Goal: Task Accomplishment & Management: Manage account settings

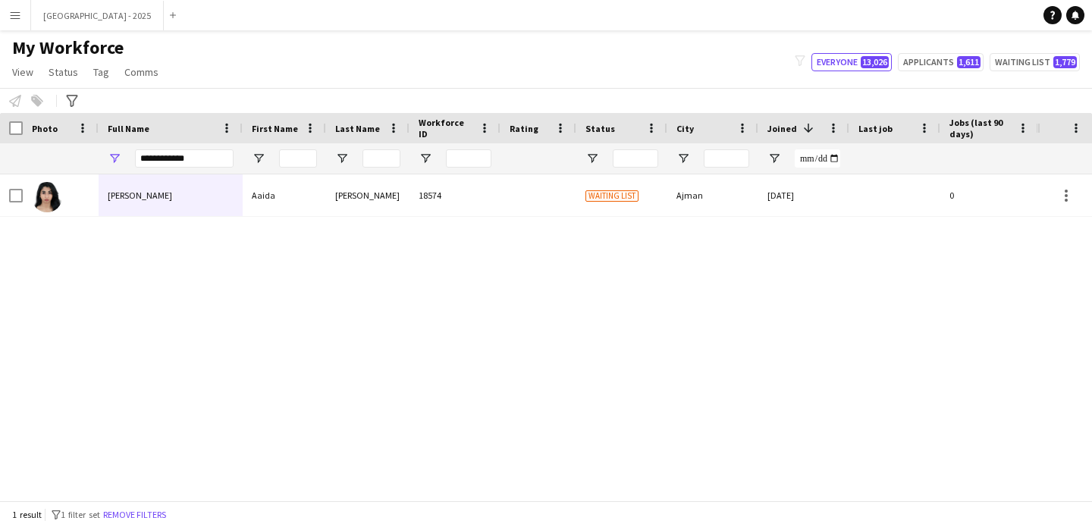
click at [281, 198] on div "Aaida" at bounding box center [284, 195] width 83 height 42
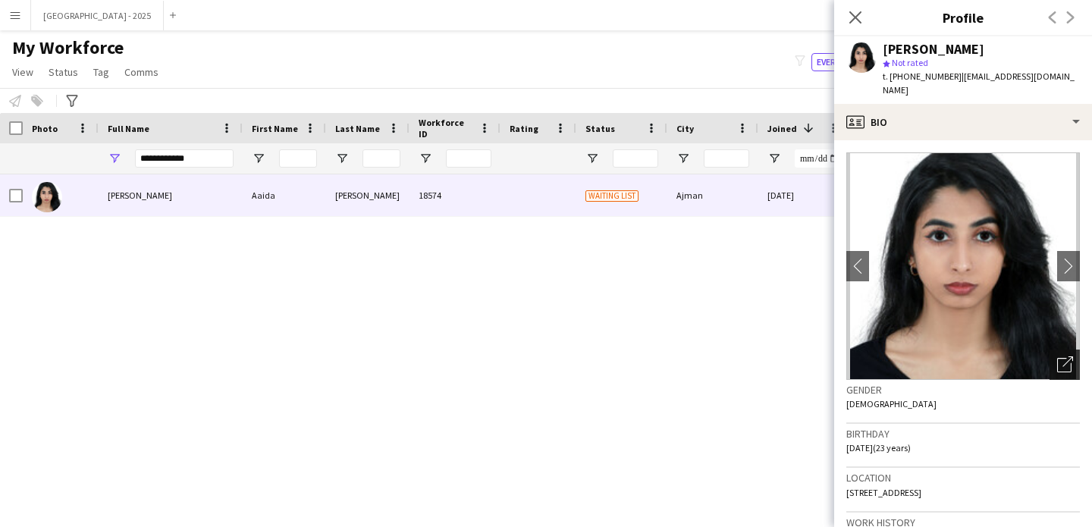
click at [1058, 357] on icon "Open photos pop-in" at bounding box center [1066, 365] width 16 height 16
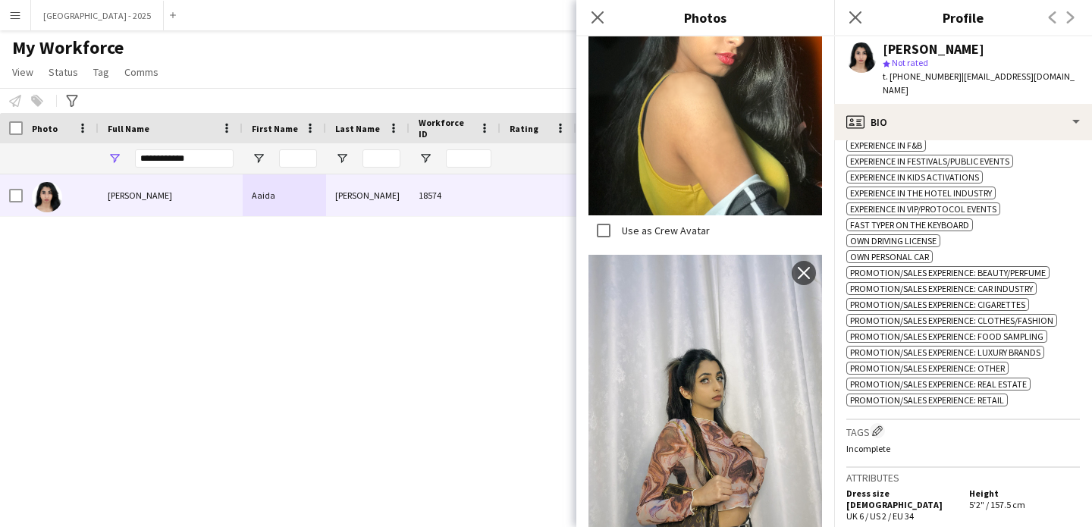
scroll to position [523, 0]
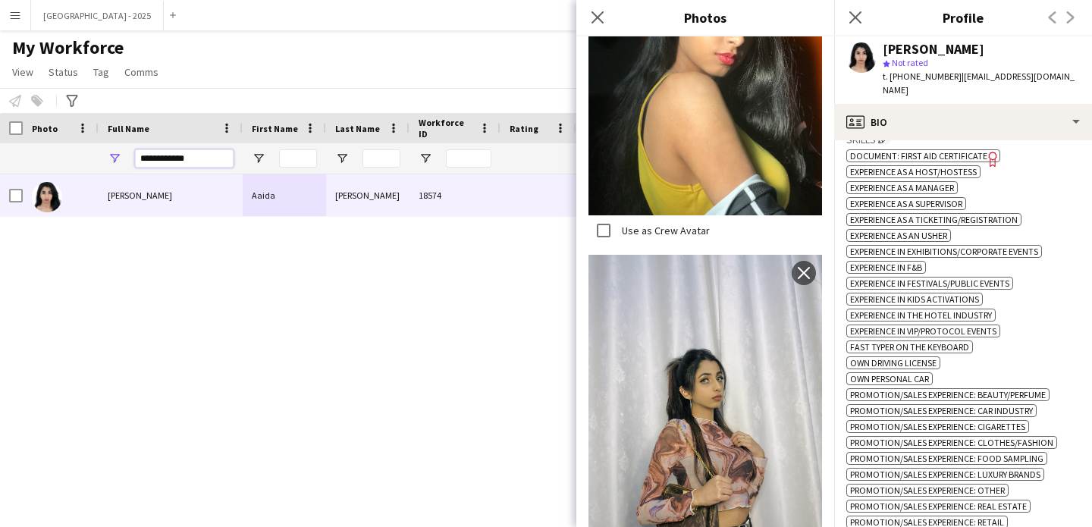
click at [162, 156] on input "**********" at bounding box center [184, 158] width 99 height 18
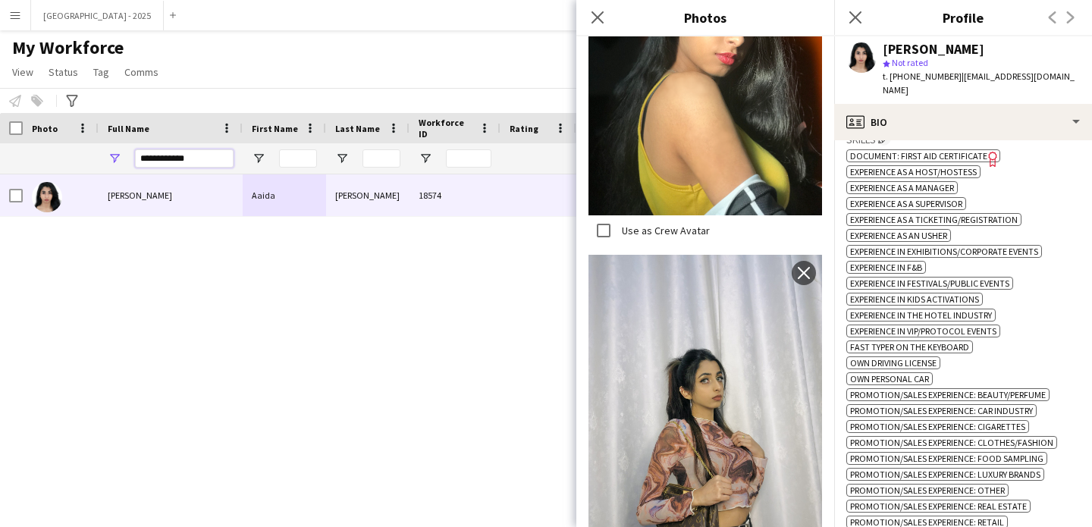
paste input "*"
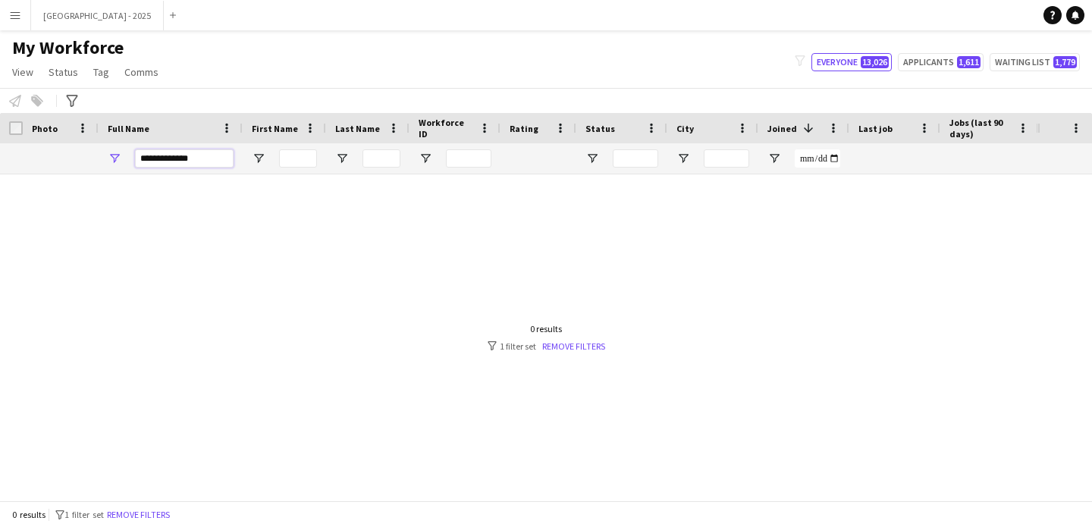
click at [184, 161] on input "**********" at bounding box center [184, 158] width 99 height 18
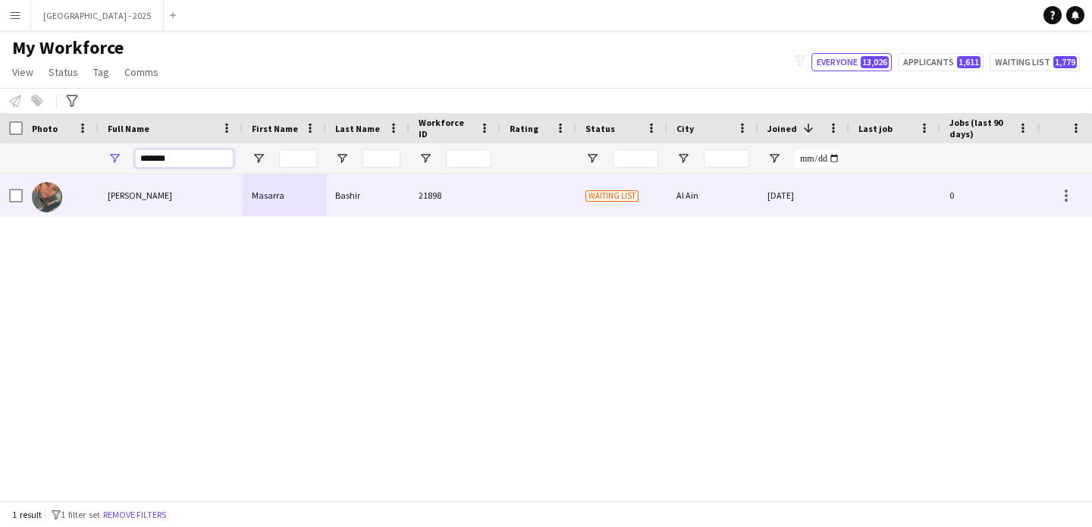
type input "*******"
click at [166, 214] on div "[PERSON_NAME]" at bounding box center [171, 195] width 144 height 42
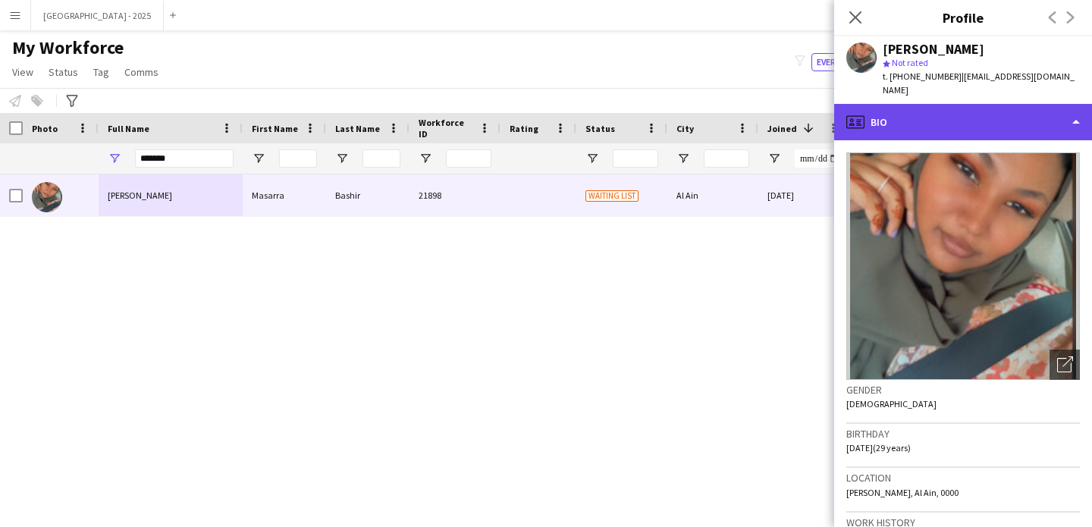
click at [986, 113] on div "profile Bio" at bounding box center [964, 122] width 258 height 36
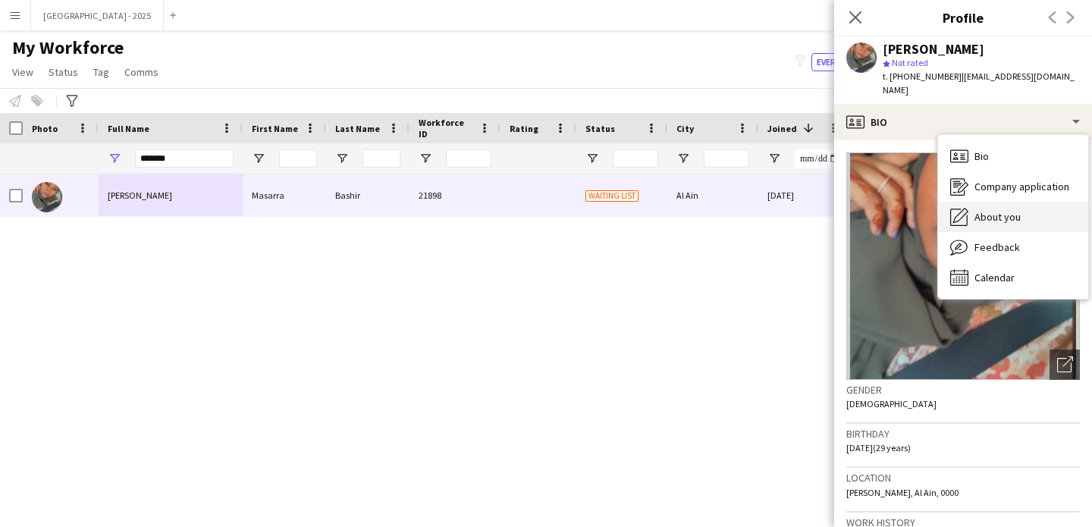
click at [1011, 210] on span "About you" at bounding box center [998, 217] width 46 height 14
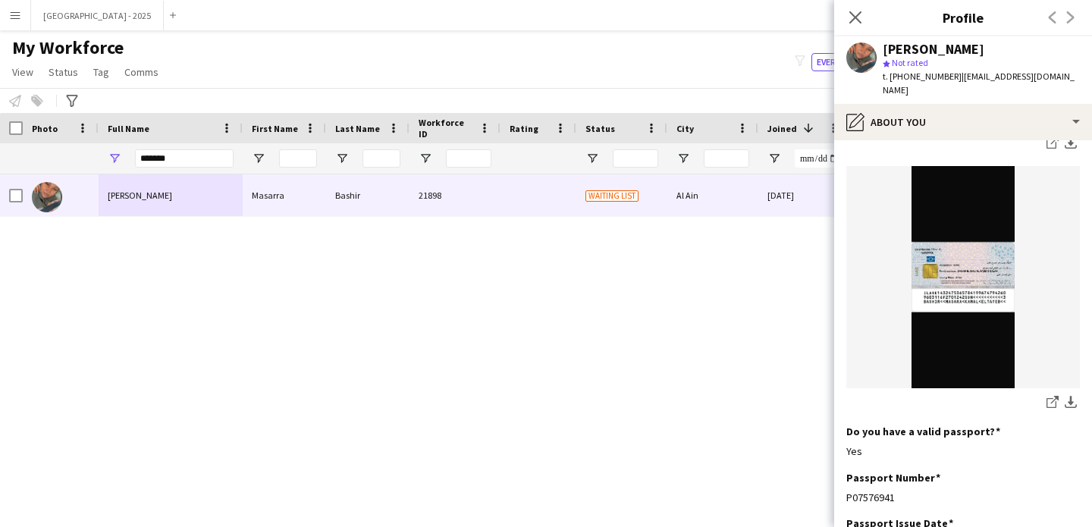
scroll to position [1072, 0]
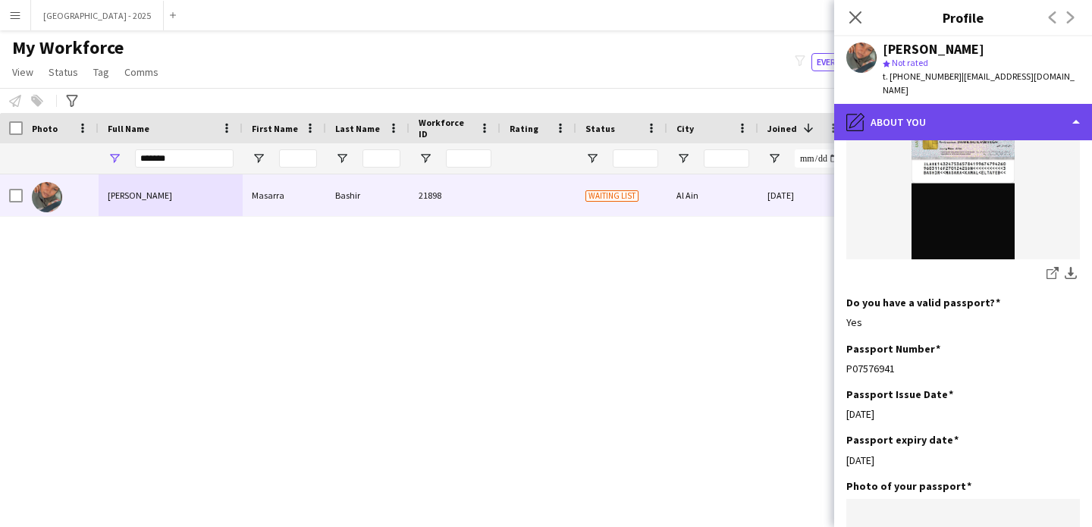
click at [967, 106] on div "pencil4 About you" at bounding box center [964, 122] width 258 height 36
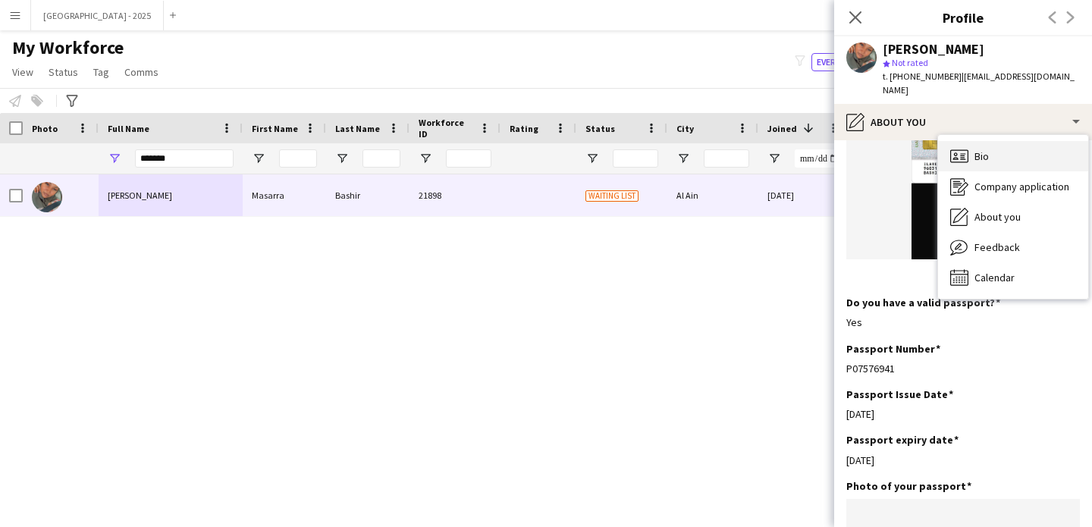
click at [989, 146] on div "Bio Bio" at bounding box center [1013, 156] width 150 height 30
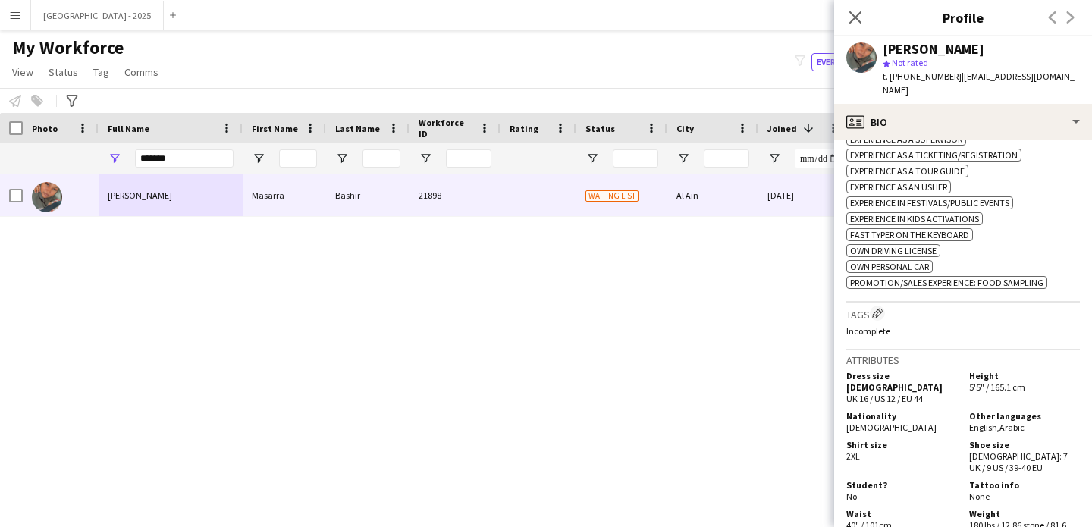
scroll to position [554, 0]
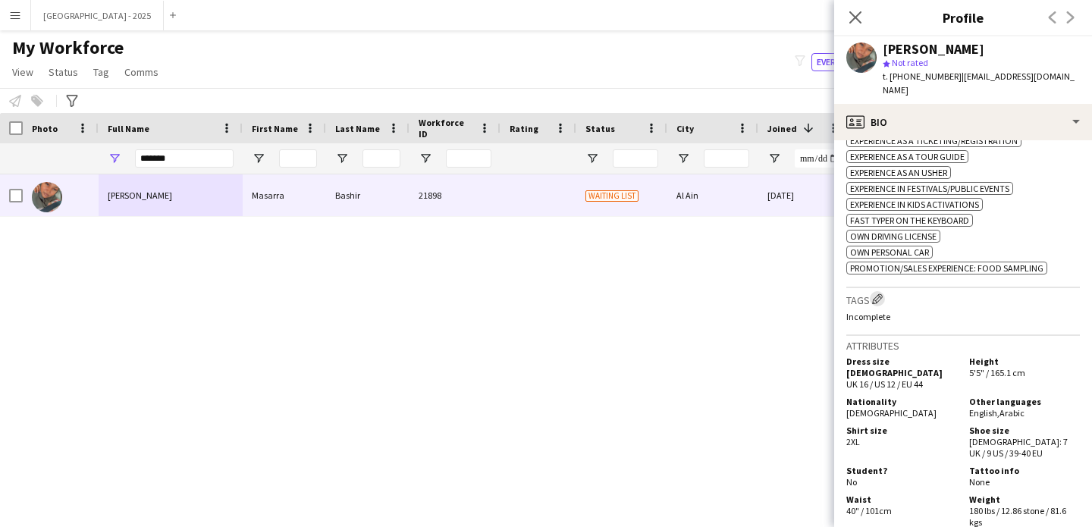
click at [879, 294] on app-icon "Edit crew company tags" at bounding box center [877, 299] width 11 height 11
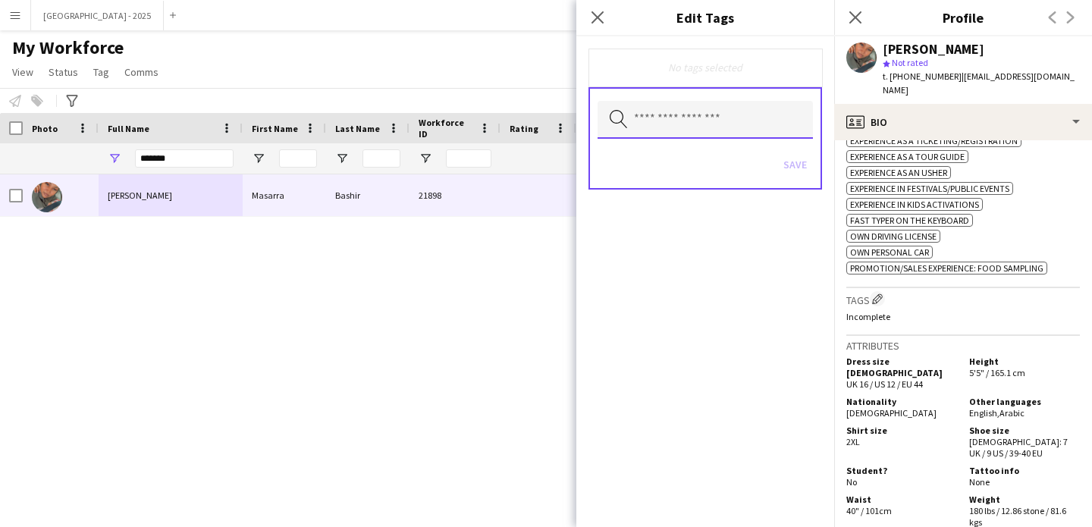
click at [697, 135] on input "text" at bounding box center [705, 120] width 215 height 38
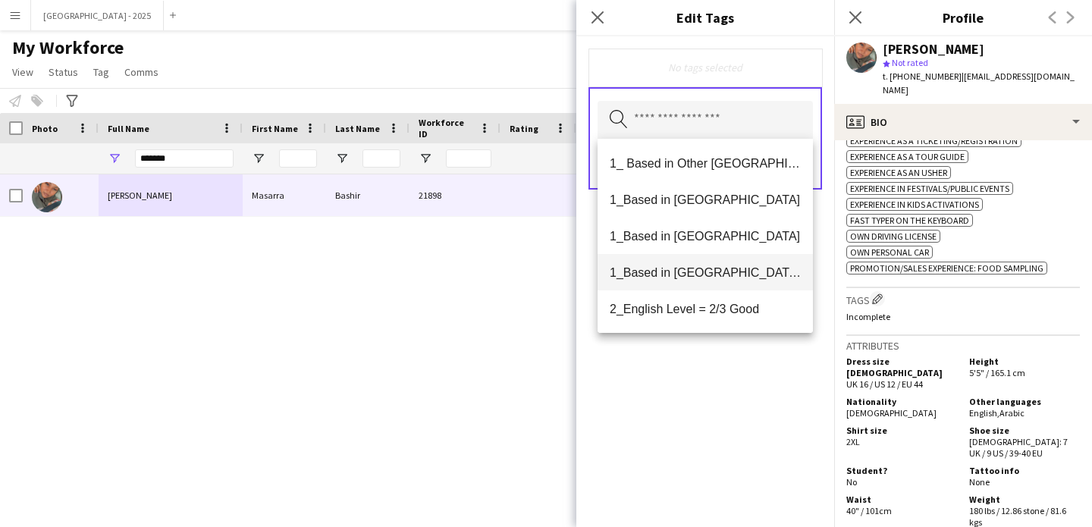
click at [711, 269] on span "1_Based in [GEOGRAPHIC_DATA]/[GEOGRAPHIC_DATA]/Ajman" at bounding box center [705, 273] width 191 height 14
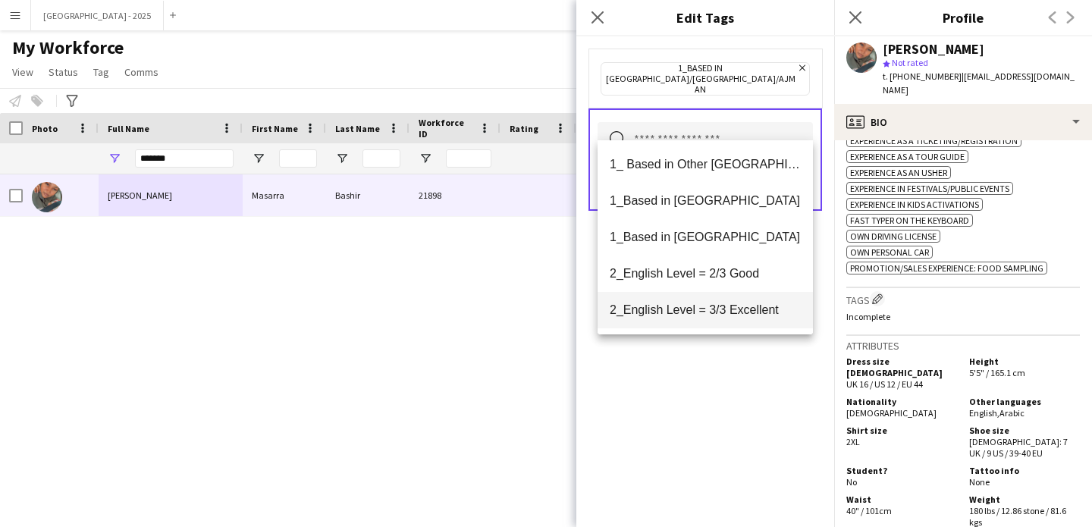
click at [716, 314] on span "2_English Level = 3/3 Excellent" at bounding box center [705, 310] width 191 height 14
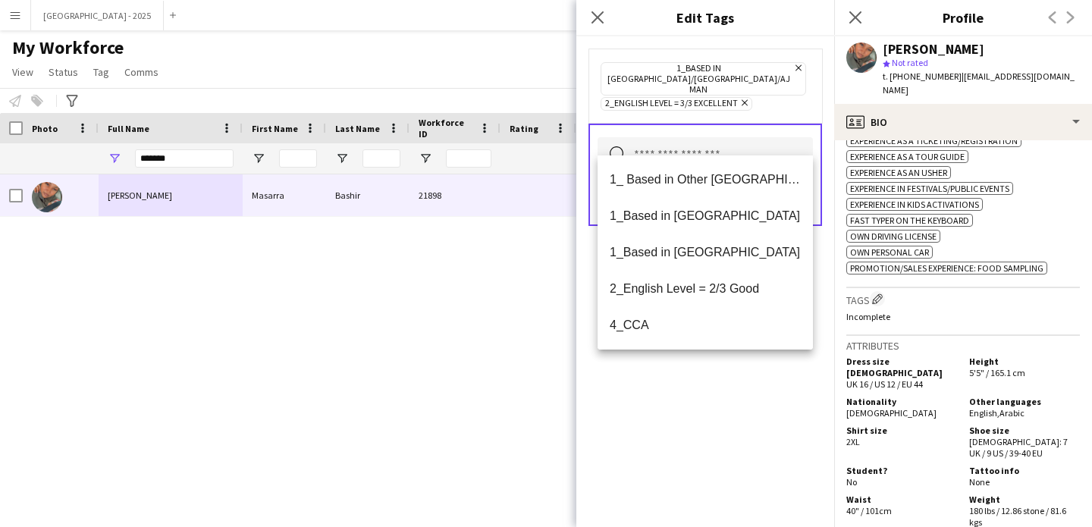
click at [752, 404] on div "1_Based in [GEOGRAPHIC_DATA]/[GEOGRAPHIC_DATA]/Ajman Remove 2_English Level = 3…" at bounding box center [706, 281] width 258 height 491
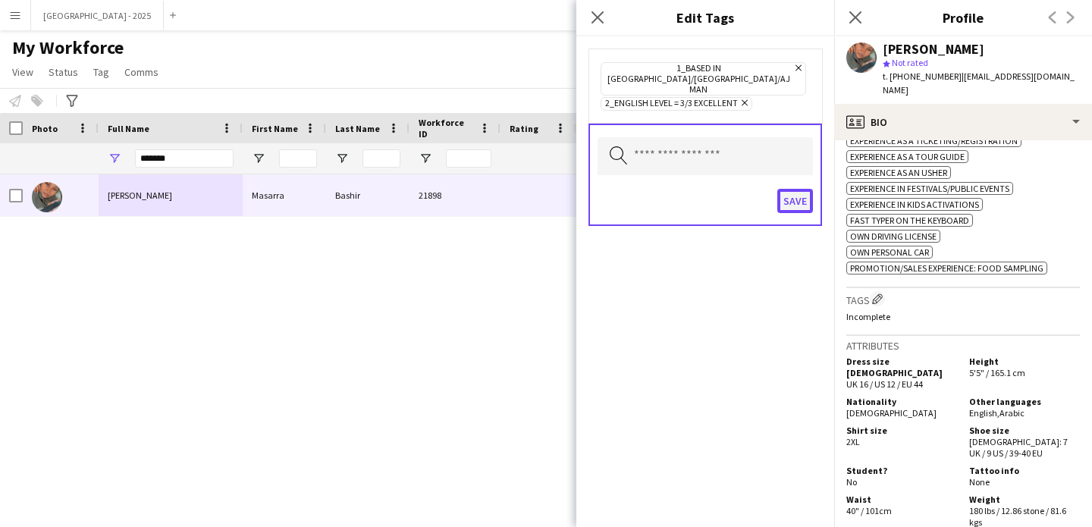
click at [792, 189] on button "Save" at bounding box center [796, 201] width 36 height 24
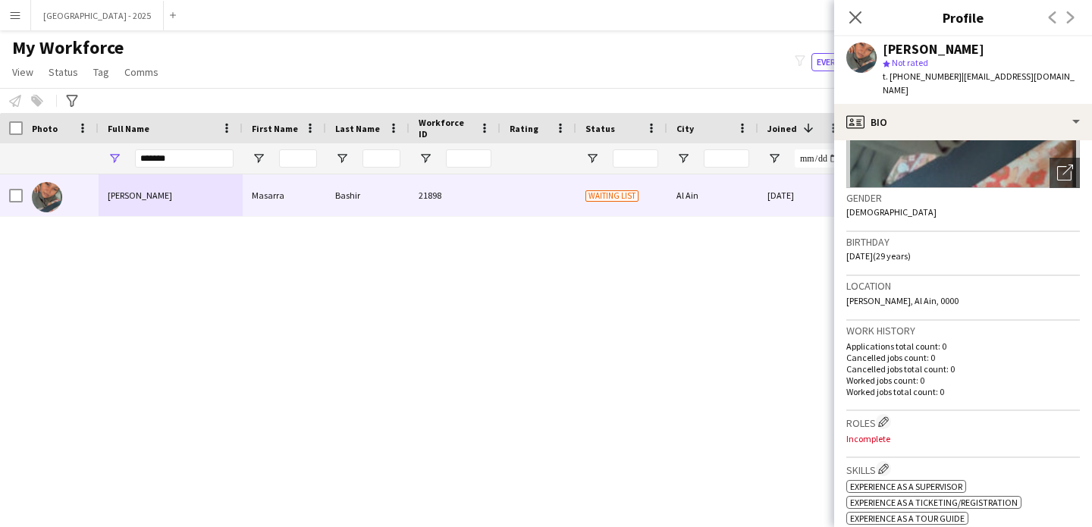
scroll to position [366, 0]
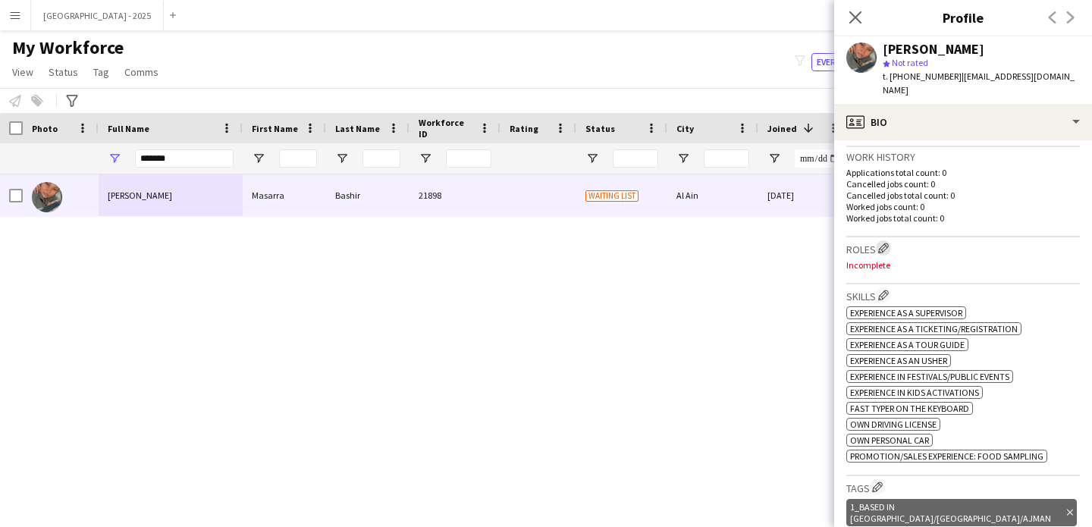
click at [884, 243] on app-icon "Edit crew company roles" at bounding box center [884, 248] width 11 height 11
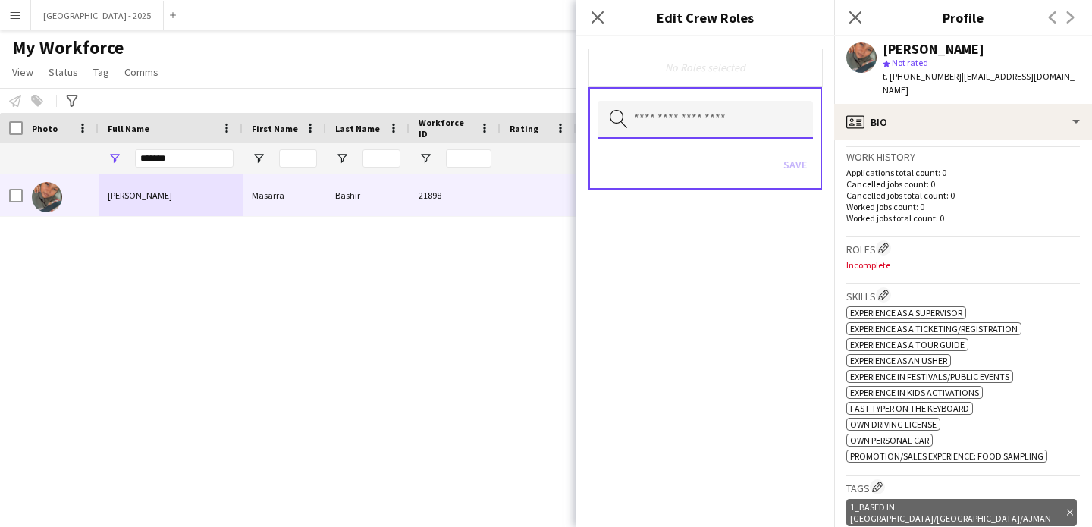
click at [756, 112] on input "text" at bounding box center [705, 120] width 215 height 38
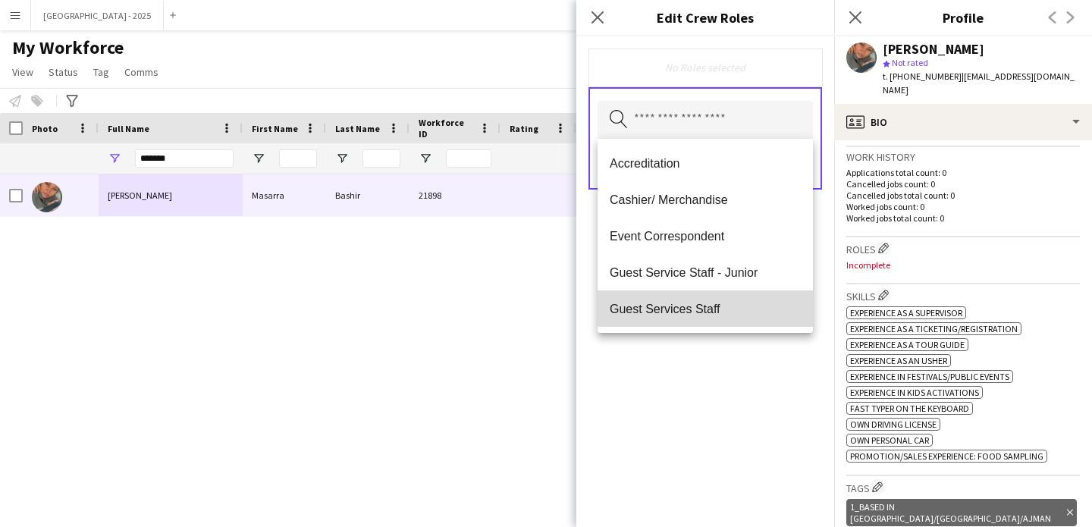
click at [714, 297] on mat-option "Guest Services Staff" at bounding box center [705, 309] width 215 height 36
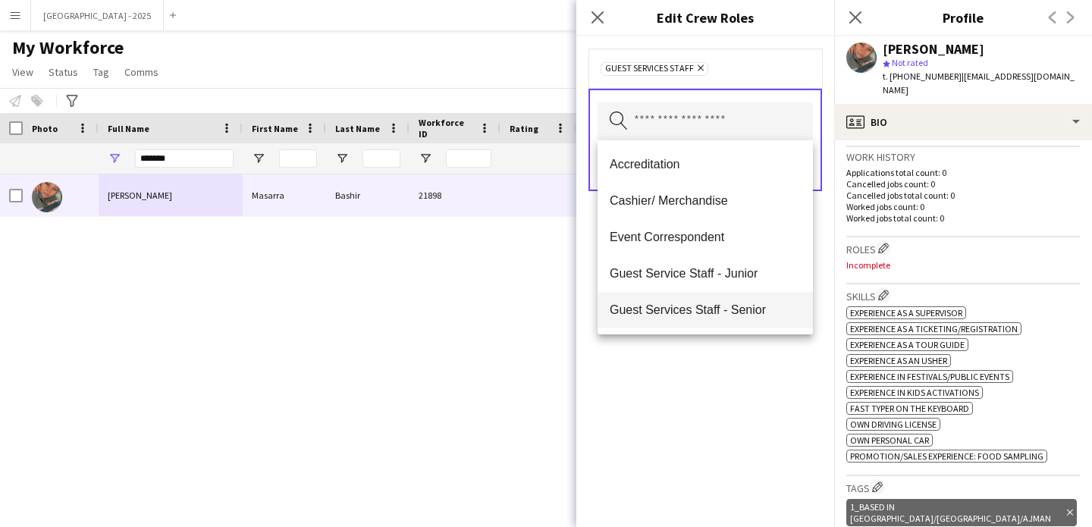
click at [713, 312] on span "Guest Services Staff - Senior" at bounding box center [705, 310] width 191 height 14
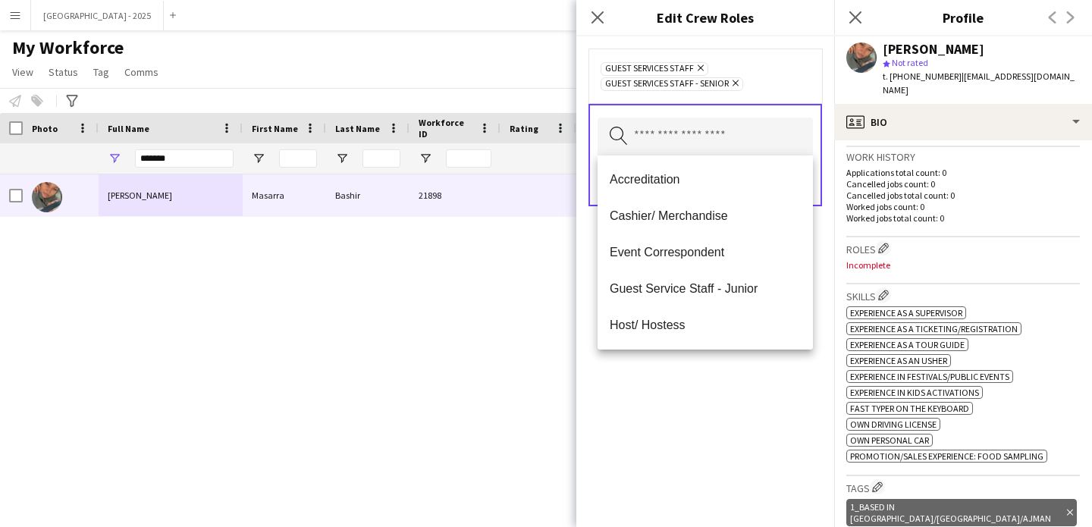
click at [724, 393] on div "Guest Services Staff Remove Guest Services Staff - Senior Remove Search by role…" at bounding box center [706, 281] width 258 height 491
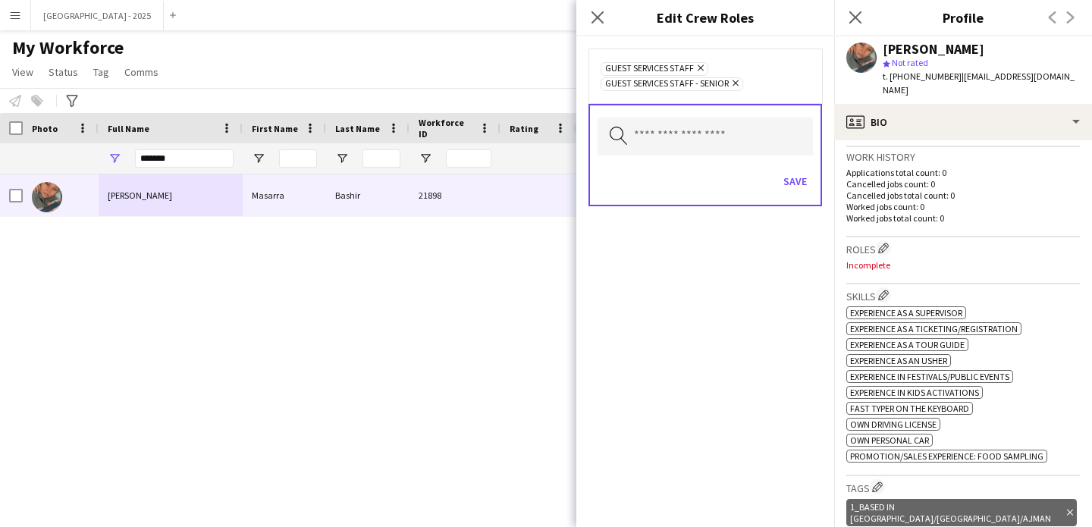
click at [794, 203] on div "Save" at bounding box center [705, 183] width 215 height 43
click at [798, 188] on button "Save" at bounding box center [796, 181] width 36 height 24
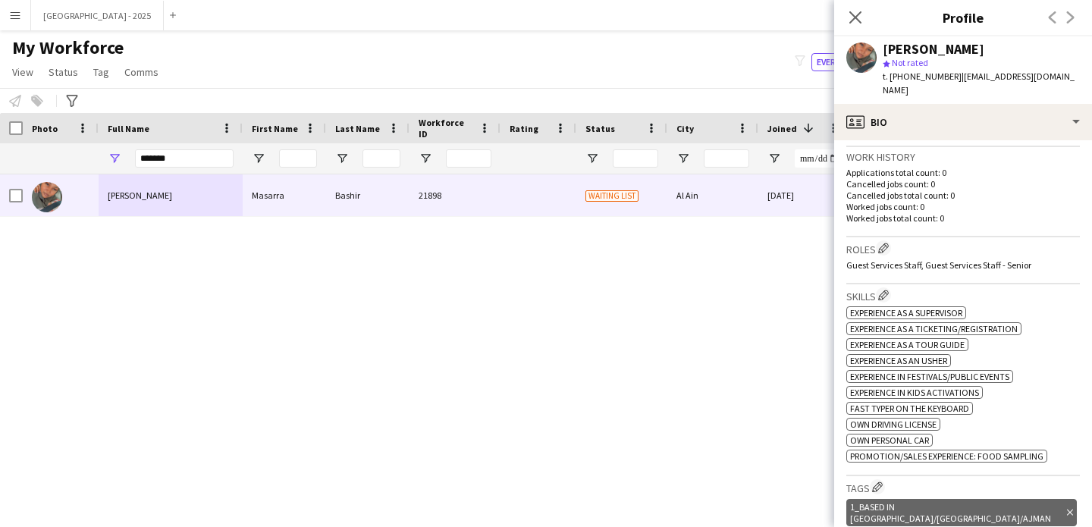
click at [884, 89] on div "[PERSON_NAME] star Not rated t. [PHONE_NUMBER] | [EMAIL_ADDRESS][DOMAIN_NAME]" at bounding box center [964, 70] width 258 height 68
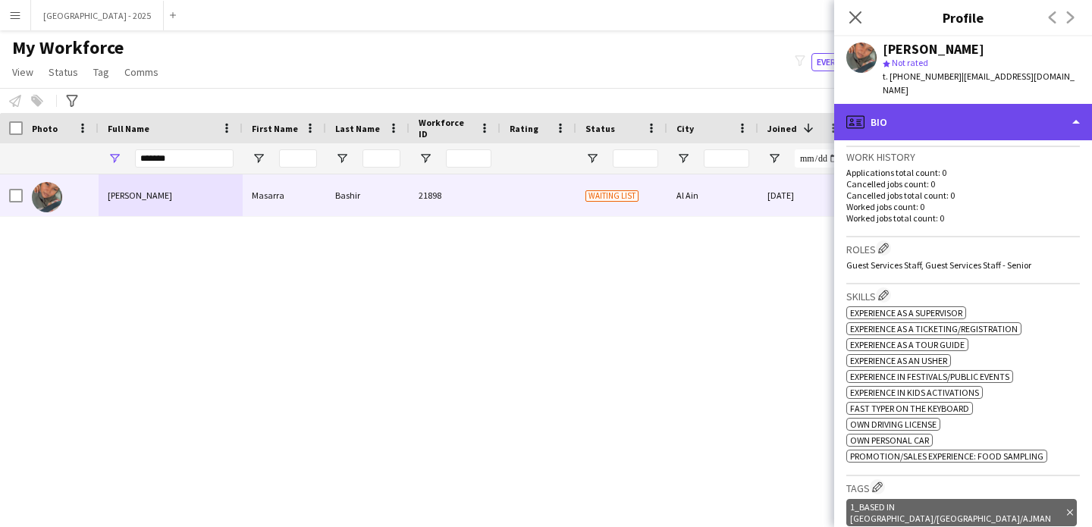
click at [904, 121] on div "profile Bio" at bounding box center [964, 122] width 258 height 36
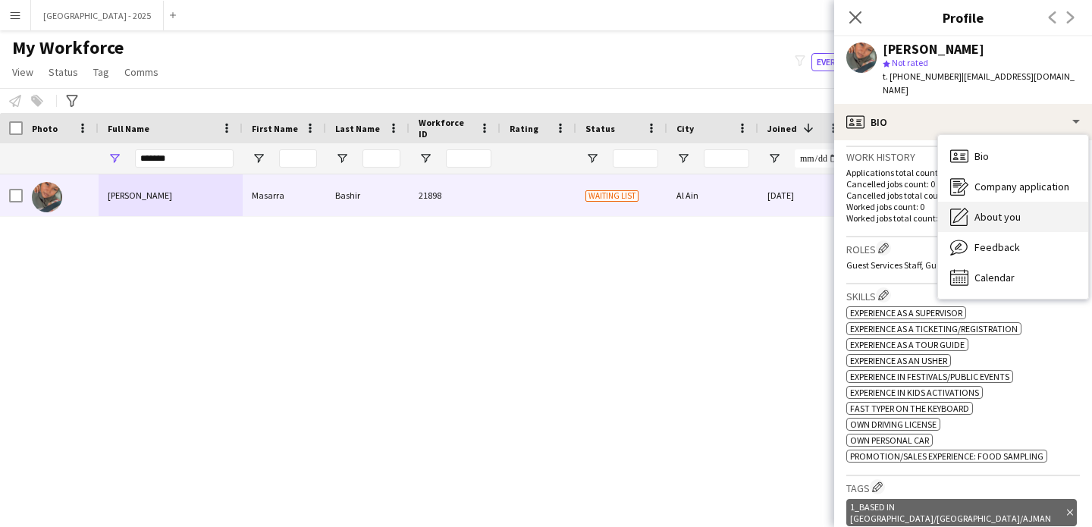
click at [978, 210] on span "About you" at bounding box center [998, 217] width 46 height 14
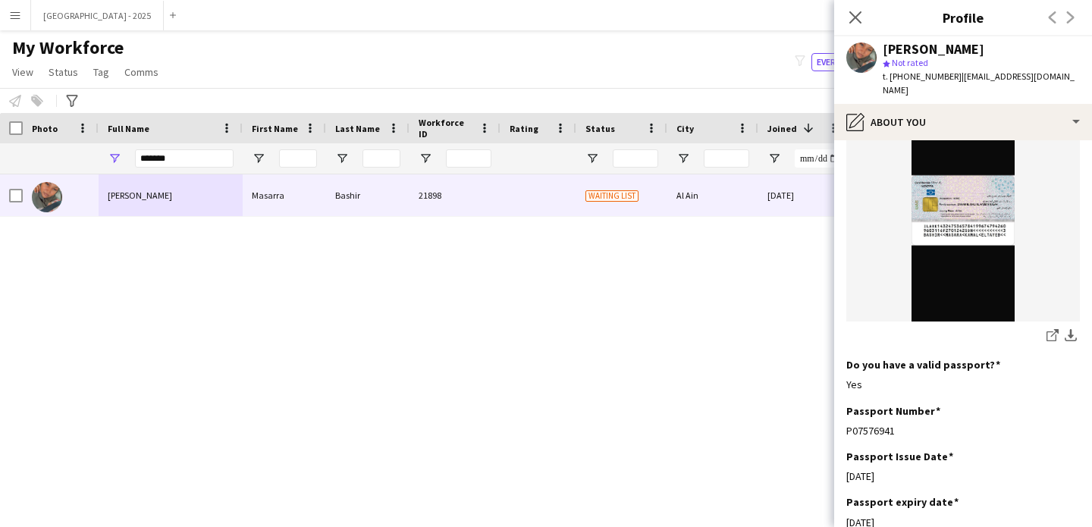
scroll to position [1146, 0]
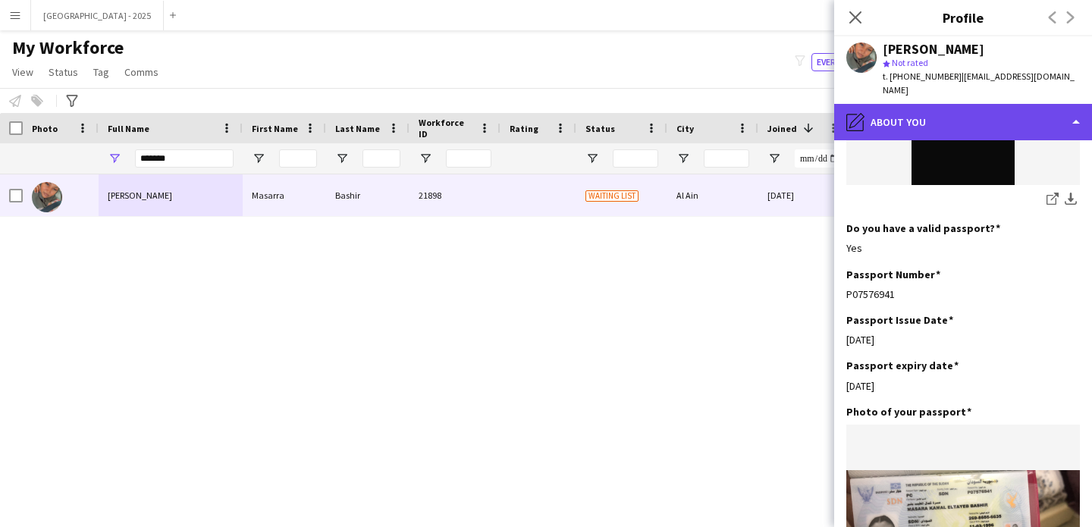
click at [889, 104] on div "pencil4 About you" at bounding box center [964, 122] width 258 height 36
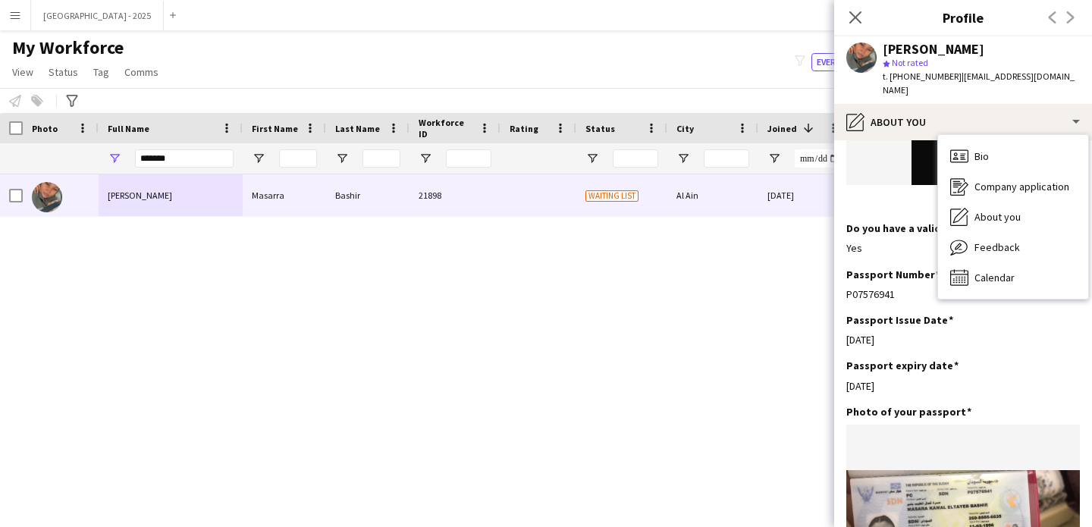
click at [927, 129] on img at bounding box center [964, 74] width 234 height 222
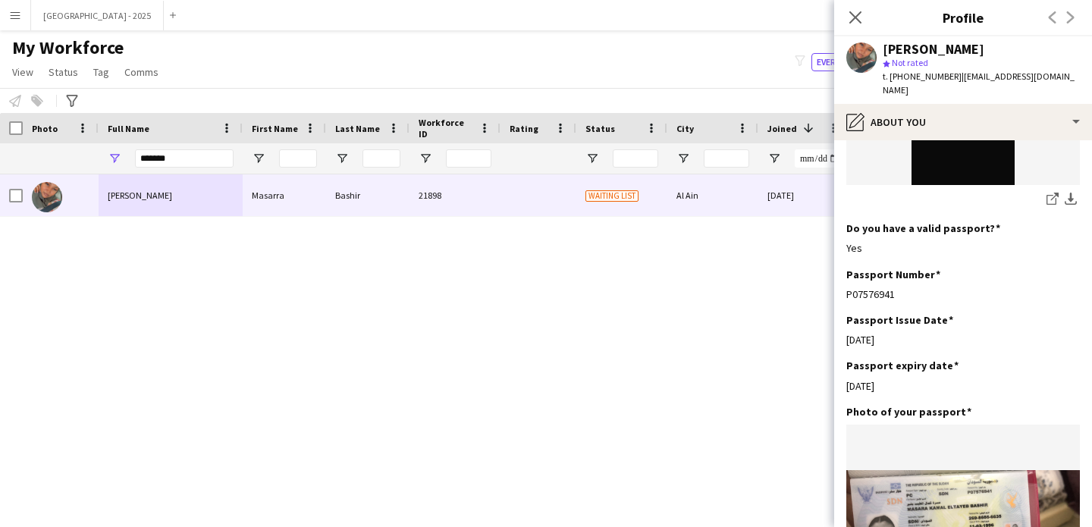
click at [951, 141] on img at bounding box center [964, 74] width 234 height 222
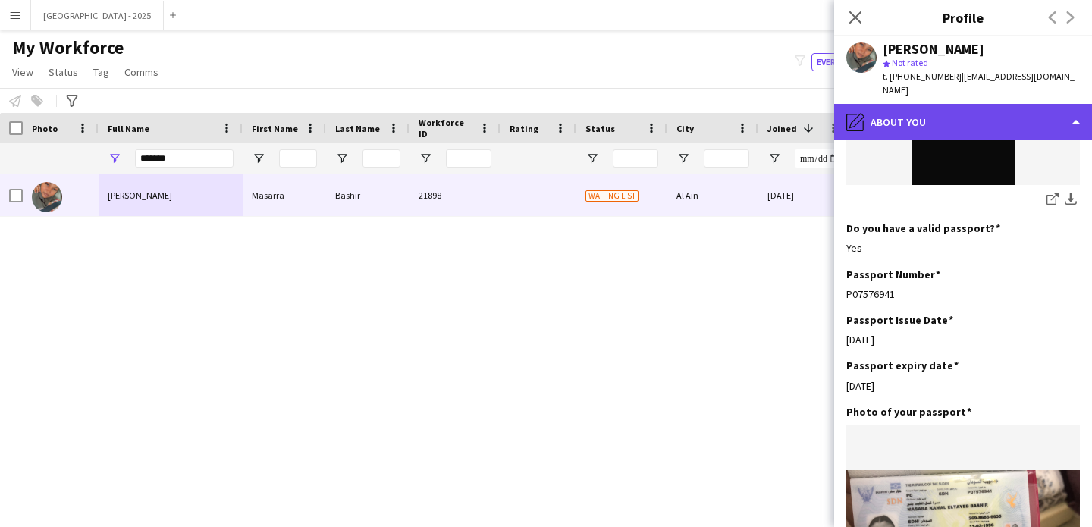
click at [954, 108] on div "pencil4 About you" at bounding box center [964, 122] width 258 height 36
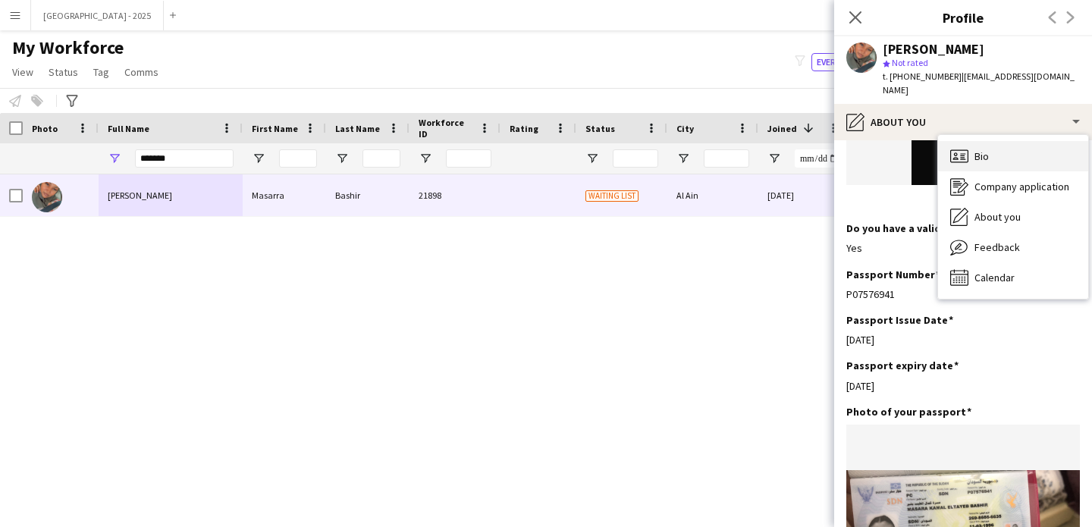
click at [995, 156] on div "Bio Bio" at bounding box center [1013, 156] width 150 height 30
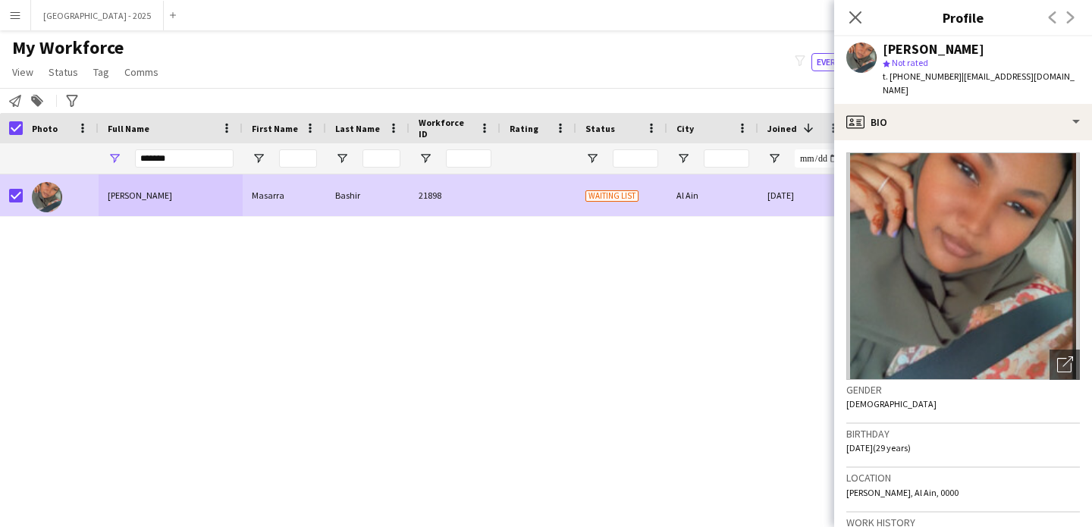
click at [53, 86] on app-page-menu "View Views Default view New view Update view Delete view Edit name Customise vi…" at bounding box center [87, 73] width 174 height 29
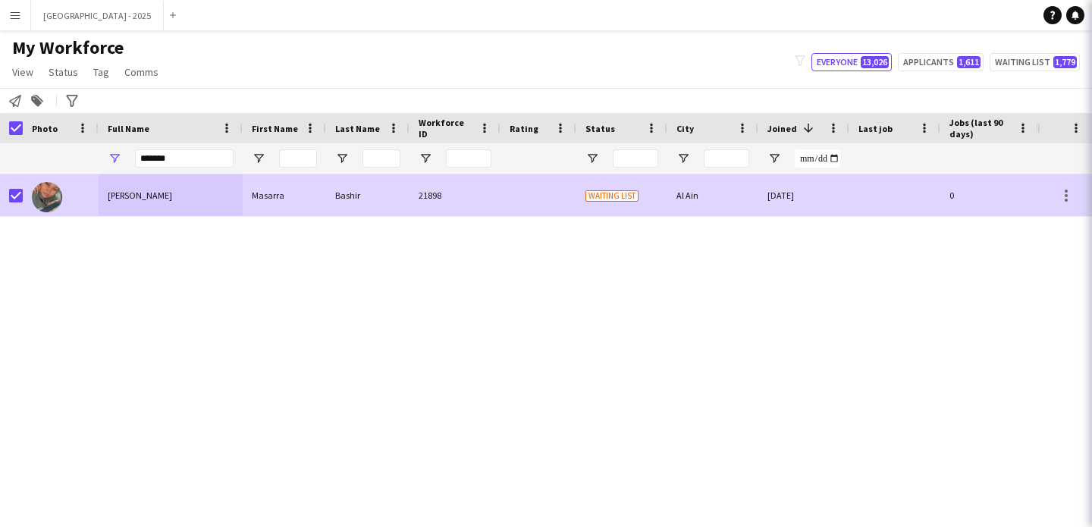
click at [56, 79] on link "Status" at bounding box center [63, 72] width 42 height 20
click at [61, 74] on span "Status" at bounding box center [64, 72] width 30 height 14
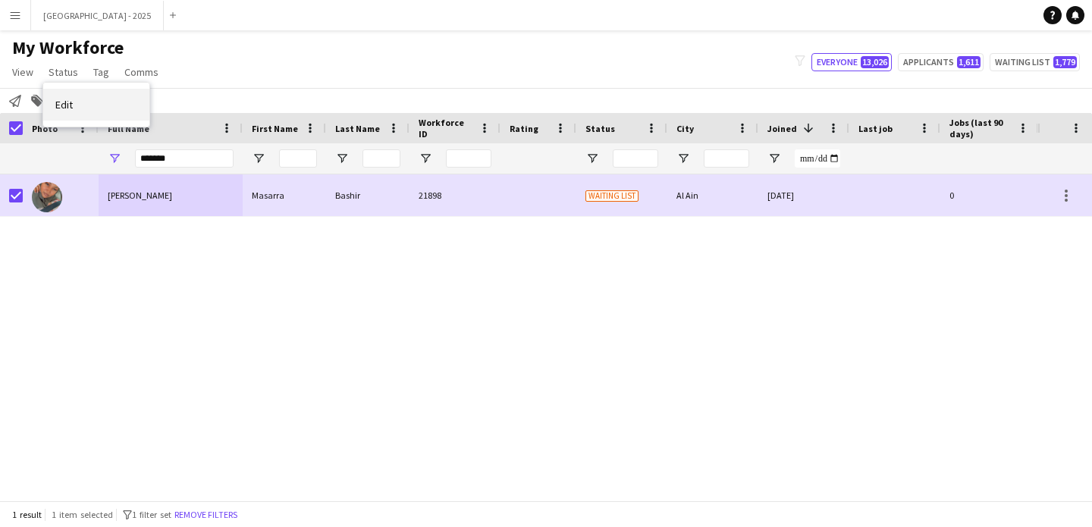
click at [99, 112] on link "Edit" at bounding box center [96, 105] width 106 height 32
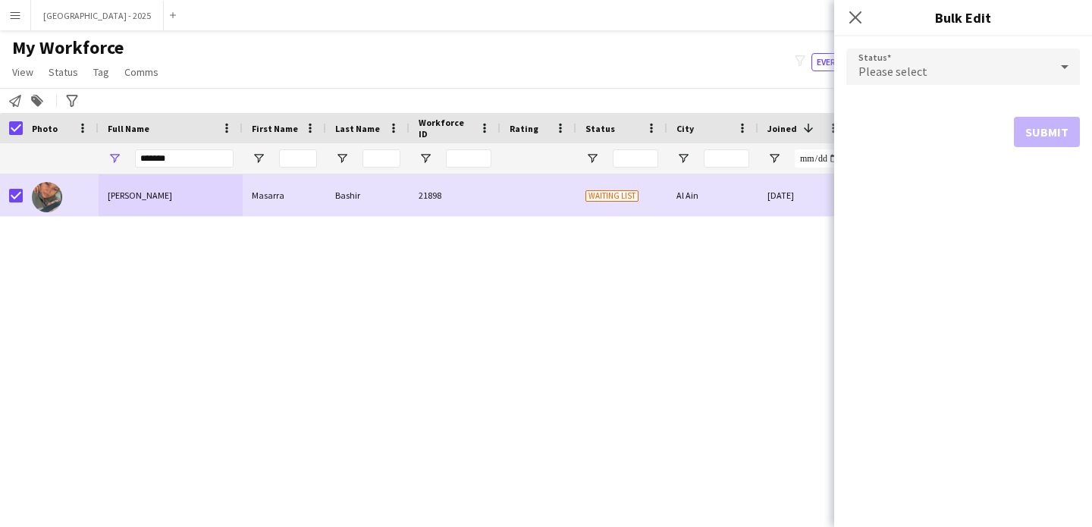
click at [913, 66] on span "Please select" at bounding box center [893, 71] width 69 height 15
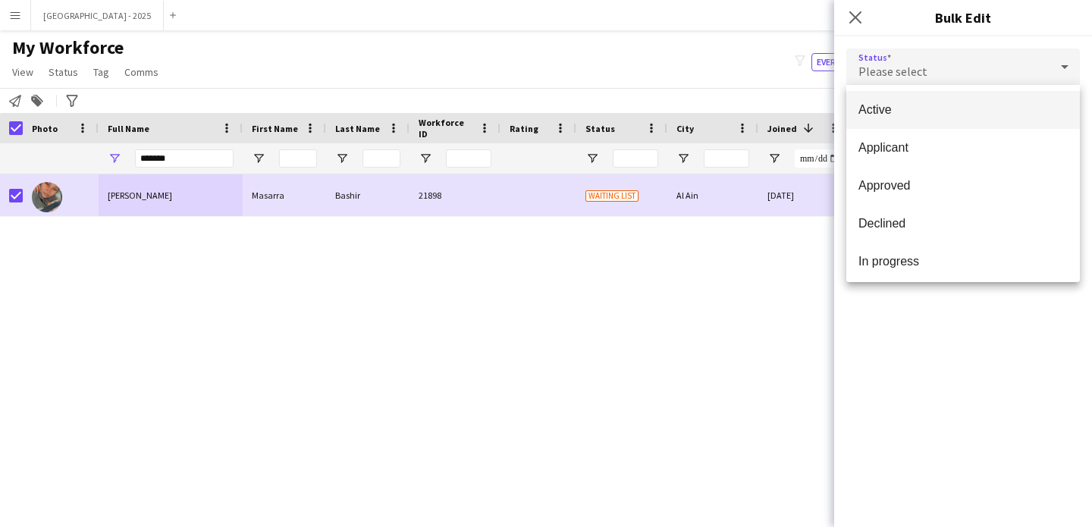
click at [898, 109] on span "Active" at bounding box center [963, 109] width 209 height 14
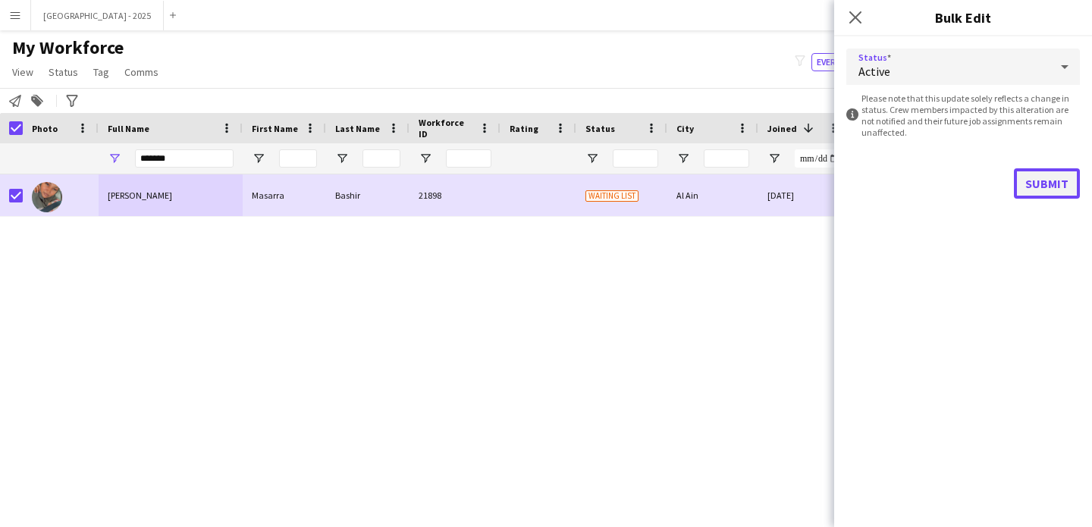
click at [1022, 187] on button "Submit" at bounding box center [1047, 183] width 66 height 30
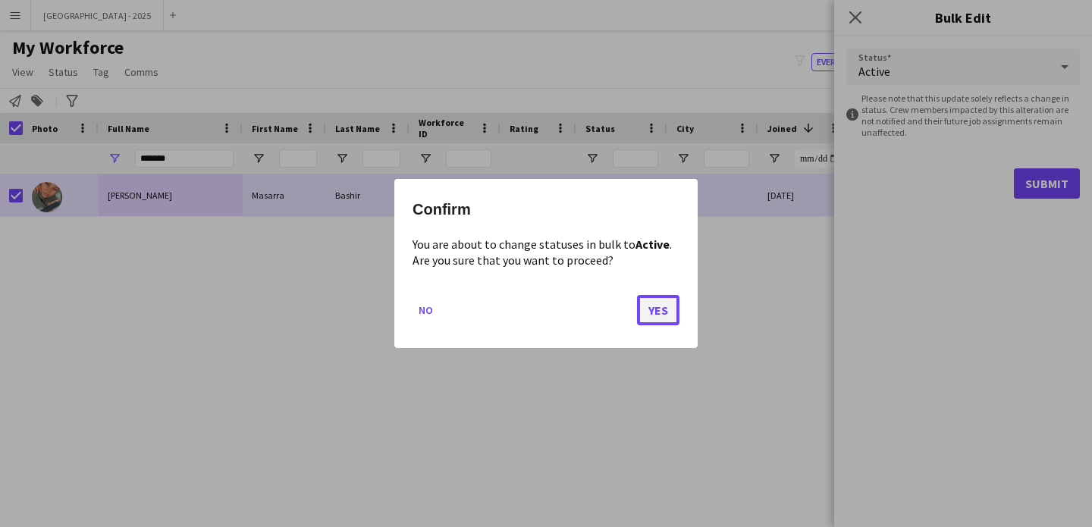
click at [658, 304] on button "Yes" at bounding box center [658, 310] width 42 height 30
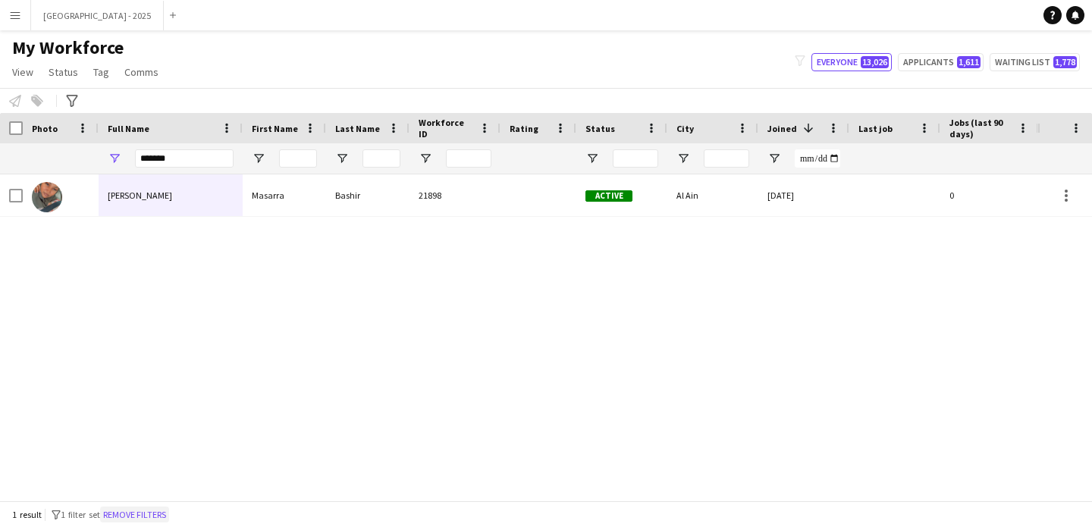
click at [118, 513] on button "Remove filters" at bounding box center [134, 515] width 69 height 17
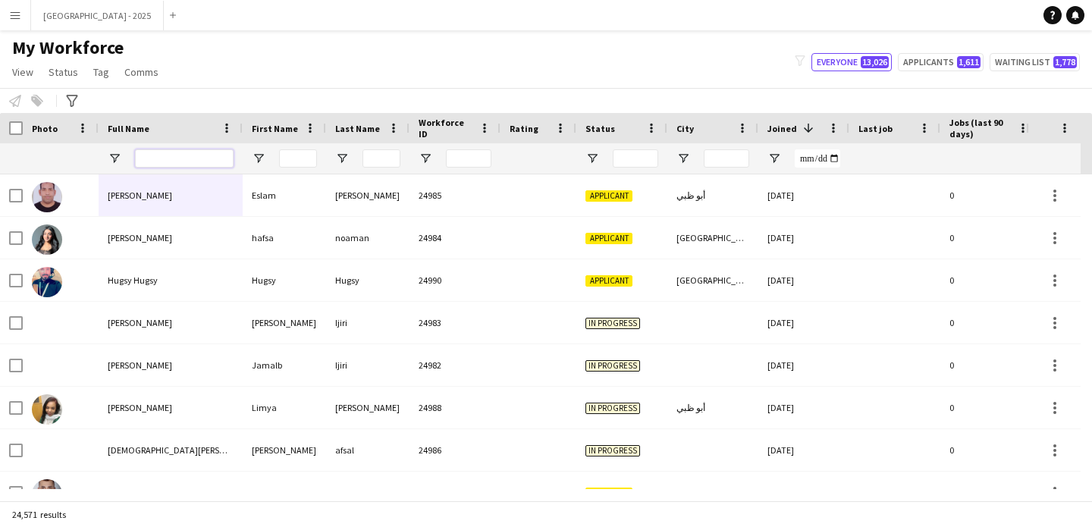
click at [214, 155] on input "Full Name Filter Input" at bounding box center [184, 158] width 99 height 18
paste input "**********"
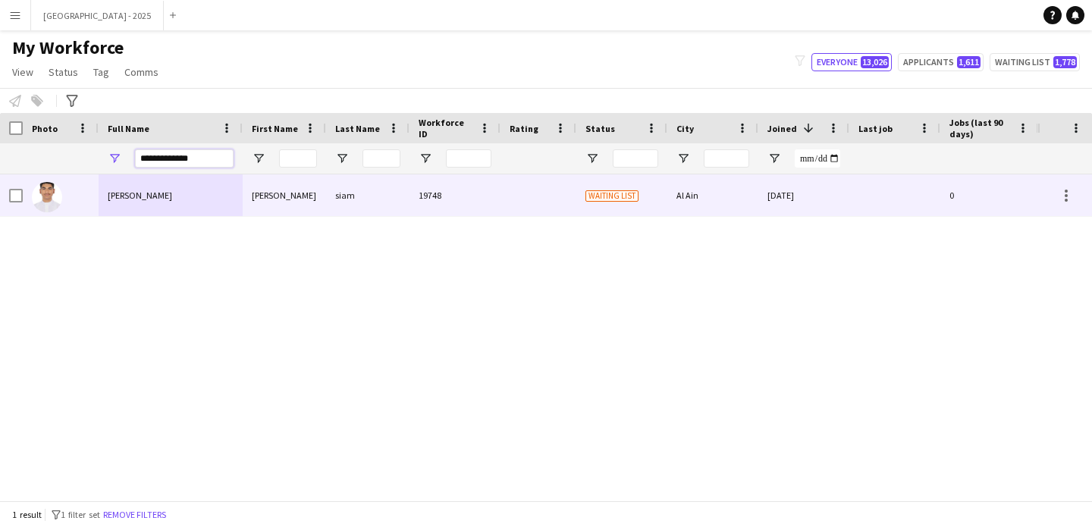
type input "**********"
click at [211, 186] on div "[PERSON_NAME]" at bounding box center [171, 195] width 144 height 42
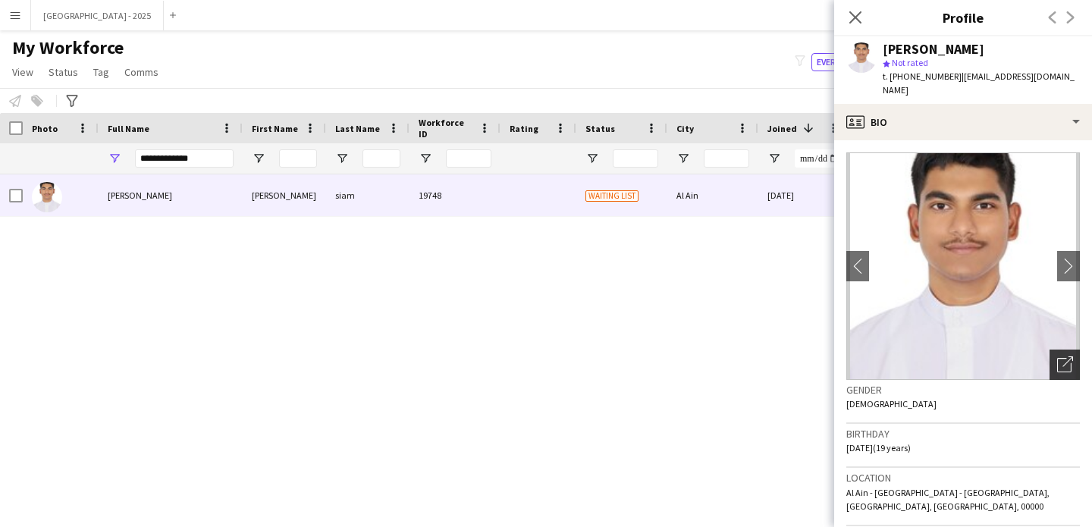
click at [1050, 359] on div "Open photos pop-in" at bounding box center [1065, 365] width 30 height 30
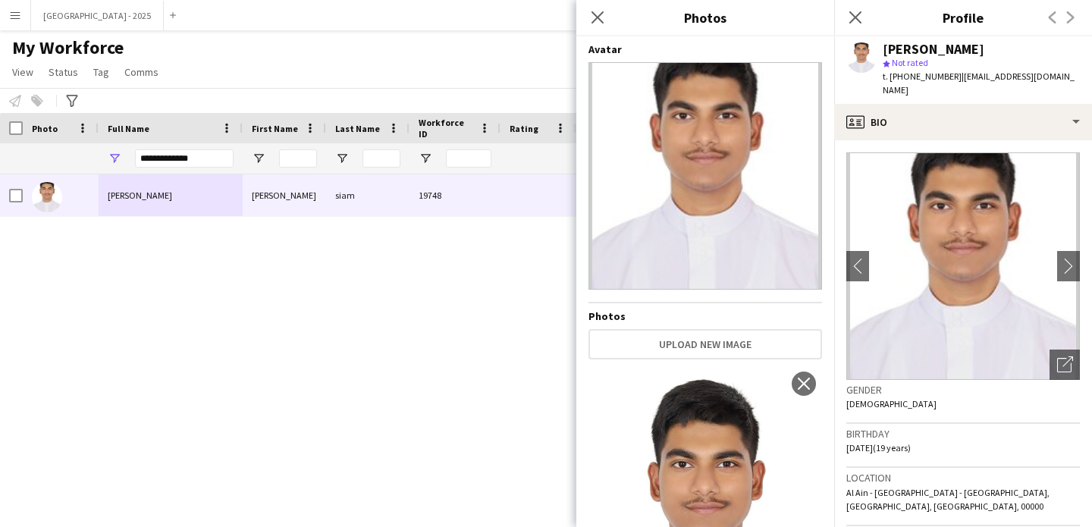
drag, startPoint x: 184, startPoint y: 146, endPoint x: 184, endPoint y: 158, distance: 12.2
click at [184, 146] on div "**********" at bounding box center [184, 158] width 99 height 30
click at [184, 158] on input "**********" at bounding box center [184, 158] width 99 height 18
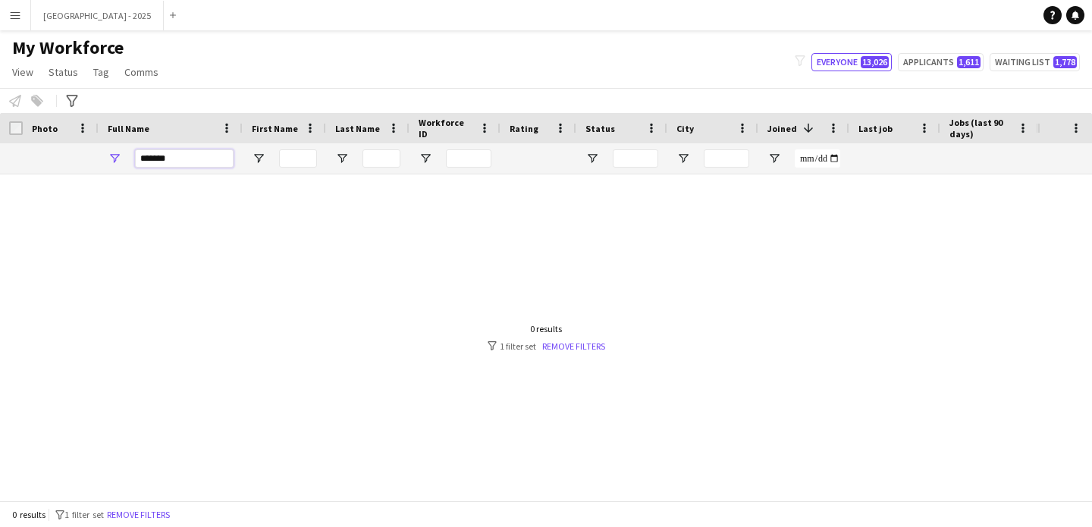
click at [153, 161] on input "*******" at bounding box center [184, 158] width 99 height 18
click at [156, 155] on input "*******" at bounding box center [184, 158] width 99 height 18
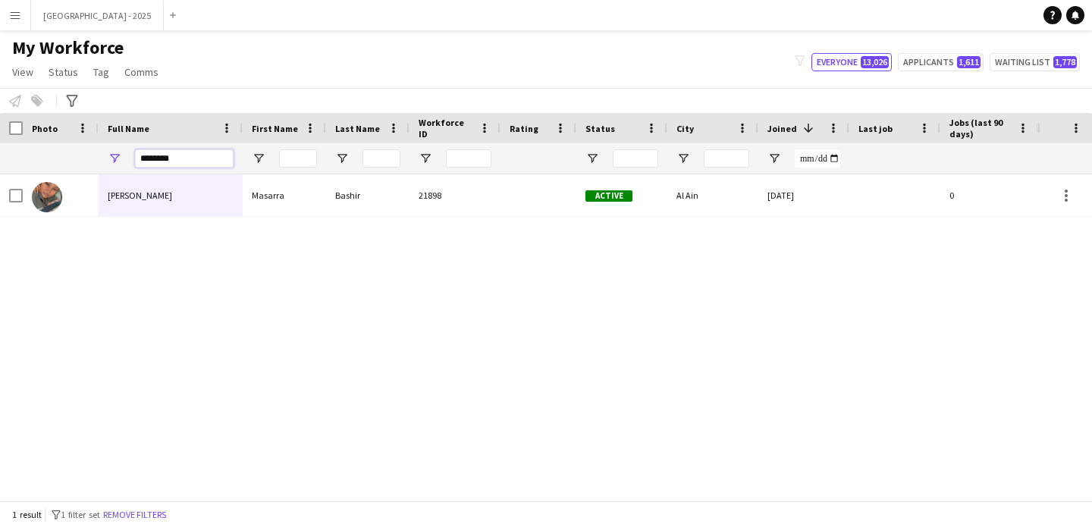
type input "*******"
click at [149, 188] on div "[PERSON_NAME]" at bounding box center [171, 195] width 144 height 42
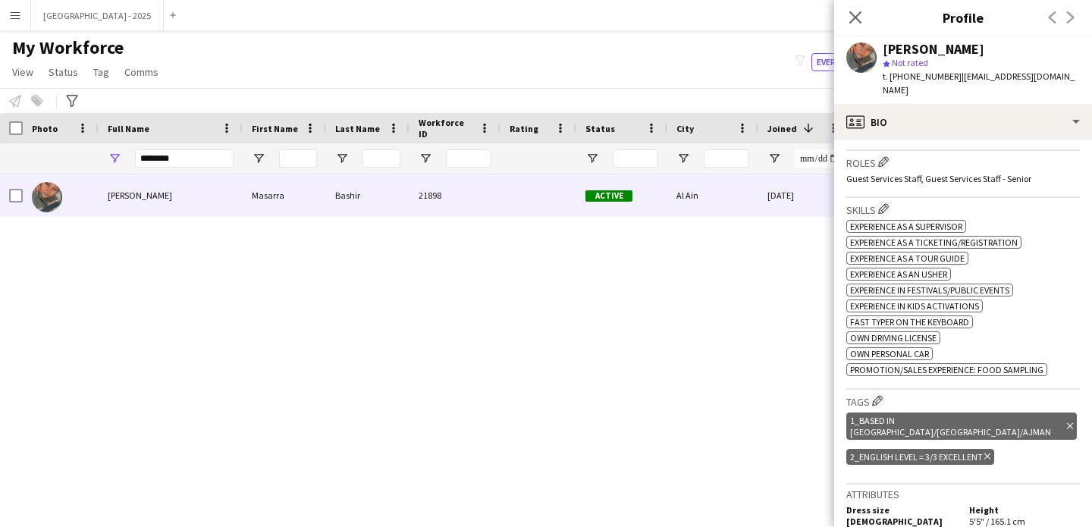
scroll to position [495, 0]
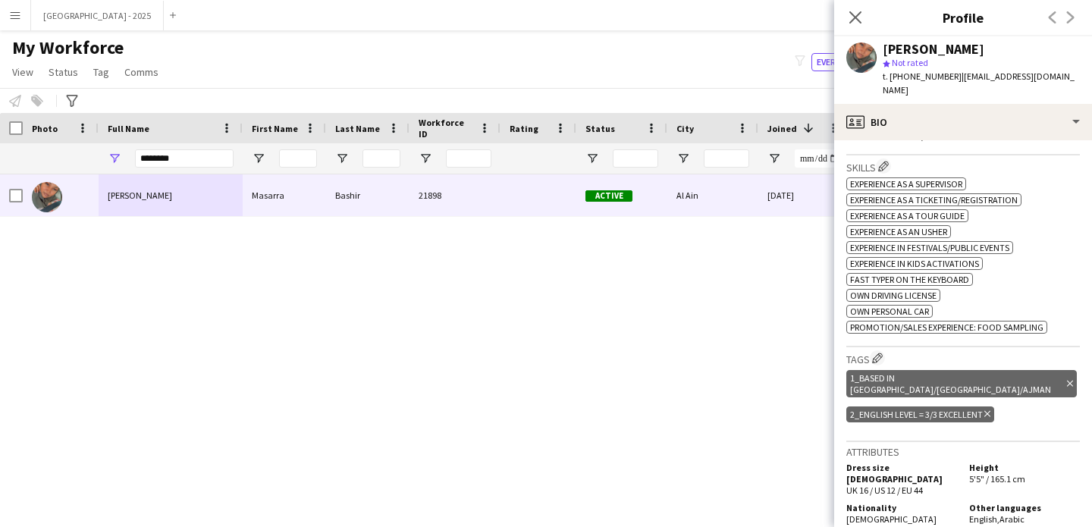
click at [1067, 379] on icon "Delete tag" at bounding box center [1070, 383] width 6 height 9
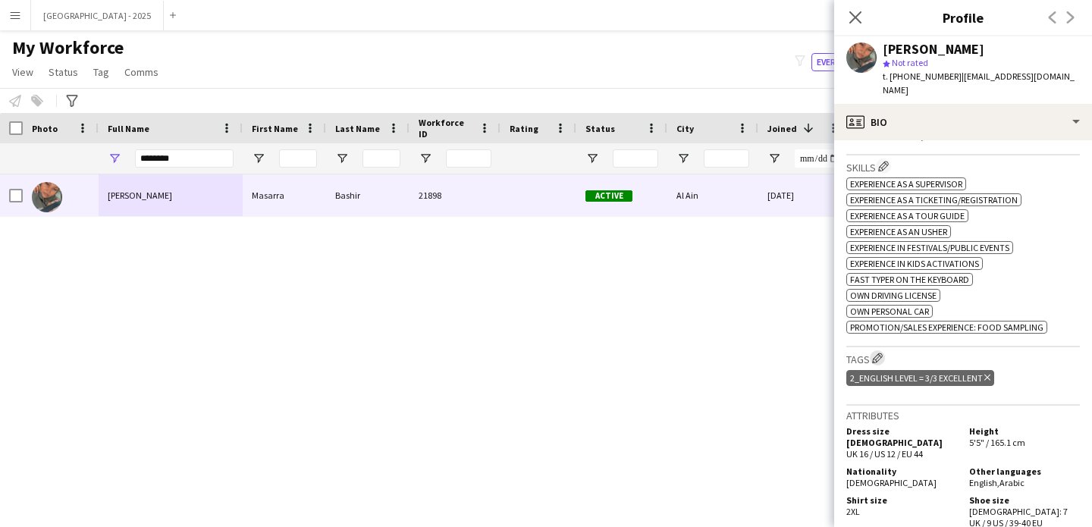
click at [874, 350] on button "Edit crew company tags" at bounding box center [877, 357] width 15 height 15
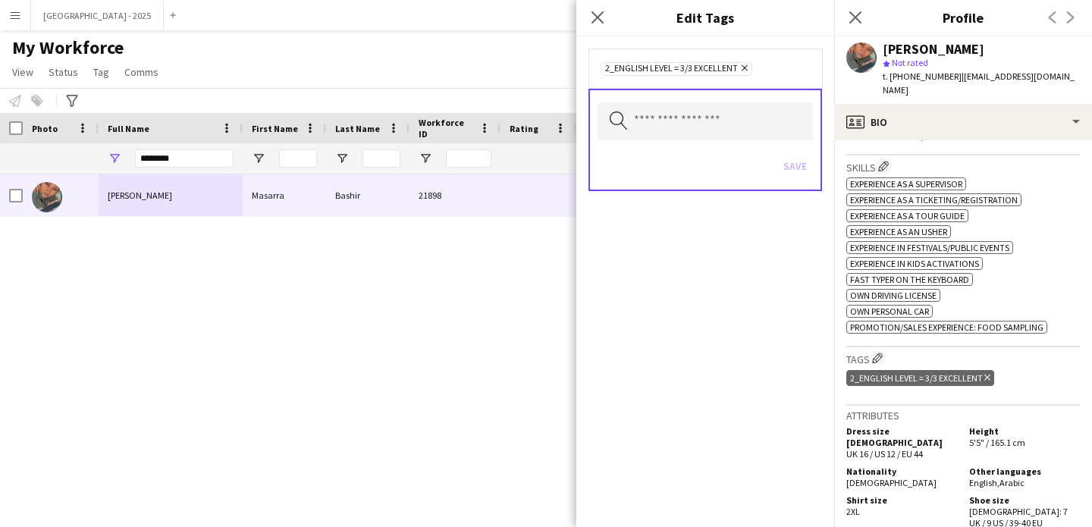
drag, startPoint x: 718, startPoint y: 93, endPoint x: 724, endPoint y: 115, distance: 22.6
click at [718, 93] on div "Search by tag name Save" at bounding box center [706, 140] width 234 height 102
click at [724, 115] on input "text" at bounding box center [705, 121] width 215 height 38
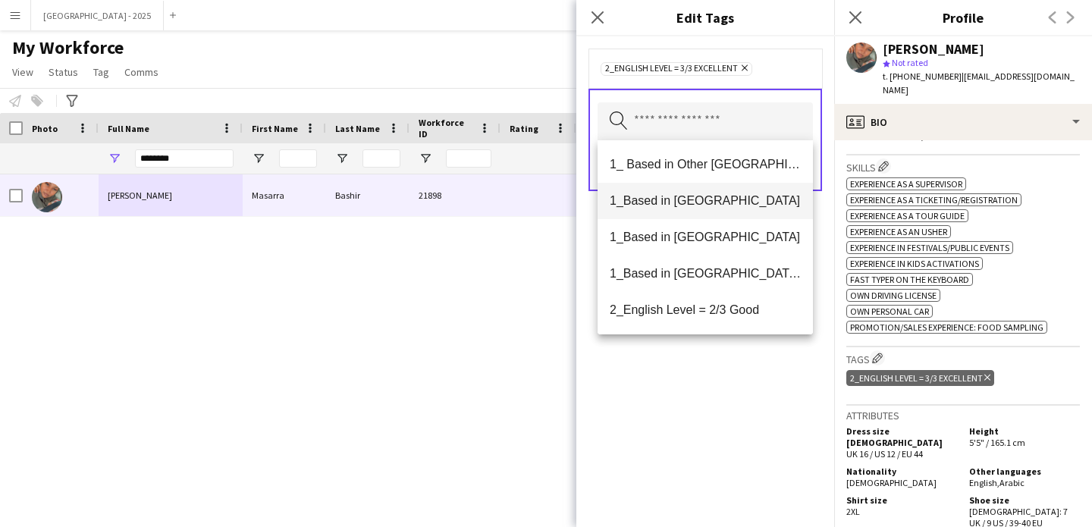
click at [702, 207] on span "1_Based in [GEOGRAPHIC_DATA]" at bounding box center [705, 200] width 191 height 14
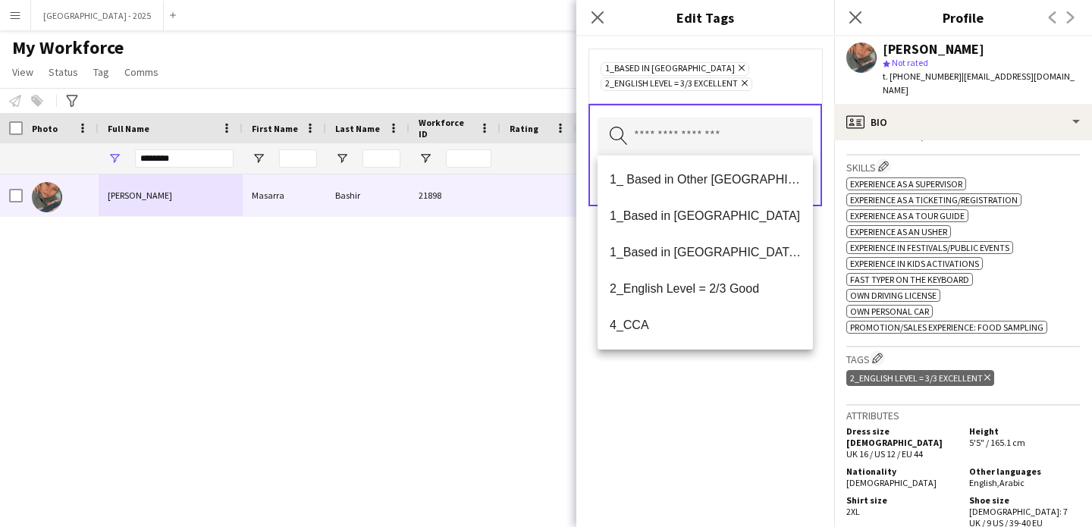
drag, startPoint x: 741, startPoint y: 391, endPoint x: 754, endPoint y: 349, distance: 44.4
click at [741, 391] on div "1_Based in [GEOGRAPHIC_DATA] Remove 2_English Level = 3/3 Excellent Remove Sear…" at bounding box center [706, 281] width 258 height 491
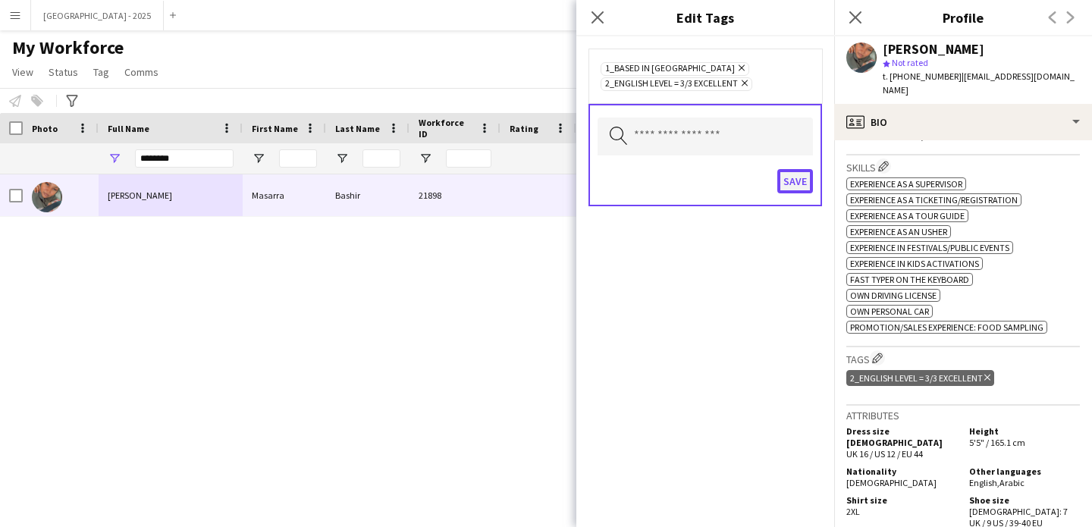
click at [794, 172] on button "Save" at bounding box center [796, 181] width 36 height 24
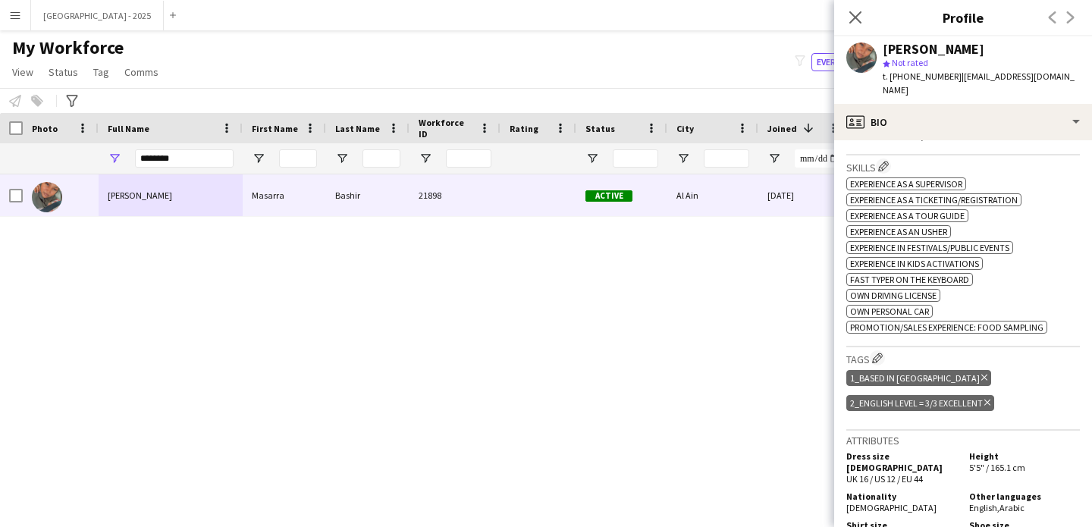
click at [870, 352] on h3 "Tags Edit crew company tags" at bounding box center [964, 358] width 234 height 16
click at [874, 353] on app-icon "Edit crew company tags" at bounding box center [877, 358] width 11 height 11
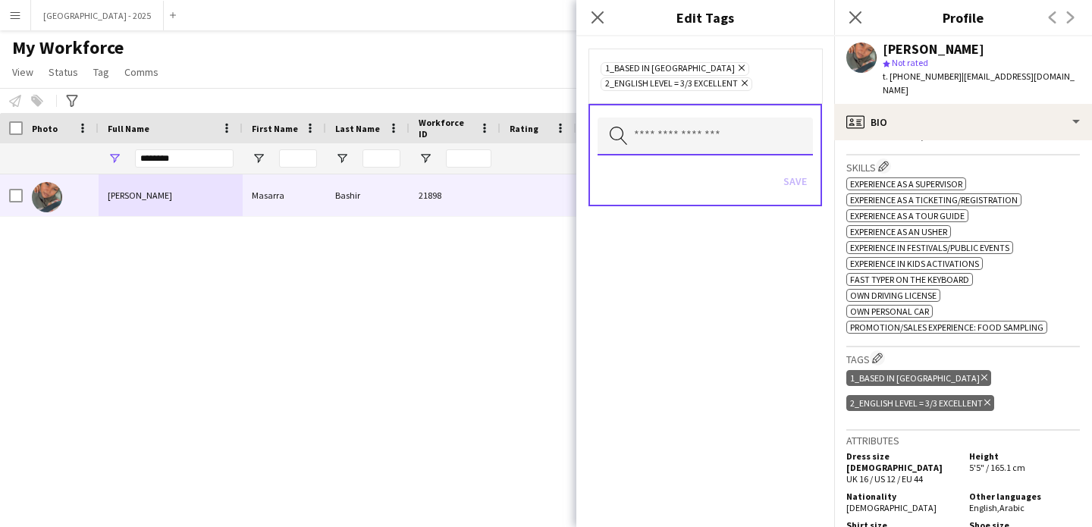
click at [715, 132] on input "text" at bounding box center [705, 137] width 215 height 38
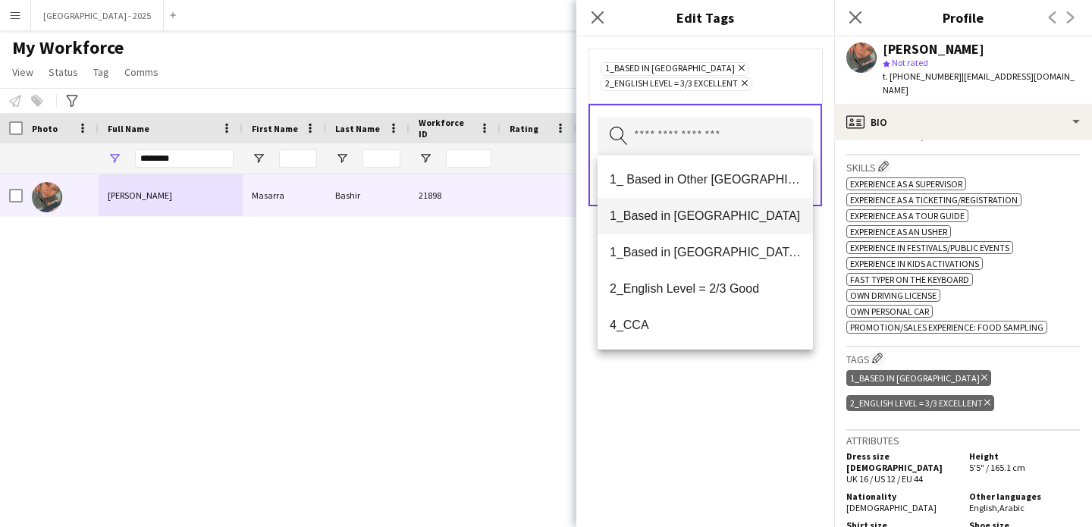
click at [681, 209] on span "1_Based in [GEOGRAPHIC_DATA]" at bounding box center [705, 216] width 191 height 14
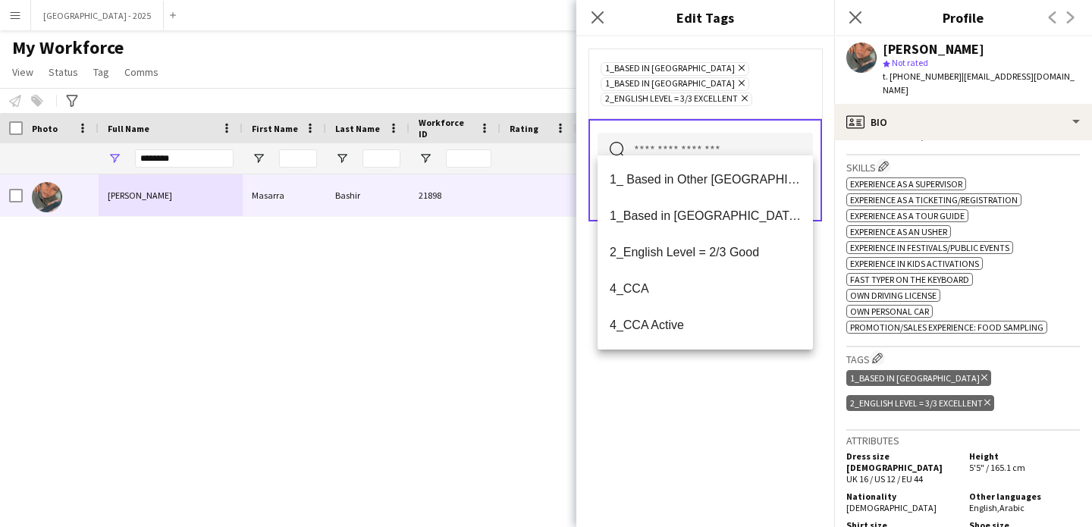
drag, startPoint x: 735, startPoint y: 404, endPoint x: 747, endPoint y: 368, distance: 37.7
click at [735, 401] on div "1_Based in [GEOGRAPHIC_DATA] Remove 1_Based in [GEOGRAPHIC_DATA] Remove 2_Engli…" at bounding box center [706, 281] width 258 height 491
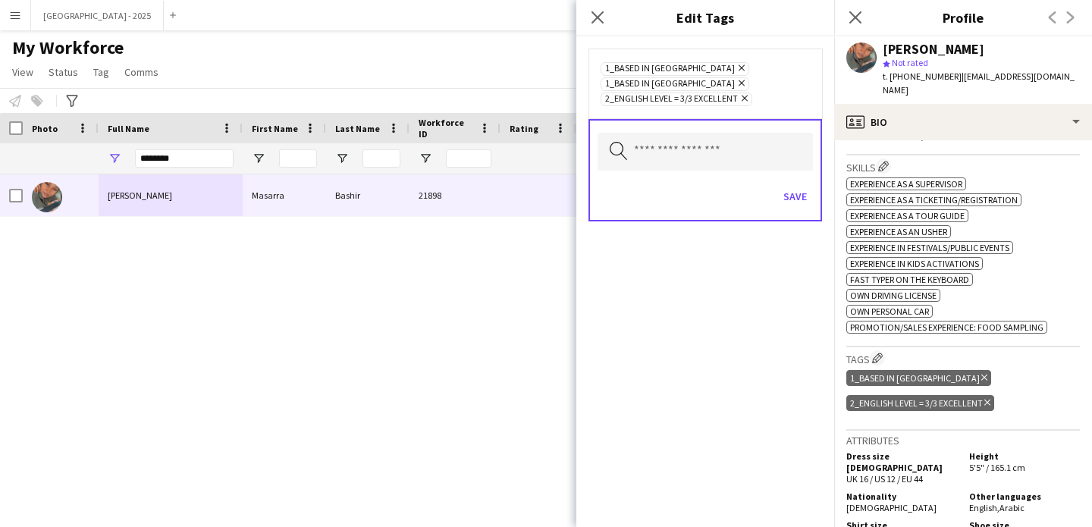
click at [819, 179] on div "Search by tag name Save" at bounding box center [706, 170] width 234 height 102
click at [814, 181] on div "Search by tag name Save" at bounding box center [706, 170] width 234 height 102
click at [810, 184] on button "Save" at bounding box center [796, 196] width 36 height 24
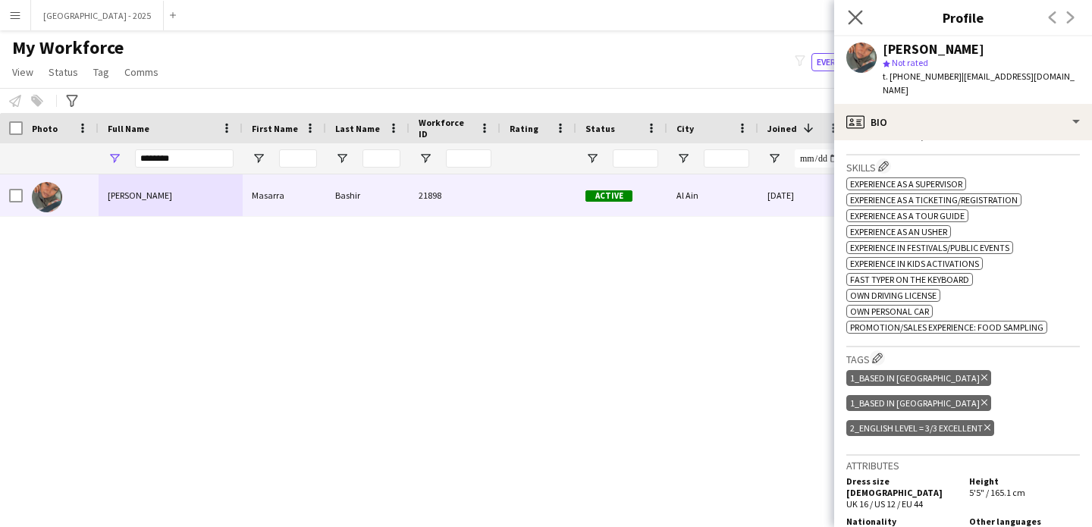
click at [865, 16] on app-icon "Close pop-in" at bounding box center [856, 18] width 22 height 22
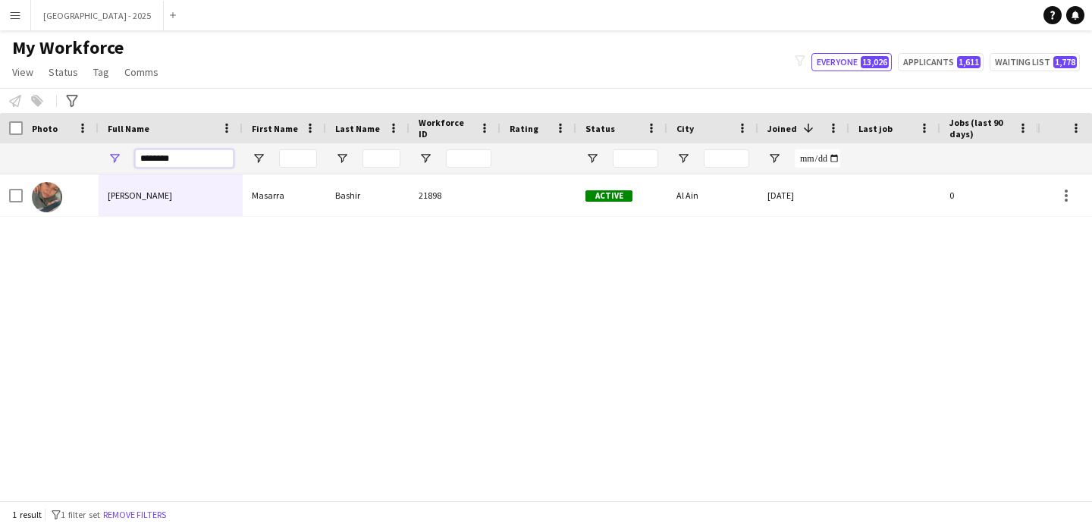
click at [149, 165] on input "*******" at bounding box center [184, 158] width 99 height 18
paste input "******"
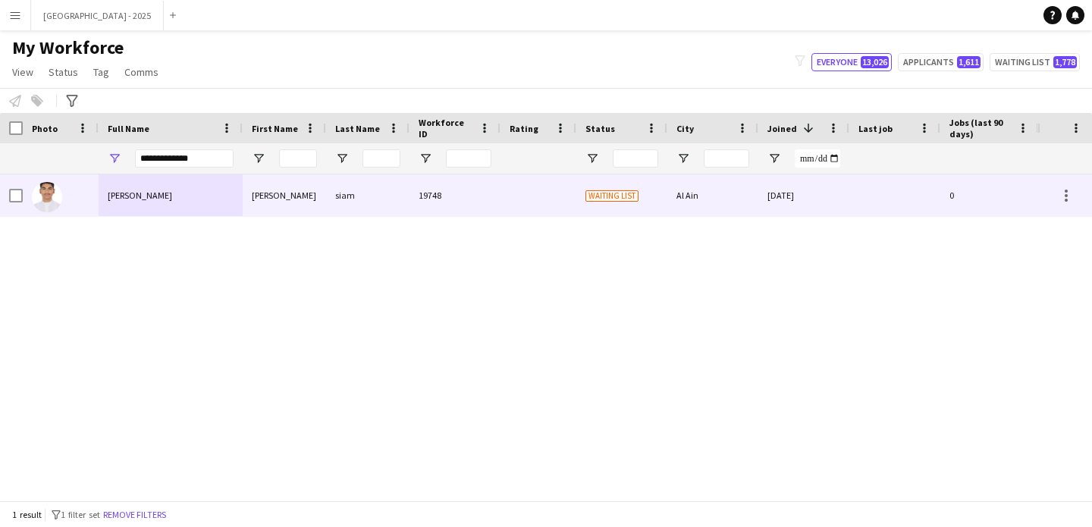
click at [176, 186] on div "[PERSON_NAME]" at bounding box center [171, 195] width 144 height 42
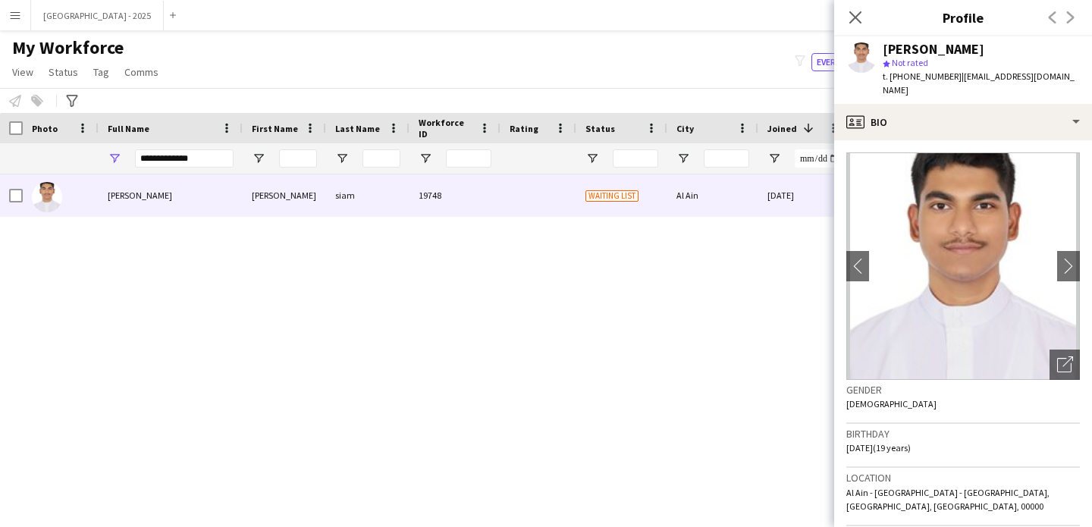
click at [188, 168] on div "**********" at bounding box center [184, 158] width 99 height 30
click at [189, 160] on input "**********" at bounding box center [184, 158] width 99 height 18
paste input "***"
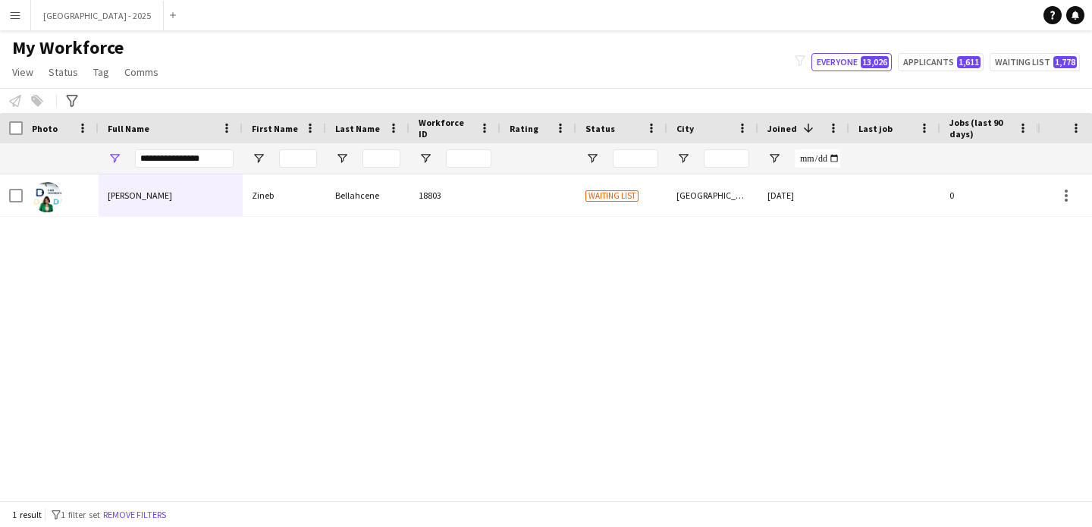
click at [182, 190] on div "[PERSON_NAME]" at bounding box center [171, 195] width 144 height 42
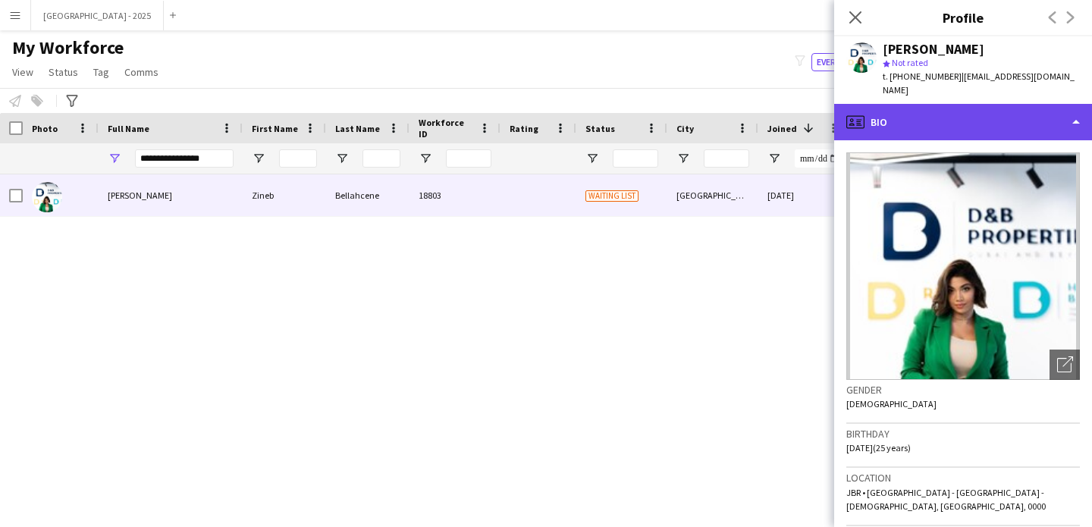
click at [946, 104] on div "profile Bio" at bounding box center [964, 122] width 258 height 36
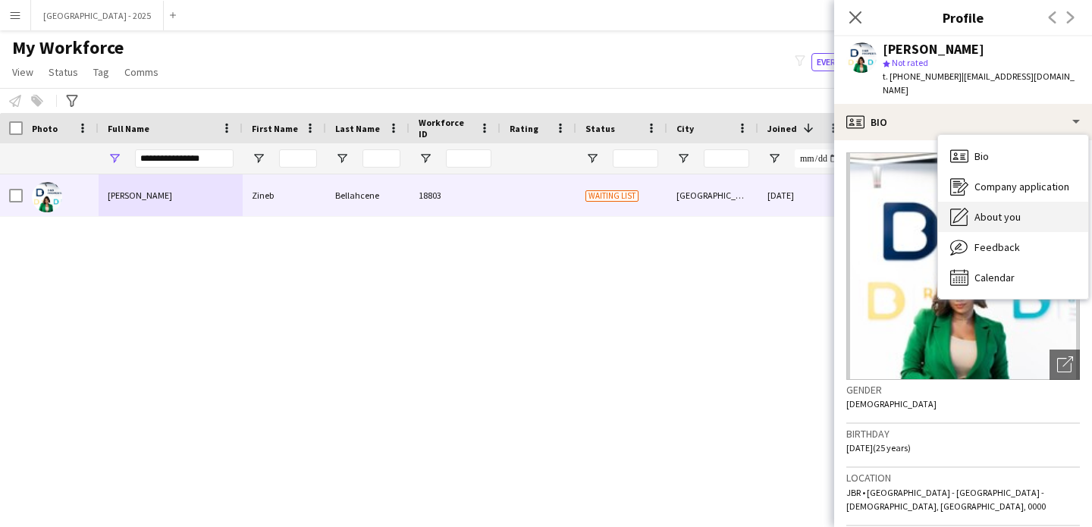
click at [1007, 210] on span "About you" at bounding box center [998, 217] width 46 height 14
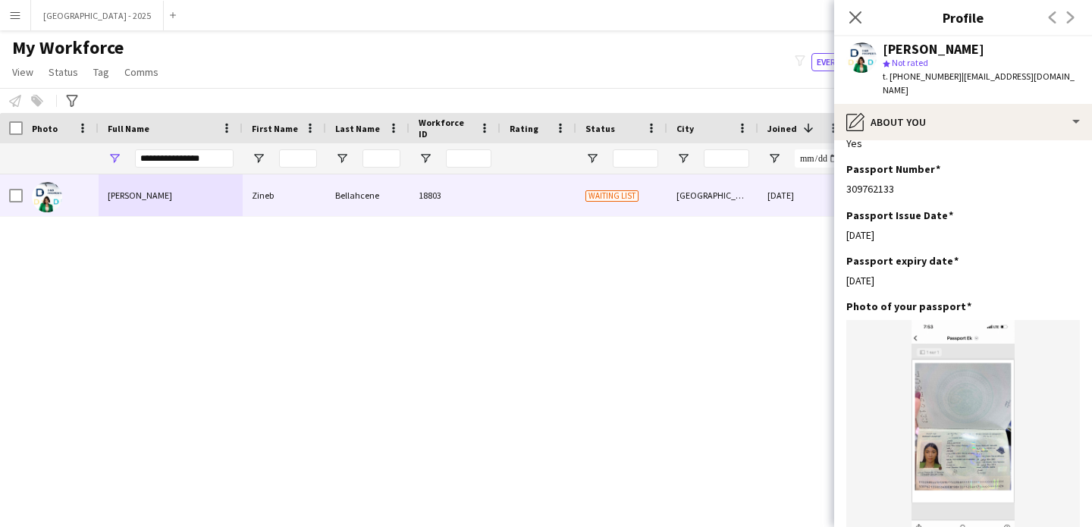
scroll to position [1381, 0]
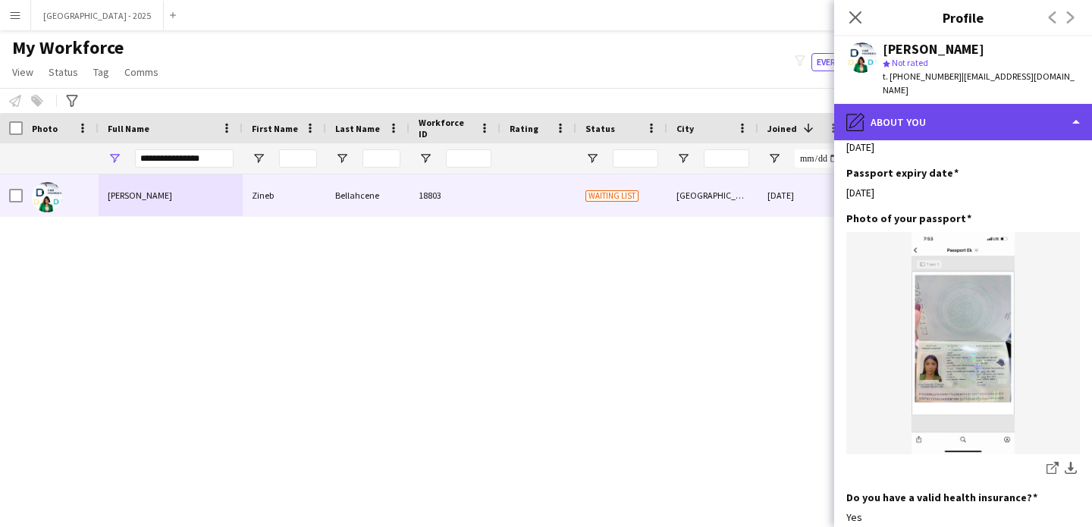
click at [957, 115] on div "pencil4 About you" at bounding box center [964, 122] width 258 height 36
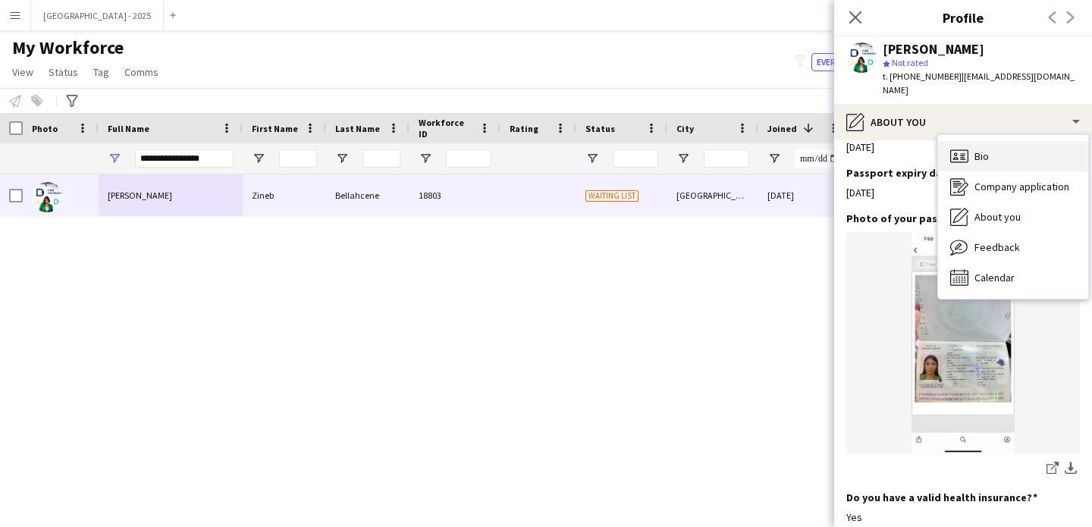
click at [996, 144] on div "Bio Bio" at bounding box center [1013, 156] width 150 height 30
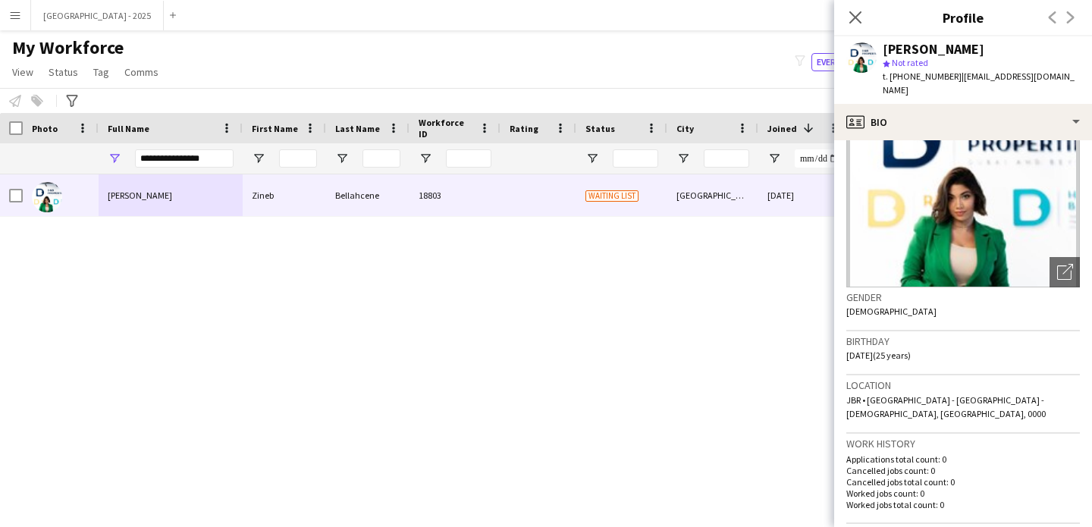
scroll to position [32, 0]
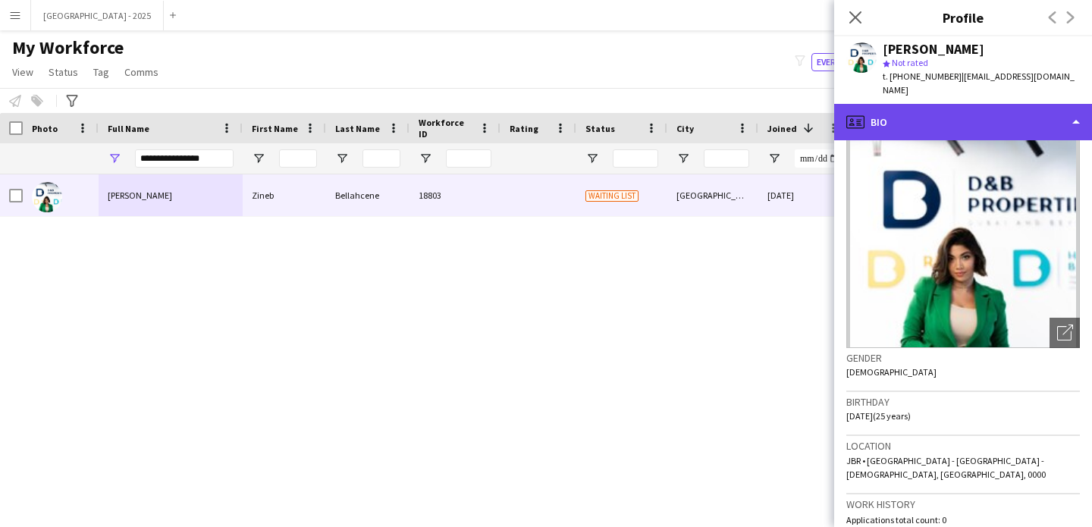
click at [974, 114] on div "profile Bio" at bounding box center [964, 122] width 258 height 36
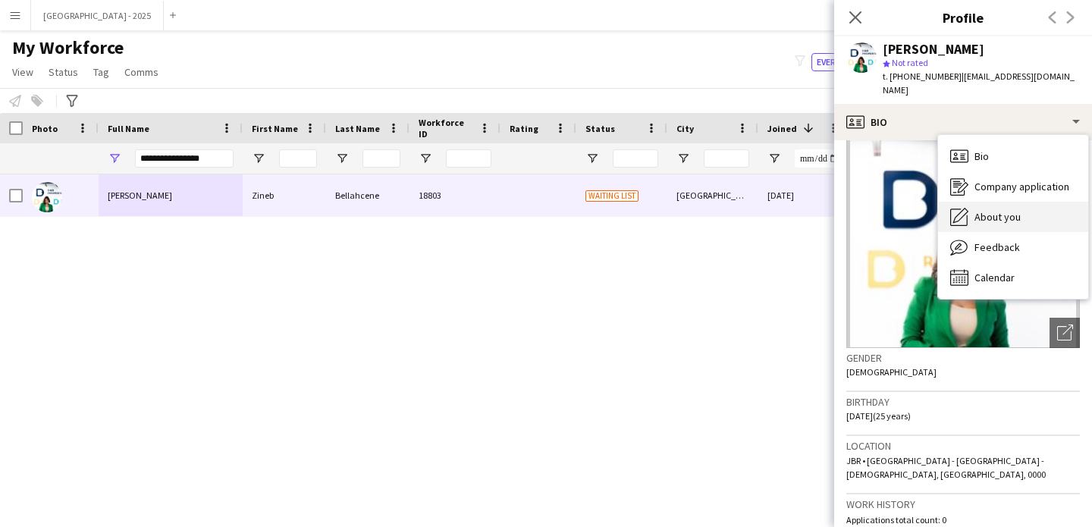
click at [1009, 210] on span "About you" at bounding box center [998, 217] width 46 height 14
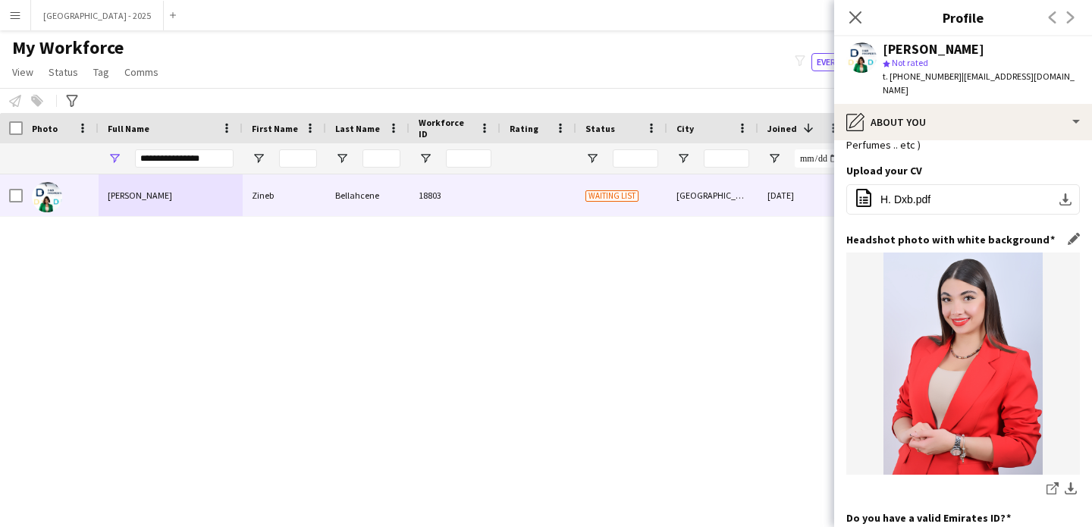
scroll to position [143, 0]
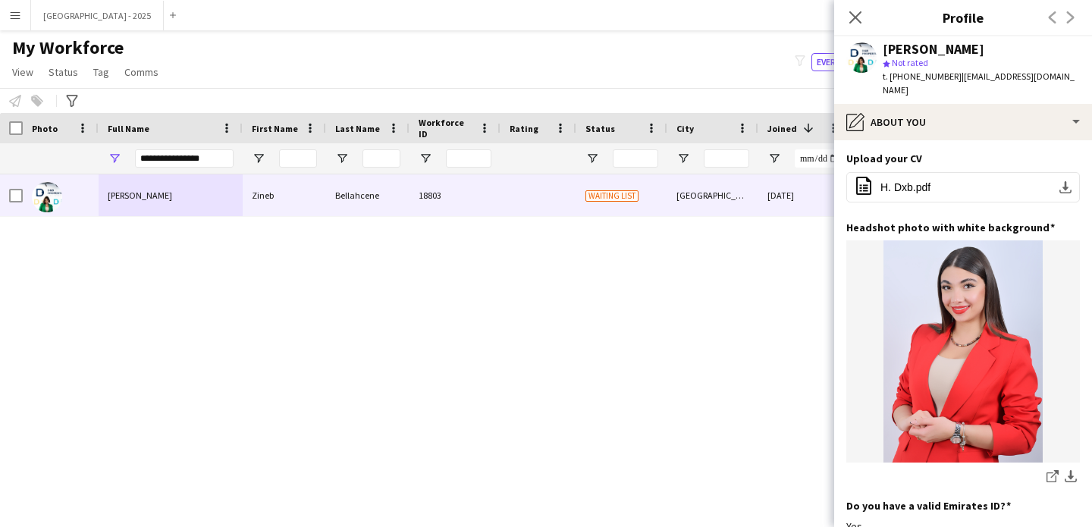
drag, startPoint x: 910, startPoint y: 74, endPoint x: 950, endPoint y: 77, distance: 40.3
click at [950, 77] on span "t. [PHONE_NUMBER]" at bounding box center [922, 76] width 79 height 11
copy span "525567599"
click at [186, 153] on input "**********" at bounding box center [184, 158] width 99 height 18
click at [187, 153] on input "**********" at bounding box center [184, 158] width 99 height 18
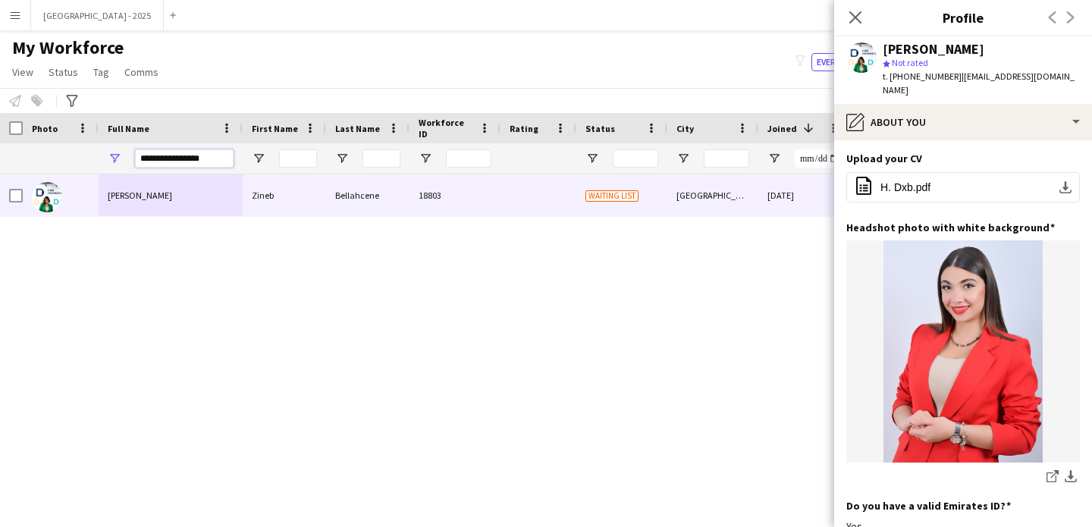
click at [188, 153] on input "**********" at bounding box center [184, 158] width 99 height 18
paste input "**********"
click at [188, 153] on input "**********" at bounding box center [184, 158] width 99 height 18
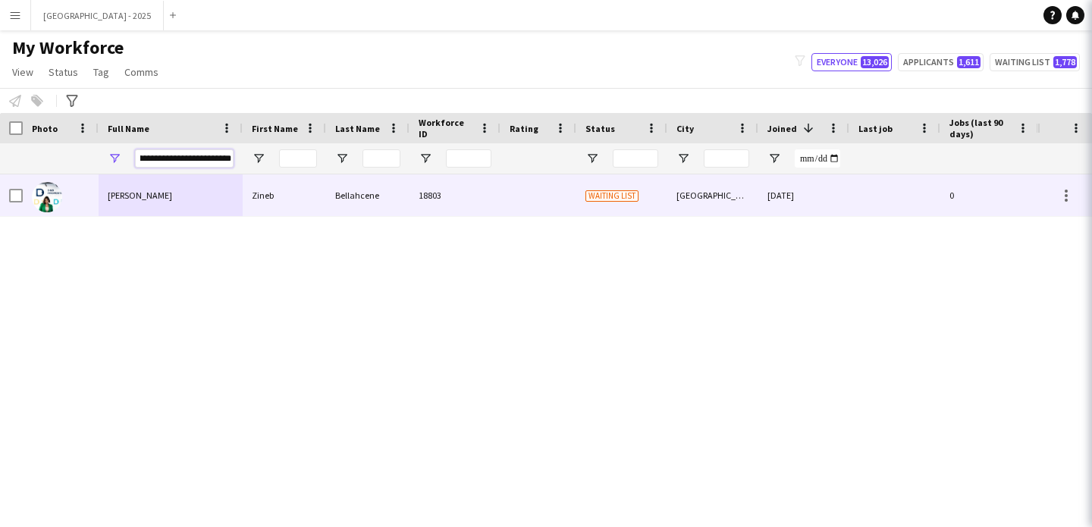
click at [188, 153] on input "**********" at bounding box center [184, 158] width 99 height 18
paste input "Full Name Filter Input"
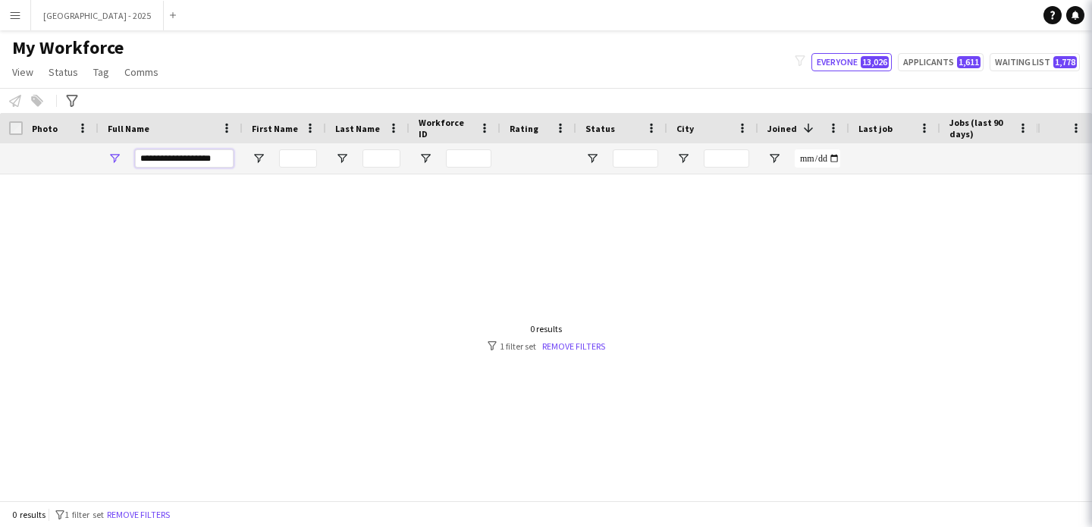
click at [189, 156] on input "**********" at bounding box center [184, 158] width 99 height 18
paste input "Full Name Filter Input"
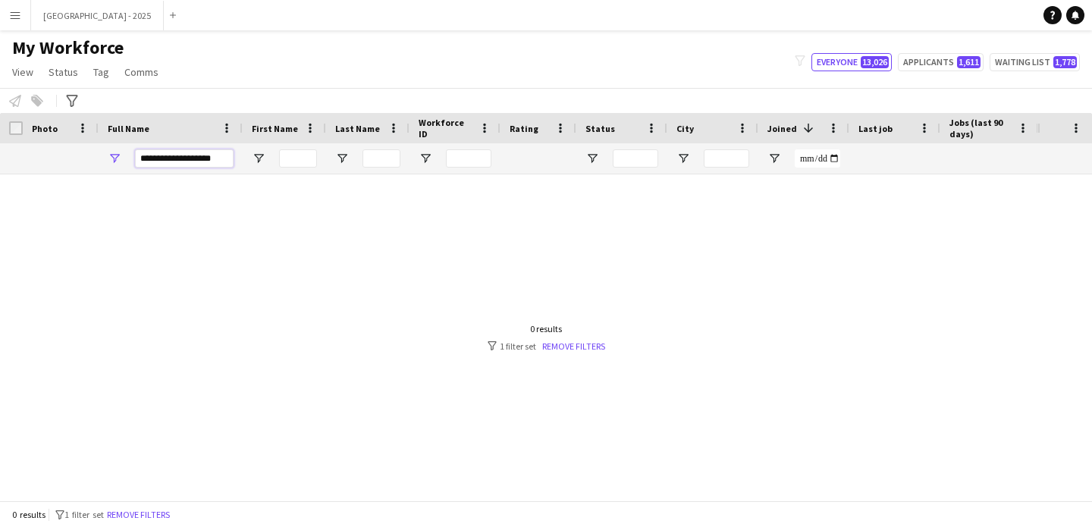
click at [194, 162] on input "**********" at bounding box center [184, 158] width 99 height 18
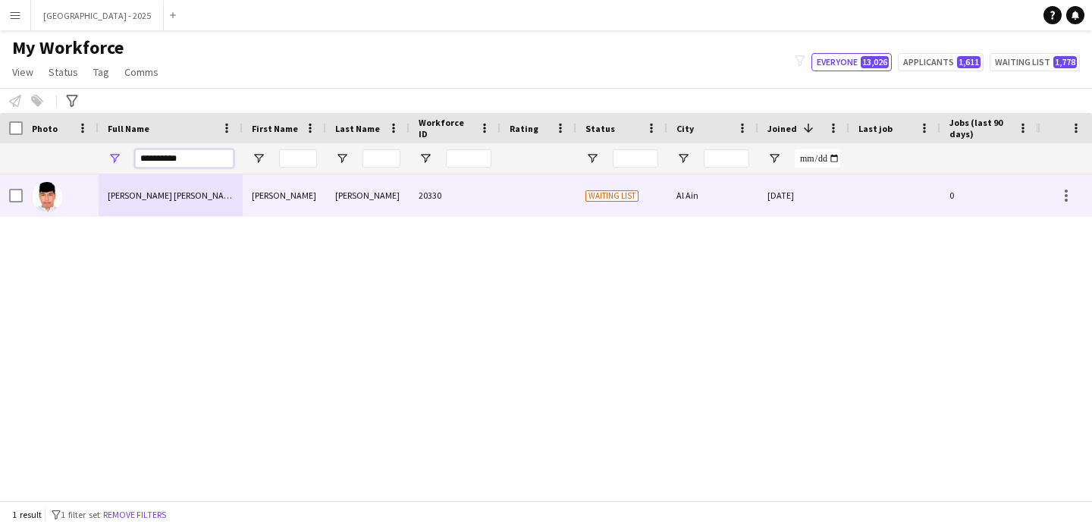
type input "**********"
click at [183, 187] on div "[PERSON_NAME] [PERSON_NAME]" at bounding box center [171, 195] width 144 height 42
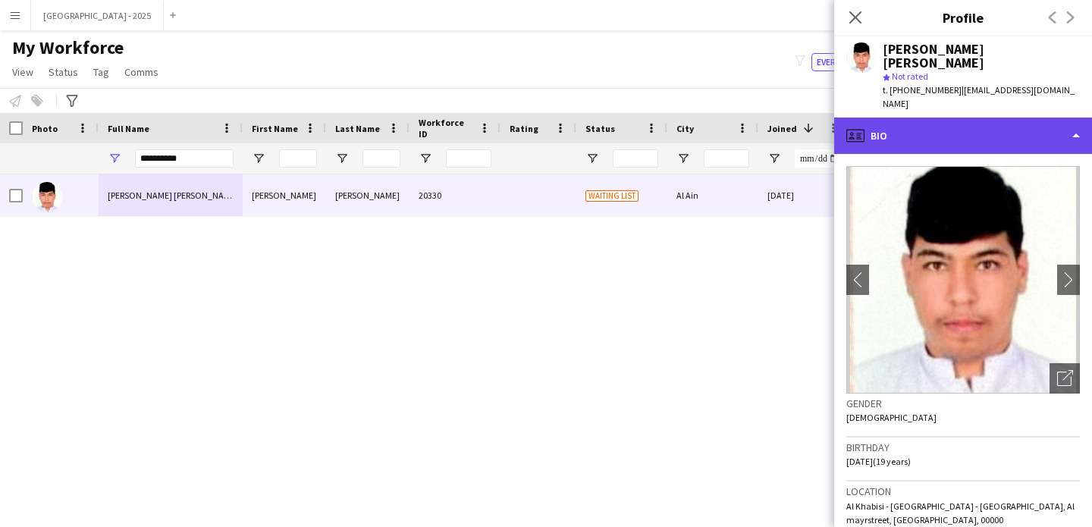
click at [966, 118] on div "profile Bio" at bounding box center [964, 136] width 258 height 36
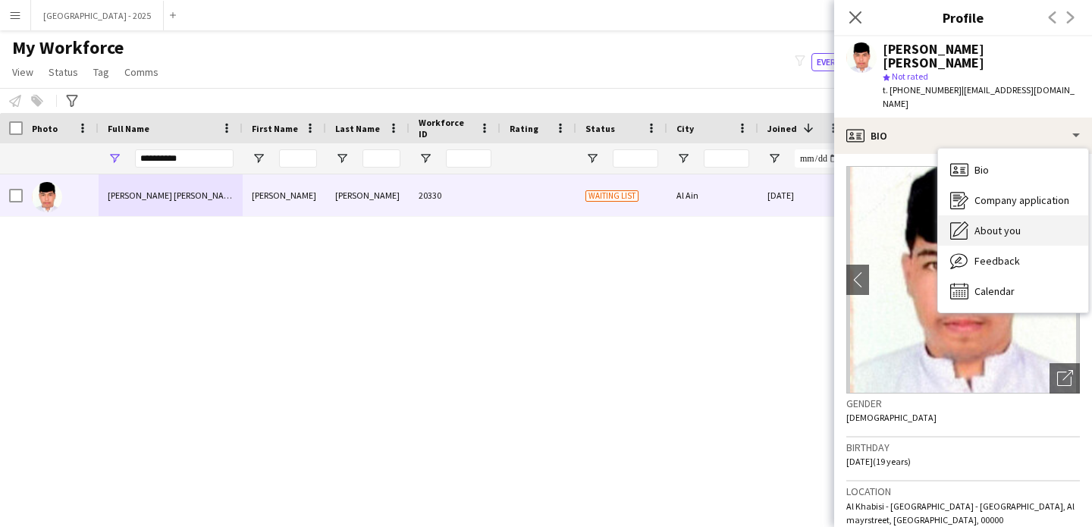
click at [976, 224] on span "About you" at bounding box center [998, 231] width 46 height 14
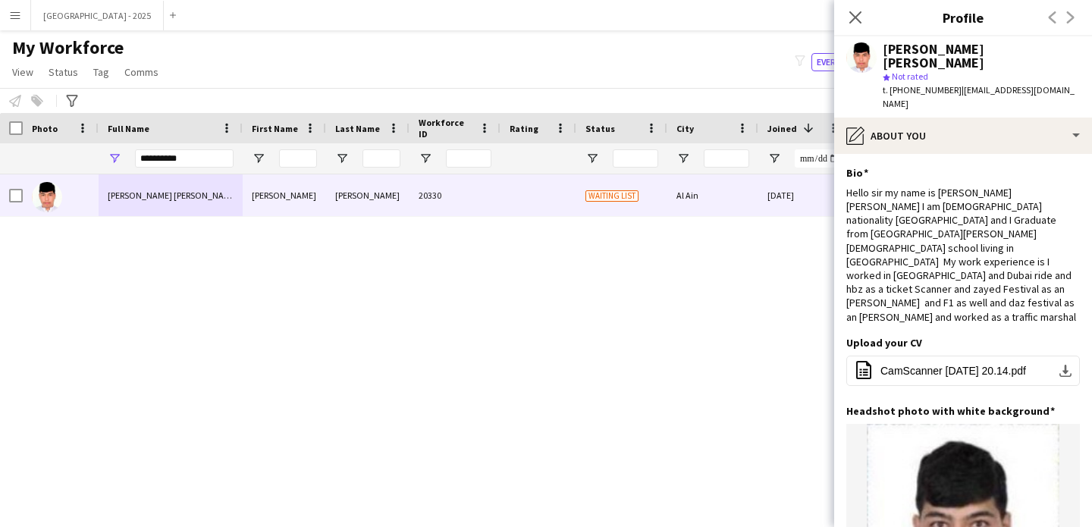
click at [909, 154] on app-section-data-types "Bio Edit this field Hello sir my name is [PERSON_NAME] [PERSON_NAME] I am [DEMO…" at bounding box center [964, 340] width 258 height 373
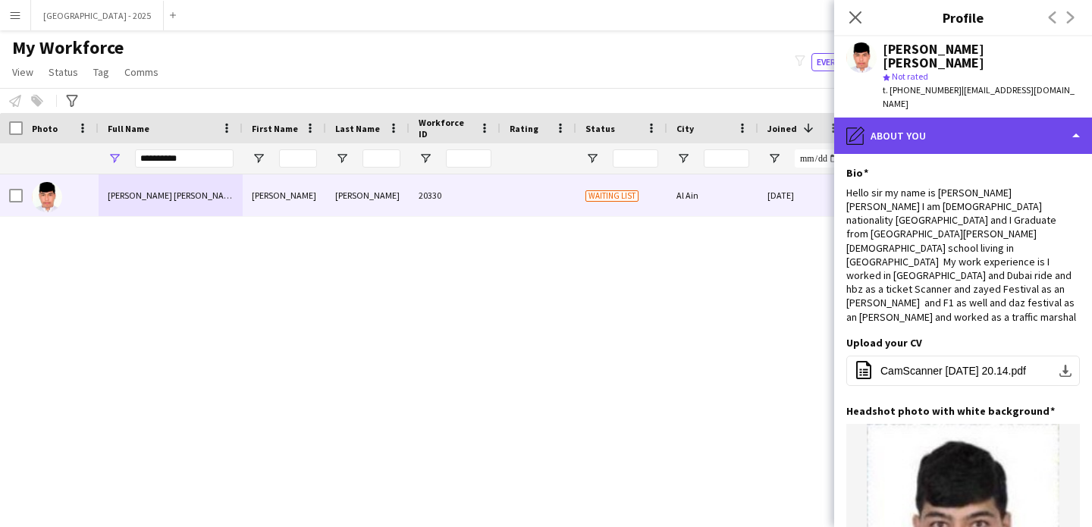
click at [913, 124] on div "pencil4 About you" at bounding box center [964, 136] width 258 height 36
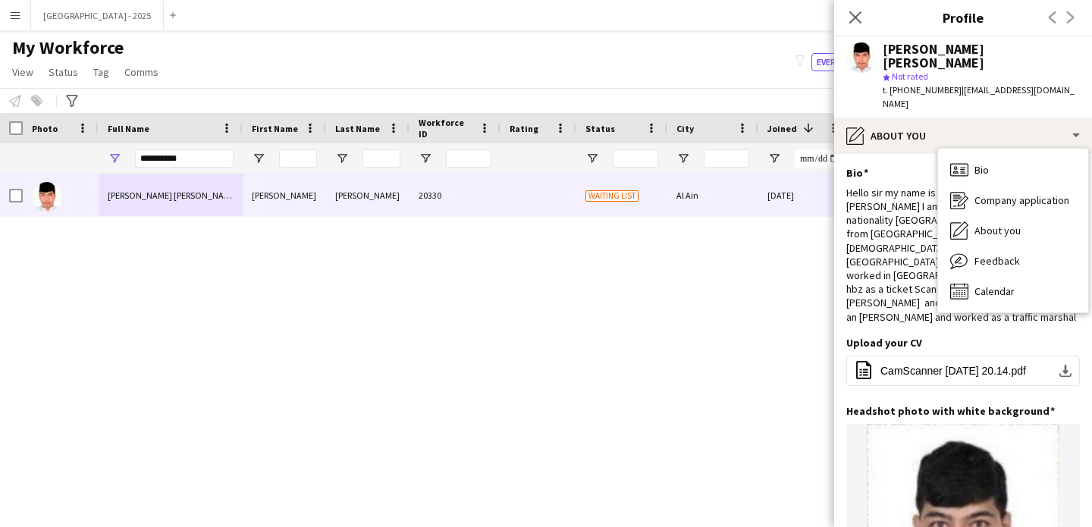
click at [936, 154] on app-section-data-types "Bio Edit this field Hello sir my name is [PERSON_NAME] [PERSON_NAME] I am [DEMO…" at bounding box center [964, 340] width 258 height 373
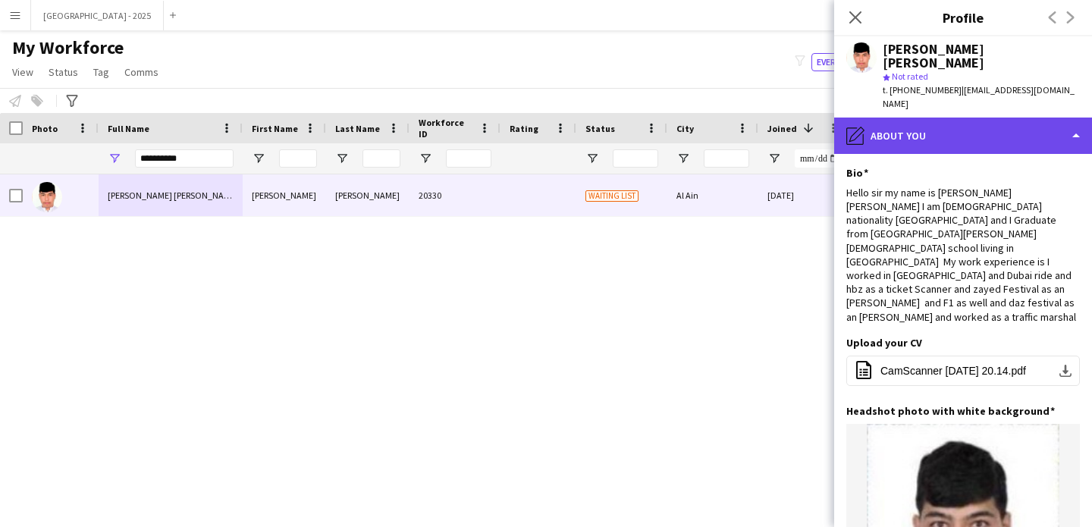
click at [929, 118] on div "pencil4 About you" at bounding box center [964, 136] width 258 height 36
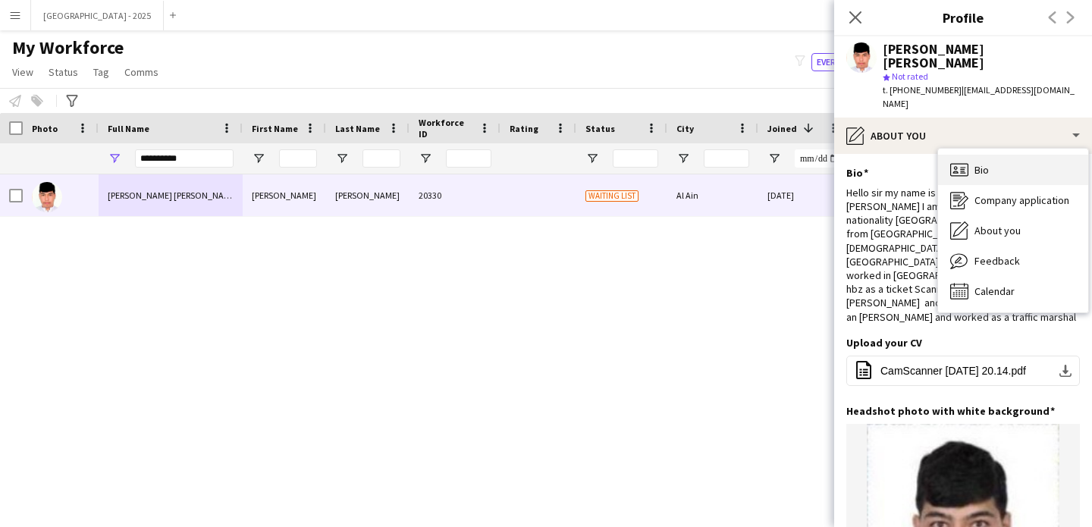
click at [964, 161] on icon "Bio" at bounding box center [960, 170] width 18 height 18
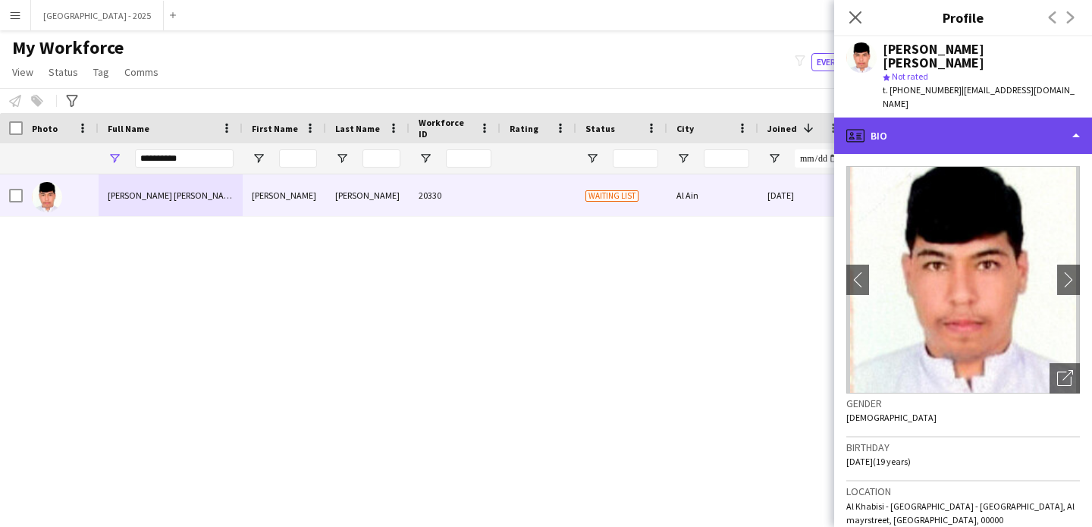
click at [966, 125] on div "profile Bio" at bounding box center [964, 136] width 258 height 36
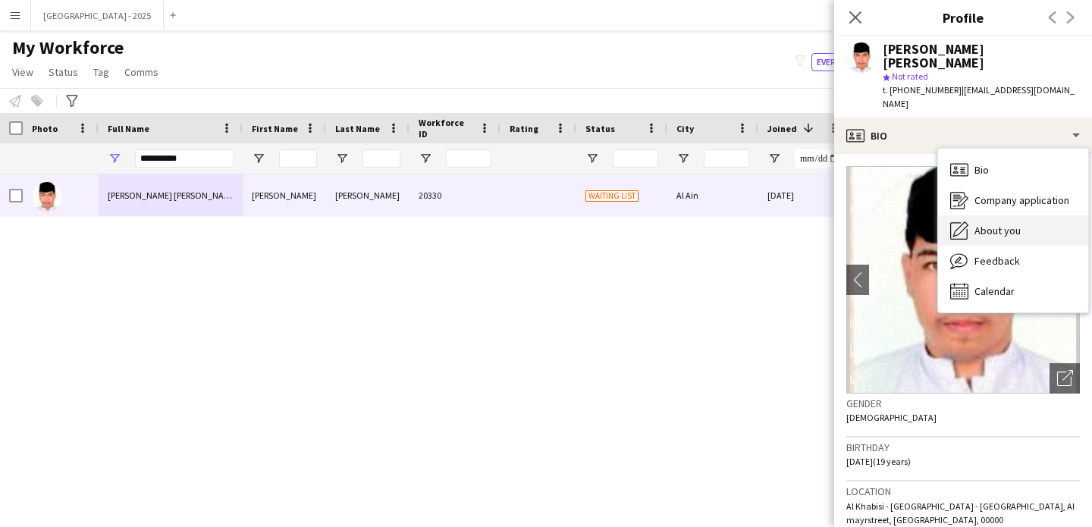
click at [994, 224] on span "About you" at bounding box center [998, 231] width 46 height 14
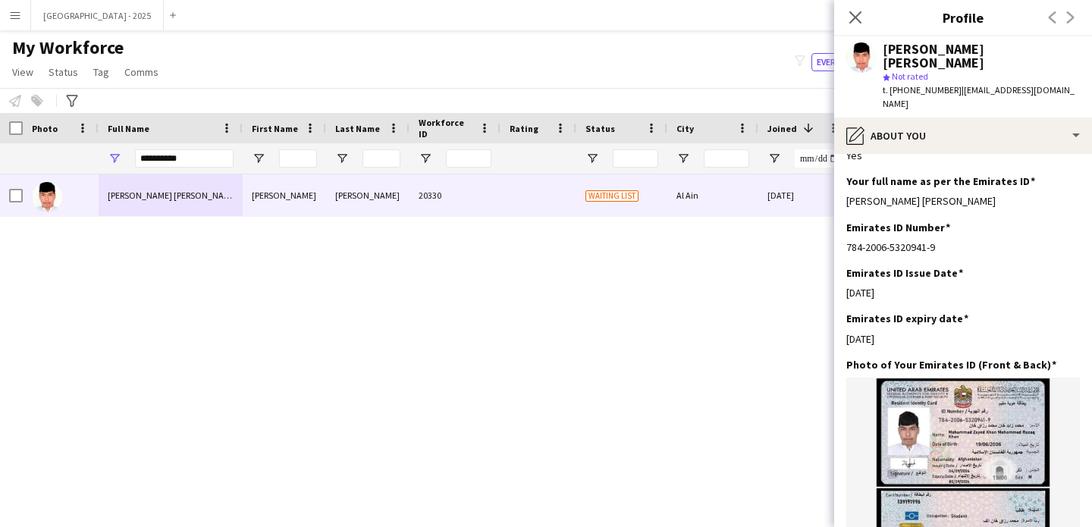
scroll to position [218, 0]
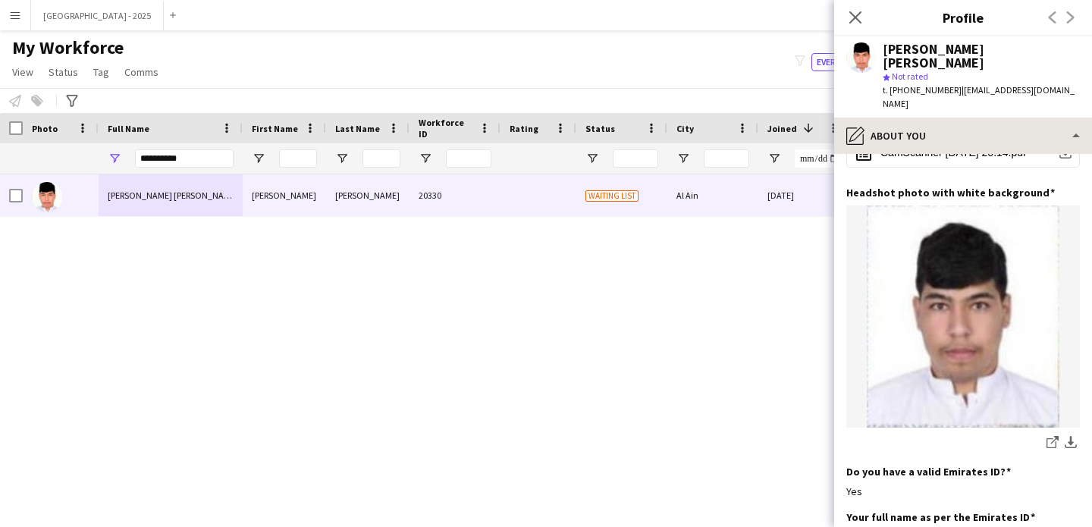
drag, startPoint x: 878, startPoint y: 77, endPoint x: 899, endPoint y: 120, distance: 47.5
click at [878, 77] on div "[PERSON_NAME] [PERSON_NAME] star Not rated t. [PHONE_NUMBER] | [EMAIL_ADDRESS][…" at bounding box center [964, 76] width 258 height 81
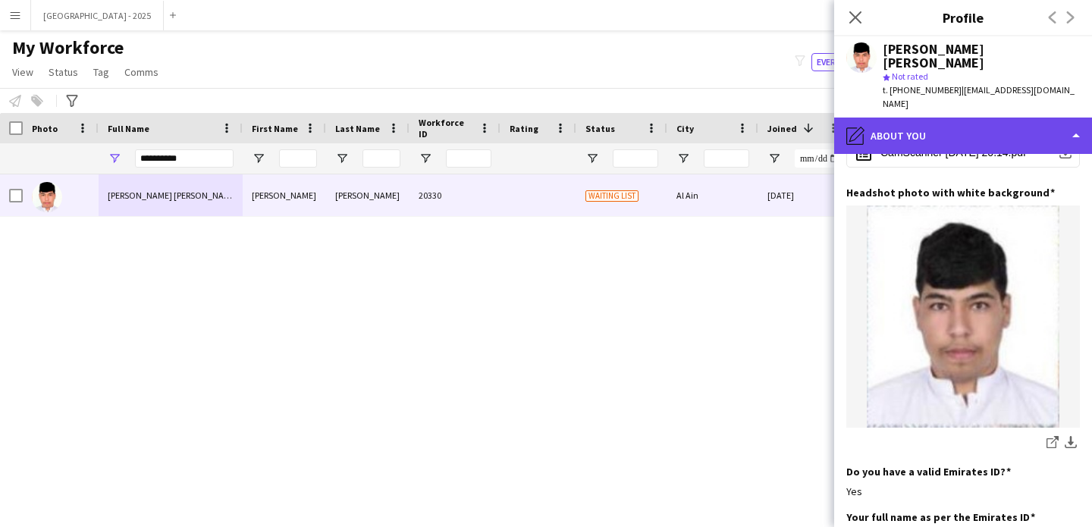
click at [901, 121] on div "pencil4 About you" at bounding box center [964, 136] width 258 height 36
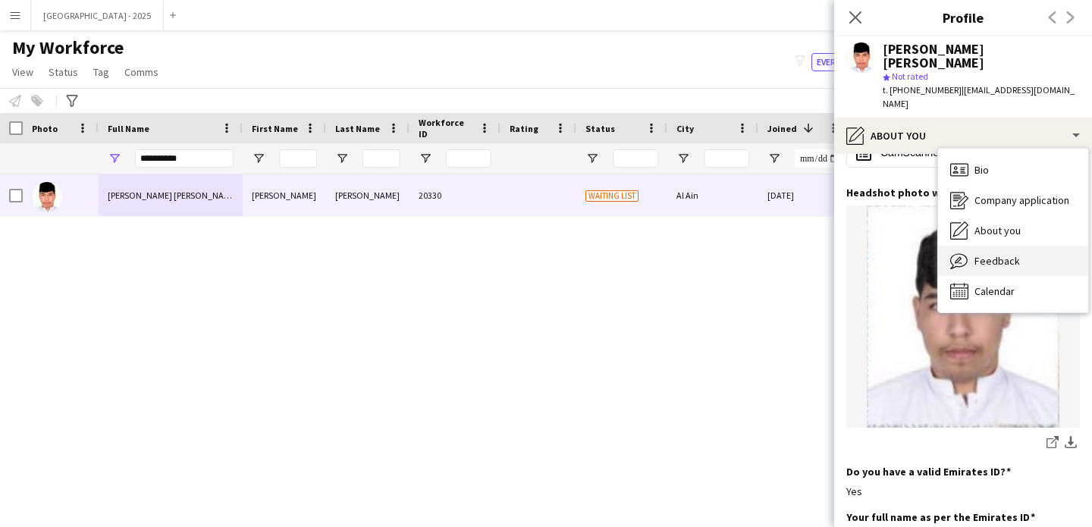
click at [967, 252] on icon "Feedback" at bounding box center [960, 261] width 18 height 18
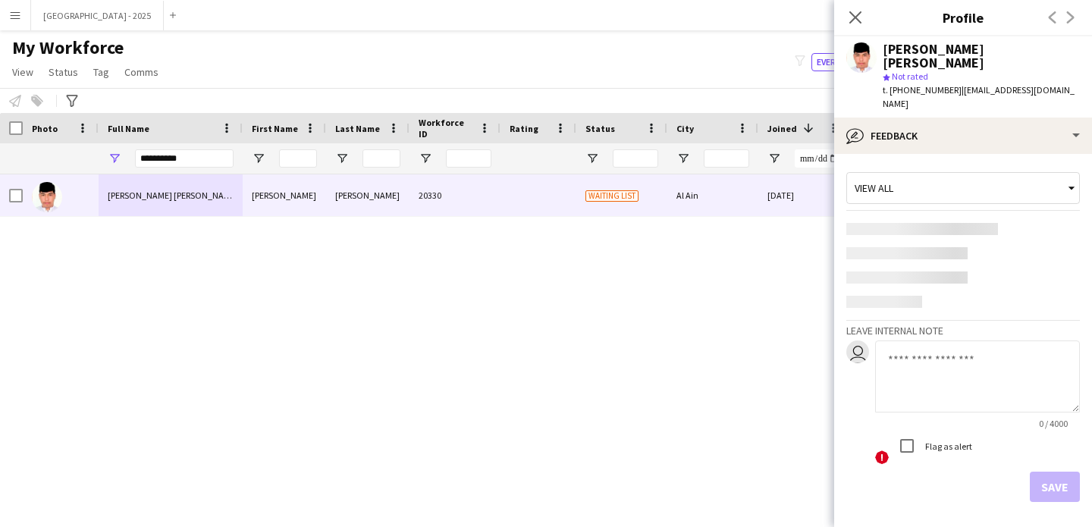
click at [942, 341] on textarea at bounding box center [977, 377] width 205 height 72
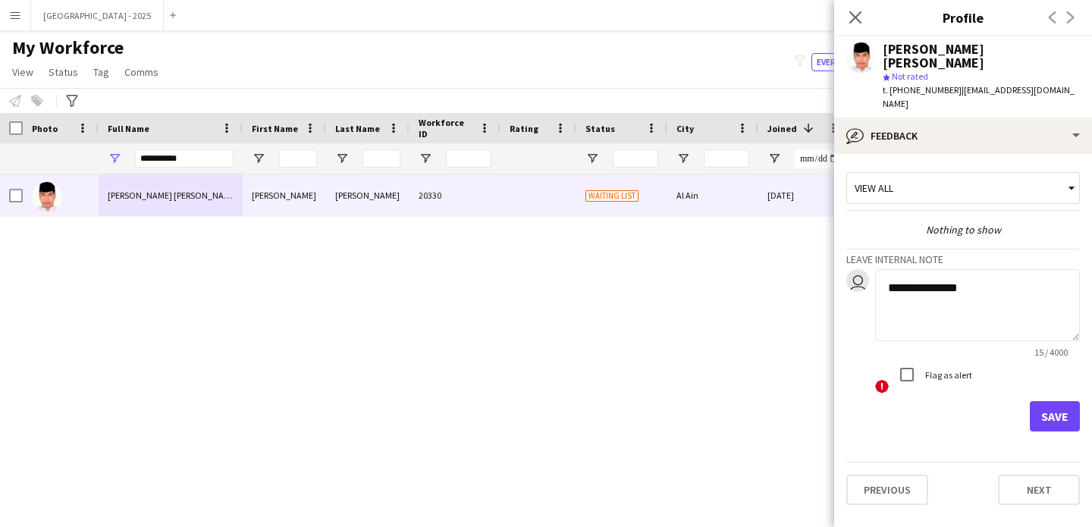
type textarea "**********"
click at [1060, 401] on button "Save" at bounding box center [1055, 416] width 50 height 30
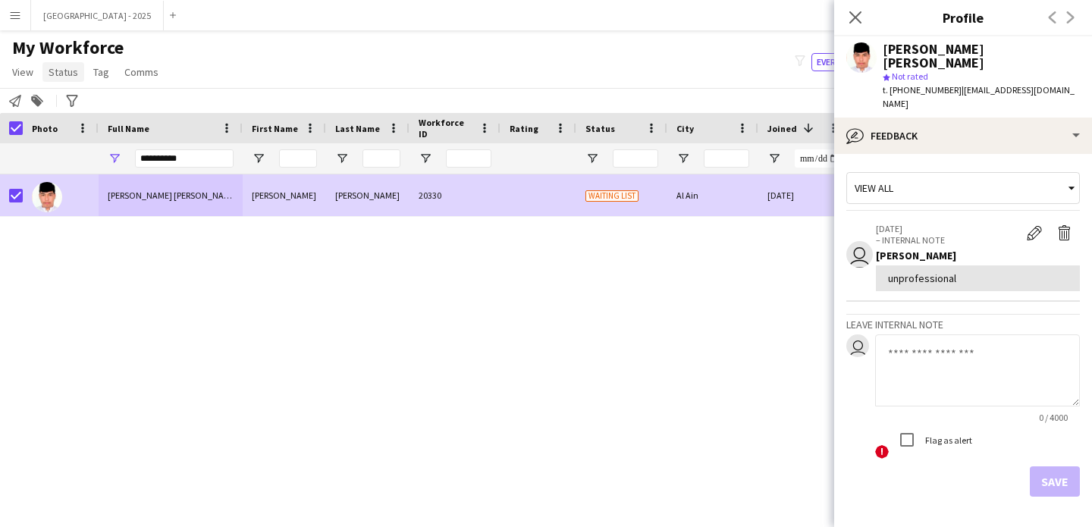
click at [55, 70] on span "Status" at bounding box center [64, 72] width 30 height 14
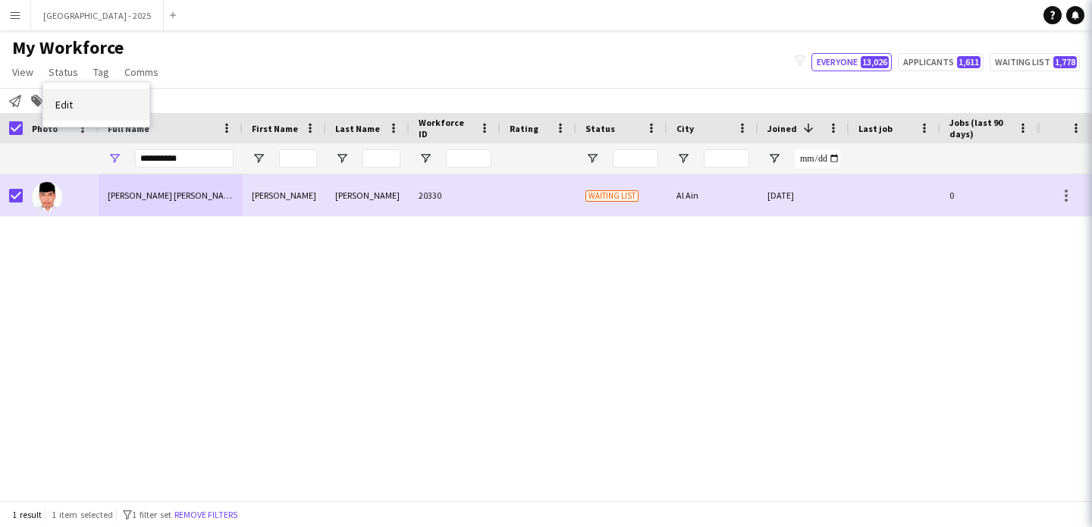
click at [74, 96] on link "Edit" at bounding box center [96, 105] width 106 height 32
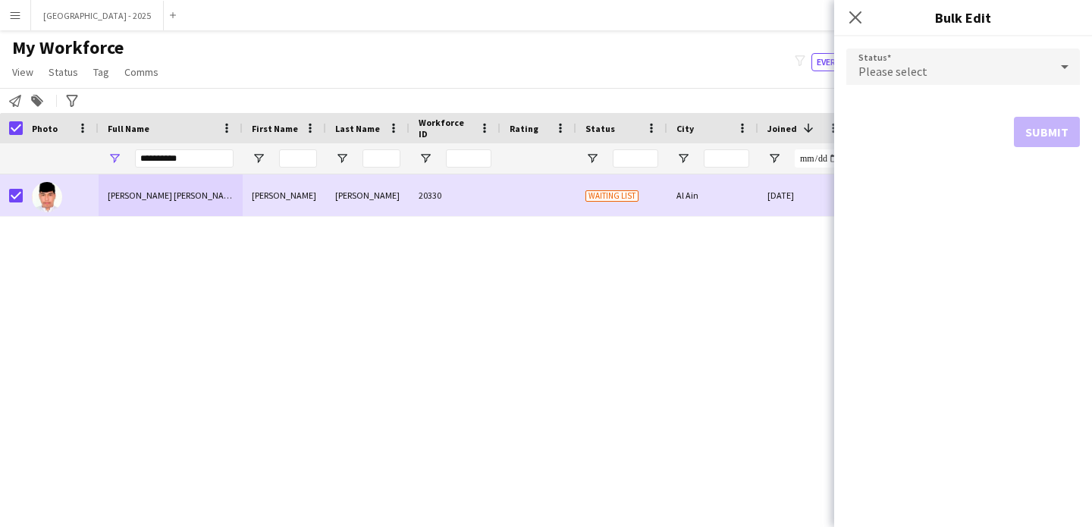
click at [943, 66] on div "Please select" at bounding box center [948, 67] width 203 height 36
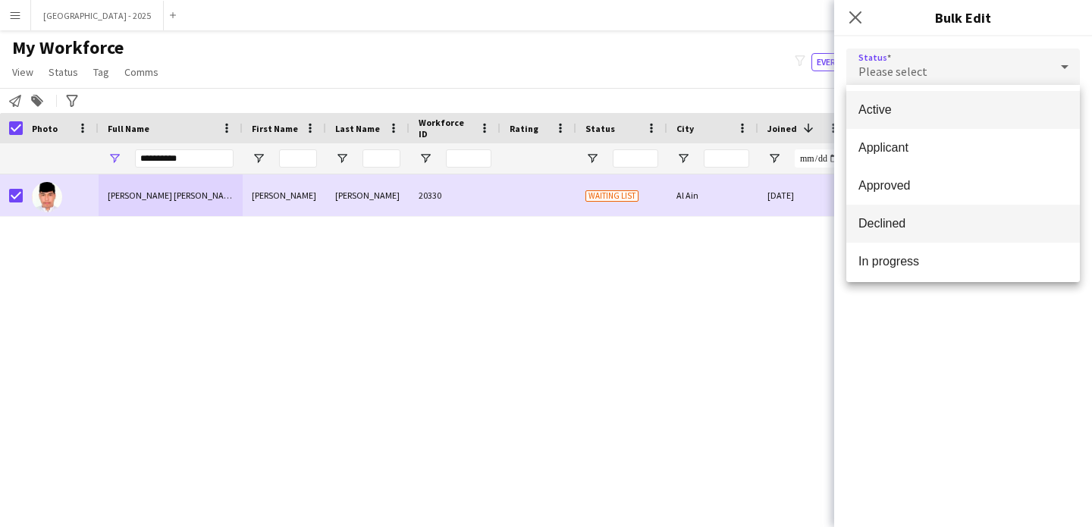
click at [884, 216] on span "Declined" at bounding box center [963, 223] width 209 height 14
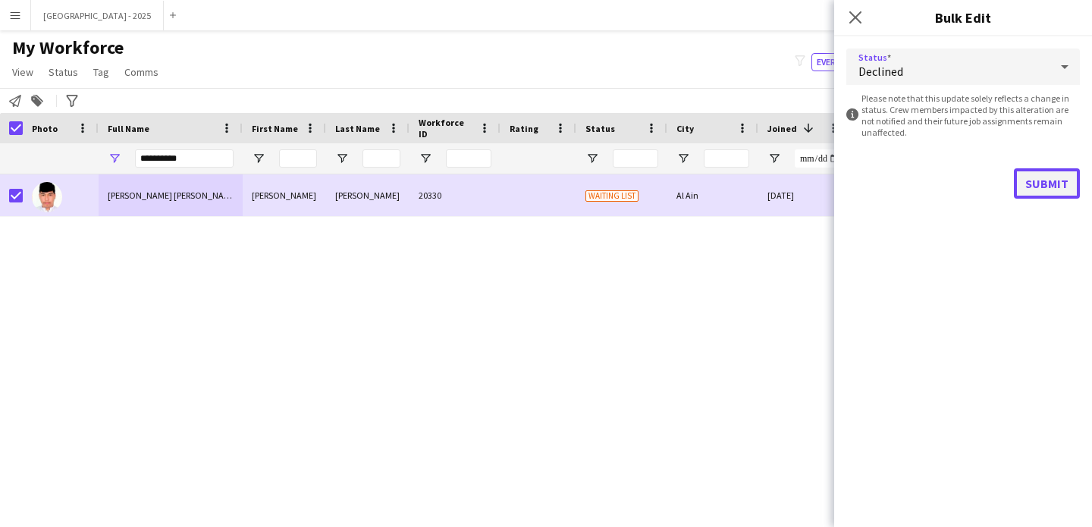
click at [1056, 187] on button "Submit" at bounding box center [1047, 183] width 66 height 30
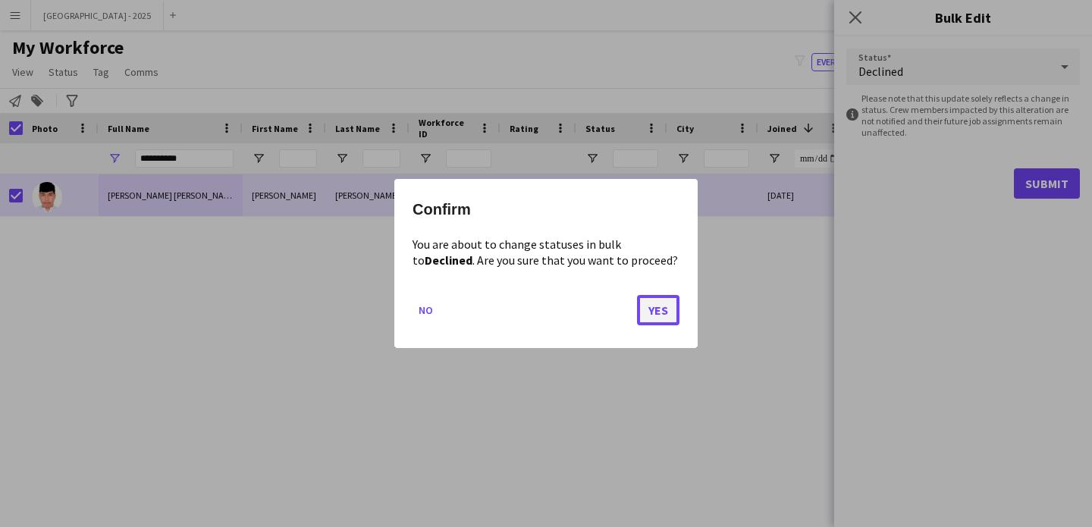
click at [658, 308] on button "Yes" at bounding box center [658, 310] width 42 height 30
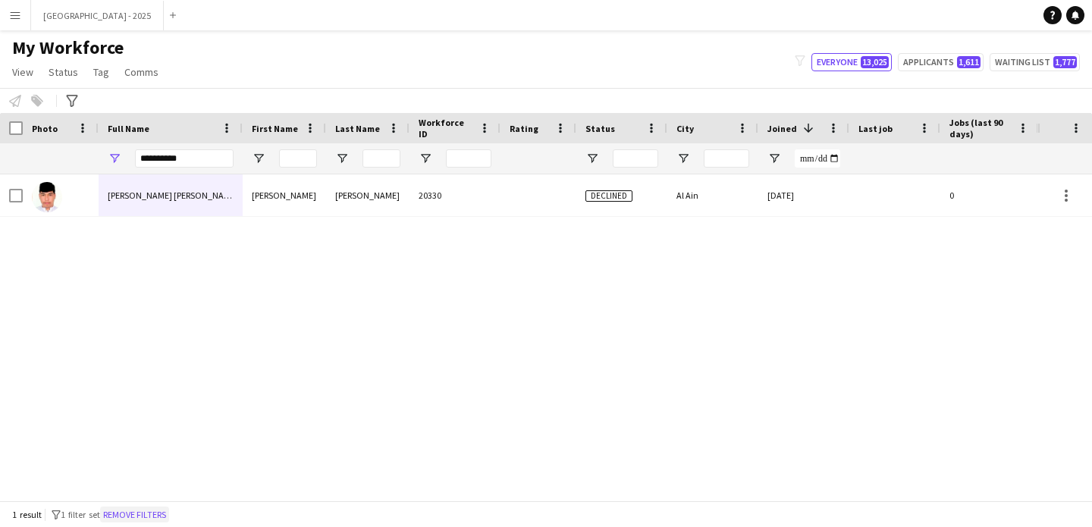
click at [147, 515] on button "Remove filters" at bounding box center [134, 515] width 69 height 17
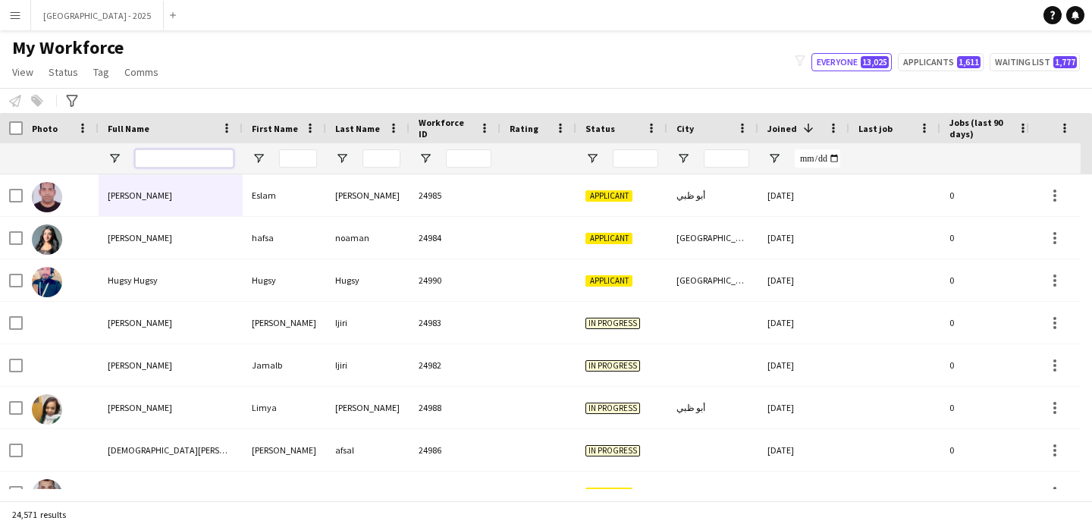
click at [207, 158] on input "Full Name Filter Input" at bounding box center [184, 158] width 99 height 18
paste input "**********"
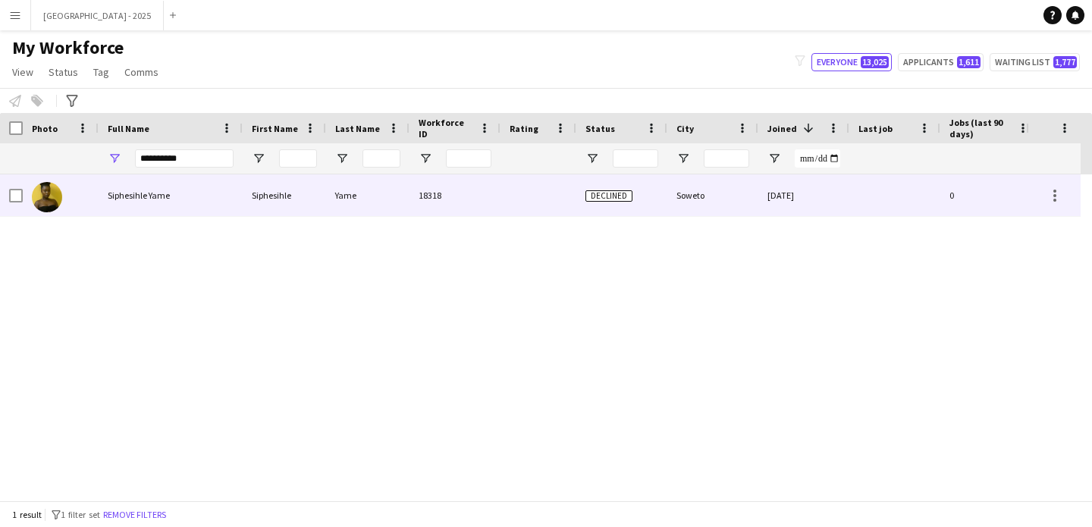
click at [166, 202] on div "Siphesihle Yame" at bounding box center [171, 195] width 144 height 42
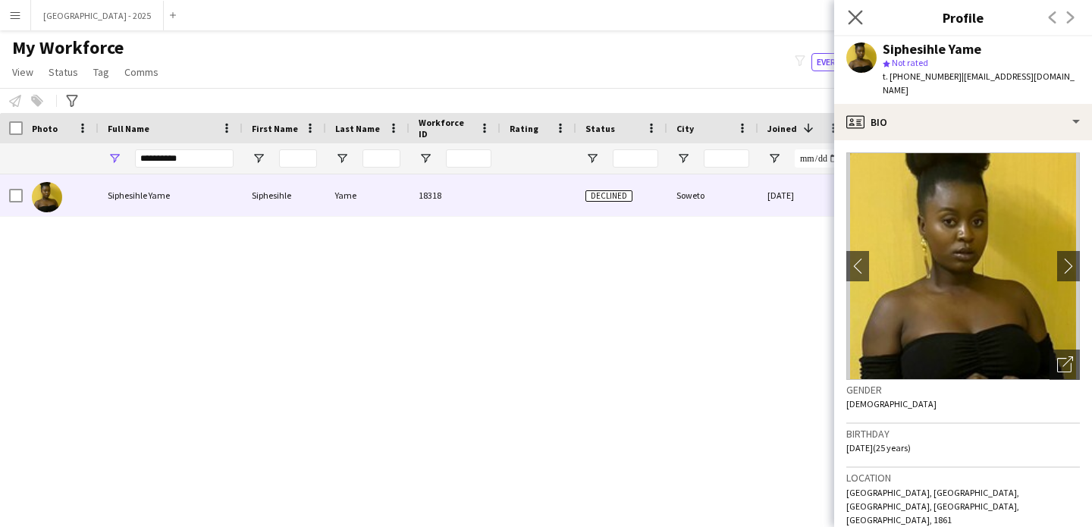
click at [853, 27] on app-icon "Close pop-in" at bounding box center [856, 18] width 22 height 22
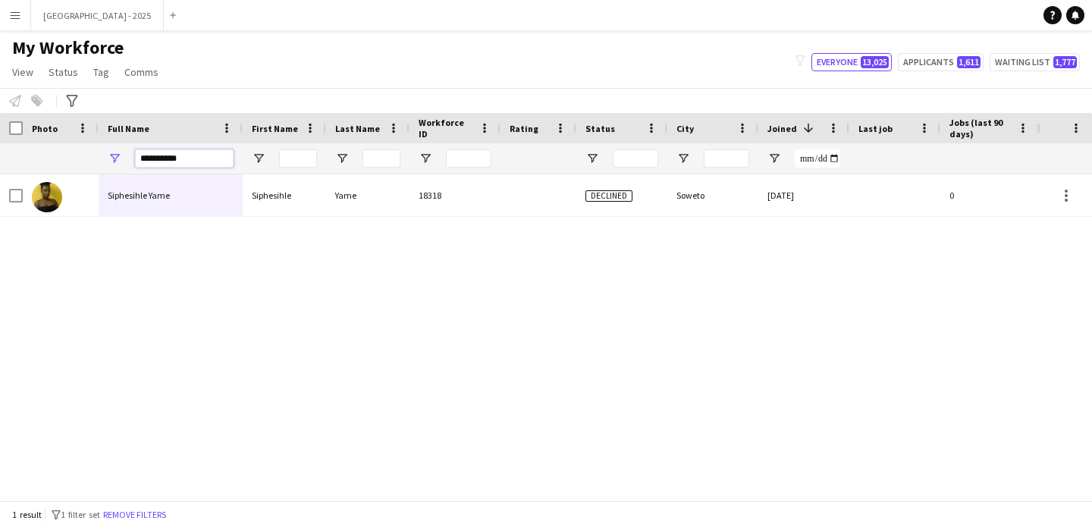
click at [199, 162] on input "**********" at bounding box center [184, 158] width 99 height 18
paste input "**********"
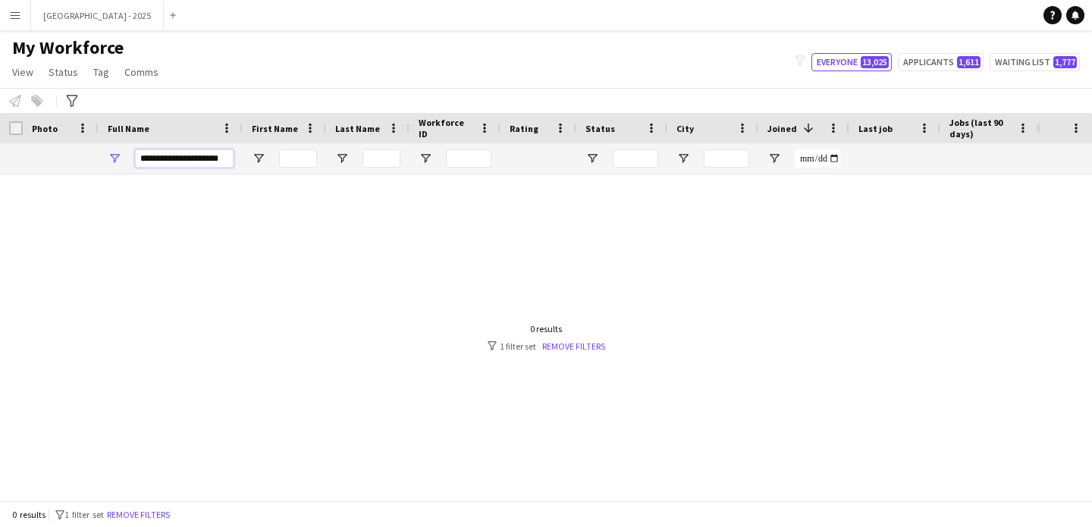
click at [162, 159] on input "**********" at bounding box center [184, 158] width 99 height 18
click at [172, 160] on input "**********" at bounding box center [184, 158] width 99 height 18
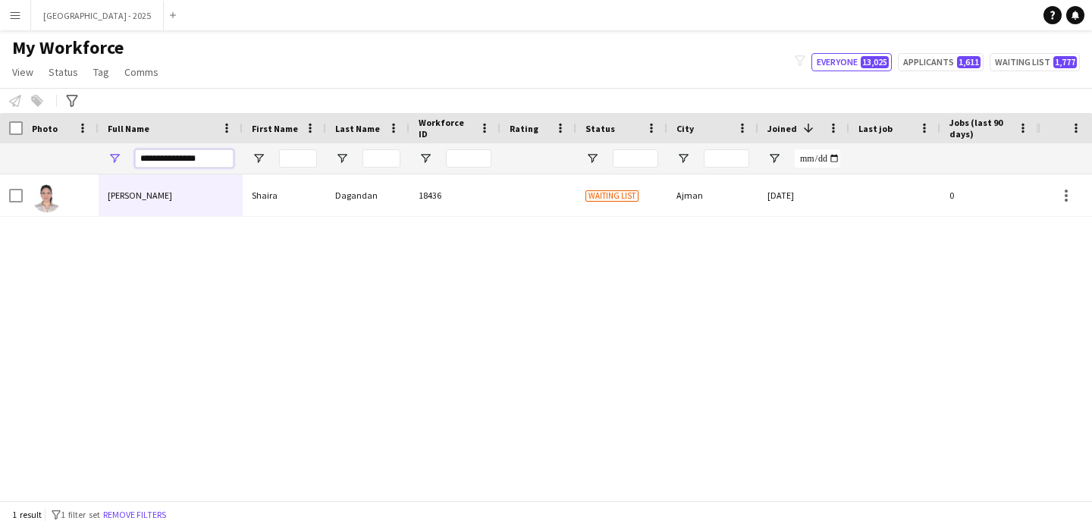
type input "**********"
click at [182, 184] on div "[PERSON_NAME]" at bounding box center [171, 195] width 144 height 42
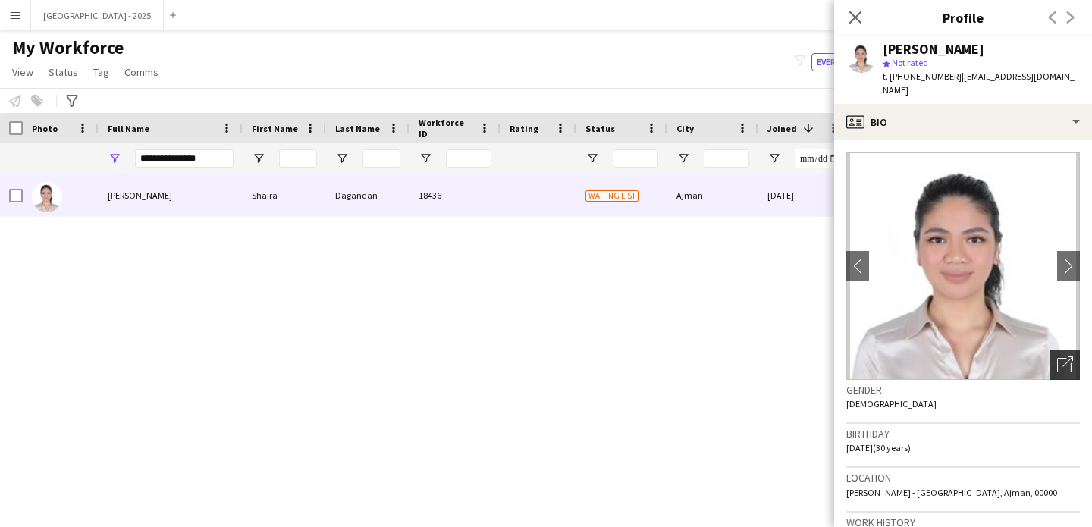
click at [1051, 359] on div "Open photos pop-in" at bounding box center [1065, 365] width 30 height 30
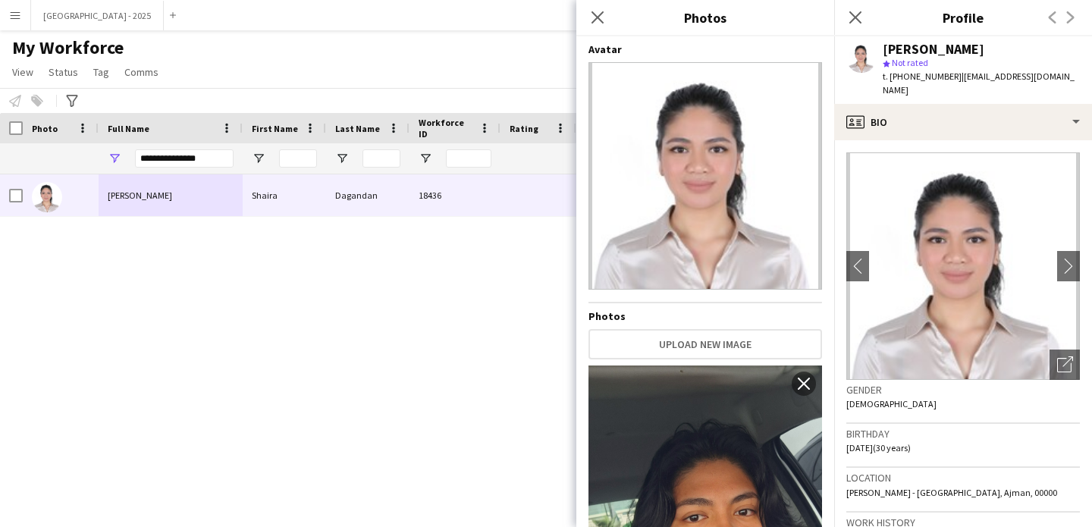
scroll to position [262, 0]
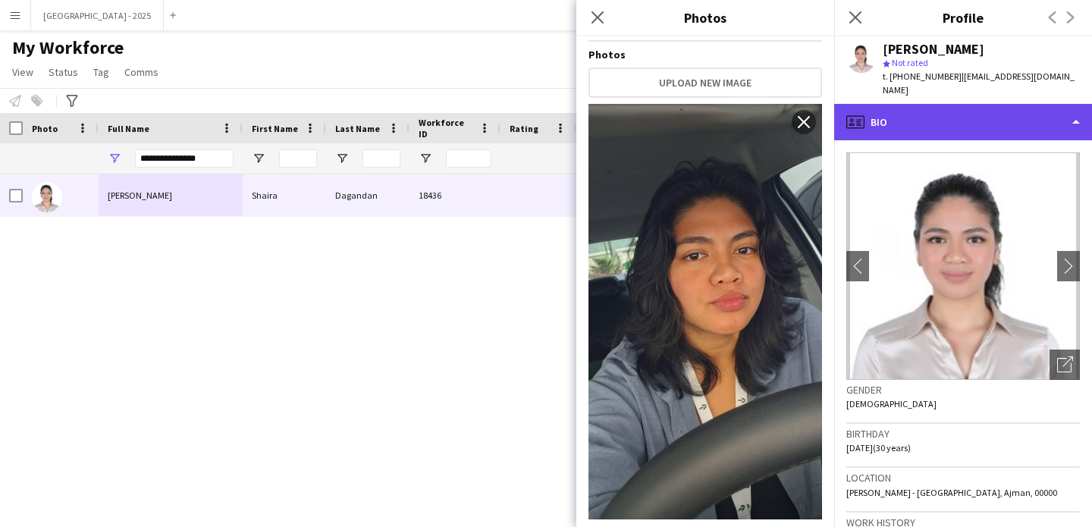
click at [910, 104] on div "profile Bio" at bounding box center [964, 122] width 258 height 36
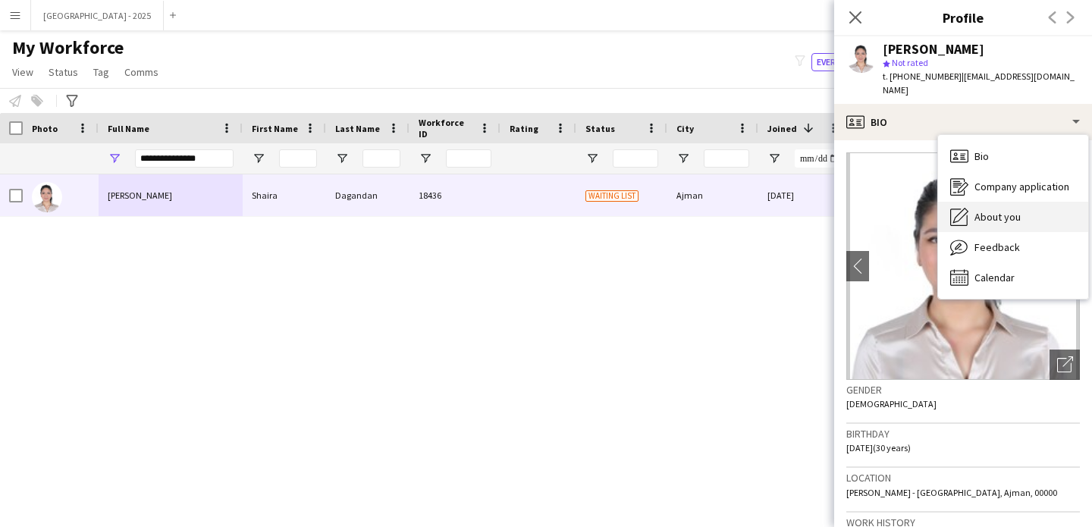
click at [1002, 210] on span "About you" at bounding box center [998, 217] width 46 height 14
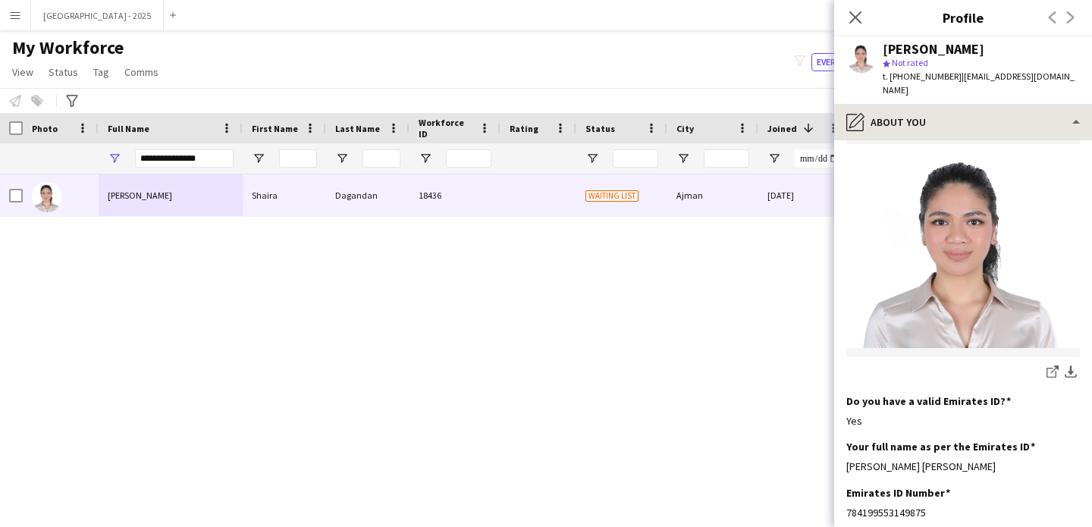
scroll to position [0, 0]
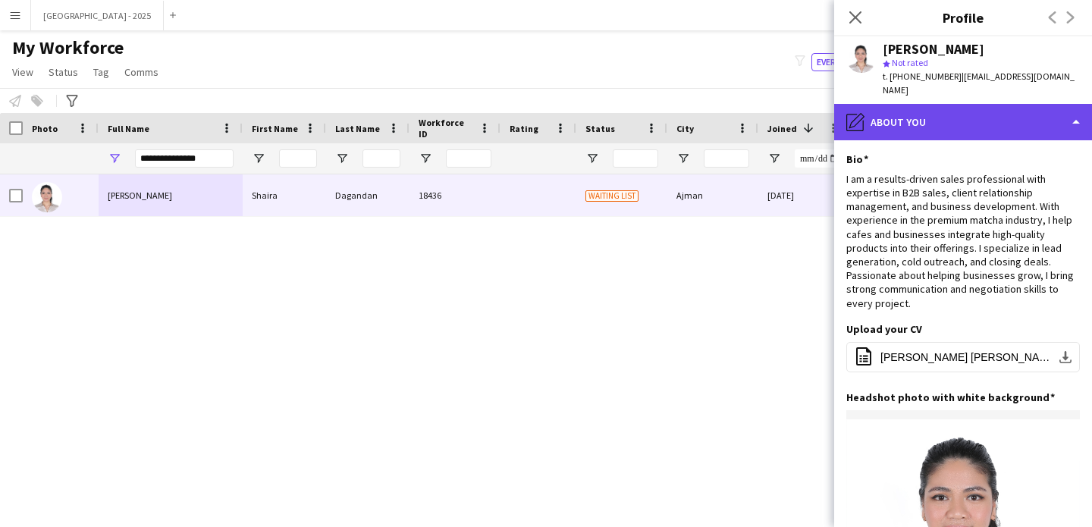
click at [896, 115] on div "pencil4 About you" at bounding box center [964, 122] width 258 height 36
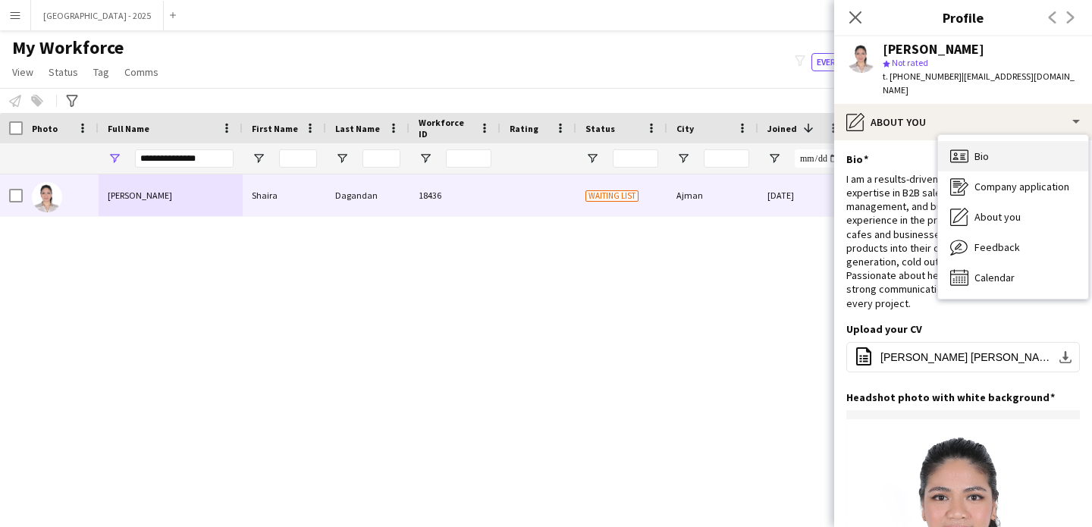
click at [963, 149] on icon "Bio" at bounding box center [960, 156] width 18 height 18
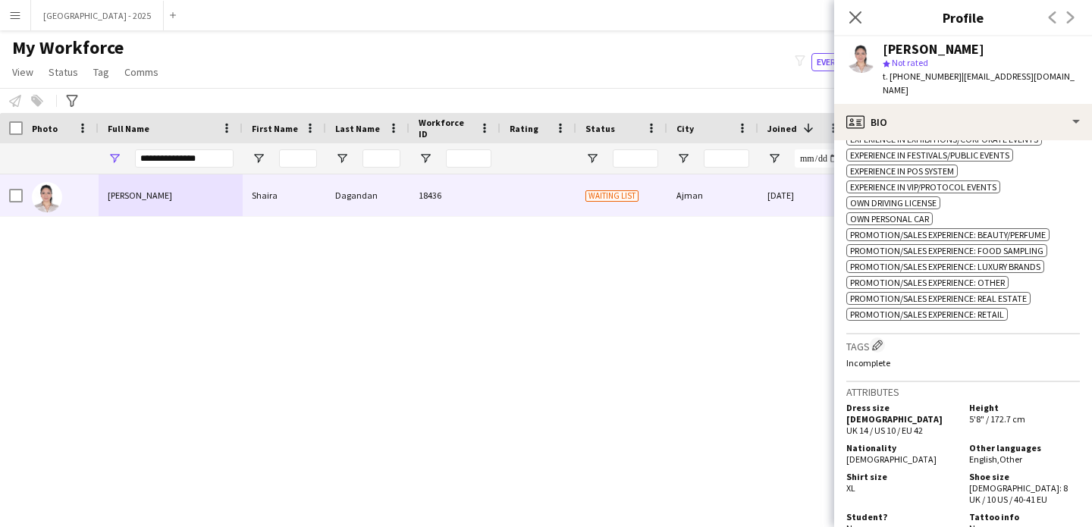
scroll to position [624, 0]
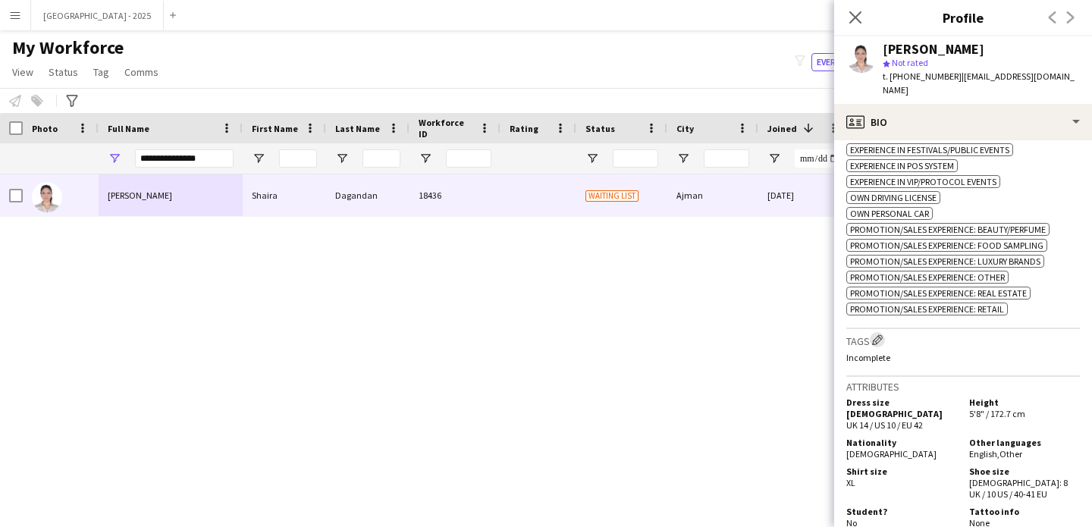
click at [883, 336] on app-icon "Edit crew company tags" at bounding box center [877, 340] width 11 height 11
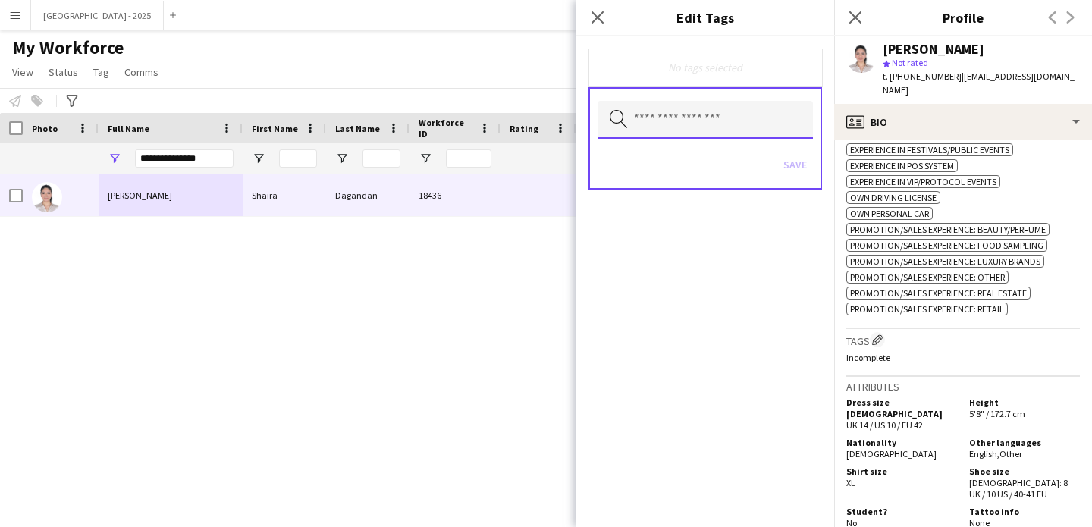
click at [744, 131] on input "text" at bounding box center [705, 120] width 215 height 38
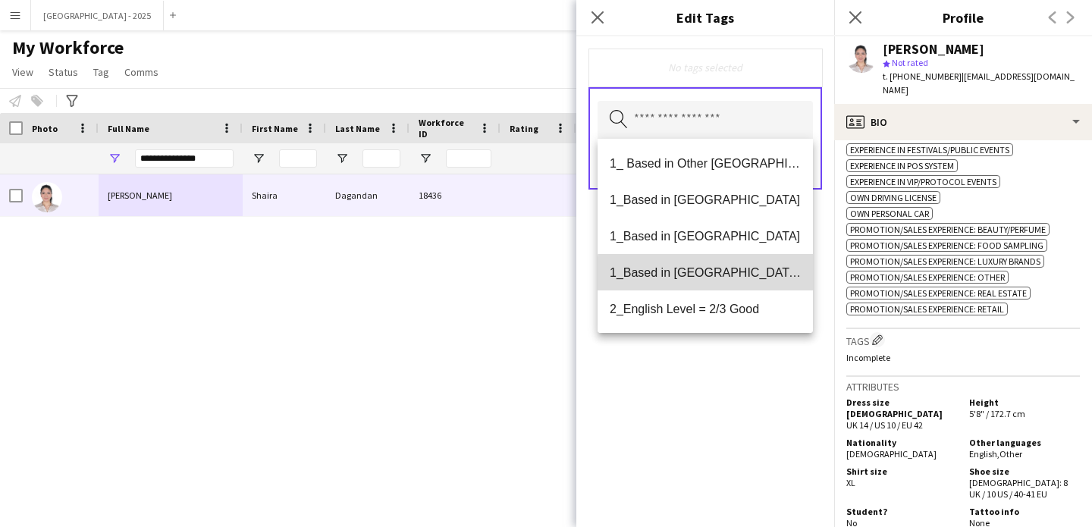
click at [731, 276] on span "1_Based in [GEOGRAPHIC_DATA]/[GEOGRAPHIC_DATA]/Ajman" at bounding box center [705, 273] width 191 height 14
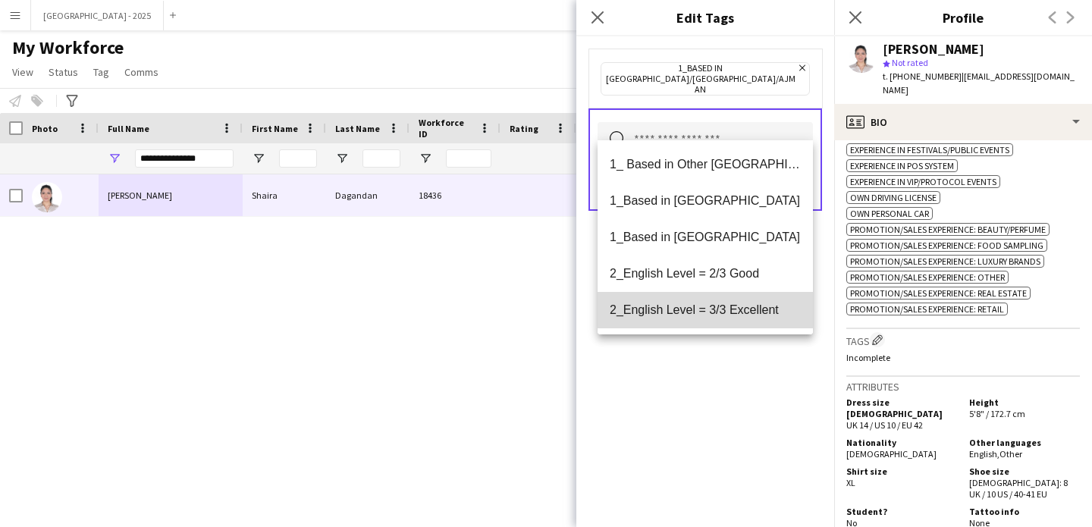
click at [743, 316] on span "2_English Level = 3/3 Excellent" at bounding box center [705, 310] width 191 height 14
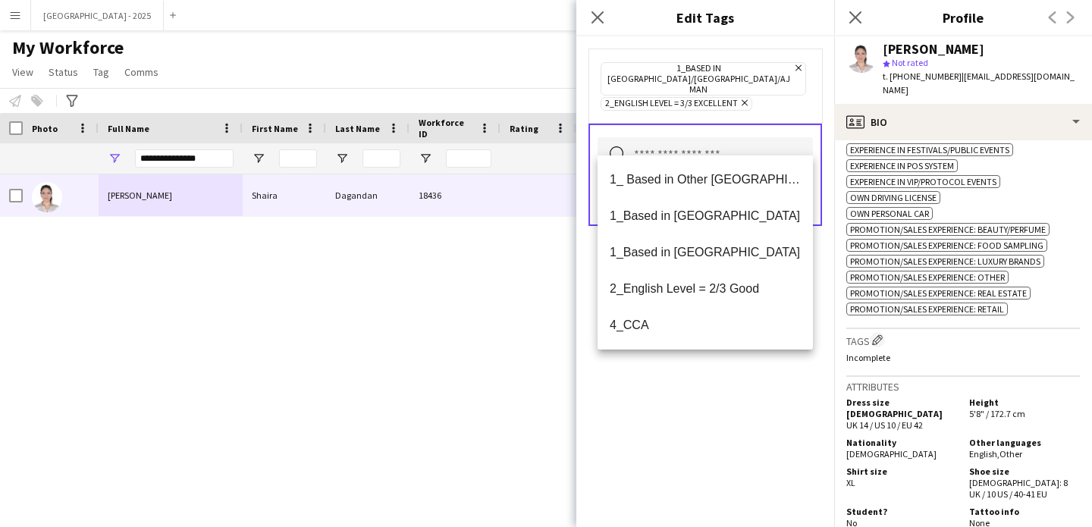
click at [743, 407] on div "1_Based in [GEOGRAPHIC_DATA]/[GEOGRAPHIC_DATA]/Ajman Remove 2_English Level = 3…" at bounding box center [706, 281] width 258 height 491
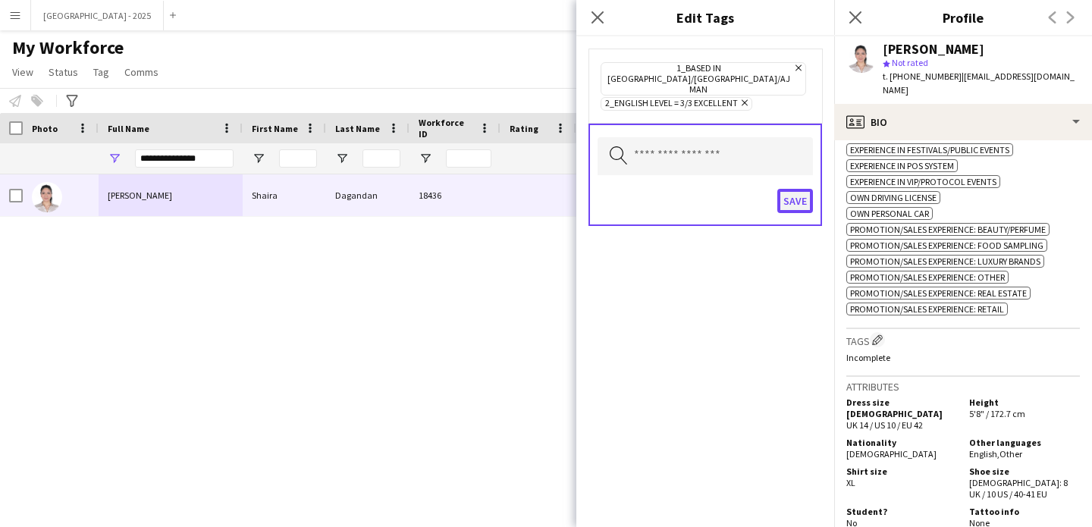
click at [789, 190] on button "Save" at bounding box center [796, 201] width 36 height 24
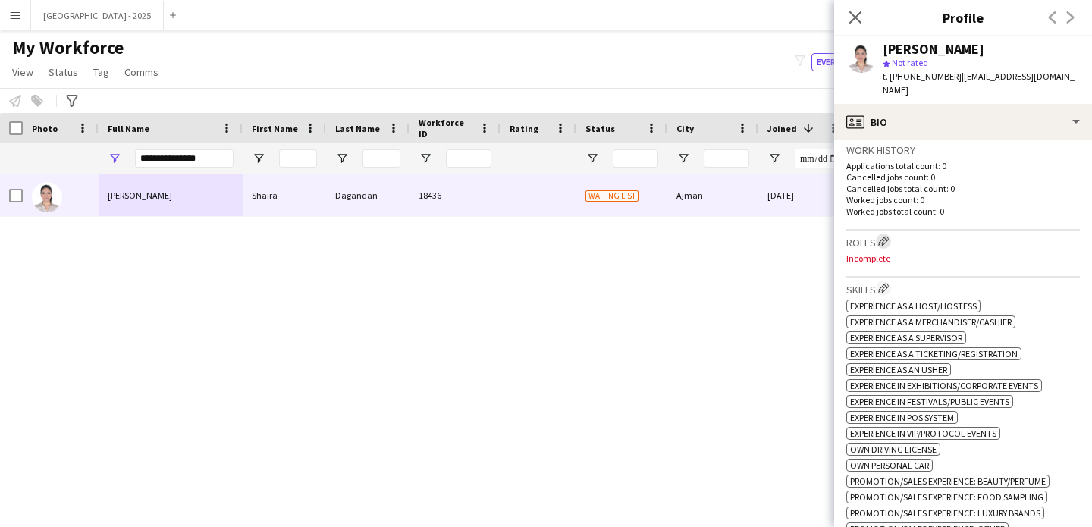
scroll to position [372, 0]
click at [882, 236] on app-icon "Edit crew company roles" at bounding box center [884, 241] width 11 height 11
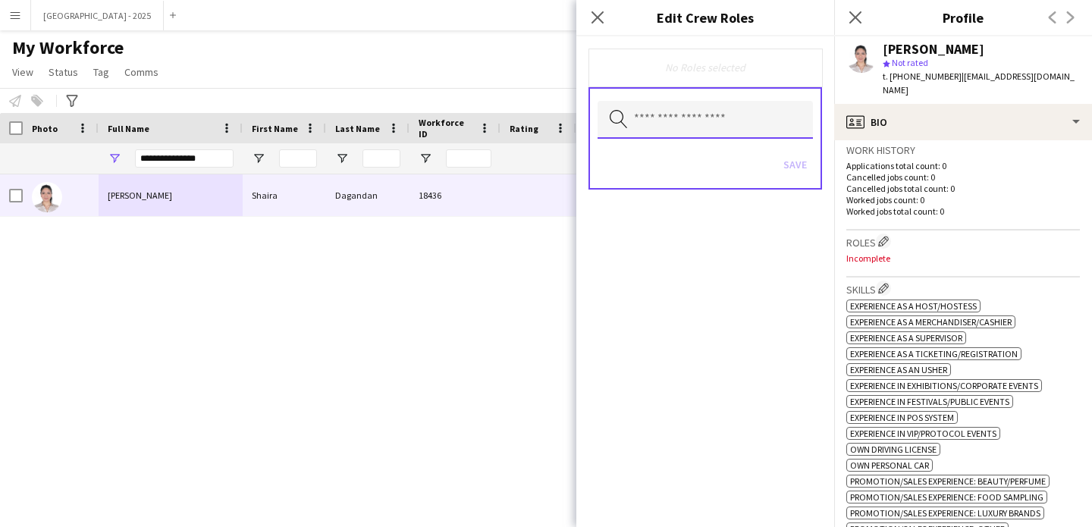
click at [731, 108] on input "text" at bounding box center [705, 120] width 215 height 38
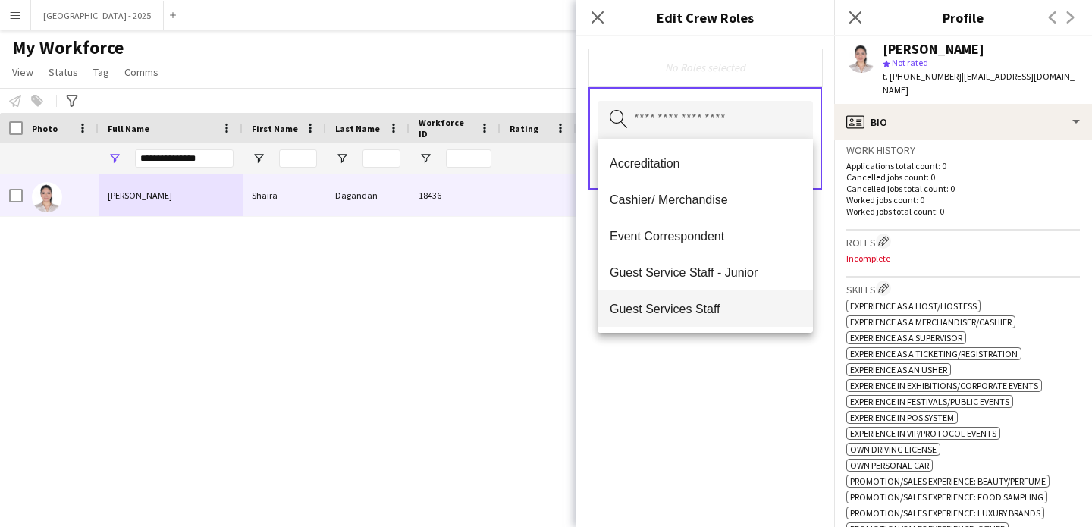
click at [732, 307] on span "Guest Services Staff" at bounding box center [705, 309] width 191 height 14
click at [733, 310] on span "Guest Services Staff - Senior" at bounding box center [705, 310] width 191 height 14
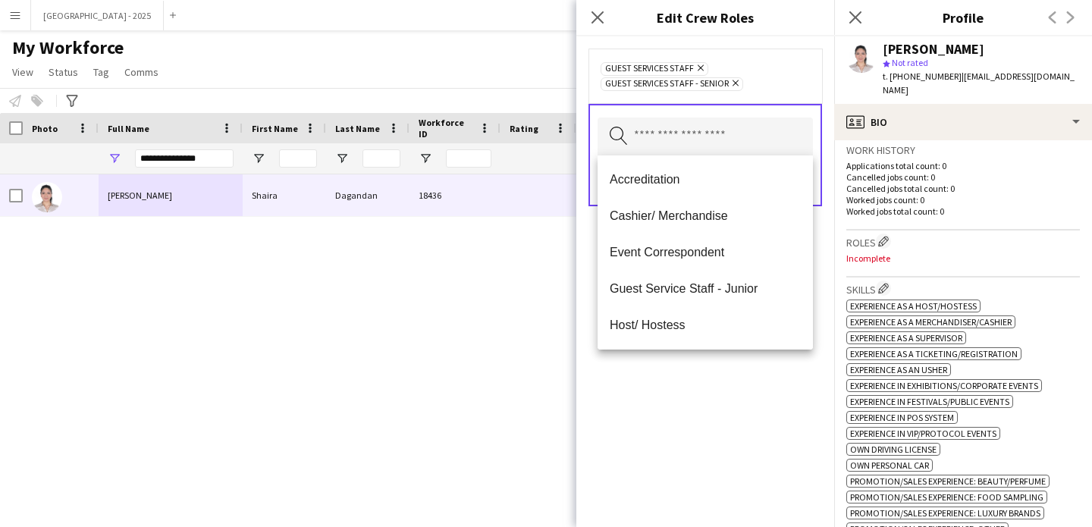
drag, startPoint x: 756, startPoint y: 412, endPoint x: 762, endPoint y: 384, distance: 28.7
click at [756, 412] on div "Guest Services Staff Remove Guest Services Staff - Senior Remove Search by role…" at bounding box center [706, 281] width 258 height 491
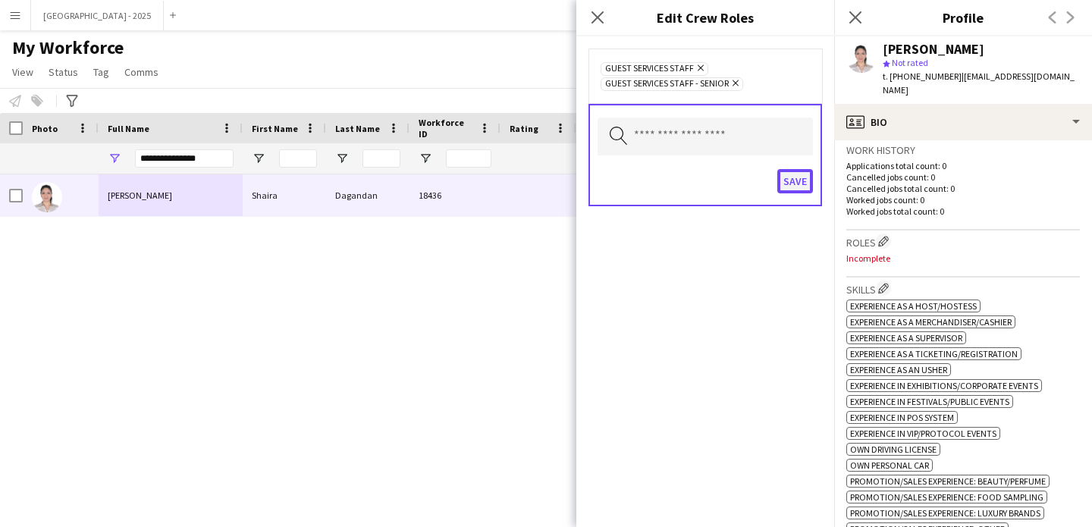
click at [806, 193] on button "Save" at bounding box center [796, 181] width 36 height 24
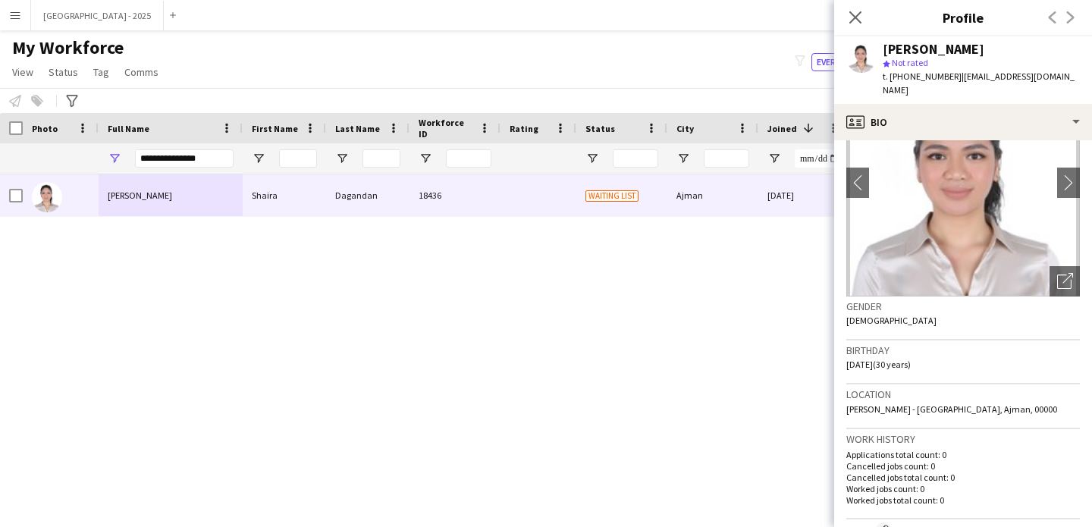
scroll to position [0, 0]
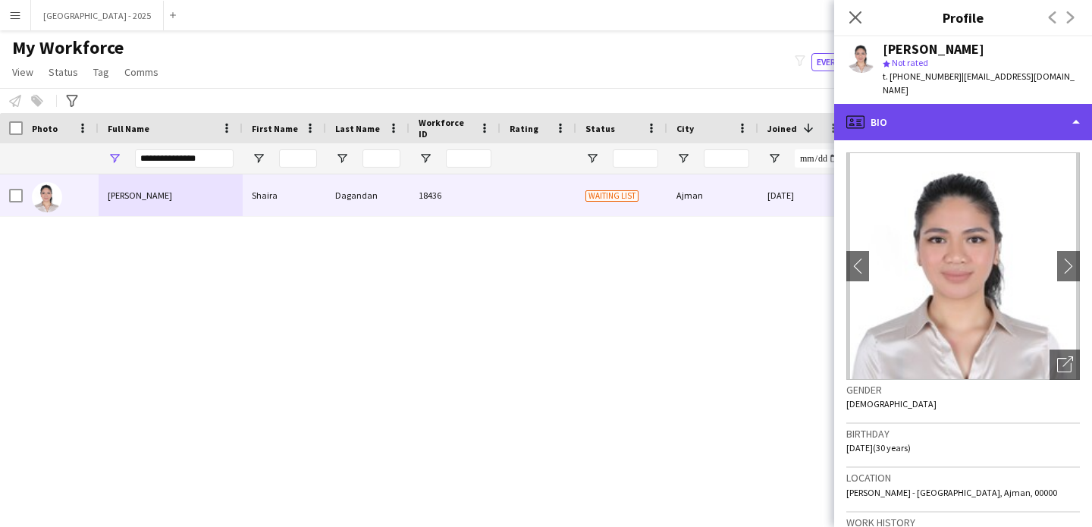
click at [915, 104] on div "profile Bio" at bounding box center [964, 122] width 258 height 36
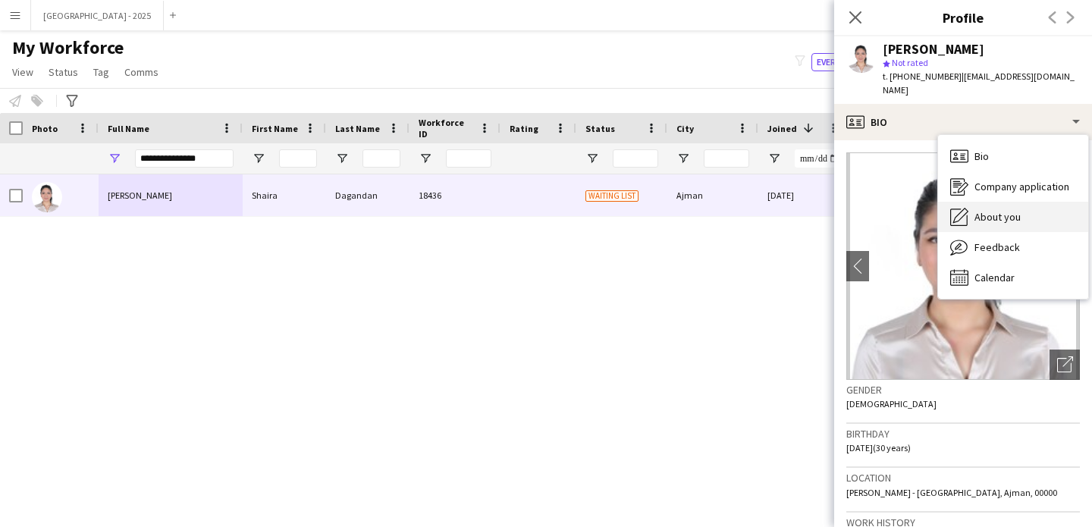
click at [1007, 202] on div "About you About you" at bounding box center [1013, 217] width 150 height 30
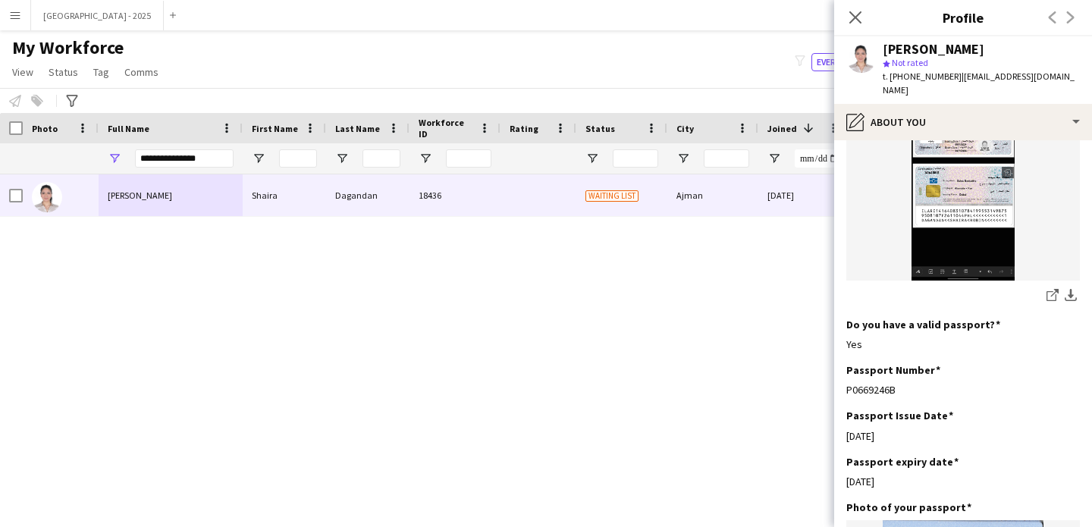
scroll to position [956, 0]
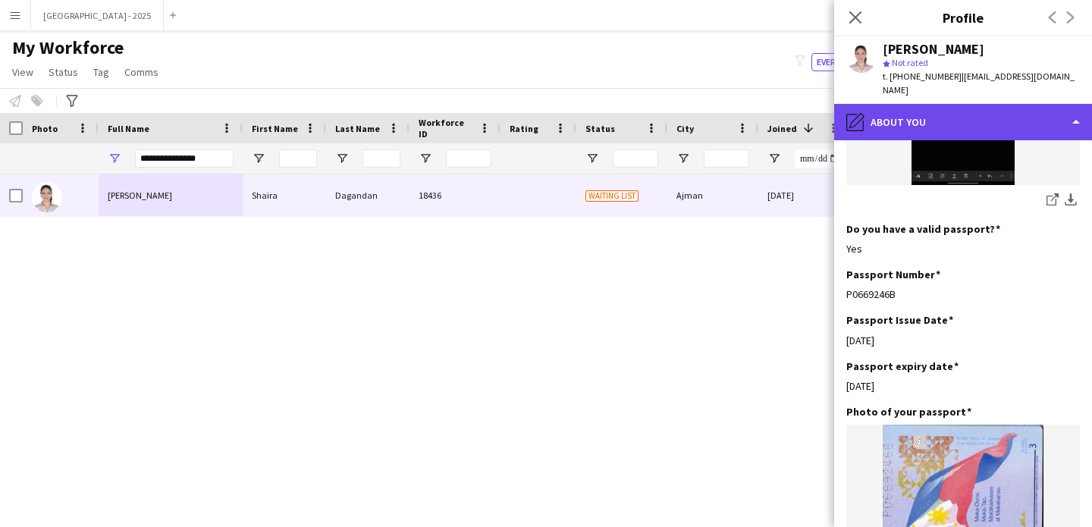
click at [954, 114] on div "pencil4 About you" at bounding box center [964, 122] width 258 height 36
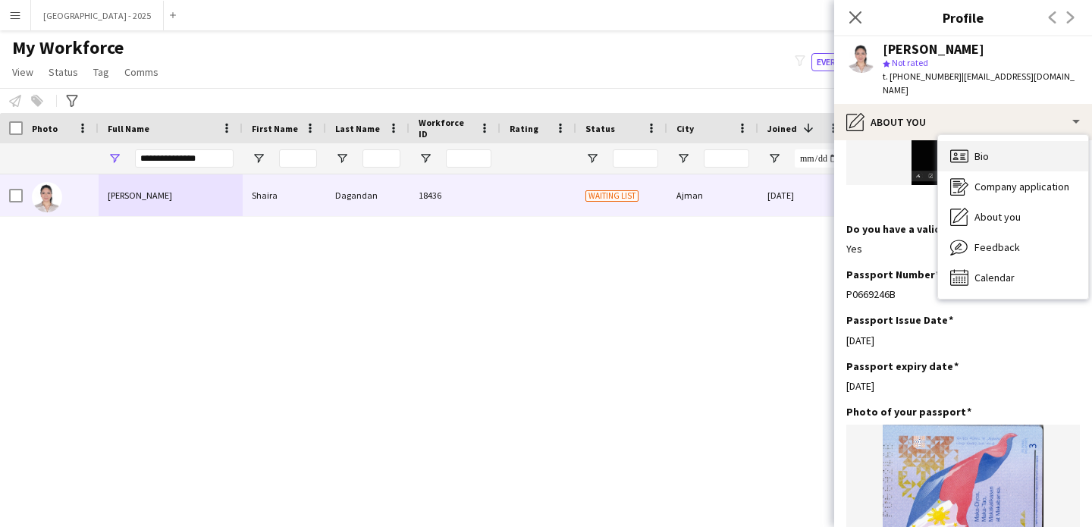
click at [1004, 149] on div "Bio Bio" at bounding box center [1013, 156] width 150 height 30
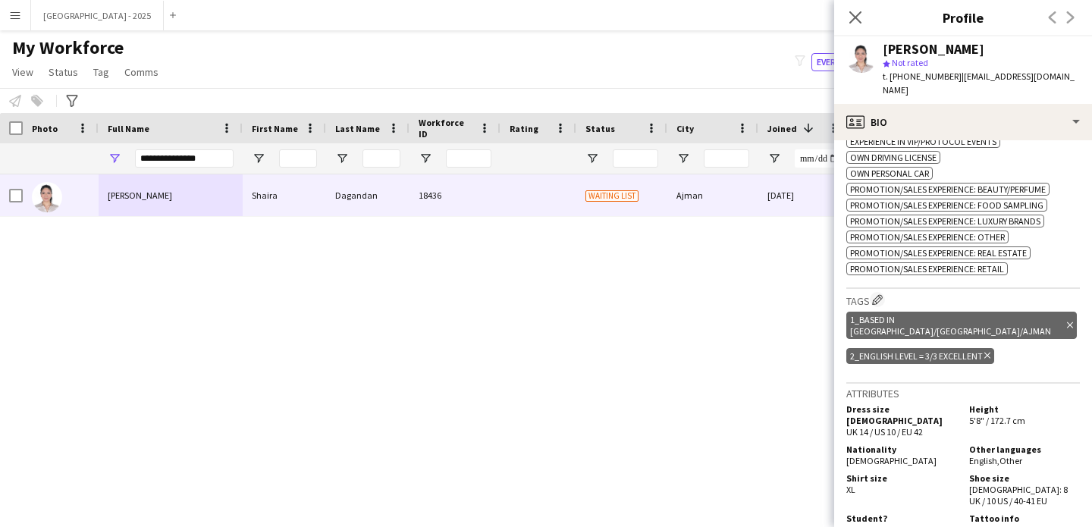
scroll to position [746, 0]
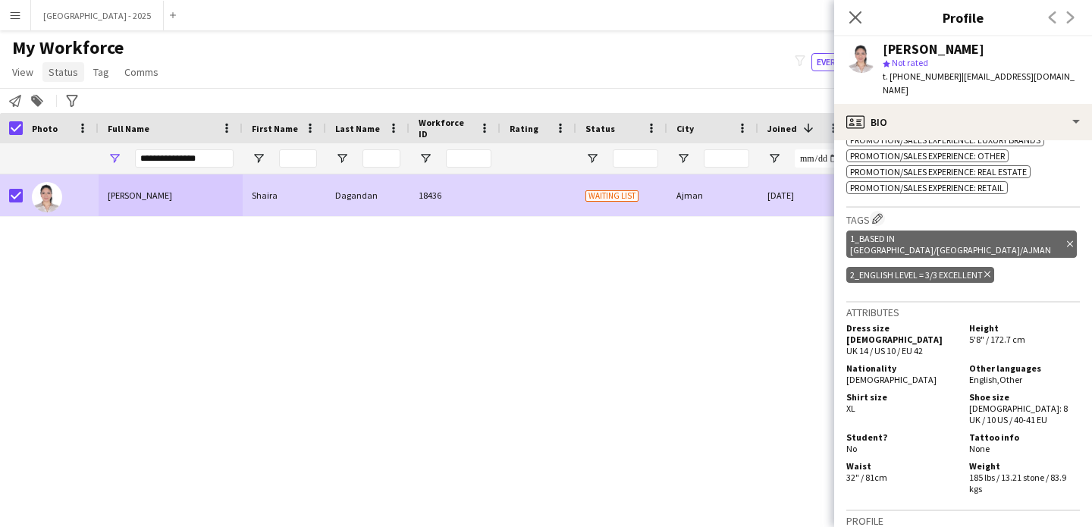
click at [58, 72] on span "Status" at bounding box center [64, 72] width 30 height 14
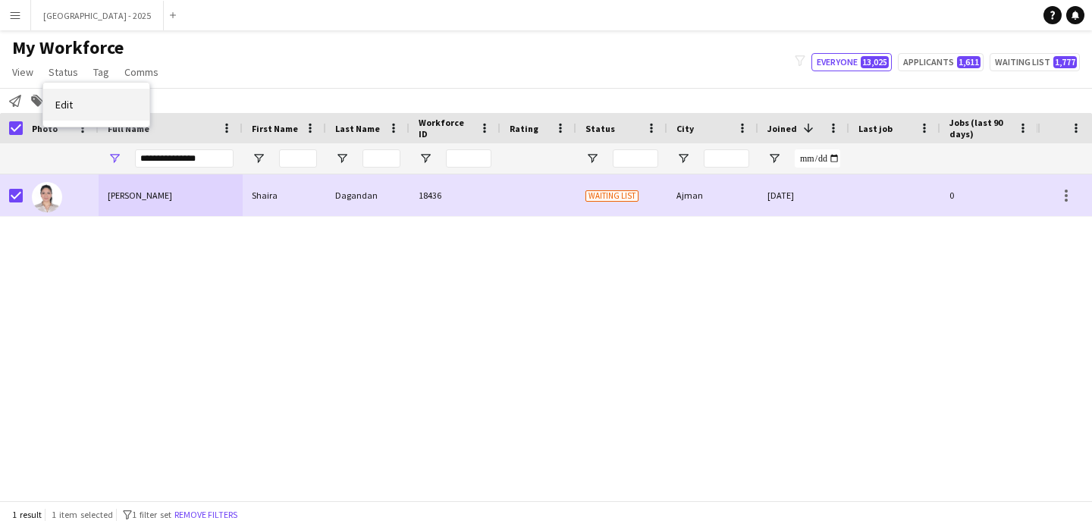
click at [71, 97] on link "Edit" at bounding box center [96, 105] width 106 height 32
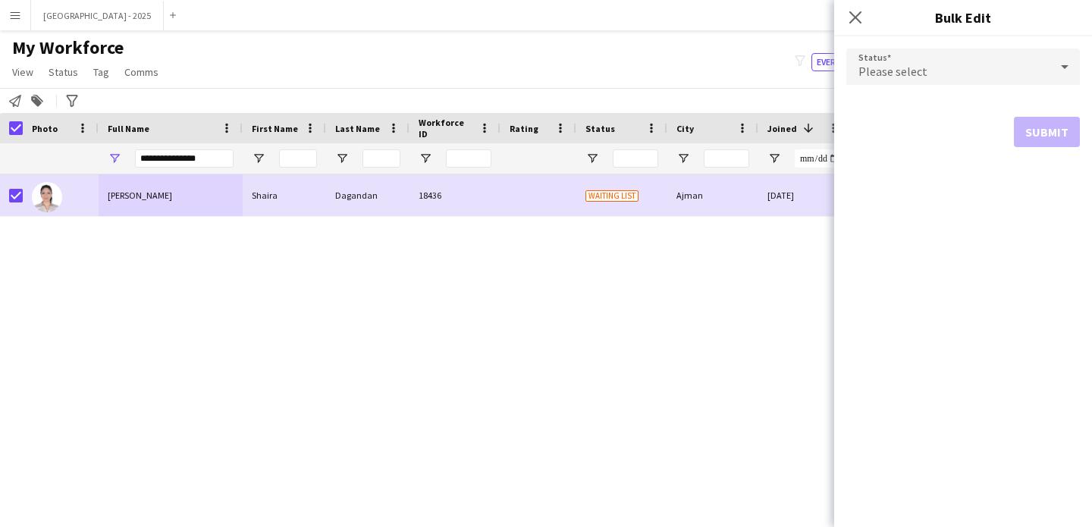
click at [942, 55] on div "Please select" at bounding box center [948, 67] width 203 height 36
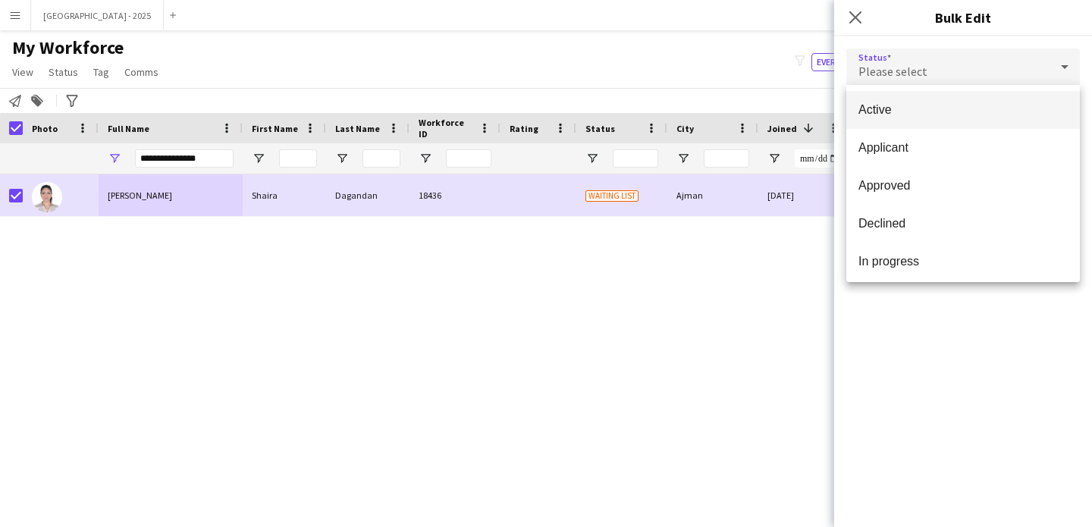
click at [920, 105] on span "Active" at bounding box center [963, 109] width 209 height 14
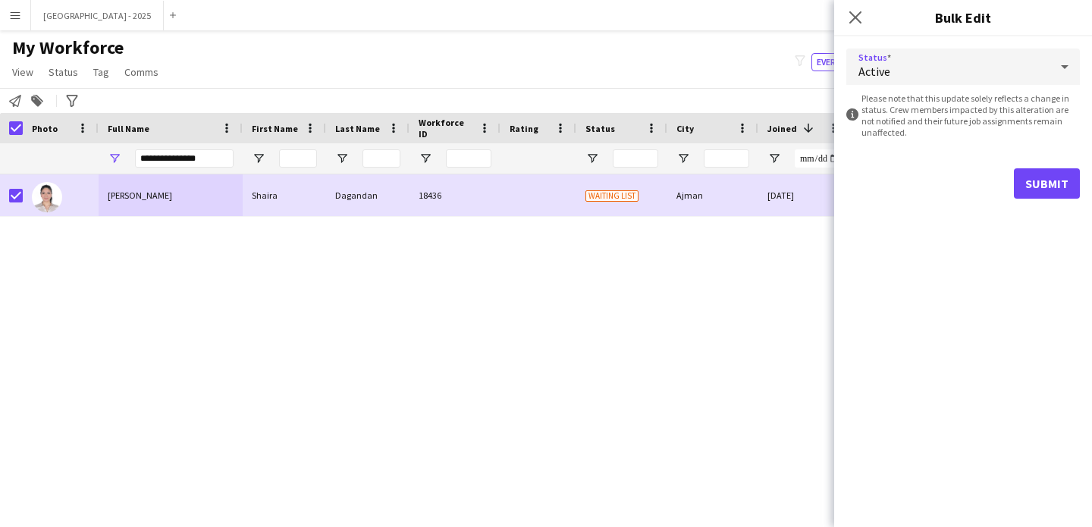
click at [1039, 168] on form "Status Active information-circle Please note that this update solely reflects a…" at bounding box center [964, 123] width 234 height 174
click at [1030, 185] on button "Submit" at bounding box center [1047, 183] width 66 height 30
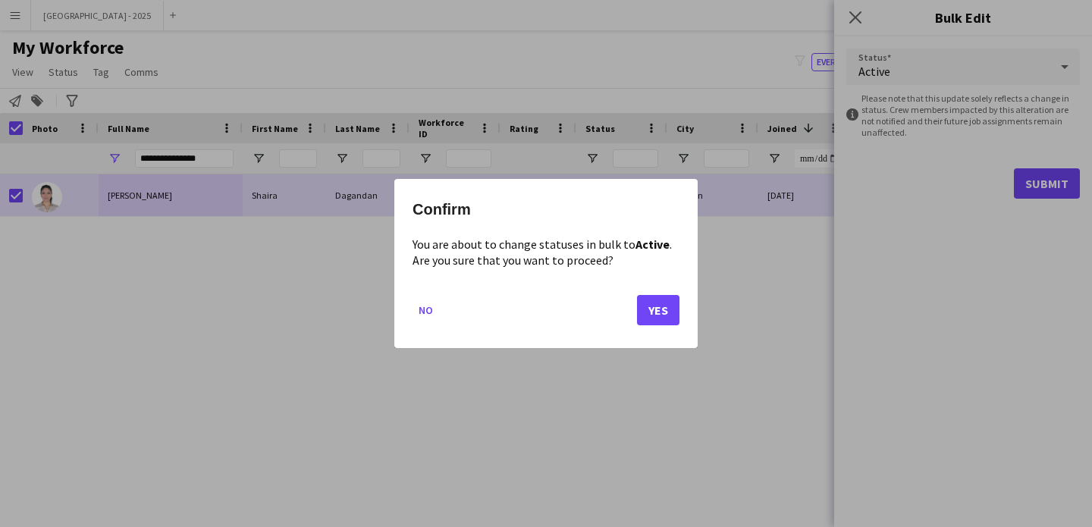
click at [681, 309] on div "Confirm You are about to change statuses in bulk to Active . Are you sure that …" at bounding box center [545, 263] width 303 height 169
click at [669, 310] on button "Yes" at bounding box center [658, 310] width 42 height 30
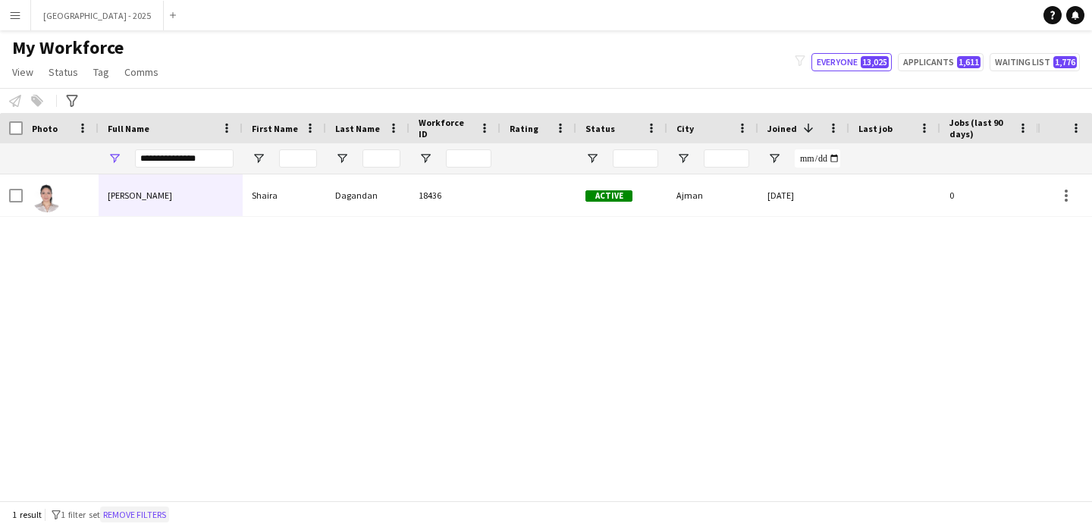
click at [156, 516] on button "Remove filters" at bounding box center [134, 515] width 69 height 17
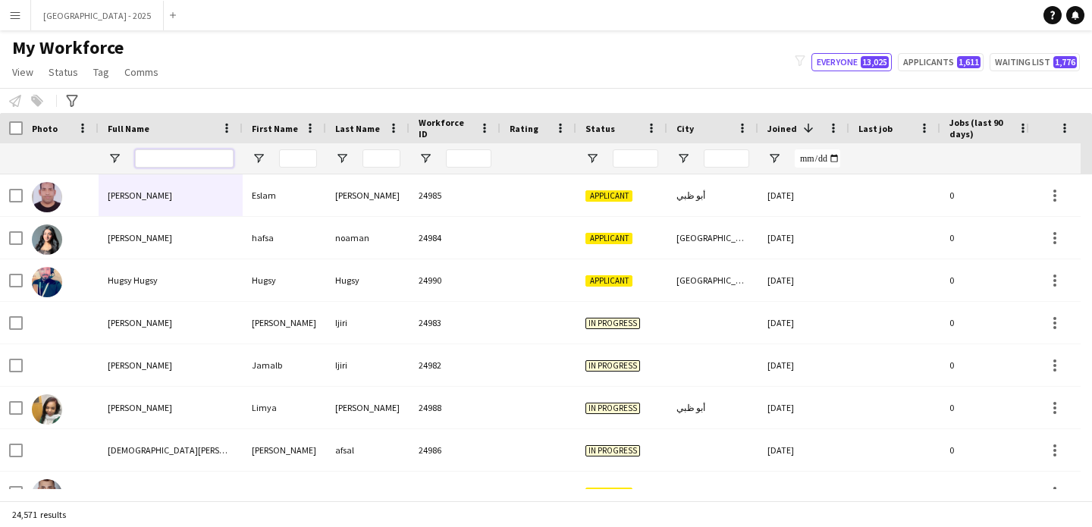
click at [180, 154] on input "Full Name Filter Input" at bounding box center [184, 158] width 99 height 18
paste input "**********"
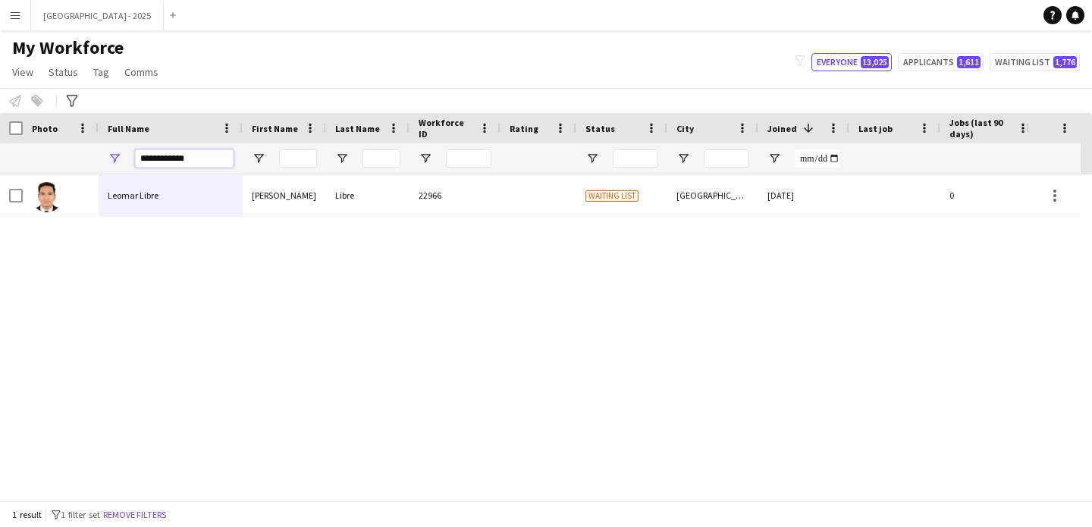
type input "**********"
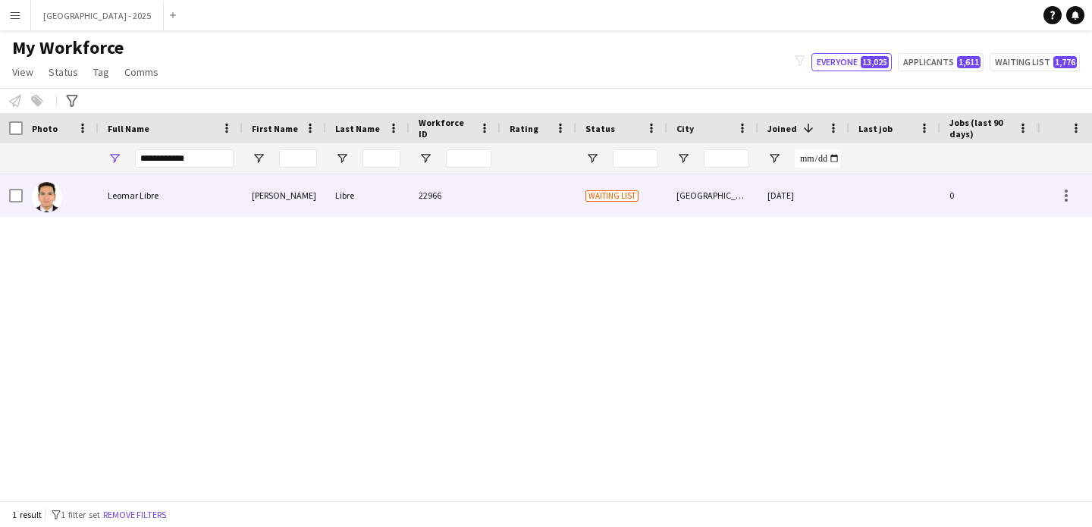
click at [219, 189] on div "Leomar Libre" at bounding box center [171, 195] width 144 height 42
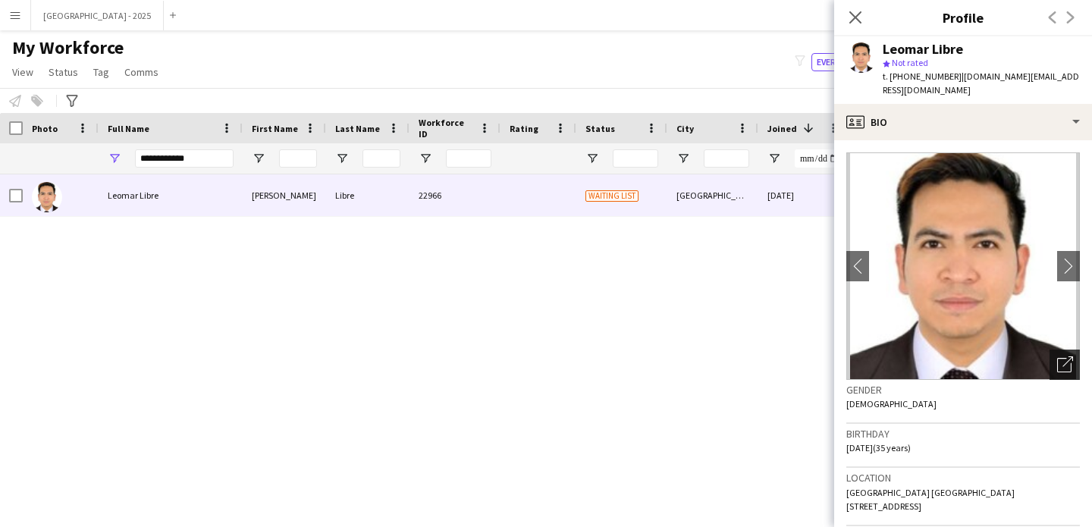
click at [1058, 357] on icon "Open photos pop-in" at bounding box center [1066, 365] width 16 height 16
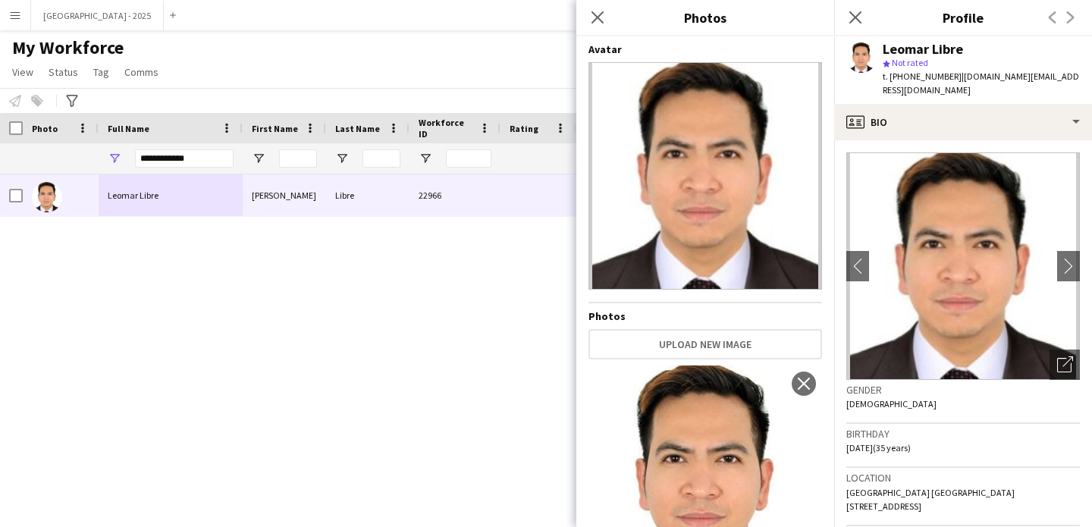
scroll to position [87, 0]
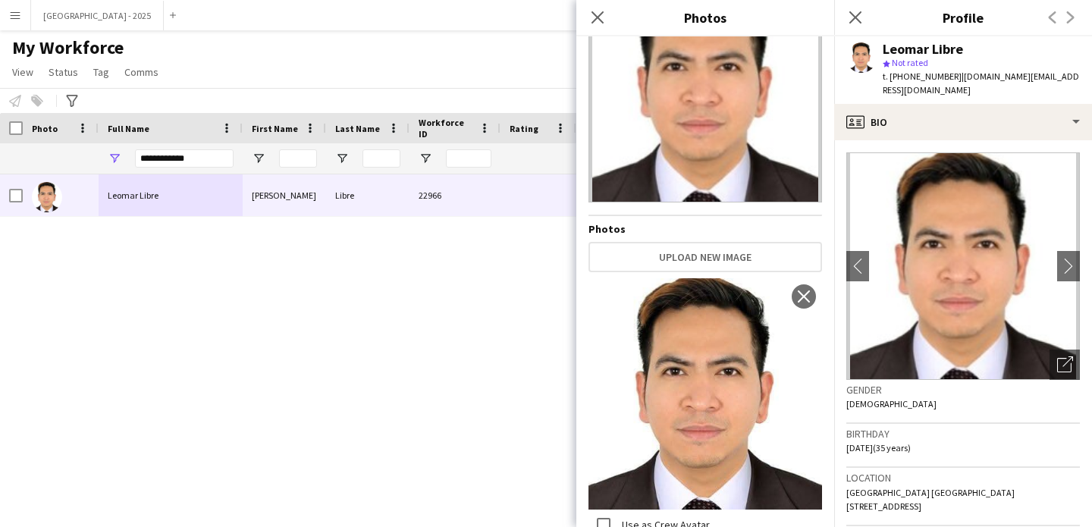
click at [857, 398] on span "[DEMOGRAPHIC_DATA]" at bounding box center [892, 403] width 90 height 11
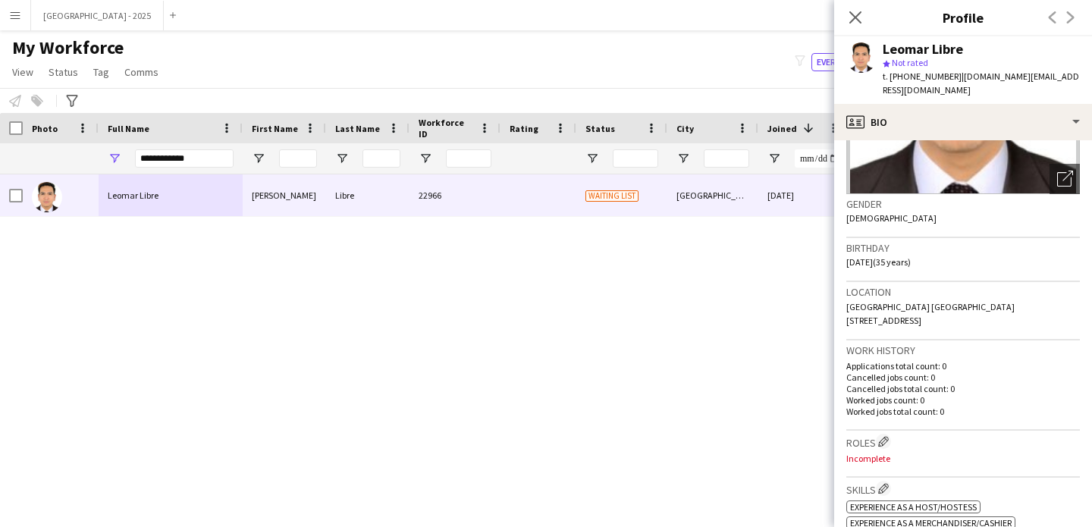
scroll to position [257, 0]
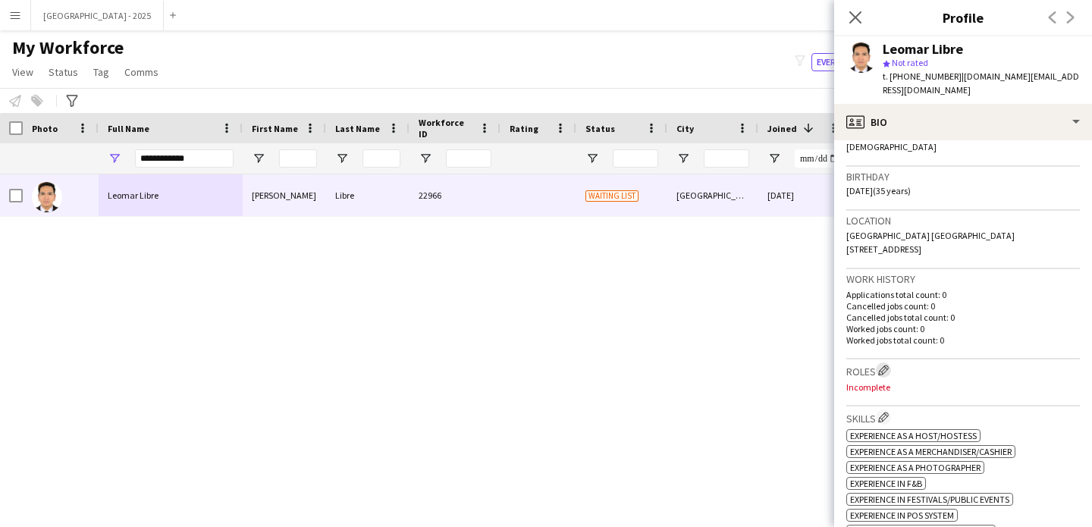
click at [880, 365] on app-icon "Edit crew company roles" at bounding box center [884, 370] width 11 height 11
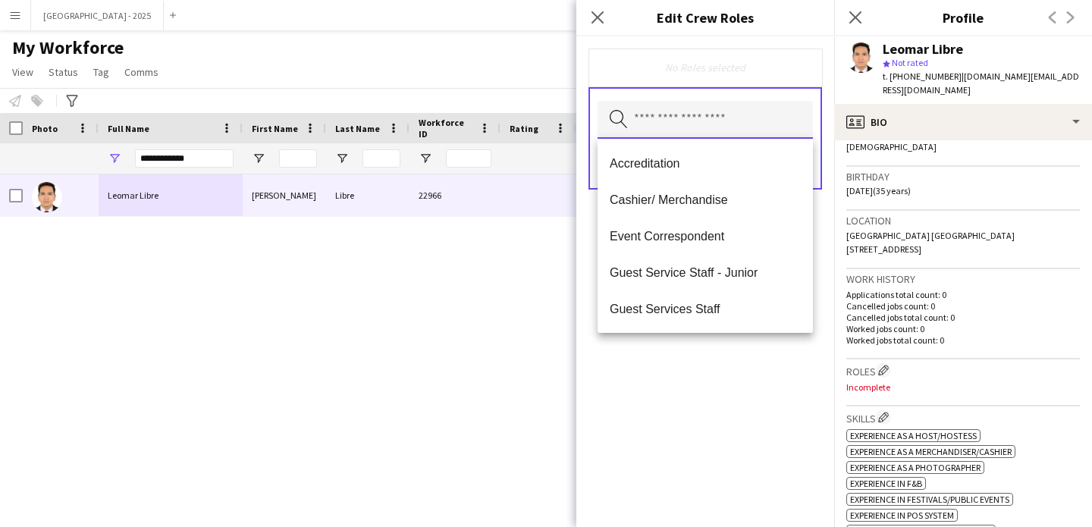
click at [728, 137] on input "text" at bounding box center [705, 120] width 215 height 38
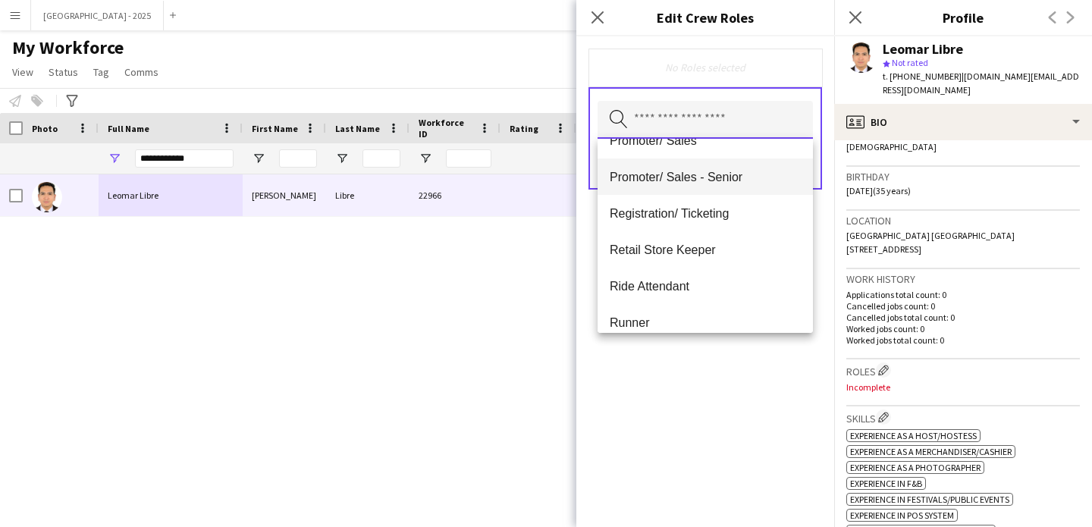
scroll to position [354, 0]
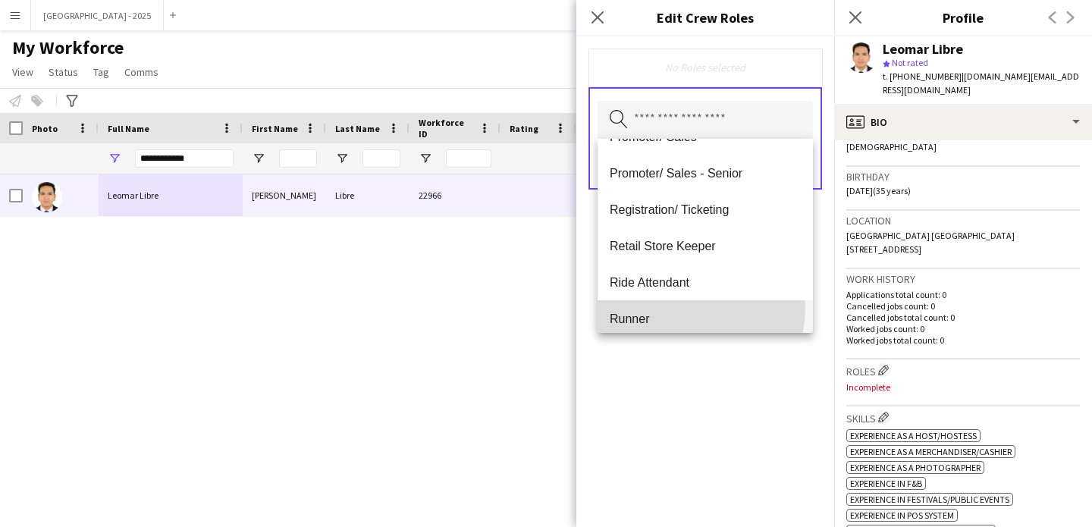
click at [682, 307] on mat-option "Runner" at bounding box center [705, 318] width 215 height 36
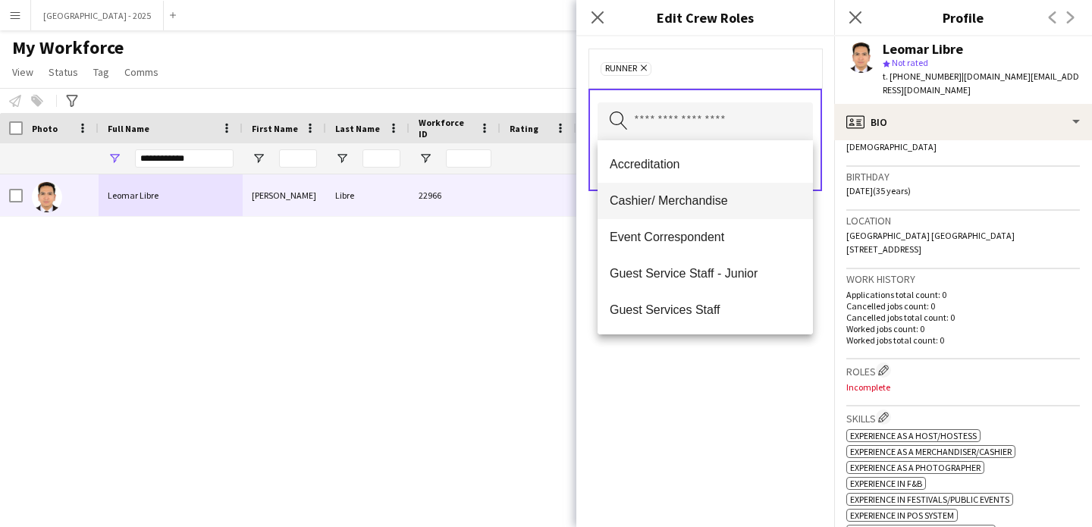
click at [718, 193] on mat-option "Cashier/ Merchandise" at bounding box center [705, 201] width 215 height 36
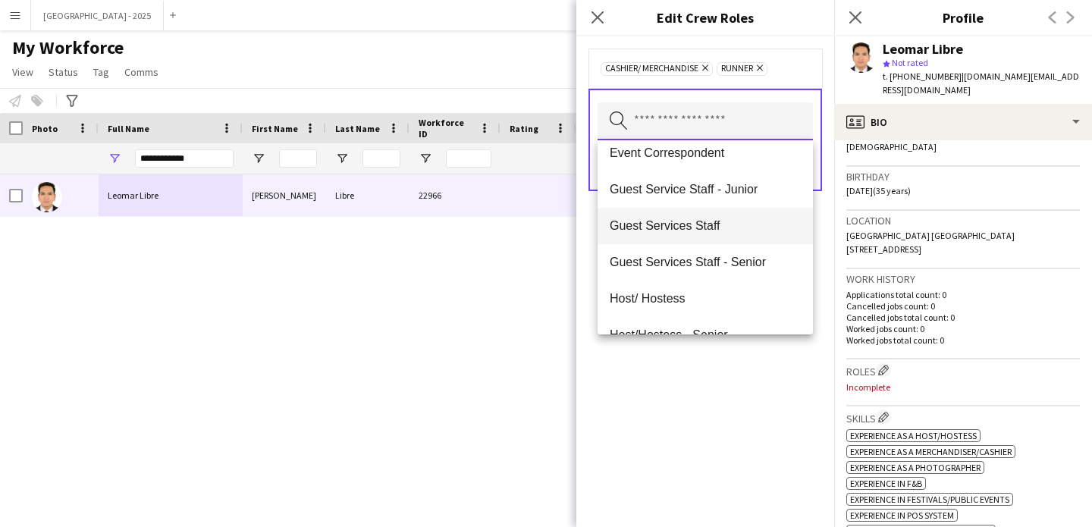
scroll to position [45, 0]
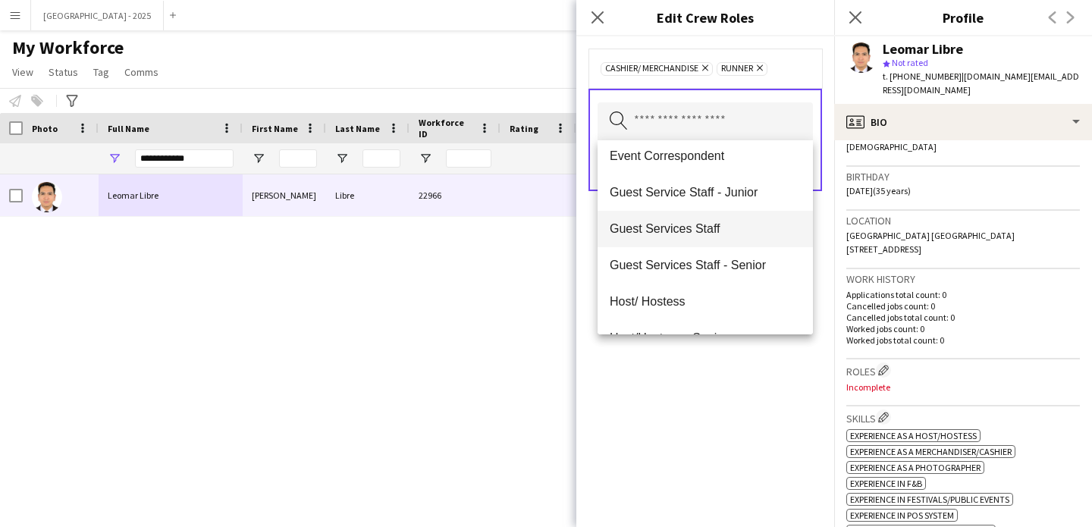
click at [715, 241] on mat-option "Guest Services Staff" at bounding box center [705, 229] width 215 height 36
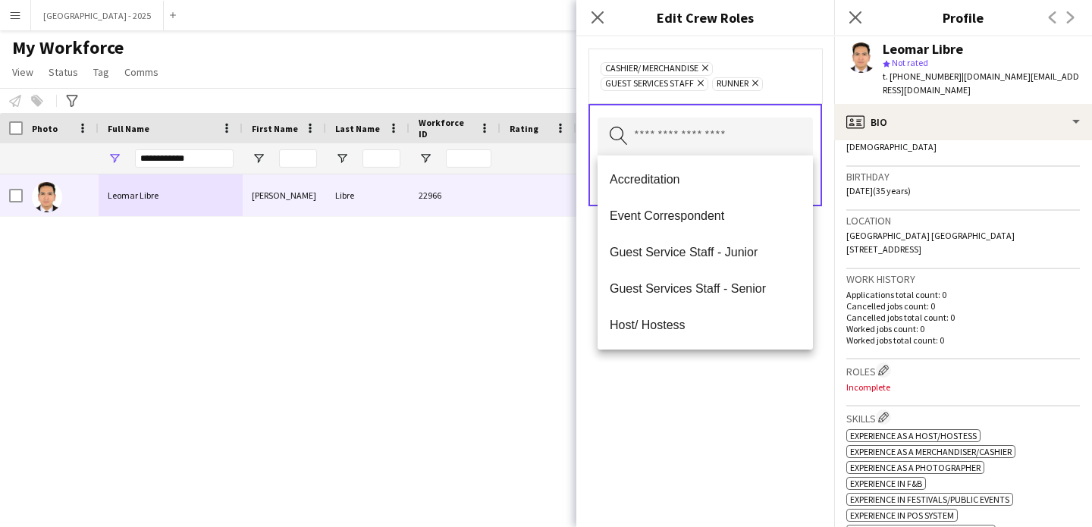
click at [718, 425] on div "Cashier/ Merchandise Remove Guest Services Staff Remove Runner Remove Search by…" at bounding box center [706, 281] width 258 height 491
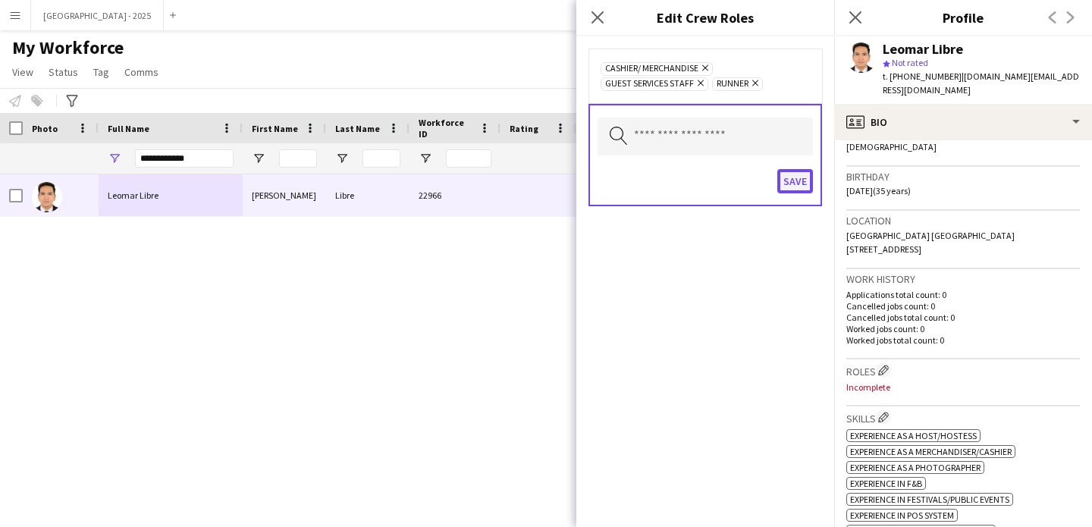
click at [805, 184] on button "Save" at bounding box center [796, 181] width 36 height 24
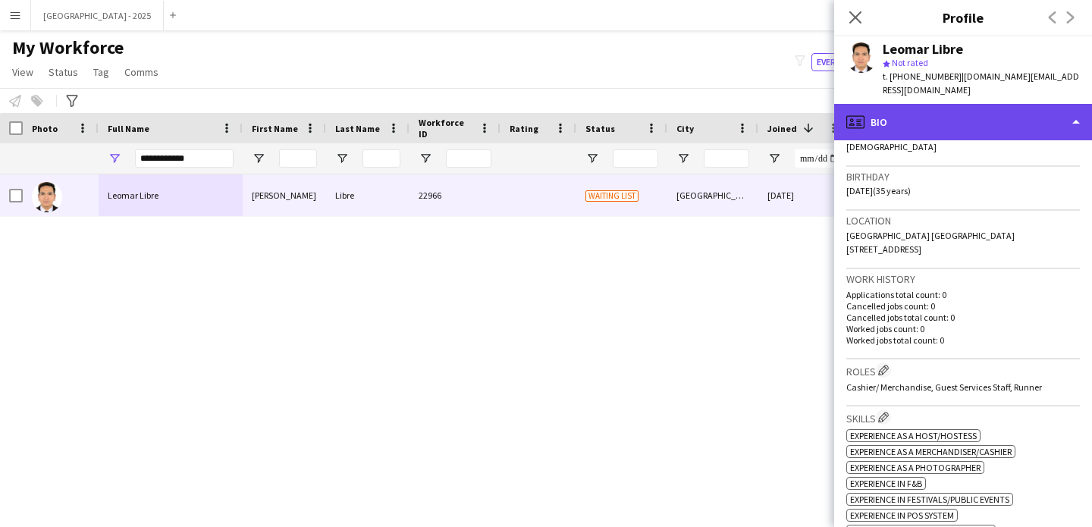
click at [932, 124] on div "profile Bio" at bounding box center [964, 122] width 258 height 36
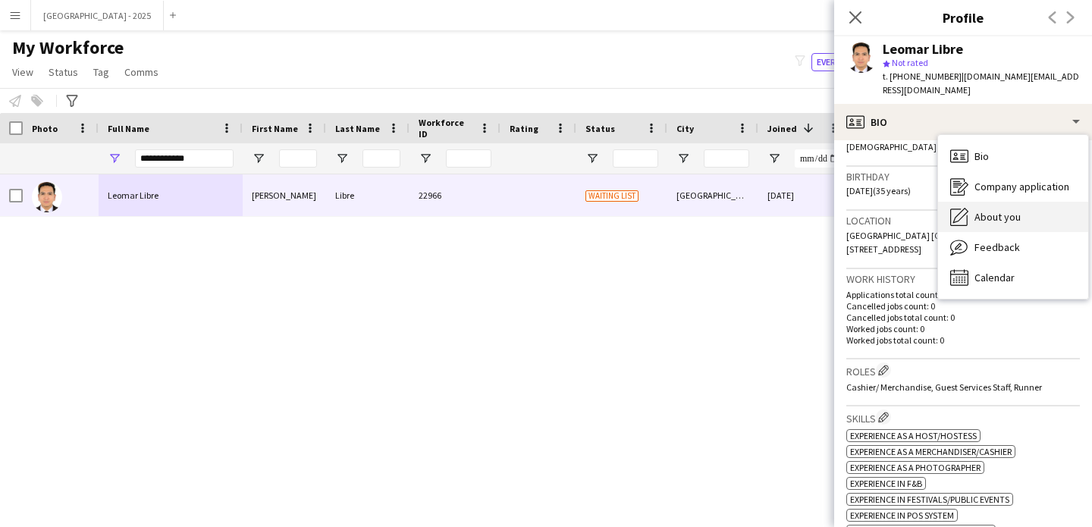
click at [1003, 202] on div "About you About you" at bounding box center [1013, 217] width 150 height 30
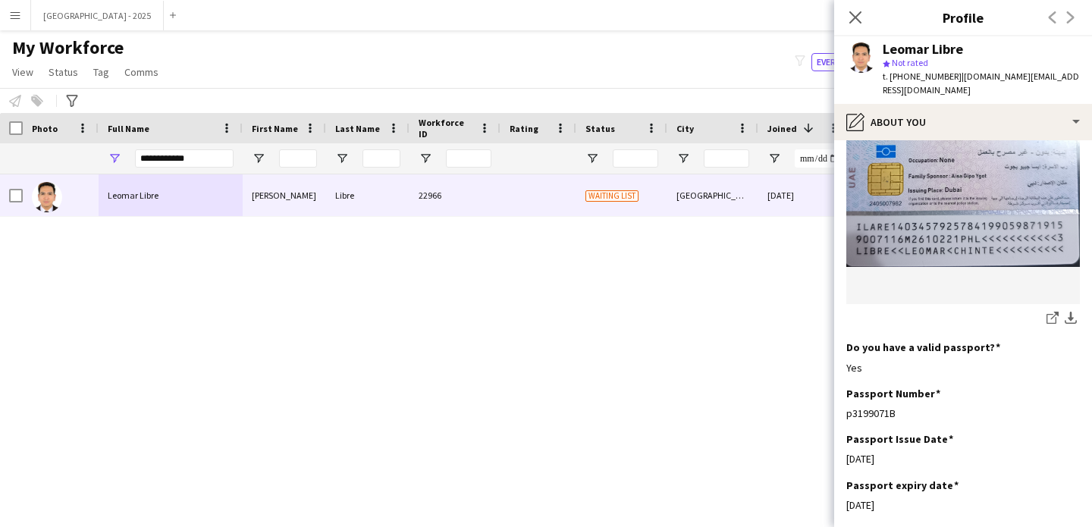
scroll to position [1320, 0]
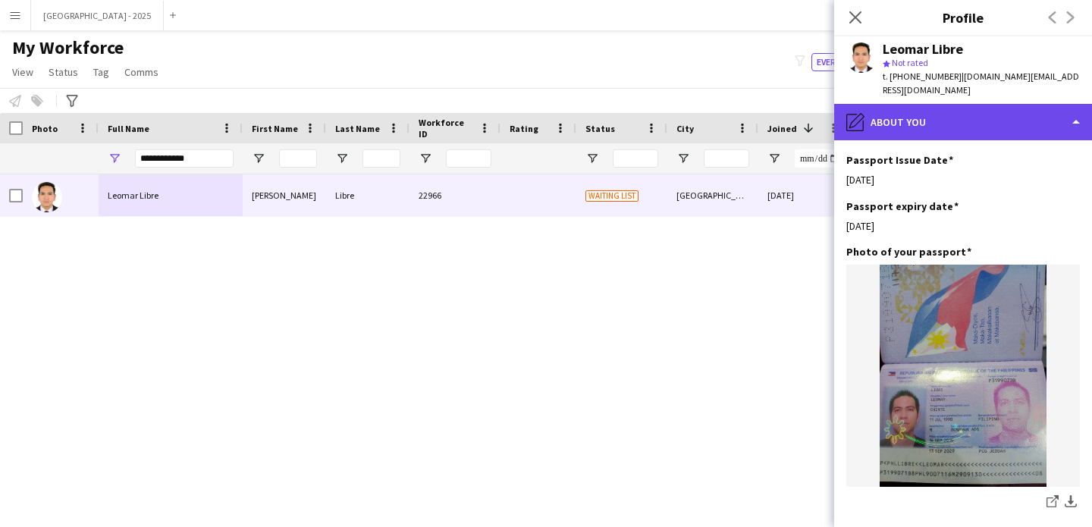
click at [945, 108] on div "pencil4 About you" at bounding box center [964, 122] width 258 height 36
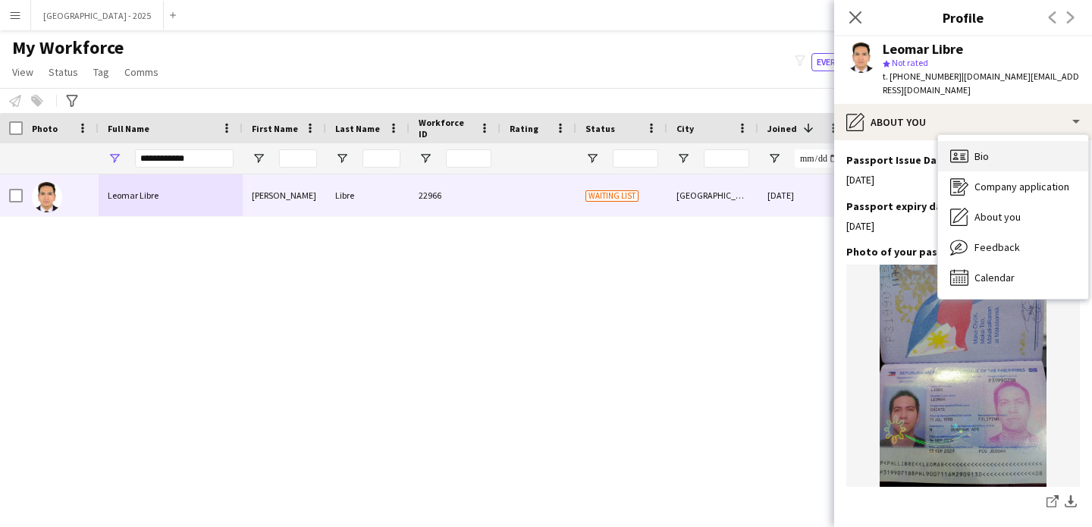
click at [989, 149] on span "Bio" at bounding box center [982, 156] width 14 height 14
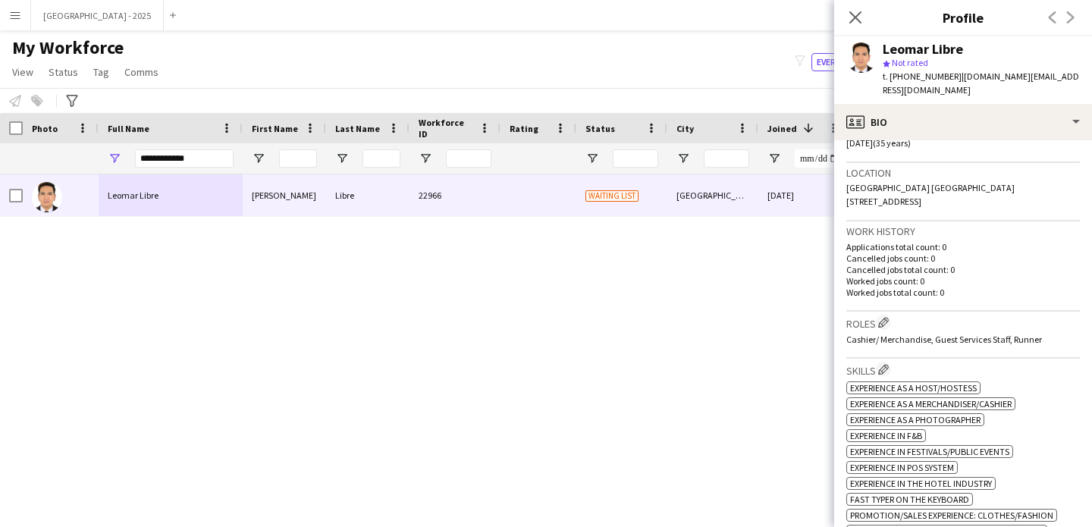
scroll to position [2, 0]
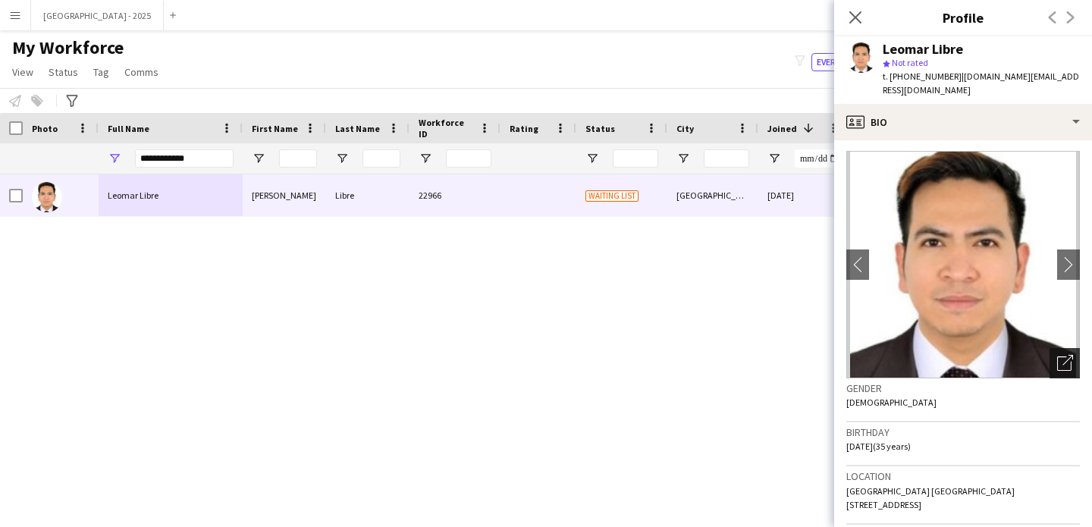
click at [1058, 355] on icon "Open photos pop-in" at bounding box center [1066, 363] width 16 height 16
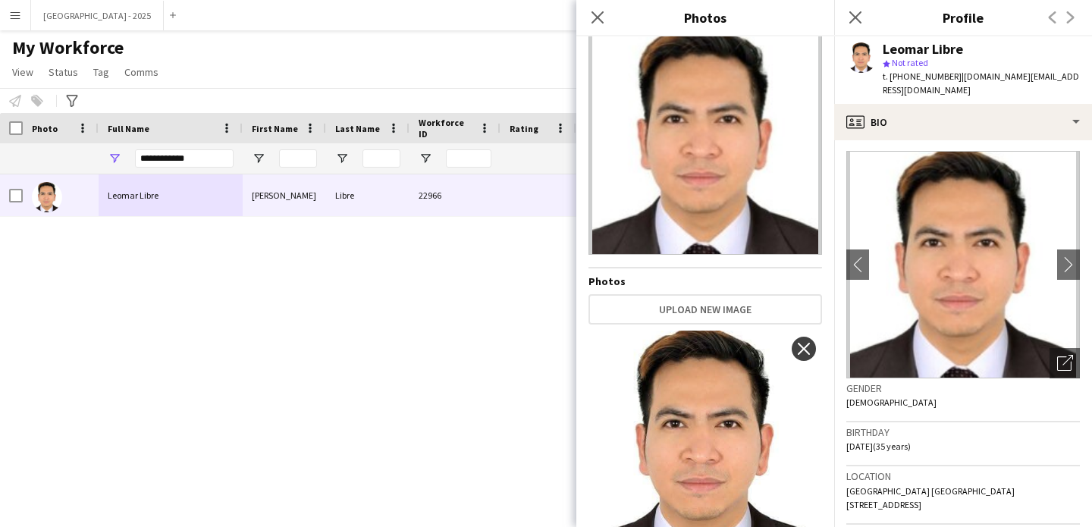
scroll to position [87, 0]
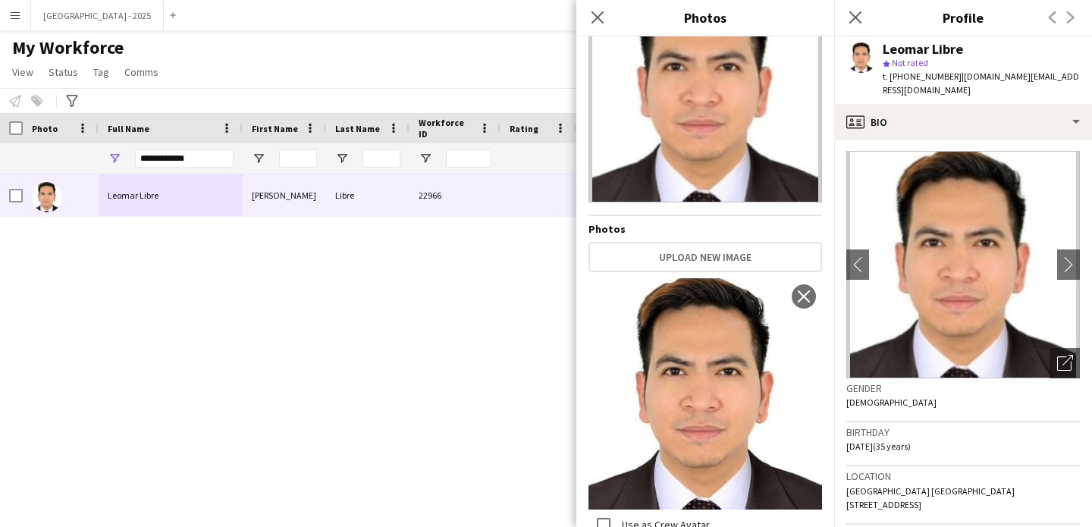
click at [891, 426] on h3 "Birthday" at bounding box center [964, 433] width 234 height 14
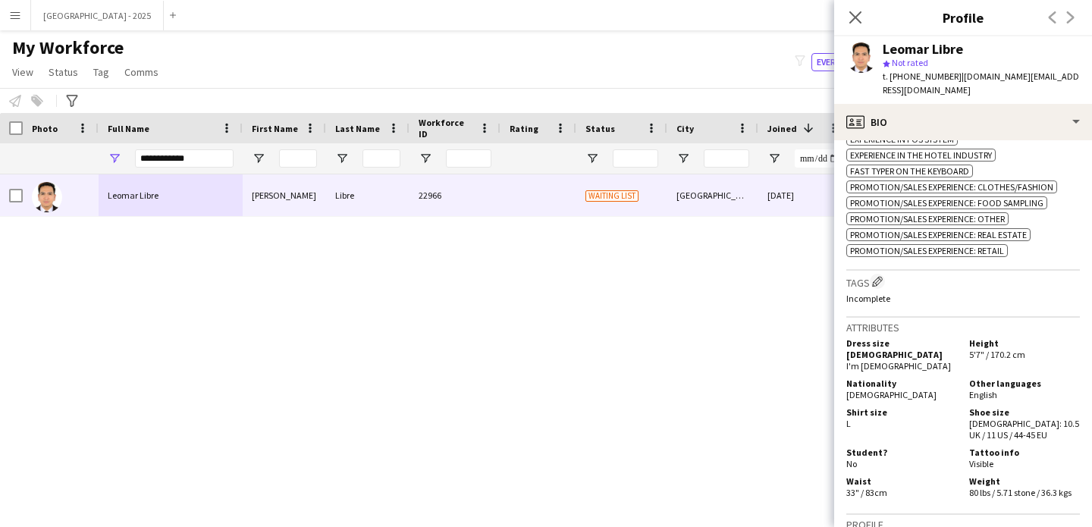
scroll to position [634, 0]
click at [881, 281] on app-icon "Edit crew company tags" at bounding box center [877, 280] width 11 height 11
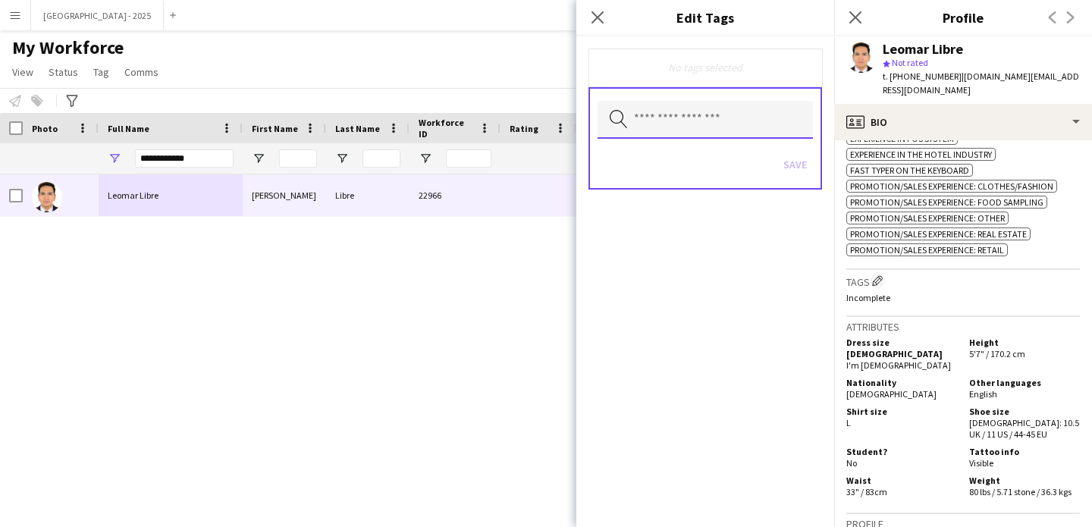
click at [719, 131] on input "text" at bounding box center [705, 120] width 215 height 38
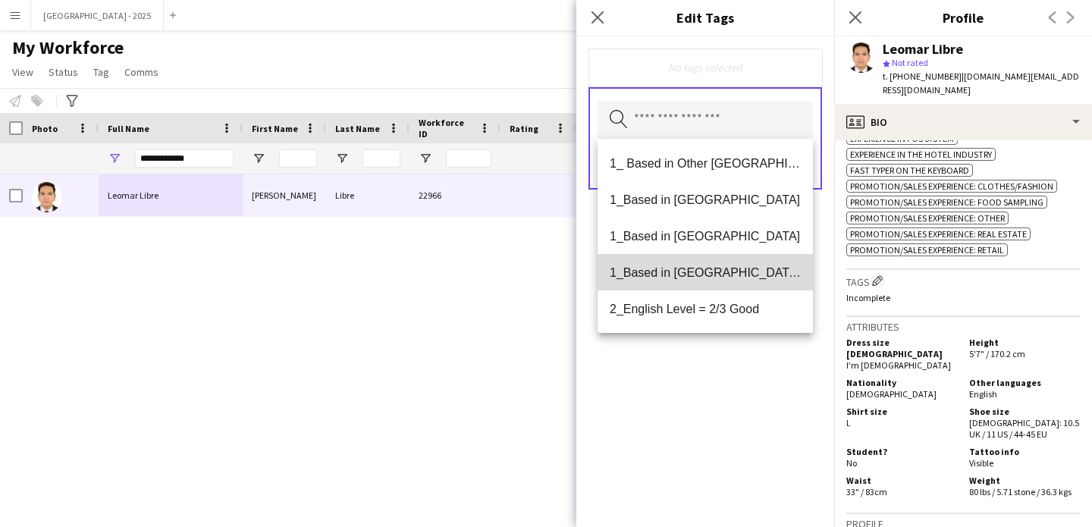
click at [725, 267] on span "1_Based in [GEOGRAPHIC_DATA]/[GEOGRAPHIC_DATA]/Ajman" at bounding box center [705, 273] width 191 height 14
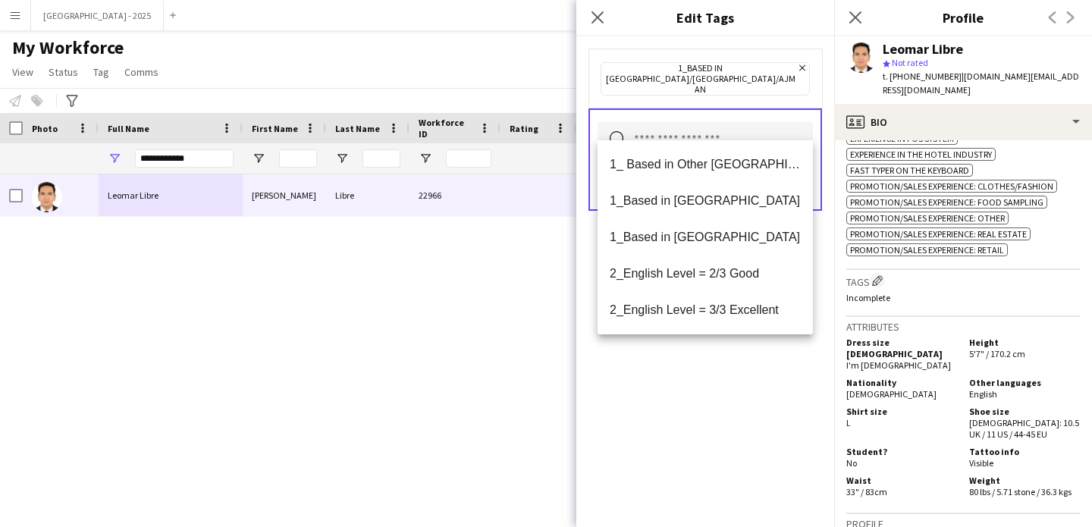
click at [725, 279] on span "2_English Level = 2/3 Good" at bounding box center [705, 273] width 191 height 14
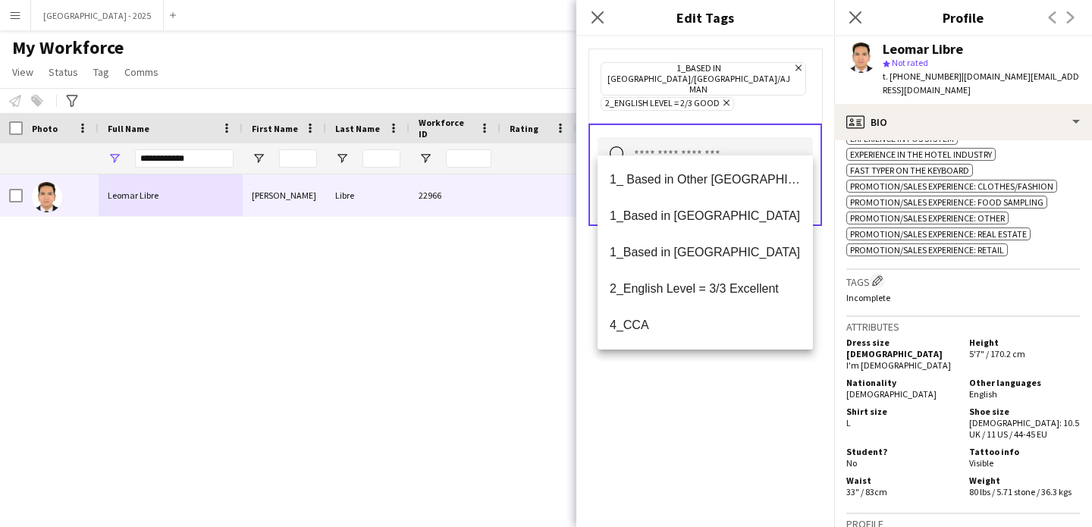
click at [731, 401] on div "1_Based in [GEOGRAPHIC_DATA]/[GEOGRAPHIC_DATA]/Ajman Remove 2_English Level = 2…" at bounding box center [706, 281] width 258 height 491
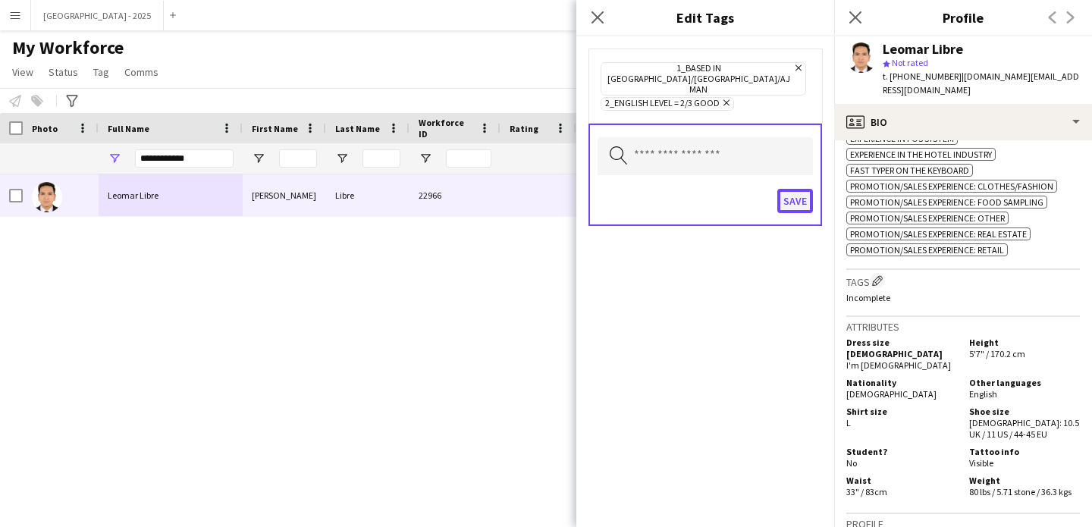
click at [789, 191] on button "Save" at bounding box center [796, 201] width 36 height 24
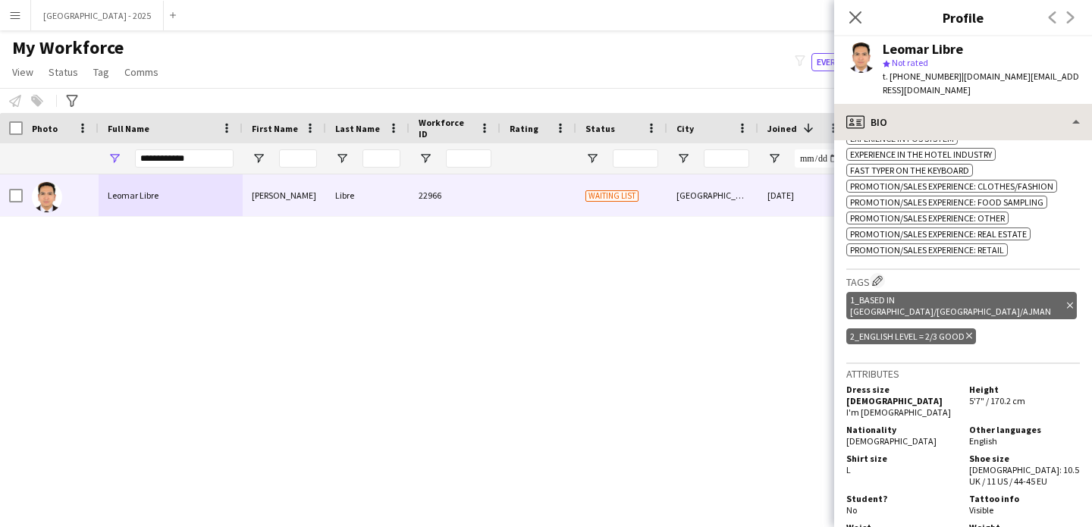
click at [889, 125] on div "profile Bio Bio Bio Company application Company application About you About you…" at bounding box center [964, 315] width 258 height 423
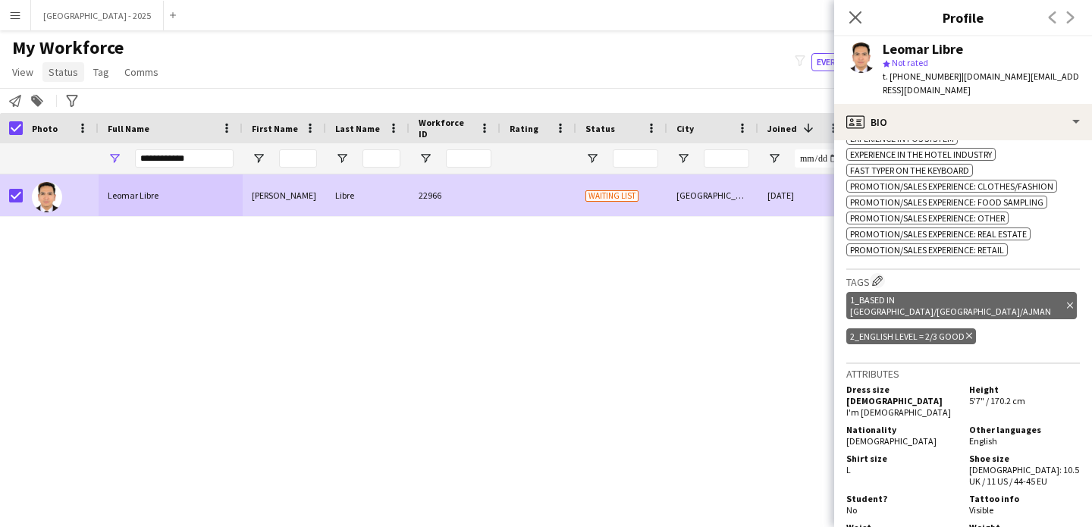
click at [45, 64] on link "Status" at bounding box center [63, 72] width 42 height 20
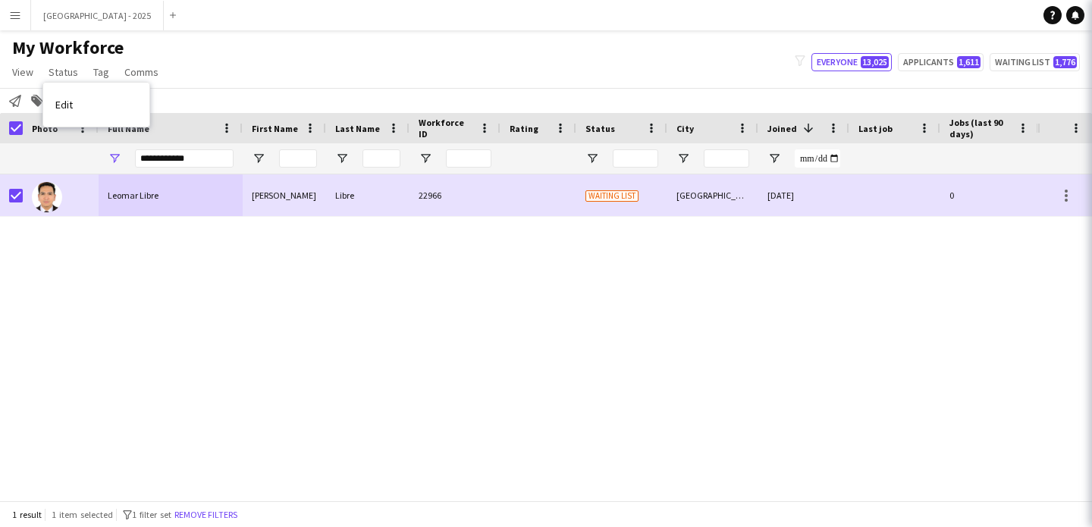
click at [67, 98] on span "Edit" at bounding box center [63, 105] width 17 height 14
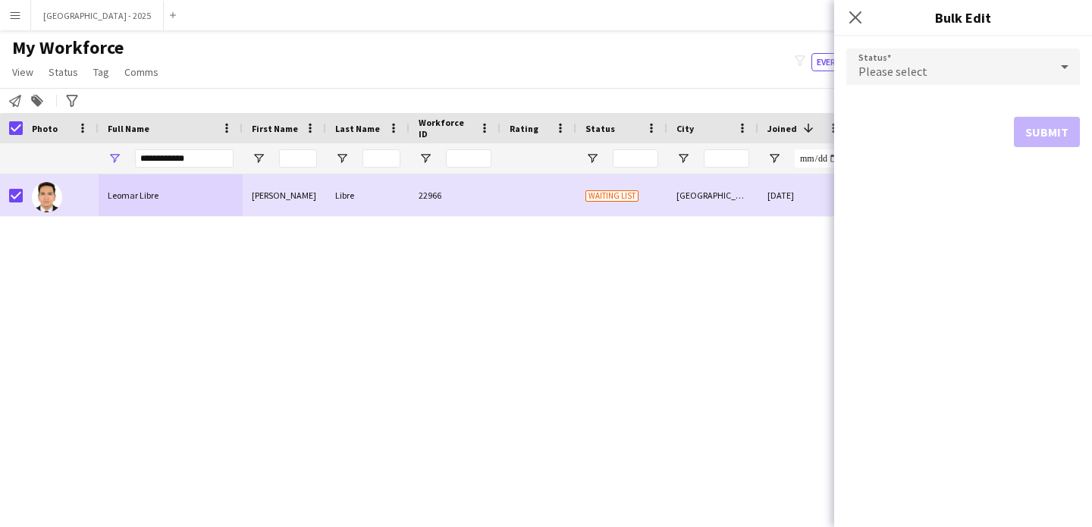
click at [860, 82] on div "Please select" at bounding box center [948, 67] width 203 height 36
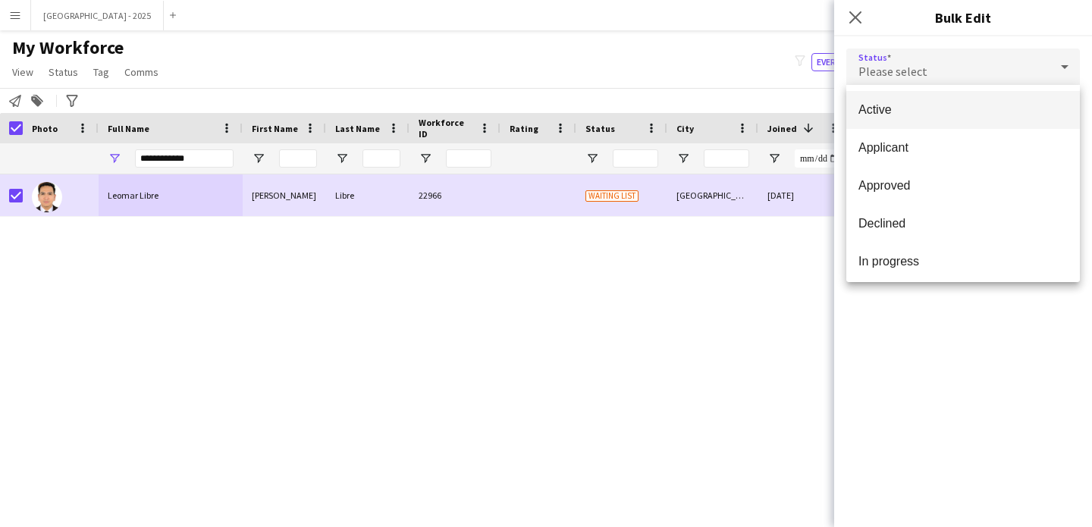
click at [873, 99] on mat-option "Active" at bounding box center [964, 110] width 234 height 38
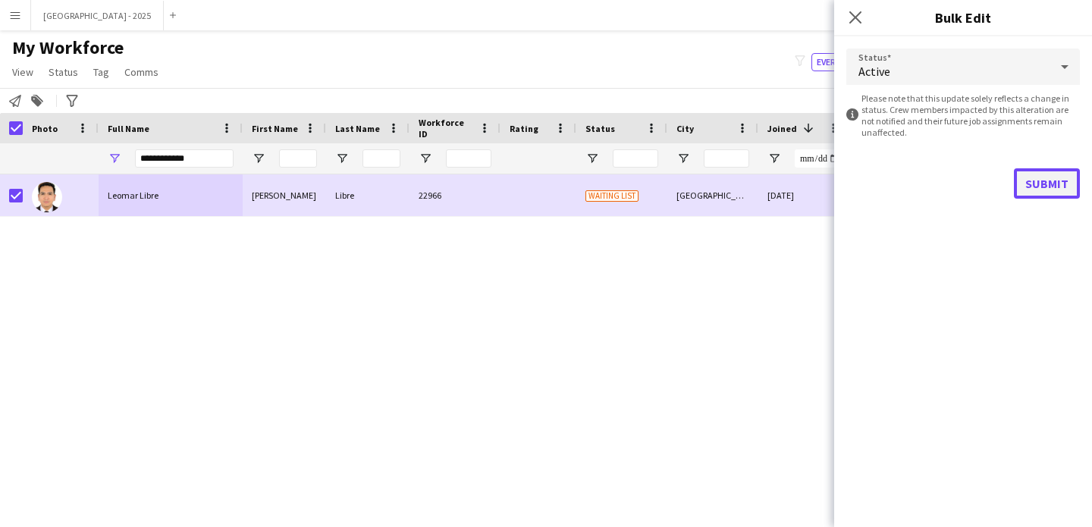
click at [1055, 173] on button "Submit" at bounding box center [1047, 183] width 66 height 30
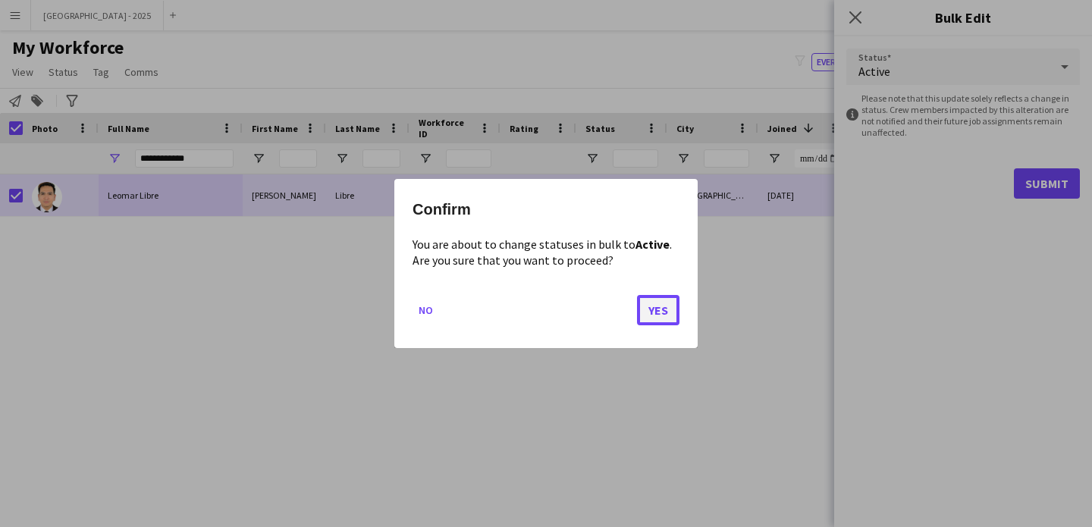
click at [661, 319] on button "Yes" at bounding box center [658, 310] width 42 height 30
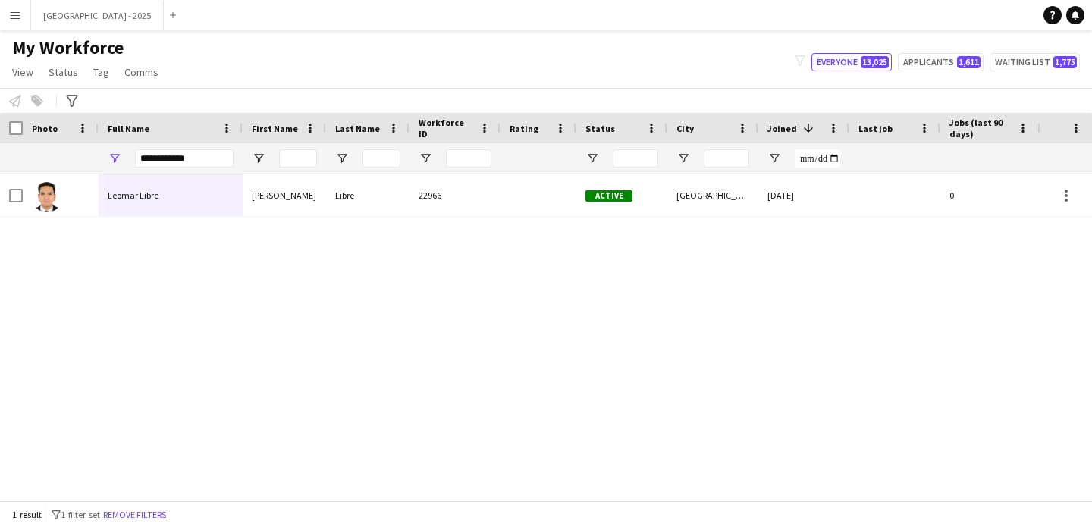
click at [133, 517] on button "Remove filters" at bounding box center [134, 515] width 69 height 17
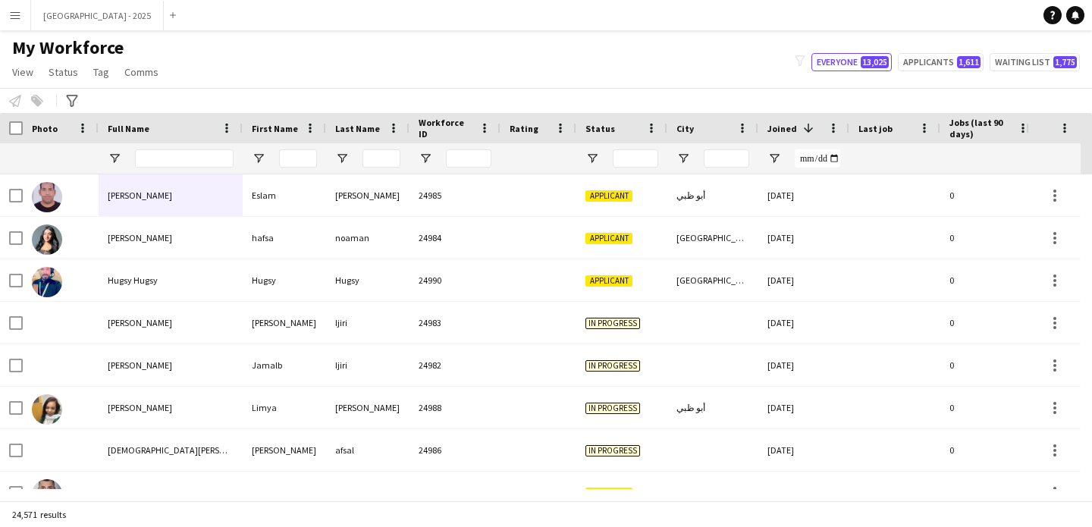
click at [149, 168] on div at bounding box center [184, 158] width 99 height 30
click at [152, 165] on input "Full Name Filter Input" at bounding box center [184, 158] width 99 height 18
paste input "**********"
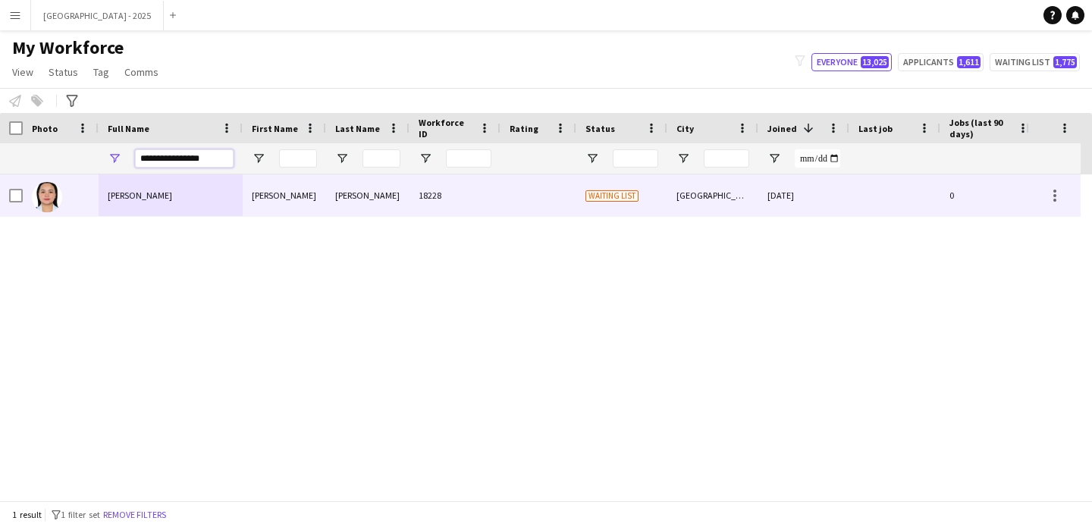
type input "**********"
click at [176, 195] on div "[PERSON_NAME]" at bounding box center [171, 195] width 144 height 42
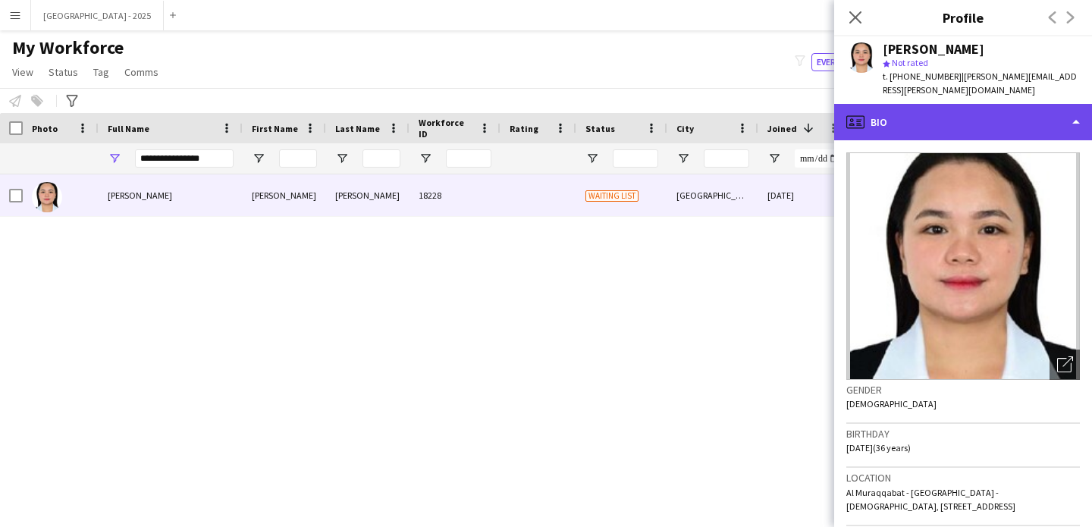
click at [867, 104] on div "profile Bio" at bounding box center [964, 122] width 258 height 36
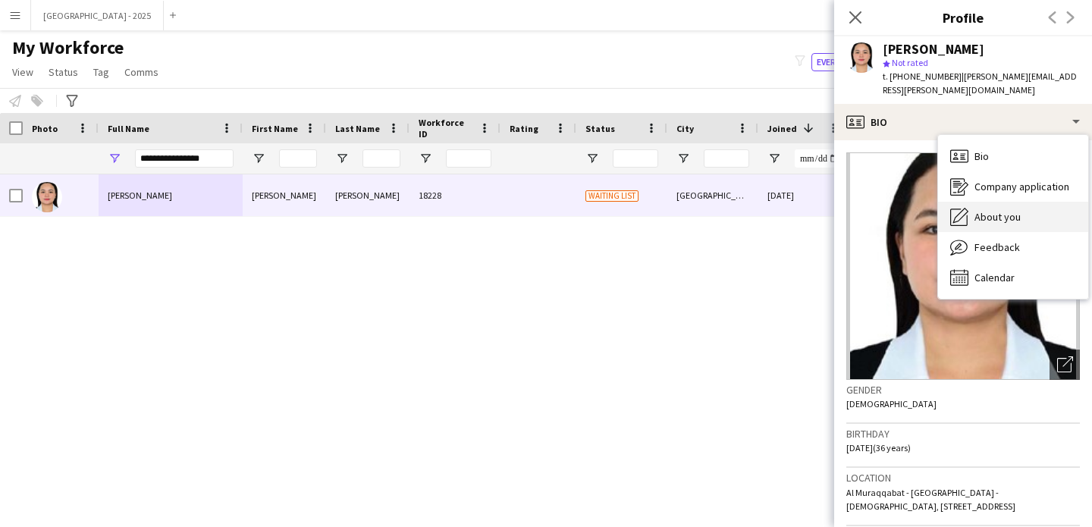
click at [1038, 209] on div "About you About you" at bounding box center [1013, 217] width 150 height 30
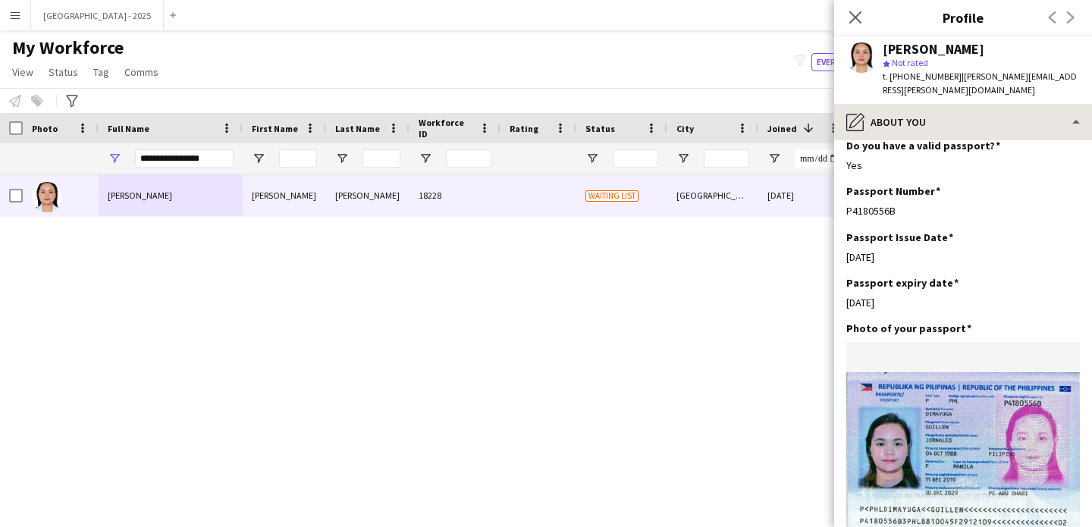
scroll to position [1297, 0]
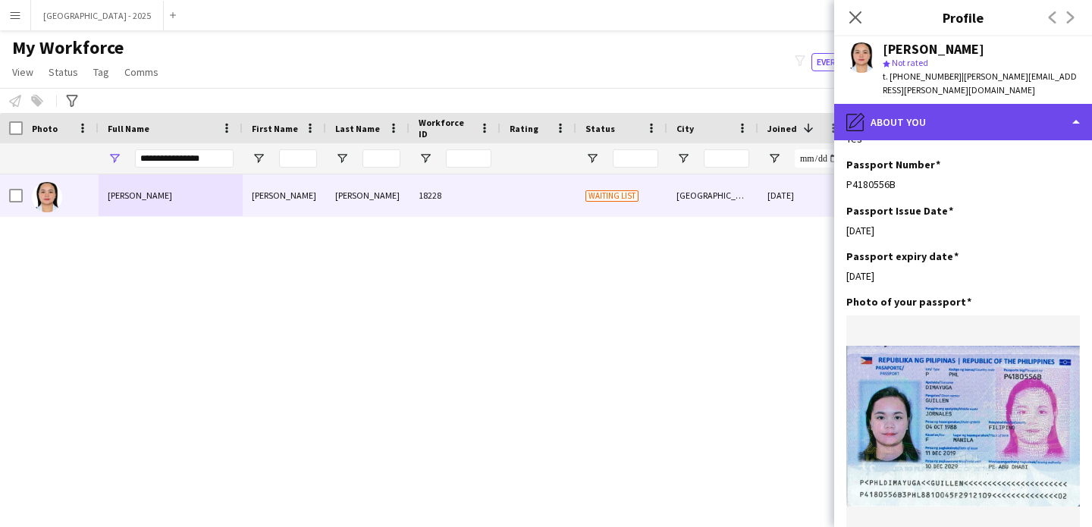
click at [922, 104] on div "pencil4 About you" at bounding box center [964, 122] width 258 height 36
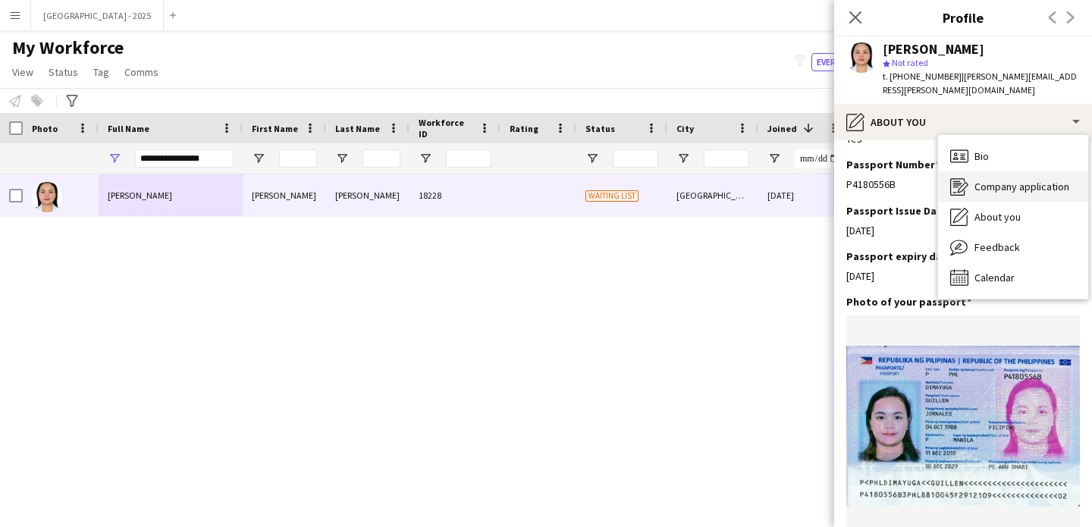
click at [996, 180] on span "Company application" at bounding box center [1022, 187] width 95 height 14
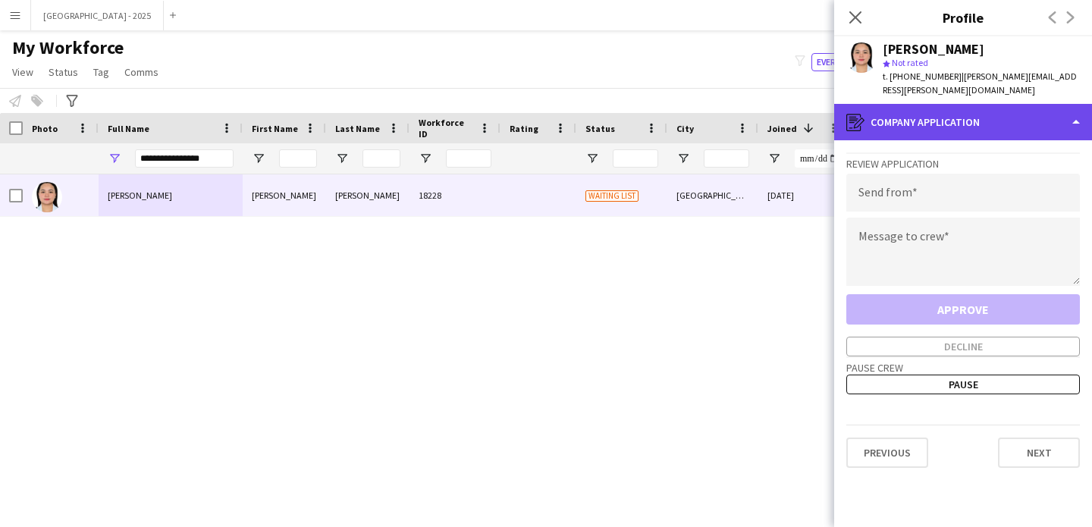
click at [959, 115] on div "register Company application" at bounding box center [964, 122] width 258 height 36
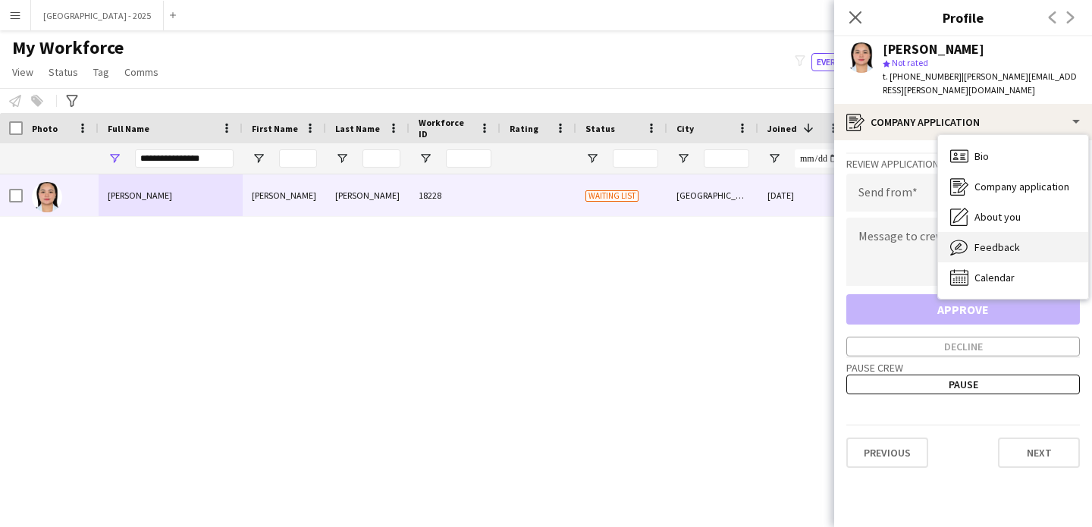
click at [1003, 232] on div "Feedback Feedback" at bounding box center [1013, 247] width 150 height 30
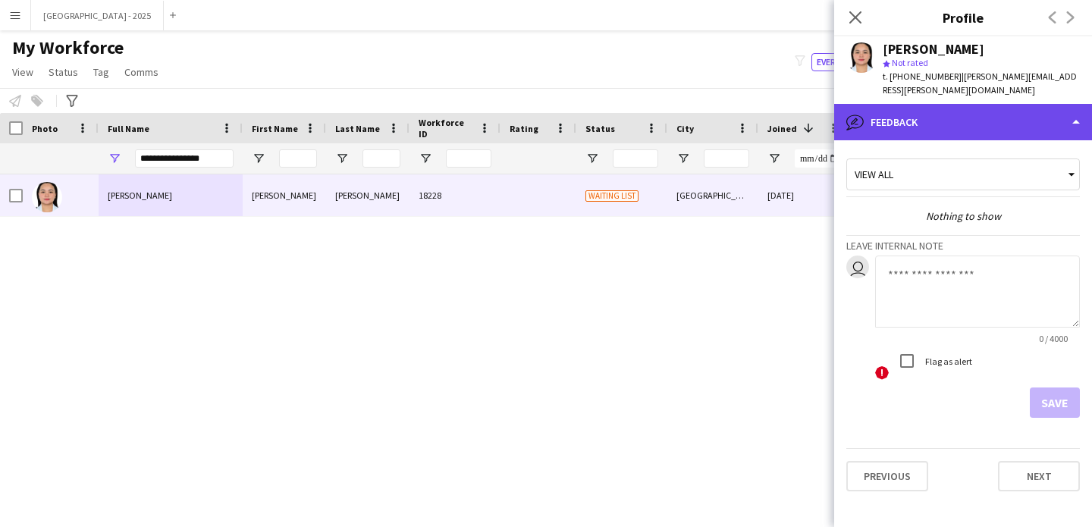
click at [976, 111] on div "bubble-pencil Feedback" at bounding box center [964, 122] width 258 height 36
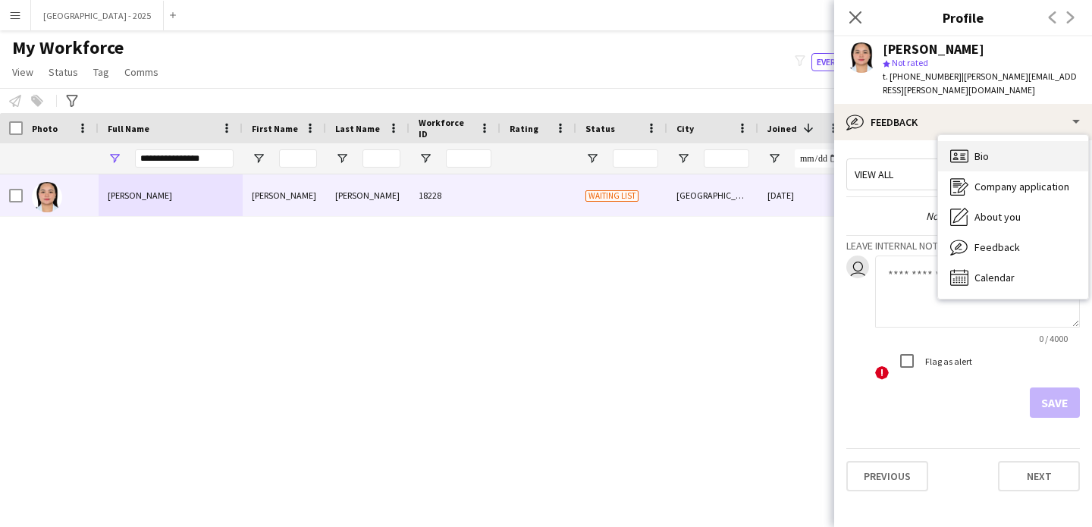
click at [999, 145] on div "Bio Bio" at bounding box center [1013, 156] width 150 height 30
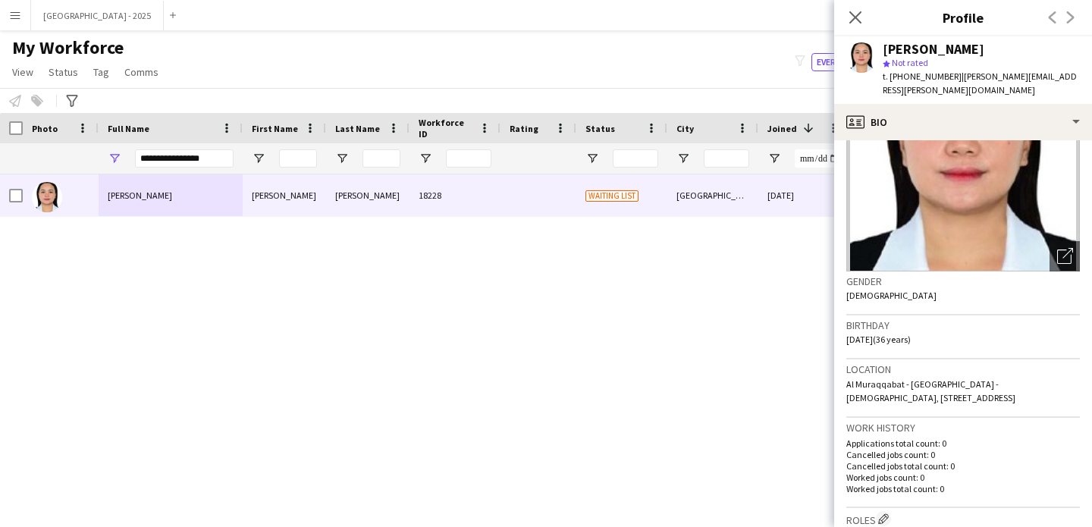
scroll to position [301, 0]
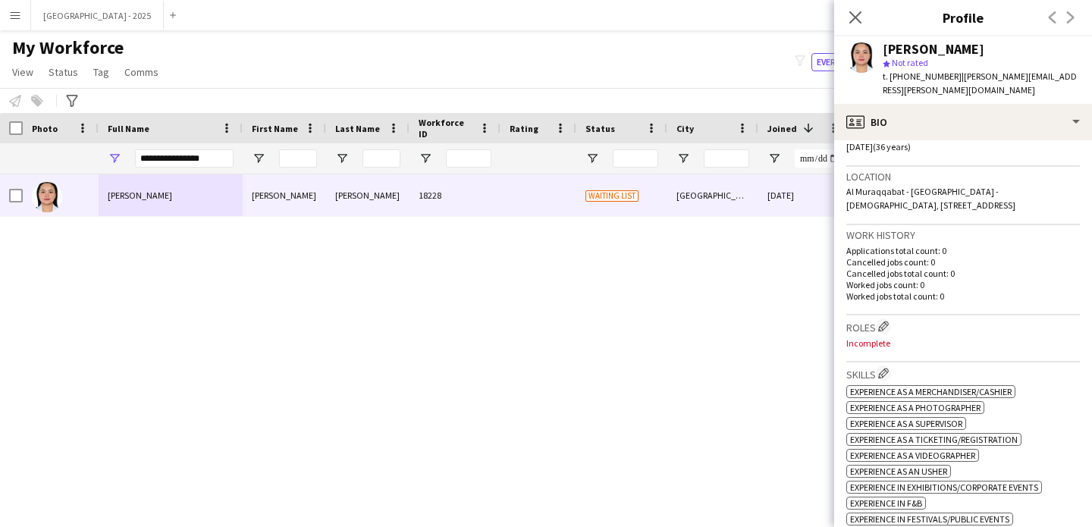
click at [875, 319] on h3 "Roles Edit crew company roles" at bounding box center [964, 327] width 234 height 16
click at [877, 319] on h3 "Roles Edit crew company roles" at bounding box center [964, 327] width 234 height 16
click at [880, 319] on button "Edit crew company roles" at bounding box center [883, 326] width 15 height 15
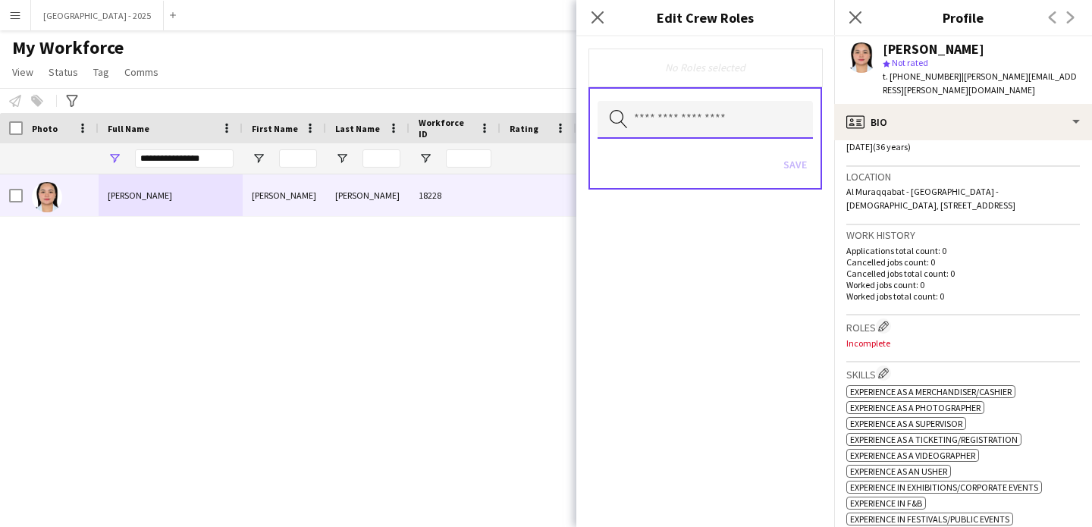
click at [726, 123] on input "text" at bounding box center [705, 120] width 215 height 38
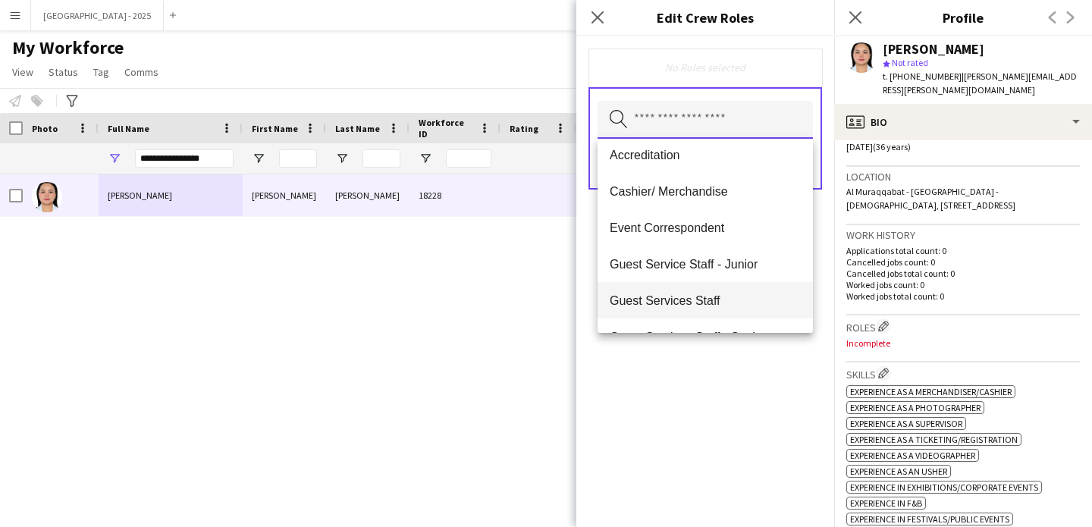
scroll to position [20, 0]
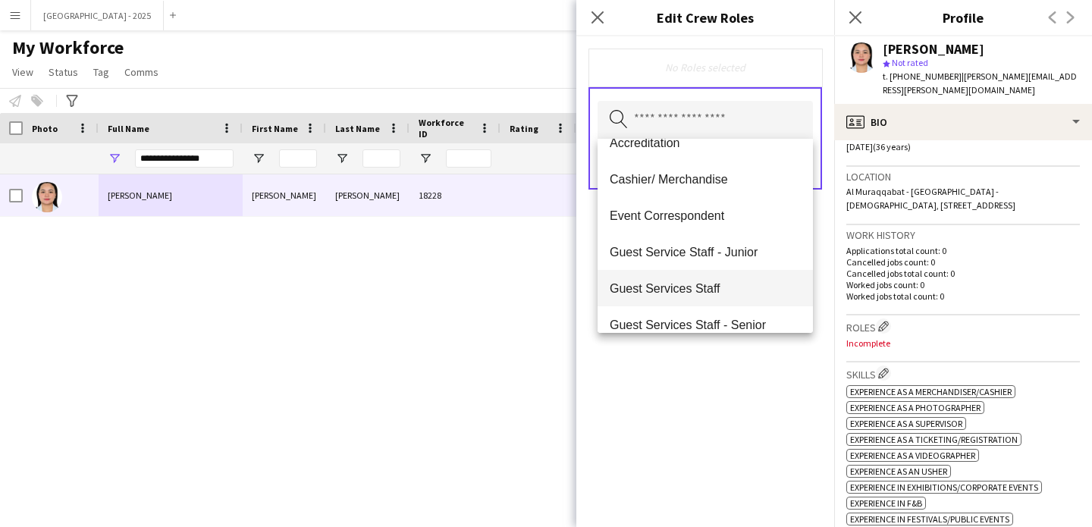
click at [715, 298] on mat-option "Guest Services Staff" at bounding box center [705, 288] width 215 height 36
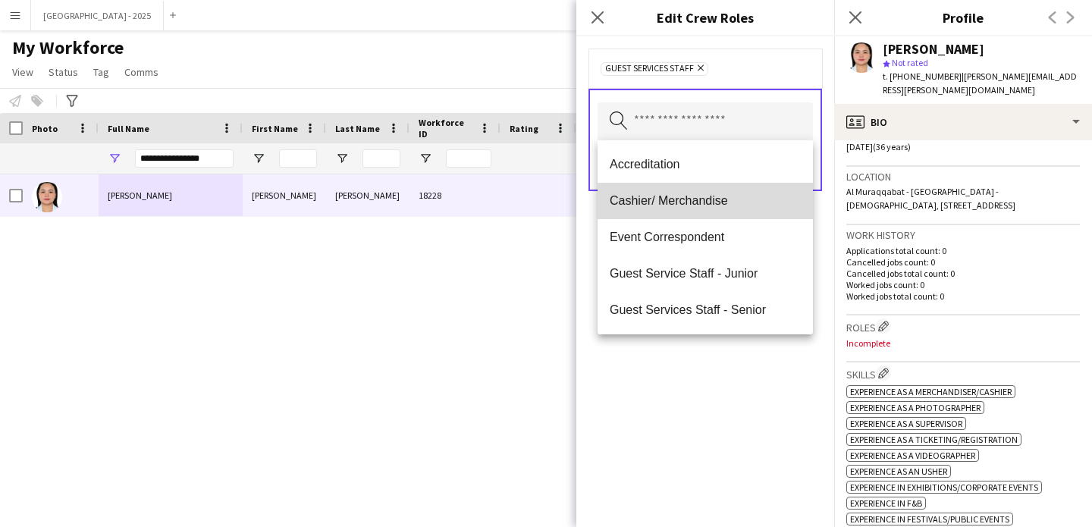
click at [712, 202] on span "Cashier/ Merchandise" at bounding box center [705, 200] width 191 height 14
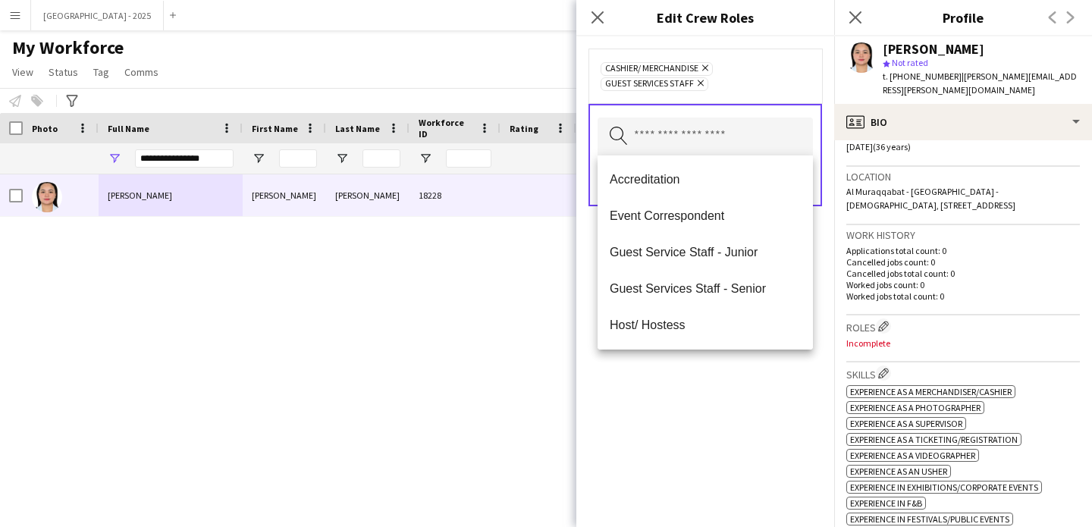
click at [758, 383] on div "Cashier/ Merchandise Remove Guest Services Staff Remove Search by role type Save" at bounding box center [706, 281] width 258 height 491
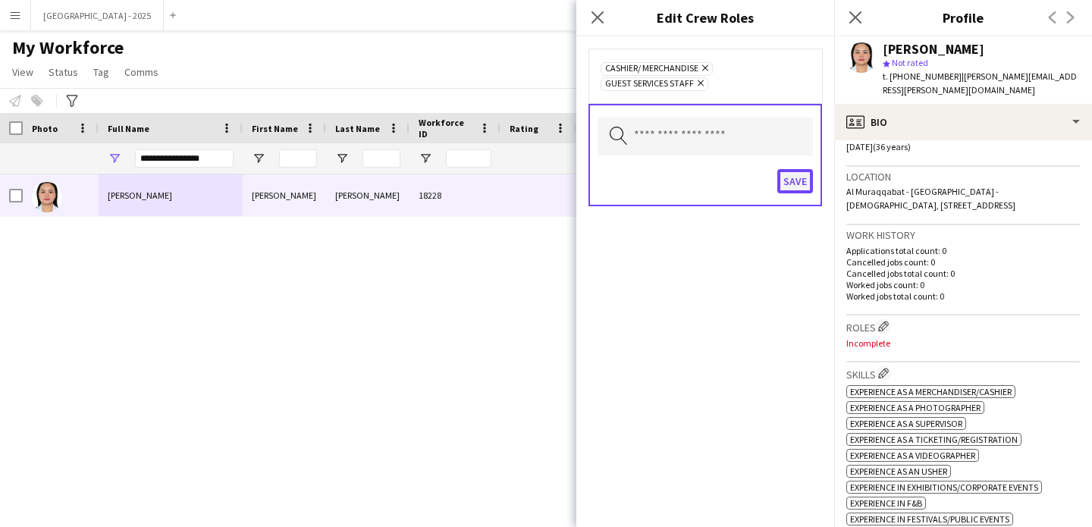
click at [797, 185] on button "Save" at bounding box center [796, 181] width 36 height 24
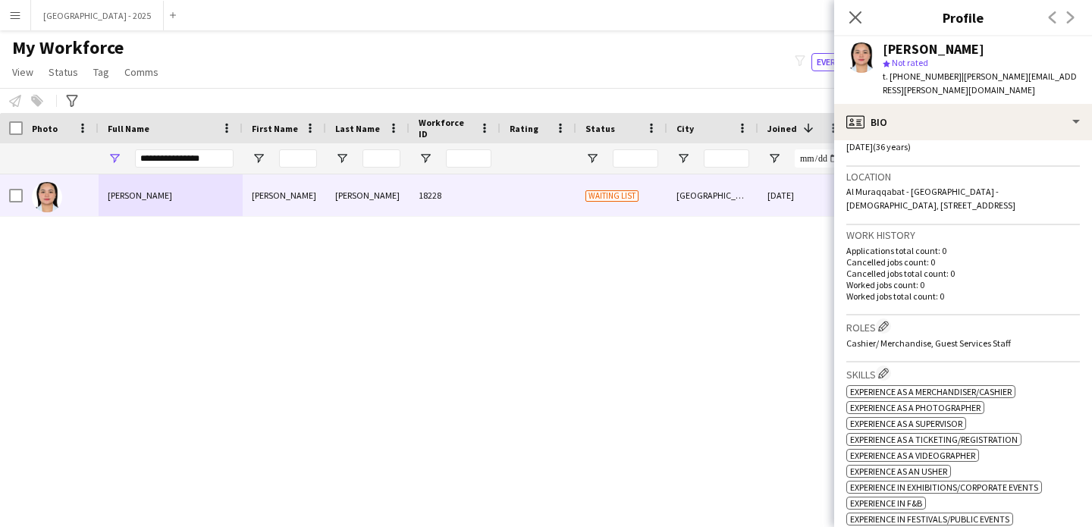
scroll to position [606, 0]
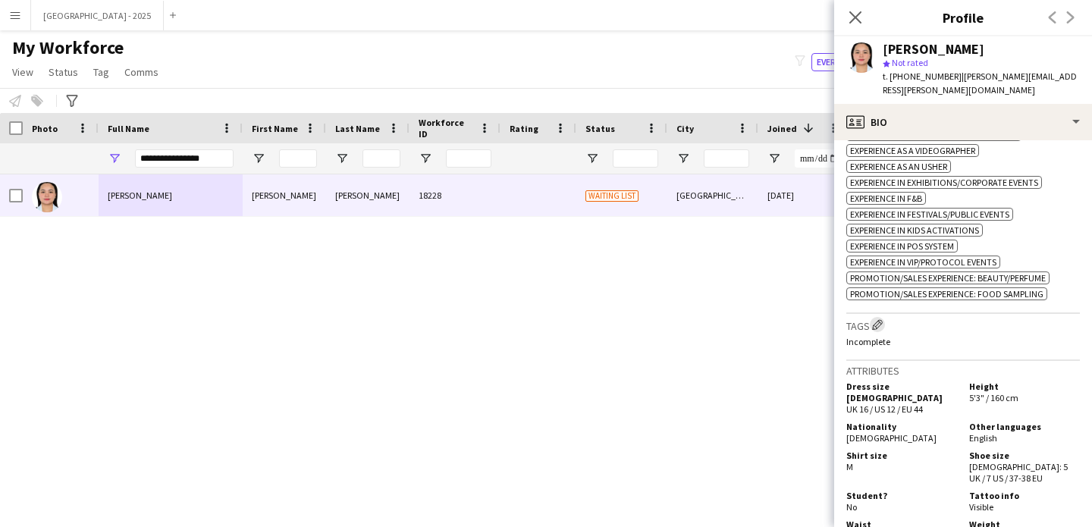
click at [885, 322] on button "Edit crew company tags" at bounding box center [877, 324] width 15 height 15
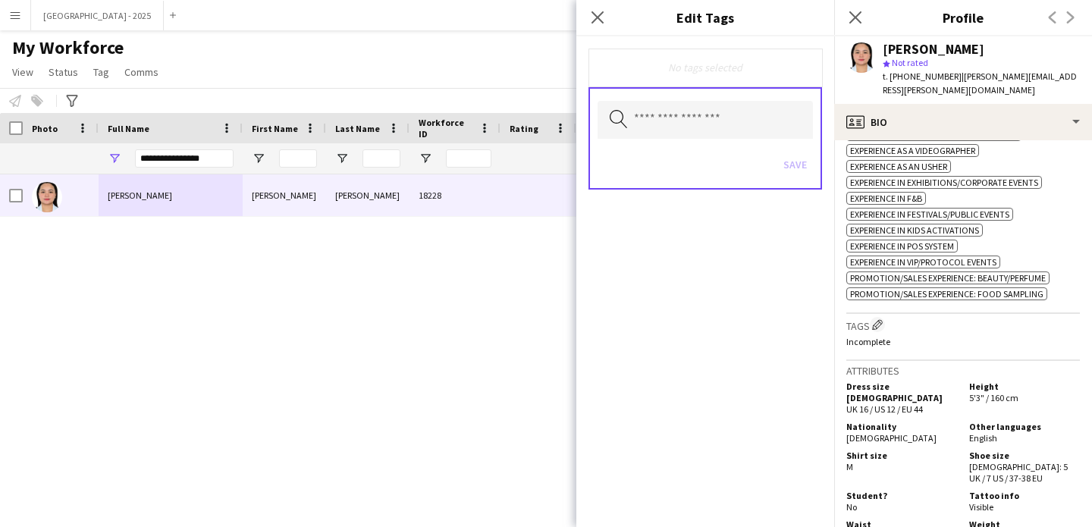
click at [881, 314] on div "Tags Edit crew company tags Incomplete" at bounding box center [964, 337] width 234 height 47
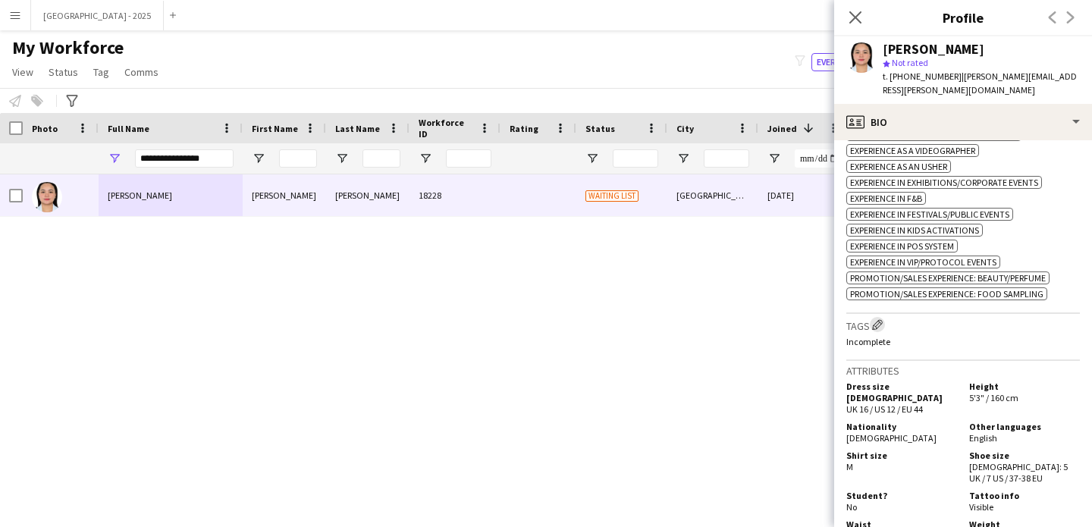
click at [882, 319] on app-icon "Edit crew company tags" at bounding box center [877, 324] width 11 height 11
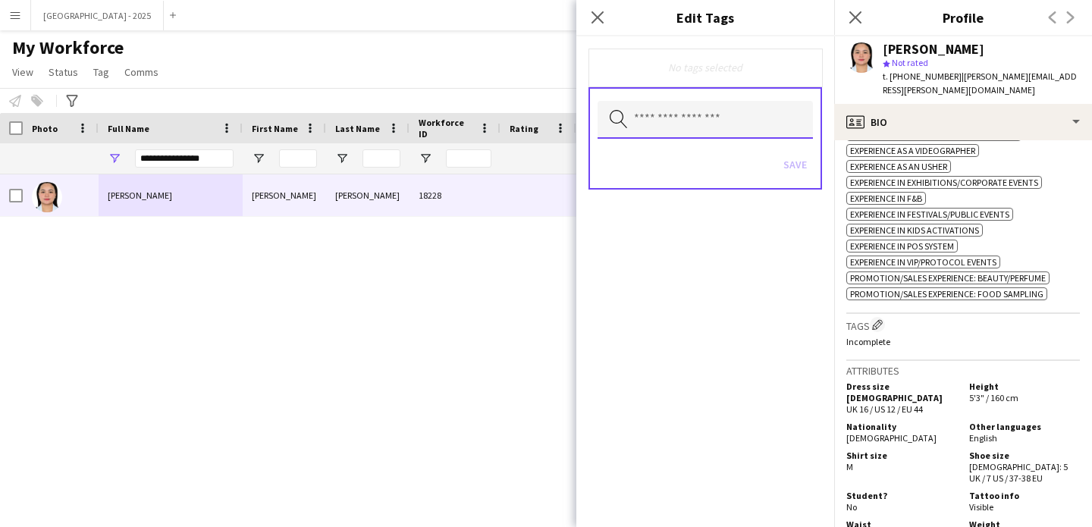
click at [722, 116] on input "text" at bounding box center [705, 120] width 215 height 38
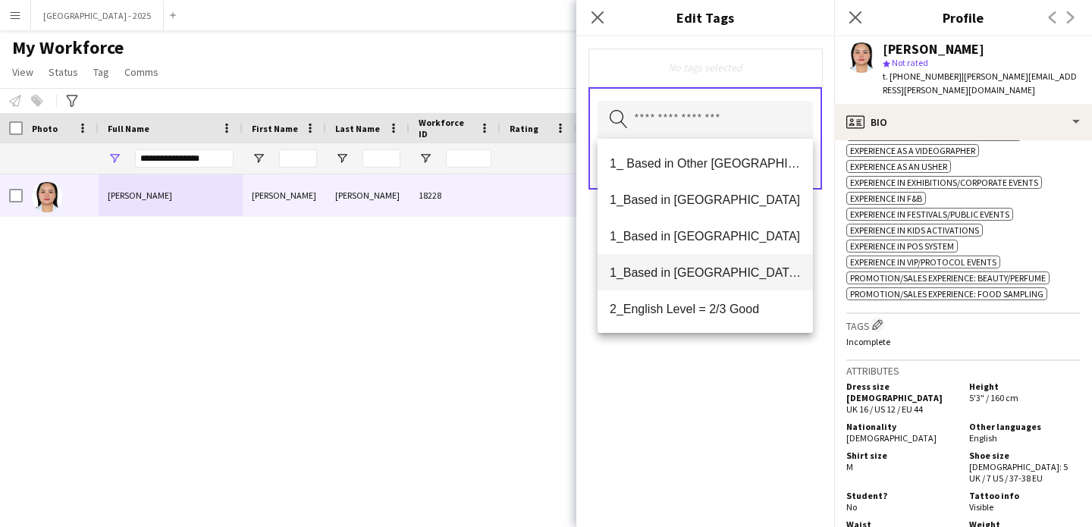
click at [743, 264] on mat-option "1_Based in [GEOGRAPHIC_DATA]/[GEOGRAPHIC_DATA]/Ajman" at bounding box center [705, 272] width 215 height 36
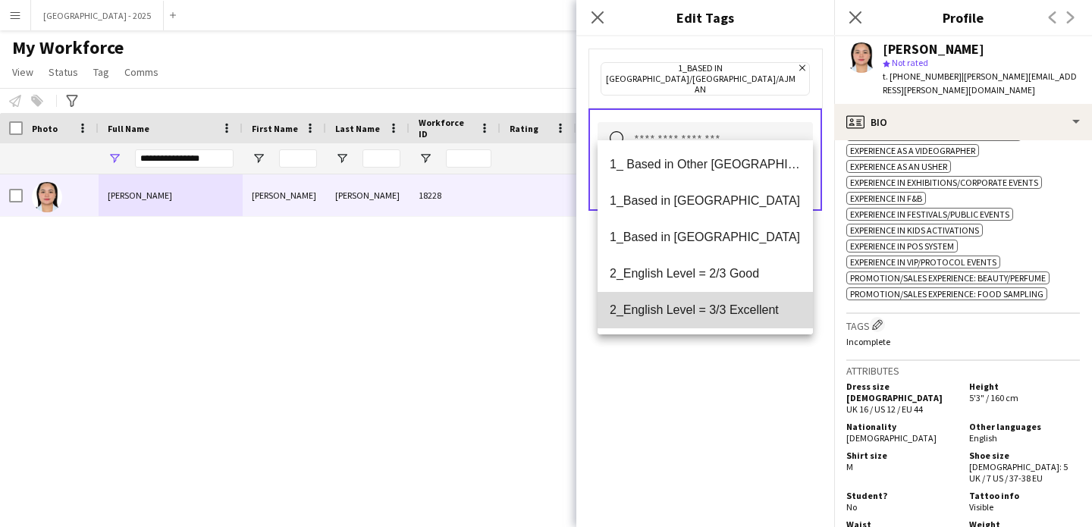
click at [743, 292] on mat-option "2_English Level = 3/3 Excellent" at bounding box center [705, 310] width 215 height 36
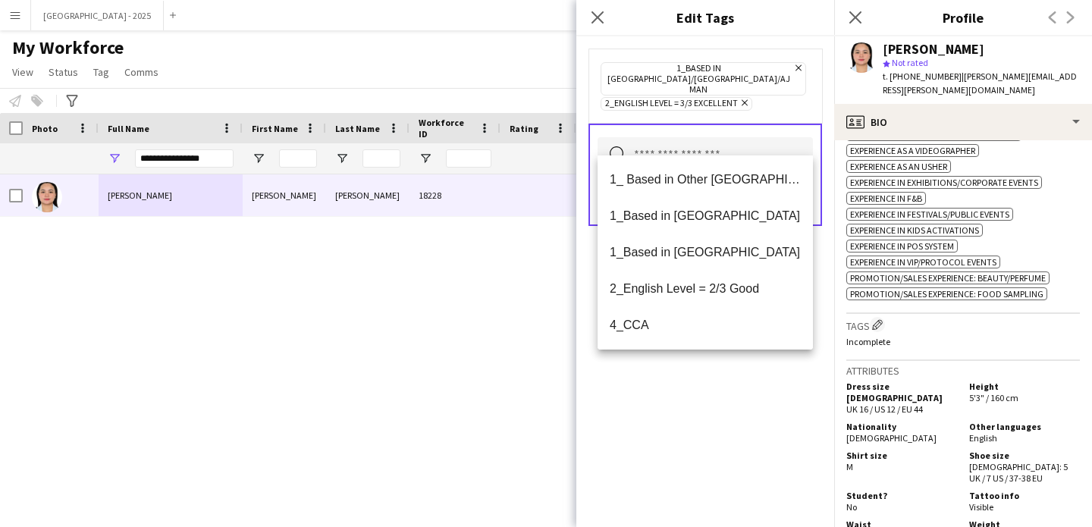
click at [749, 97] on span "2_English Level = 3/3 Excellent Remove" at bounding box center [677, 104] width 152 height 14
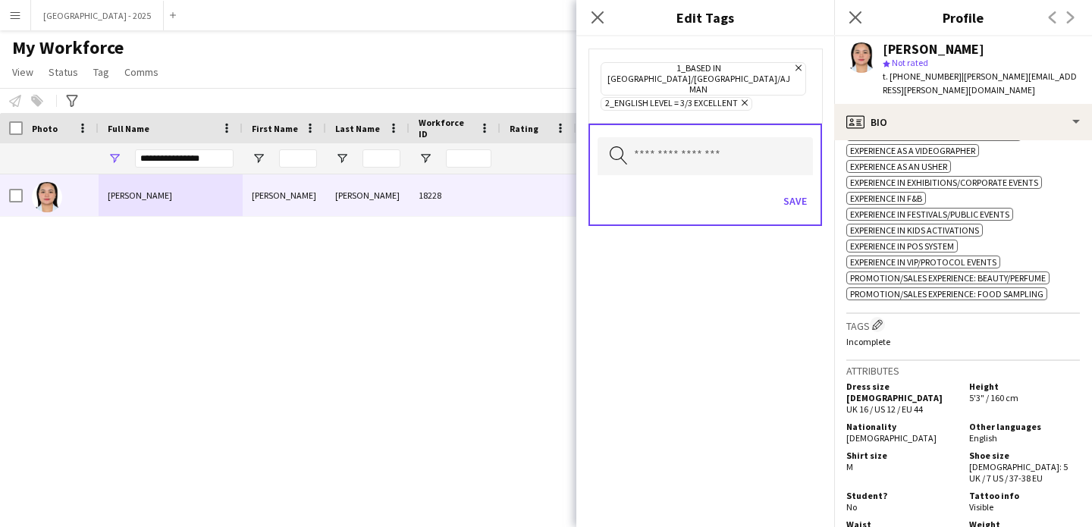
click at [743, 98] on icon "Remove" at bounding box center [743, 103] width 10 height 10
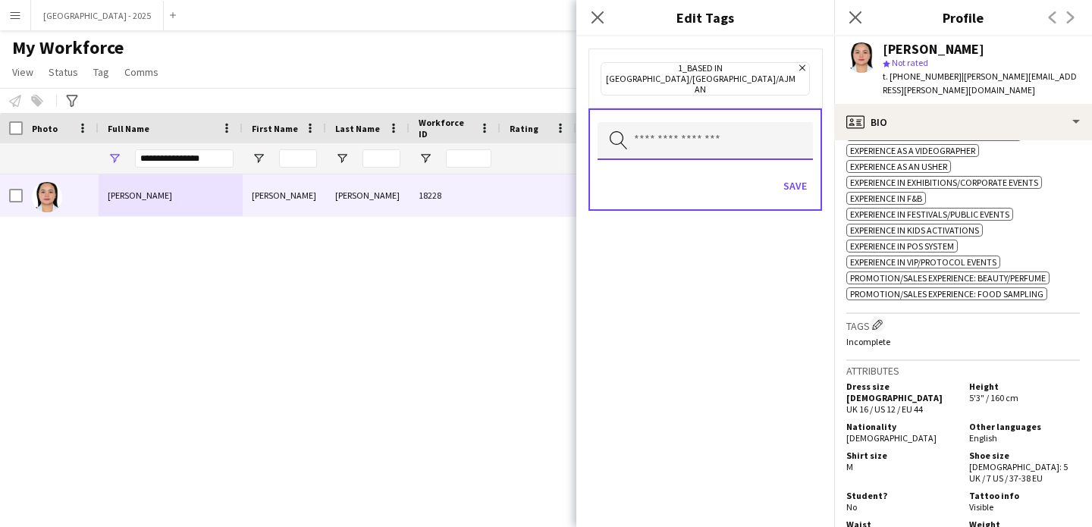
click at [735, 122] on input "text" at bounding box center [705, 141] width 215 height 38
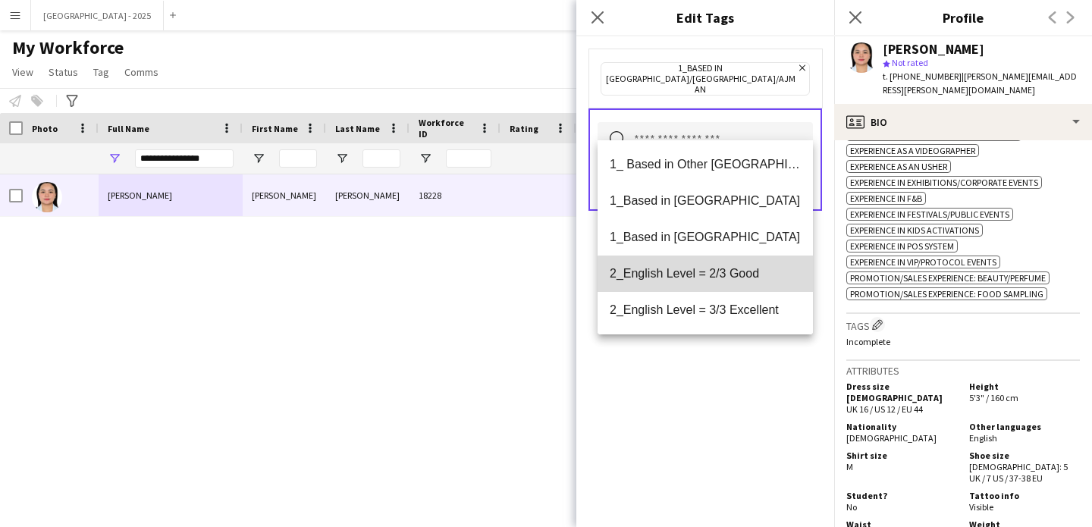
click at [722, 281] on span "2_English Level = 2/3 Good" at bounding box center [705, 273] width 191 height 14
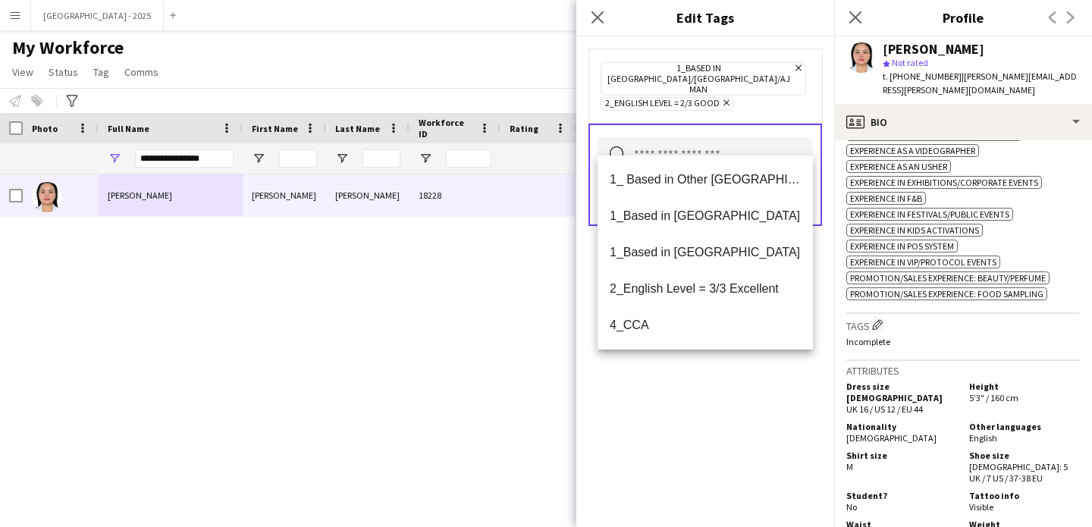
drag, startPoint x: 732, startPoint y: 392, endPoint x: 760, endPoint y: 328, distance: 69.6
click at [732, 392] on div "1_Based in [GEOGRAPHIC_DATA]/[GEOGRAPHIC_DATA]/Ajman Remove 2_English Level = 2…" at bounding box center [706, 281] width 258 height 491
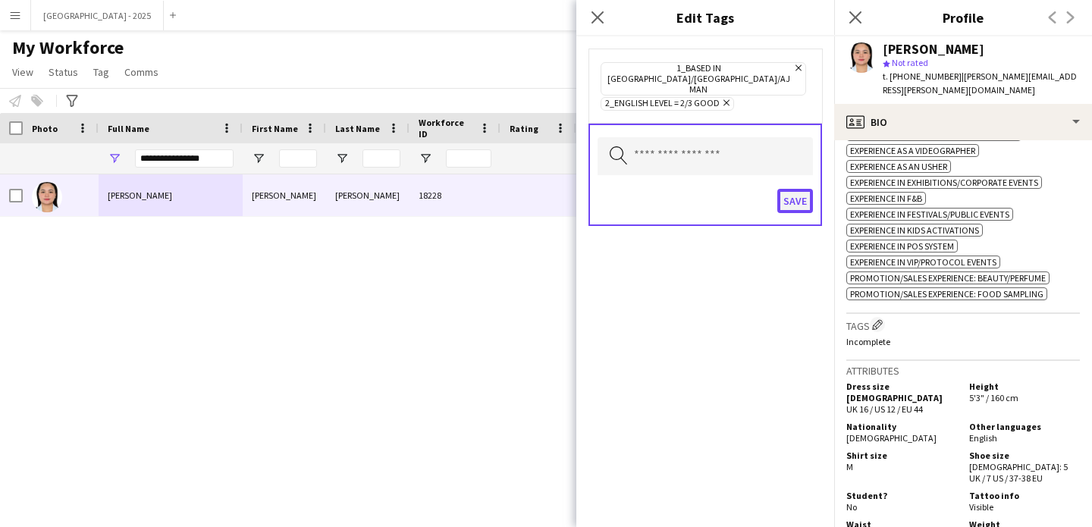
click at [791, 189] on button "Save" at bounding box center [796, 201] width 36 height 24
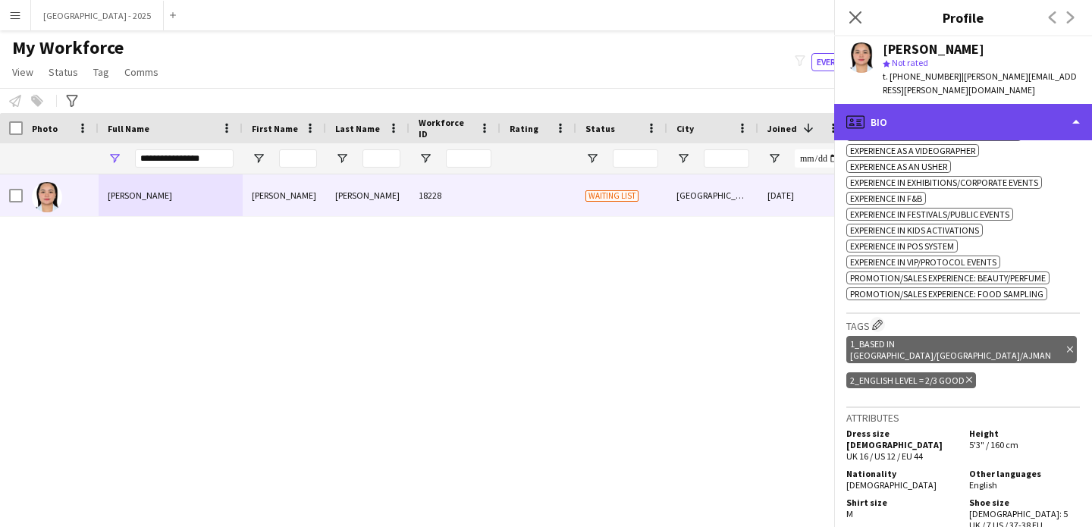
click at [893, 104] on div "profile Bio" at bounding box center [964, 122] width 258 height 36
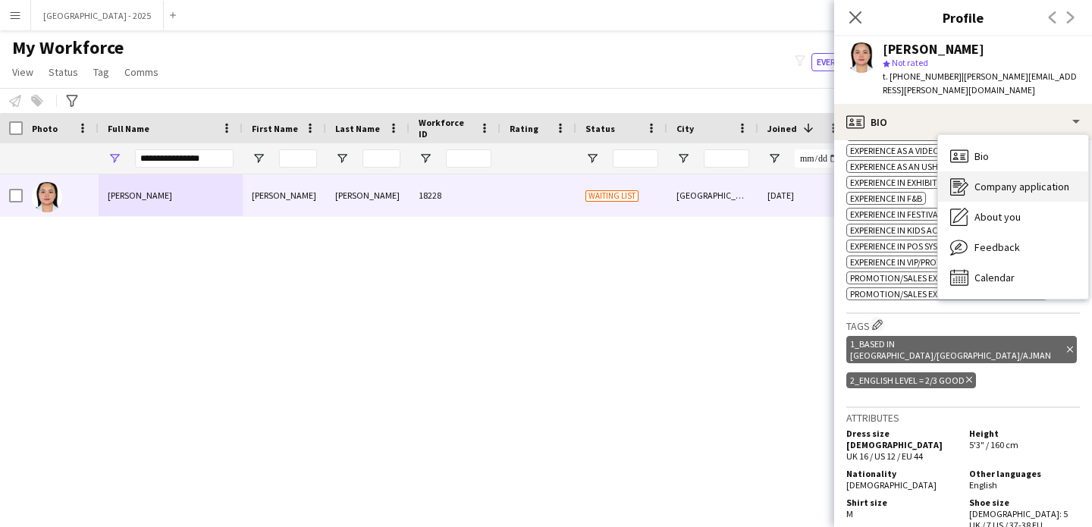
click at [970, 186] on div "Company application Company application" at bounding box center [1013, 186] width 150 height 30
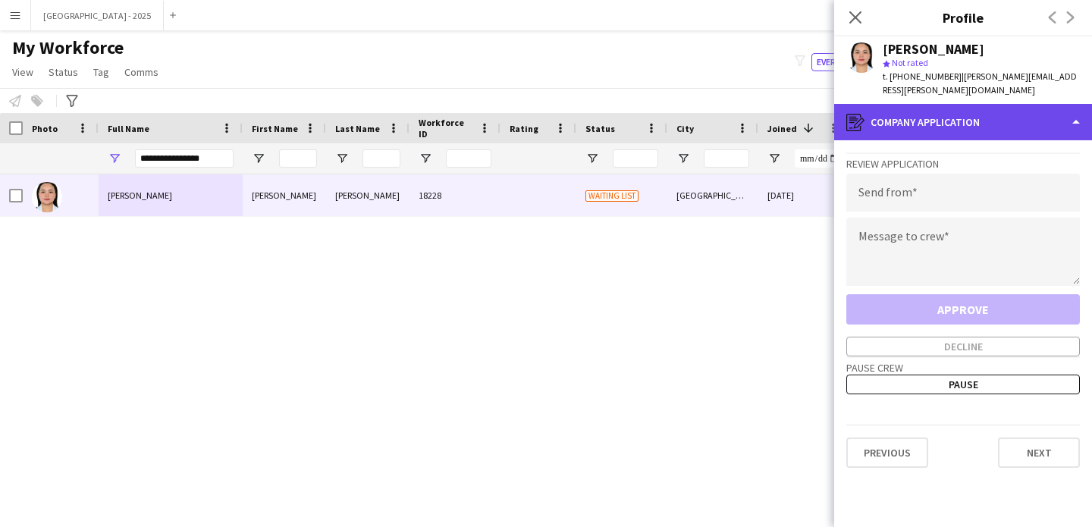
click at [926, 116] on div "register Company application" at bounding box center [964, 122] width 258 height 36
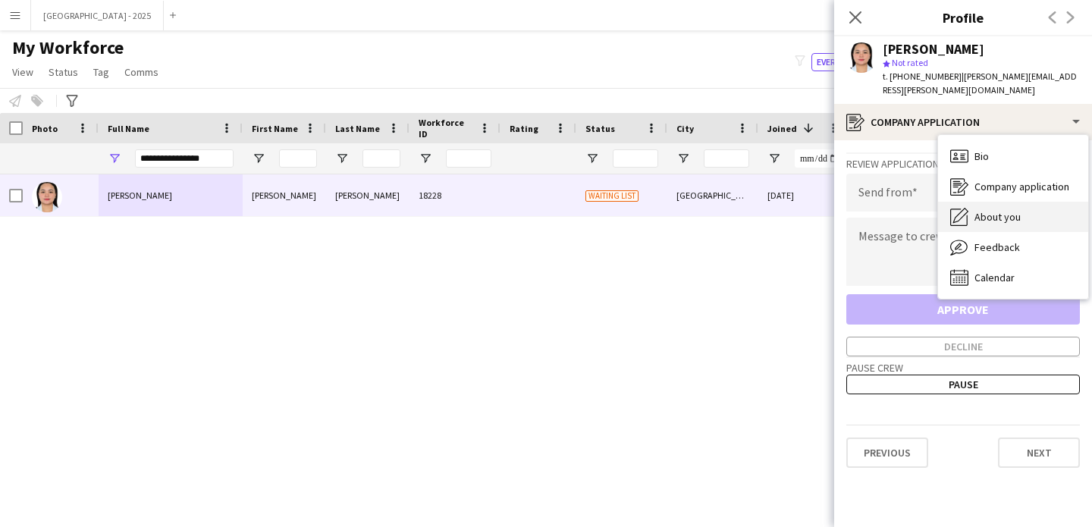
click at [972, 202] on div "About you About you" at bounding box center [1013, 217] width 150 height 30
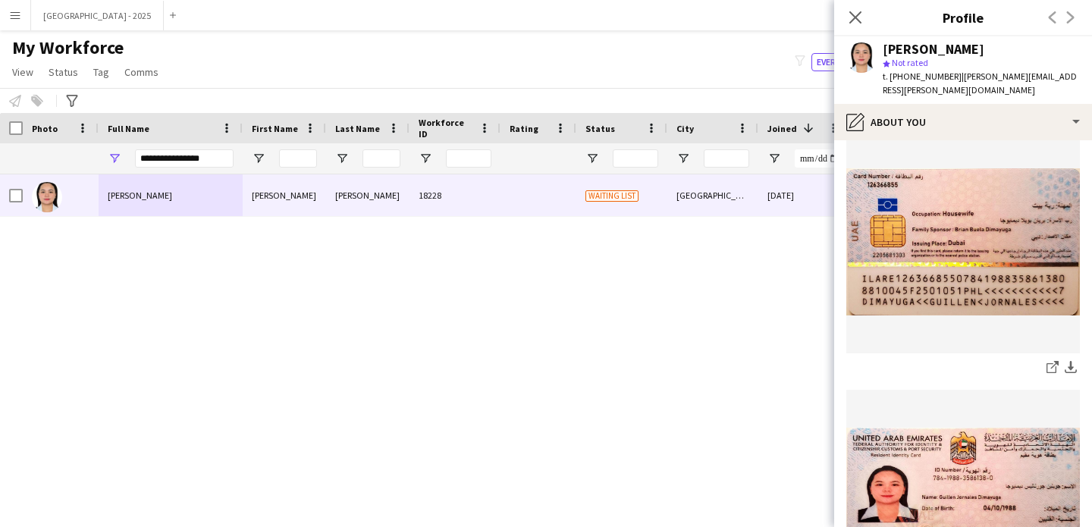
scroll to position [969, 0]
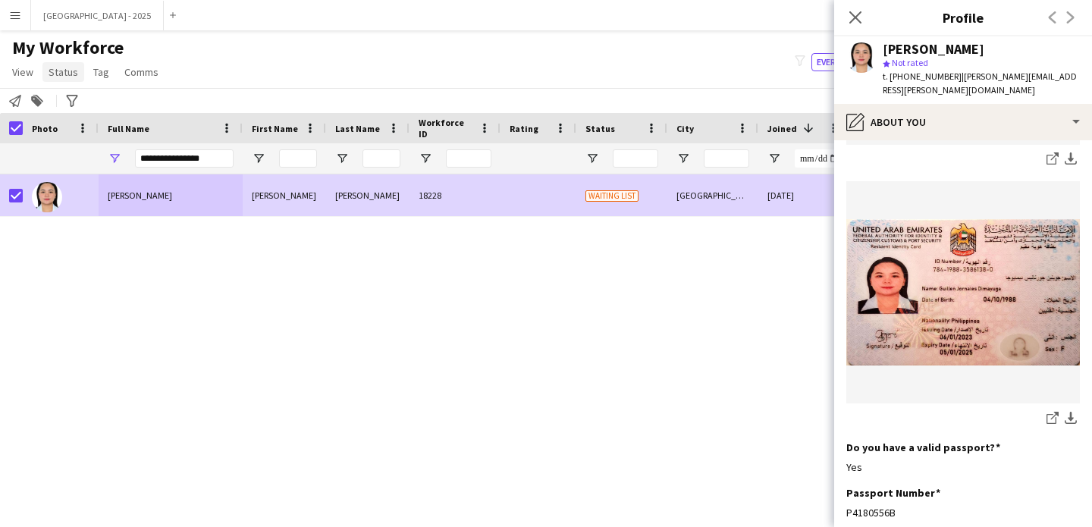
click at [57, 70] on span "Status" at bounding box center [64, 72] width 30 height 14
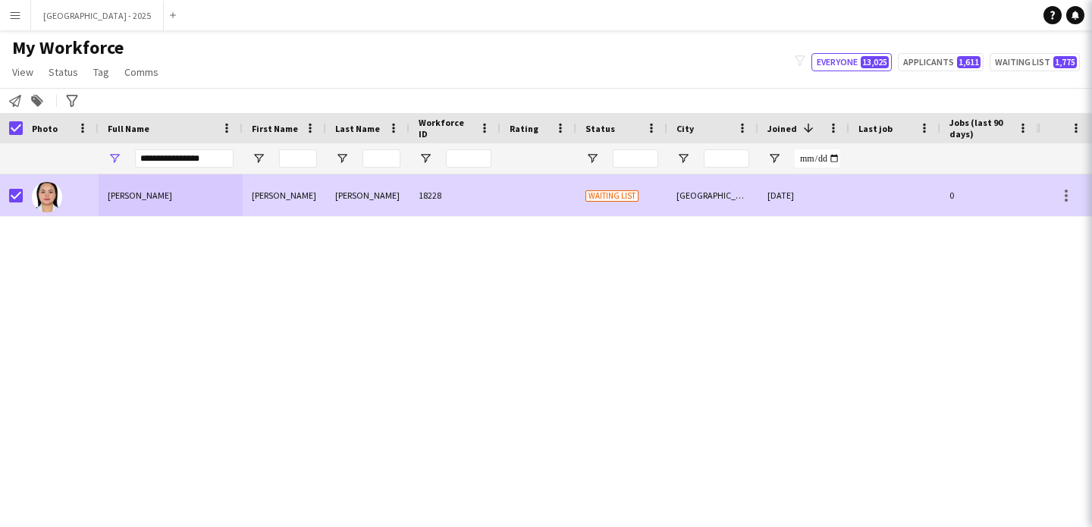
click at [83, 105] on app-workforce-advanced-filters "Advanced filters Advanced filters Availability Start Time End Time Skills Role …" at bounding box center [74, 101] width 22 height 18
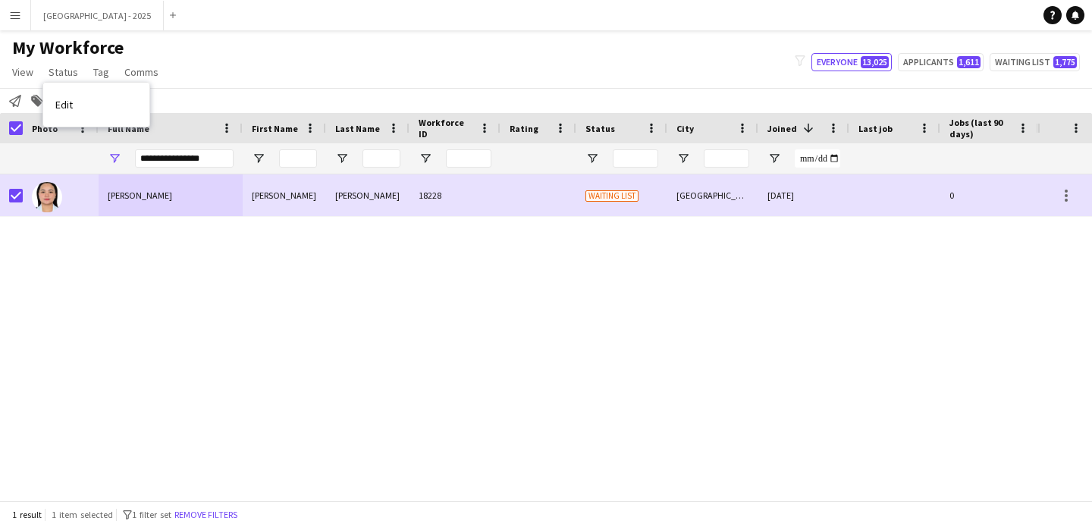
click at [83, 105] on link "Edit" at bounding box center [96, 105] width 106 height 32
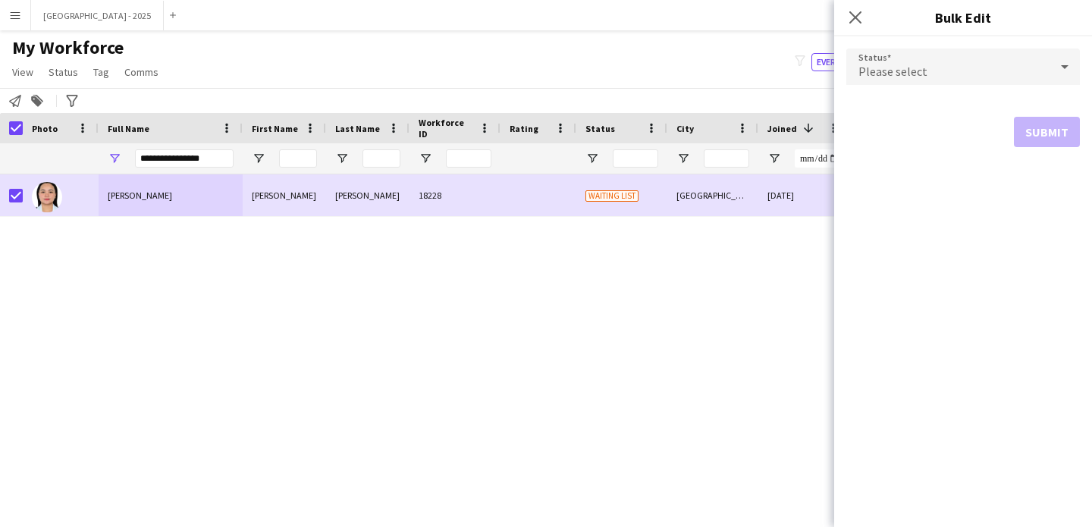
click at [912, 59] on div "Please select" at bounding box center [948, 67] width 203 height 36
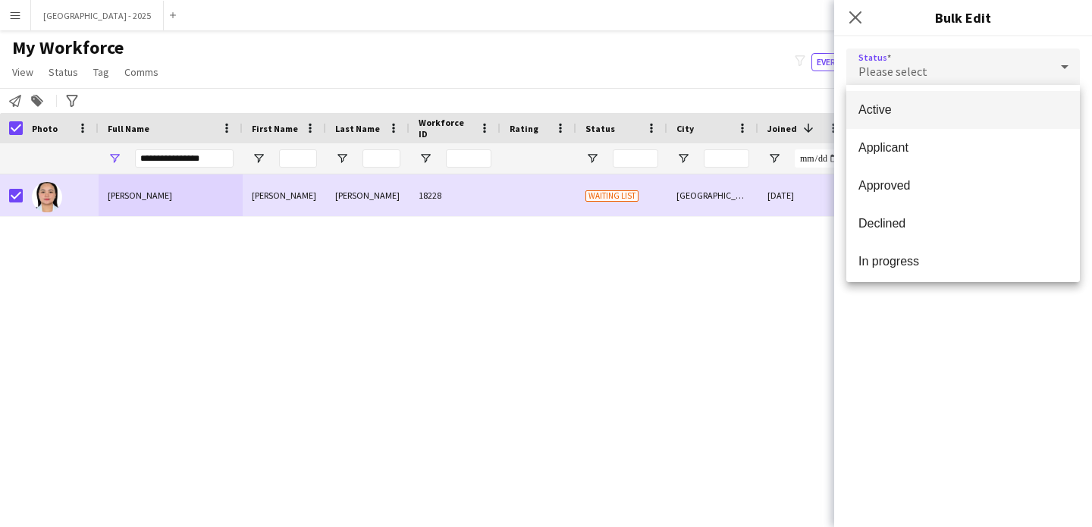
click at [891, 98] on mat-option "Active" at bounding box center [964, 110] width 234 height 38
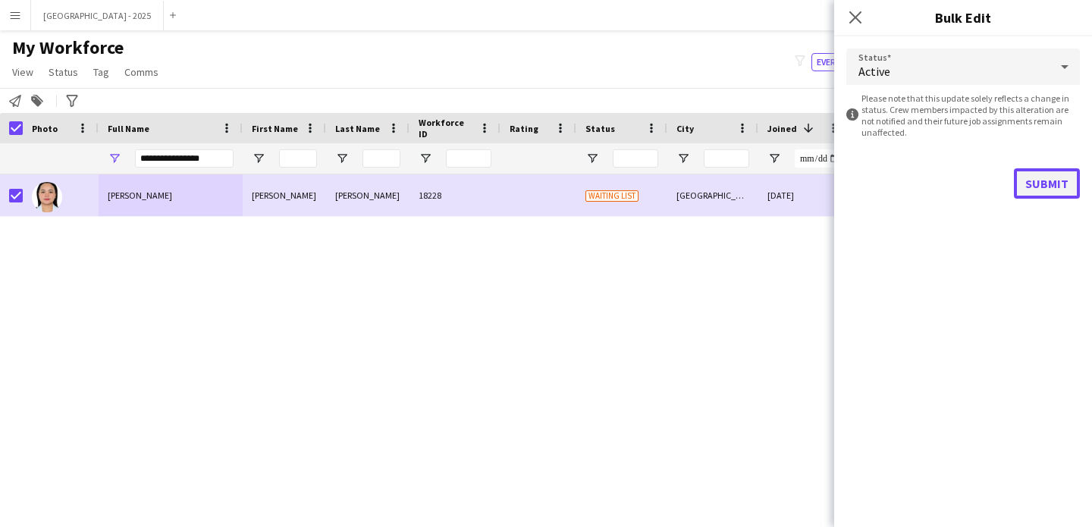
click at [1059, 194] on button "Submit" at bounding box center [1047, 183] width 66 height 30
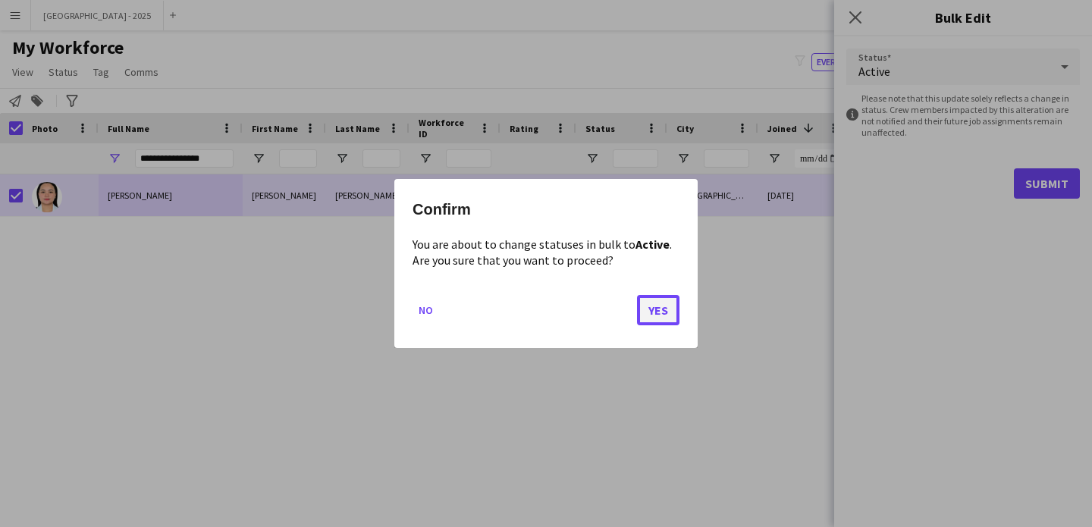
click at [666, 296] on button "Yes" at bounding box center [658, 310] width 42 height 30
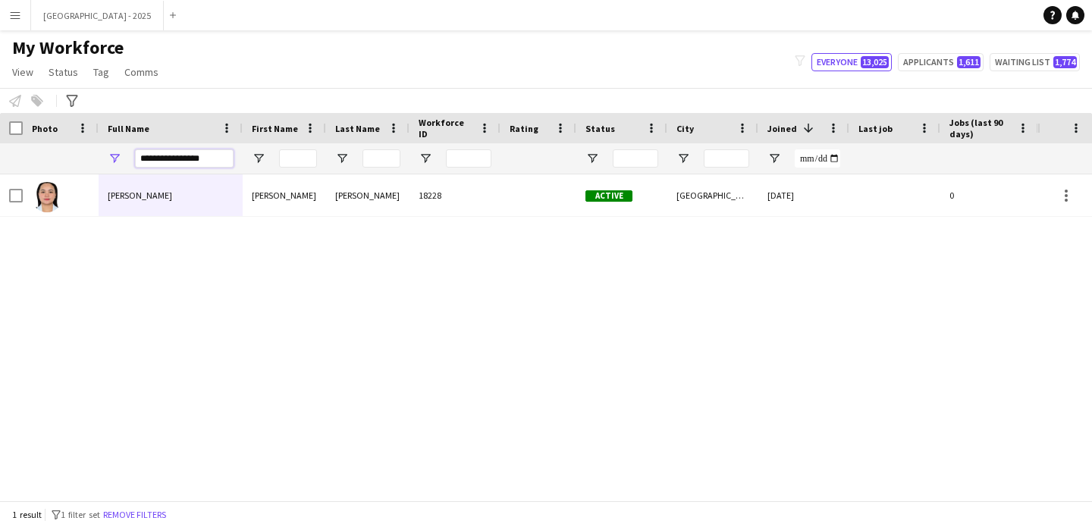
click at [201, 163] on input "**********" at bounding box center [184, 158] width 99 height 18
paste input "Full Name Filter Input"
type input "**********"
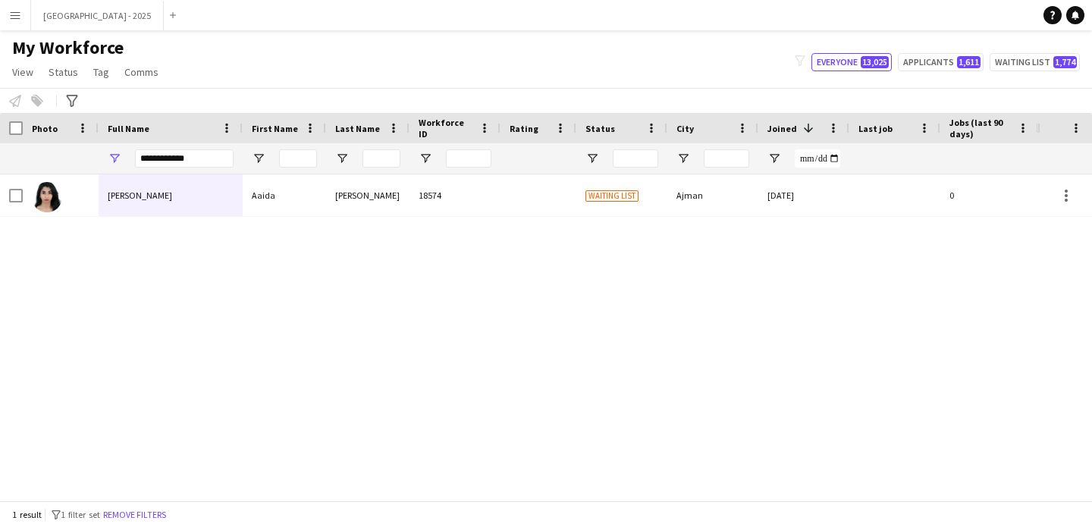
click at [196, 180] on div "[PERSON_NAME]" at bounding box center [171, 195] width 144 height 42
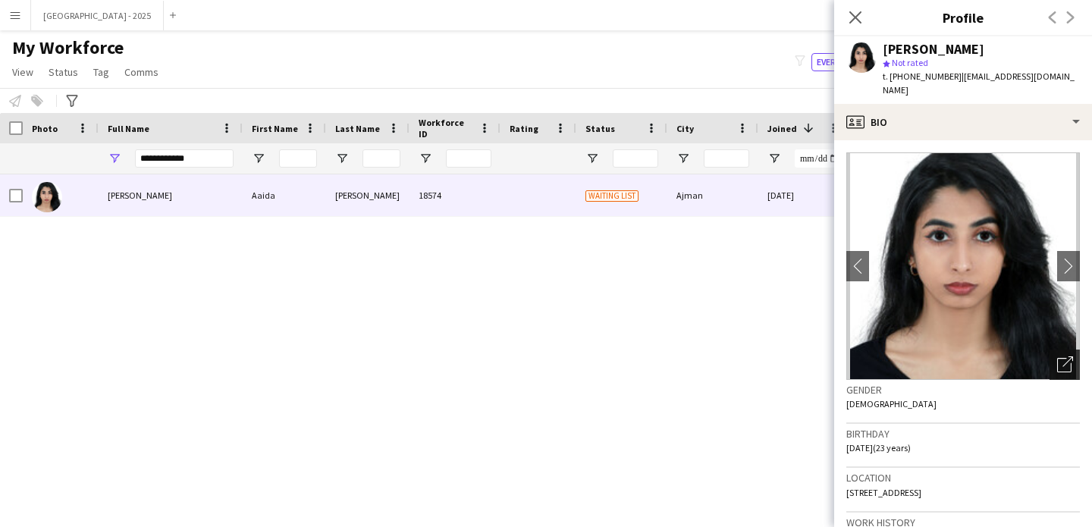
click at [1062, 350] on div "Open photos pop-in" at bounding box center [1065, 365] width 30 height 30
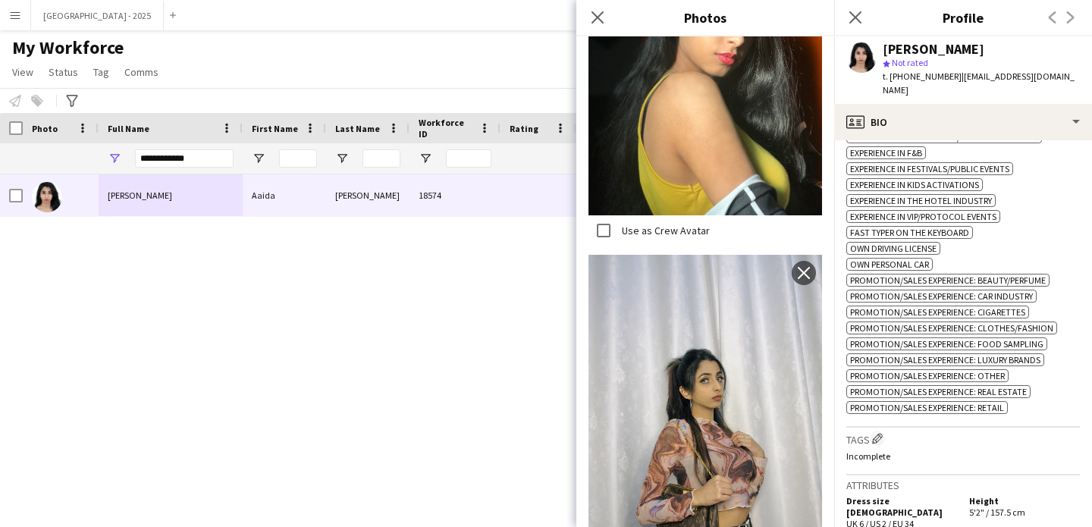
scroll to position [944, 0]
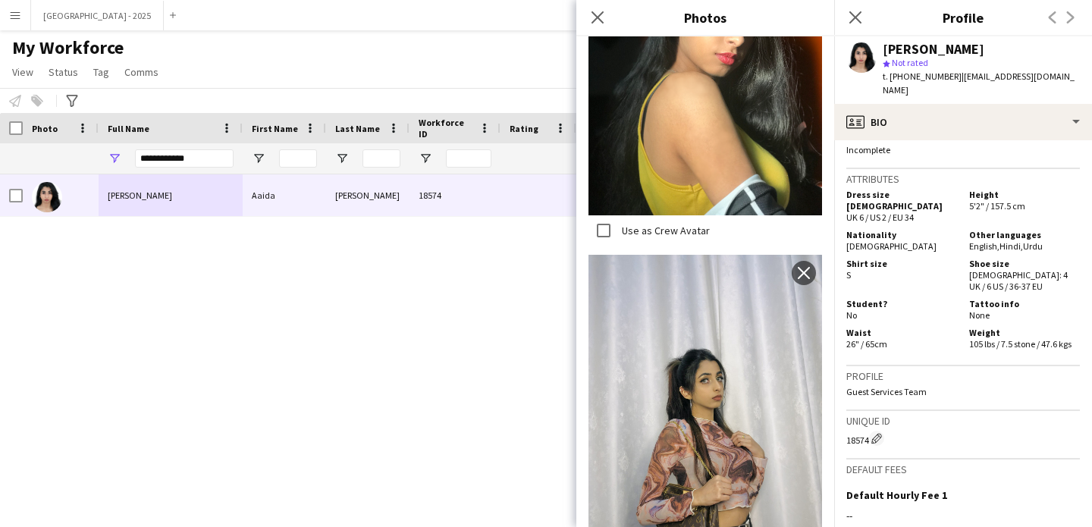
click at [888, 140] on h3 "Tags Edit crew company tags" at bounding box center [964, 132] width 234 height 16
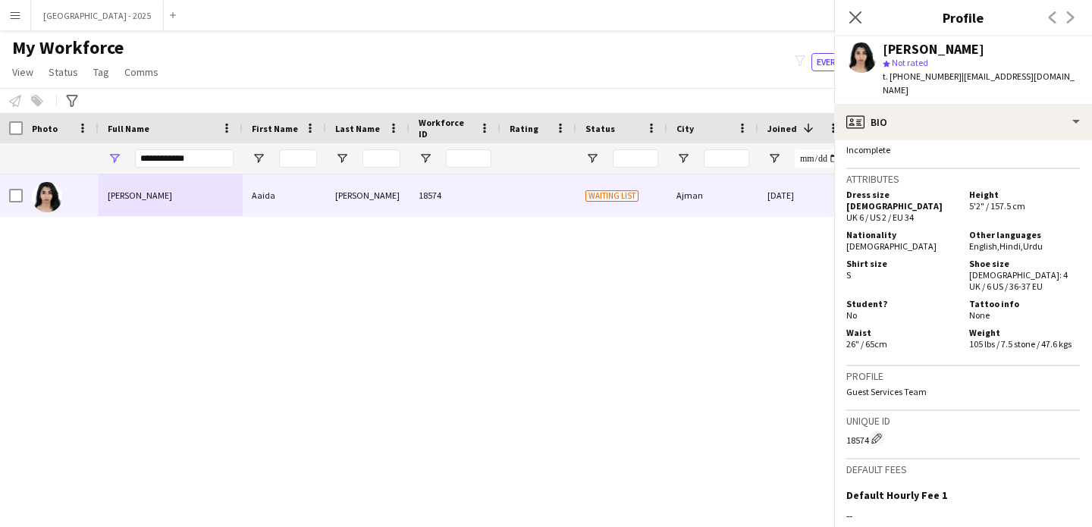
click at [885, 139] on button "Edit crew company tags" at bounding box center [877, 131] width 15 height 15
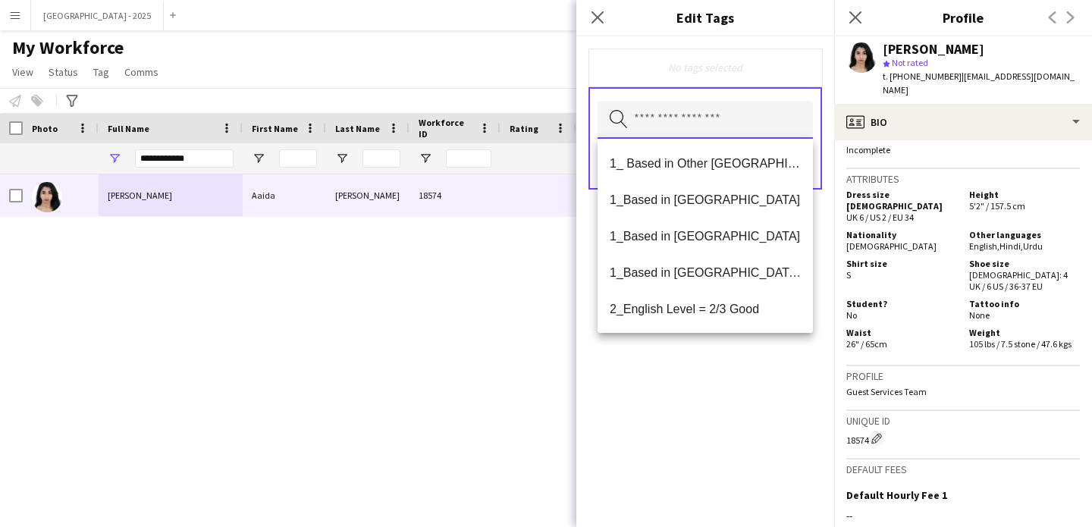
click at [752, 106] on input "text" at bounding box center [705, 120] width 215 height 38
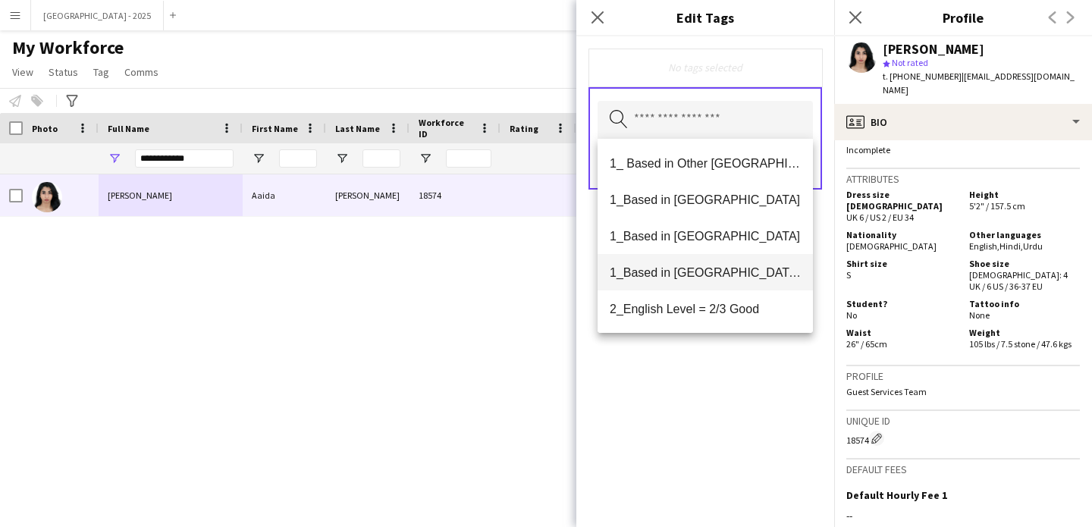
click at [708, 284] on mat-option "1_Based in [GEOGRAPHIC_DATA]/[GEOGRAPHIC_DATA]/Ajman" at bounding box center [705, 272] width 215 height 36
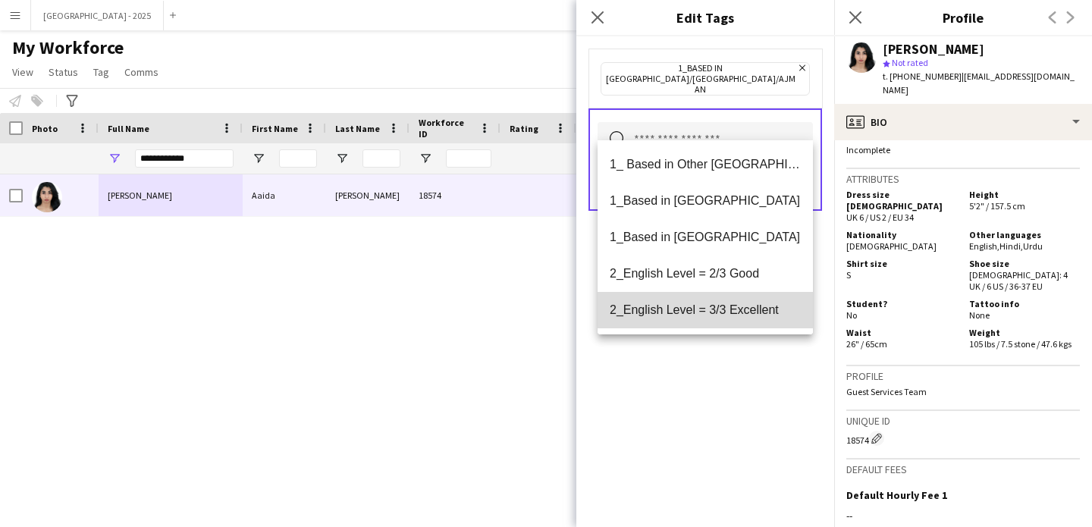
click at [718, 304] on span "2_English Level = 3/3 Excellent" at bounding box center [705, 310] width 191 height 14
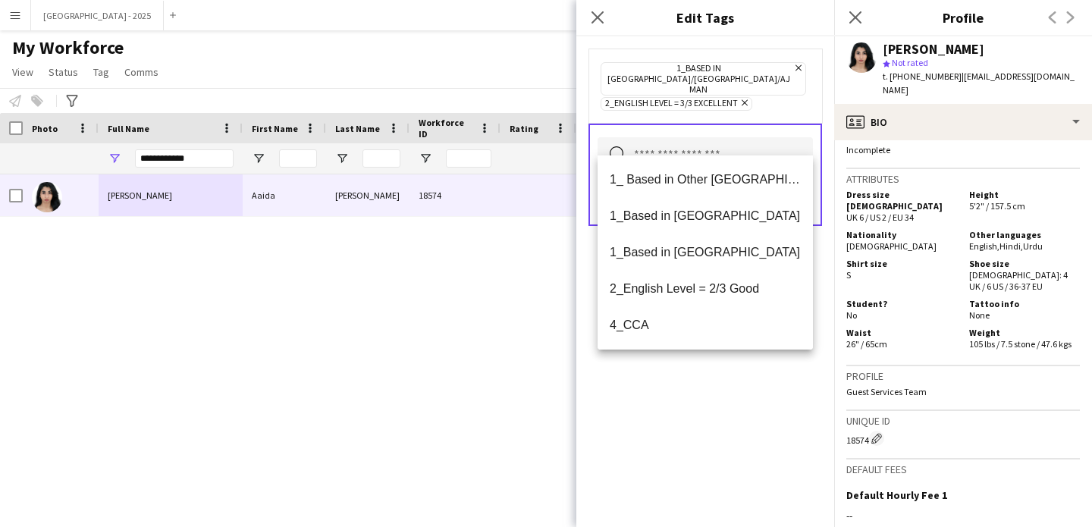
click at [742, 408] on div "1_Based in [GEOGRAPHIC_DATA]/[GEOGRAPHIC_DATA]/Ajman Remove 2_English Level = 3…" at bounding box center [706, 281] width 258 height 491
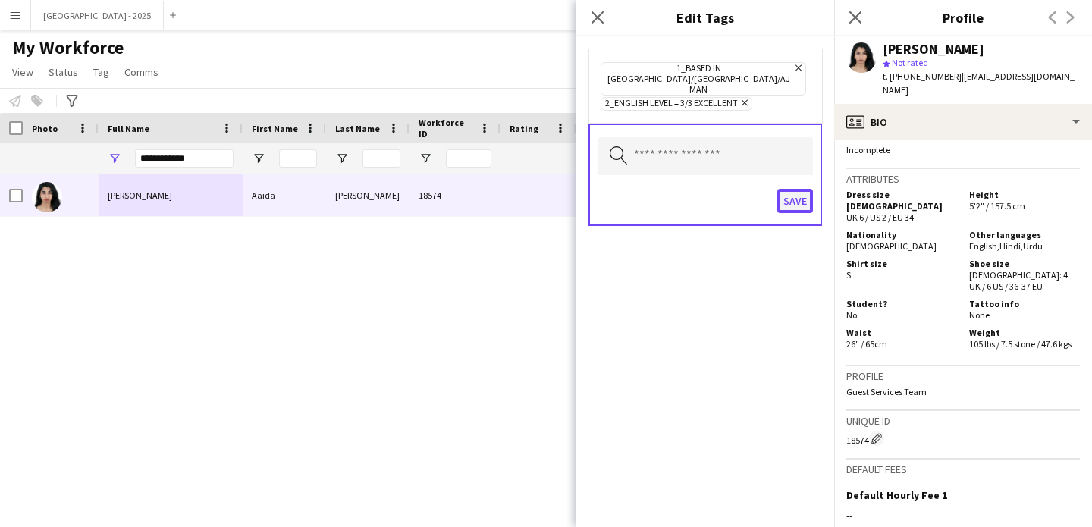
click at [783, 189] on button "Save" at bounding box center [796, 201] width 36 height 24
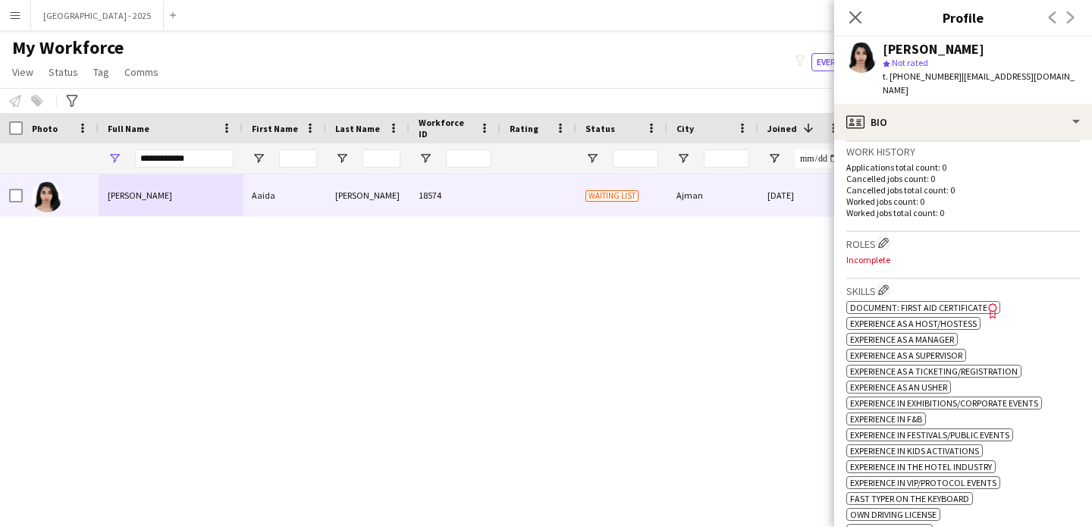
scroll to position [370, 0]
click at [897, 236] on h3 "Roles Edit crew company roles" at bounding box center [964, 244] width 234 height 16
click at [894, 236] on h3 "Roles Edit crew company roles" at bounding box center [964, 244] width 234 height 16
click at [891, 236] on button "Edit crew company roles" at bounding box center [883, 243] width 15 height 15
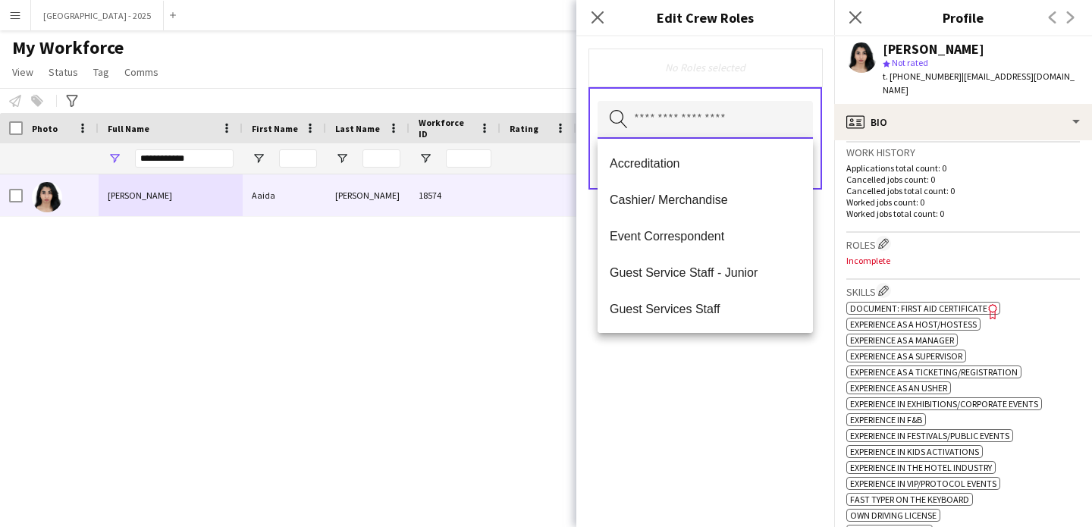
click at [709, 109] on input "text" at bounding box center [705, 120] width 215 height 38
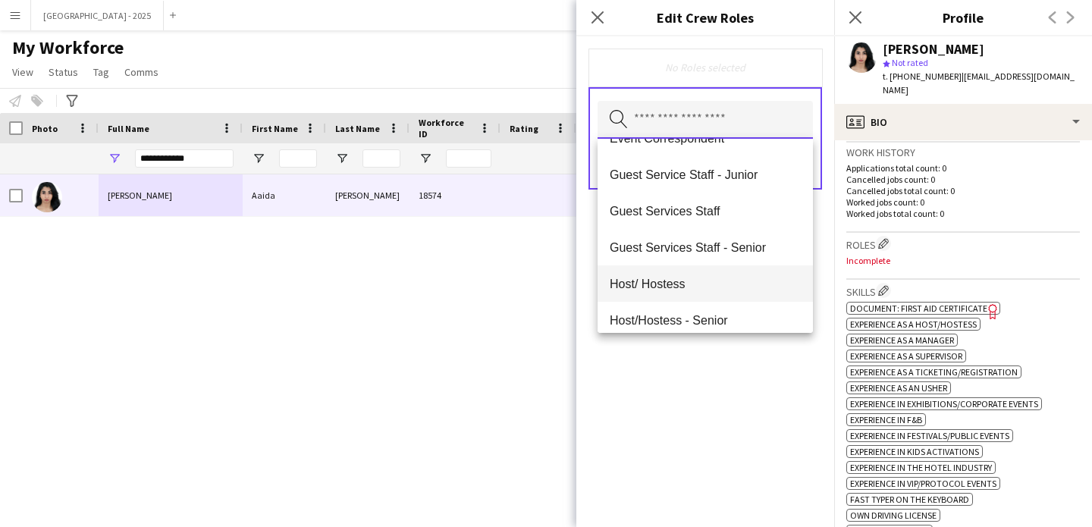
scroll to position [105, 0]
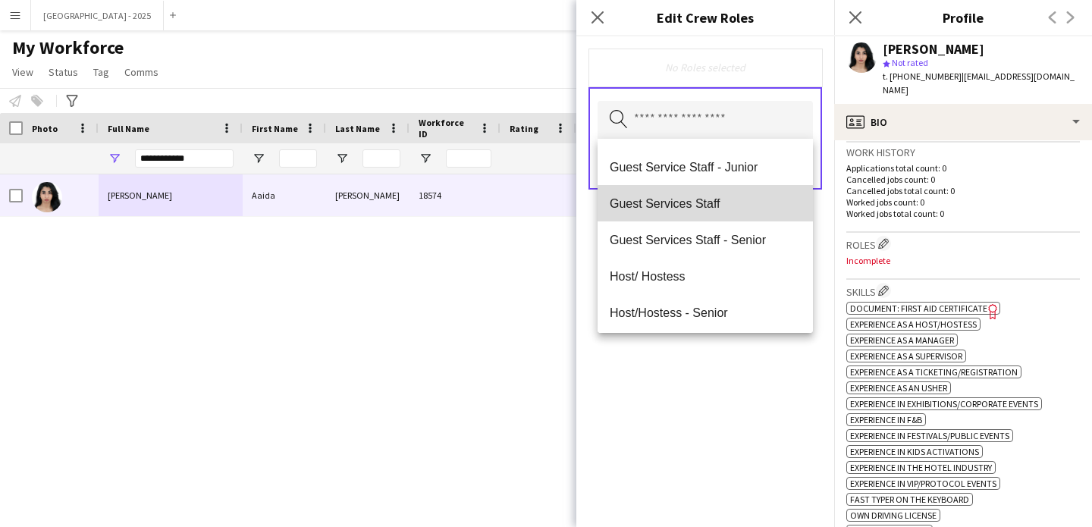
click at [729, 218] on mat-option "Guest Services Staff" at bounding box center [705, 203] width 215 height 36
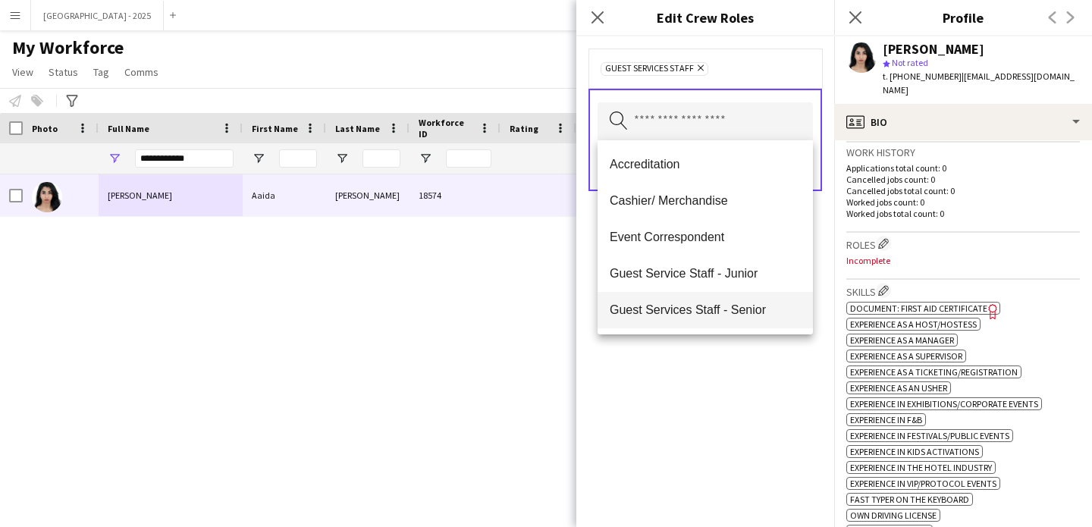
click at [737, 311] on span "Guest Services Staff - Senior" at bounding box center [705, 310] width 191 height 14
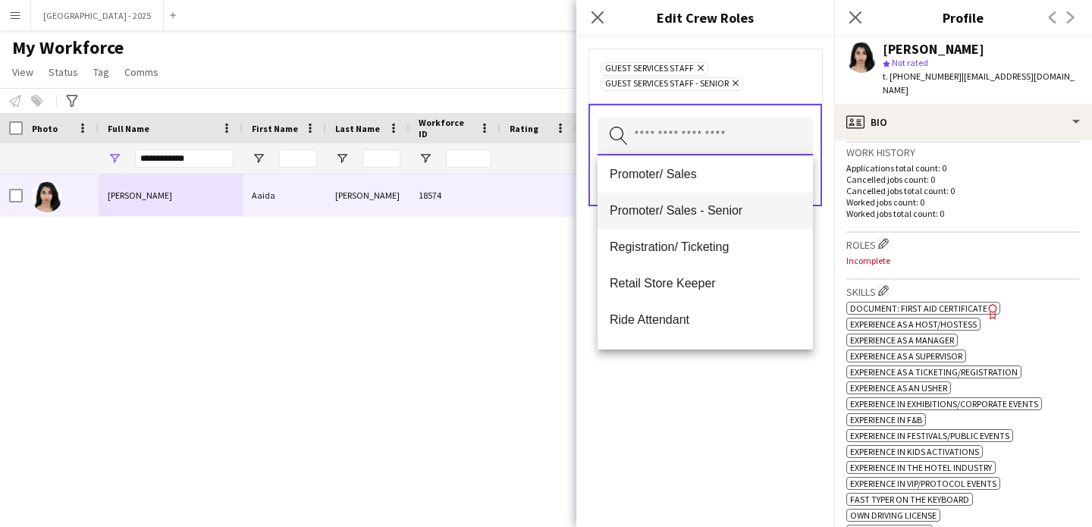
scroll to position [251, 0]
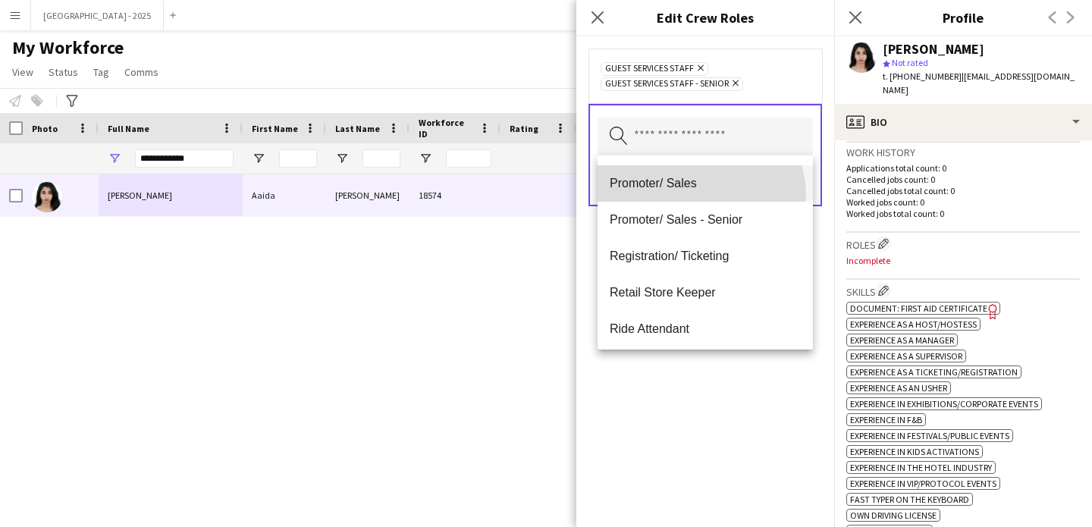
click at [696, 196] on mat-option "Promoter/ Sales" at bounding box center [705, 183] width 215 height 36
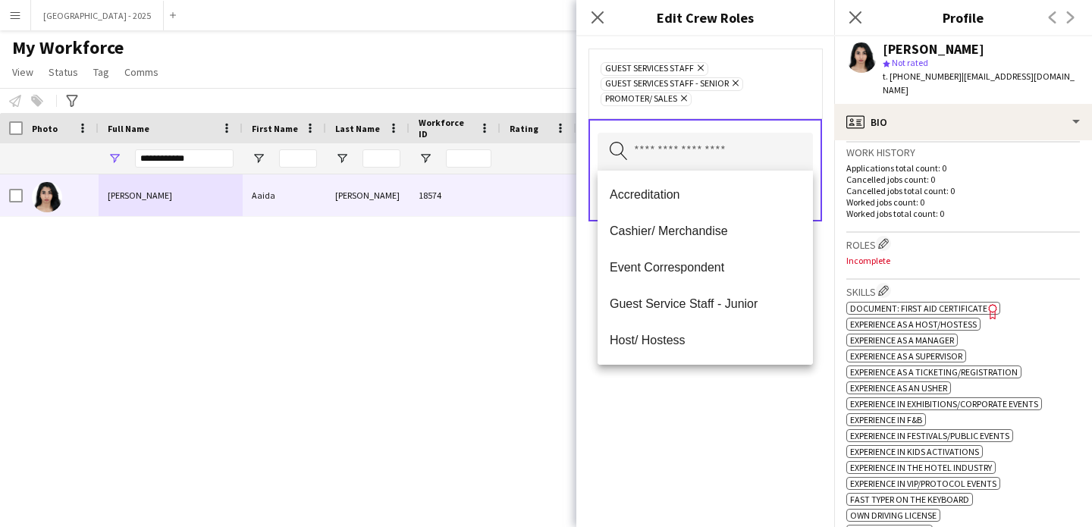
click at [731, 404] on div "Guest Services Staff Remove Guest Services Staff - Senior Remove Promoter/ Sale…" at bounding box center [706, 281] width 258 height 491
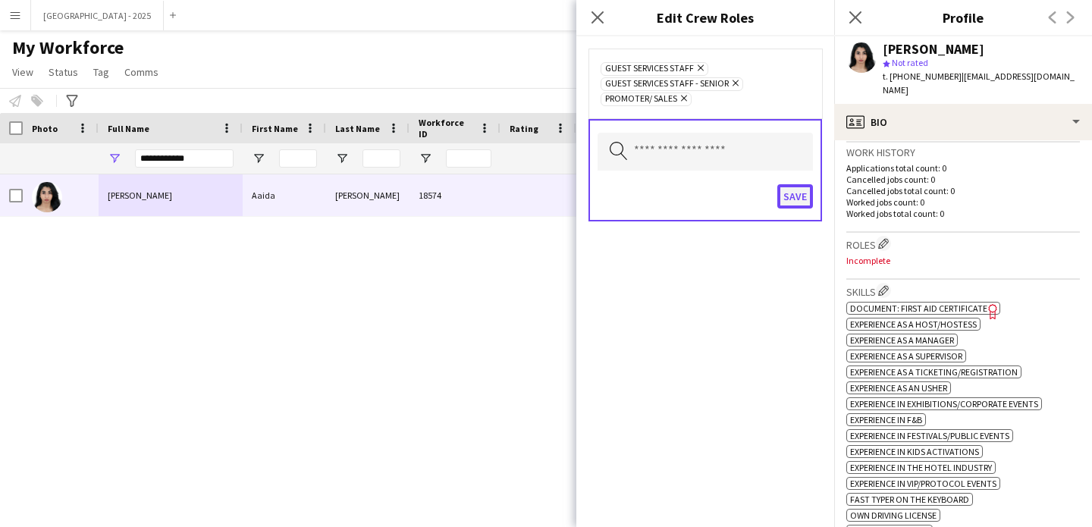
click at [791, 188] on button "Save" at bounding box center [796, 196] width 36 height 24
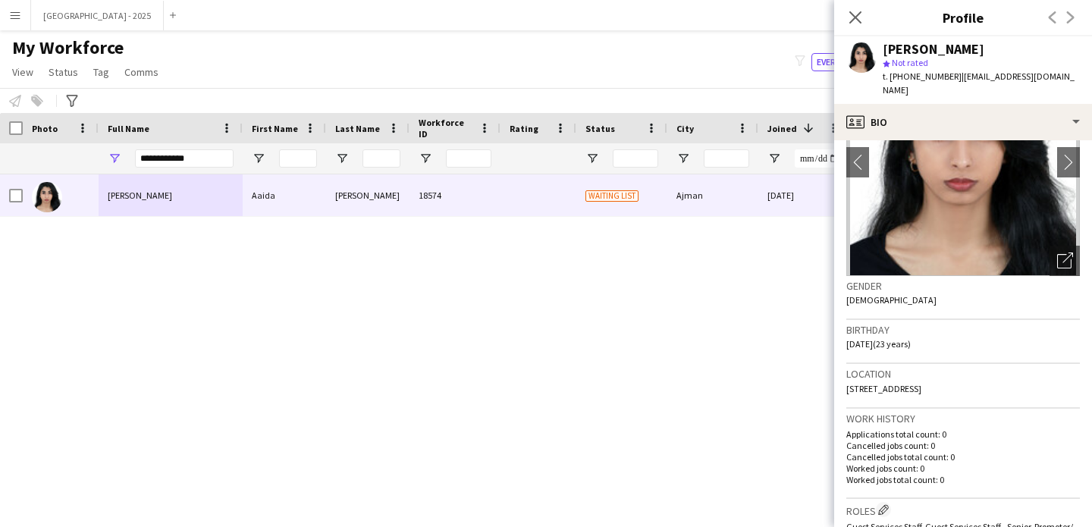
scroll to position [0, 0]
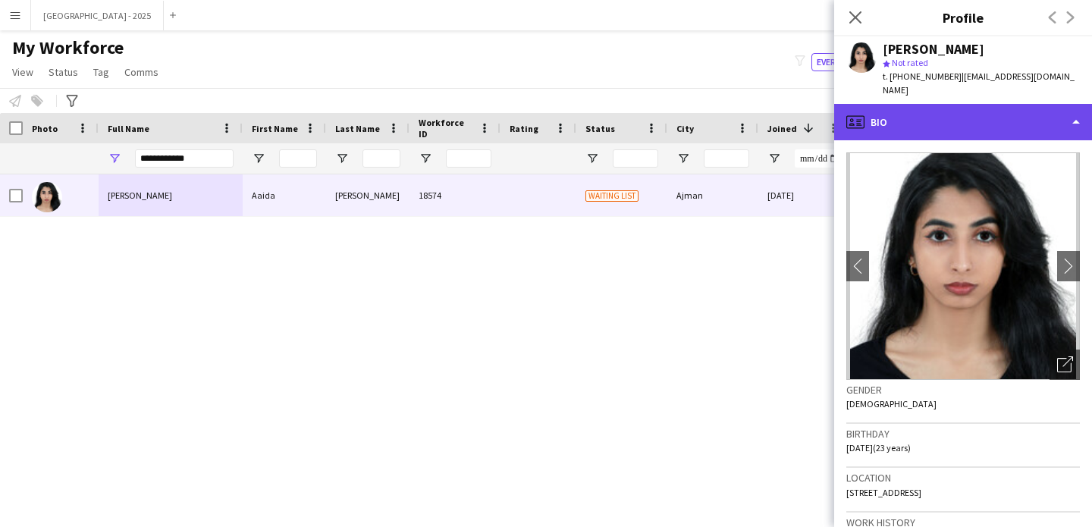
click at [951, 104] on div "profile Bio" at bounding box center [964, 122] width 258 height 36
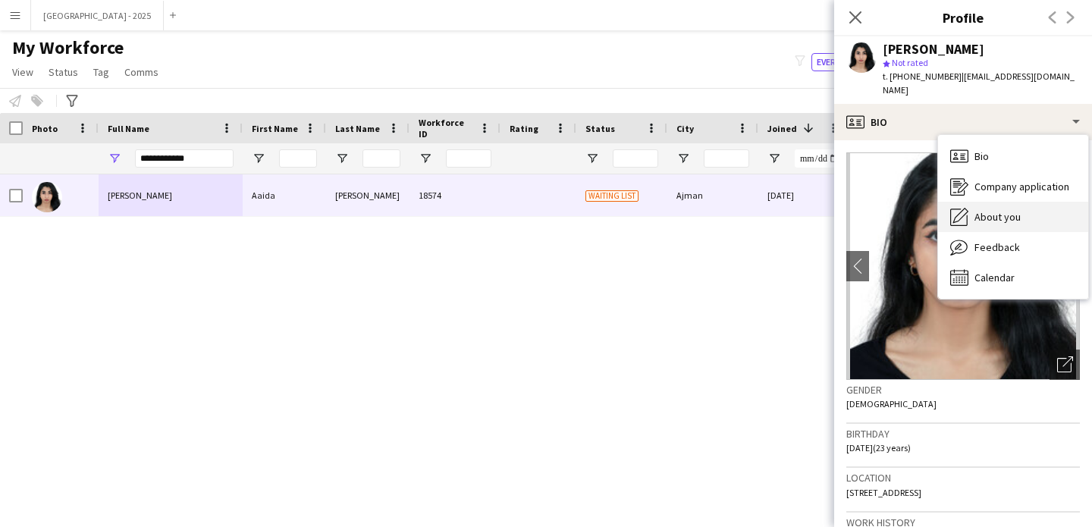
click at [986, 210] on span "About you" at bounding box center [998, 217] width 46 height 14
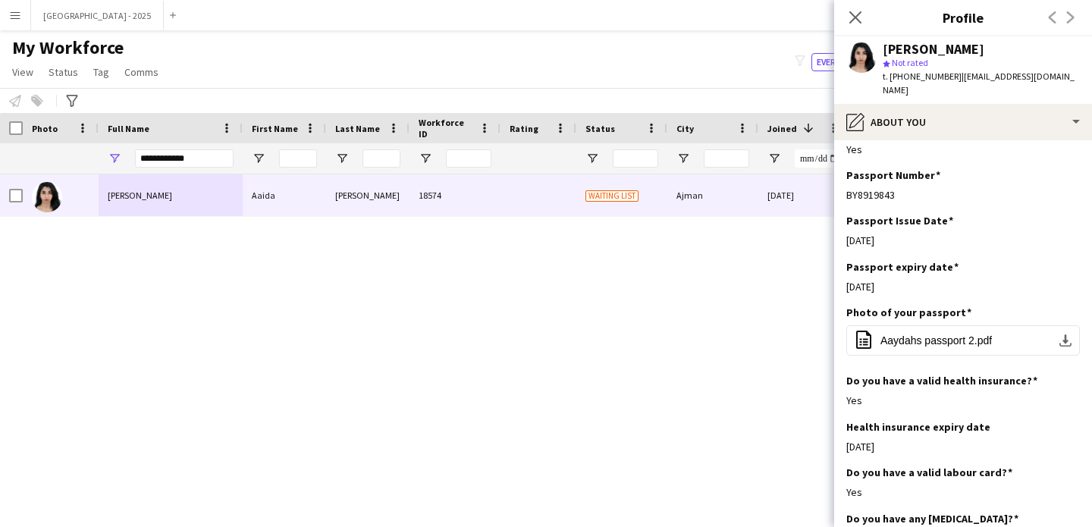
scroll to position [888, 0]
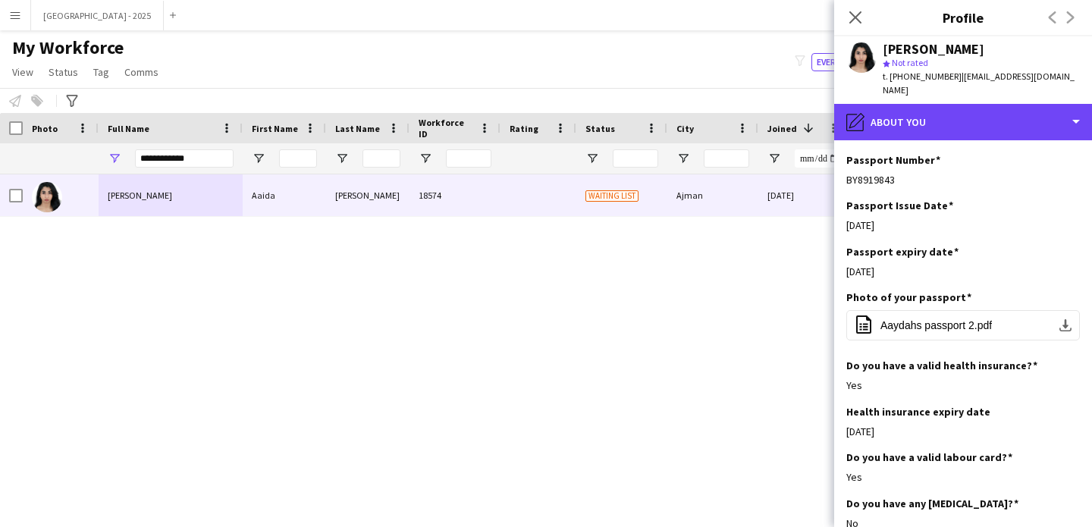
drag, startPoint x: 914, startPoint y: 121, endPoint x: 957, endPoint y: 141, distance: 47.8
click at [915, 121] on div "pencil4 About you" at bounding box center [964, 122] width 258 height 36
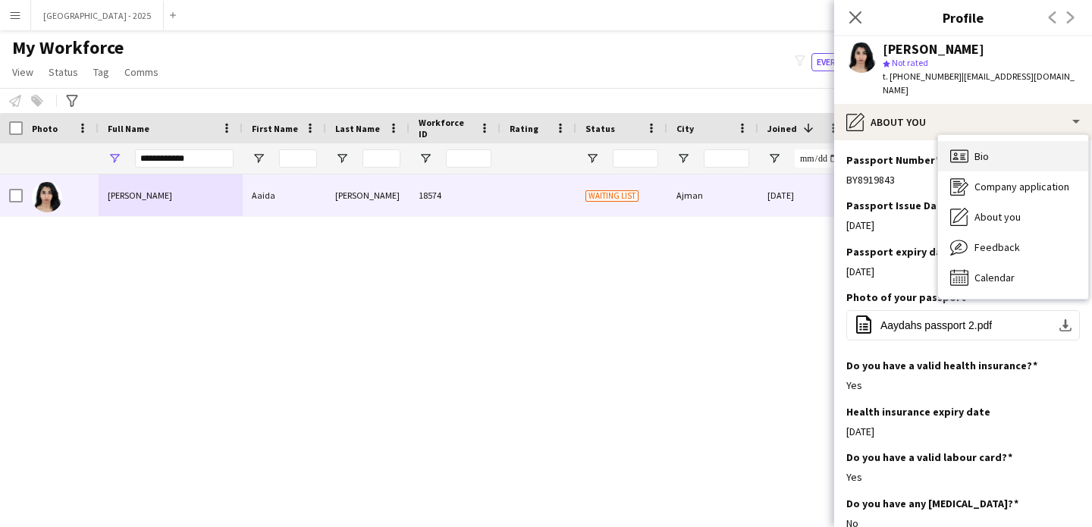
click at [988, 149] on span "Bio" at bounding box center [982, 156] width 14 height 14
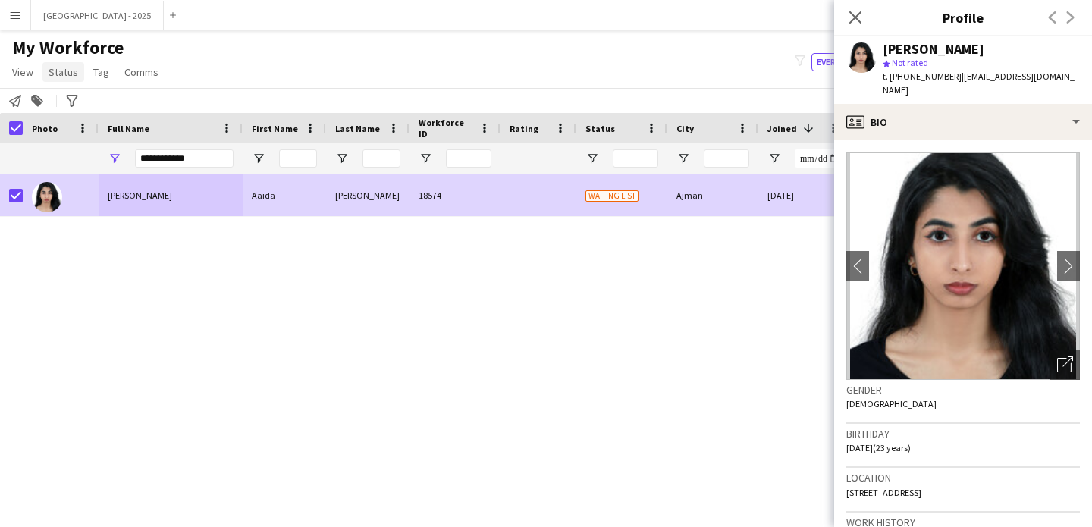
click at [63, 59] on app-page-menu "View Views Default view New view Update view Delete view Edit name Customise vi…" at bounding box center [87, 73] width 174 height 29
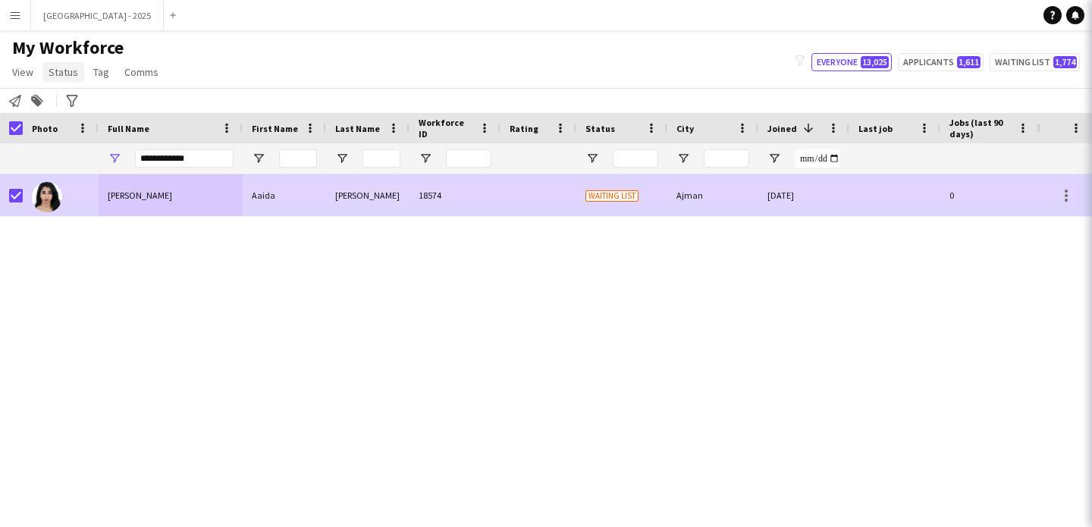
click at [62, 71] on span "Status" at bounding box center [64, 72] width 30 height 14
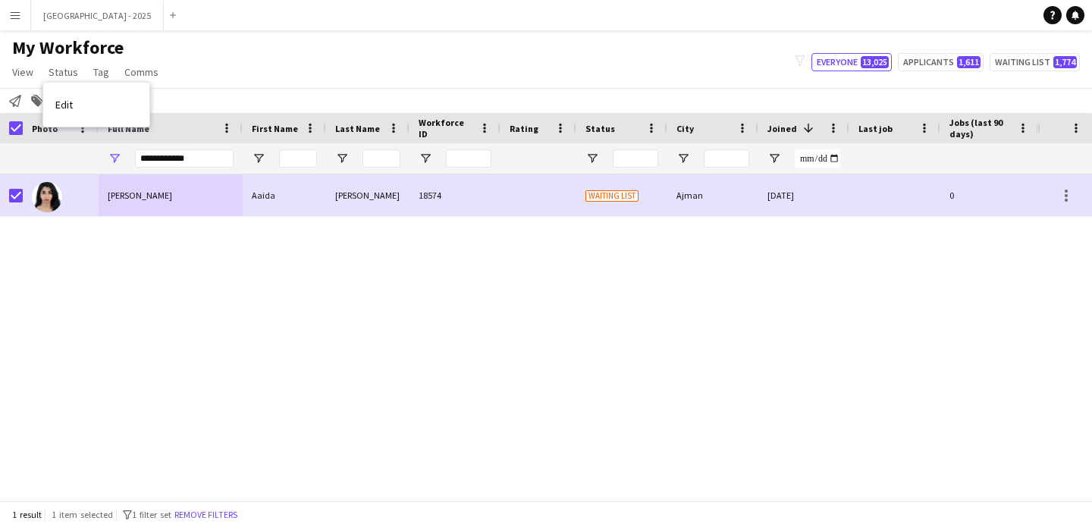
click at [82, 93] on link "Edit" at bounding box center [96, 105] width 106 height 32
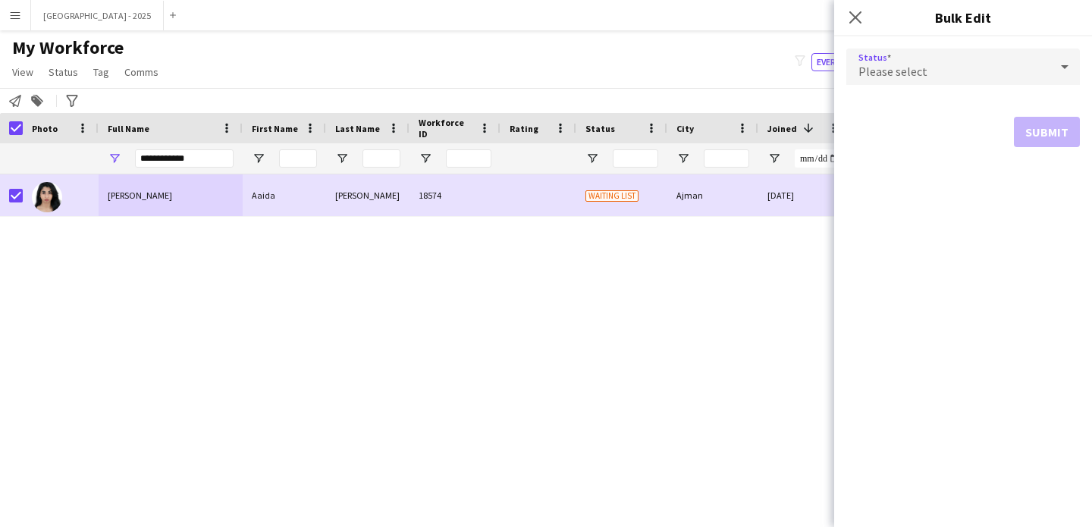
click at [903, 61] on div "Please select" at bounding box center [948, 67] width 203 height 36
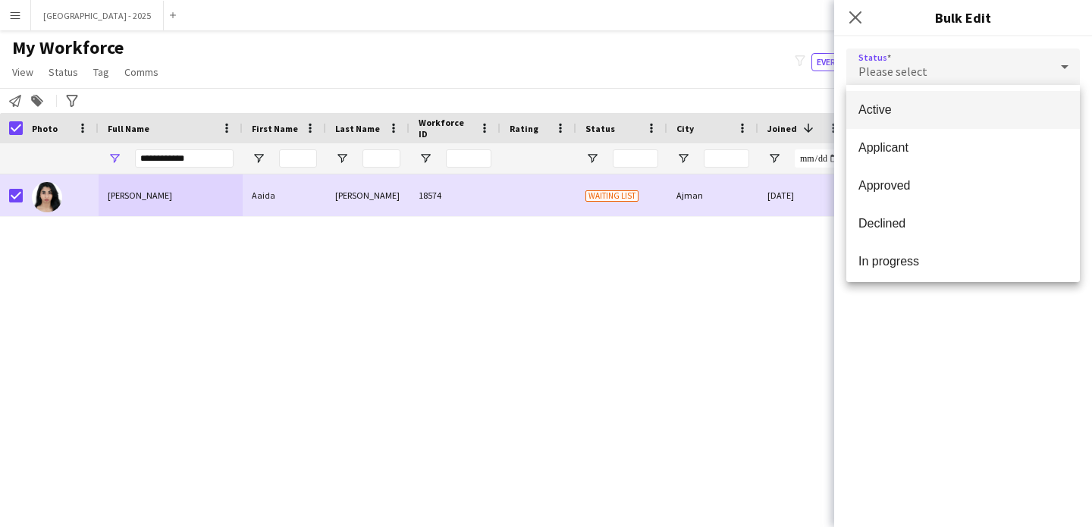
click at [904, 108] on span "Active" at bounding box center [963, 109] width 209 height 14
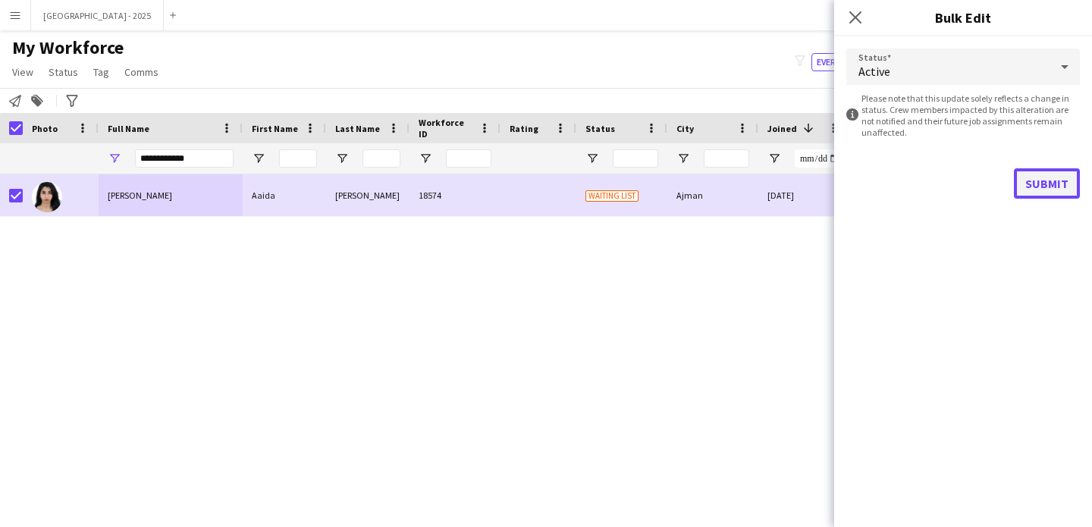
click at [1022, 196] on button "Submit" at bounding box center [1047, 183] width 66 height 30
click at [1051, 187] on button "Submit" at bounding box center [1047, 183] width 66 height 30
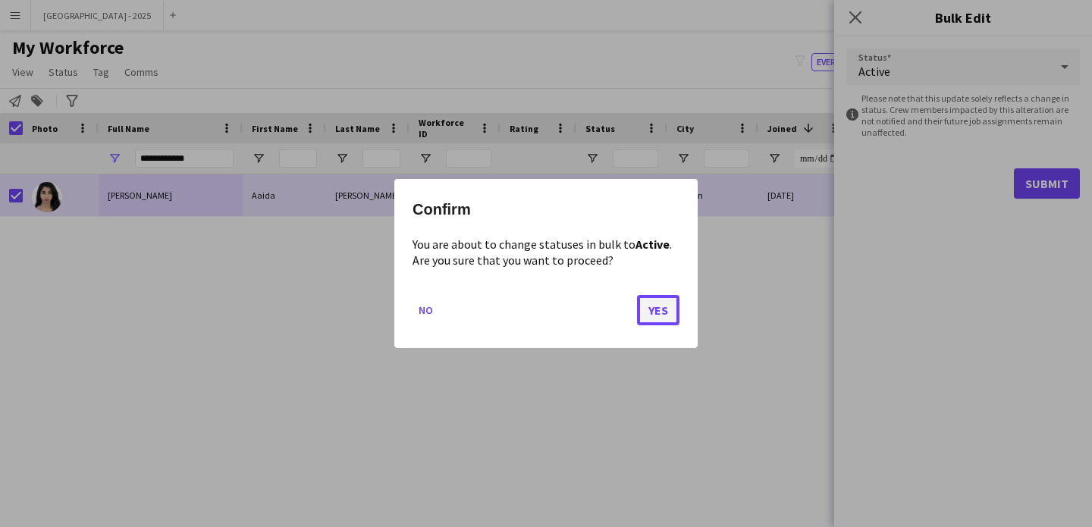
click at [654, 306] on button "Yes" at bounding box center [658, 310] width 42 height 30
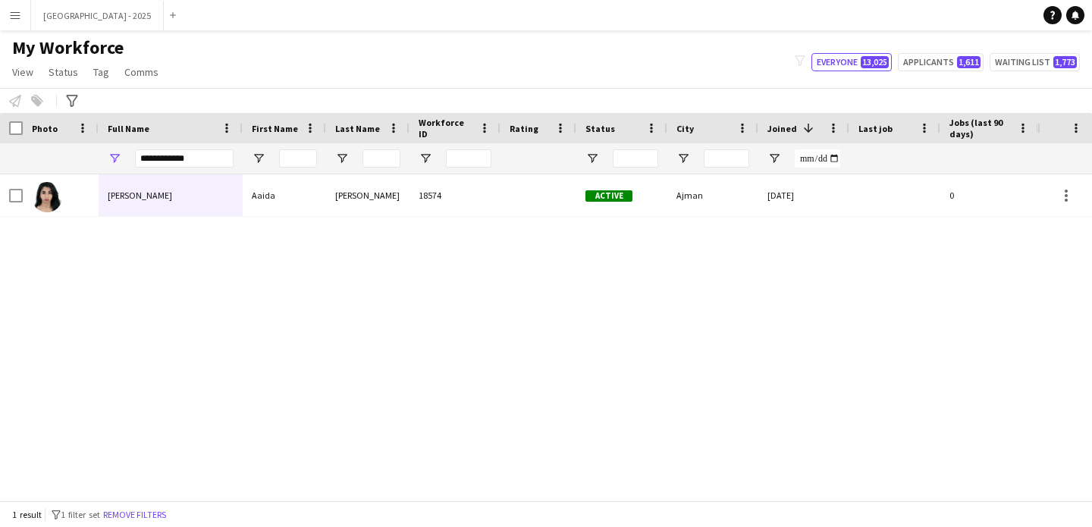
drag, startPoint x: 171, startPoint y: 513, endPoint x: 391, endPoint y: 0, distance: 558.3
click at [169, 514] on button "Remove filters" at bounding box center [134, 515] width 69 height 17
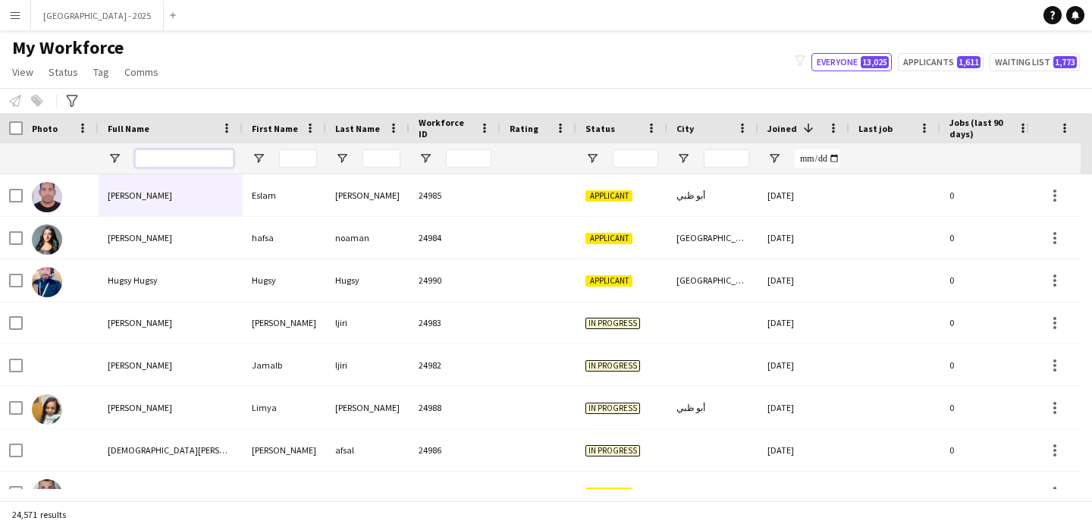
click at [212, 151] on input "Full Name Filter Input" at bounding box center [184, 158] width 99 height 18
paste input "**********"
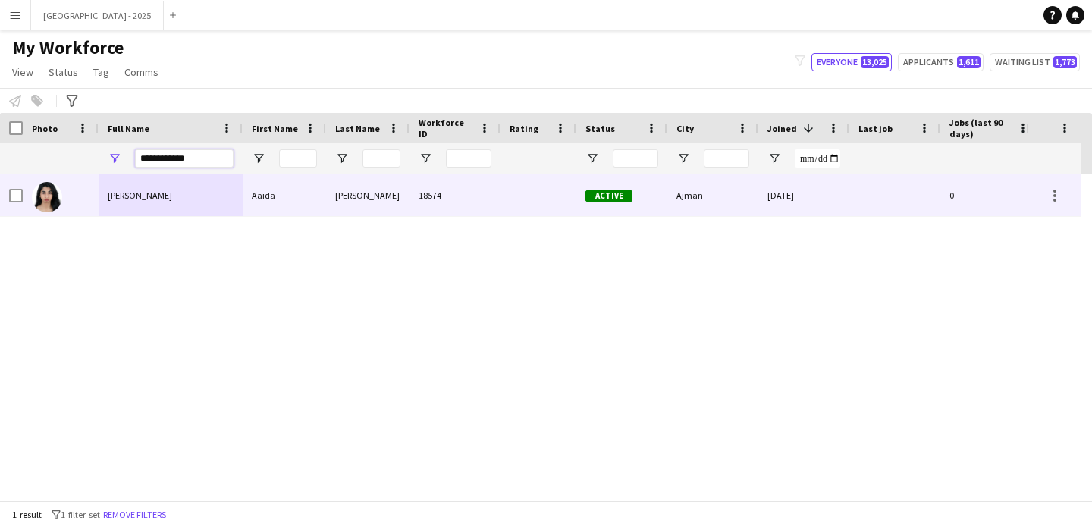
type input "**********"
click at [216, 208] on div "[PERSON_NAME]" at bounding box center [171, 195] width 144 height 42
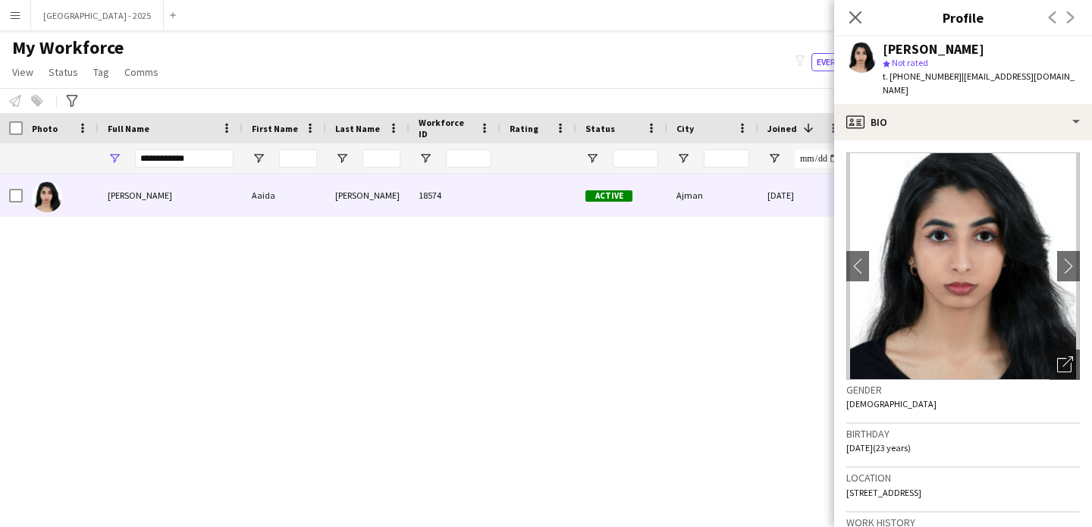
click at [870, 17] on div "Close pop-in" at bounding box center [856, 17] width 42 height 35
click at [859, 17] on icon "Close pop-in" at bounding box center [855, 17] width 14 height 14
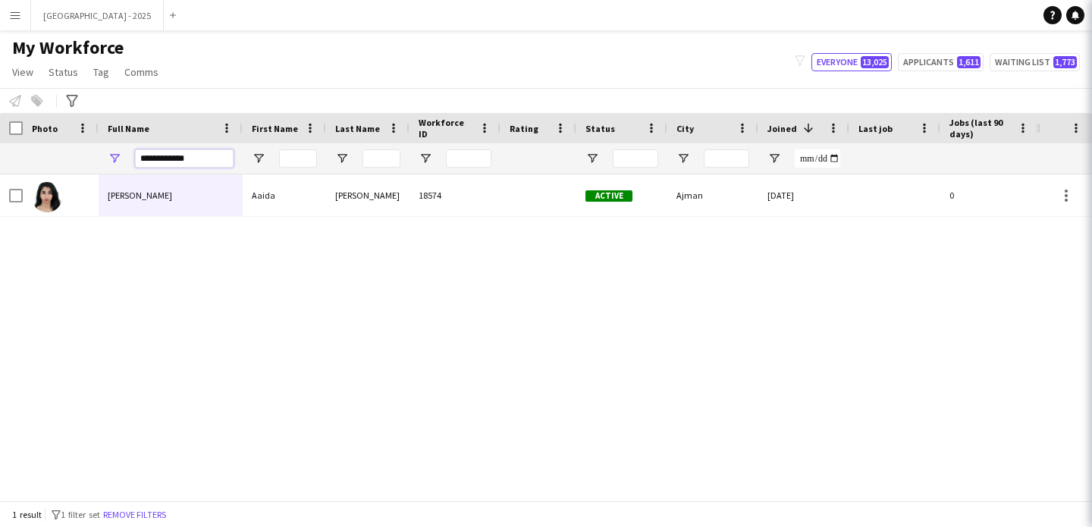
click at [215, 162] on input "**********" at bounding box center [184, 158] width 99 height 18
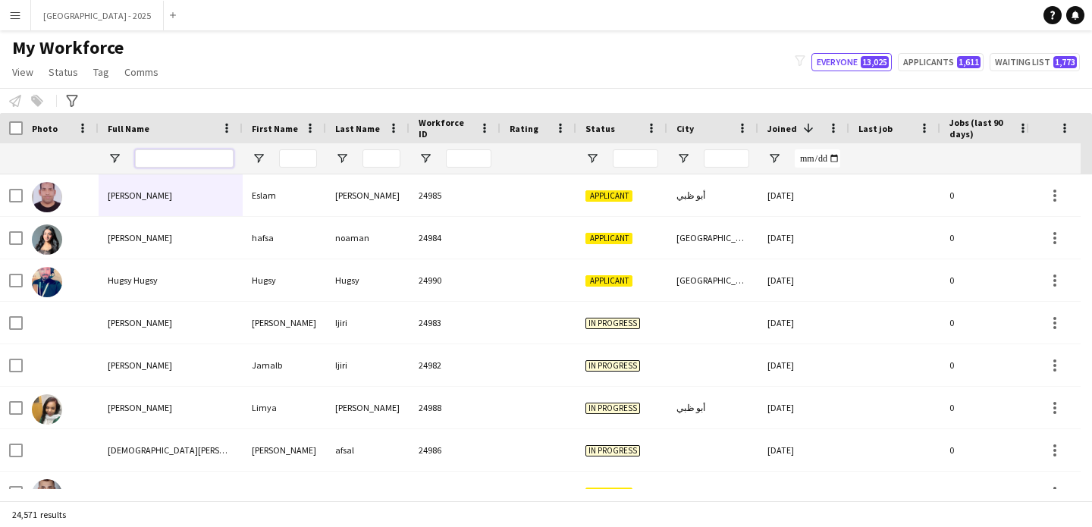
paste input "**********"
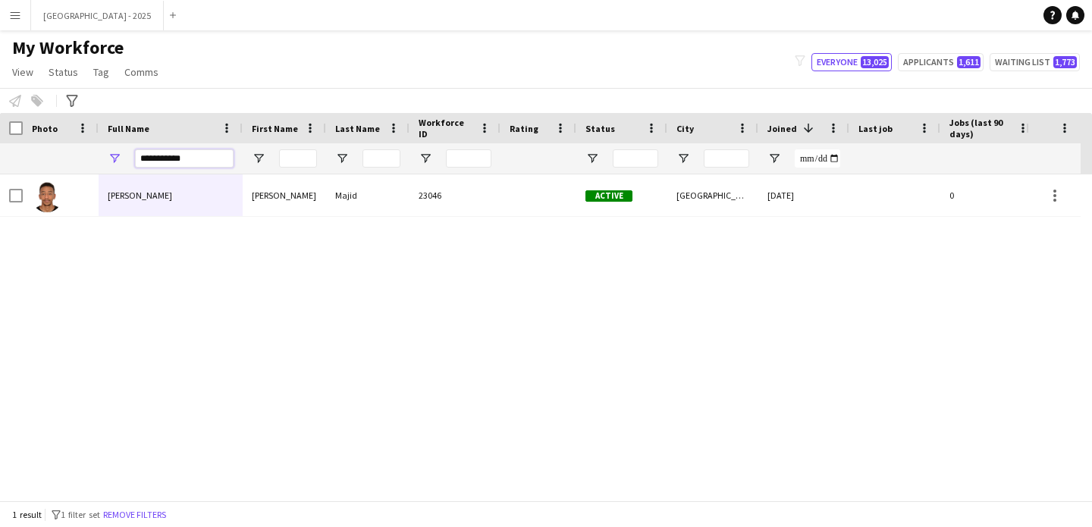
type input "**********"
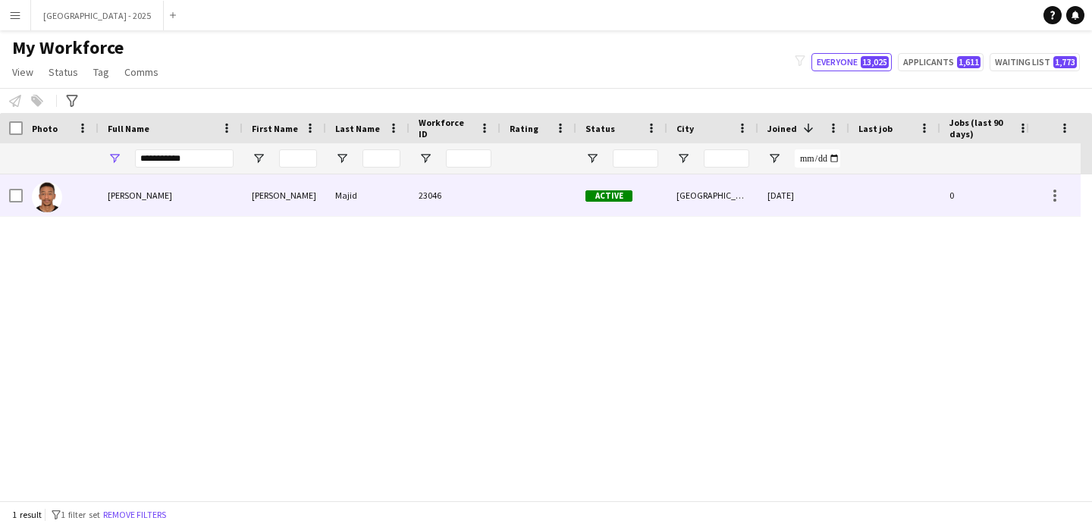
click at [212, 205] on div "[PERSON_NAME]" at bounding box center [171, 195] width 144 height 42
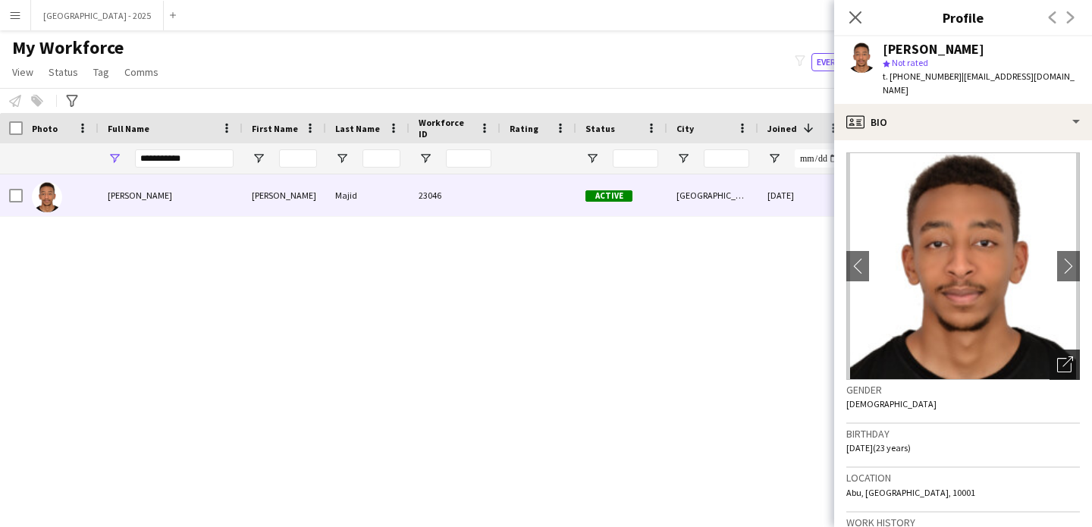
click at [1060, 360] on div "Open photos pop-in" at bounding box center [1065, 365] width 30 height 30
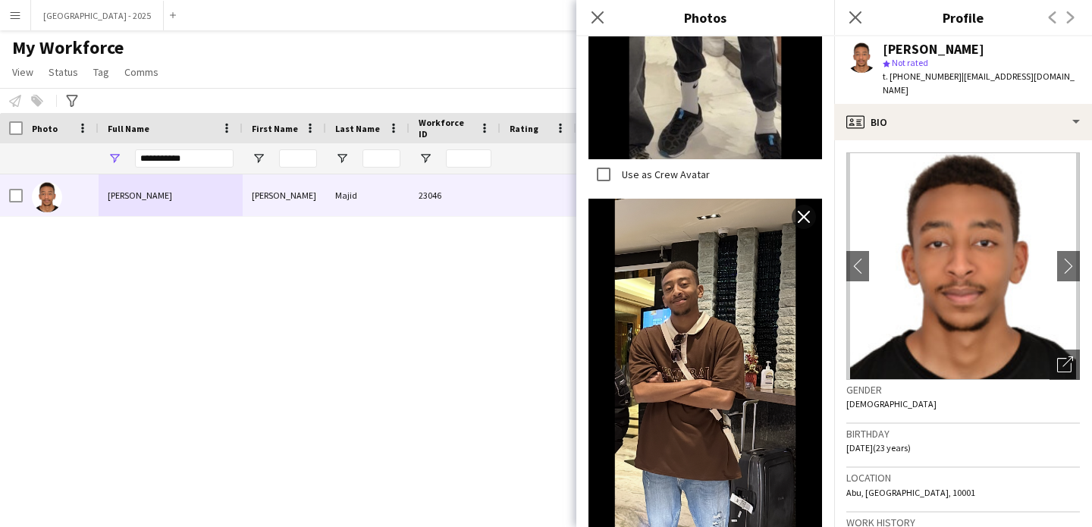
scroll to position [870, 0]
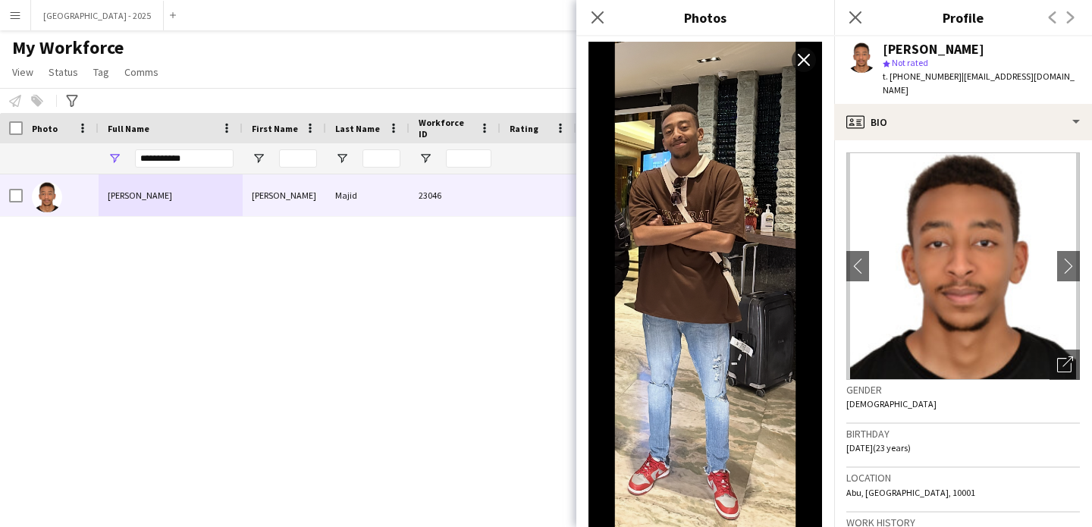
click at [853, 24] on app-icon "Close pop-in" at bounding box center [856, 17] width 18 height 18
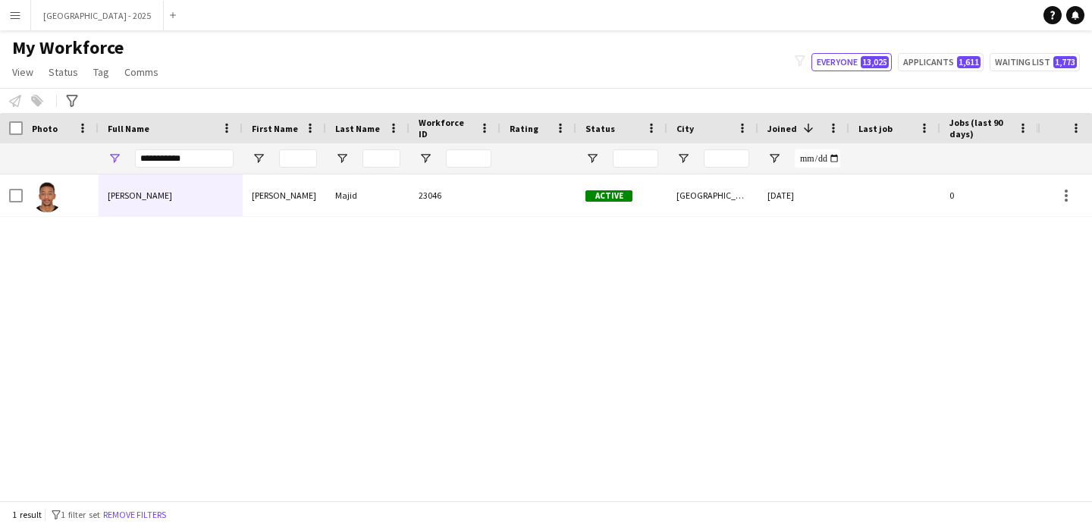
drag, startPoint x: 156, startPoint y: 513, endPoint x: 263, endPoint y: 2, distance: 521.8
click at [156, 513] on button "Remove filters" at bounding box center [134, 515] width 69 height 17
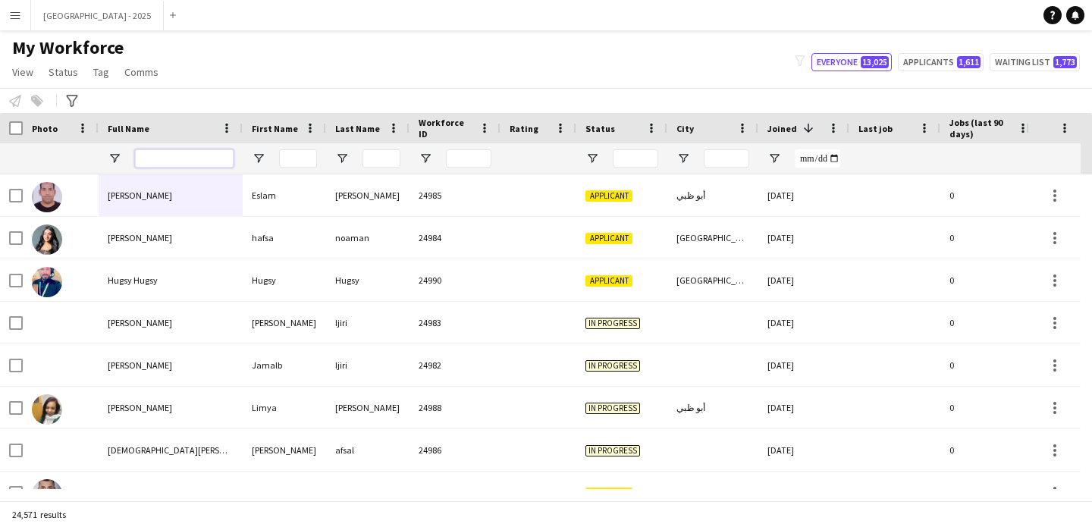
click at [221, 152] on input "Full Name Filter Input" at bounding box center [184, 158] width 99 height 18
paste input "**********"
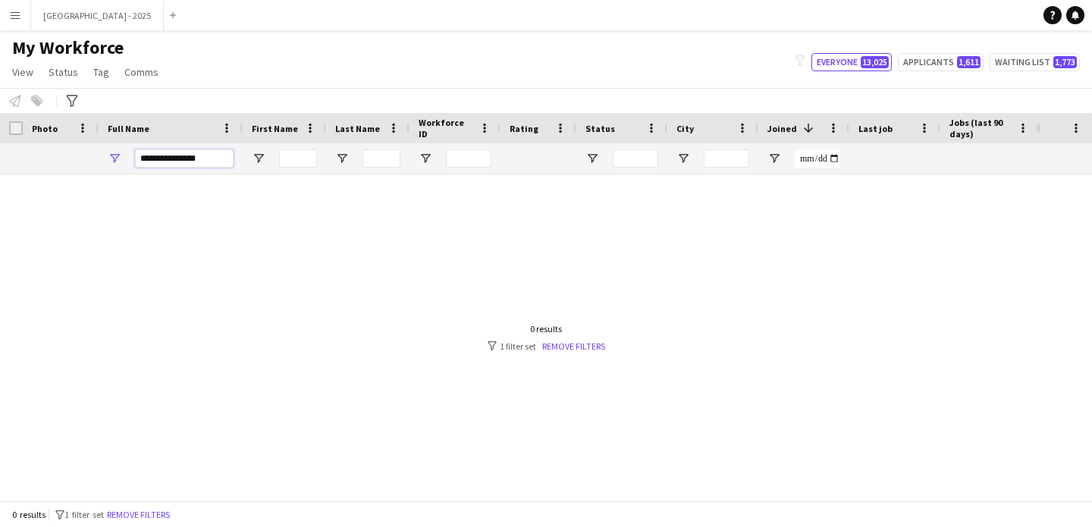
click at [220, 163] on input "**********" at bounding box center [184, 158] width 99 height 18
click at [193, 162] on input "**********" at bounding box center [184, 158] width 99 height 18
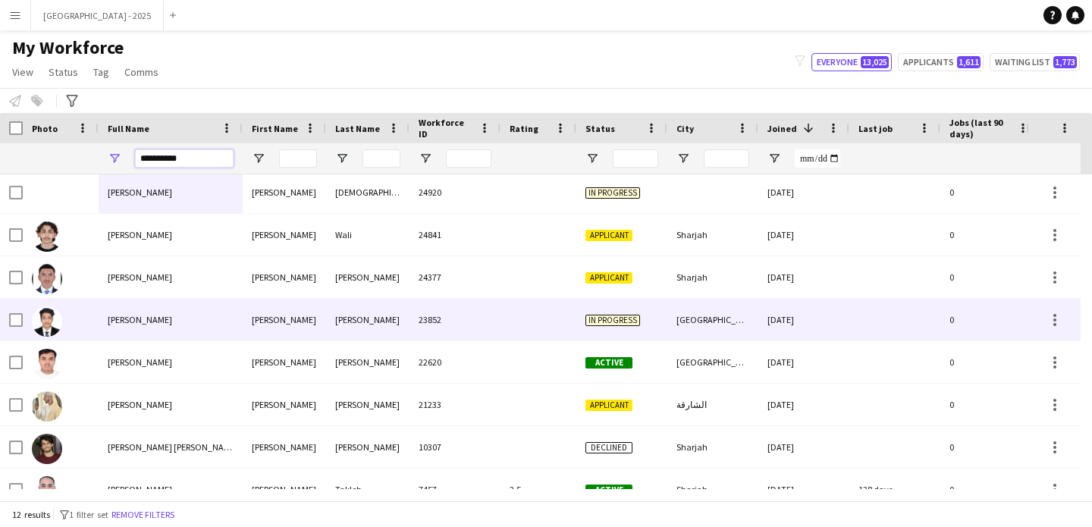
scroll to position [0, 0]
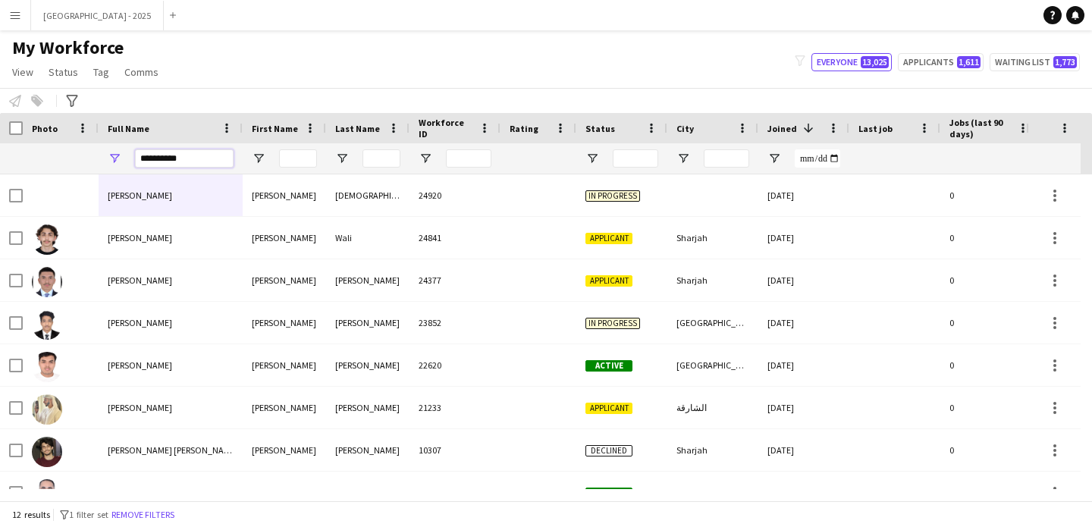
click at [193, 158] on input "**********" at bounding box center [184, 158] width 99 height 18
click at [194, 158] on input "**********" at bounding box center [184, 158] width 99 height 18
paste input "Full Name Filter Input"
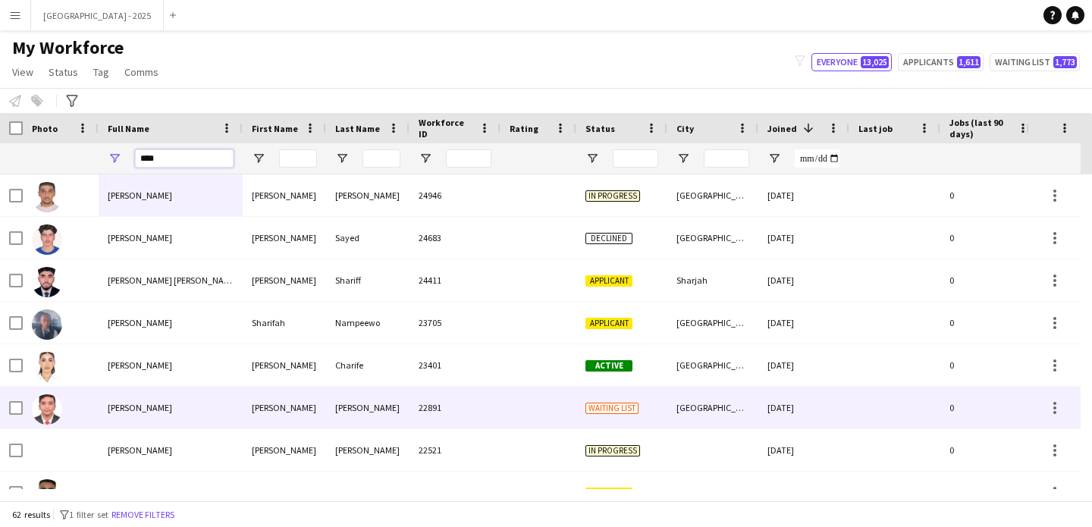
type input "****"
click at [335, 413] on div "[PERSON_NAME]" at bounding box center [367, 408] width 83 height 42
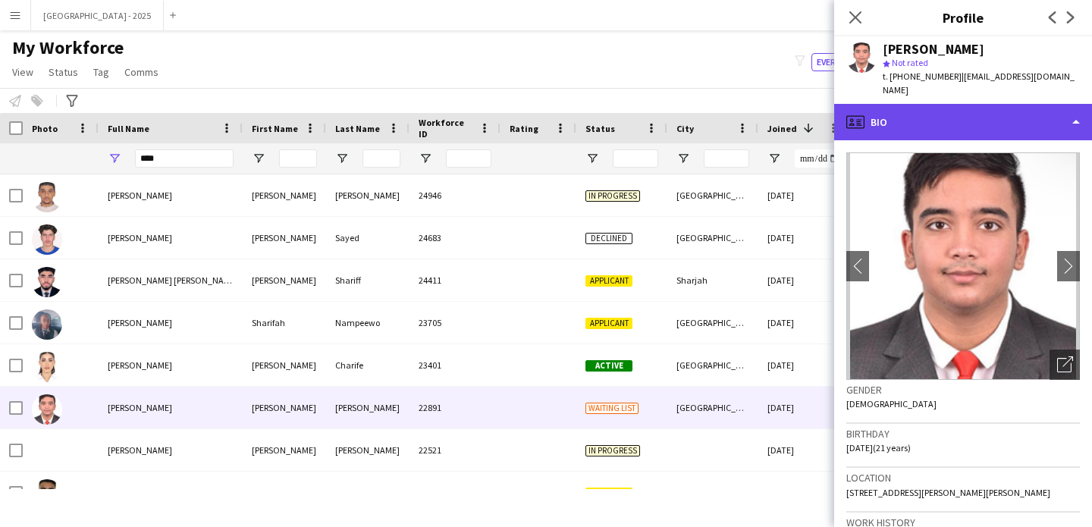
click at [963, 111] on div "profile Bio" at bounding box center [964, 122] width 258 height 36
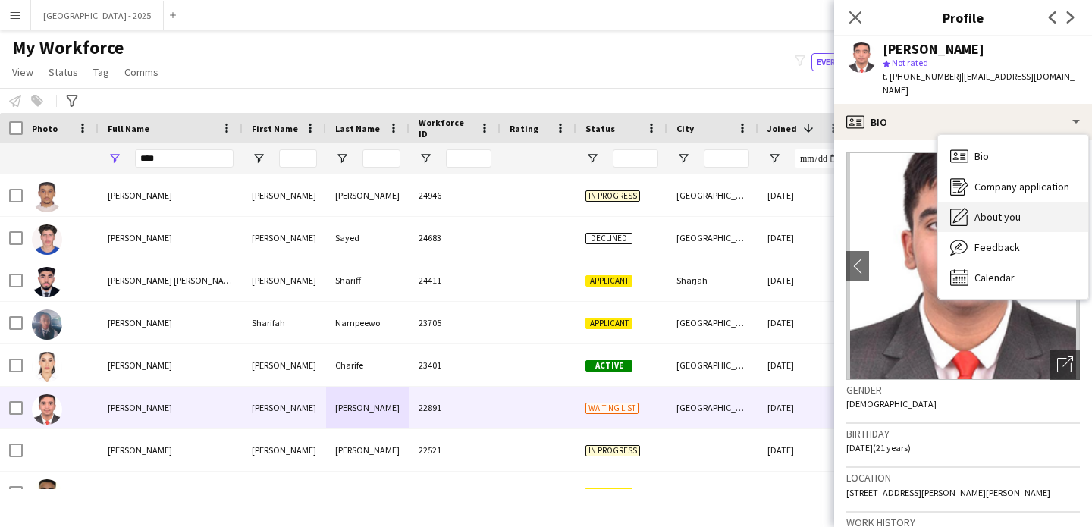
click at [995, 210] on span "About you" at bounding box center [998, 217] width 46 height 14
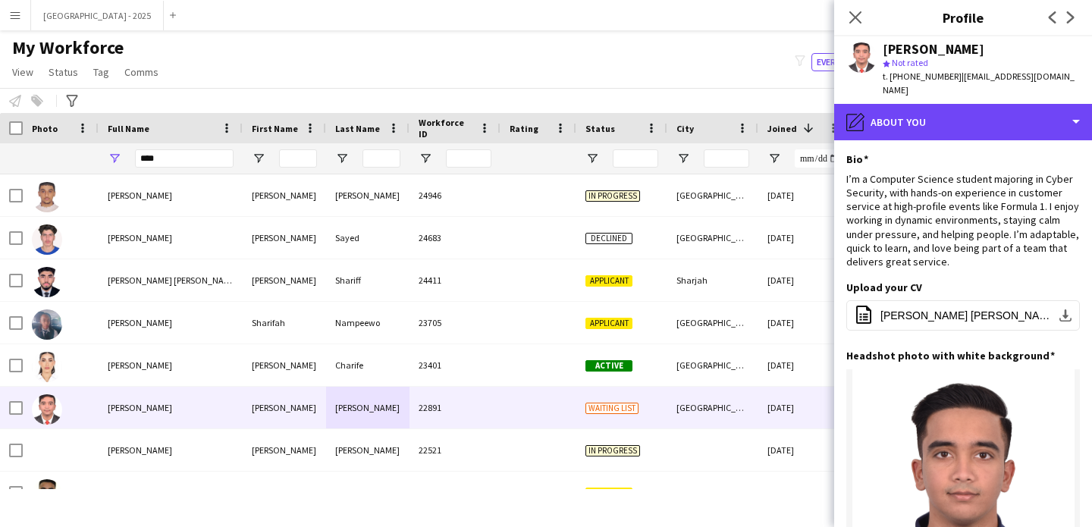
drag, startPoint x: 914, startPoint y: 118, endPoint x: 945, endPoint y: 134, distance: 33.9
click at [914, 118] on div "pencil4 About you" at bounding box center [964, 122] width 258 height 36
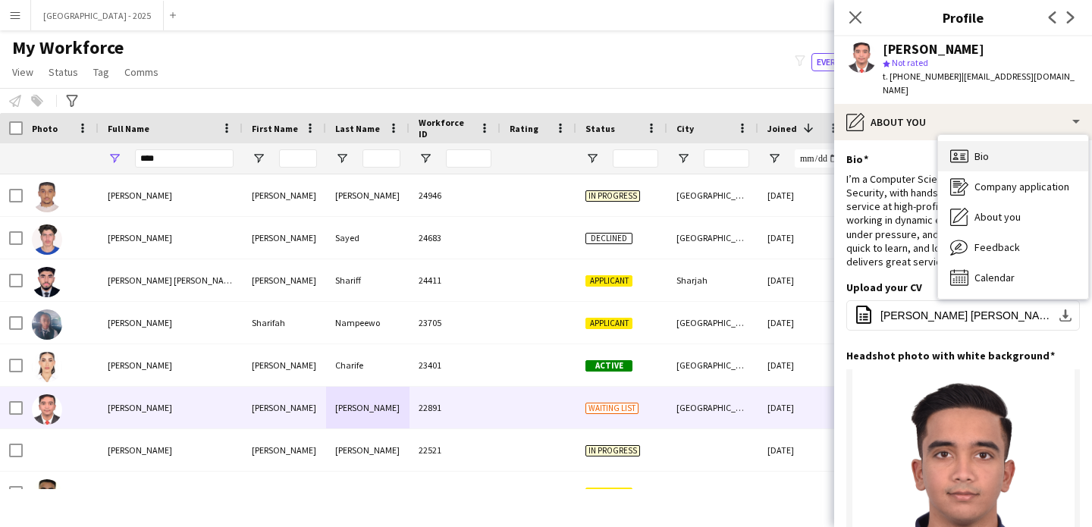
click at [950, 141] on div "Bio Bio" at bounding box center [1013, 156] width 150 height 30
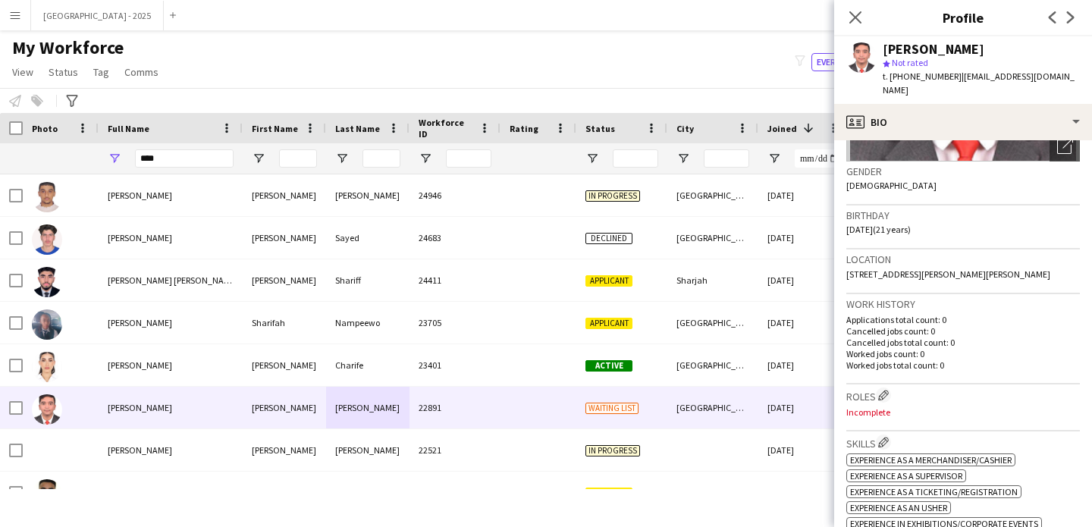
scroll to position [168, 0]
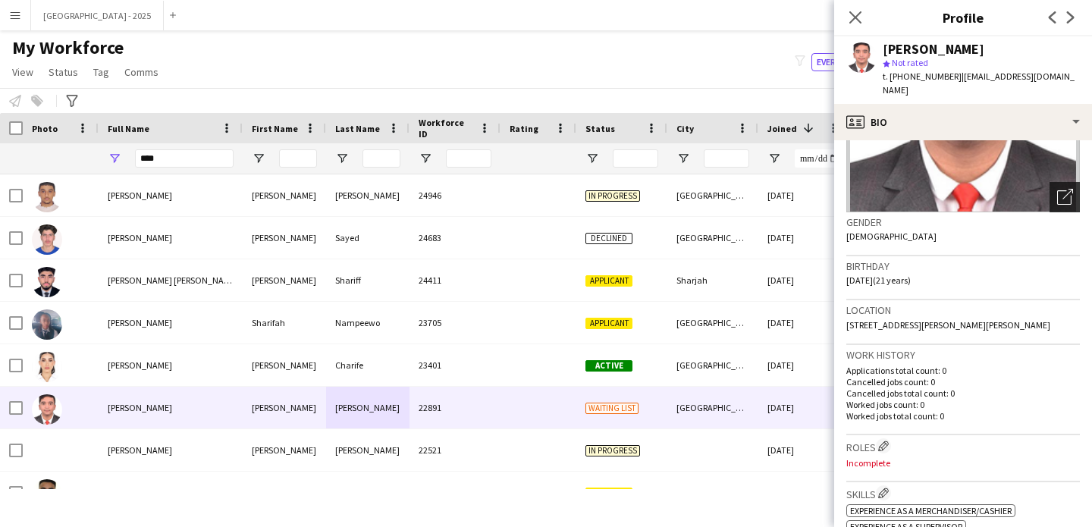
click at [1058, 189] on icon "Open photos pop-in" at bounding box center [1066, 197] width 16 height 16
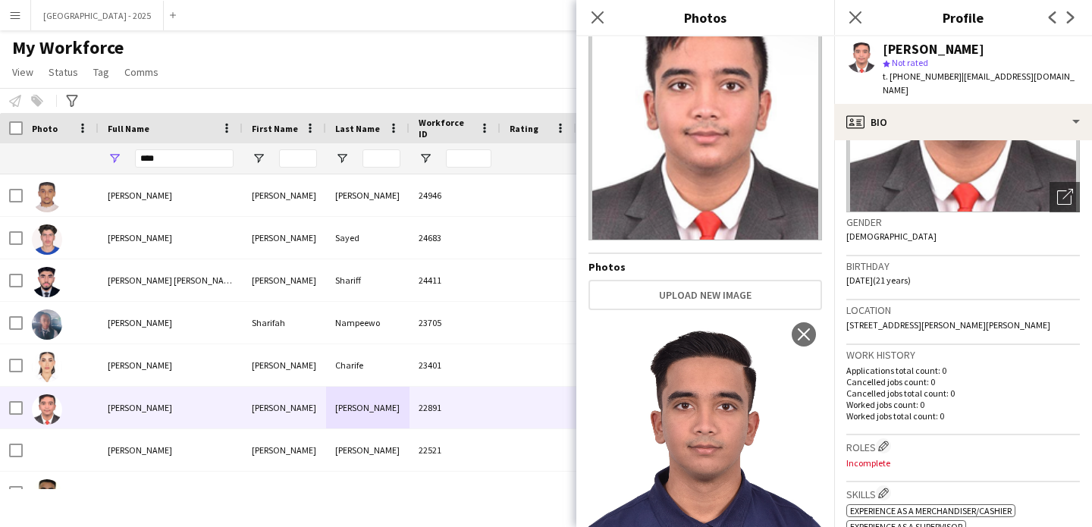
scroll to position [89, 0]
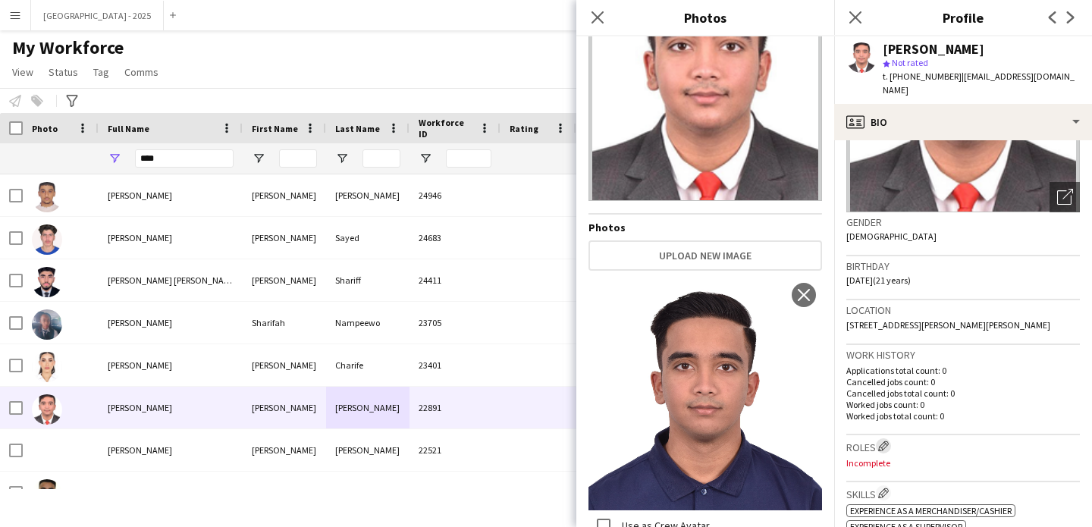
click at [882, 443] on app-icon "Edit crew company roles" at bounding box center [884, 446] width 11 height 11
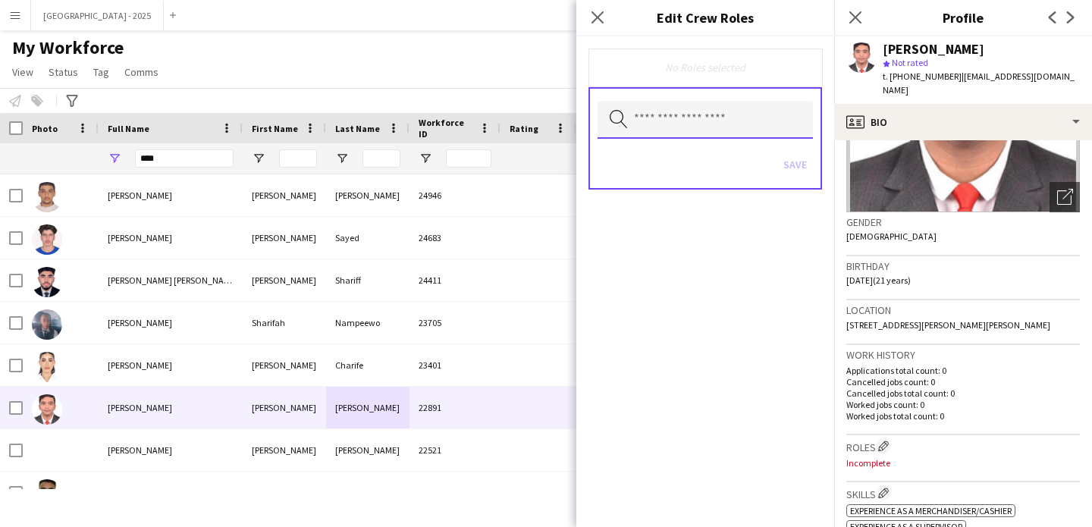
click at [725, 121] on input "text" at bounding box center [705, 120] width 215 height 38
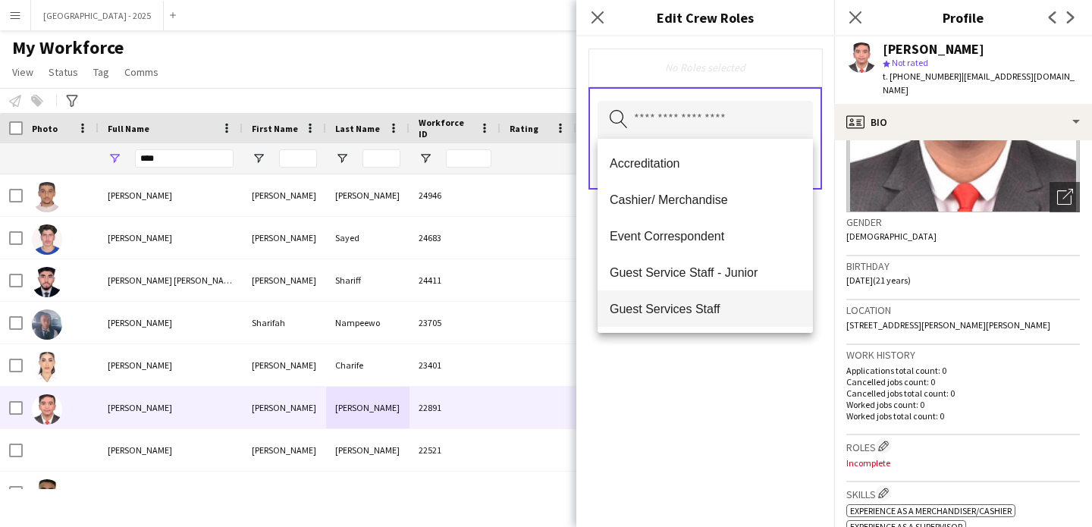
click at [721, 302] on span "Guest Services Staff" at bounding box center [705, 309] width 191 height 14
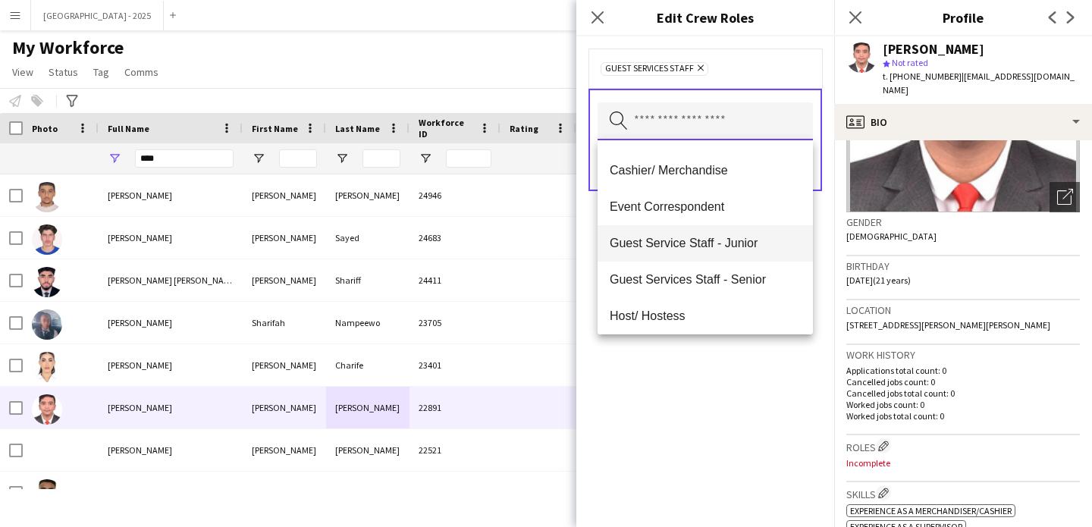
scroll to position [51, 0]
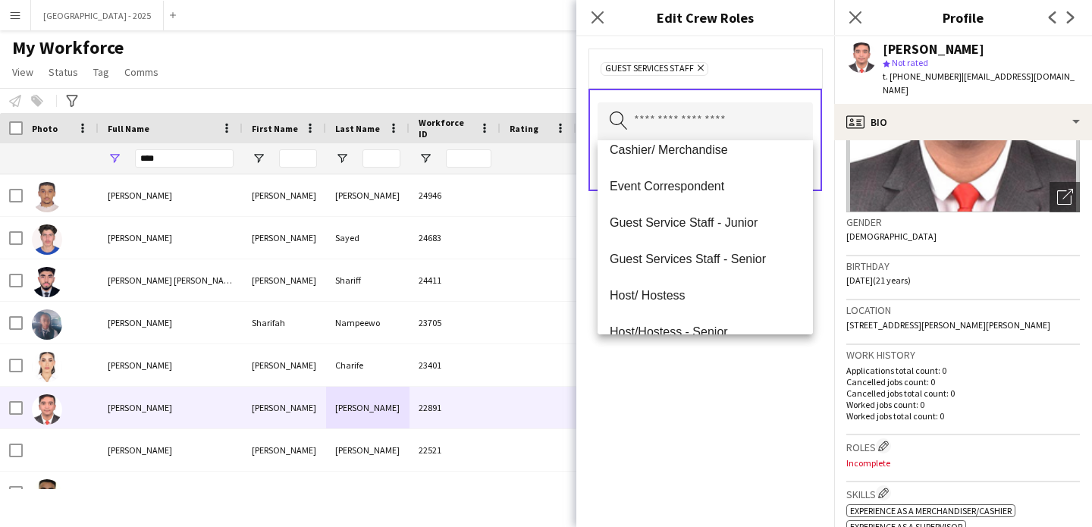
click at [764, 390] on div "Guest Services Staff Remove Search by role type Save" at bounding box center [706, 281] width 258 height 491
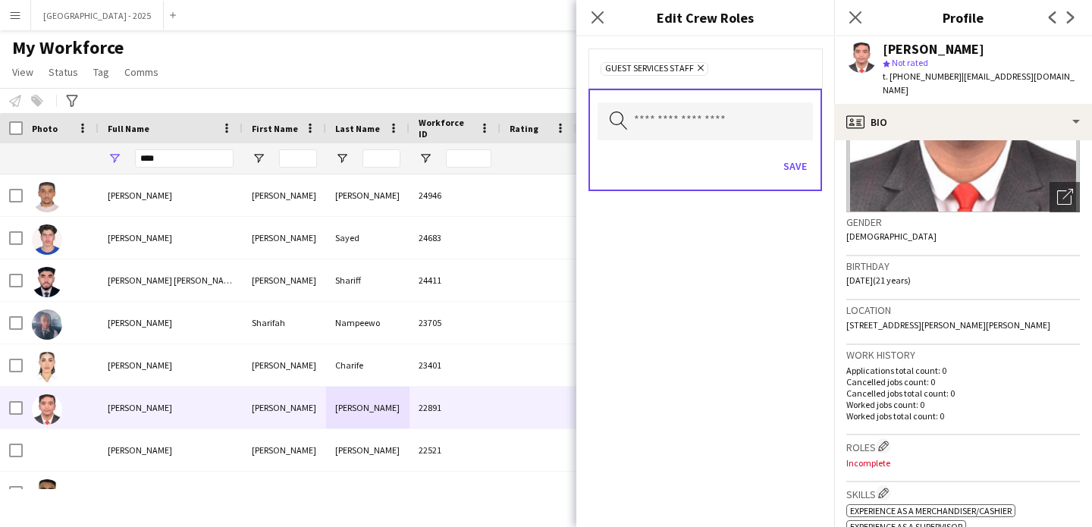
click at [801, 181] on div "Save" at bounding box center [705, 167] width 215 height 43
click at [801, 178] on button "Save" at bounding box center [796, 166] width 36 height 24
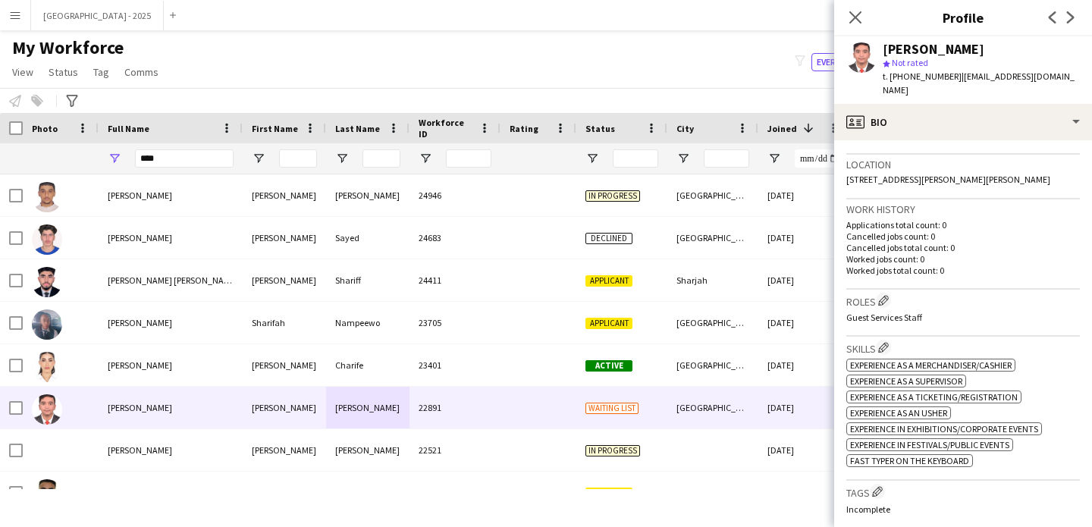
scroll to position [508, 0]
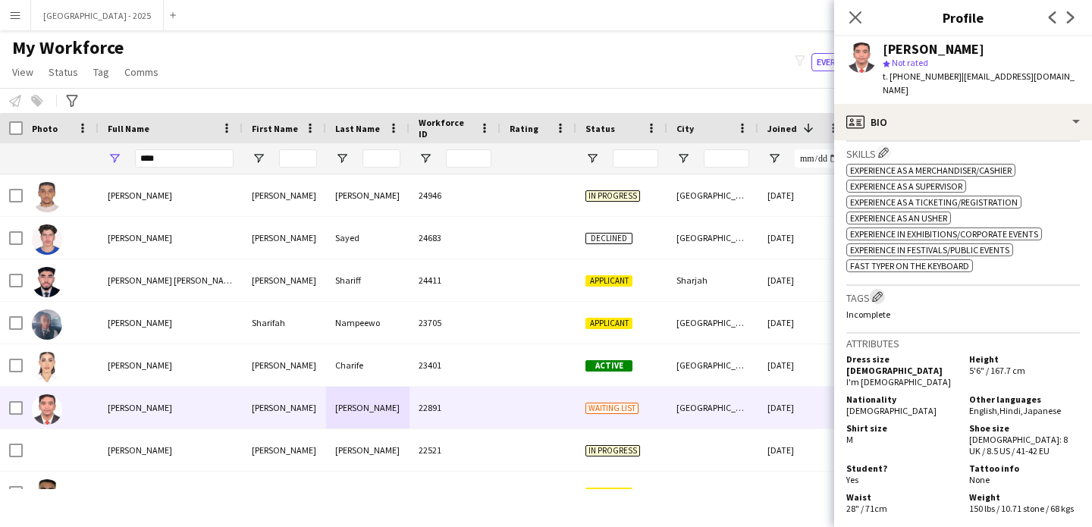
click at [878, 301] on app-icon "Edit crew company tags" at bounding box center [877, 296] width 11 height 11
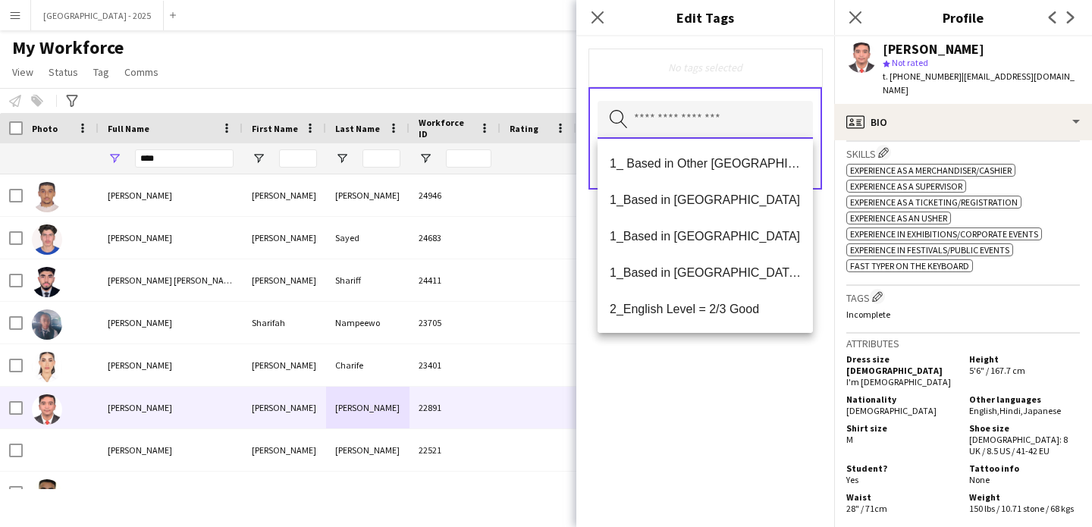
click at [721, 133] on input "text" at bounding box center [705, 120] width 215 height 38
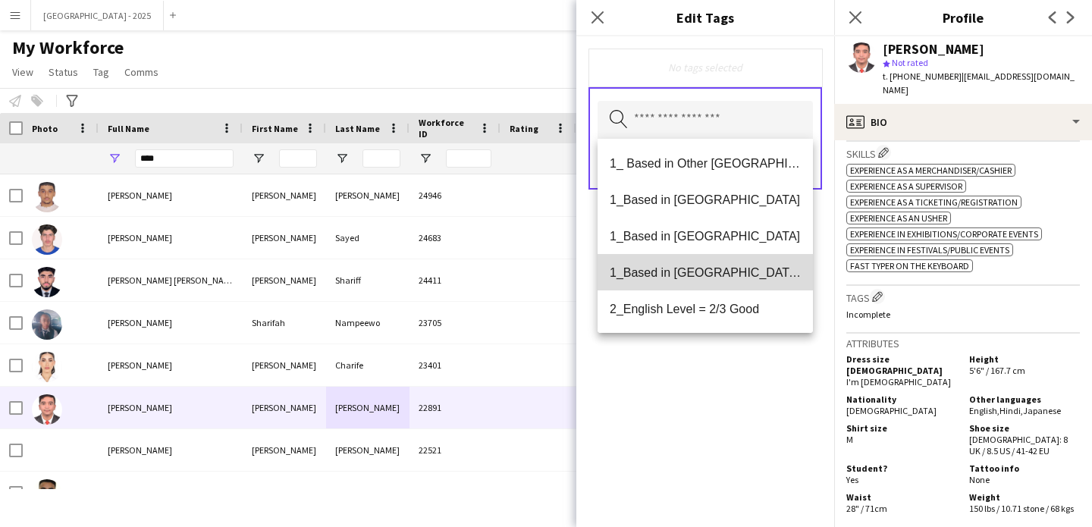
click at [729, 266] on span "1_Based in [GEOGRAPHIC_DATA]/[GEOGRAPHIC_DATA]/Ajman" at bounding box center [705, 273] width 191 height 14
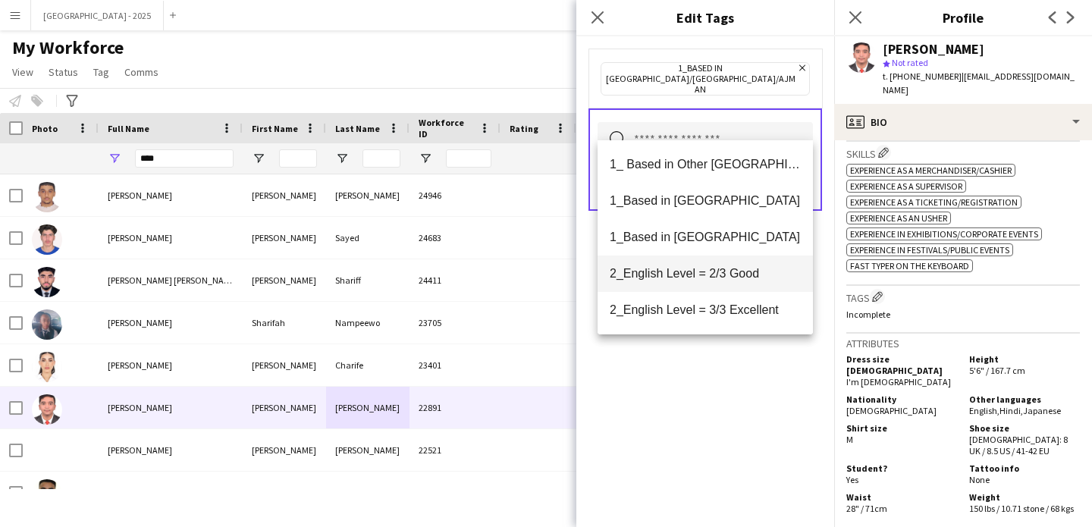
click at [740, 279] on span "2_English Level = 2/3 Good" at bounding box center [705, 273] width 191 height 14
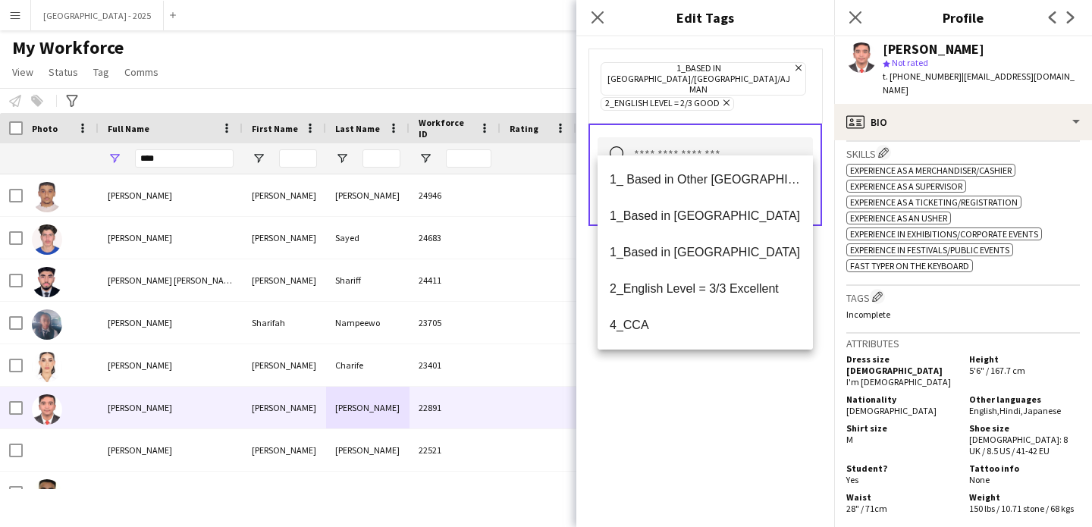
click at [762, 413] on div "1_Based in [GEOGRAPHIC_DATA]/[GEOGRAPHIC_DATA]/Ajman Remove 2_English Level = 2…" at bounding box center [706, 281] width 258 height 491
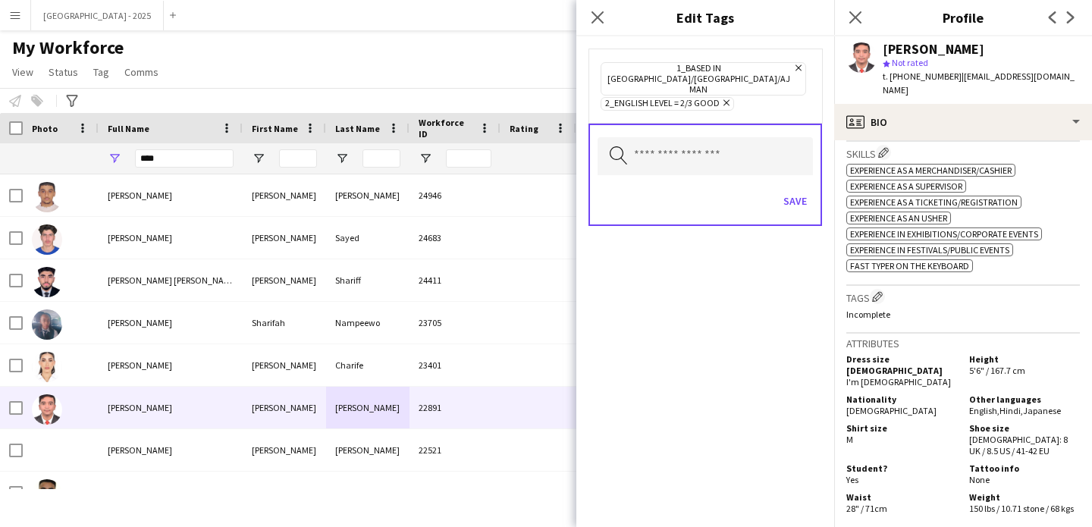
click at [796, 67] on icon at bounding box center [799, 68] width 6 height 6
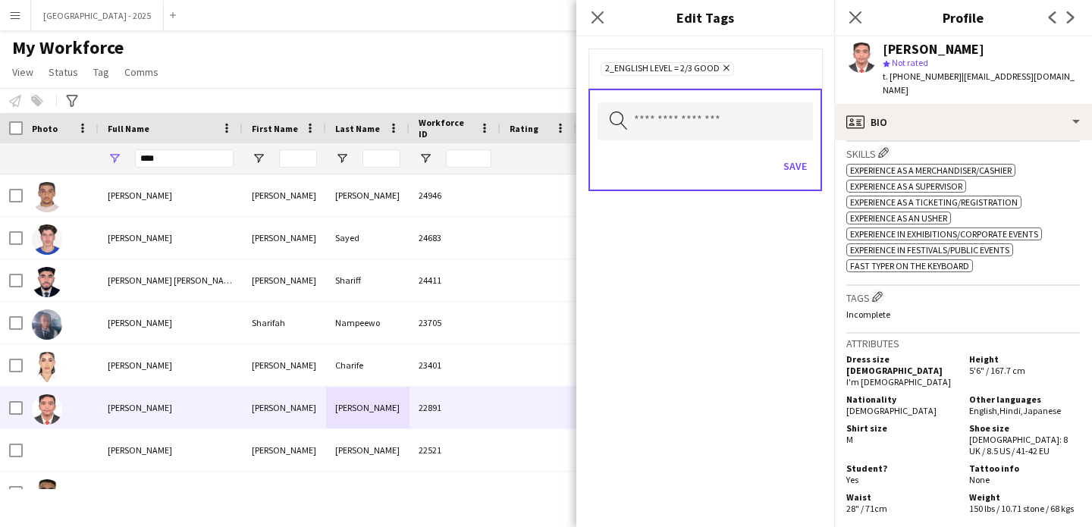
click at [719, 147] on div "Save" at bounding box center [705, 167] width 215 height 43
click at [719, 141] on div "Search by tag name Save" at bounding box center [706, 140] width 234 height 102
click at [731, 129] on input "text" at bounding box center [705, 121] width 215 height 38
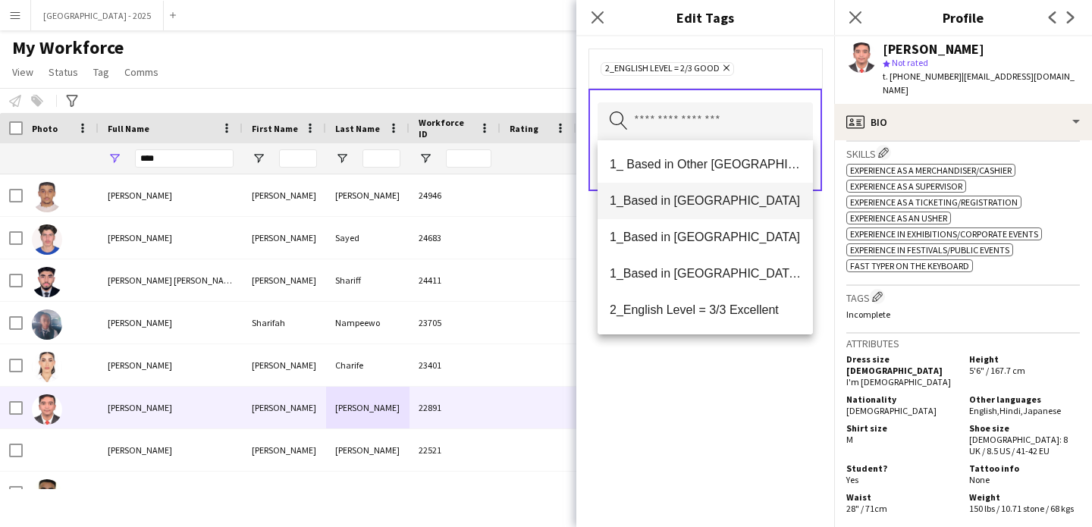
click at [728, 206] on span "1_Based in [GEOGRAPHIC_DATA]" at bounding box center [705, 200] width 191 height 14
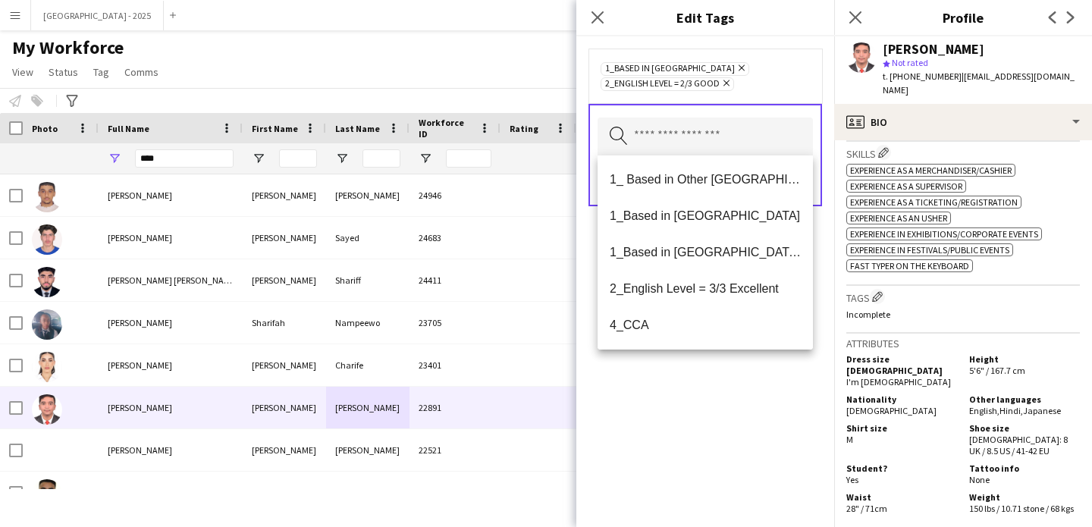
click at [775, 407] on div "1_Based in [GEOGRAPHIC_DATA] Remove 2_English Level = 2/3 Good Remove Search by…" at bounding box center [706, 281] width 258 height 491
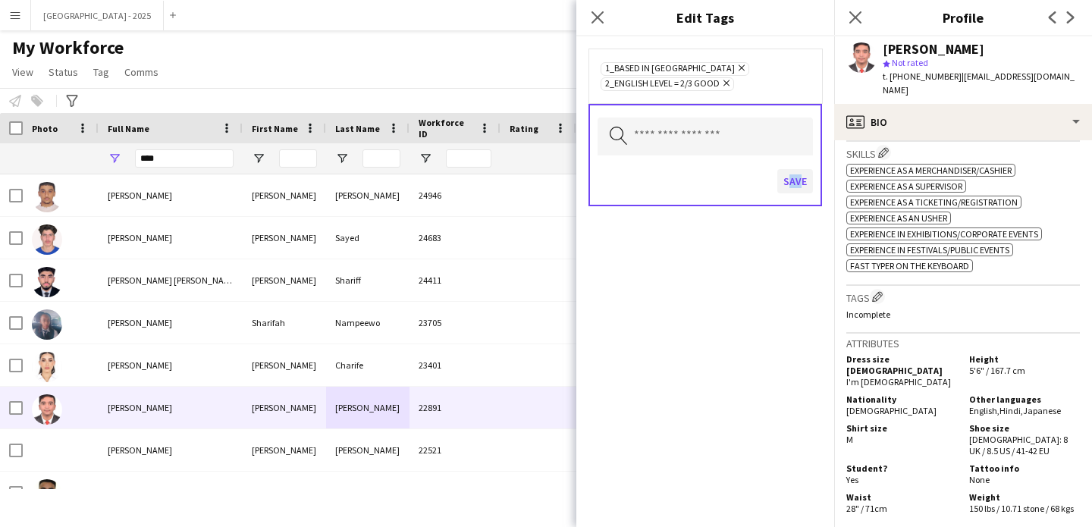
click at [797, 176] on div "Save" at bounding box center [705, 183] width 215 height 43
click at [801, 194] on div "Save" at bounding box center [705, 183] width 215 height 43
click at [794, 174] on button "Save" at bounding box center [796, 181] width 36 height 24
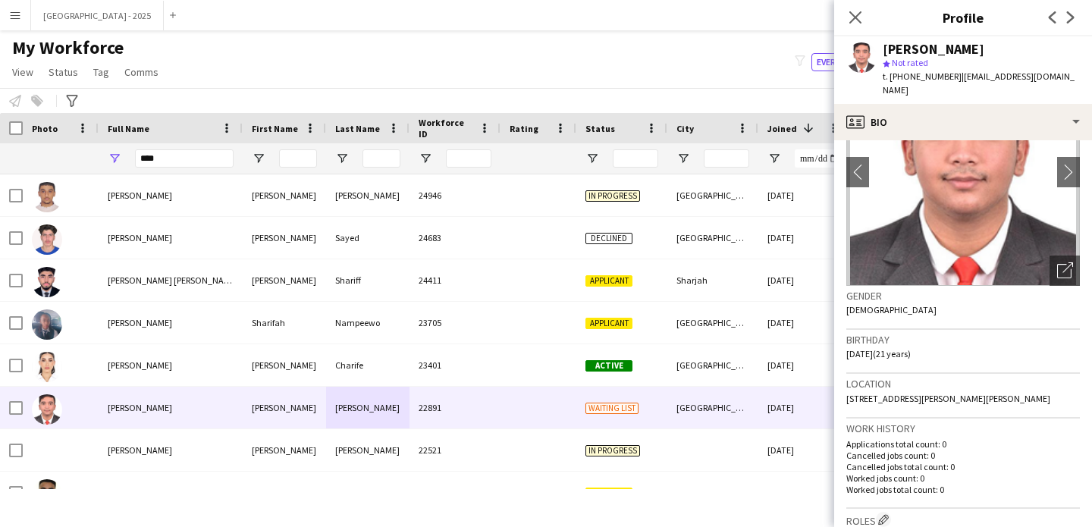
scroll to position [0, 0]
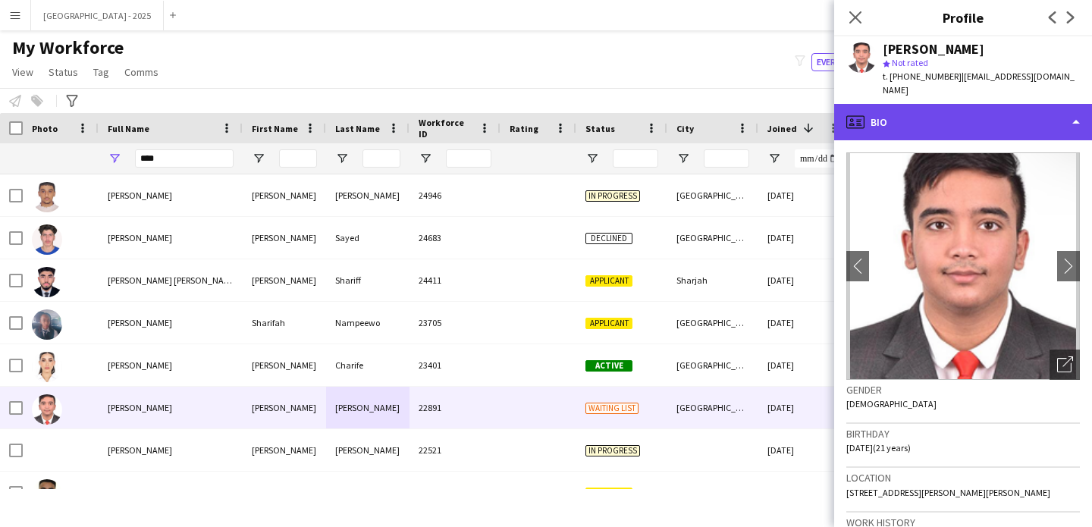
click at [1022, 104] on div "profile Bio" at bounding box center [964, 122] width 258 height 36
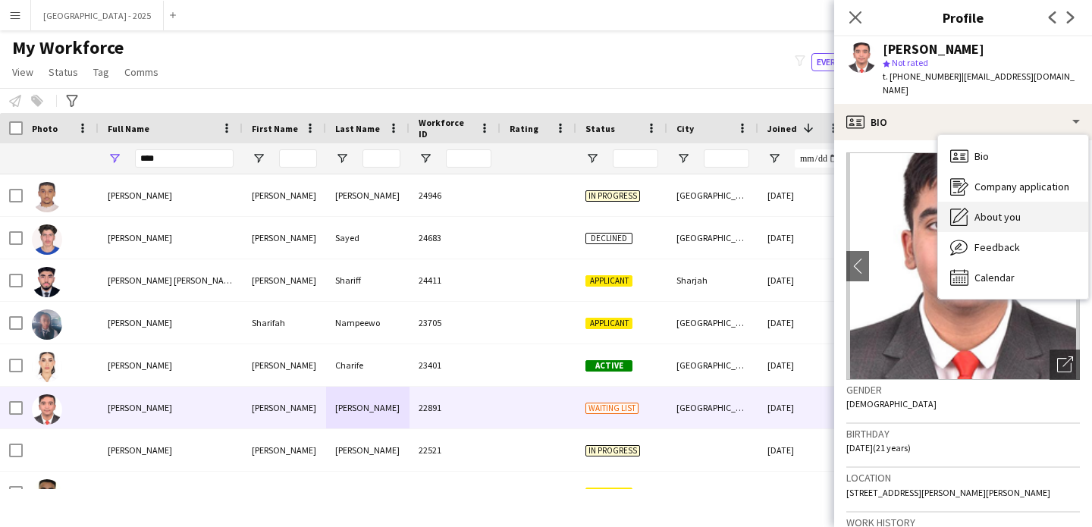
click at [1015, 210] on span "About you" at bounding box center [998, 217] width 46 height 14
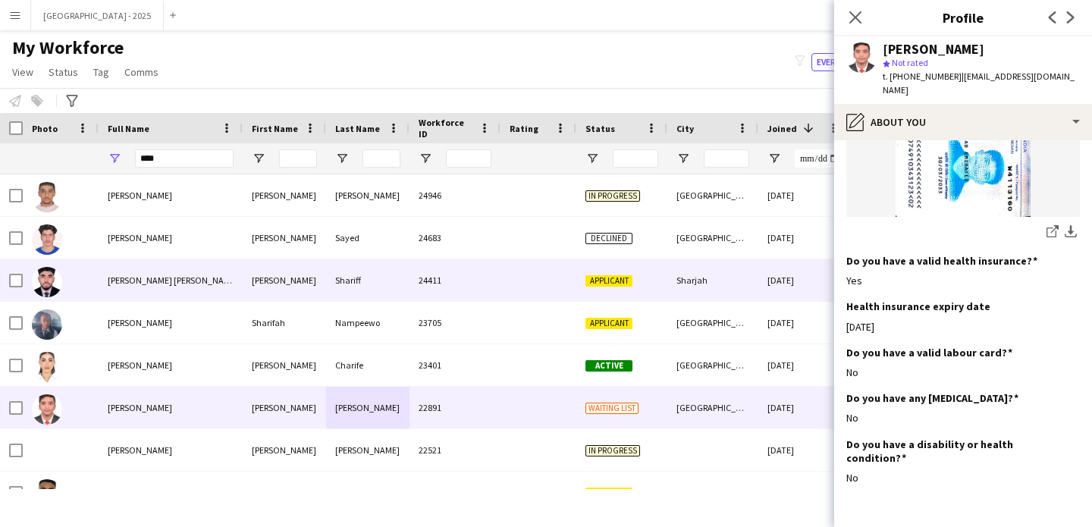
scroll to position [1646, 0]
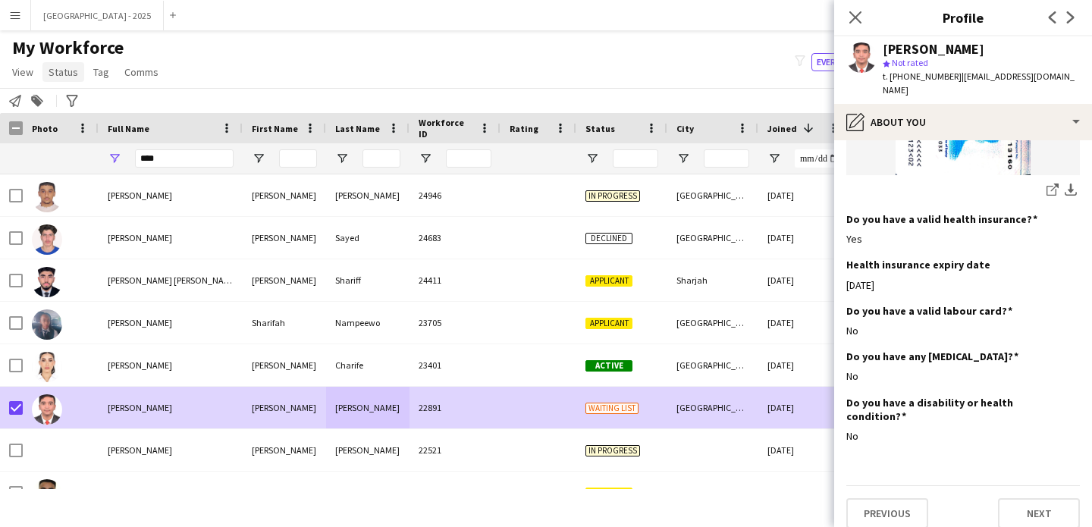
click at [71, 67] on span "Status" at bounding box center [64, 72] width 30 height 14
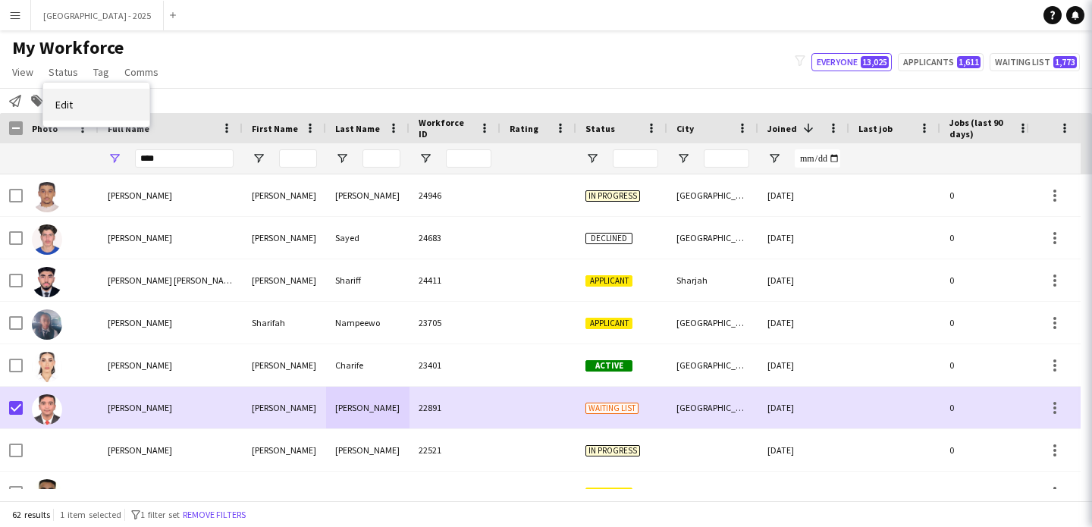
click at [92, 91] on link "Edit" at bounding box center [96, 105] width 106 height 32
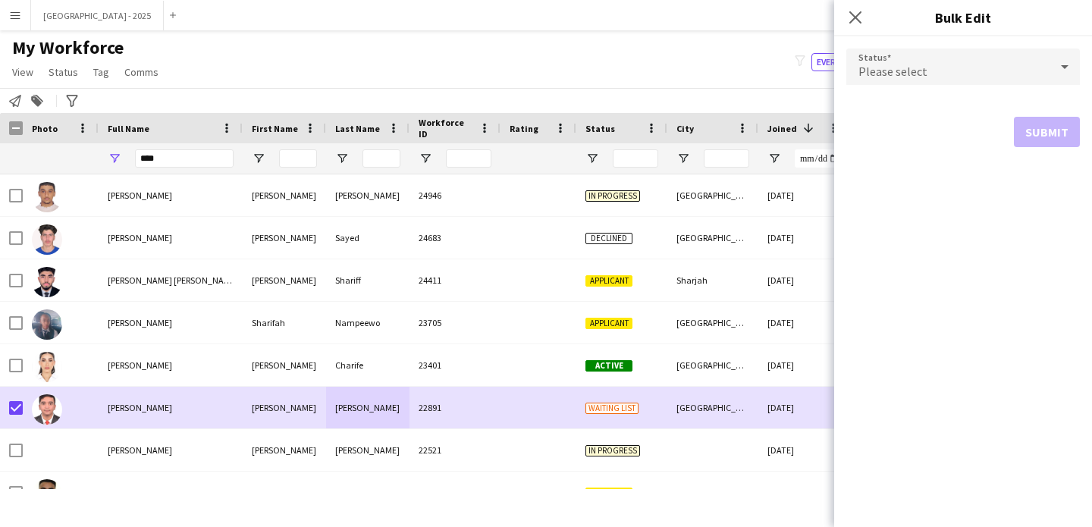
click at [964, 51] on div "Please select" at bounding box center [948, 67] width 203 height 36
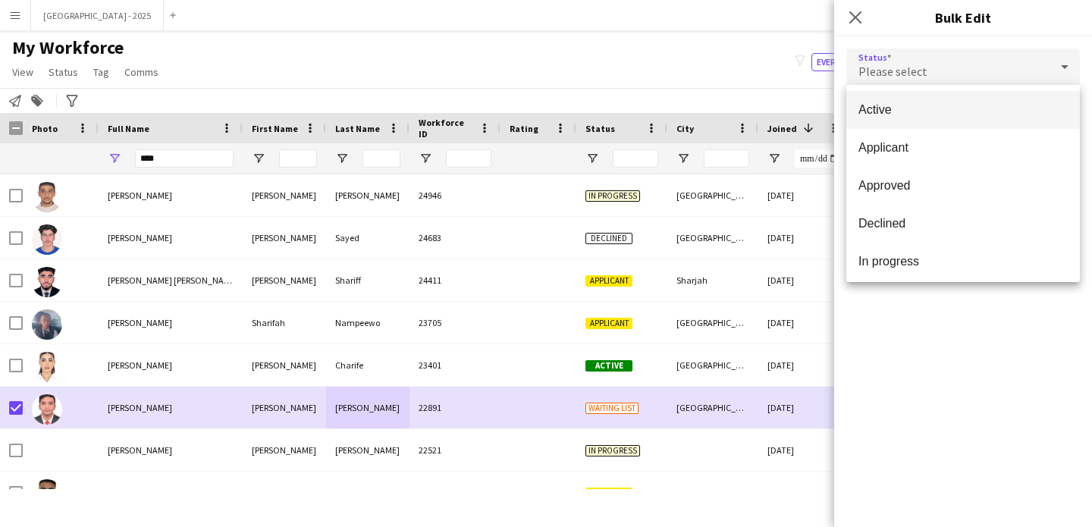
click at [917, 112] on span "Active" at bounding box center [963, 109] width 209 height 14
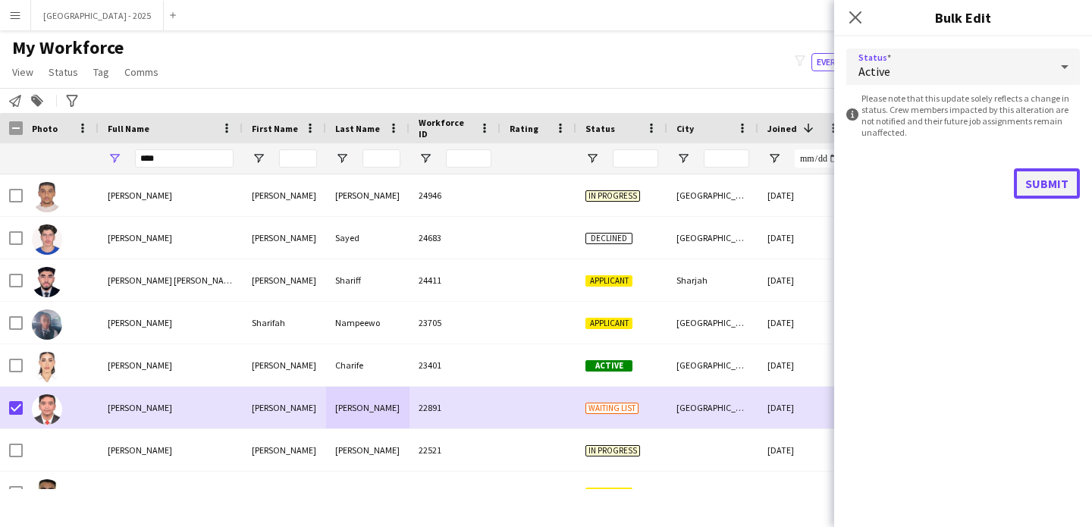
click at [1056, 180] on button "Submit" at bounding box center [1047, 183] width 66 height 30
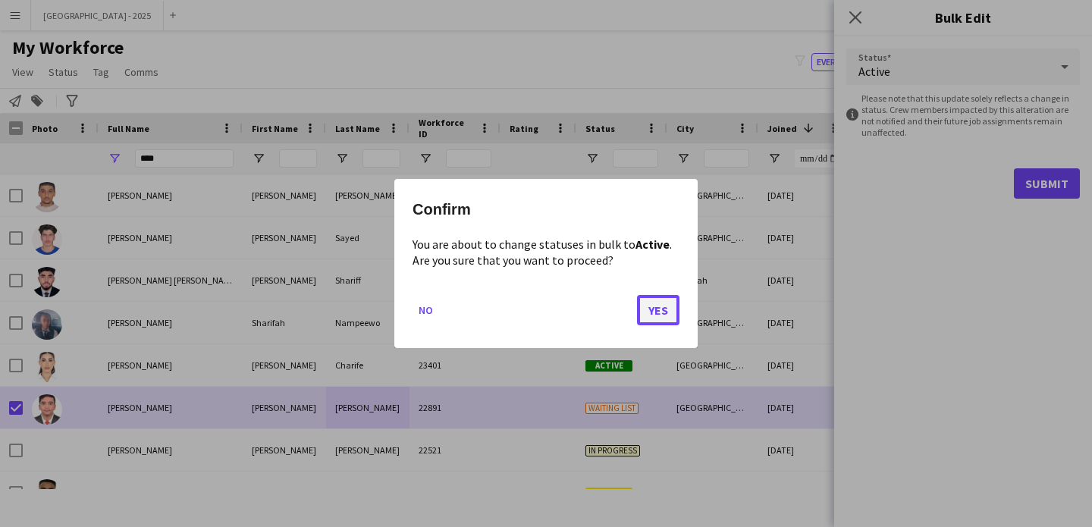
click at [652, 310] on button "Yes" at bounding box center [658, 310] width 42 height 30
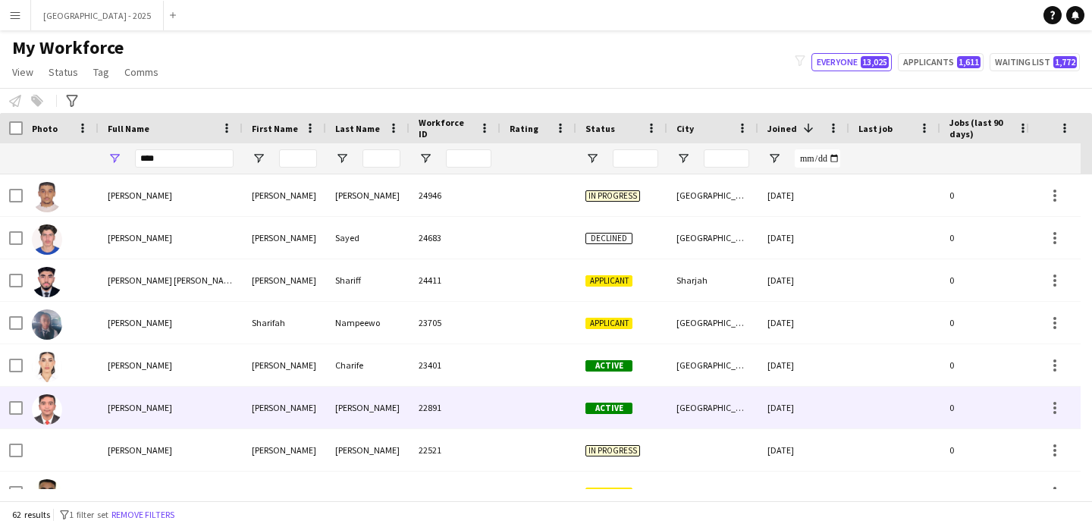
drag, startPoint x: 89, startPoint y: 410, endPoint x: 467, endPoint y: 421, distance: 378.7
click at [89, 410] on div at bounding box center [61, 408] width 76 height 42
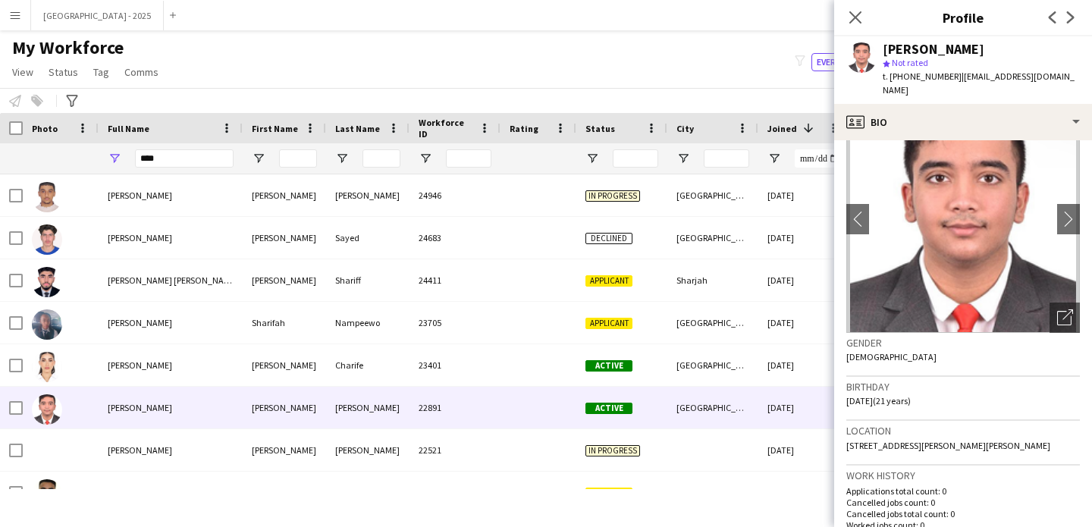
scroll to position [0, 0]
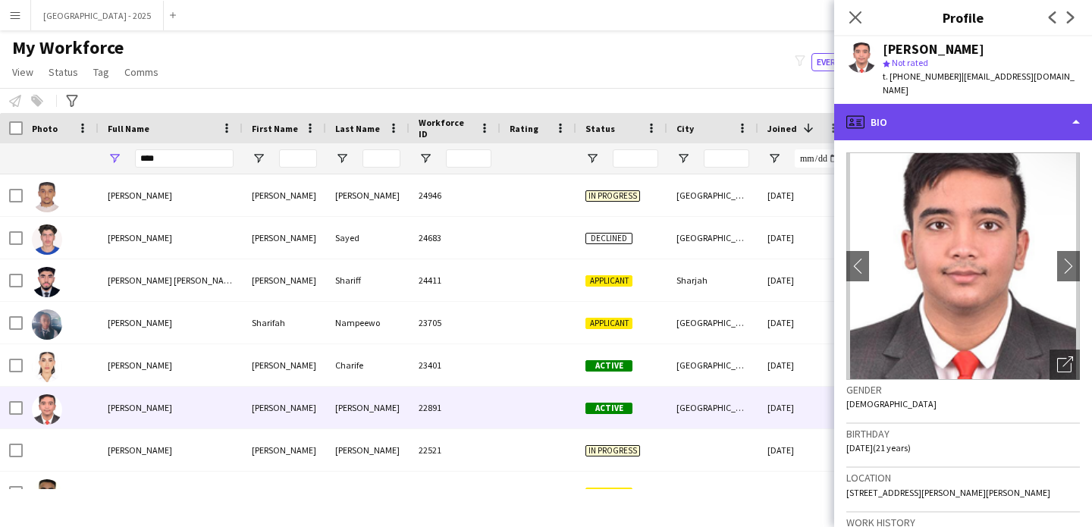
click at [961, 112] on div "profile Bio" at bounding box center [964, 122] width 258 height 36
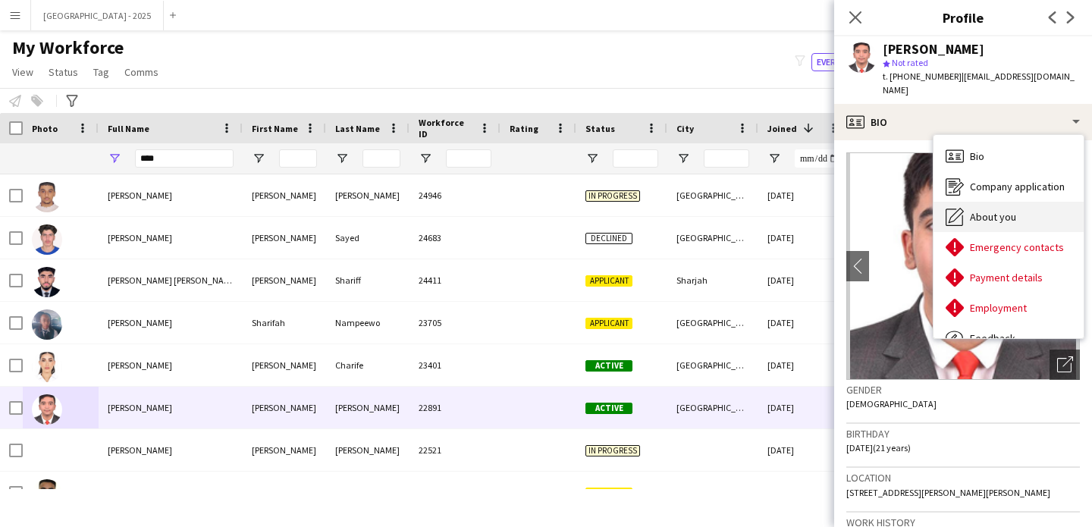
click at [1000, 212] on div "About you About you" at bounding box center [1009, 217] width 150 height 30
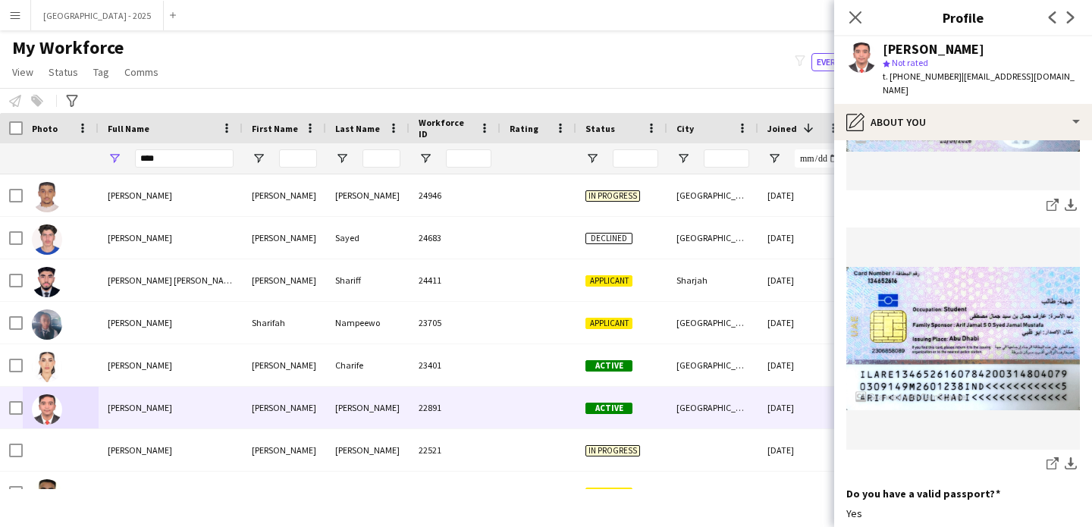
scroll to position [1212, 0]
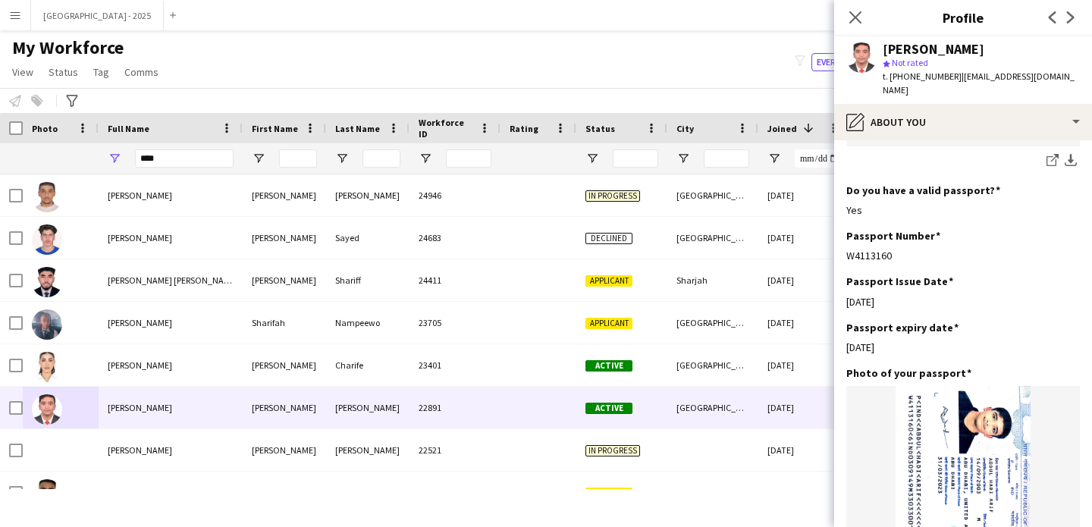
drag, startPoint x: 858, startPoint y: 23, endPoint x: 196, endPoint y: 7, distance: 662.5
click at [859, 24] on icon "Close pop-in" at bounding box center [856, 17] width 12 height 12
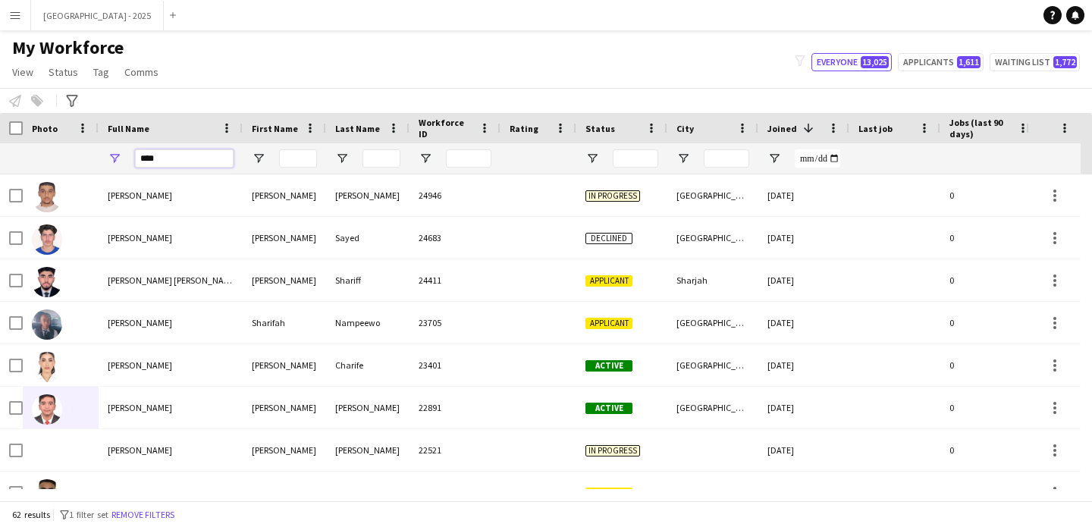
click at [206, 153] on input "****" at bounding box center [184, 158] width 99 height 18
paste input "**********"
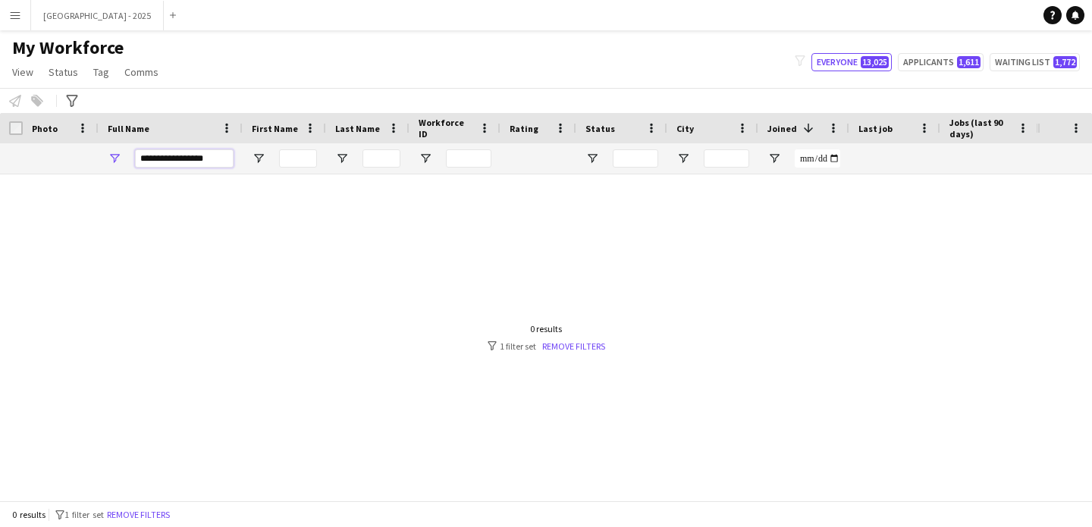
drag, startPoint x: 186, startPoint y: 161, endPoint x: 55, endPoint y: 163, distance: 130.5
click at [56, 163] on div at bounding box center [774, 158] width 1549 height 30
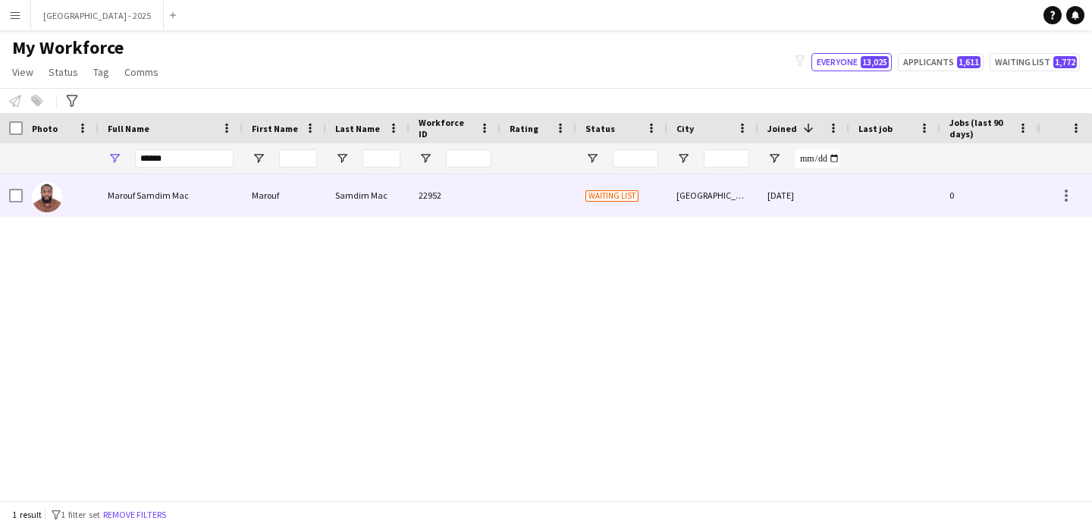
click at [199, 195] on div "Marouf Samdim Mac" at bounding box center [171, 195] width 144 height 42
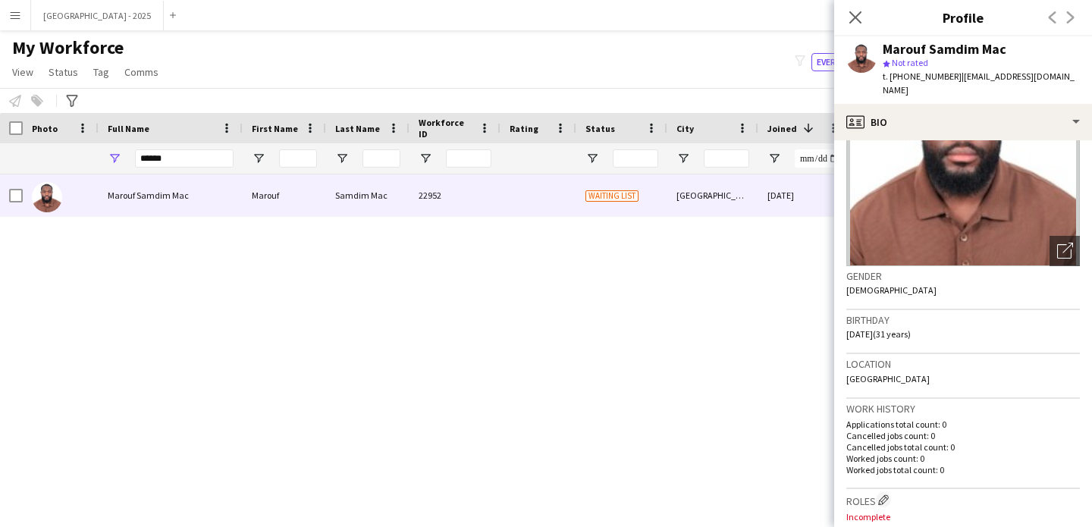
scroll to position [0, 0]
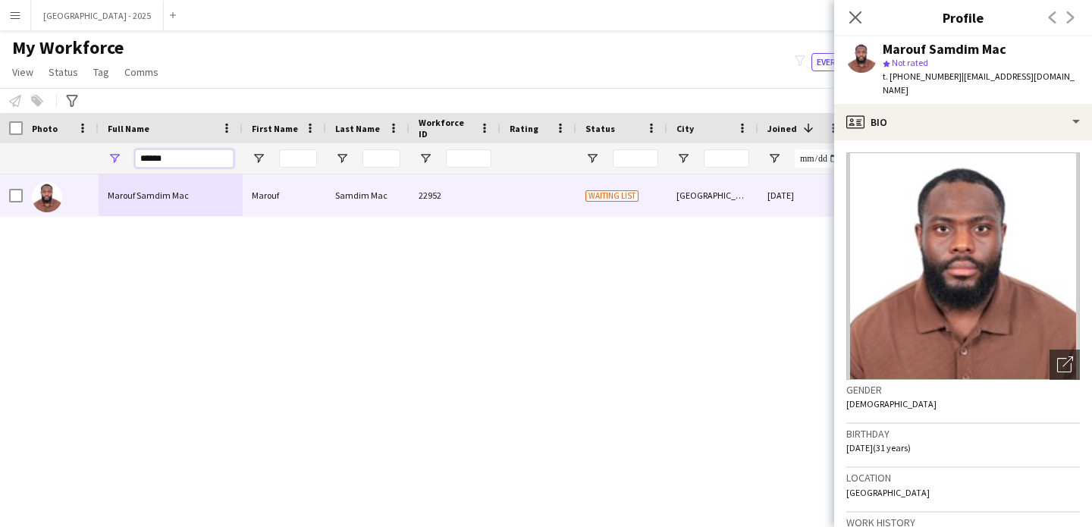
click at [193, 158] on input "******" at bounding box center [184, 158] width 99 height 18
paste input "**********"
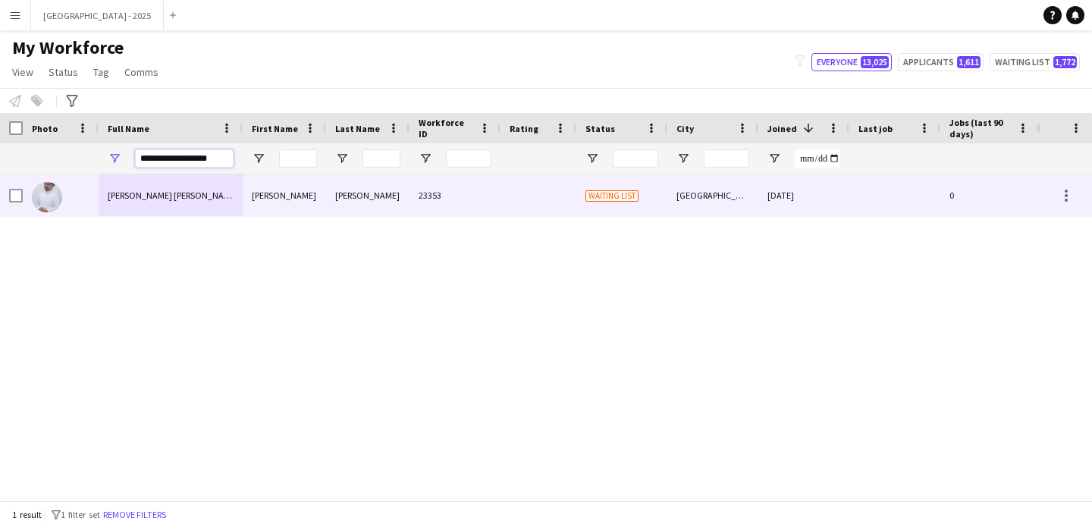
type input "**********"
click at [193, 177] on div "[PERSON_NAME] [PERSON_NAME]" at bounding box center [171, 195] width 144 height 42
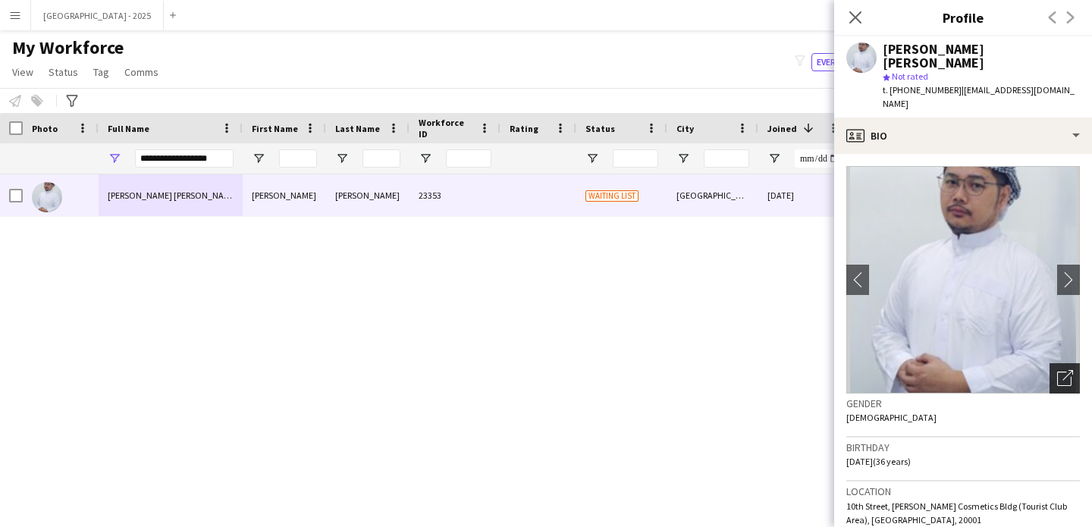
click at [1060, 370] on icon "Open photos pop-in" at bounding box center [1066, 378] width 16 height 16
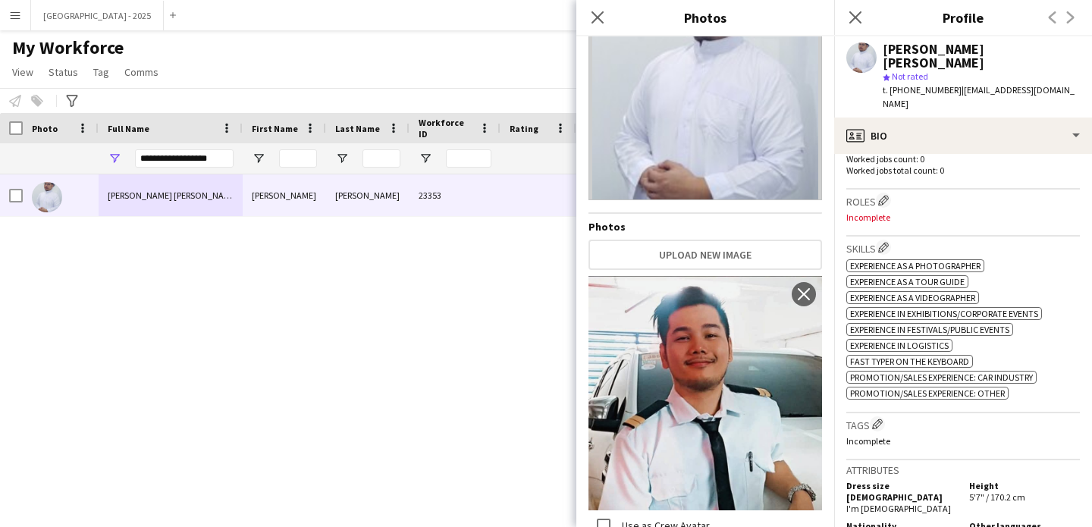
scroll to position [451, 0]
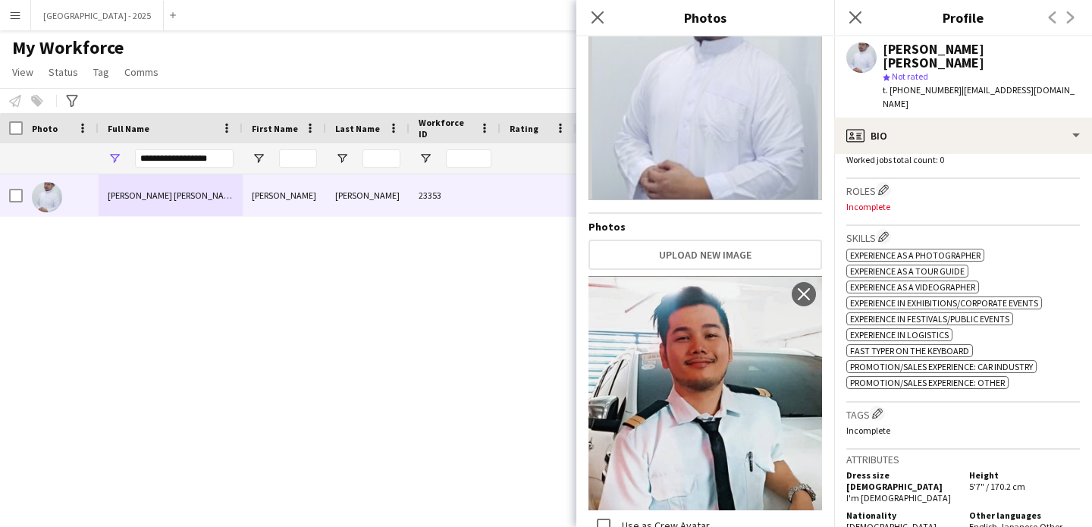
click at [911, 406] on h3 "Tags Edit crew company tags" at bounding box center [964, 414] width 234 height 16
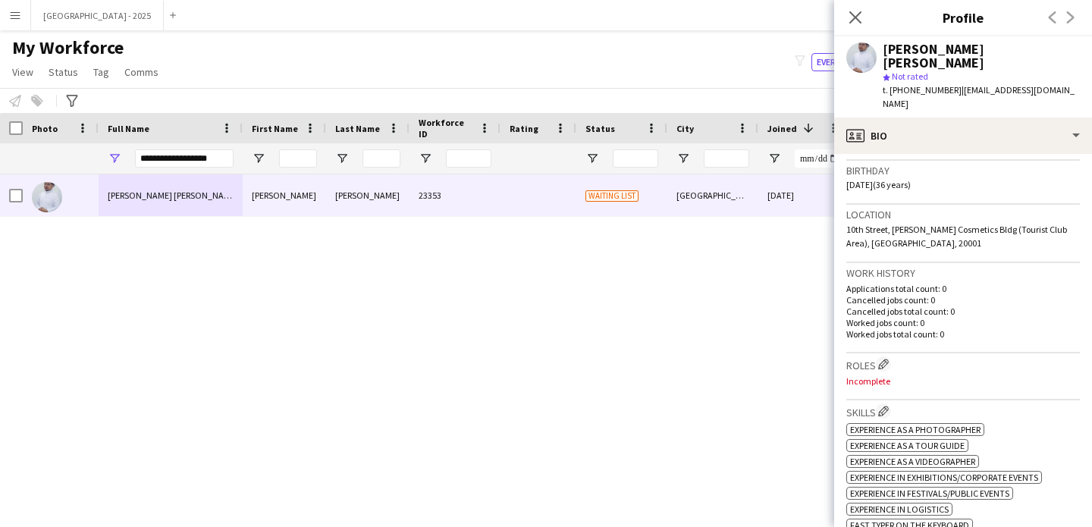
scroll to position [276, 0]
drag, startPoint x: 963, startPoint y: 229, endPoint x: 907, endPoint y: 282, distance: 77.8
click at [907, 282] on app-crew-profile-bio "chevron-left chevron-right Open photos pop-in Gender [DEMOGRAPHIC_DATA] Birthda…" at bounding box center [964, 340] width 258 height 373
drag, startPoint x: 916, startPoint y: 298, endPoint x: 932, endPoint y: 306, distance: 17.3
click at [916, 318] on p "Worked jobs count: 0" at bounding box center [964, 323] width 234 height 11
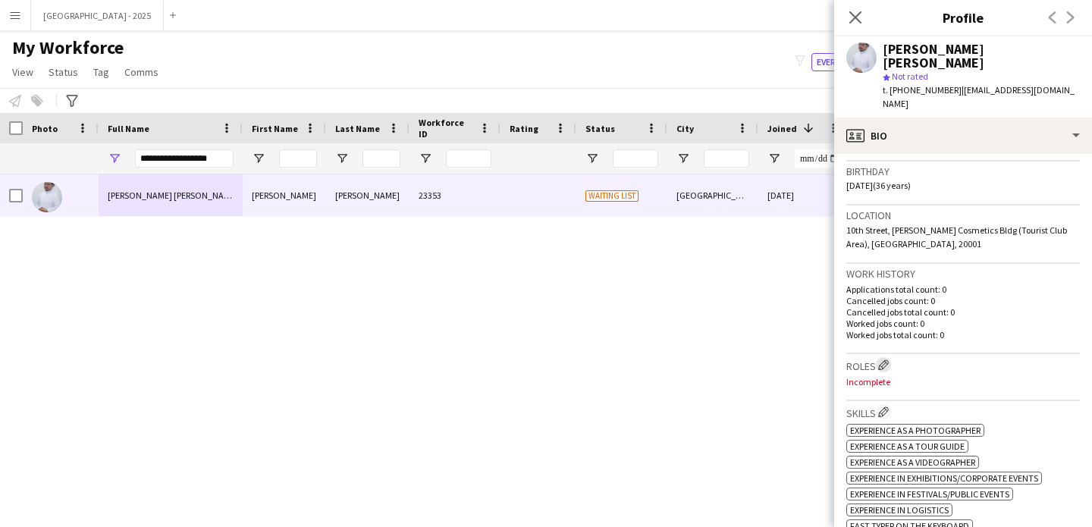
click at [882, 360] on app-icon "Edit crew company roles" at bounding box center [884, 365] width 11 height 11
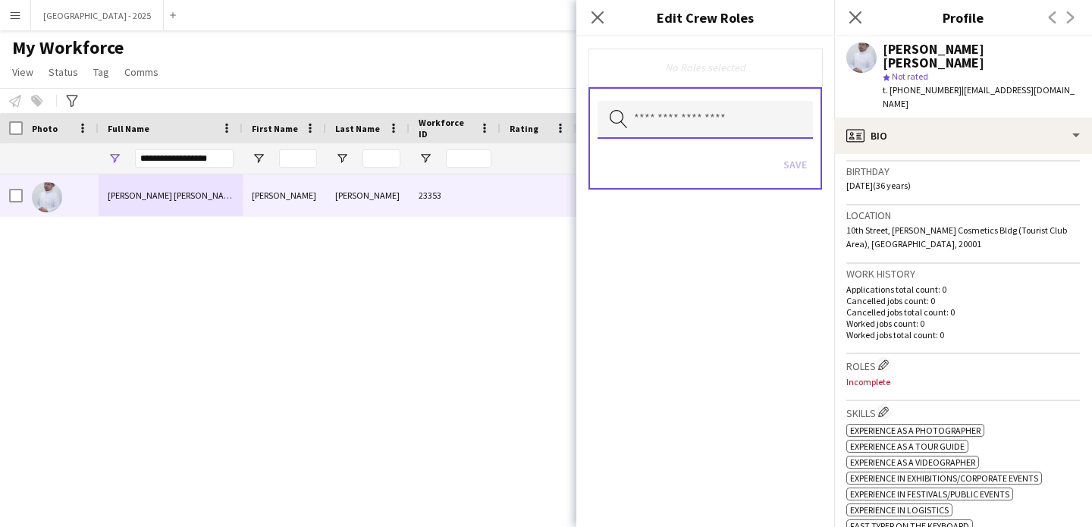
click at [656, 108] on input "text" at bounding box center [705, 120] width 215 height 38
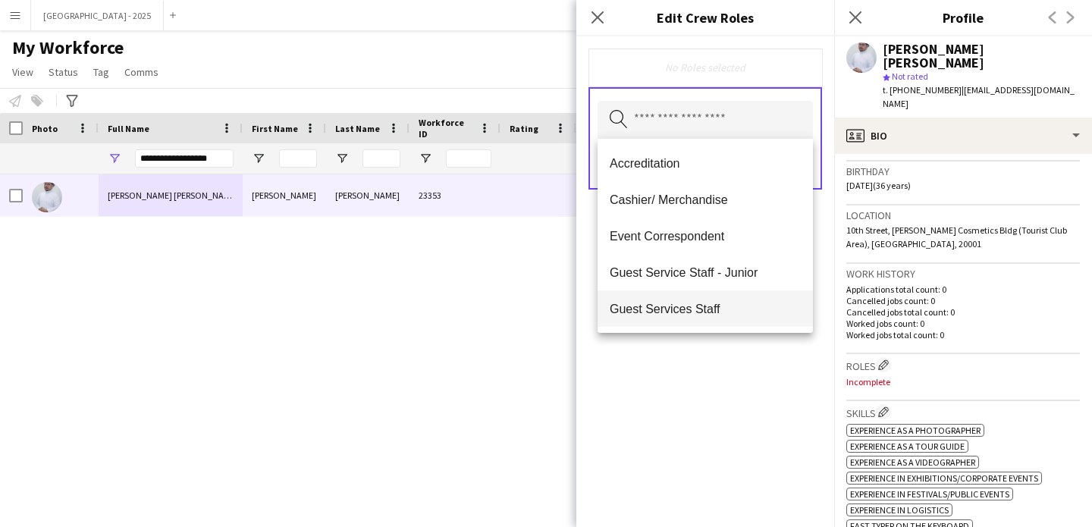
click at [723, 309] on span "Guest Services Staff" at bounding box center [705, 309] width 191 height 14
click at [714, 398] on div "Guest Services Staff Remove Search by role type Save" at bounding box center [706, 281] width 258 height 491
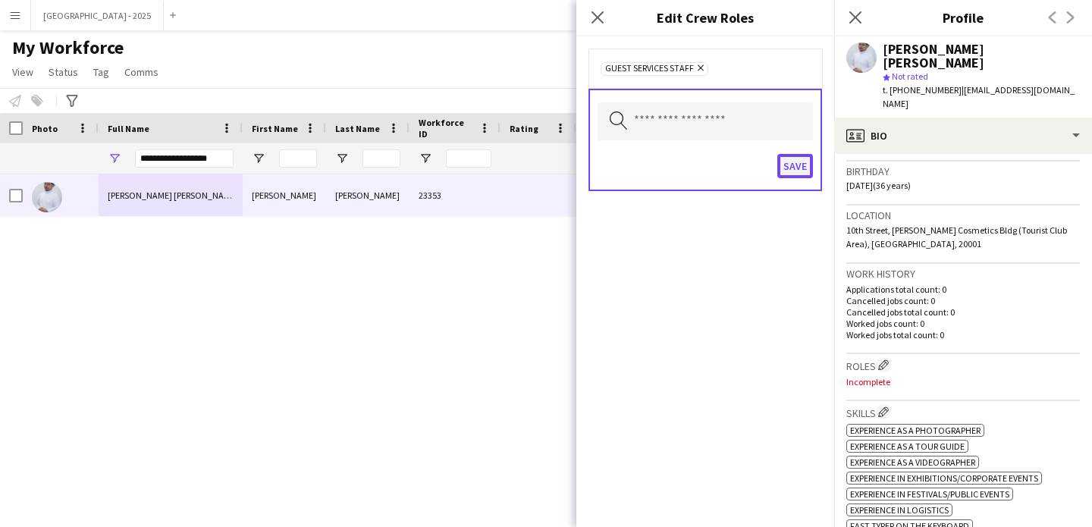
click at [795, 172] on button "Save" at bounding box center [796, 166] width 36 height 24
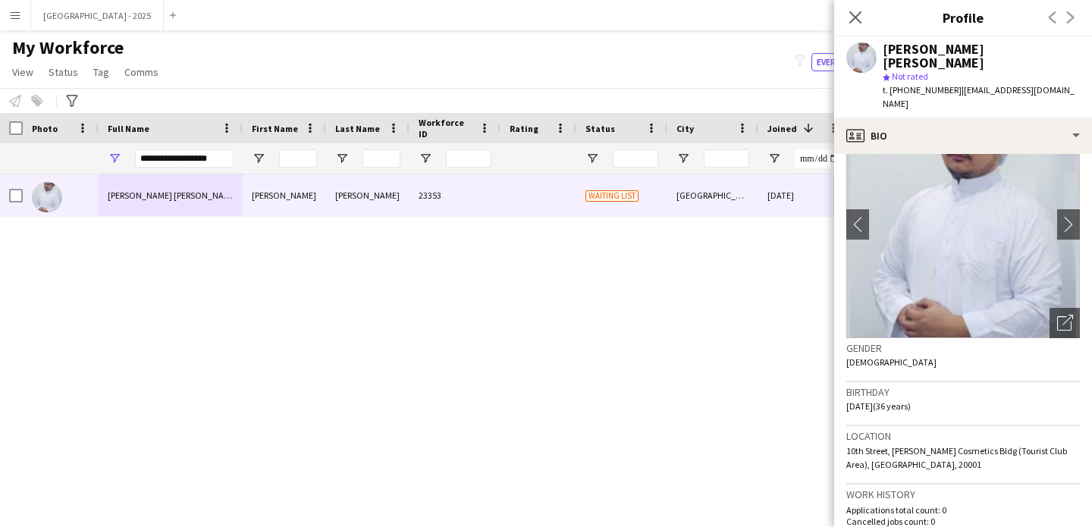
scroll to position [0, 0]
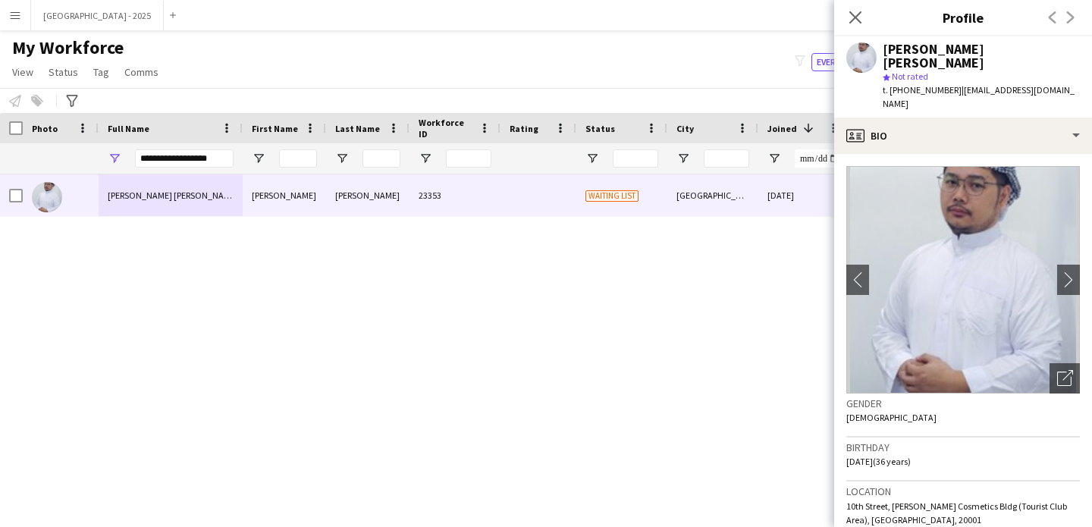
click at [1054, 333] on img at bounding box center [964, 280] width 234 height 228
click at [1053, 363] on div "Open photos pop-in" at bounding box center [1065, 378] width 30 height 30
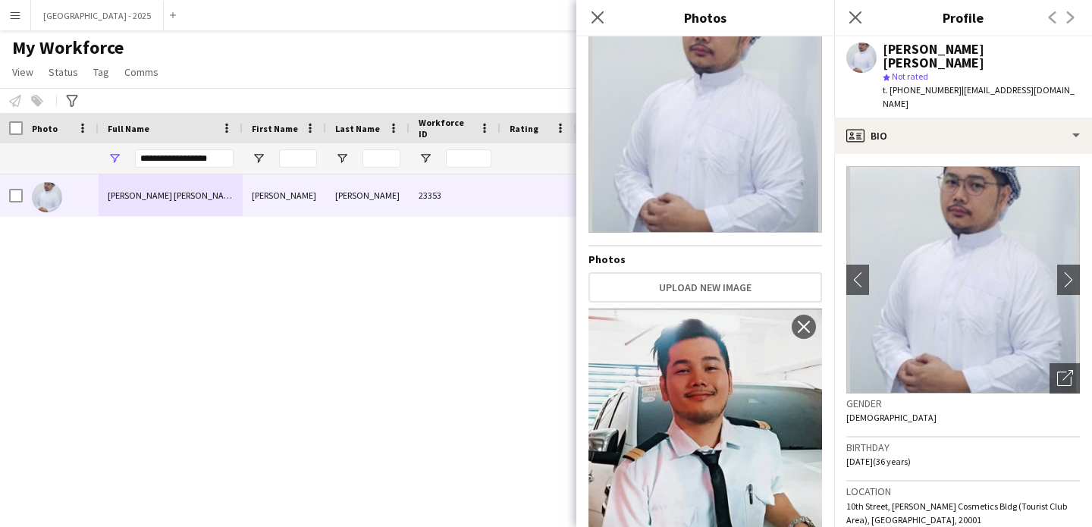
scroll to position [90, 0]
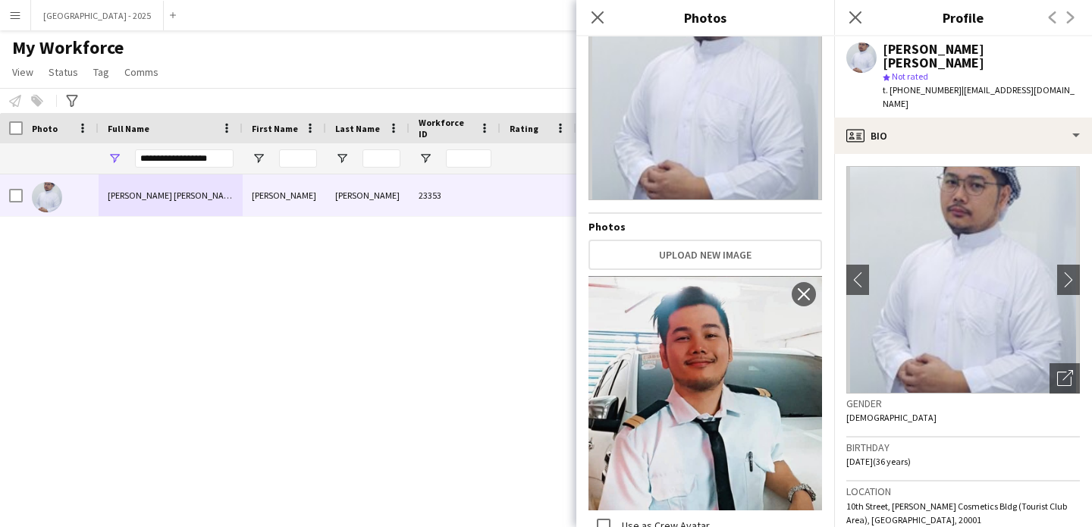
click at [912, 441] on h3 "Birthday" at bounding box center [964, 448] width 234 height 14
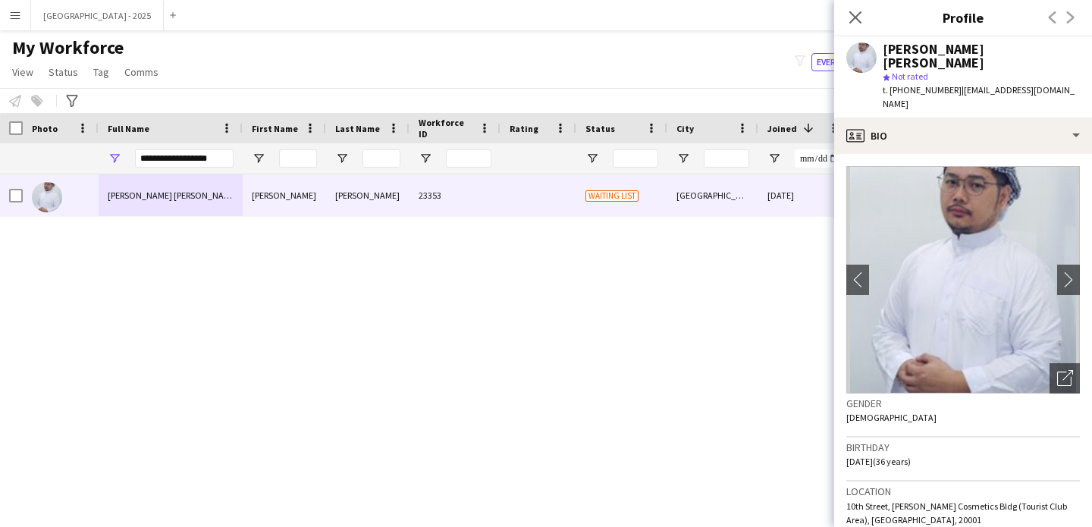
scroll to position [299, 0]
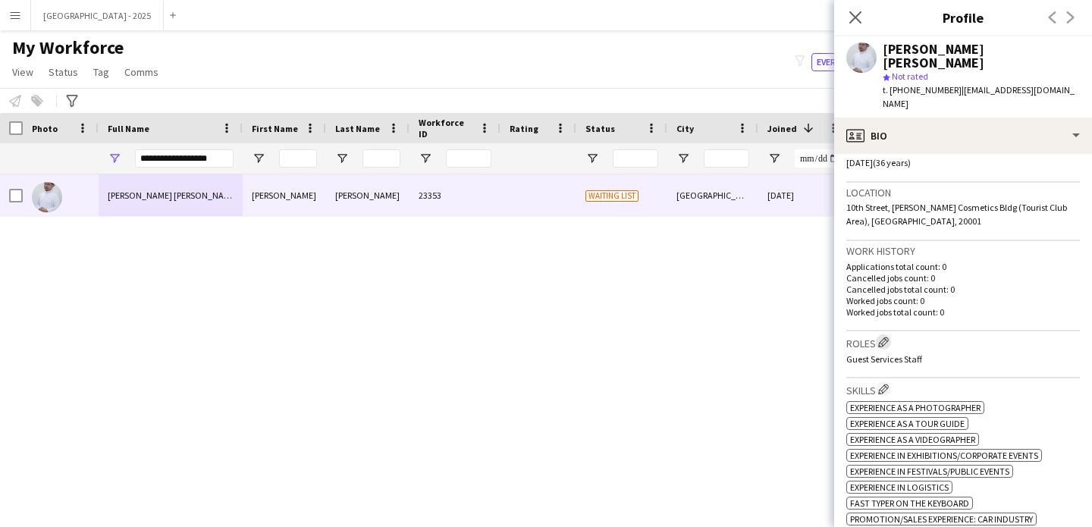
click at [882, 337] on app-icon "Edit crew company roles" at bounding box center [884, 342] width 11 height 11
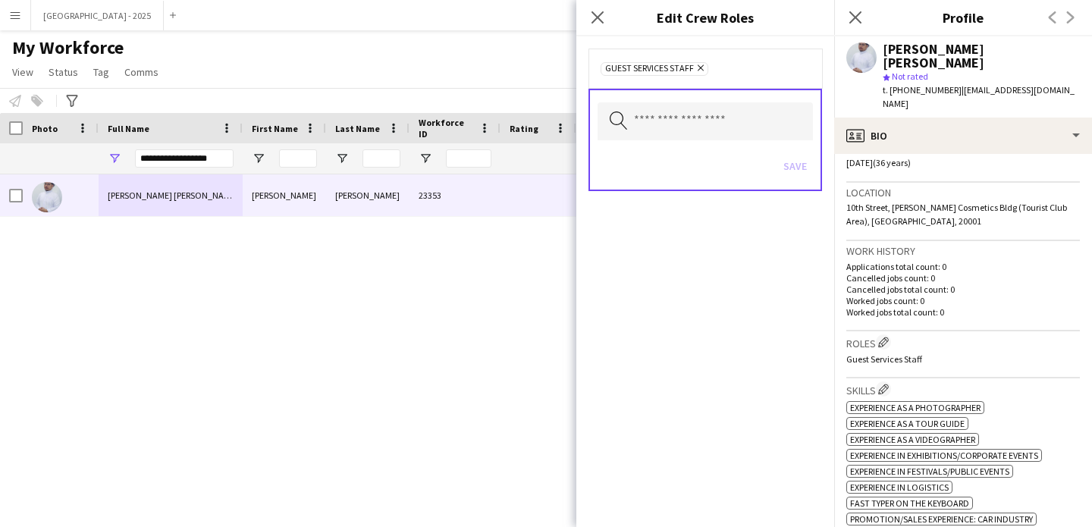
click at [729, 100] on div "Search by role type Save" at bounding box center [706, 140] width 234 height 102
click at [727, 124] on input "text" at bounding box center [705, 121] width 215 height 38
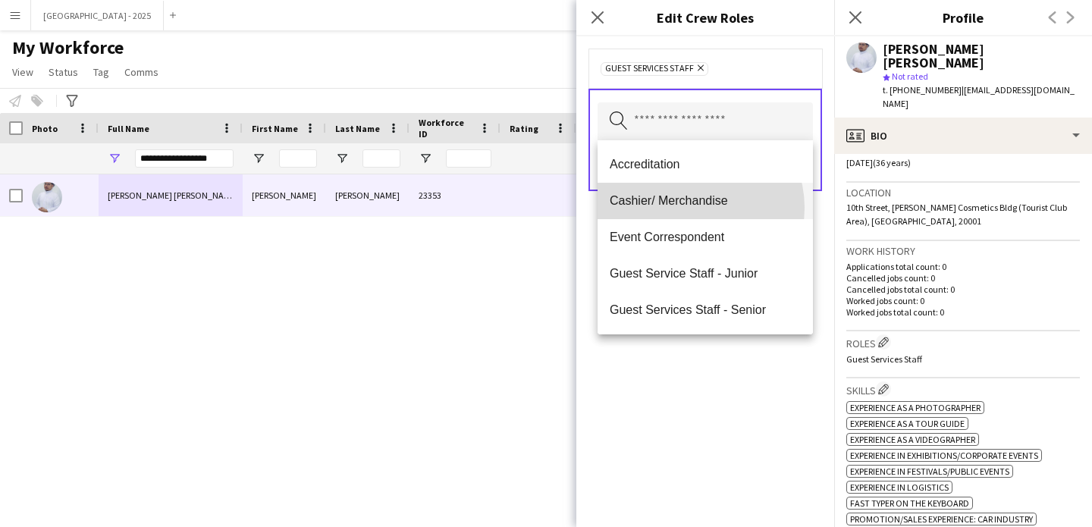
click at [691, 208] on mat-option "Cashier/ Merchandise" at bounding box center [705, 201] width 215 height 36
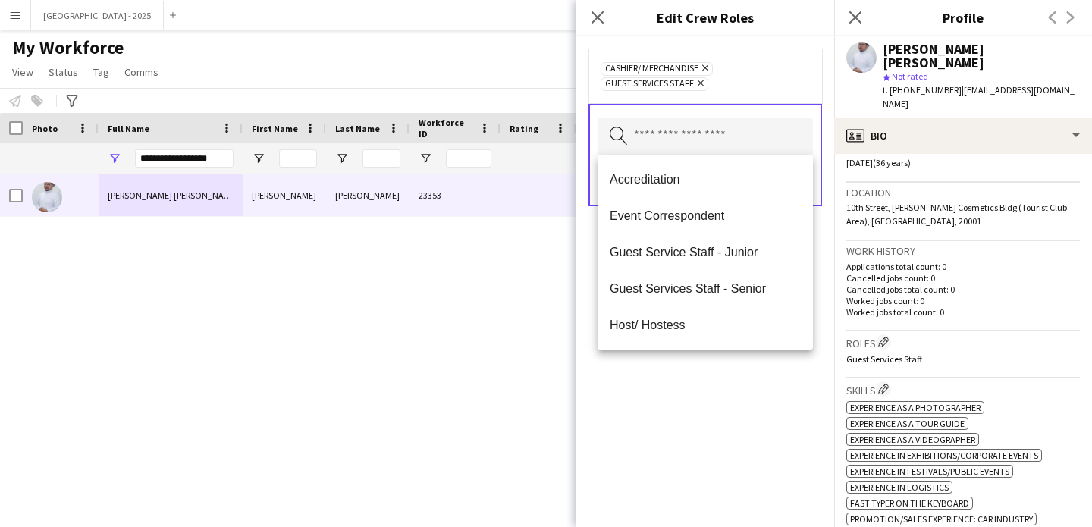
click at [766, 382] on div "Cashier/ Merchandise Remove Guest Services Staff Remove Search by role type Save" at bounding box center [706, 281] width 258 height 491
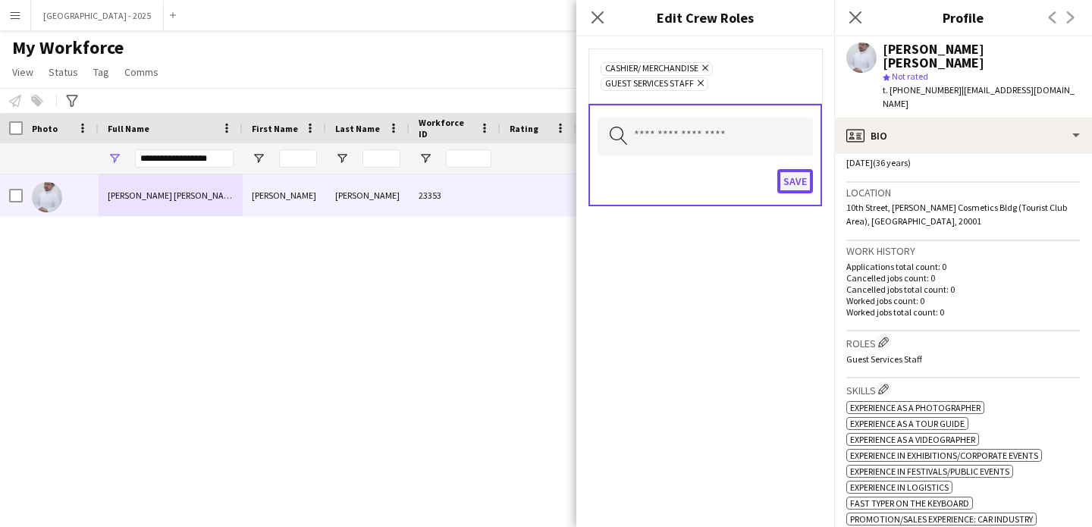
click at [797, 181] on button "Save" at bounding box center [796, 181] width 36 height 24
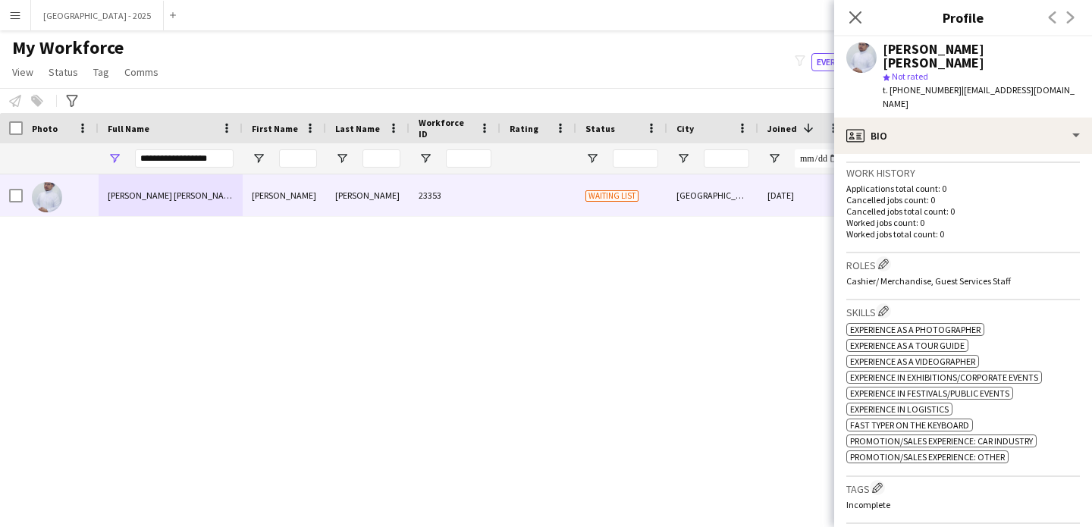
scroll to position [466, 0]
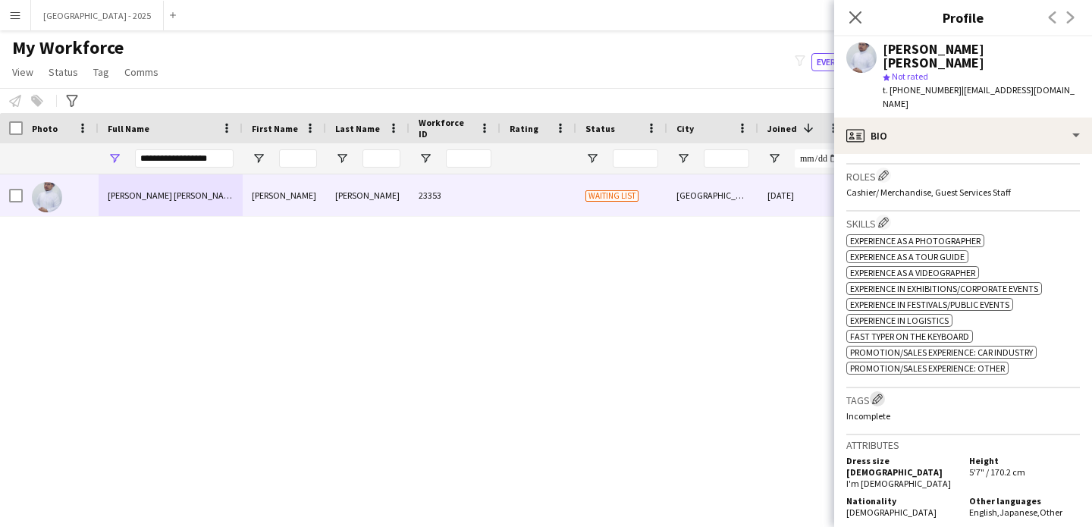
click at [880, 394] on app-icon "Edit crew company tags" at bounding box center [877, 399] width 11 height 11
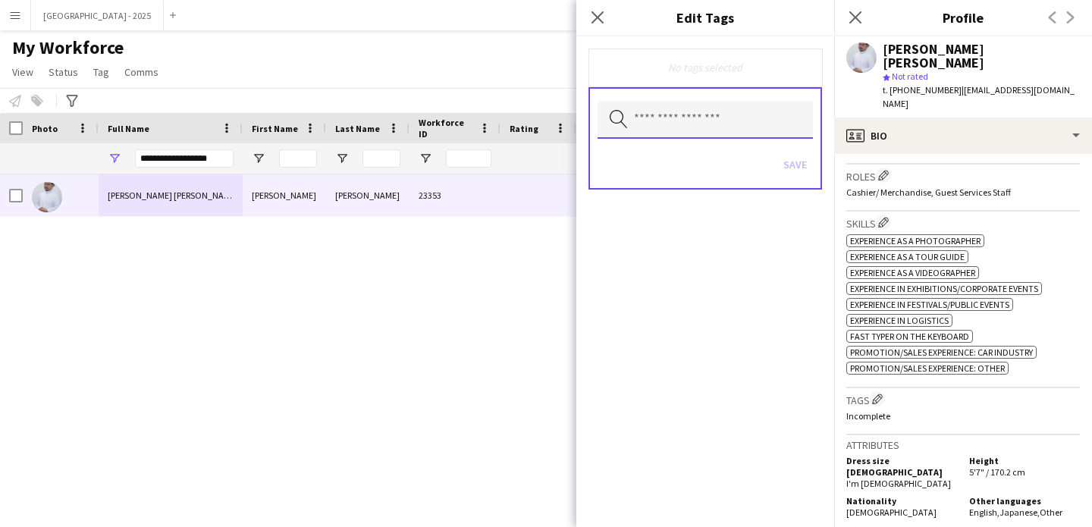
click at [699, 129] on input "text" at bounding box center [705, 120] width 215 height 38
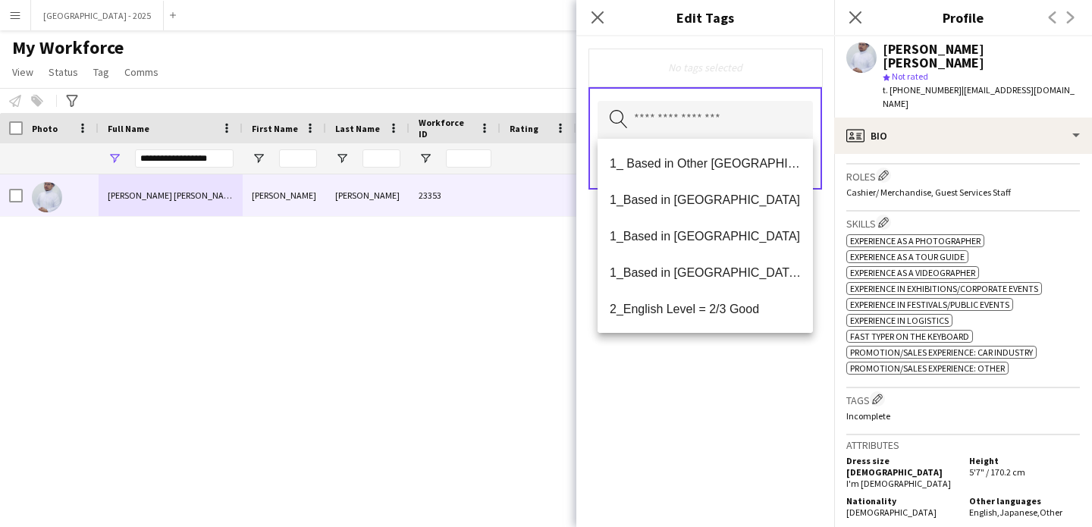
click at [740, 401] on div "No tags selected Search by tag name Save" at bounding box center [706, 281] width 258 height 491
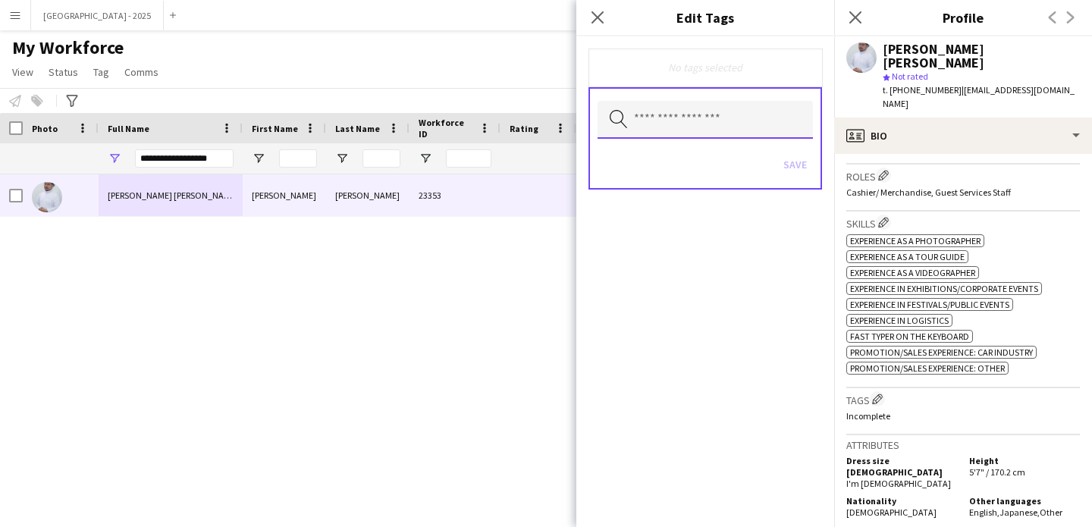
click at [719, 131] on input "text" at bounding box center [705, 120] width 215 height 38
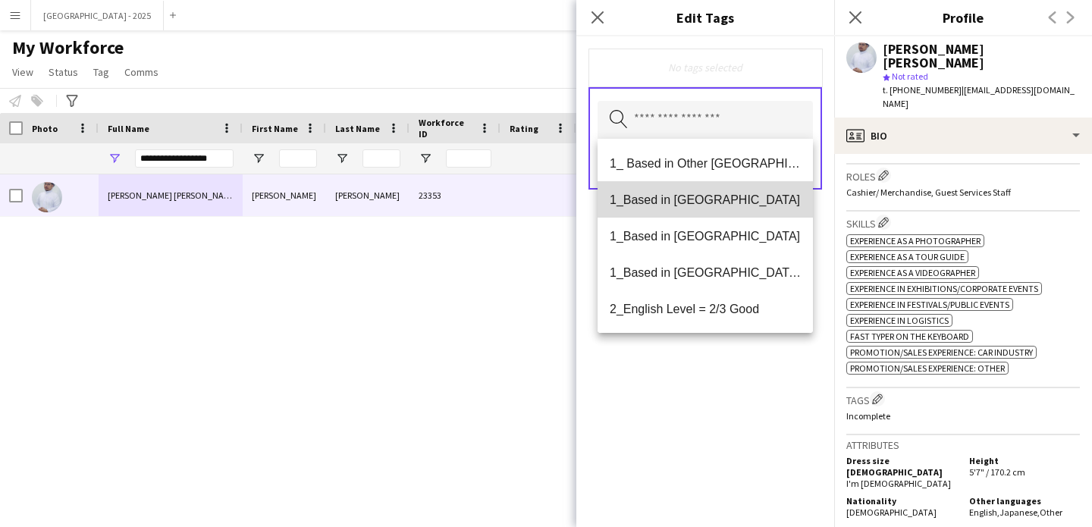
click at [714, 208] on mat-option "1_Based in [GEOGRAPHIC_DATA]" at bounding box center [705, 199] width 215 height 36
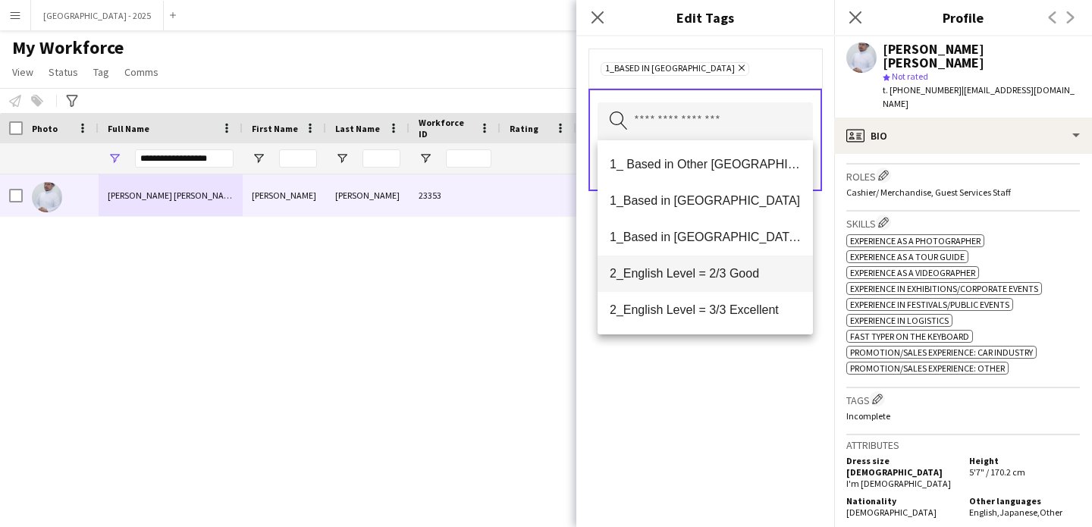
click at [731, 274] on span "2_English Level = 2/3 Good" at bounding box center [705, 273] width 191 height 14
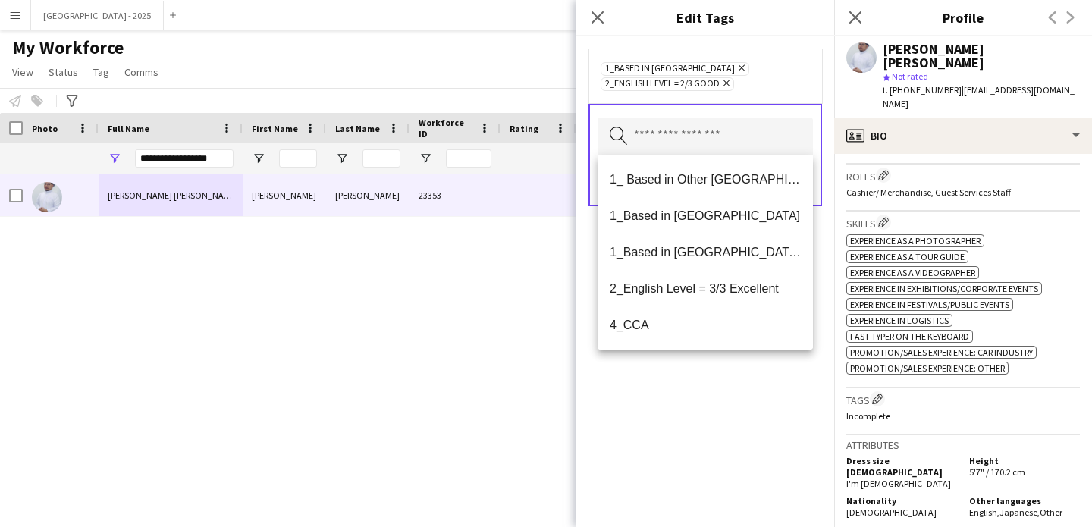
click at [725, 441] on div "1_Based in [GEOGRAPHIC_DATA] Remove 2_English Level = 2/3 Good Remove Search by…" at bounding box center [706, 281] width 258 height 491
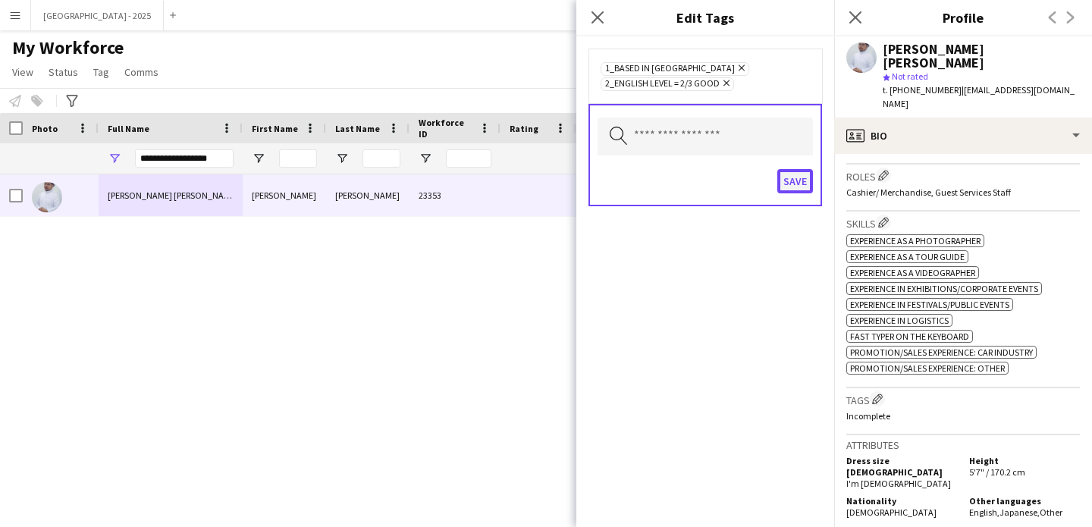
click at [798, 182] on button "Save" at bounding box center [796, 181] width 36 height 24
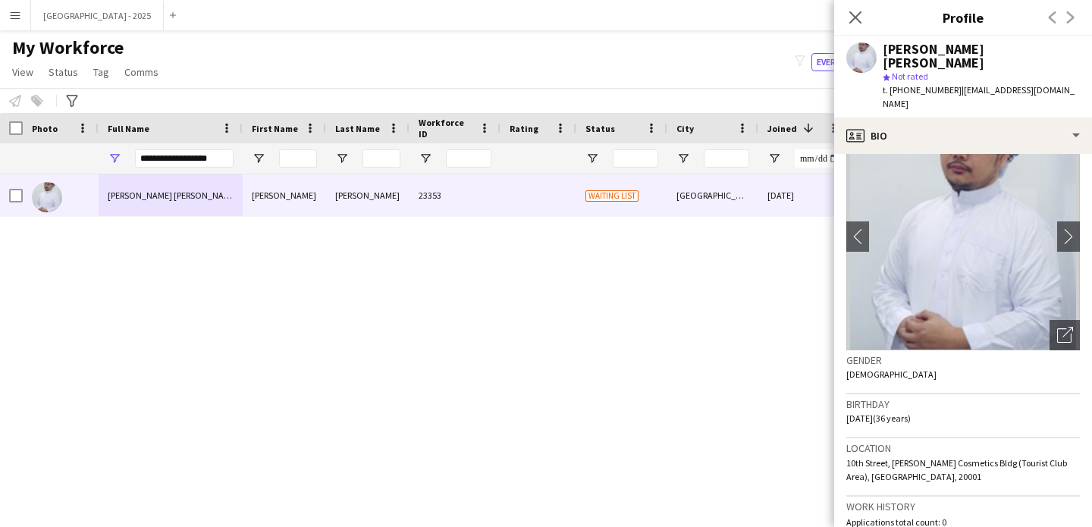
scroll to position [0, 0]
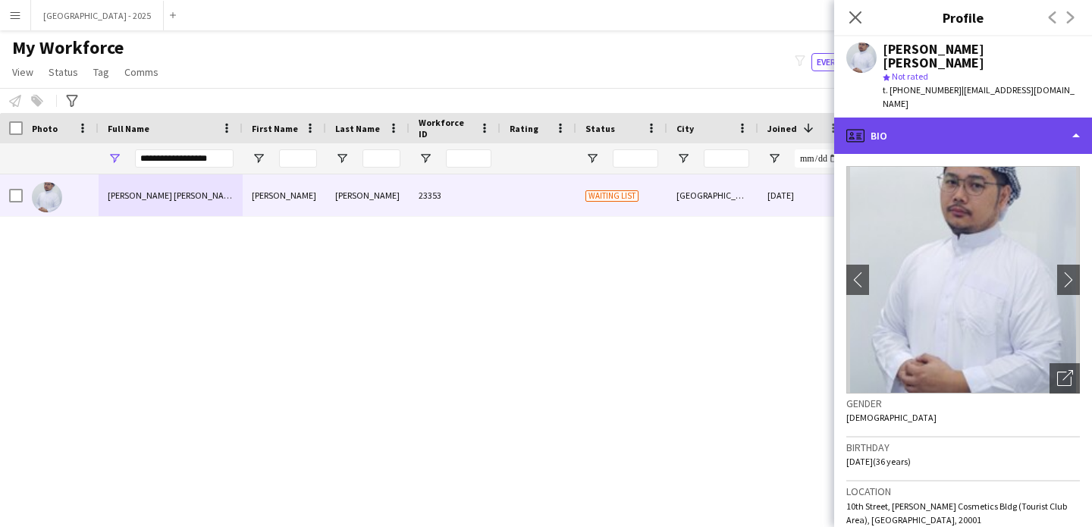
click at [930, 118] on div "profile Bio" at bounding box center [964, 136] width 258 height 36
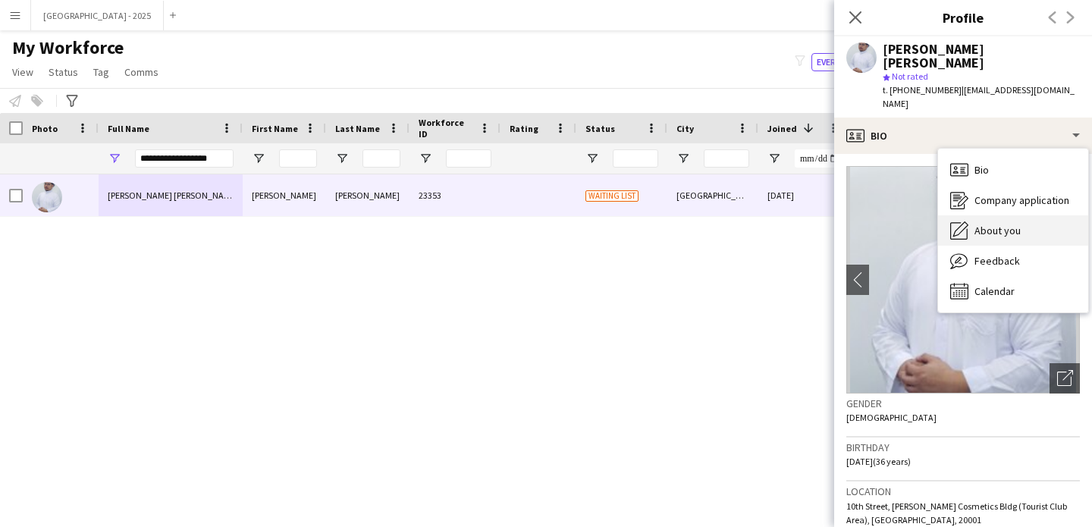
click at [998, 224] on span "About you" at bounding box center [998, 231] width 46 height 14
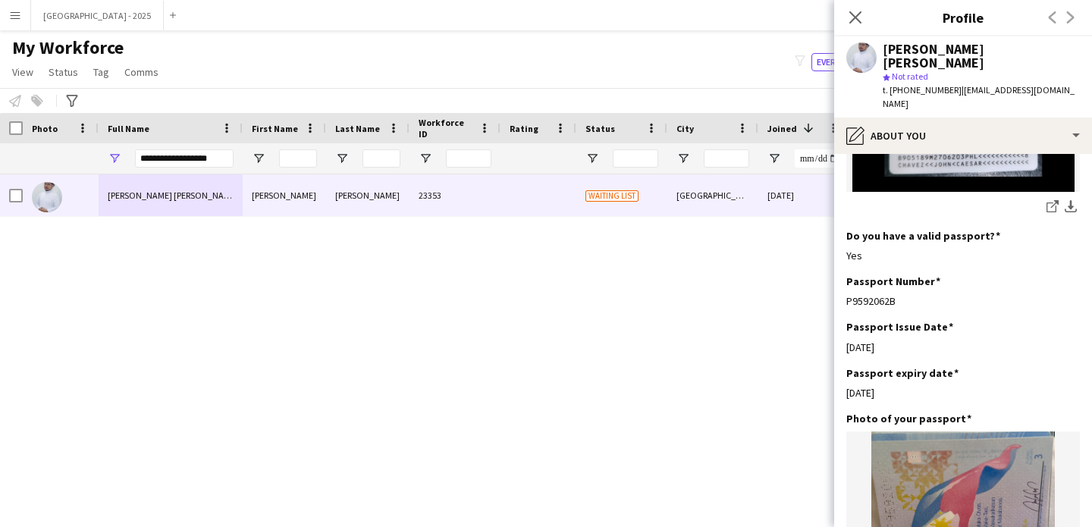
scroll to position [963, 0]
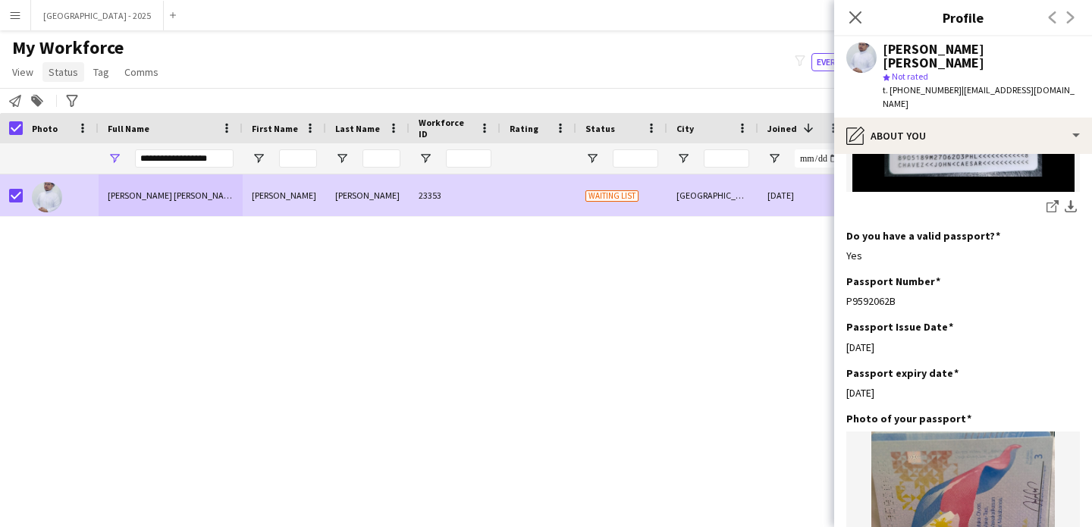
click at [53, 74] on span "Status" at bounding box center [64, 72] width 30 height 14
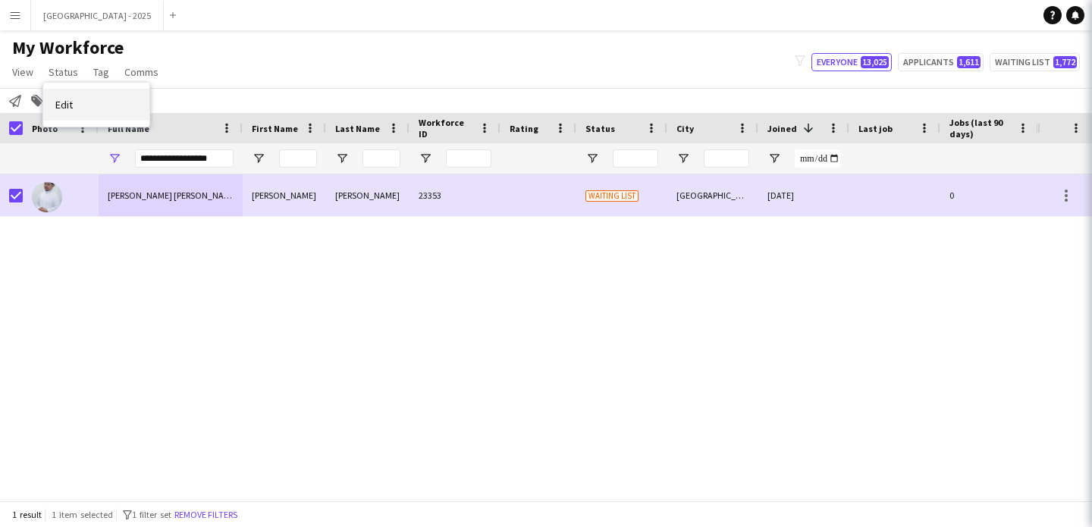
click at [67, 90] on link "Edit" at bounding box center [96, 105] width 106 height 32
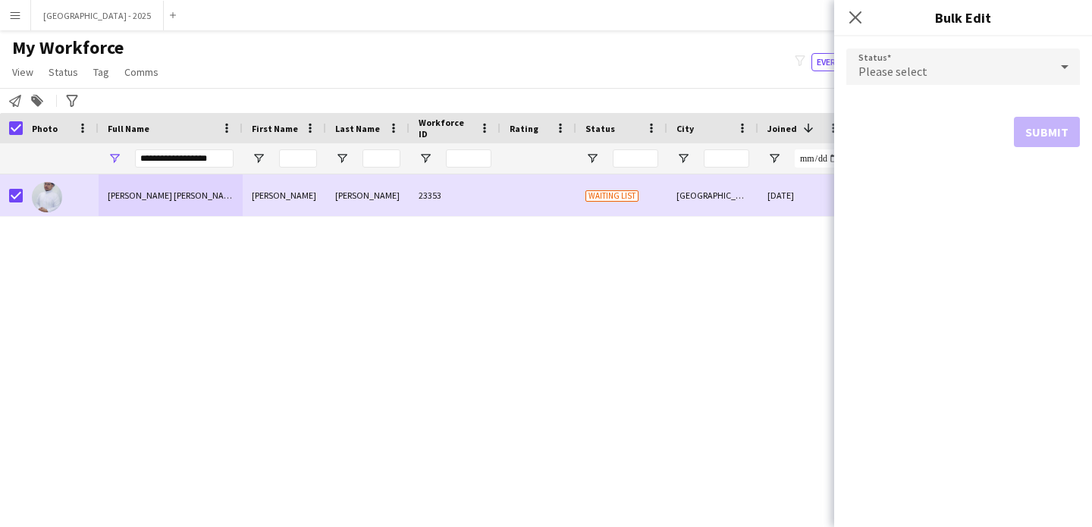
click at [877, 62] on div "Please select" at bounding box center [948, 67] width 203 height 36
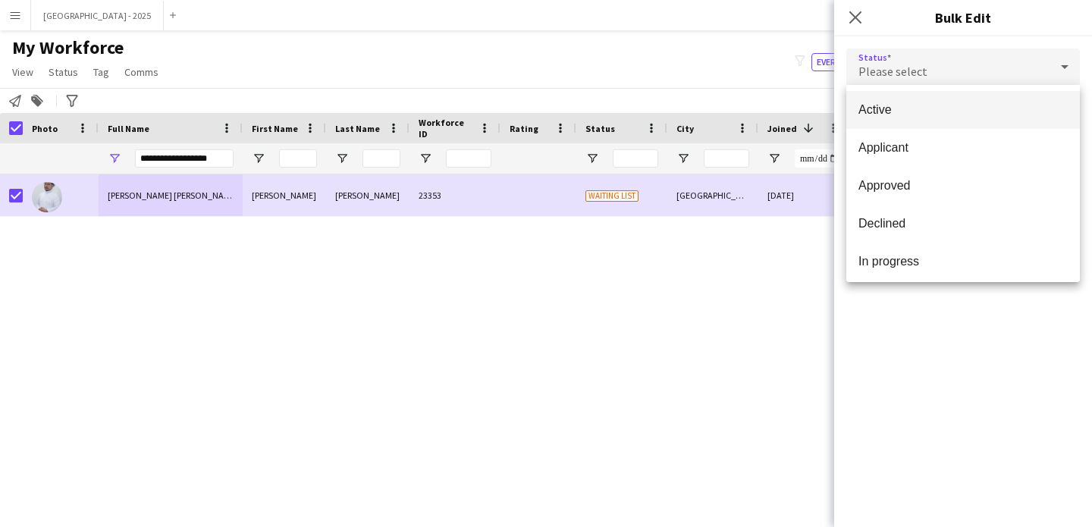
click at [903, 118] on mat-option "Active" at bounding box center [964, 110] width 234 height 38
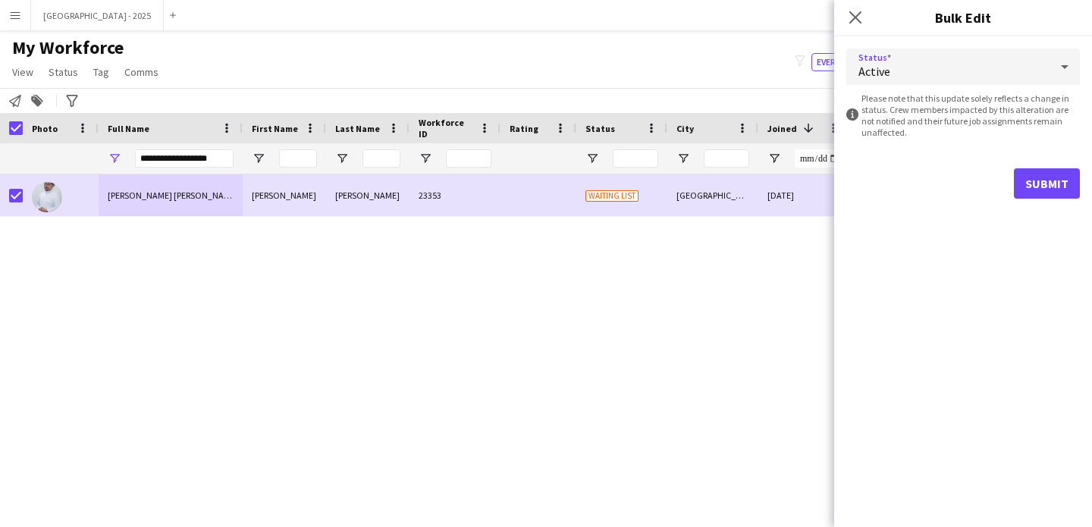
click at [1075, 165] on form "Status Active information-circle Please note that this update solely reflects a…" at bounding box center [964, 123] width 234 height 174
click at [1055, 173] on button "Submit" at bounding box center [1047, 183] width 66 height 30
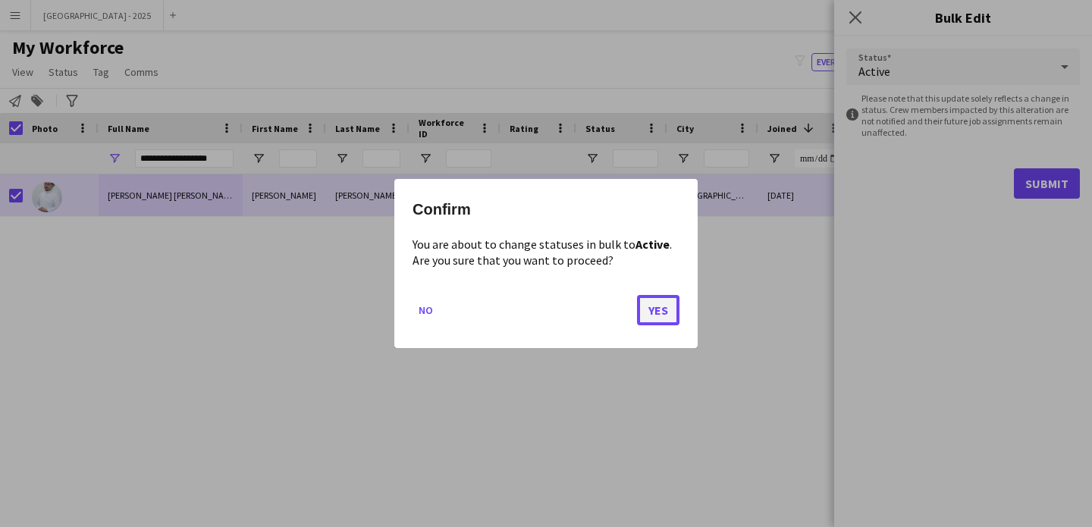
click at [662, 315] on button "Yes" at bounding box center [658, 310] width 42 height 30
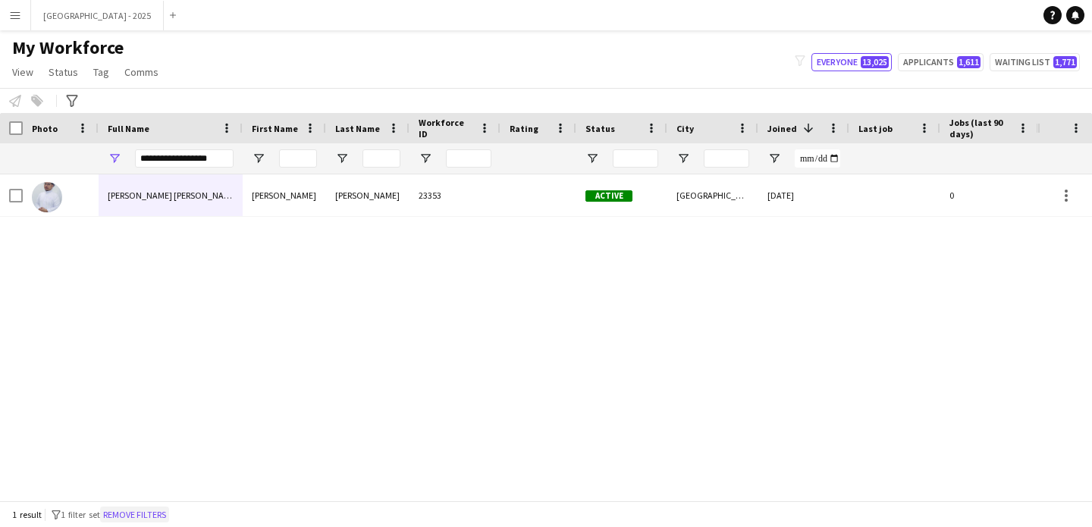
click at [163, 511] on button "Remove filters" at bounding box center [134, 515] width 69 height 17
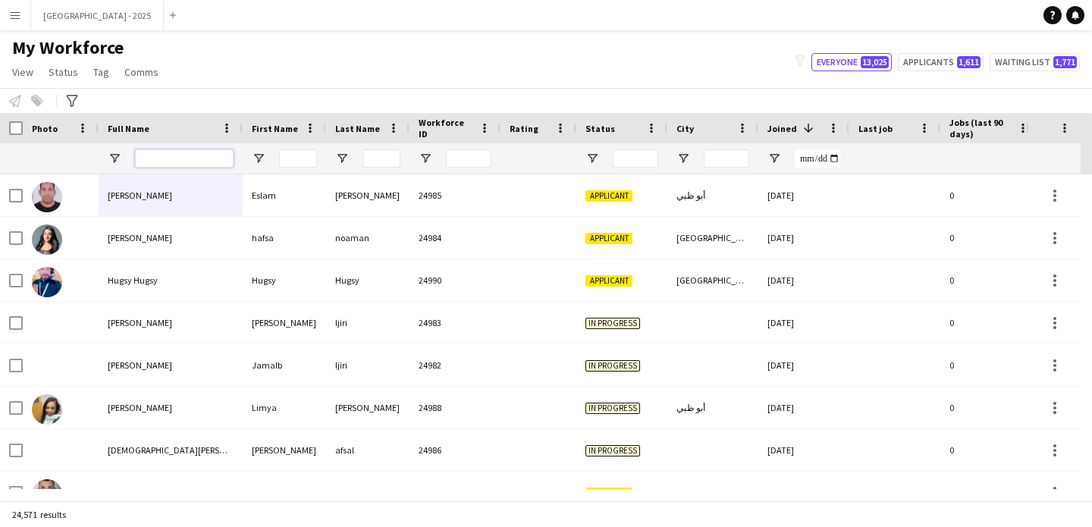
click at [178, 159] on input "Full Name Filter Input" at bounding box center [184, 158] width 99 height 18
paste input "**********"
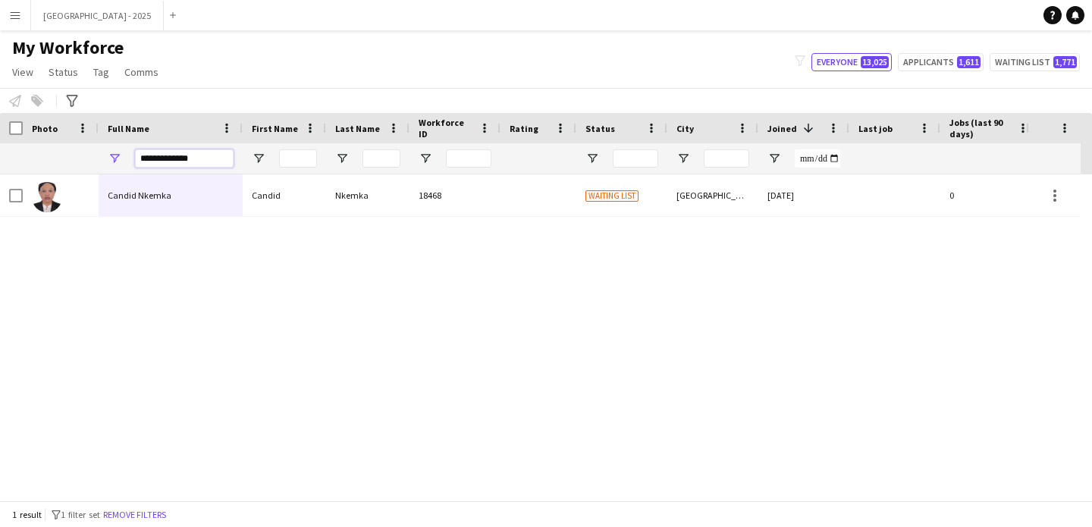
type input "**********"
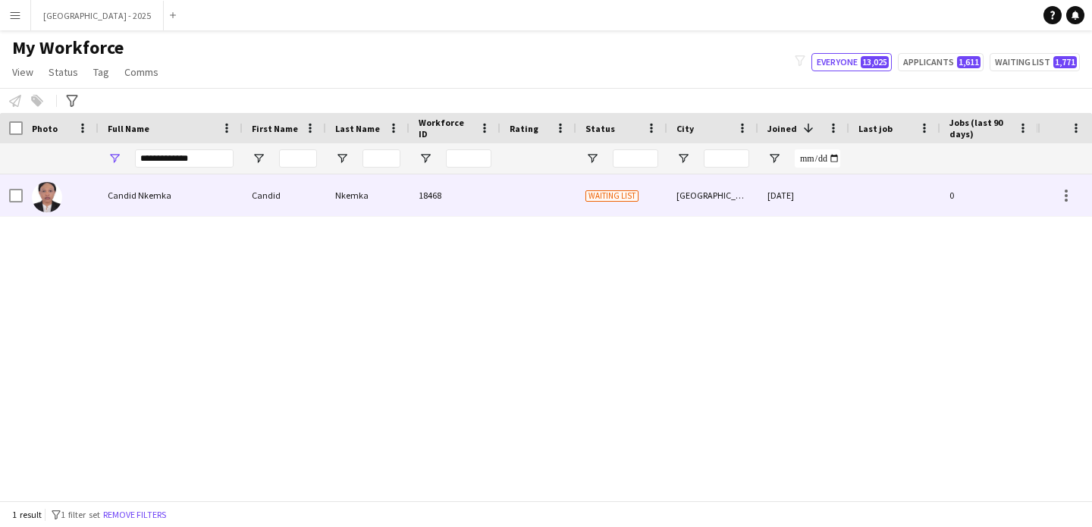
click at [198, 211] on div "Candid Nkemka" at bounding box center [171, 195] width 144 height 42
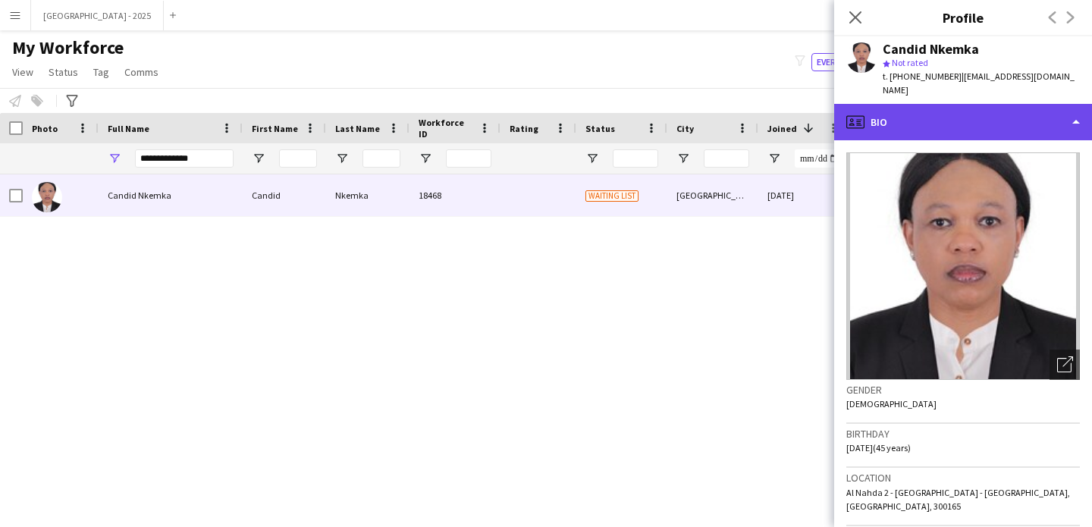
click at [932, 104] on div "profile Bio" at bounding box center [964, 122] width 258 height 36
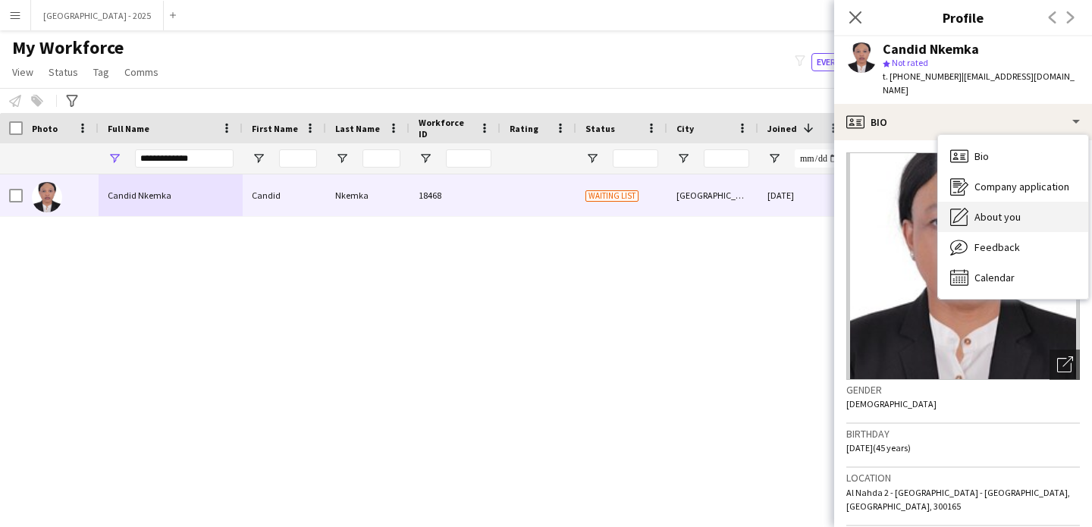
click at [1011, 210] on span "About you" at bounding box center [998, 217] width 46 height 14
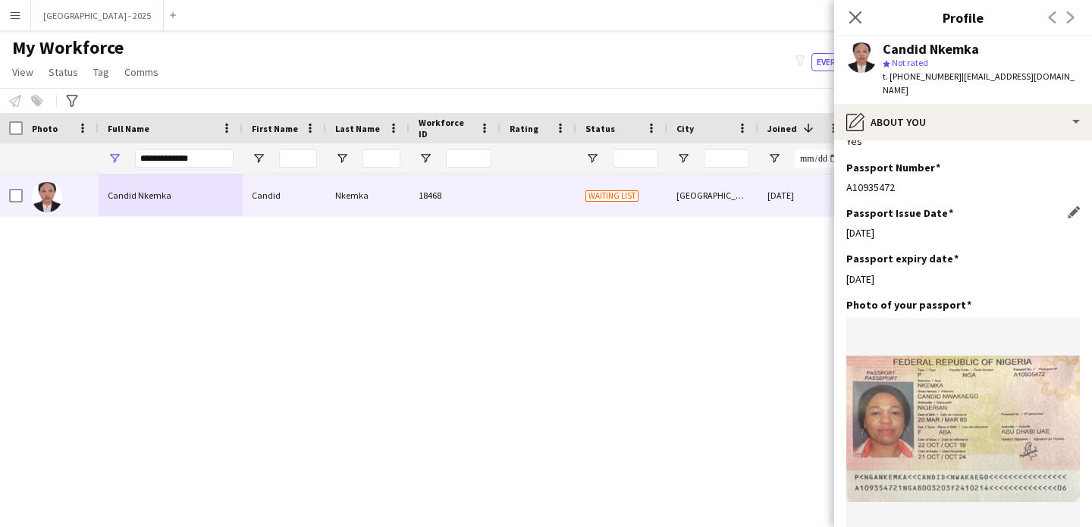
scroll to position [1349, 0]
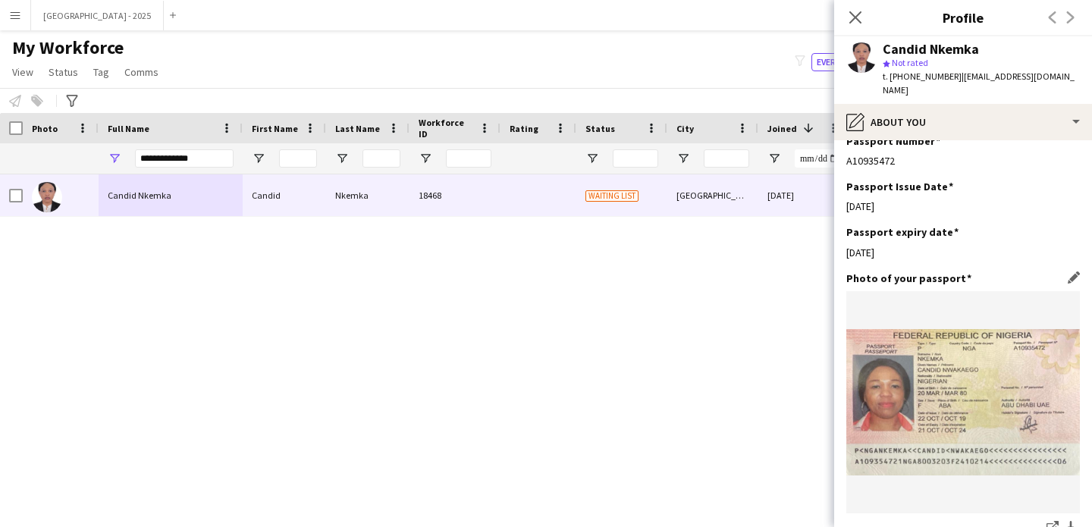
click at [956, 409] on img at bounding box center [964, 402] width 234 height 146
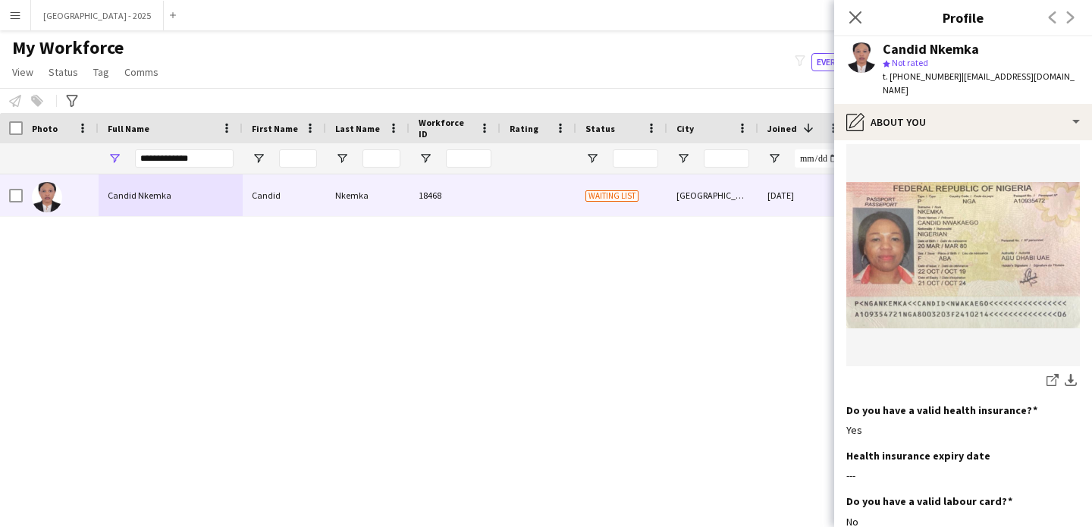
scroll to position [1367, 0]
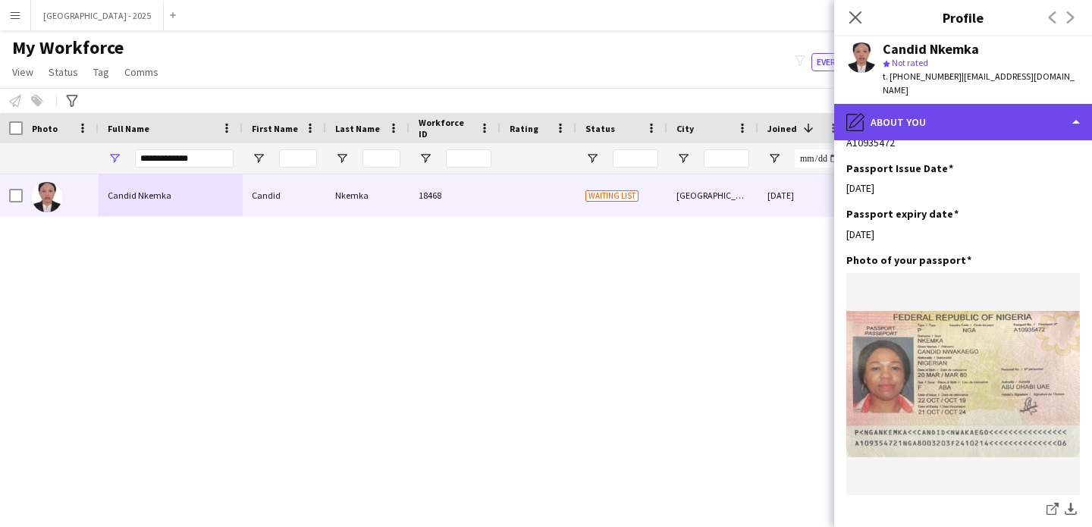
click at [939, 104] on div "pencil4 About you" at bounding box center [964, 122] width 258 height 36
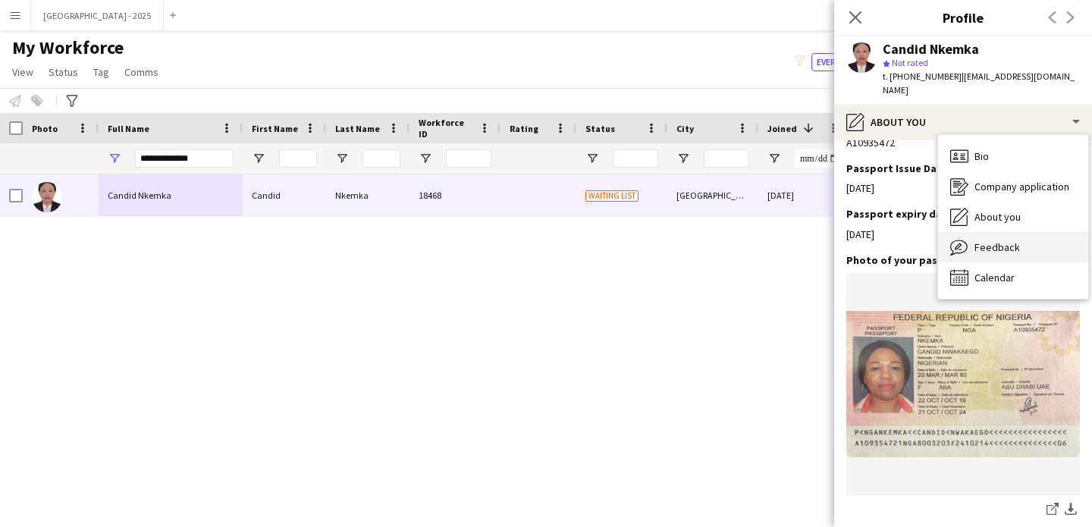
click at [995, 232] on div "Feedback Feedback" at bounding box center [1013, 247] width 150 height 30
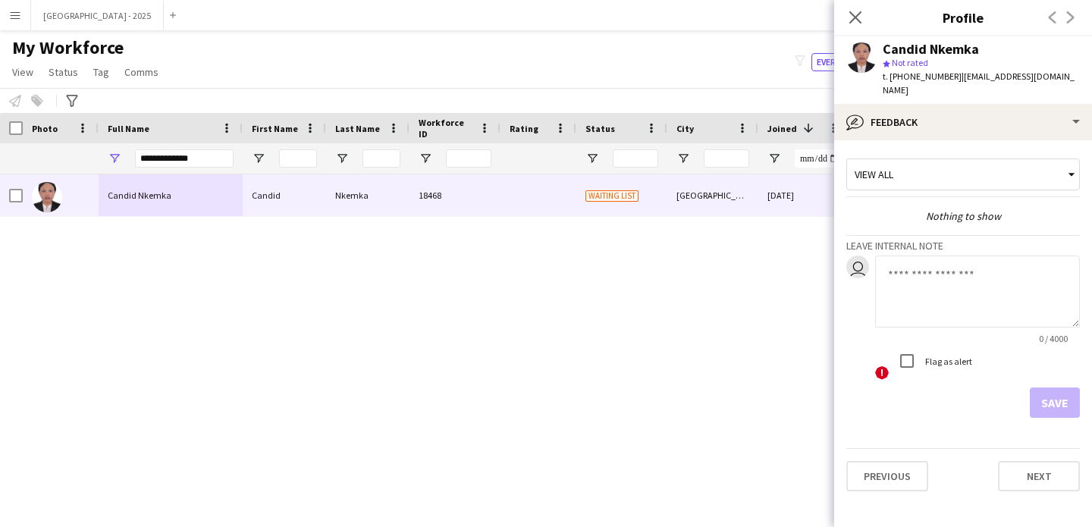
click at [935, 278] on textarea at bounding box center [977, 292] width 205 height 72
type textarea "**********"
click at [1072, 391] on button "Save" at bounding box center [1055, 403] width 50 height 30
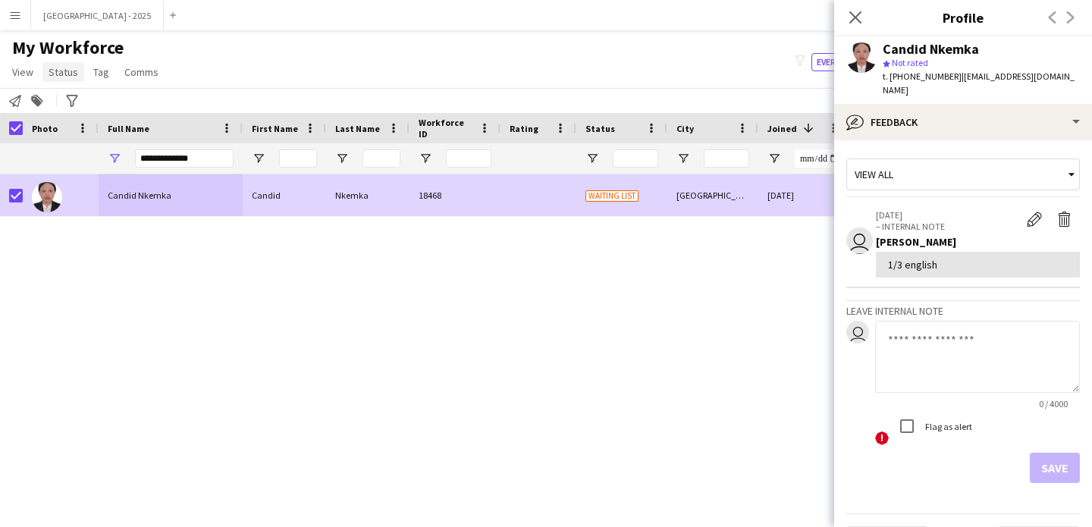
click at [64, 70] on span "Status" at bounding box center [64, 72] width 30 height 14
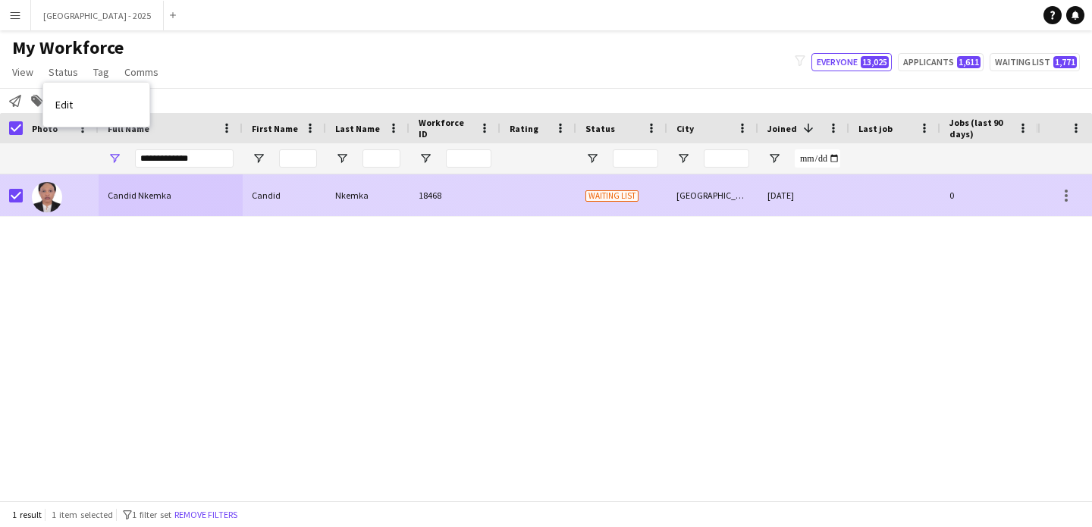
click at [288, 197] on div "Candid" at bounding box center [284, 195] width 83 height 42
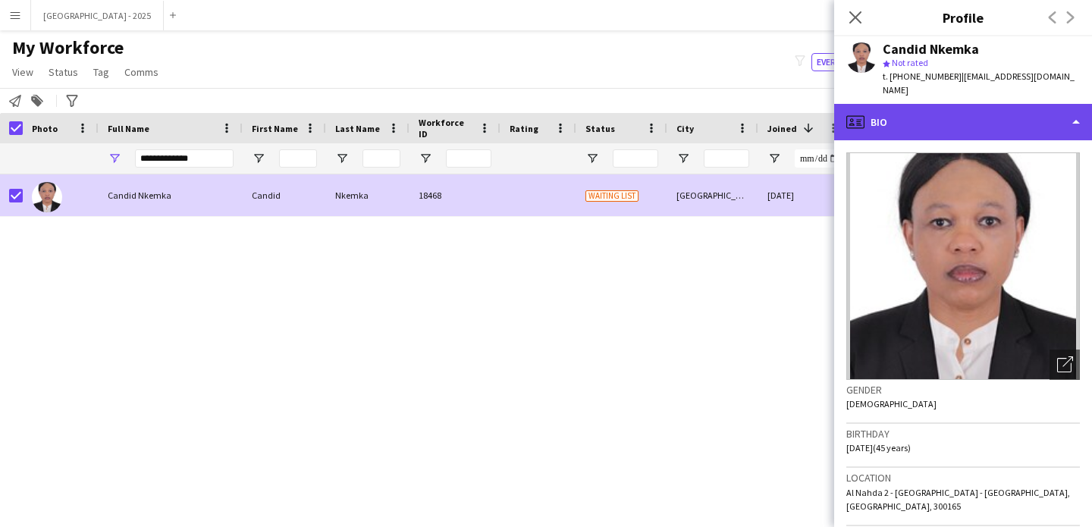
click at [912, 108] on div "profile Bio" at bounding box center [964, 122] width 258 height 36
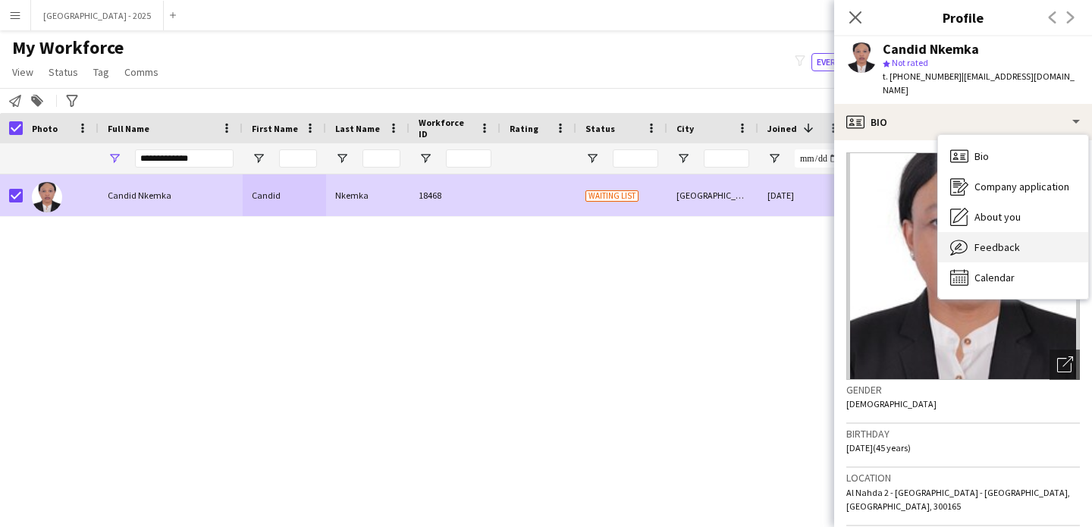
click at [984, 240] on span "Feedback" at bounding box center [998, 247] width 46 height 14
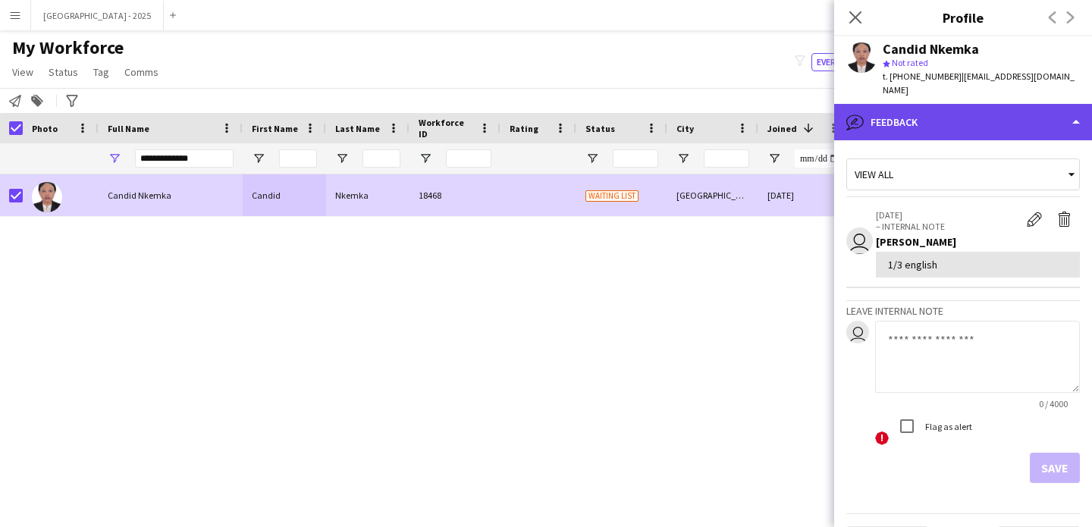
click at [914, 115] on div "bubble-pencil Feedback" at bounding box center [964, 122] width 258 height 36
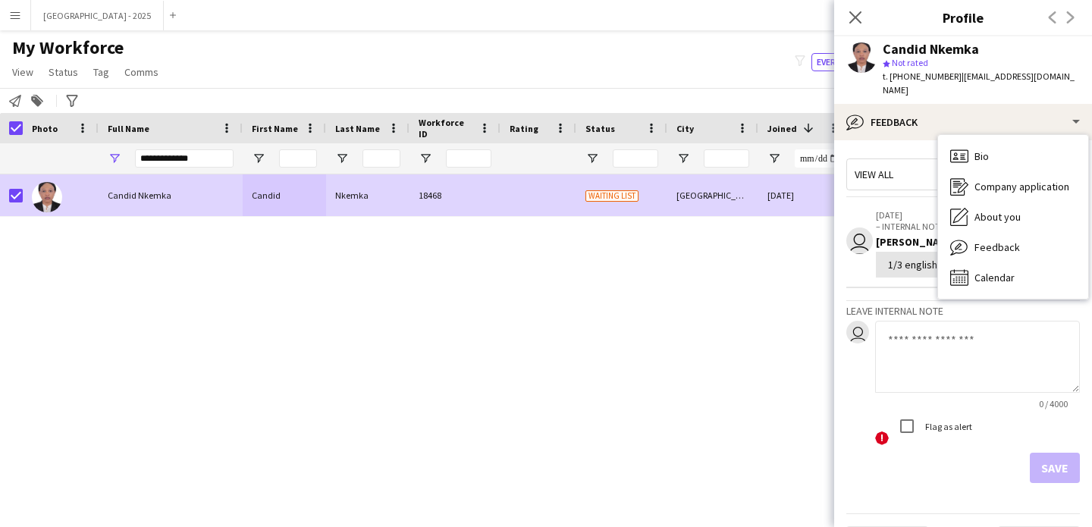
click at [935, 140] on app-crew-profile-feedback-tab "View all user [DATE] – INTERNAL NOTE Edit internal note Delete internal note [P…" at bounding box center [964, 333] width 258 height 387
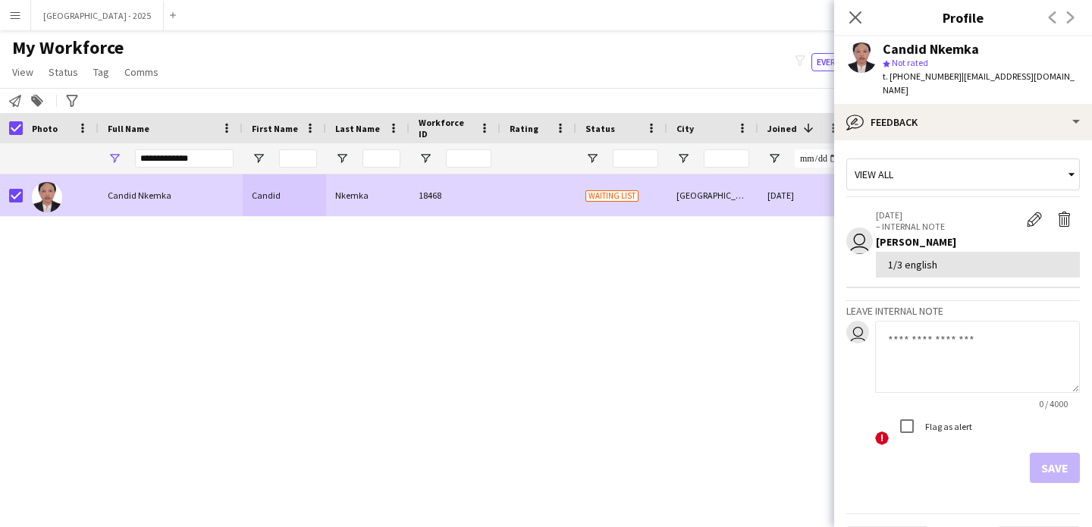
click at [969, 152] on div "View all user [DATE] – INTERNAL NOTE Edit internal note Delete internal note [P…" at bounding box center [964, 317] width 234 height 331
click at [949, 140] on app-crew-profile-feedback-tab "View all user [DATE] – INTERNAL NOTE Edit internal note Delete internal note [P…" at bounding box center [964, 333] width 258 height 387
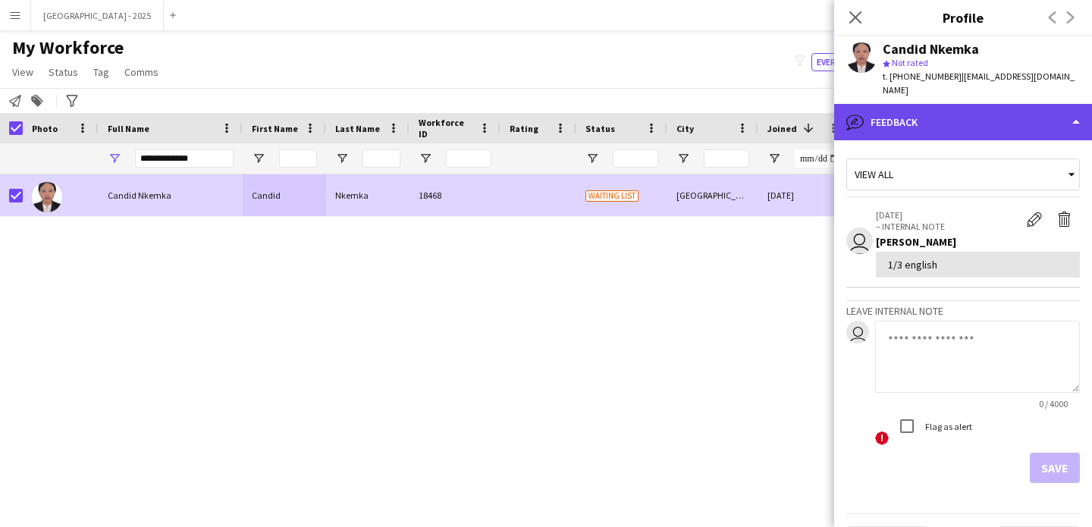
click at [954, 123] on div "bubble-pencil Feedback" at bounding box center [964, 122] width 258 height 36
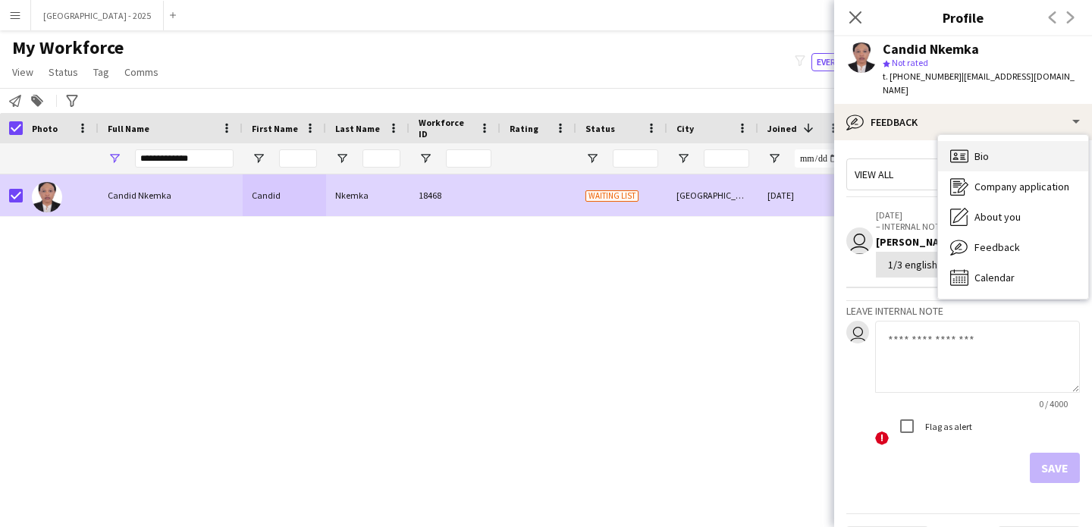
click at [970, 141] on div "Bio Bio" at bounding box center [1013, 156] width 150 height 30
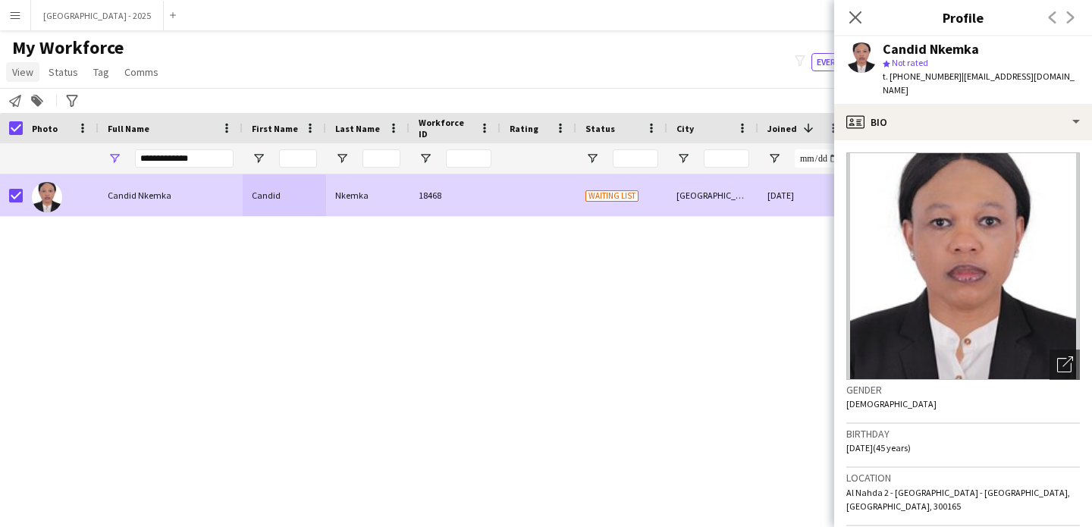
click at [36, 68] on link "View" at bounding box center [22, 72] width 33 height 20
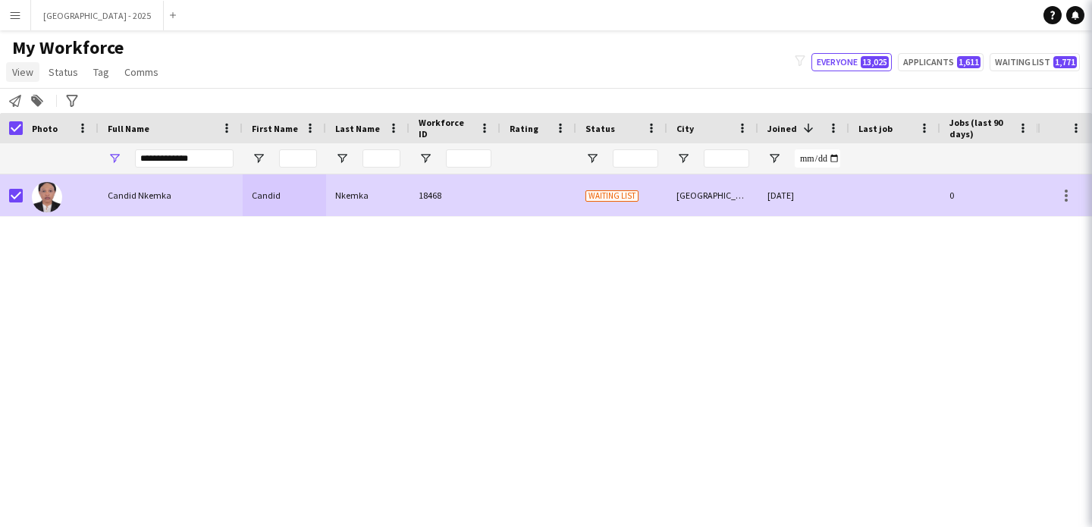
click at [66, 74] on span "Status" at bounding box center [64, 72] width 30 height 14
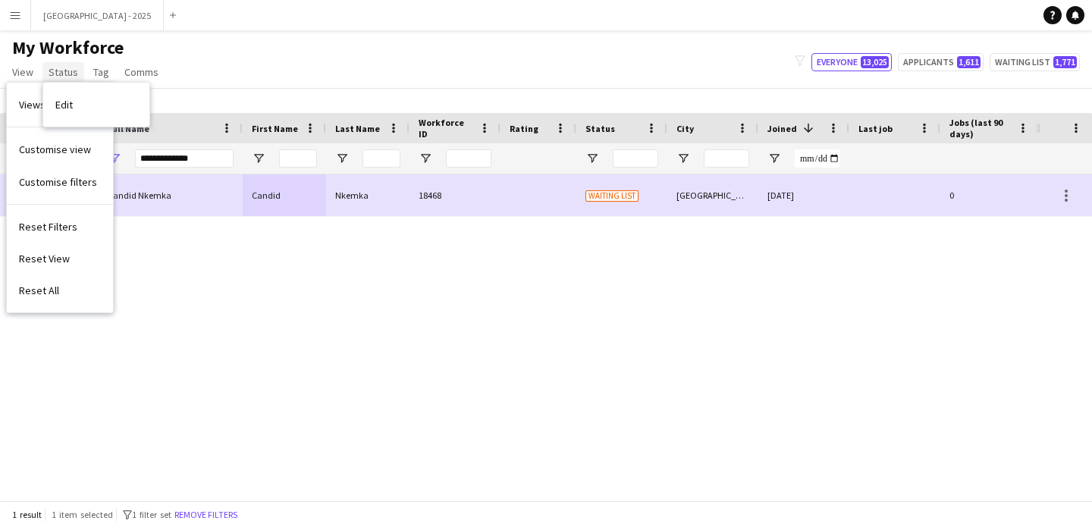
click at [54, 64] on link "Status" at bounding box center [63, 72] width 42 height 20
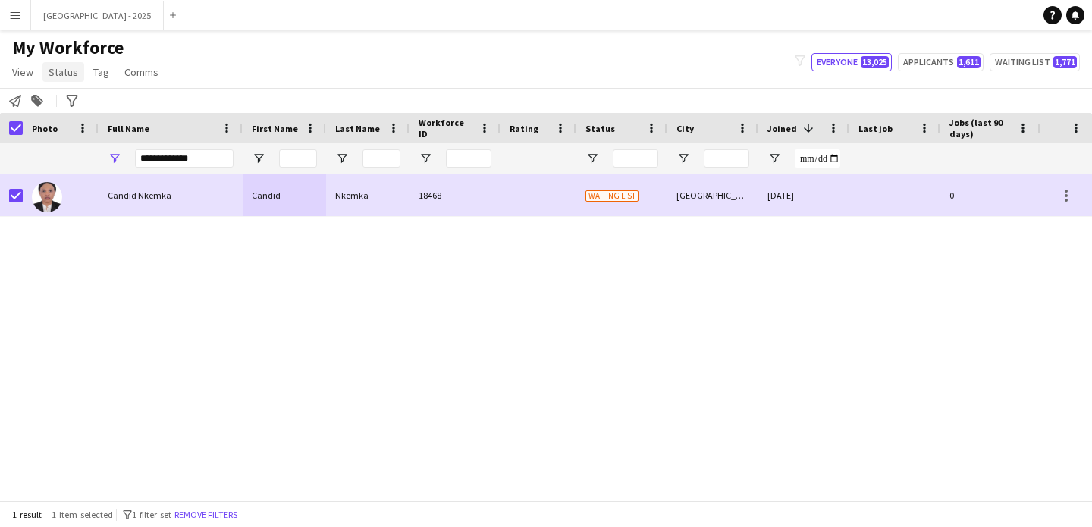
click at [59, 67] on span "Status" at bounding box center [64, 72] width 30 height 14
click at [81, 105] on link "Edit" at bounding box center [96, 105] width 106 height 32
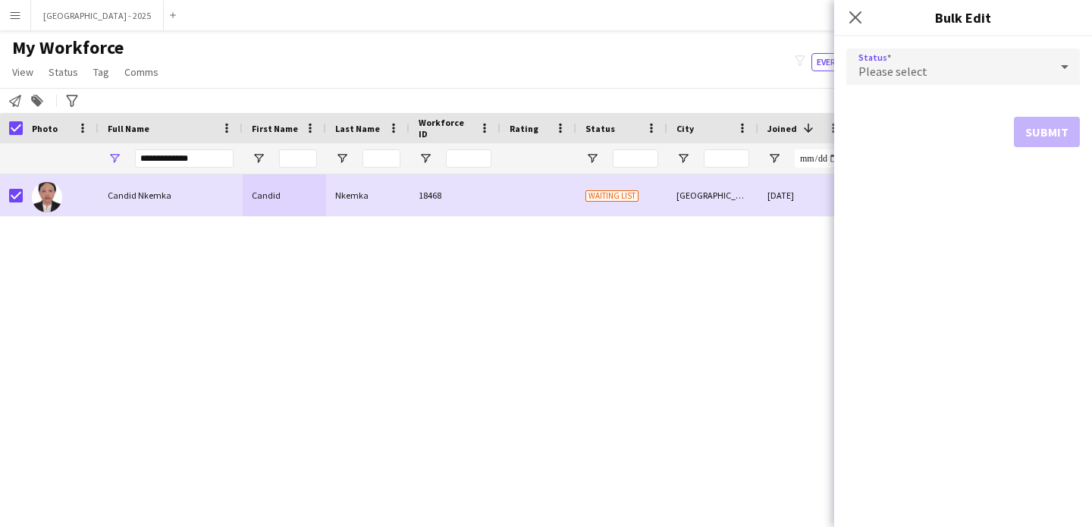
click at [923, 74] on span "Please select" at bounding box center [893, 71] width 69 height 15
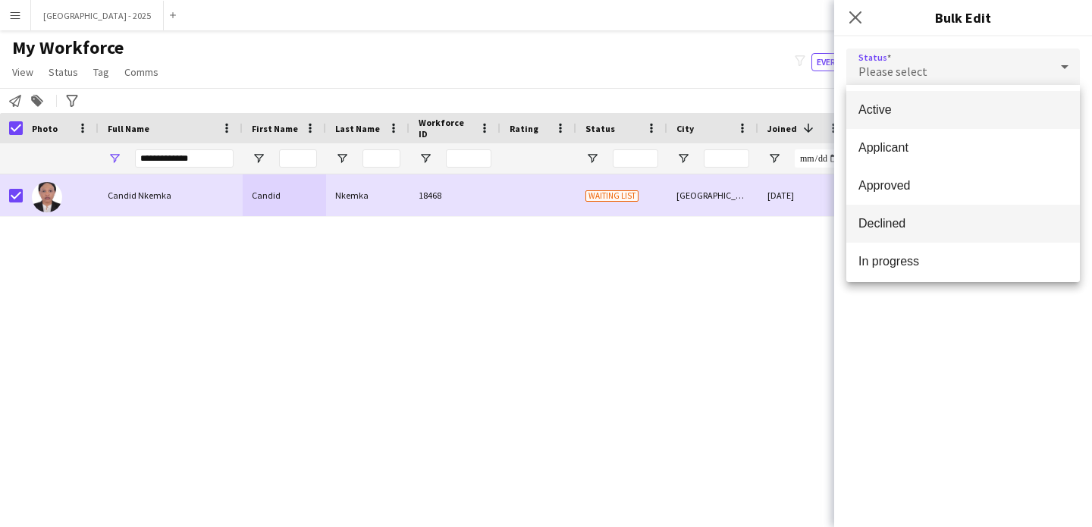
click at [919, 214] on mat-option "Declined" at bounding box center [964, 224] width 234 height 38
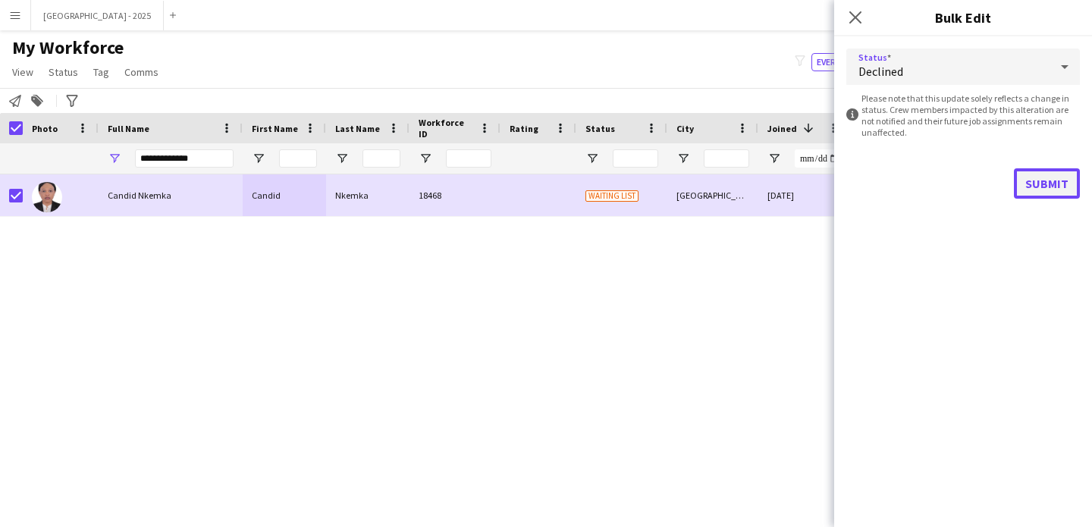
click at [1052, 181] on button "Submit" at bounding box center [1047, 183] width 66 height 30
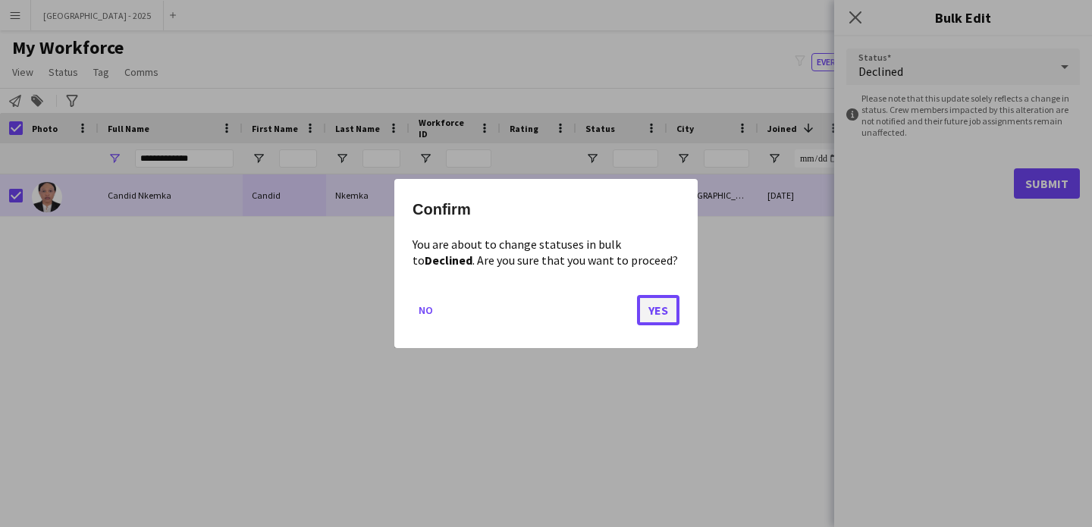
click at [671, 314] on button "Yes" at bounding box center [658, 310] width 42 height 30
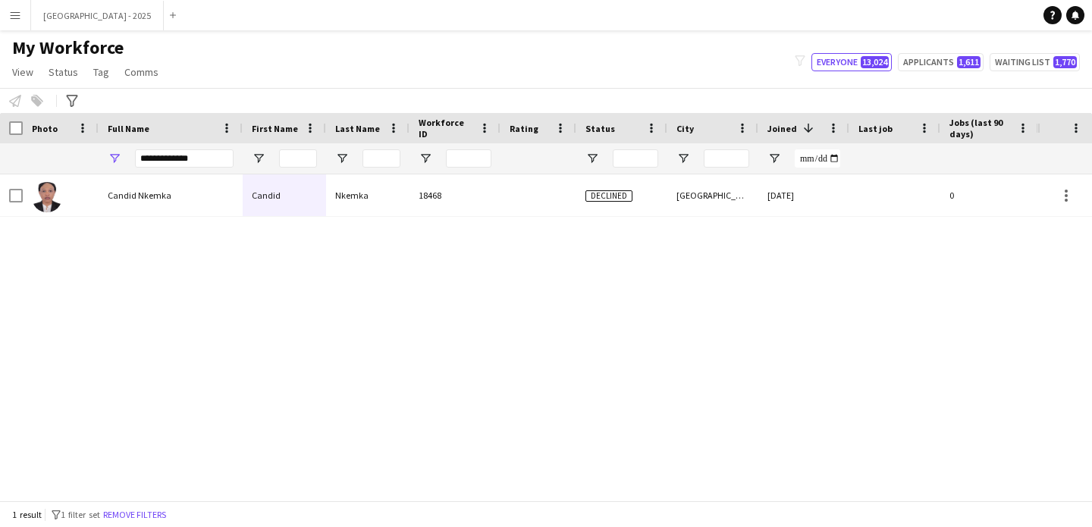
click at [376, 201] on div "Nkemka" at bounding box center [367, 195] width 83 height 42
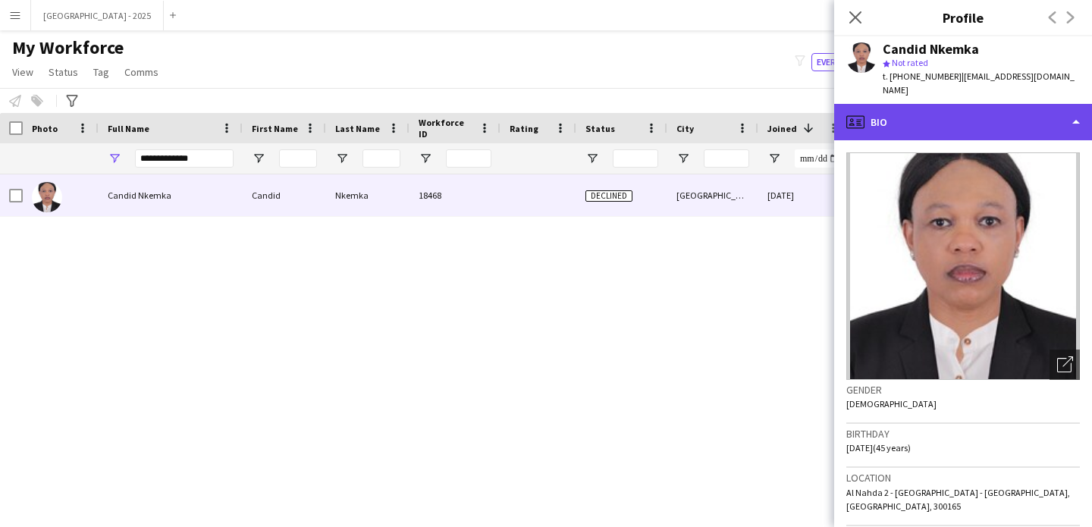
click at [939, 104] on div "profile Bio" at bounding box center [964, 122] width 258 height 36
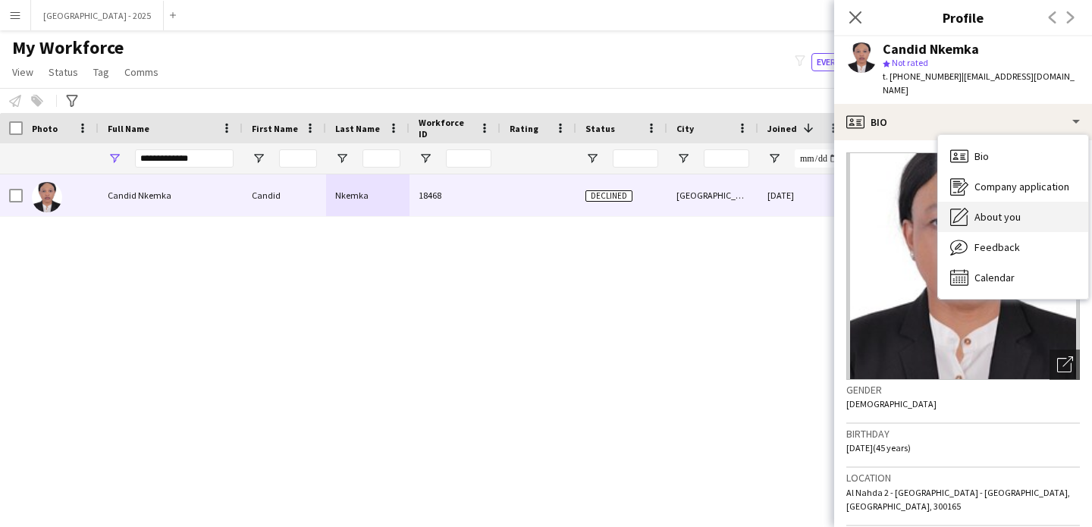
click at [997, 210] on span "About you" at bounding box center [998, 217] width 46 height 14
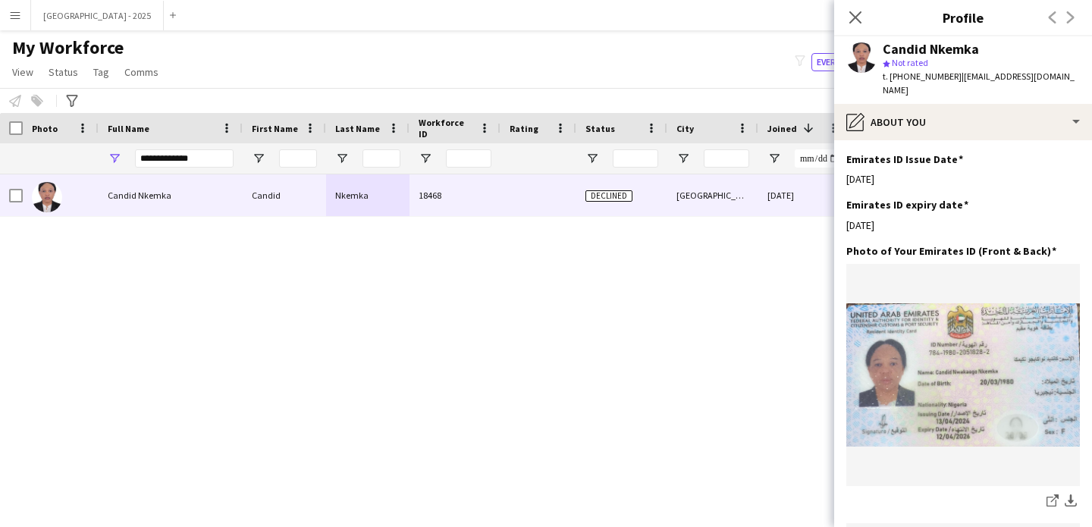
scroll to position [966, 0]
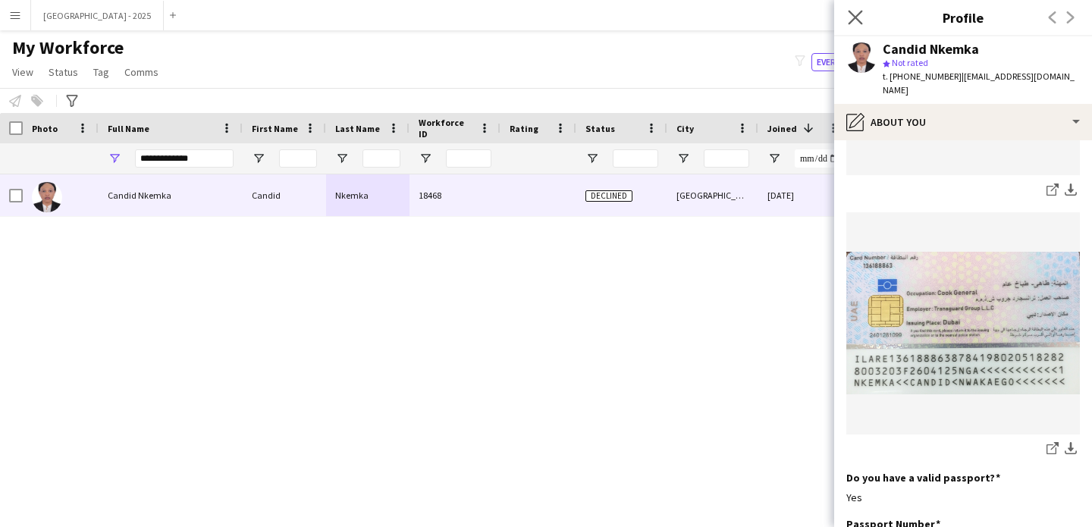
click at [863, 13] on app-icon "Close pop-in" at bounding box center [856, 18] width 22 height 22
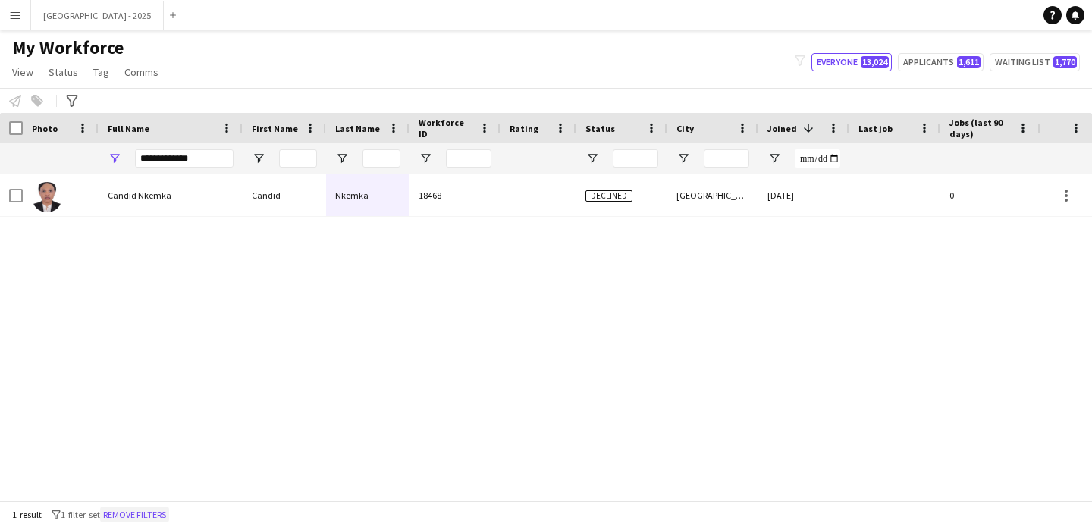
click at [156, 515] on button "Remove filters" at bounding box center [134, 515] width 69 height 17
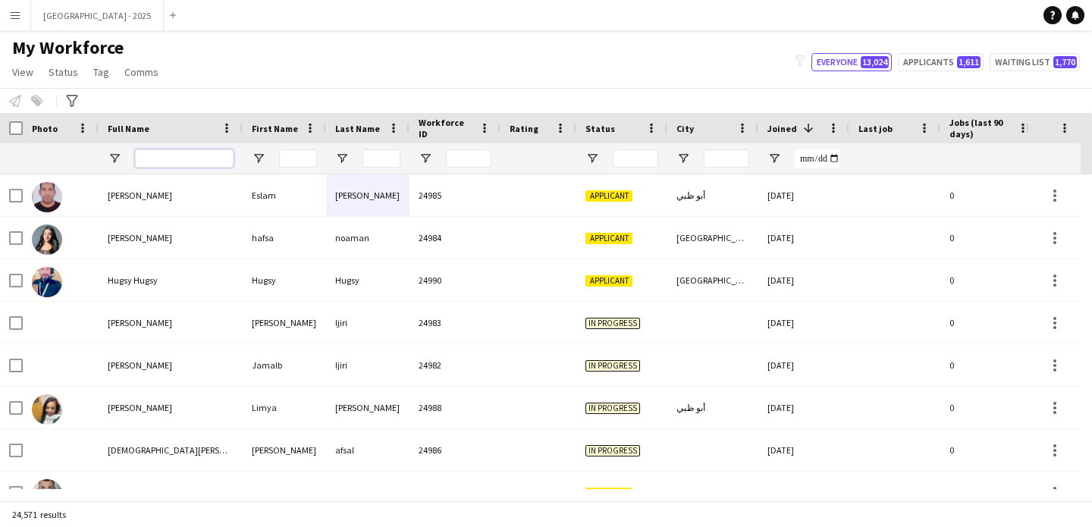
click at [206, 163] on input "Full Name Filter Input" at bounding box center [184, 158] width 99 height 18
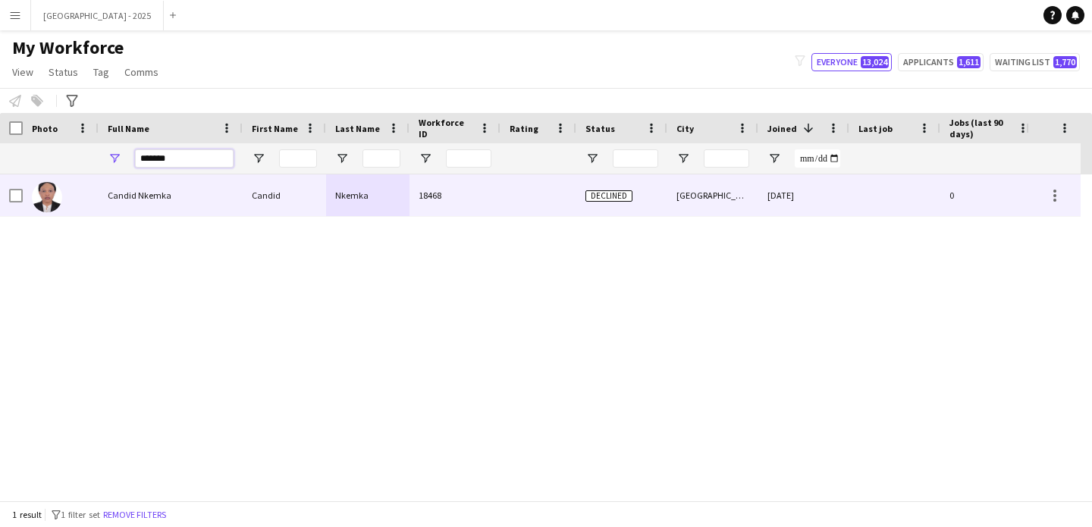
type input "******"
click at [187, 216] on div "Candid Nkemka Candid Nkemka 18468 Declined [GEOGRAPHIC_DATA] [DATE] 0 Guest Ser…" at bounding box center [774, 195] width 1549 height 42
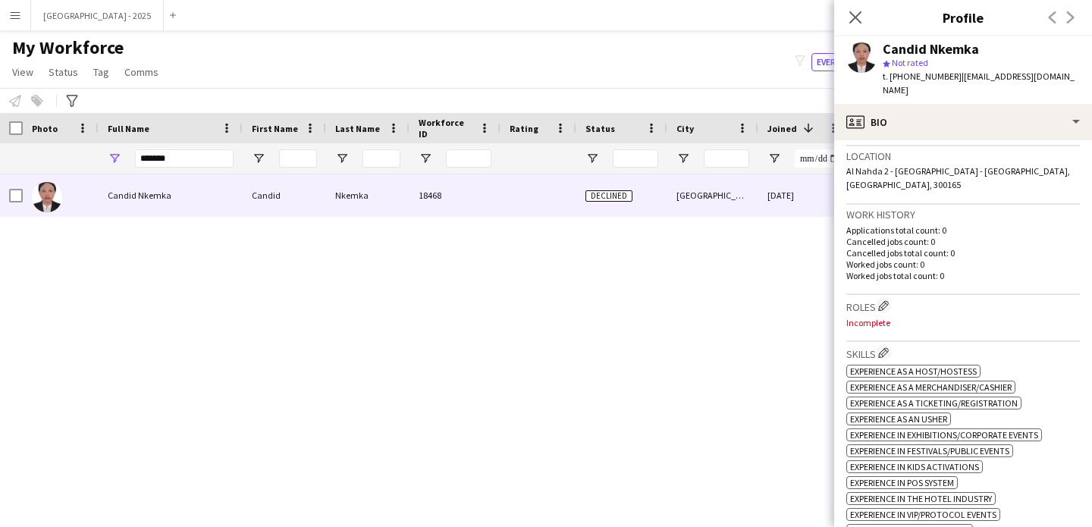
scroll to position [401, 0]
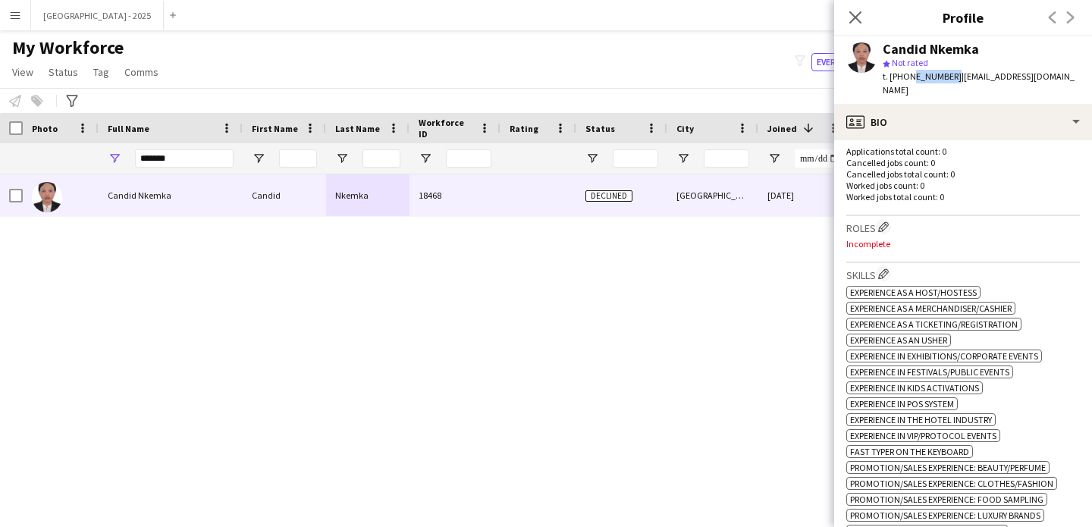
drag, startPoint x: 909, startPoint y: 80, endPoint x: 948, endPoint y: 81, distance: 38.7
click at [948, 81] on span "t. [PHONE_NUMBER]" at bounding box center [922, 76] width 79 height 11
click at [851, 15] on icon "Close pop-in" at bounding box center [855, 17] width 14 height 14
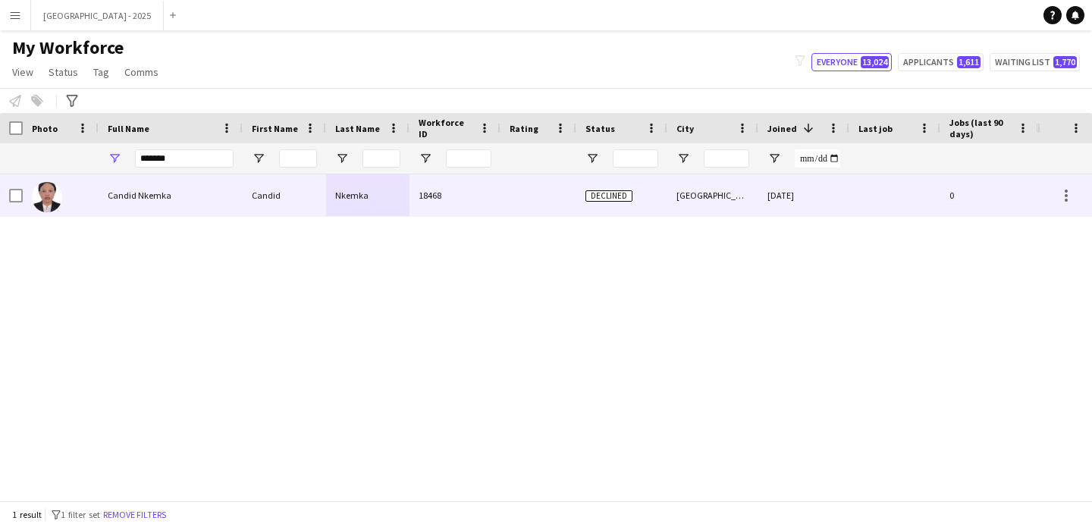
click at [641, 193] on div "Declined" at bounding box center [622, 195] width 91 height 42
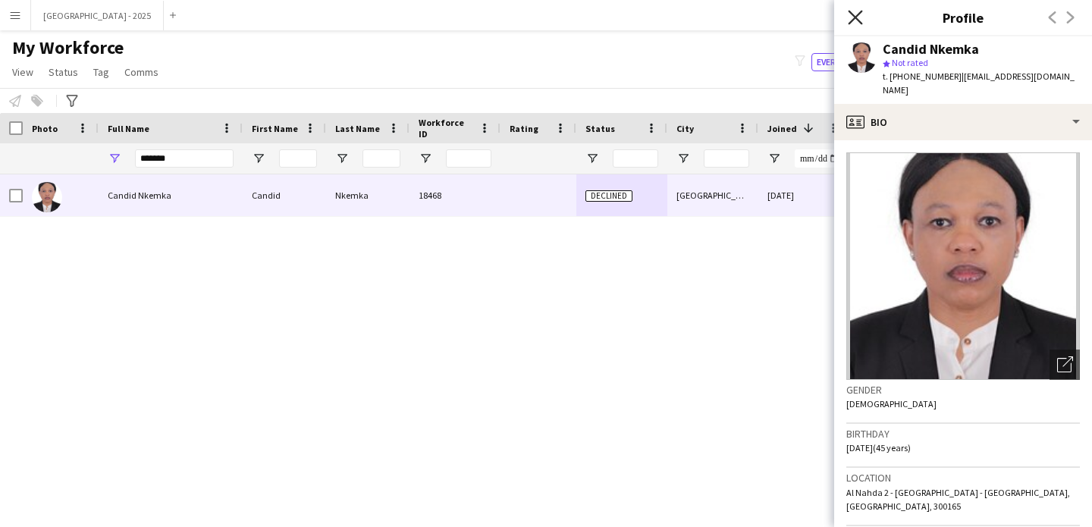
click at [854, 12] on icon "Close pop-in" at bounding box center [855, 17] width 14 height 14
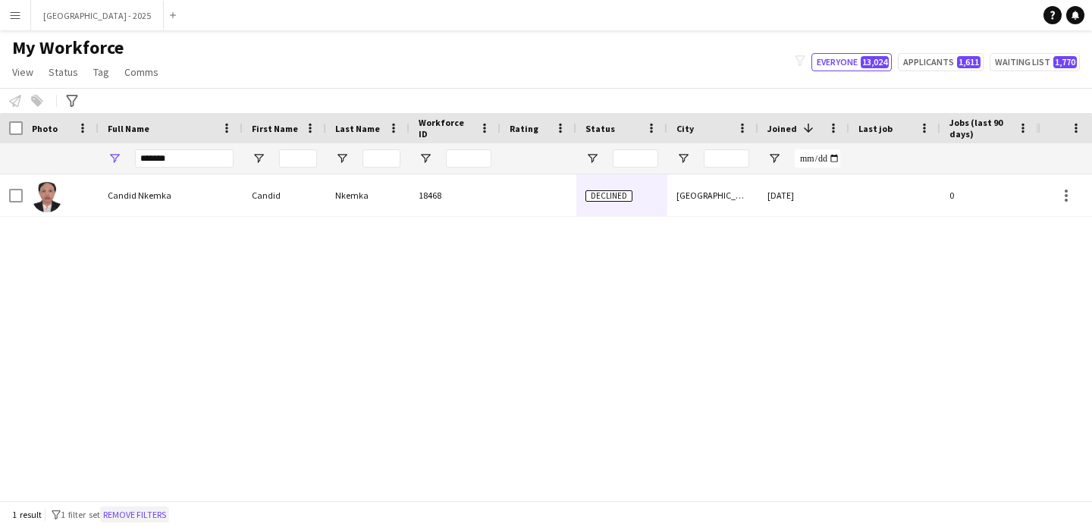
click at [153, 519] on button "Remove filters" at bounding box center [134, 515] width 69 height 17
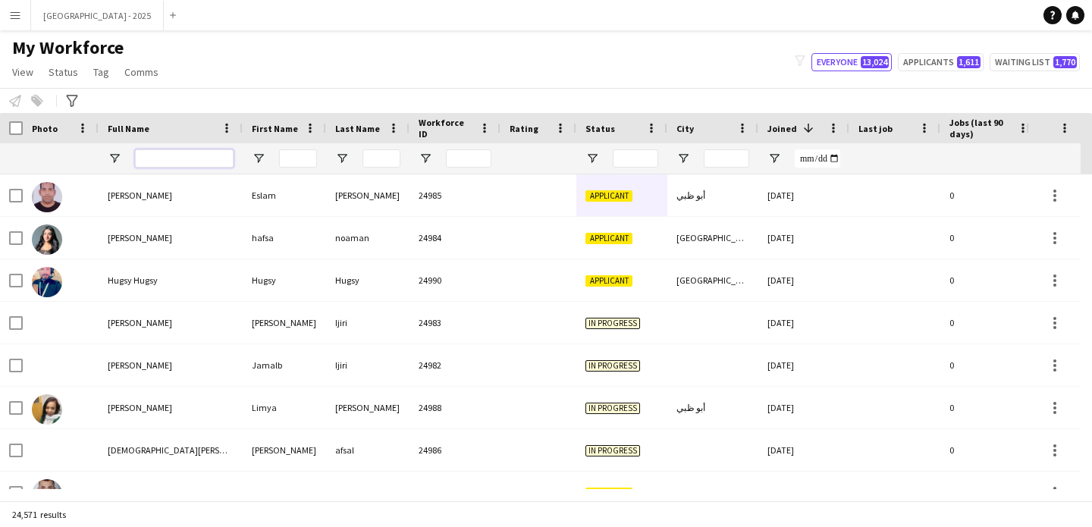
click at [154, 161] on input "Full Name Filter Input" at bounding box center [184, 158] width 99 height 18
paste input "**********"
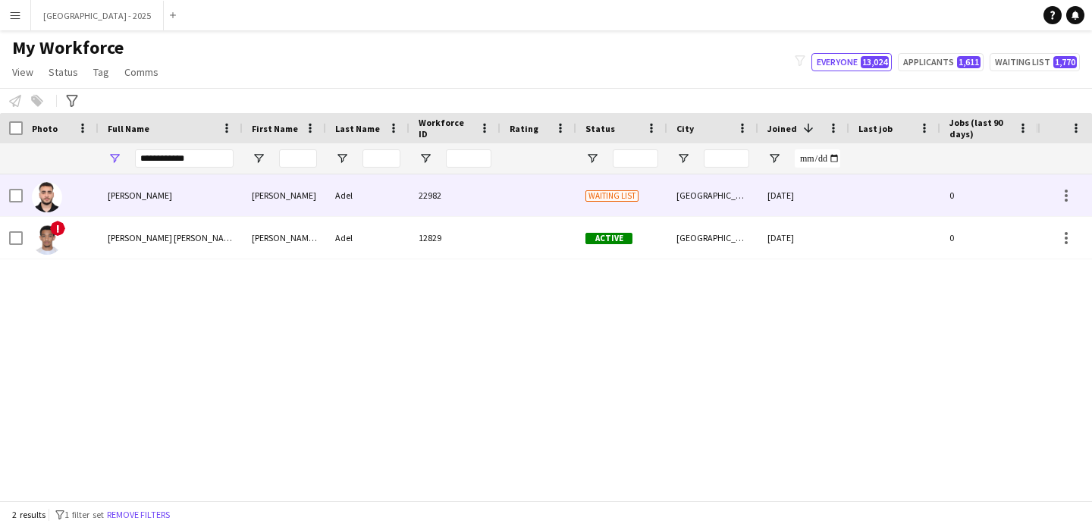
click at [212, 198] on div "[PERSON_NAME]" at bounding box center [171, 195] width 144 height 42
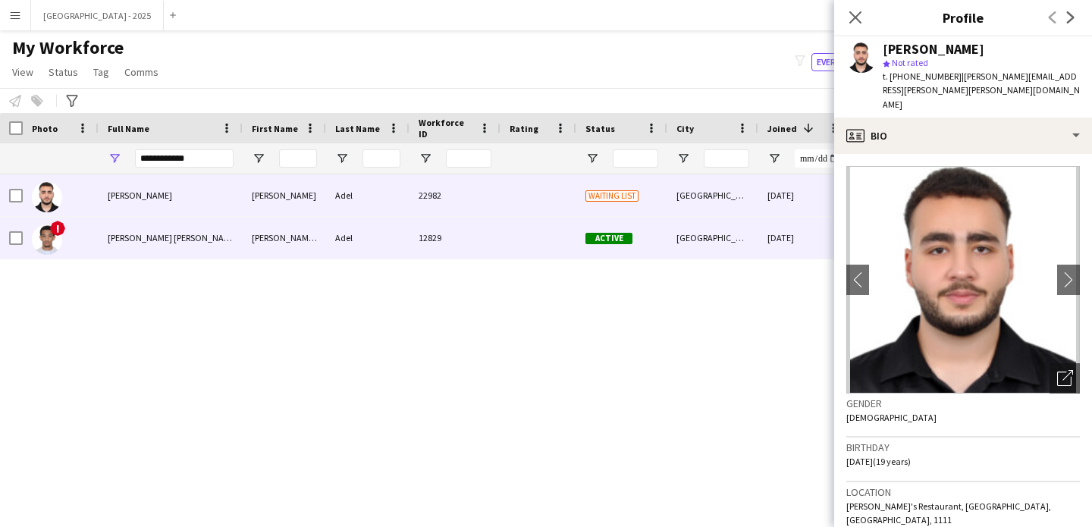
click at [257, 225] on div "[PERSON_NAME] [PERSON_NAME]" at bounding box center [284, 238] width 83 height 42
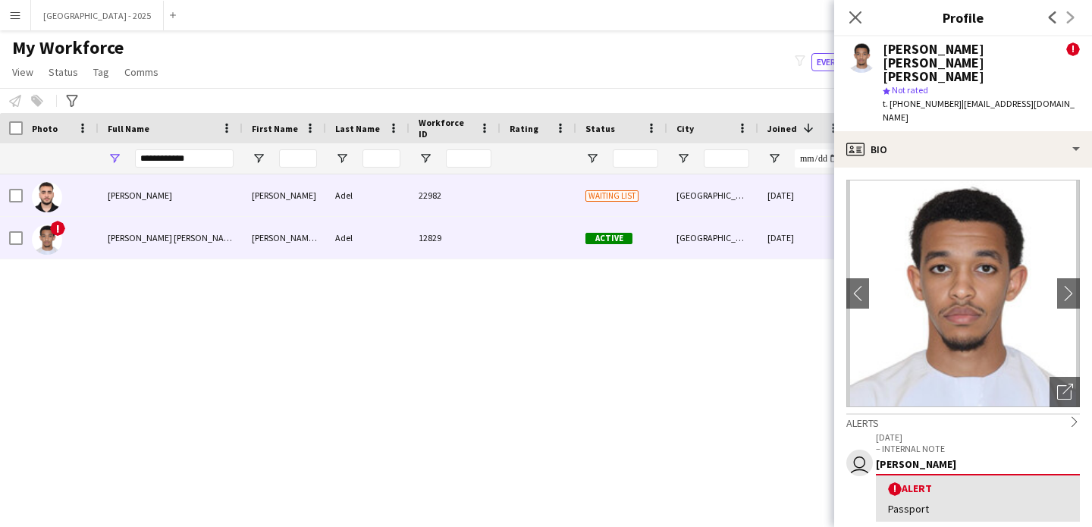
click at [616, 205] on div "Waiting list" at bounding box center [622, 195] width 91 height 42
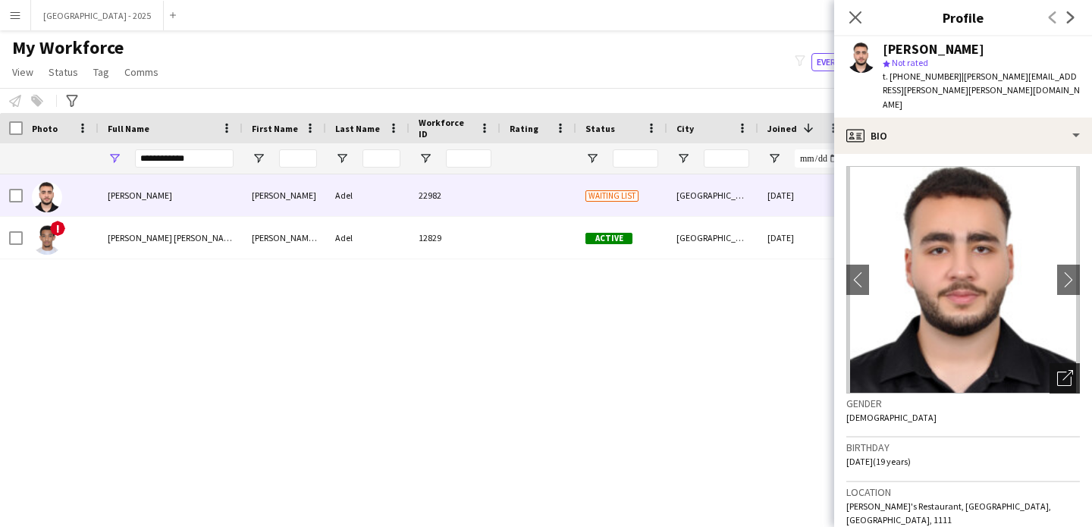
click at [1058, 370] on icon "Open photos pop-in" at bounding box center [1066, 378] width 16 height 16
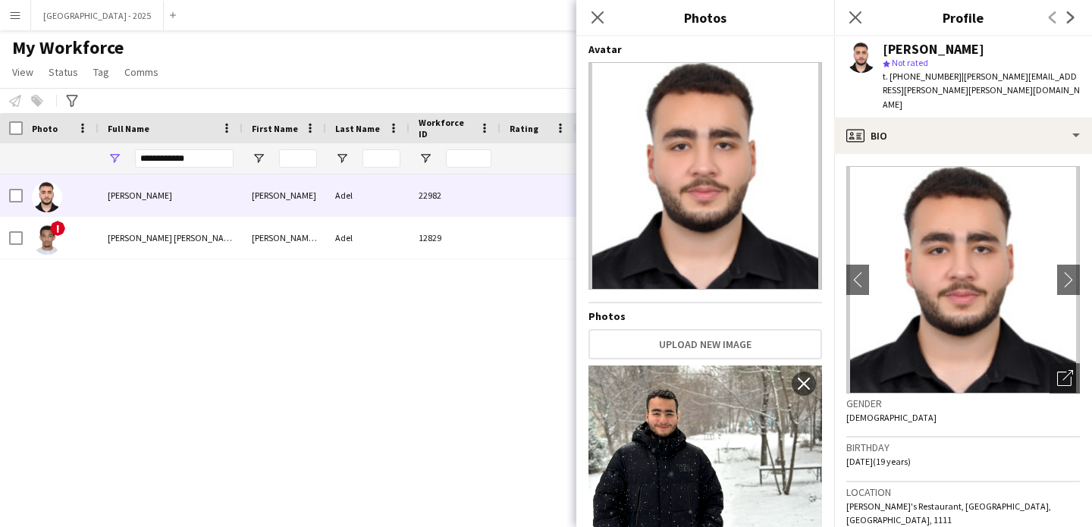
scroll to position [89, 0]
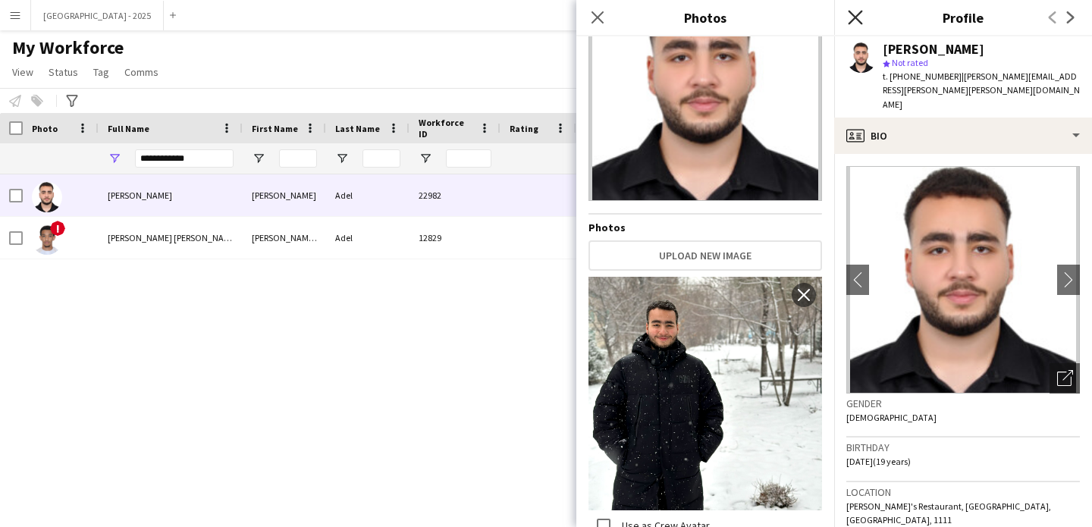
click at [860, 16] on icon "Close pop-in" at bounding box center [855, 17] width 14 height 14
click at [860, 16] on app-navbar "Menu Boards Boards Boards All jobs Status Workforce Workforce My Workforce Recr…" at bounding box center [546, 15] width 1092 height 30
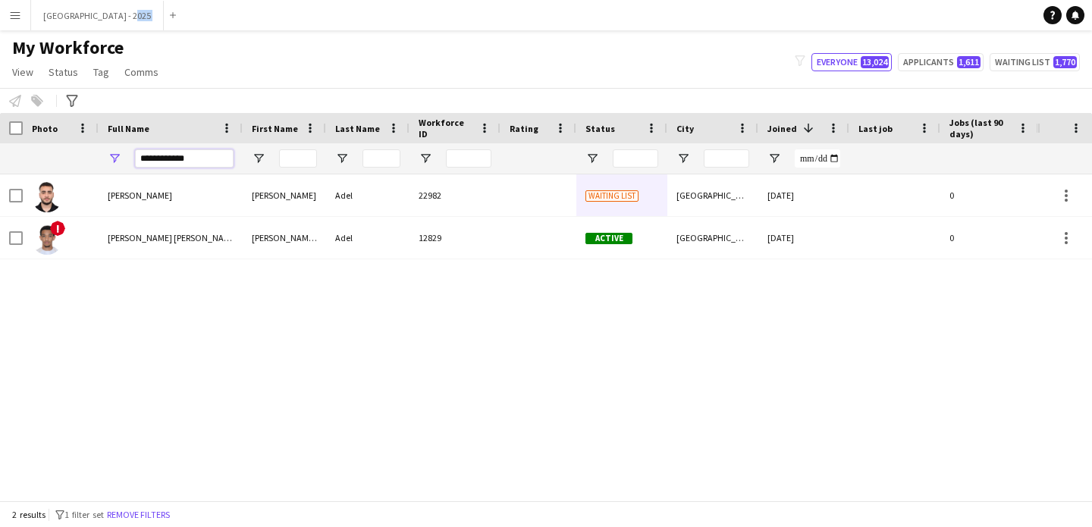
click at [222, 152] on input "**********" at bounding box center [184, 158] width 99 height 18
click at [221, 153] on input "**********" at bounding box center [184, 158] width 99 height 18
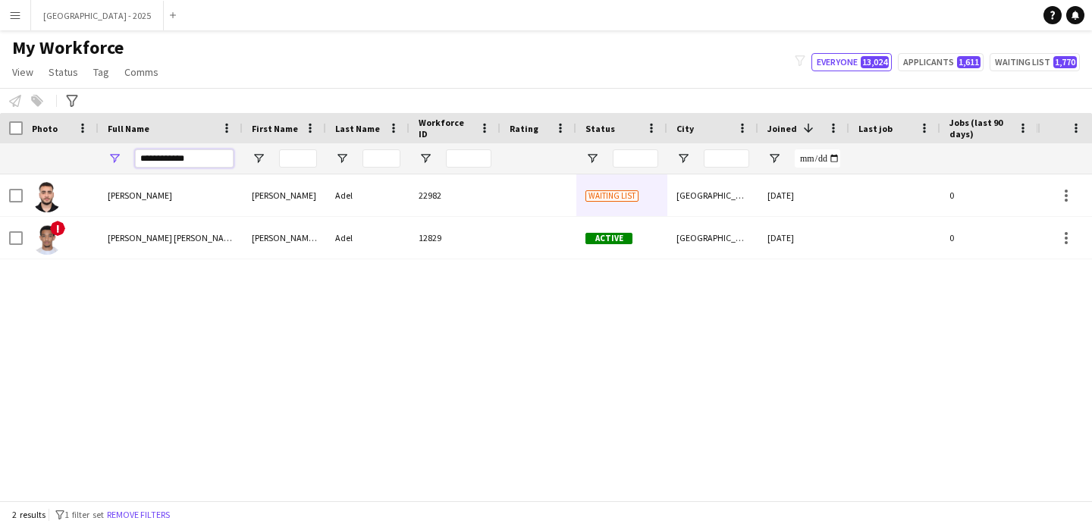
paste input "****"
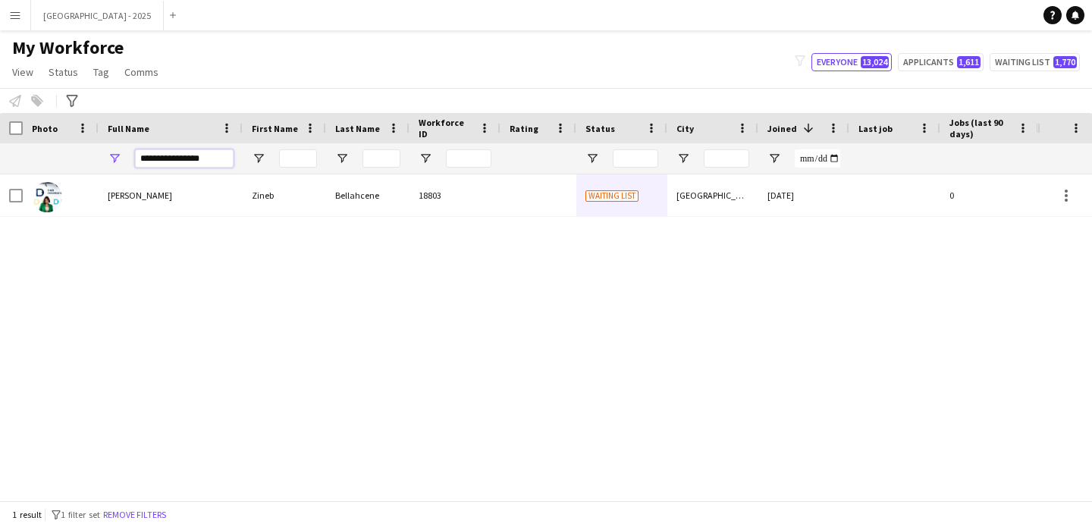
type input "**********"
drag, startPoint x: 208, startPoint y: 196, endPoint x: 542, endPoint y: 212, distance: 334.2
click at [208, 197] on div "[PERSON_NAME]" at bounding box center [171, 195] width 144 height 42
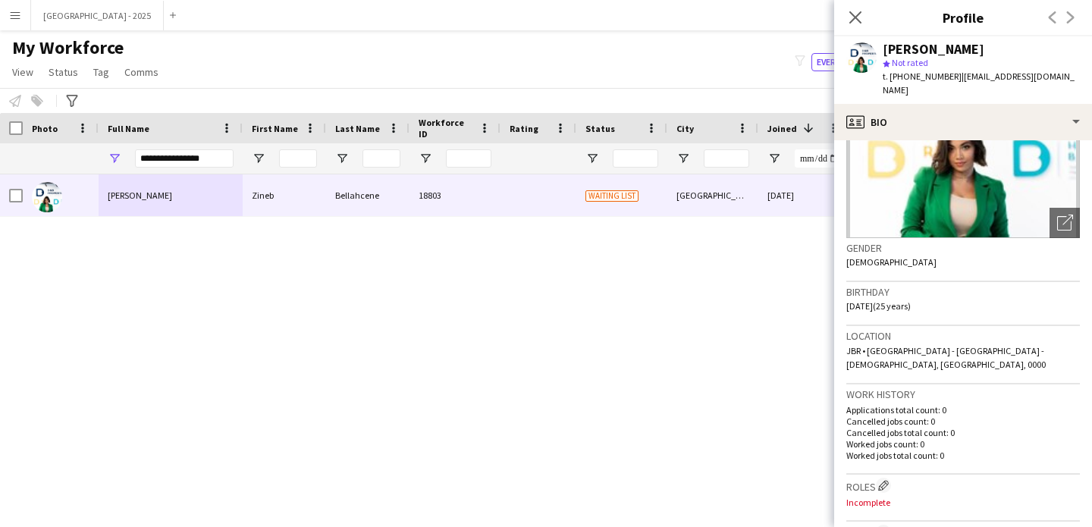
scroll to position [260, 0]
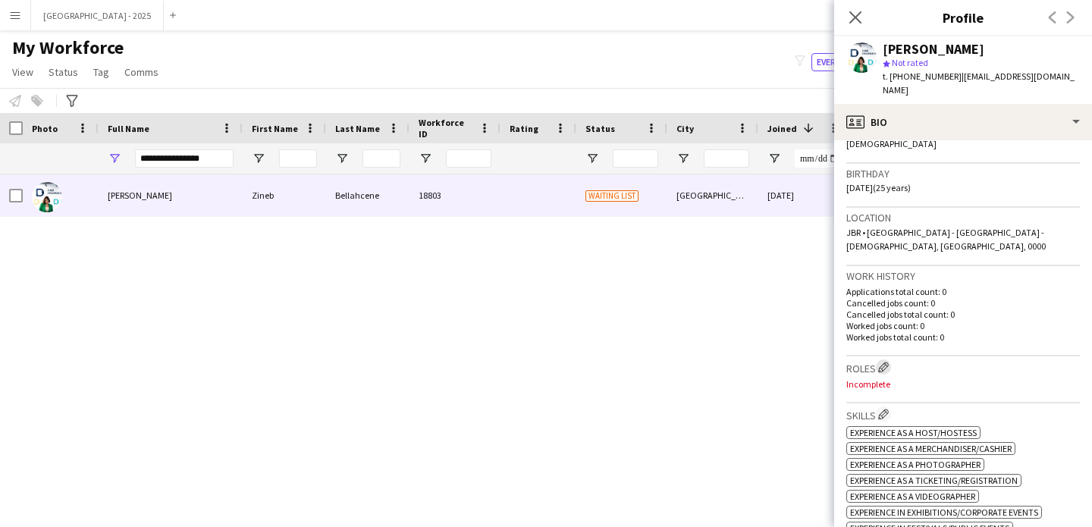
click at [882, 362] on app-icon "Edit crew company roles" at bounding box center [884, 367] width 11 height 11
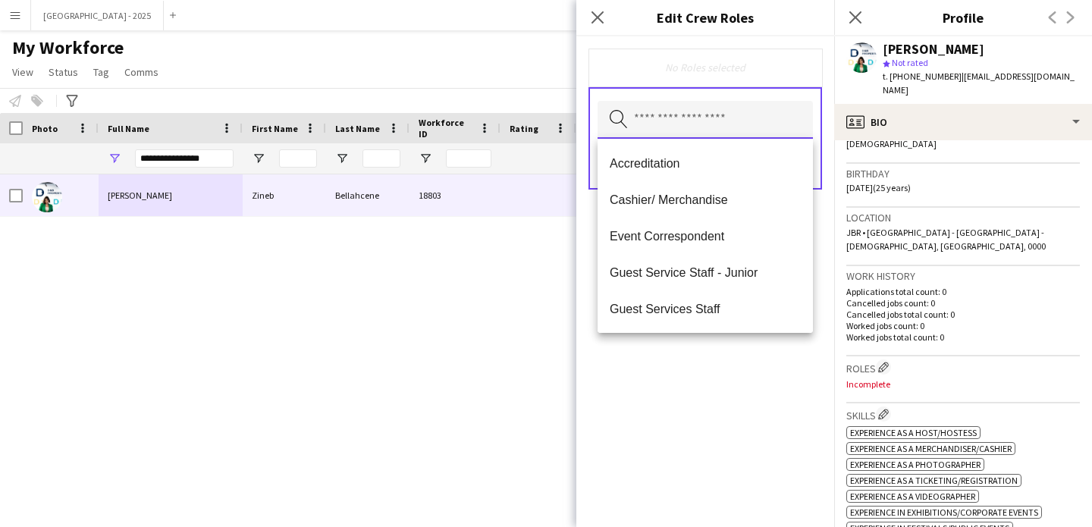
click at [731, 126] on input "text" at bounding box center [705, 120] width 215 height 38
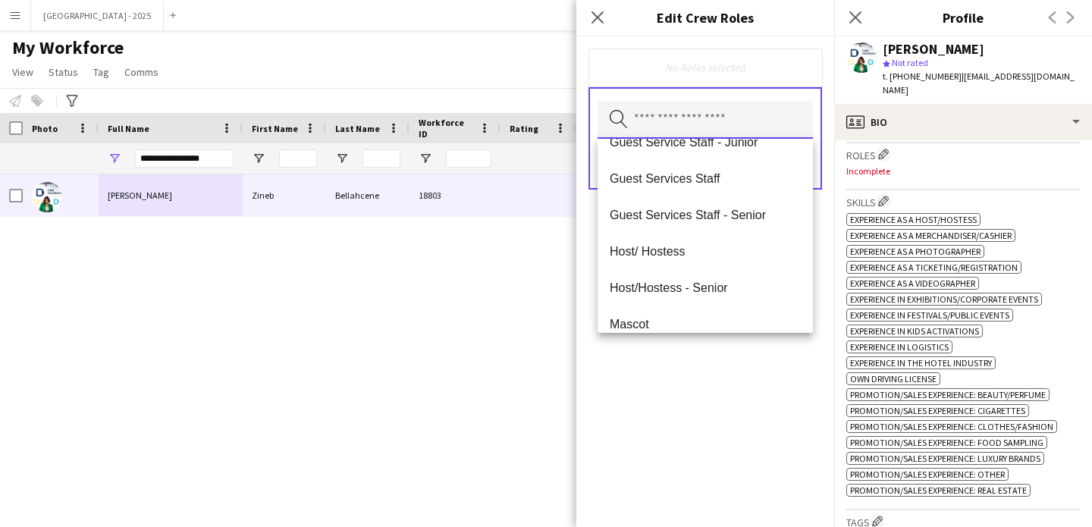
scroll to position [549, 0]
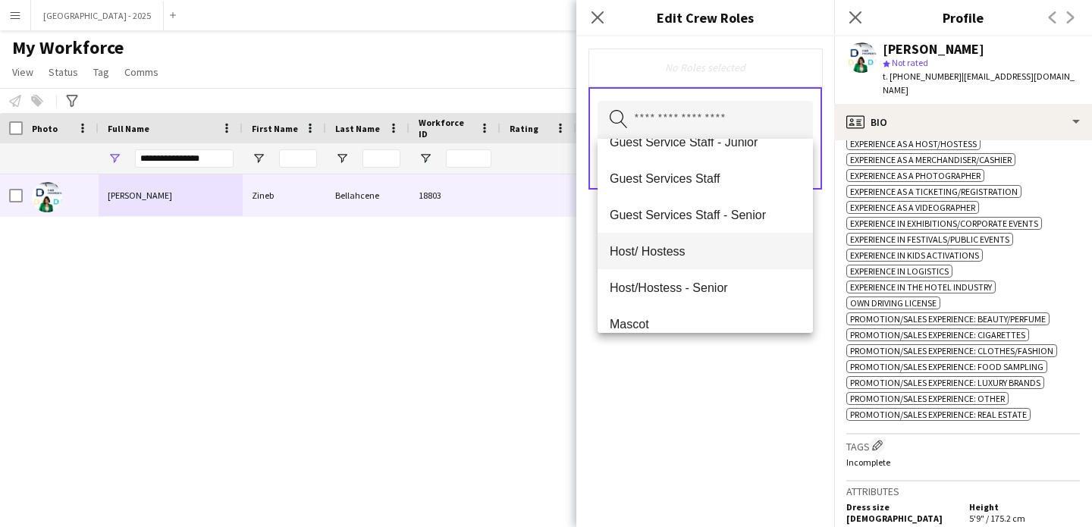
click at [714, 263] on mat-option "Host/ Hostess" at bounding box center [705, 251] width 215 height 36
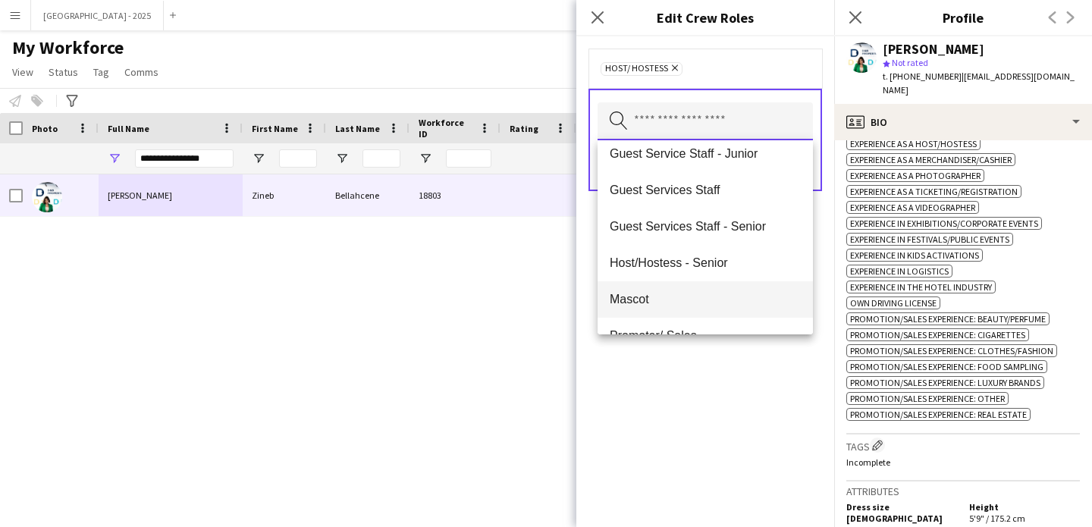
scroll to position [145, 0]
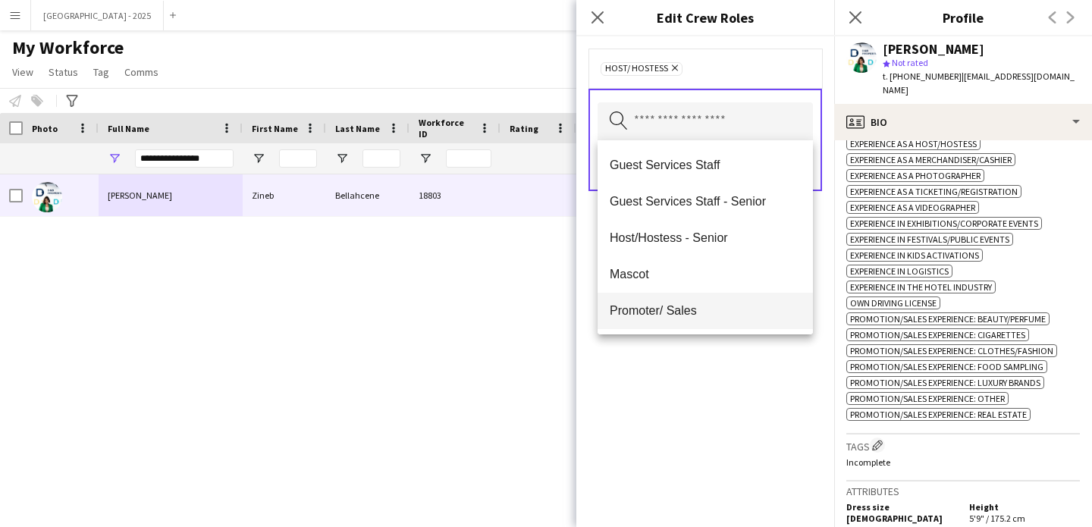
click at [703, 297] on mat-option "Promoter/ Sales" at bounding box center [705, 311] width 215 height 36
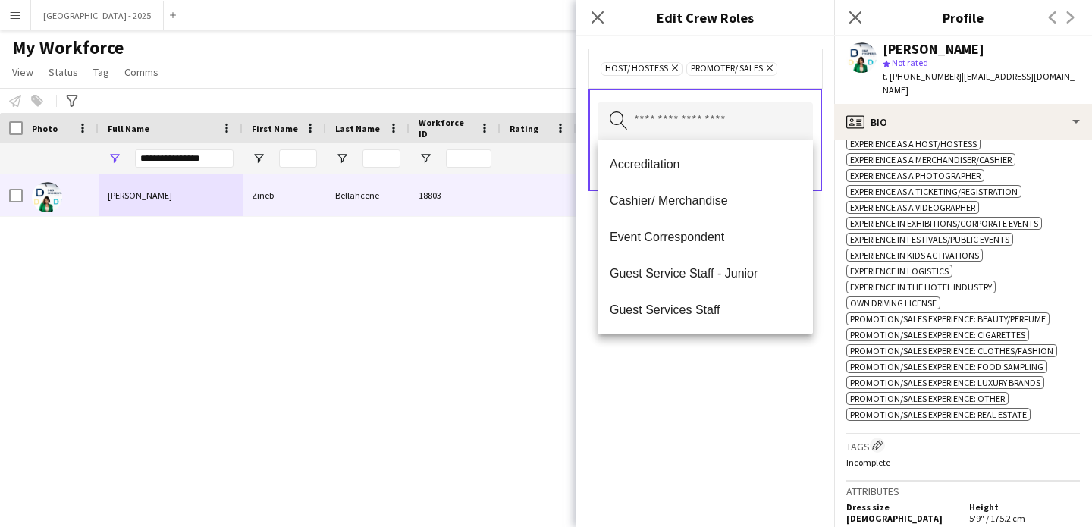
click at [706, 398] on div "Host/ Hostess Remove Promoter/ Sales Remove Search by role type Save" at bounding box center [706, 281] width 258 height 491
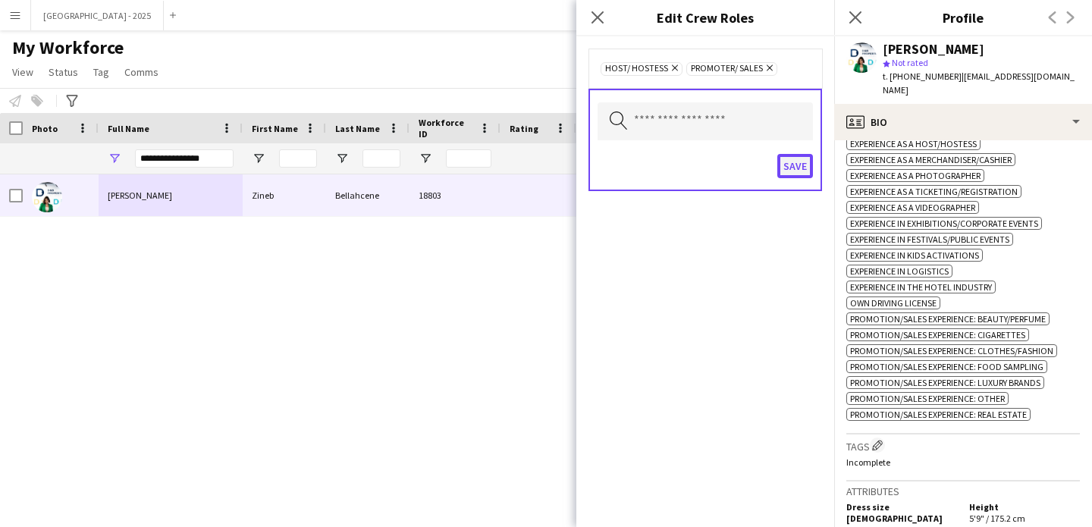
click at [800, 169] on button "Save" at bounding box center [796, 166] width 36 height 24
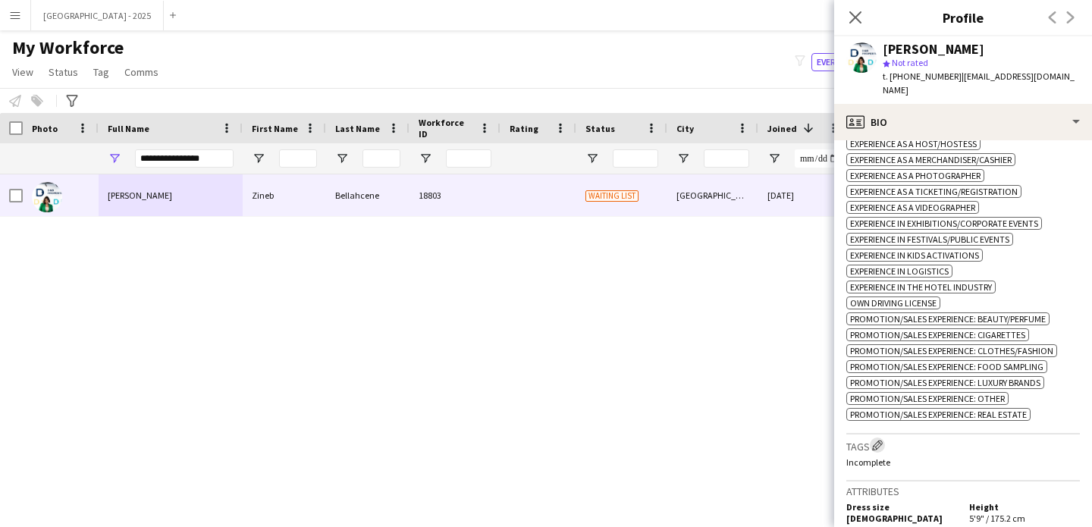
click at [882, 443] on app-icon "Edit crew company tags" at bounding box center [877, 445] width 11 height 11
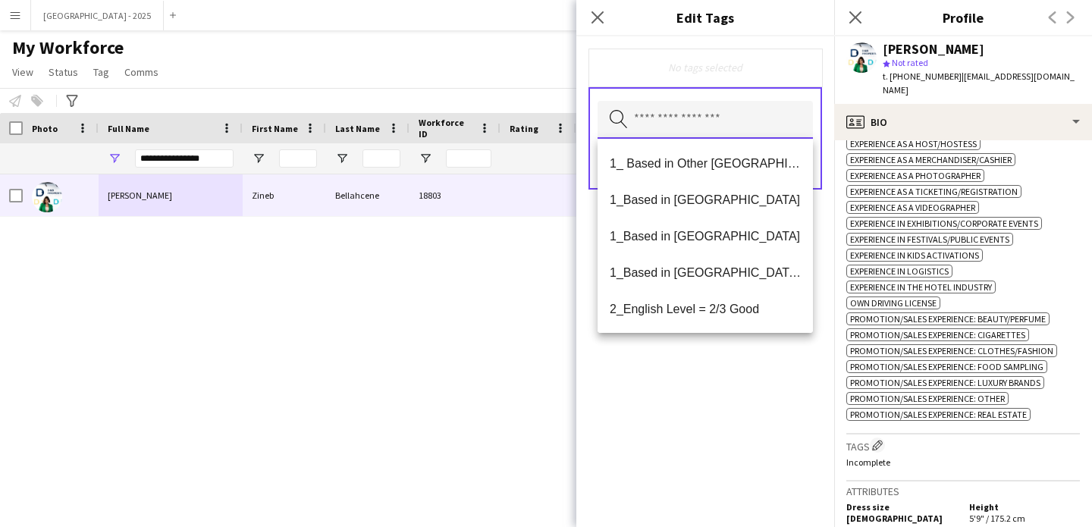
click at [672, 120] on input "text" at bounding box center [705, 120] width 215 height 38
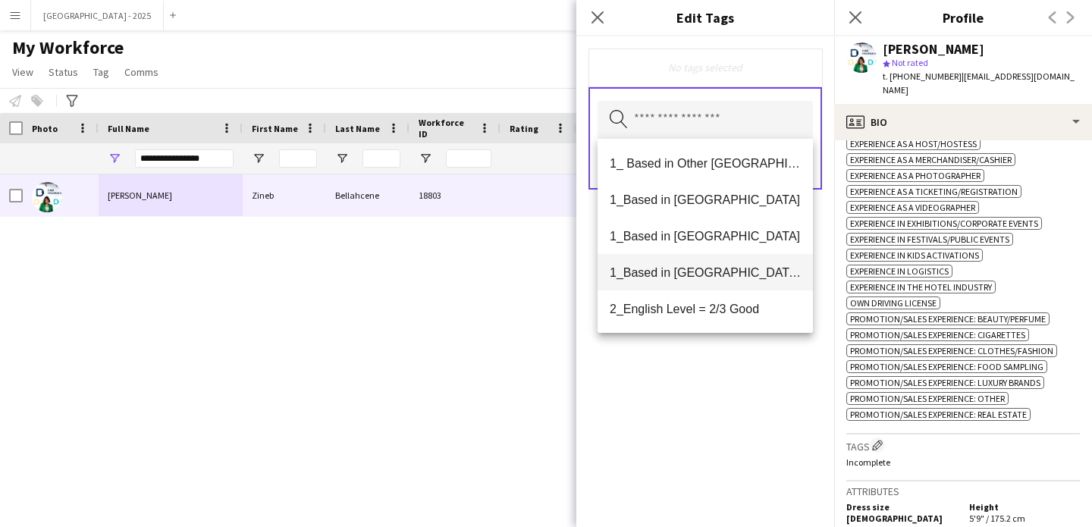
click at [724, 259] on mat-option "1_Based in [GEOGRAPHIC_DATA]/[GEOGRAPHIC_DATA]/Ajman" at bounding box center [705, 272] width 215 height 36
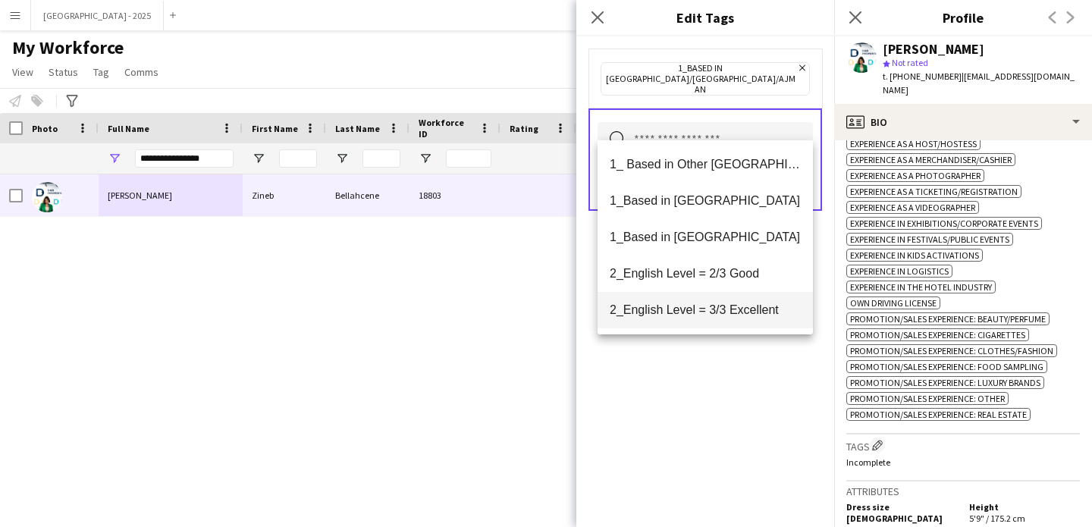
click at [744, 315] on span "2_English Level = 3/3 Excellent" at bounding box center [705, 310] width 191 height 14
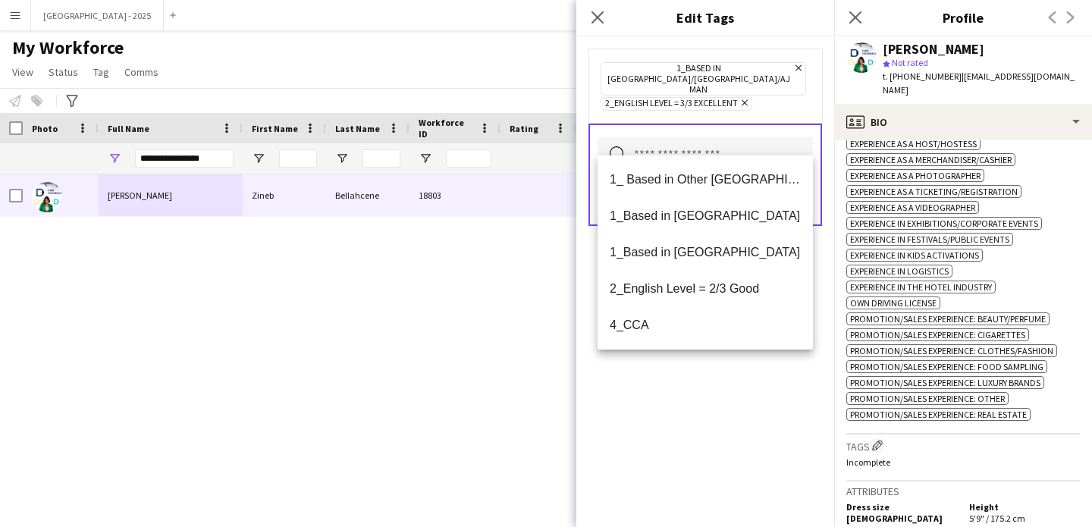
click at [742, 399] on div "1_Based in [GEOGRAPHIC_DATA]/[GEOGRAPHIC_DATA]/Ajman Remove 2_English Level = 3…" at bounding box center [706, 281] width 258 height 491
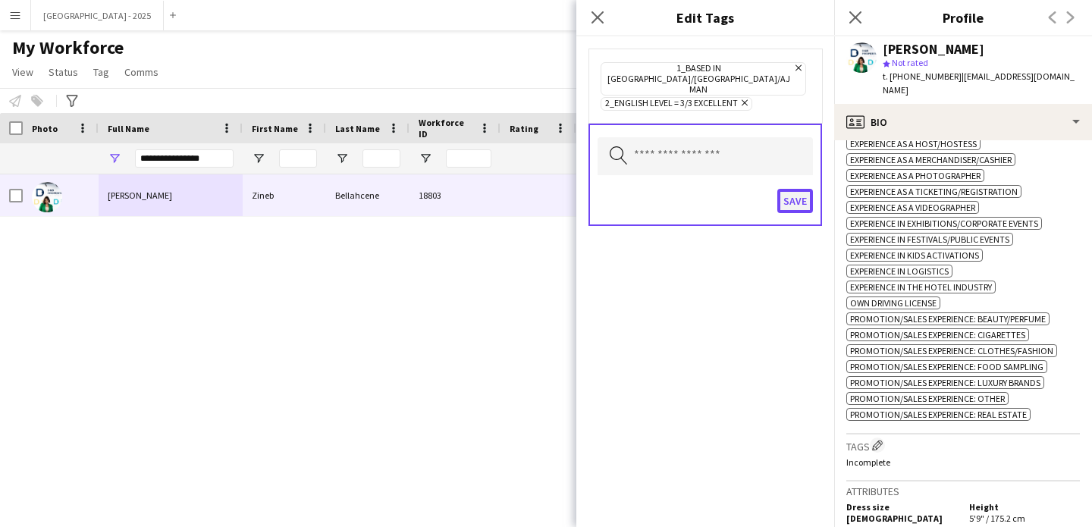
click at [791, 189] on button "Save" at bounding box center [796, 201] width 36 height 24
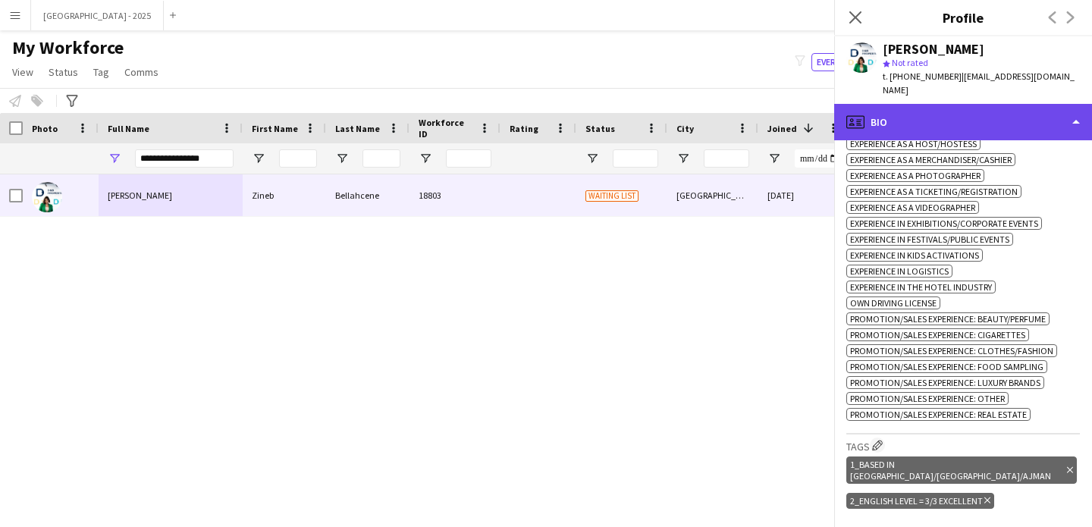
click at [949, 111] on div "profile Bio" at bounding box center [964, 122] width 258 height 36
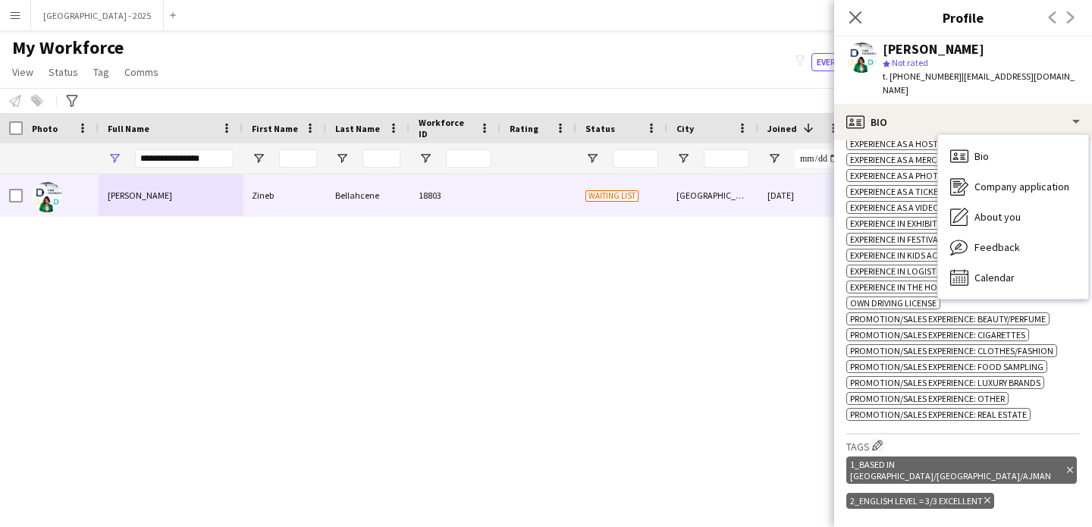
click at [1035, 464] on div "1_Based in [GEOGRAPHIC_DATA]/[GEOGRAPHIC_DATA]/[PERSON_NAME] tag 2_English Leve…" at bounding box center [964, 484] width 234 height 61
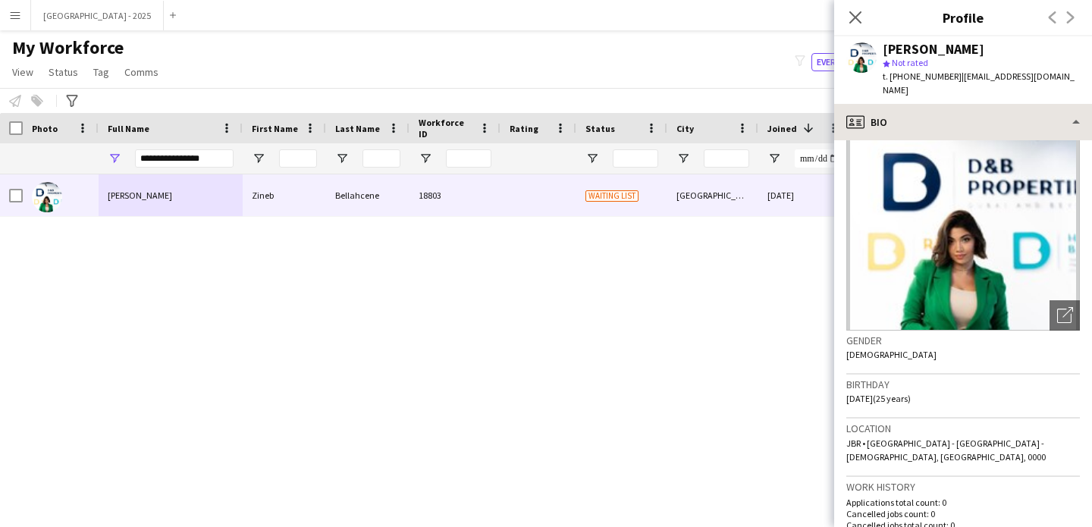
scroll to position [0, 0]
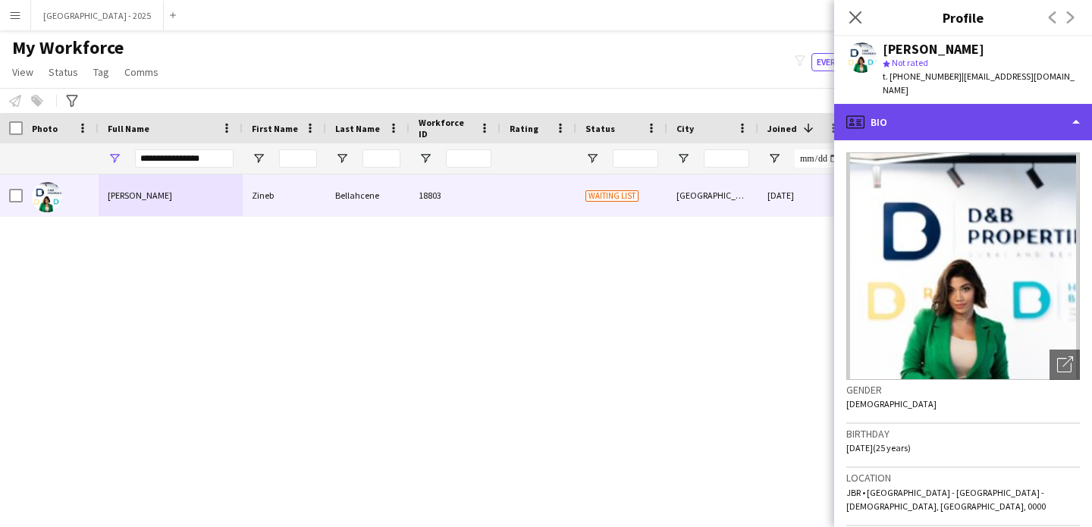
click at [935, 106] on div "profile Bio" at bounding box center [964, 122] width 258 height 36
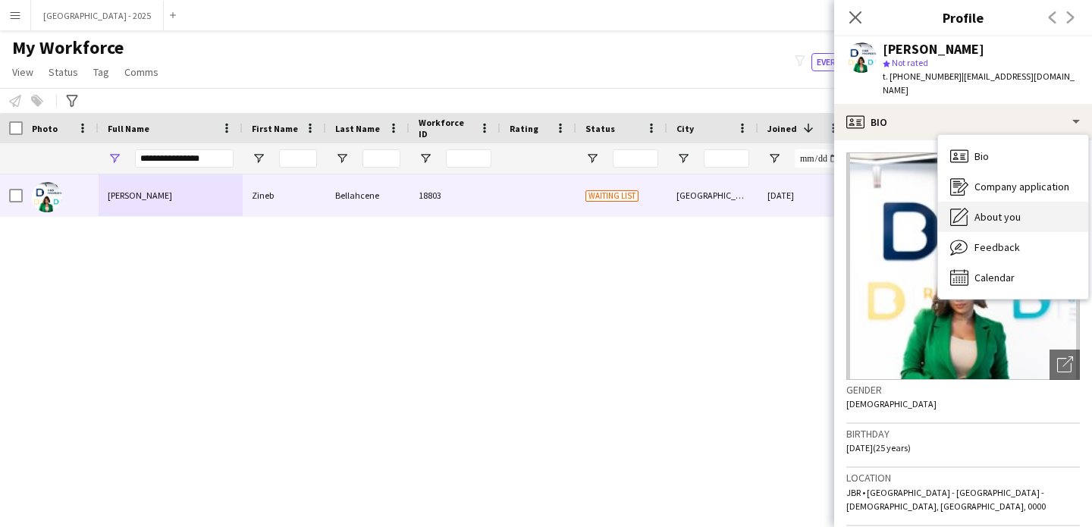
click at [1015, 210] on span "About you" at bounding box center [998, 217] width 46 height 14
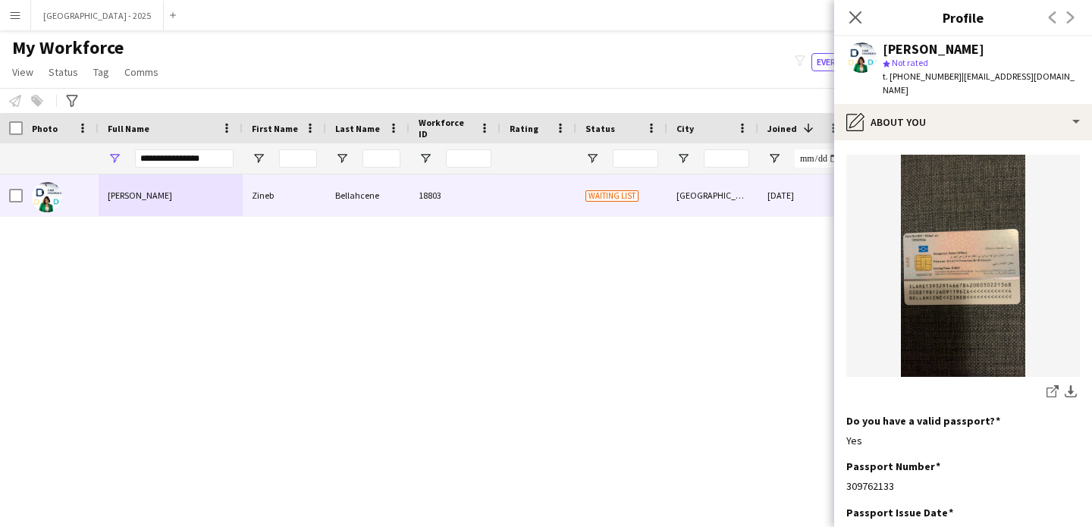
scroll to position [995, 0]
click at [934, 253] on img at bounding box center [964, 266] width 234 height 222
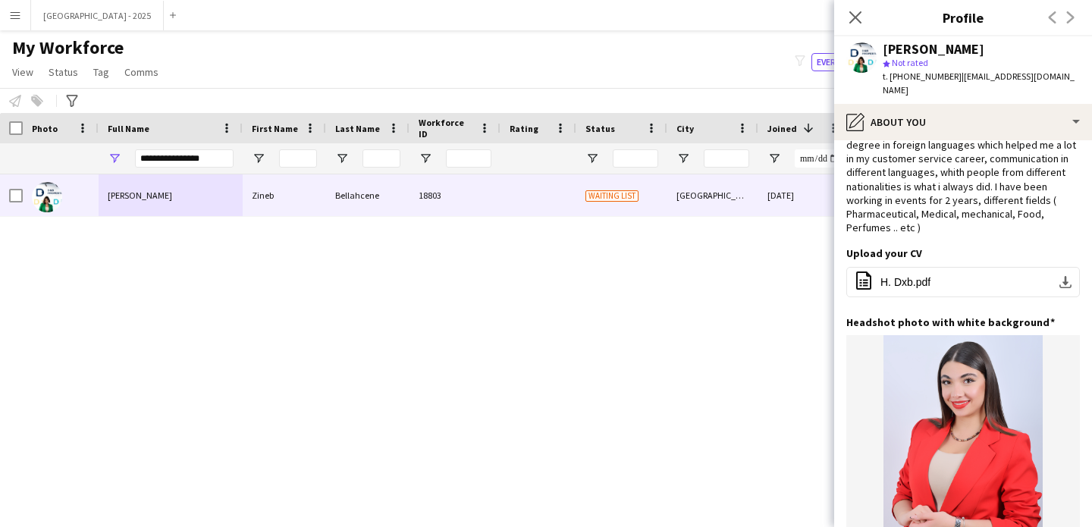
scroll to position [0, 0]
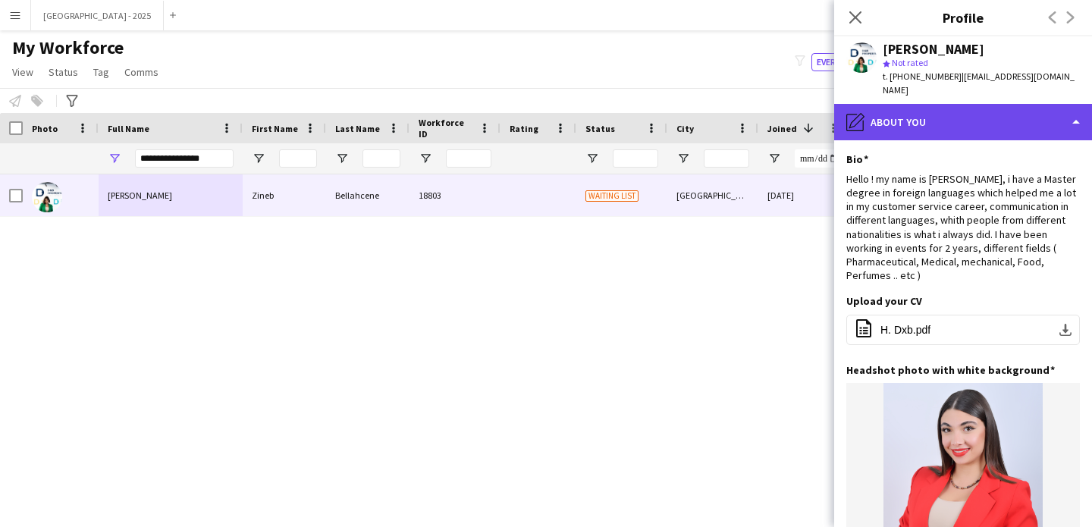
click at [928, 118] on div "pencil4 About you" at bounding box center [964, 122] width 258 height 36
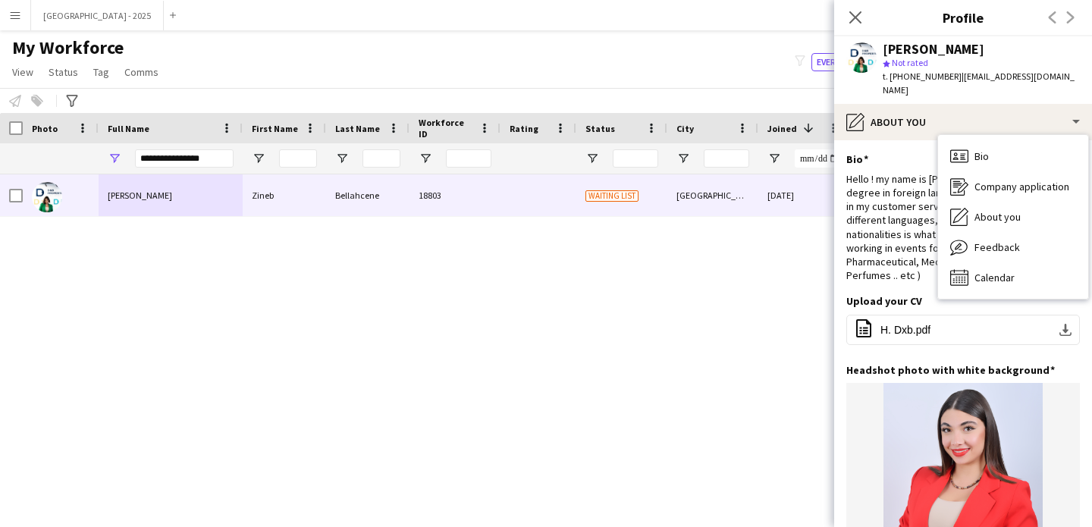
click at [897, 152] on div "Bio Edit this field" at bounding box center [964, 159] width 234 height 14
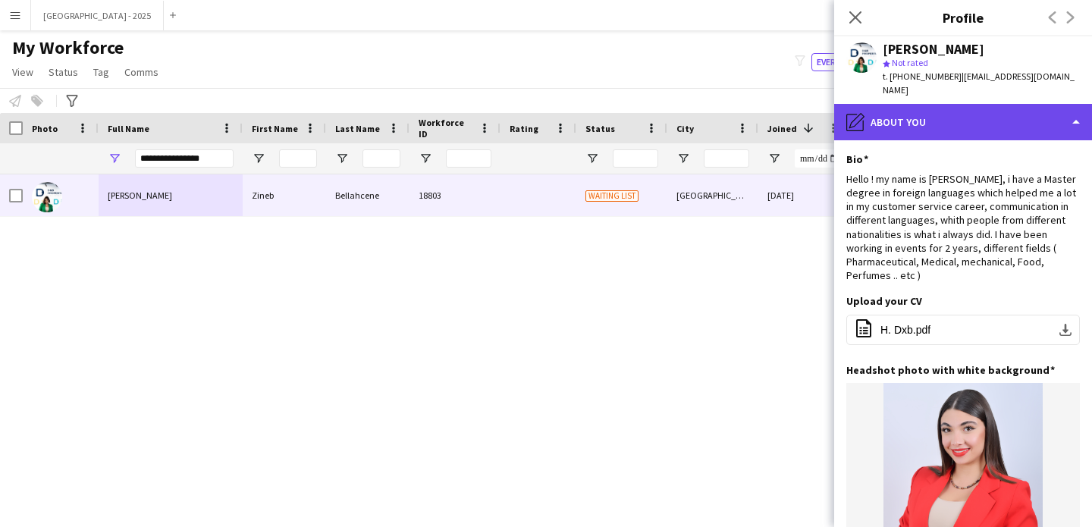
click at [884, 110] on div "pencil4 About you" at bounding box center [964, 122] width 258 height 36
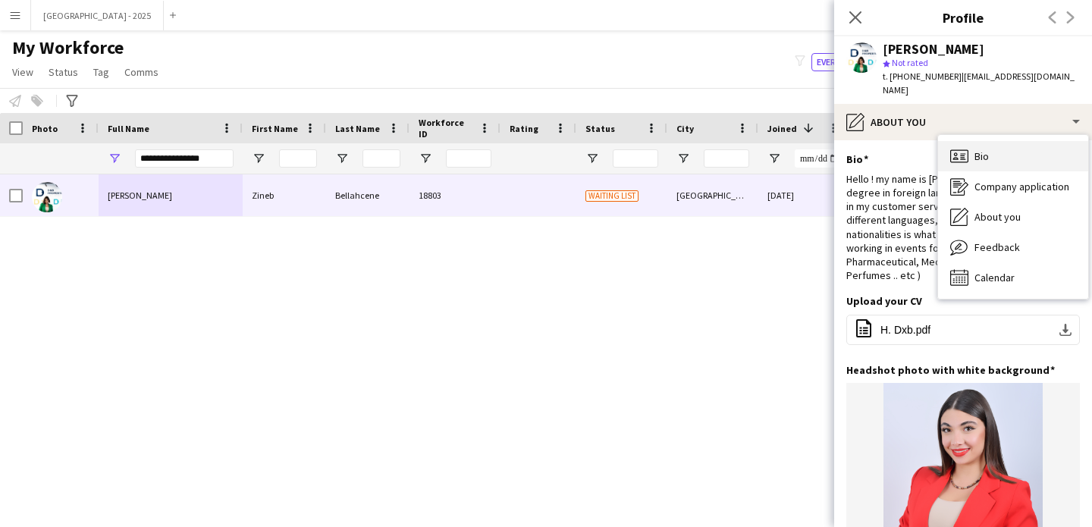
click at [959, 147] on icon "Bio" at bounding box center [960, 156] width 18 height 18
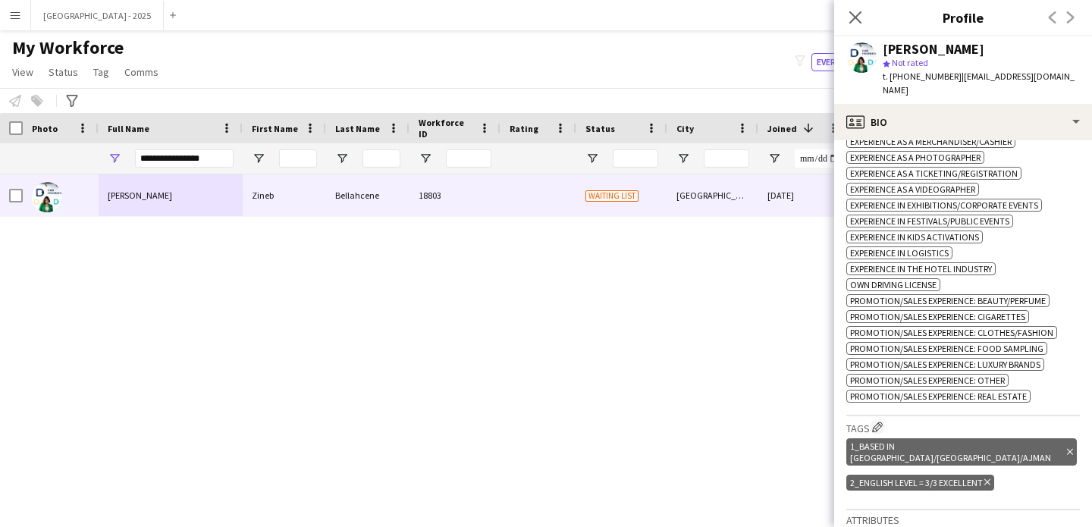
scroll to position [695, 0]
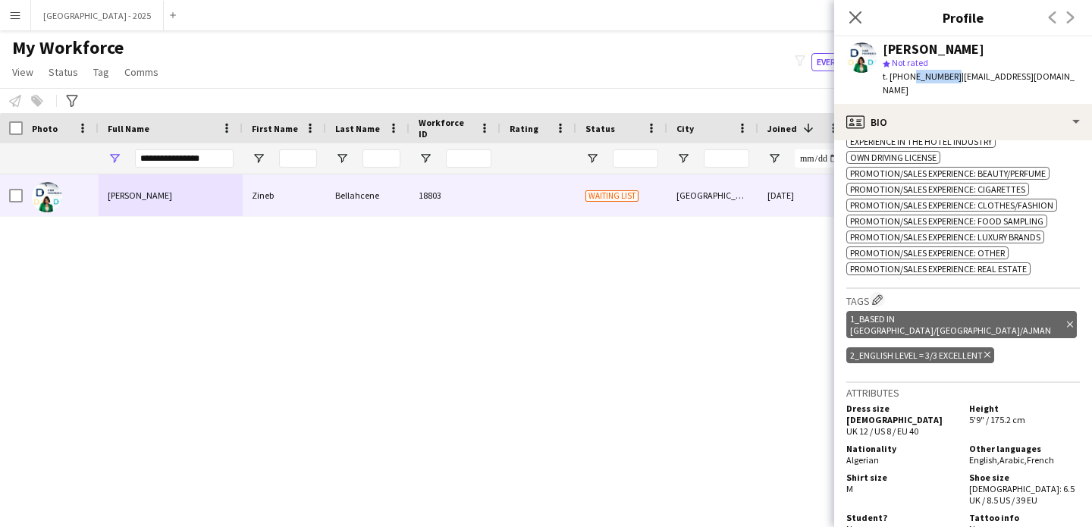
drag, startPoint x: 908, startPoint y: 77, endPoint x: 948, endPoint y: 80, distance: 39.6
click at [948, 80] on span "t. [PHONE_NUMBER]" at bounding box center [922, 76] width 79 height 11
copy span "525567599"
click at [985, 75] on span "| [EMAIL_ADDRESS][DOMAIN_NAME]" at bounding box center [979, 83] width 192 height 25
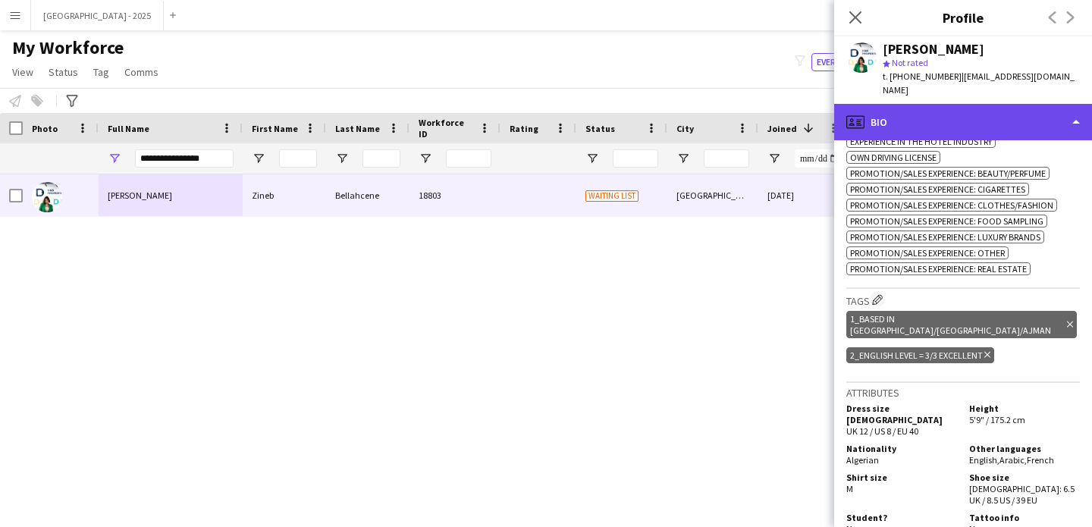
click at [1020, 104] on div "profile Bio" at bounding box center [964, 122] width 258 height 36
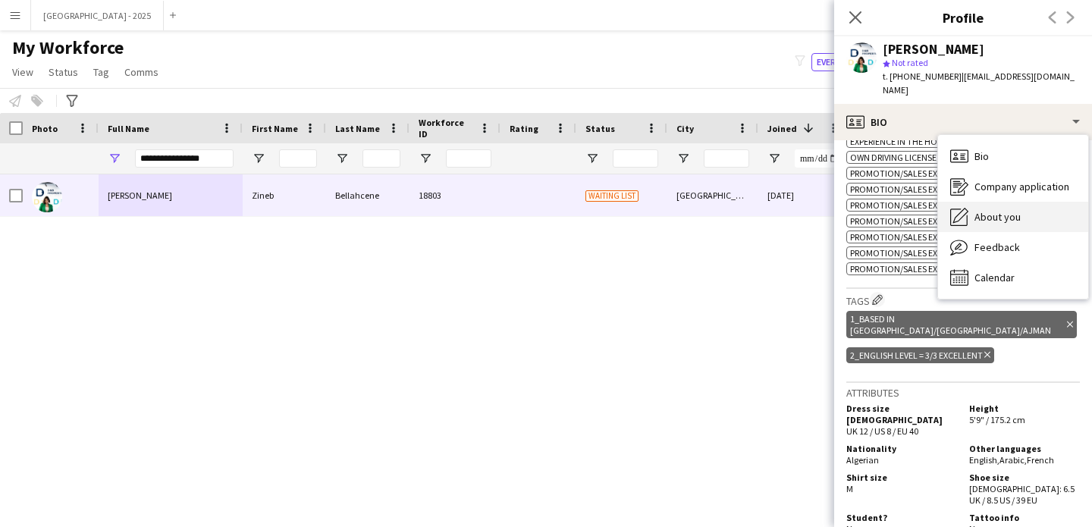
click at [1031, 202] on div "About you About you" at bounding box center [1013, 217] width 150 height 30
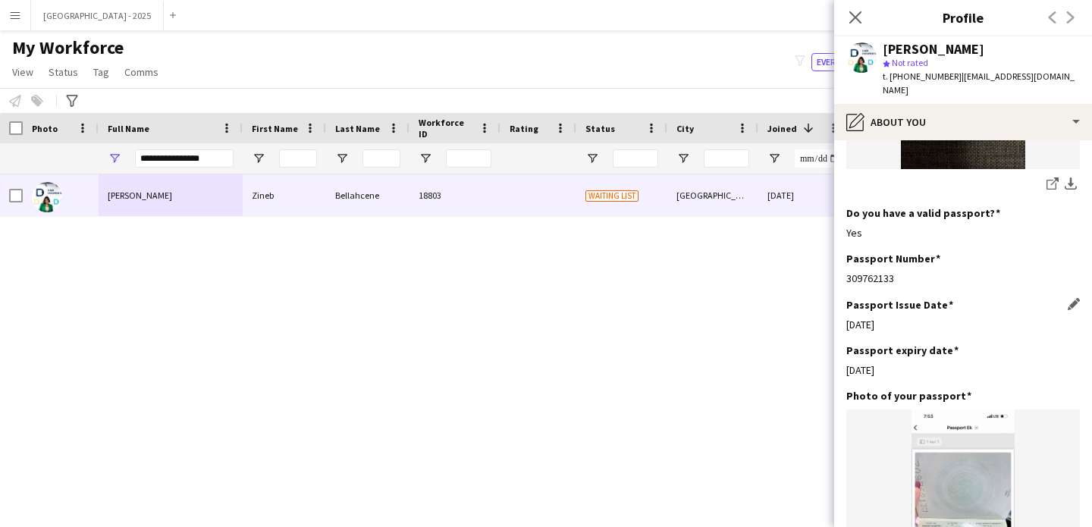
scroll to position [1210, 0]
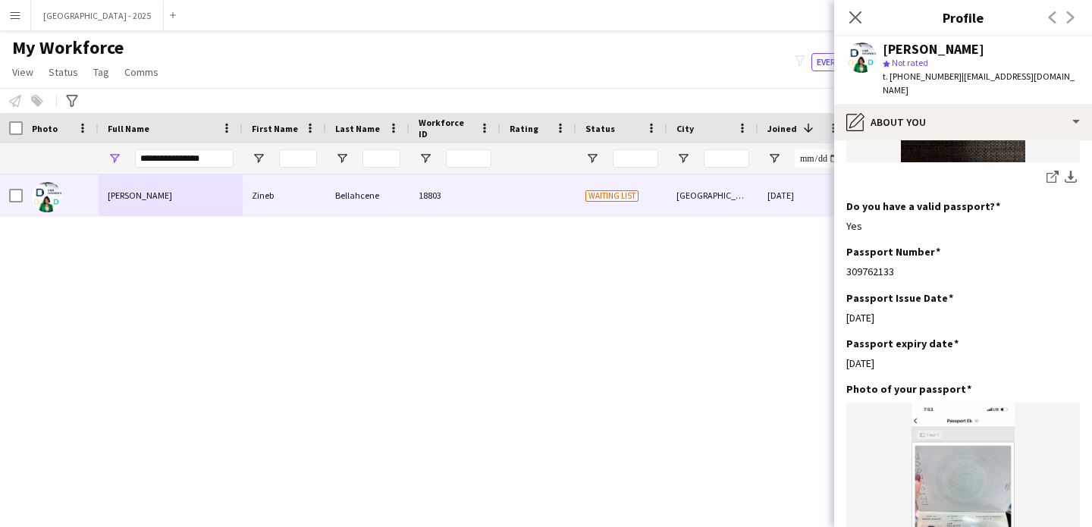
click at [855, 28] on div "Close pop-in" at bounding box center [856, 17] width 42 height 35
click at [855, 25] on app-icon "Close pop-in" at bounding box center [856, 18] width 22 height 22
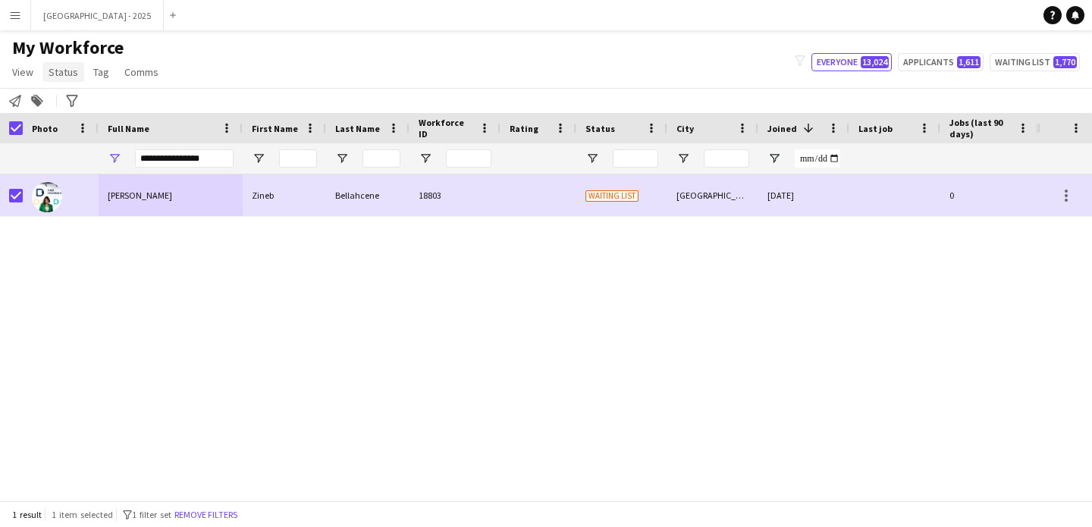
click at [69, 65] on span "Status" at bounding box center [64, 72] width 30 height 14
click at [79, 100] on link "Edit" at bounding box center [96, 105] width 106 height 32
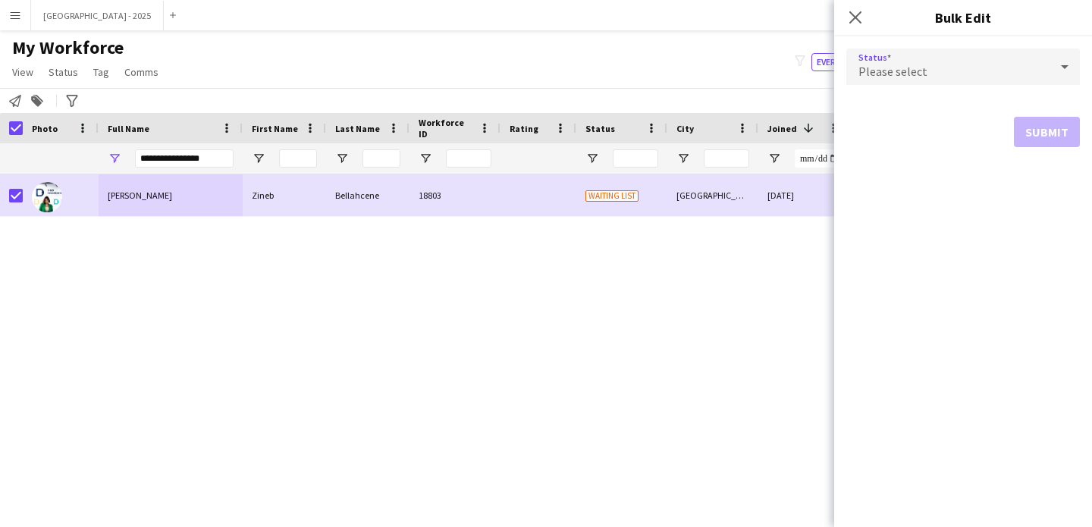
click at [905, 71] on span "Please select" at bounding box center [893, 71] width 69 height 15
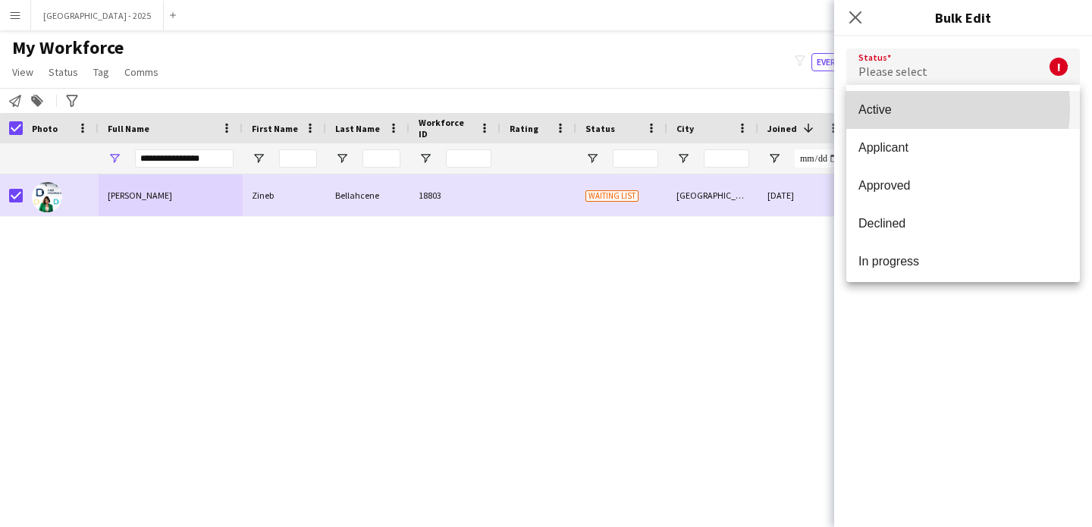
click at [905, 108] on span "Active" at bounding box center [963, 109] width 209 height 14
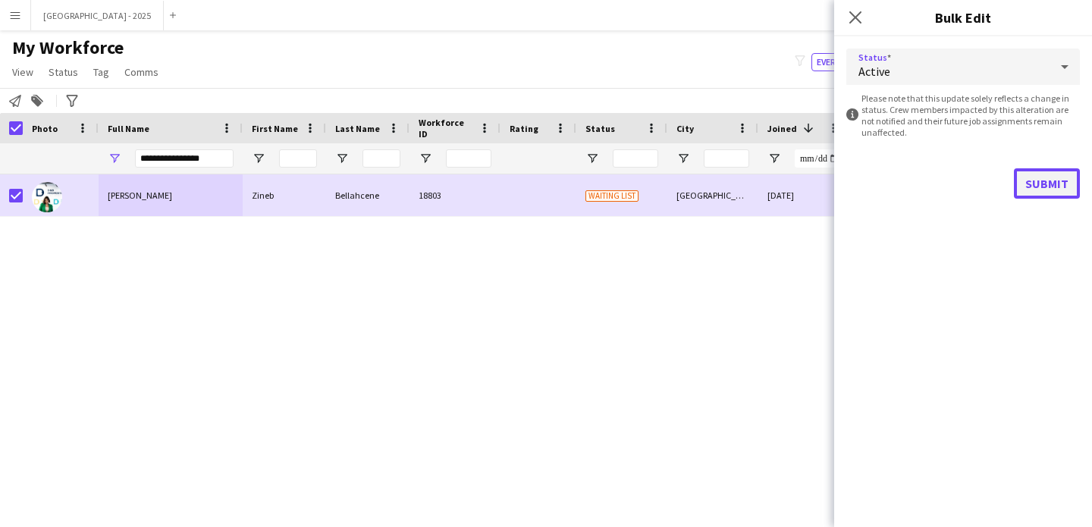
click at [1046, 184] on button "Submit" at bounding box center [1047, 183] width 66 height 30
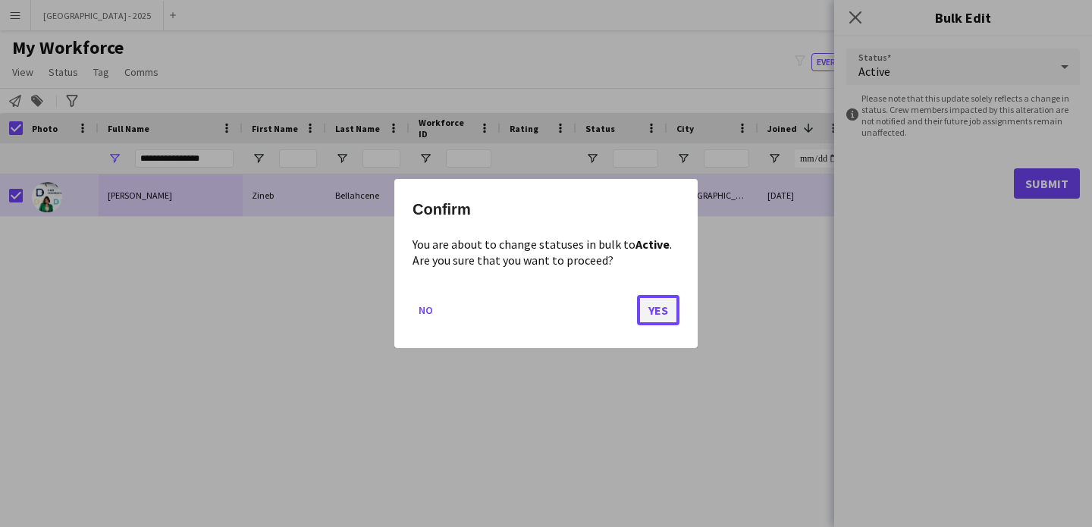
click at [648, 306] on button "Yes" at bounding box center [658, 310] width 42 height 30
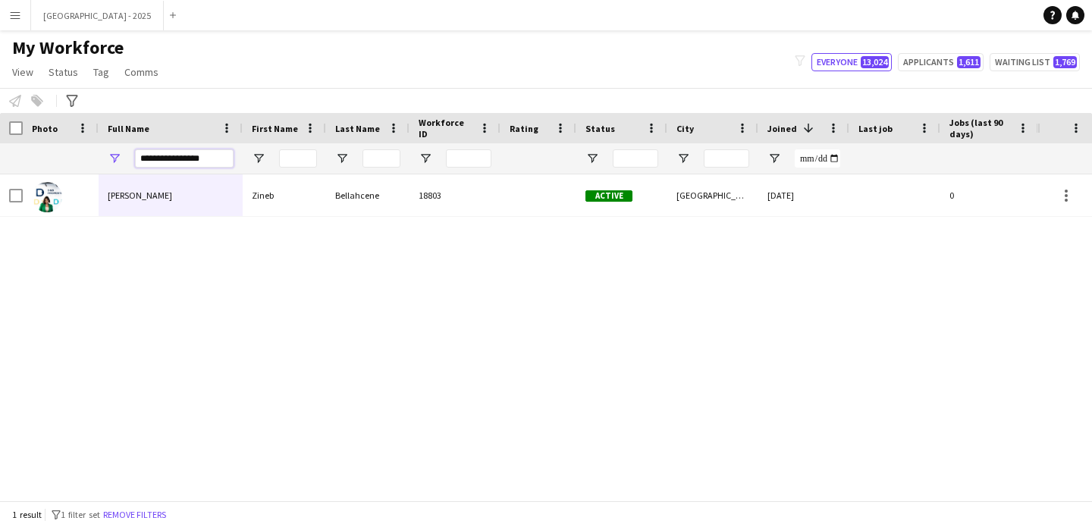
click at [205, 156] on input "**********" at bounding box center [184, 158] width 99 height 18
paste input "Full Name Filter Input"
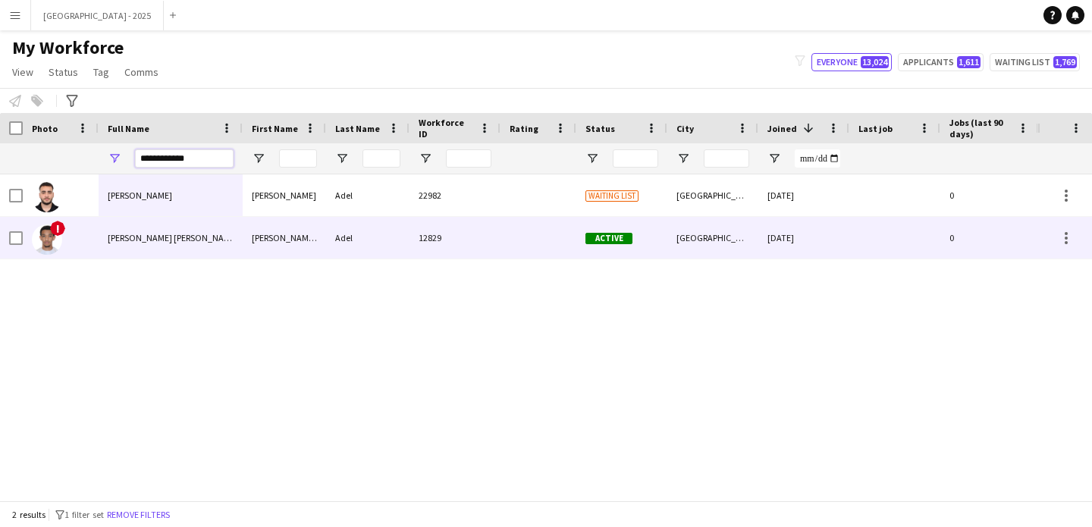
type input "**********"
click at [219, 217] on div "[PERSON_NAME] [PERSON_NAME] [PERSON_NAME]" at bounding box center [171, 238] width 144 height 42
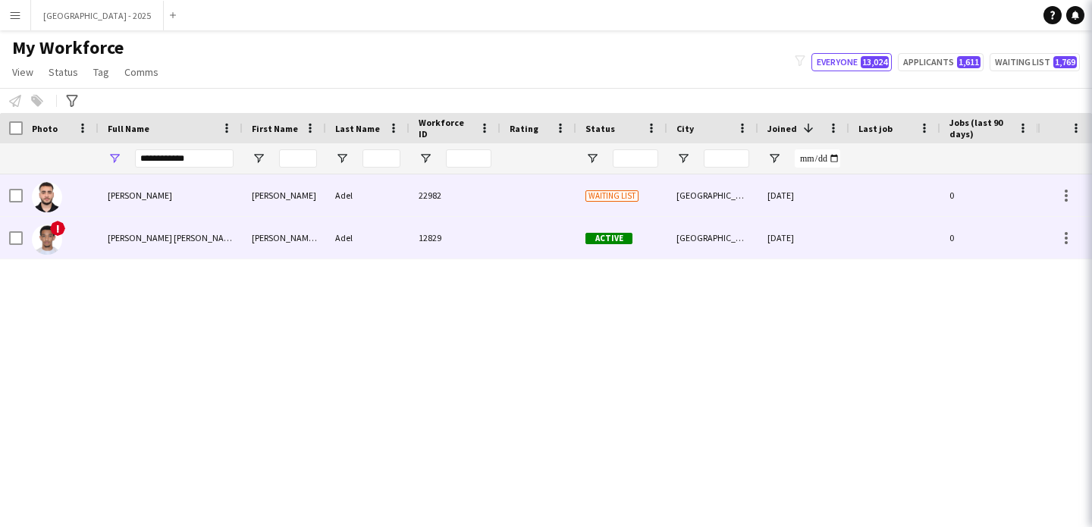
click at [210, 196] on div "[PERSON_NAME]" at bounding box center [171, 195] width 144 height 42
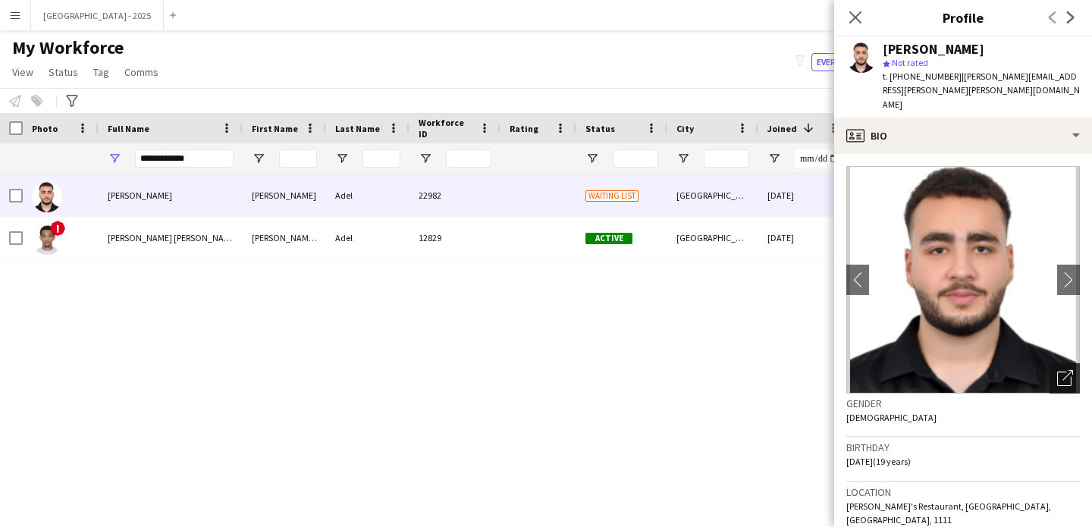
click at [1058, 370] on icon "Open photos pop-in" at bounding box center [1066, 378] width 16 height 16
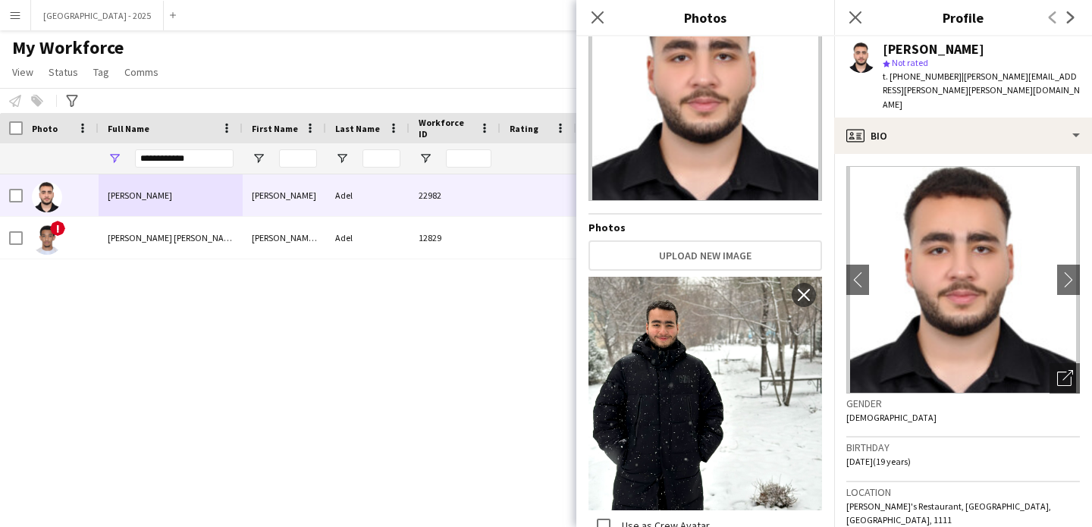
scroll to position [89, 0]
click at [954, 441] on h3 "Birthday" at bounding box center [964, 448] width 234 height 14
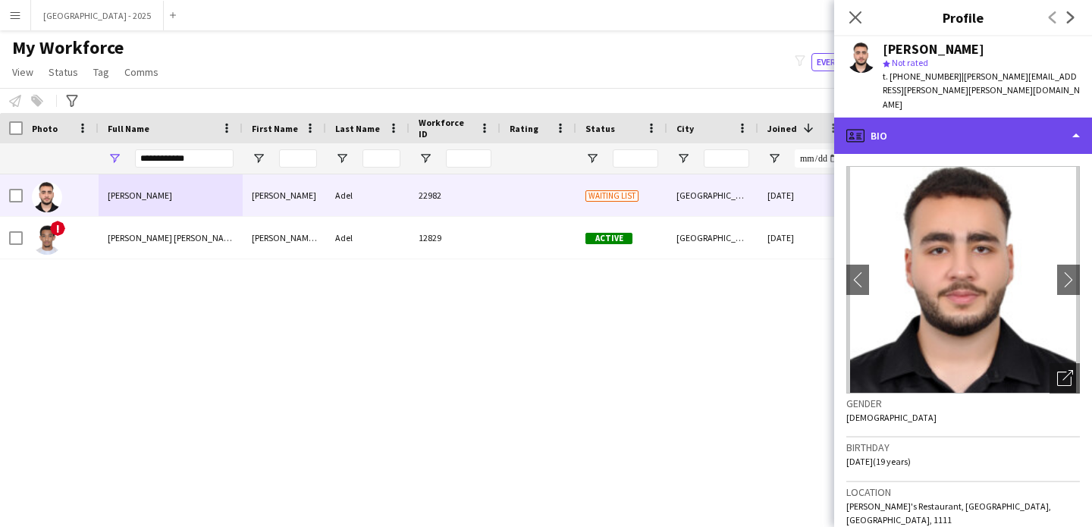
click at [957, 120] on div "profile Bio" at bounding box center [964, 136] width 258 height 36
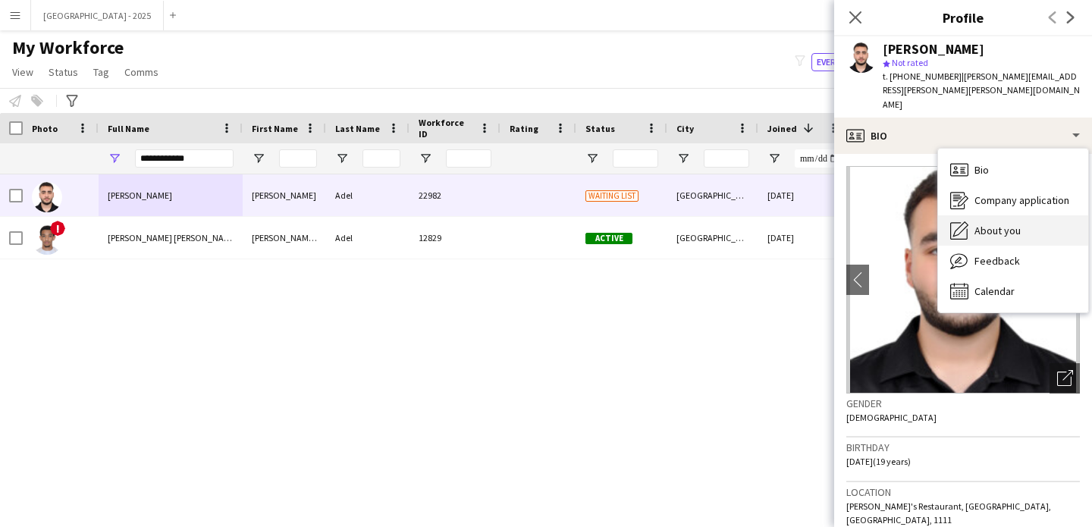
click at [1008, 215] on div "About you About you" at bounding box center [1013, 230] width 150 height 30
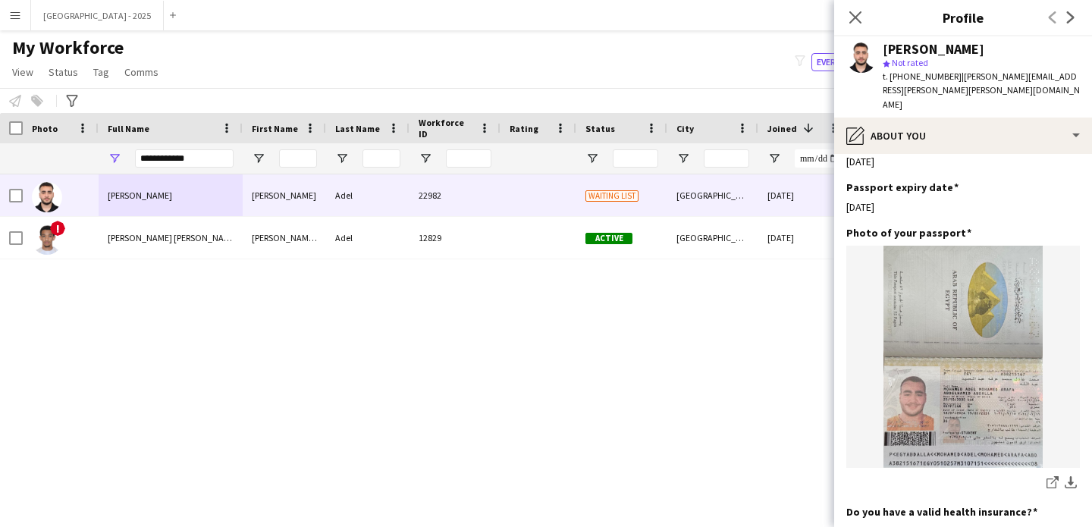
scroll to position [1164, 0]
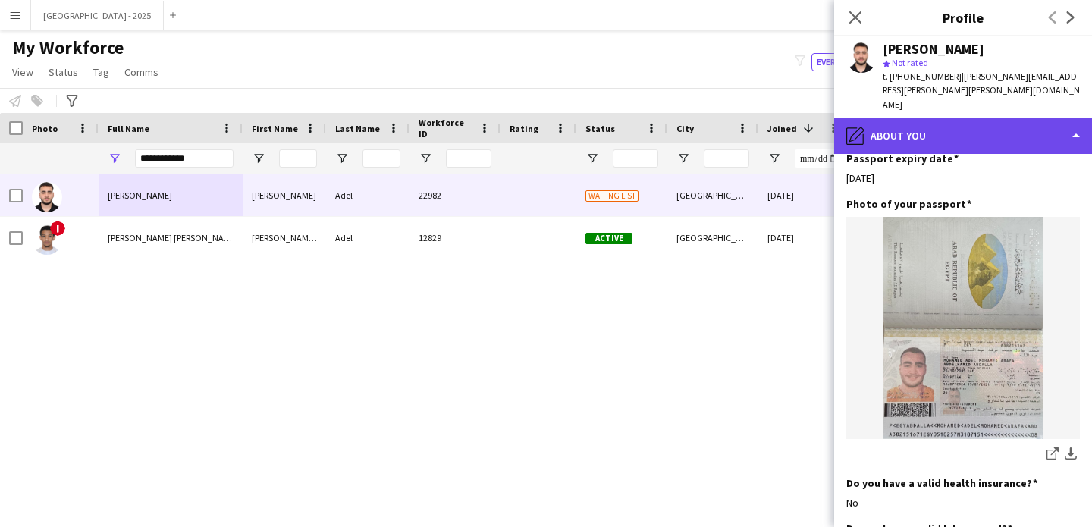
click at [941, 118] on div "pencil4 About you" at bounding box center [964, 136] width 258 height 36
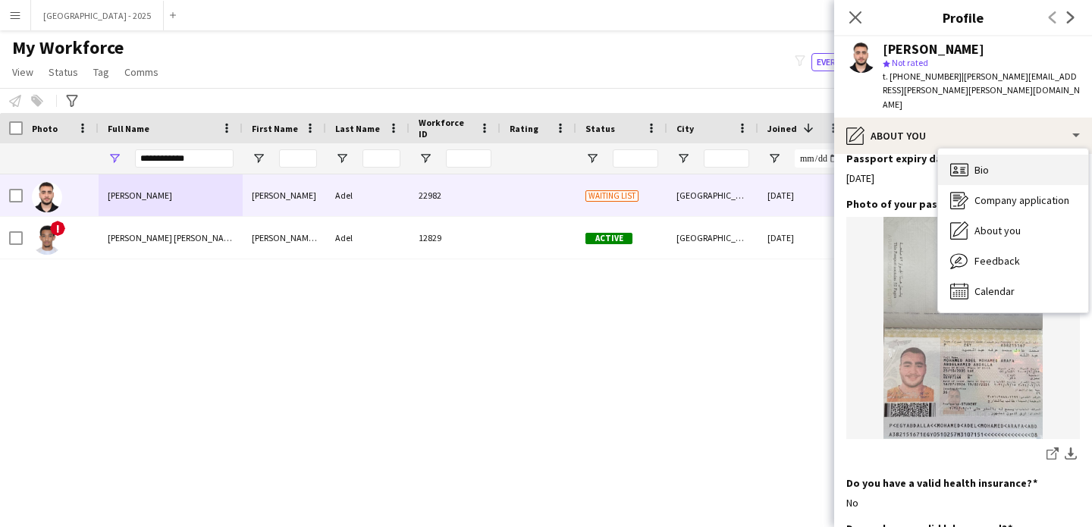
click at [971, 155] on div "Bio Bio" at bounding box center [1013, 170] width 150 height 30
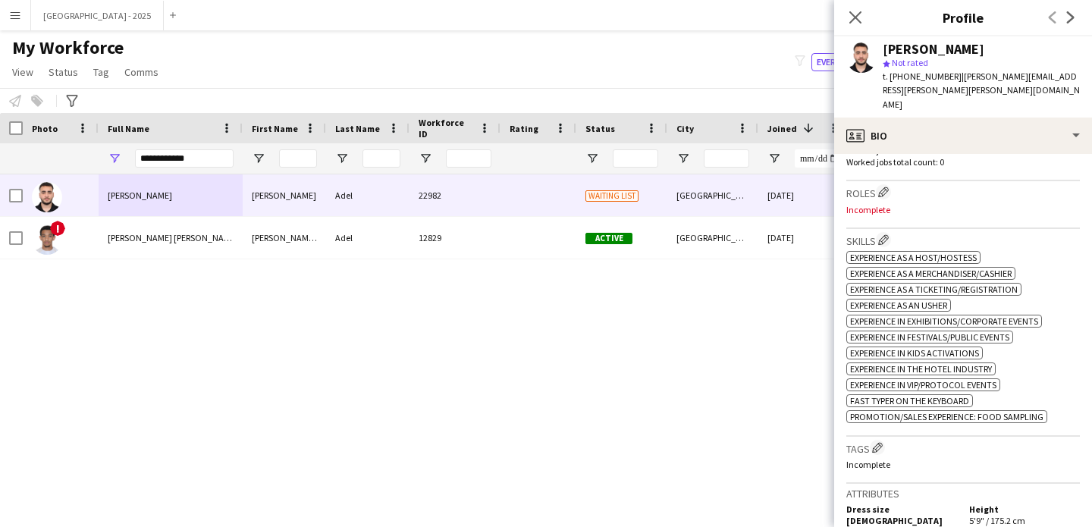
scroll to position [369, 0]
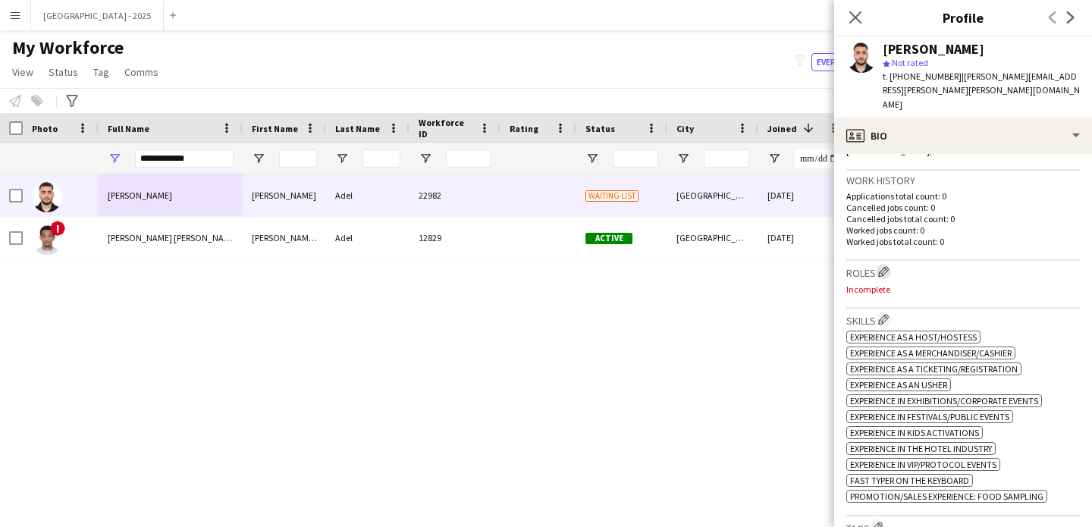
click at [886, 264] on button "Edit crew company roles" at bounding box center [883, 271] width 15 height 15
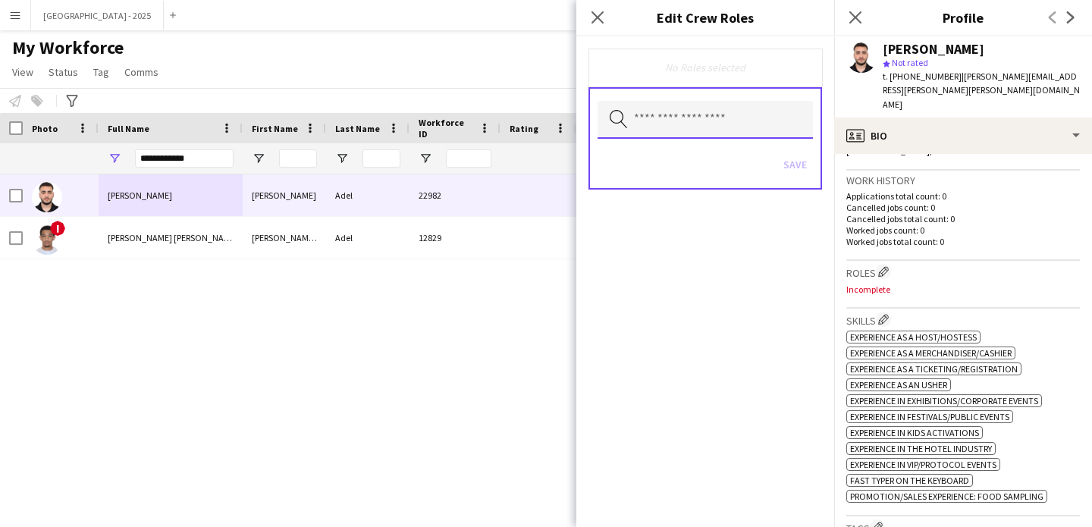
click at [704, 120] on input "text" at bounding box center [705, 120] width 215 height 38
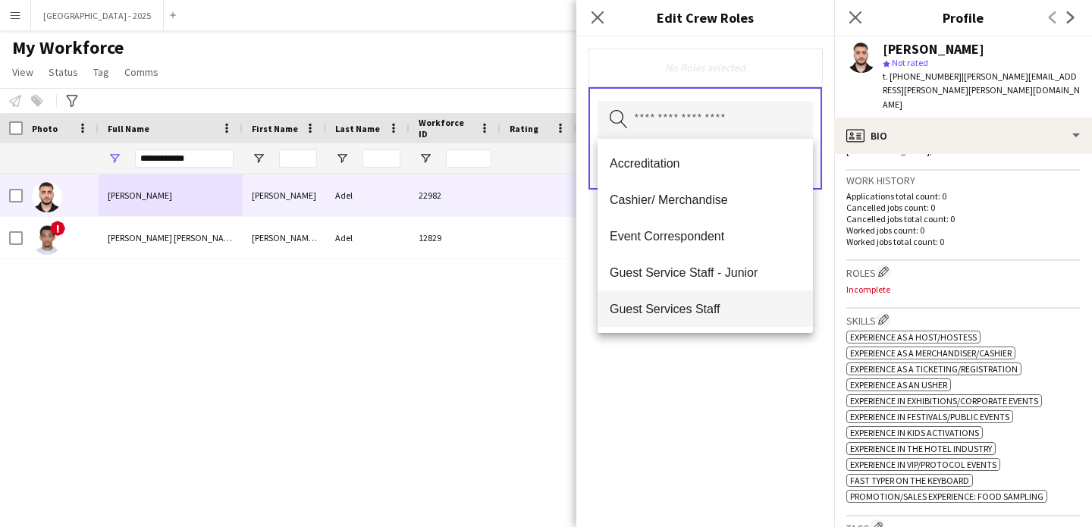
click at [718, 307] on span "Guest Services Staff" at bounding box center [705, 309] width 191 height 14
click at [747, 350] on div "Guest Services Staff Remove Search by role type Save" at bounding box center [706, 281] width 258 height 491
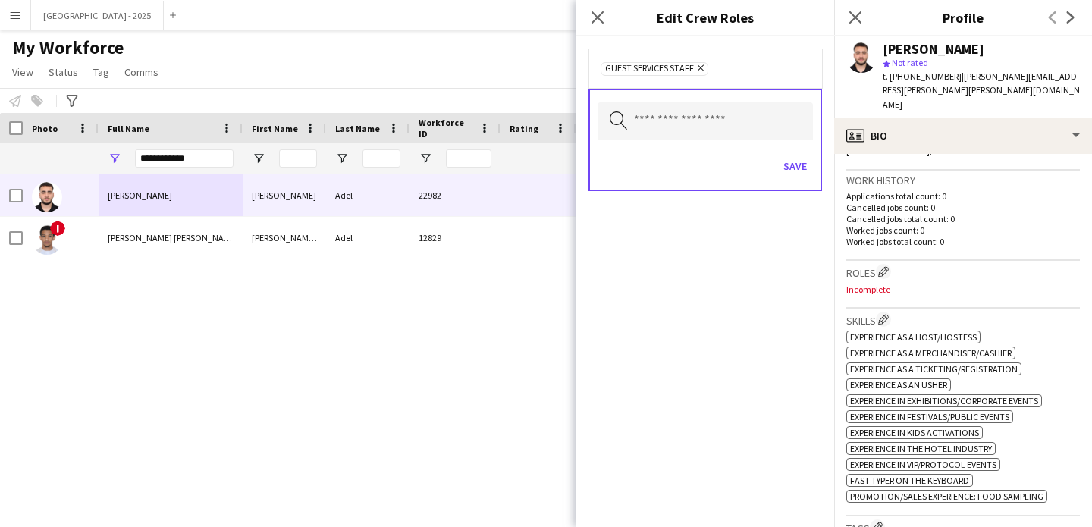
click at [800, 151] on div "Save" at bounding box center [705, 167] width 215 height 43
click at [800, 159] on button "Save" at bounding box center [796, 166] width 36 height 24
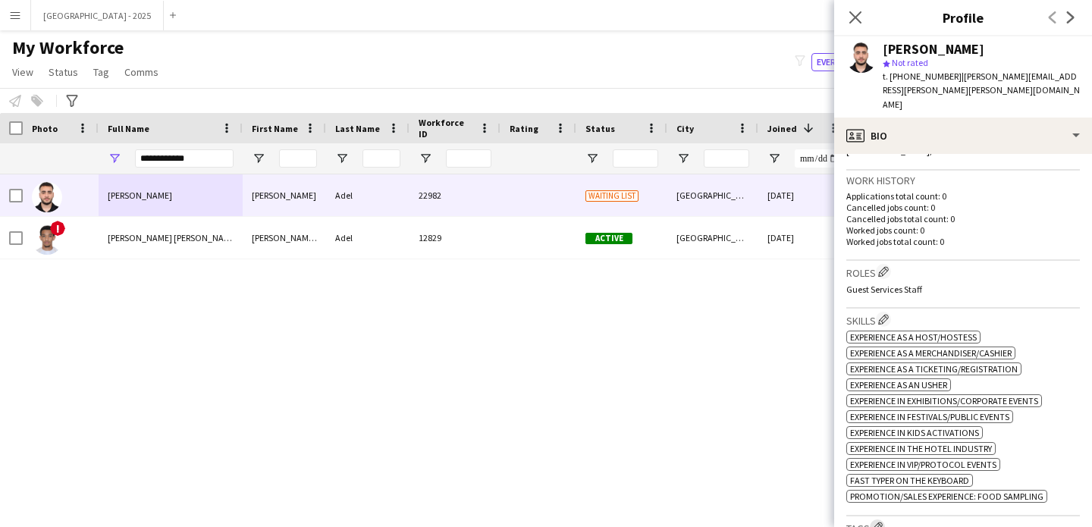
click at [878, 522] on app-icon "Edit crew company tags" at bounding box center [877, 527] width 11 height 11
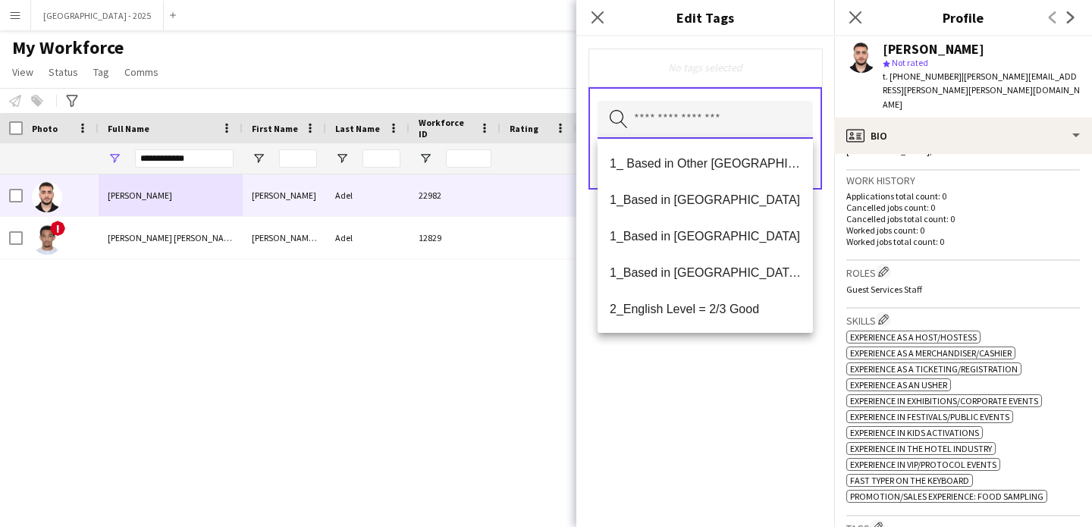
click at [753, 131] on input "text" at bounding box center [705, 120] width 215 height 38
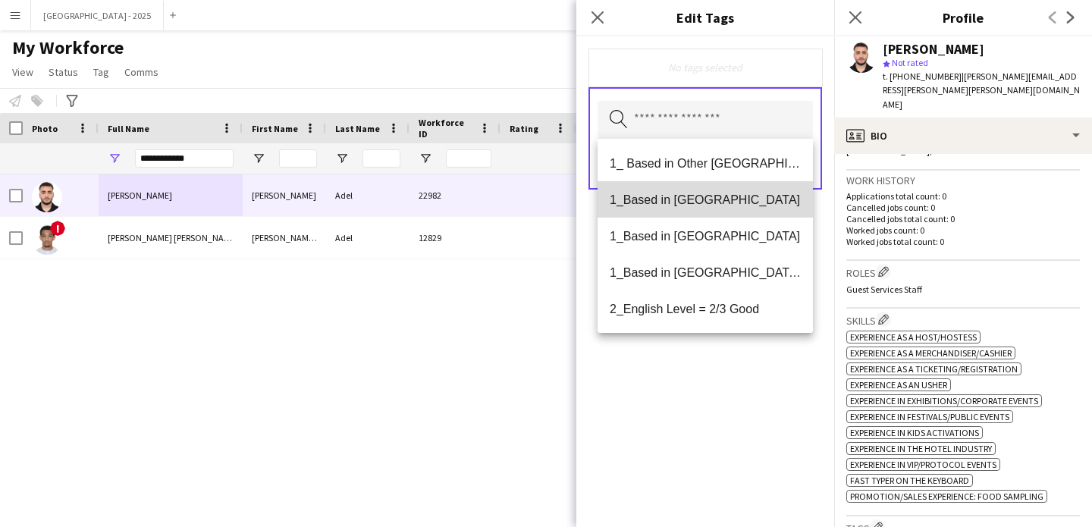
click at [725, 205] on span "1_Based in [GEOGRAPHIC_DATA]" at bounding box center [705, 200] width 191 height 14
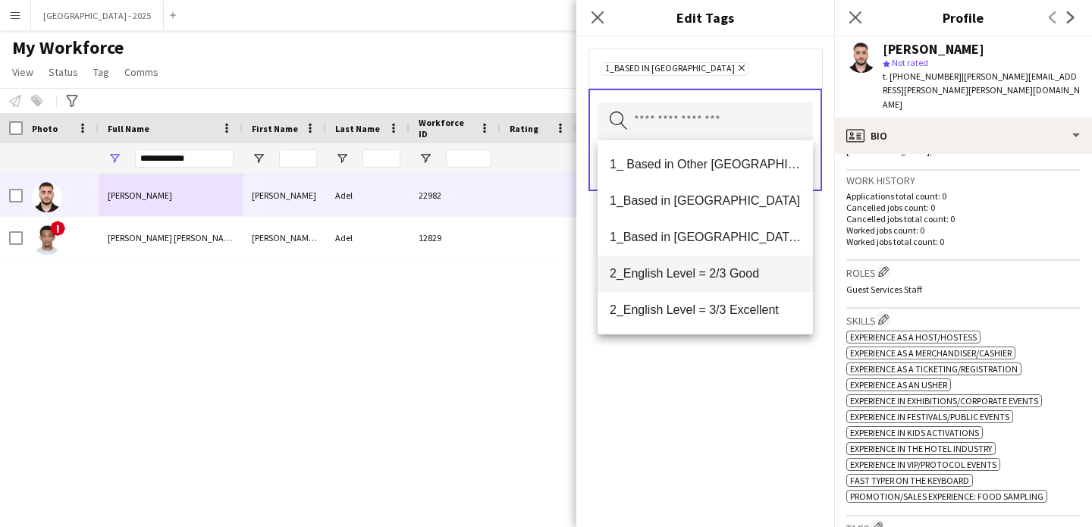
click at [725, 263] on mat-option "2_English Level = 2/3 Good" at bounding box center [705, 274] width 215 height 36
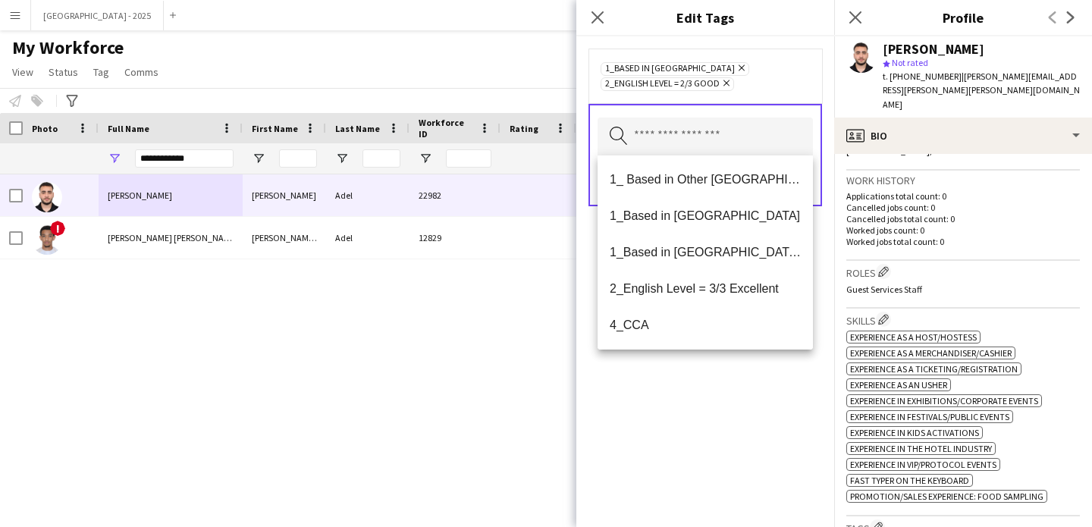
click at [726, 414] on div "1_Based in [GEOGRAPHIC_DATA] Remove 2_English Level = 2/3 Good Remove Search by…" at bounding box center [706, 281] width 258 height 491
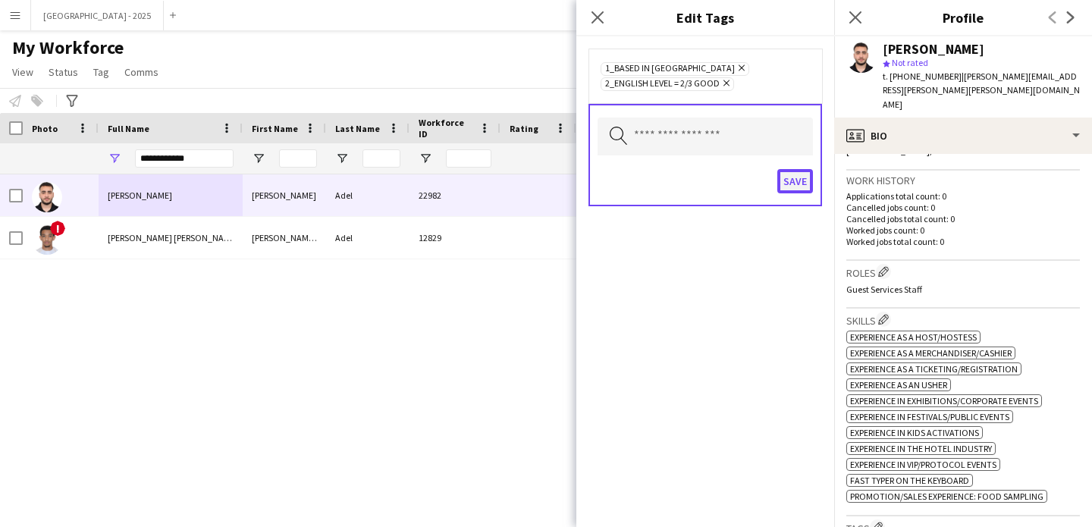
click at [797, 185] on button "Save" at bounding box center [796, 181] width 36 height 24
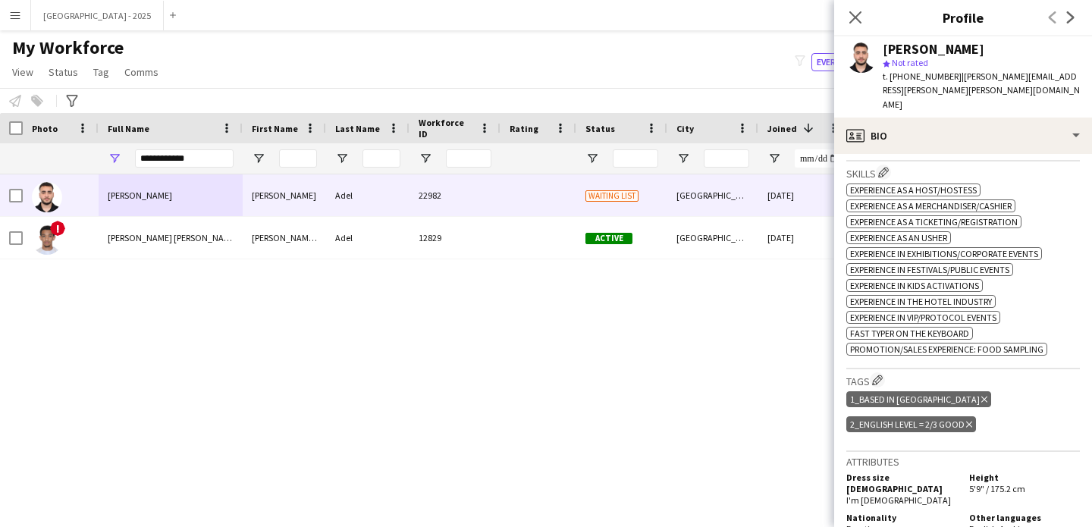
scroll to position [841, 0]
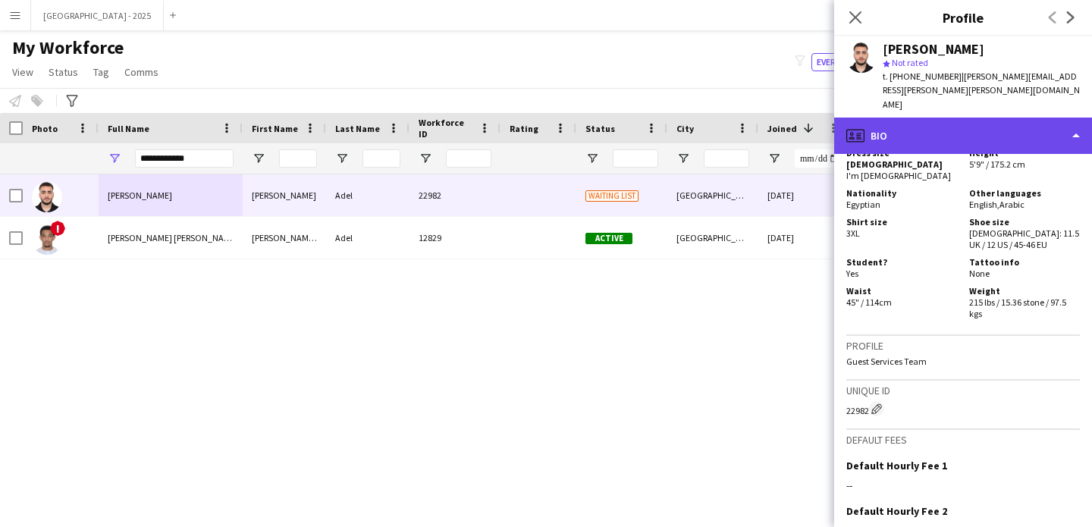
click at [917, 124] on div "profile Bio" at bounding box center [964, 136] width 258 height 36
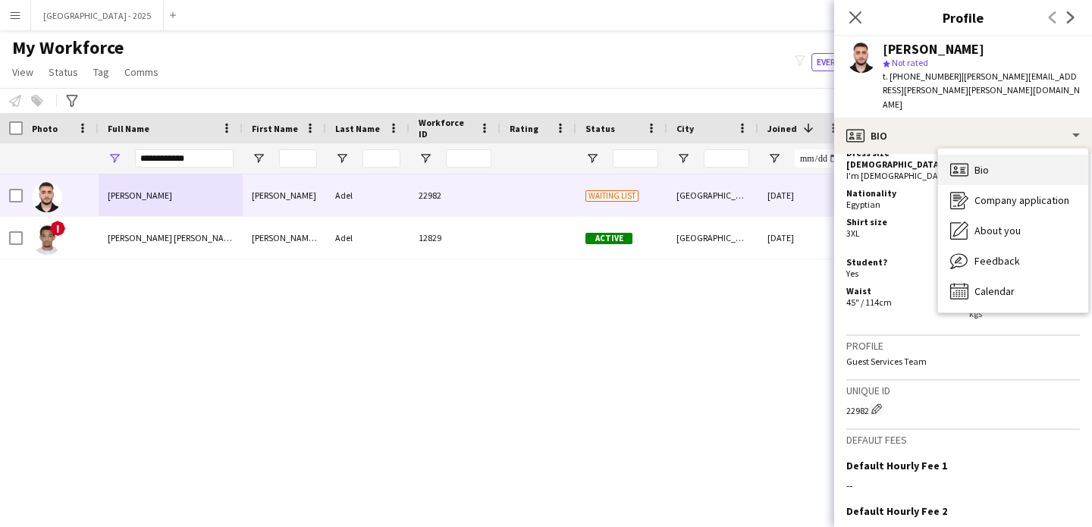
click at [993, 158] on div "Bio Bio" at bounding box center [1013, 170] width 150 height 30
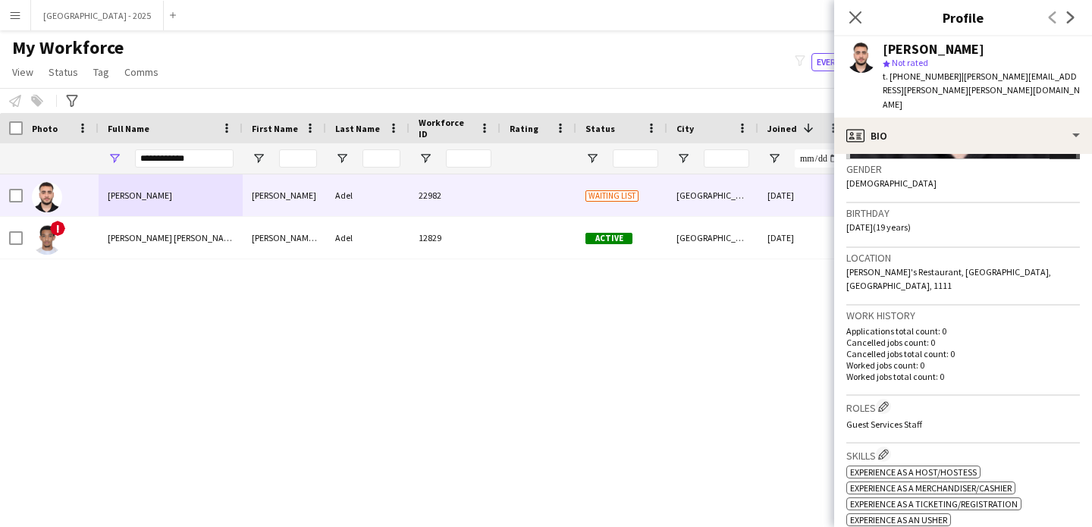
scroll to position [234, 0]
click at [850, 18] on icon "Close pop-in" at bounding box center [856, 17] width 12 height 12
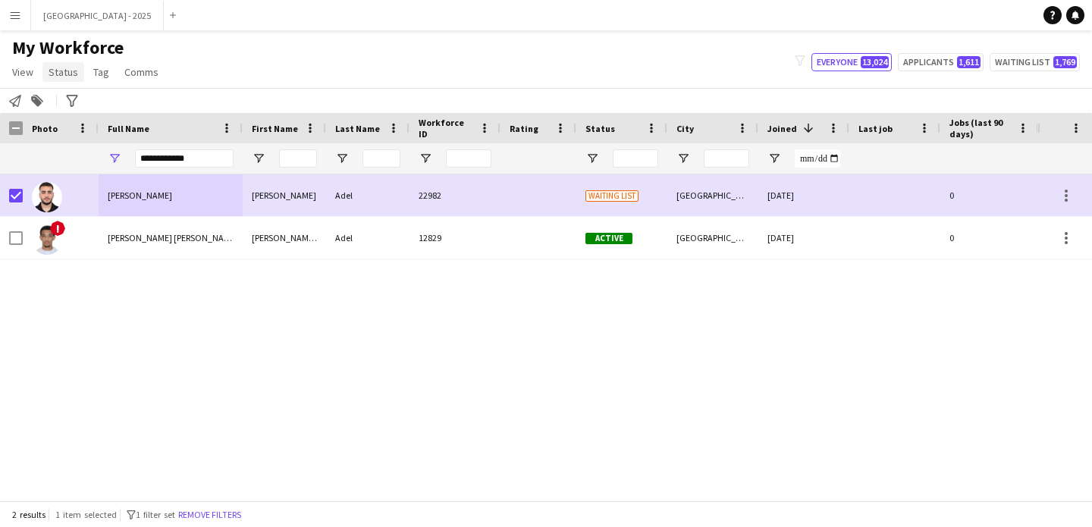
click at [64, 67] on span "Status" at bounding box center [64, 72] width 30 height 14
click at [71, 93] on link "Edit" at bounding box center [96, 105] width 106 height 32
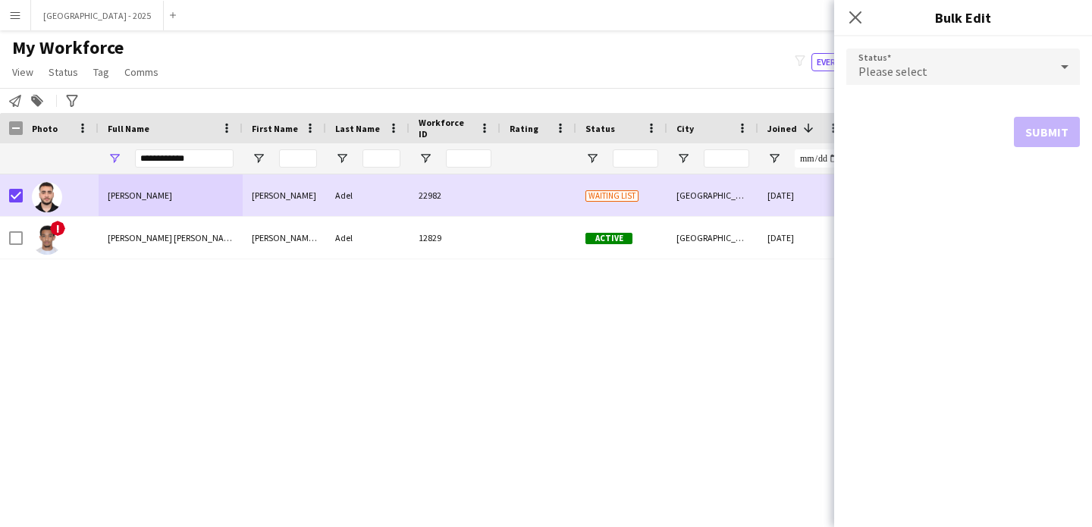
click at [879, 77] on span "Please select" at bounding box center [893, 71] width 69 height 15
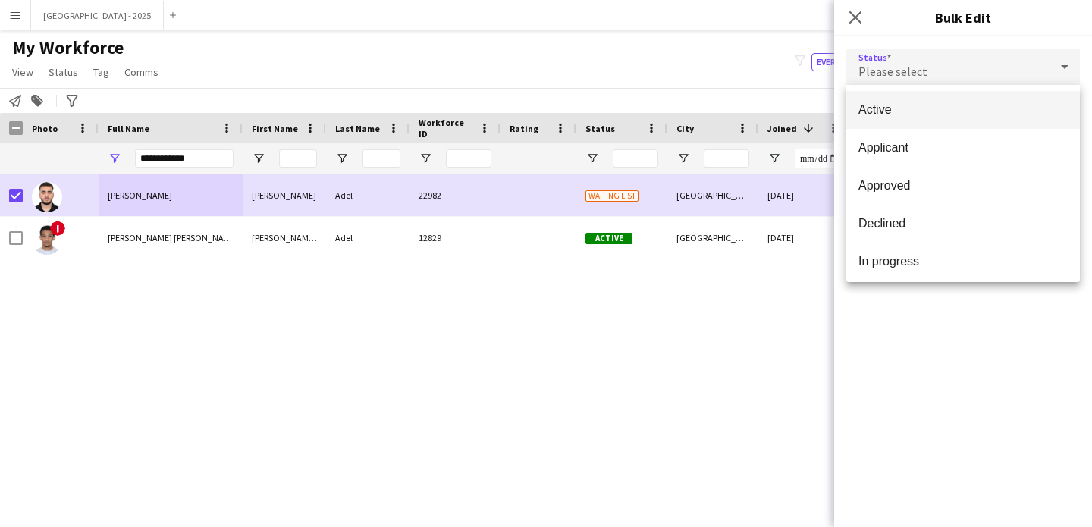
click at [893, 112] on span "Active" at bounding box center [963, 109] width 209 height 14
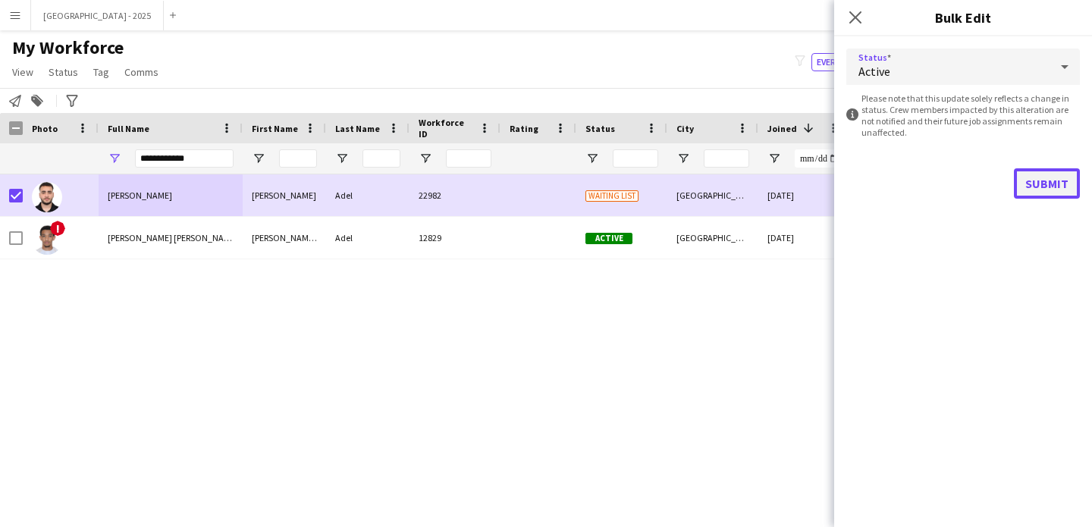
click at [1044, 190] on button "Submit" at bounding box center [1047, 183] width 66 height 30
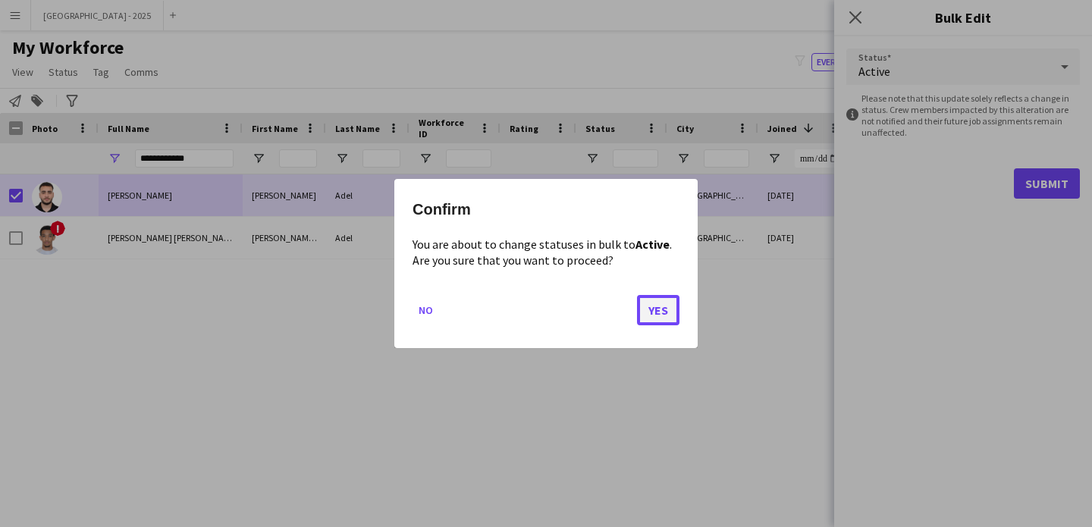
click at [641, 313] on button "Yes" at bounding box center [658, 310] width 42 height 30
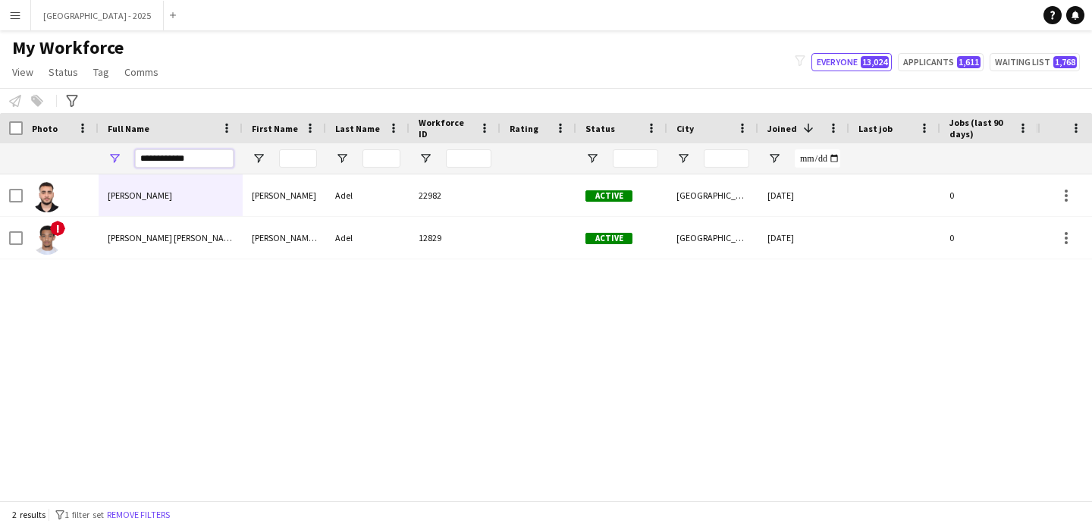
click at [151, 150] on input "**********" at bounding box center [184, 158] width 99 height 18
paste input "Full Name Filter Input"
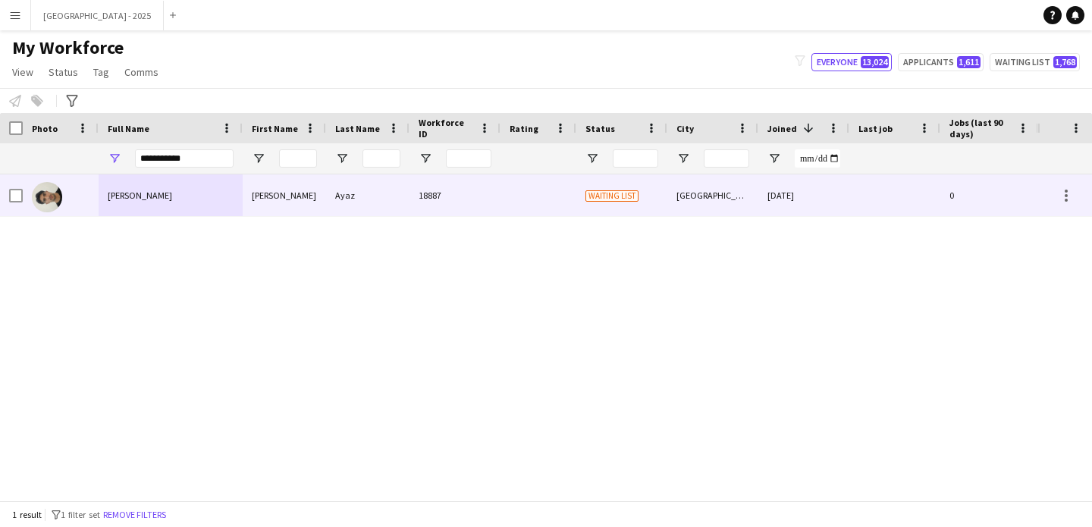
click at [162, 208] on div "[PERSON_NAME]" at bounding box center [171, 195] width 144 height 42
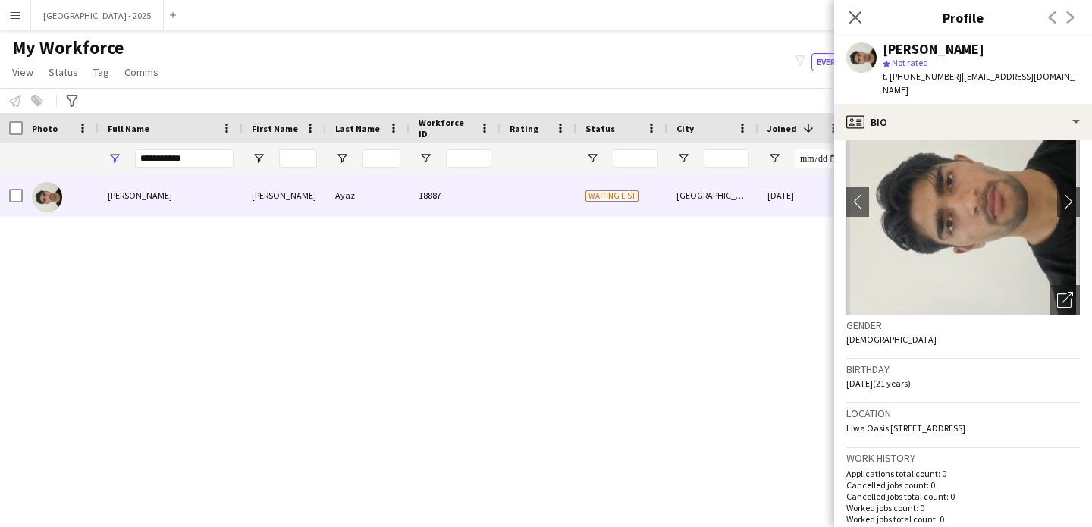
scroll to position [0, 0]
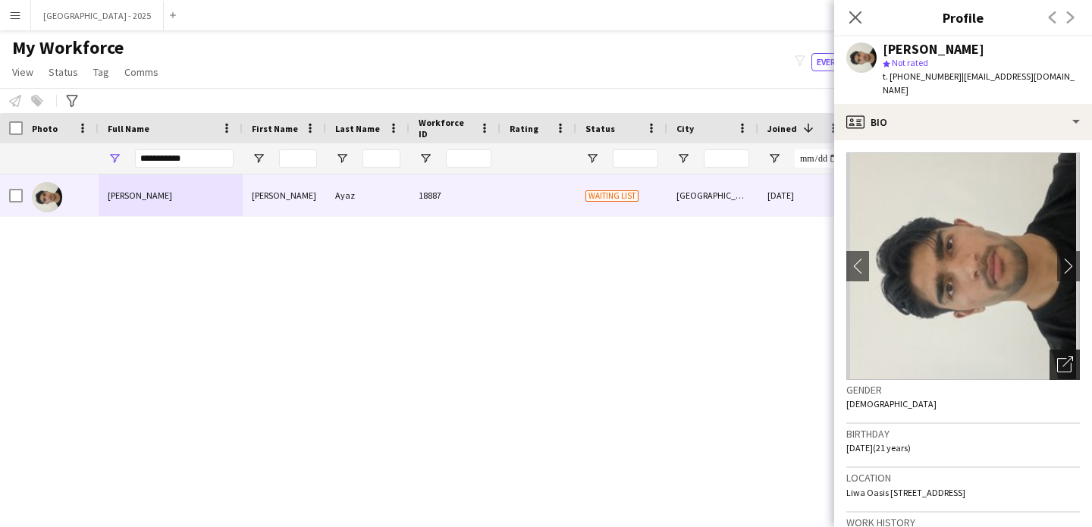
click at [1058, 357] on icon "Open photos pop-in" at bounding box center [1066, 365] width 16 height 16
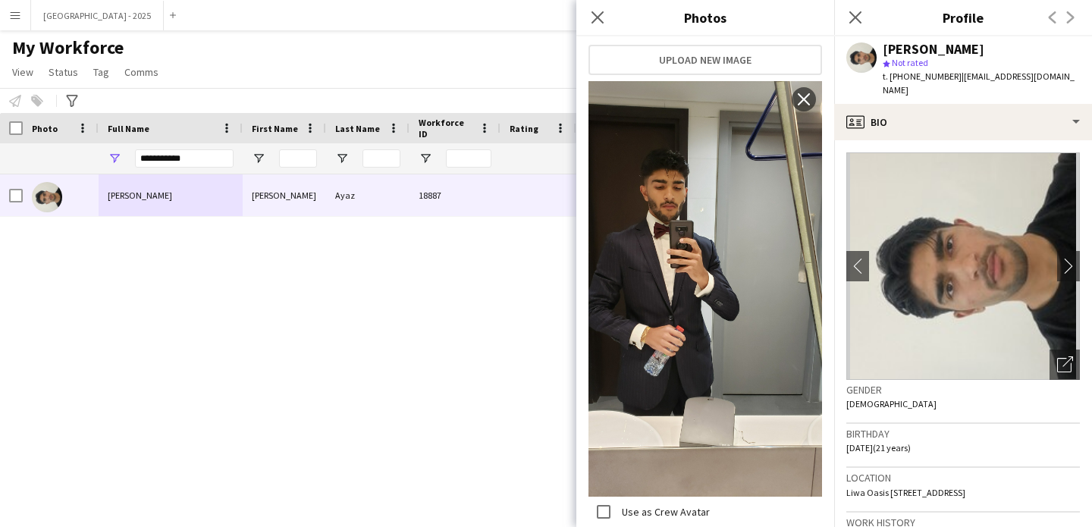
scroll to position [603, 0]
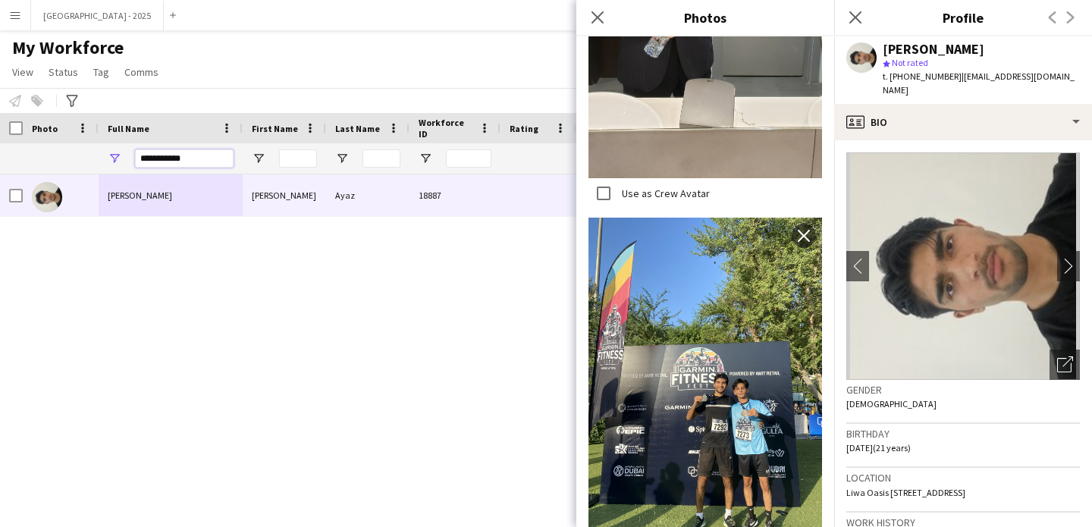
click at [178, 149] on input "**********" at bounding box center [184, 158] width 99 height 18
paste input "***"
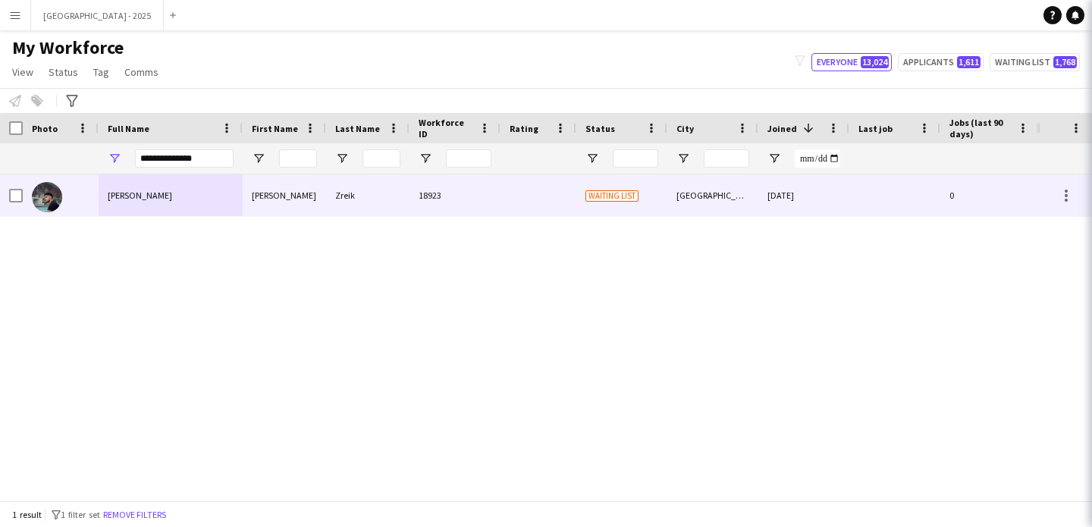
click at [202, 194] on div "[PERSON_NAME]" at bounding box center [171, 195] width 144 height 42
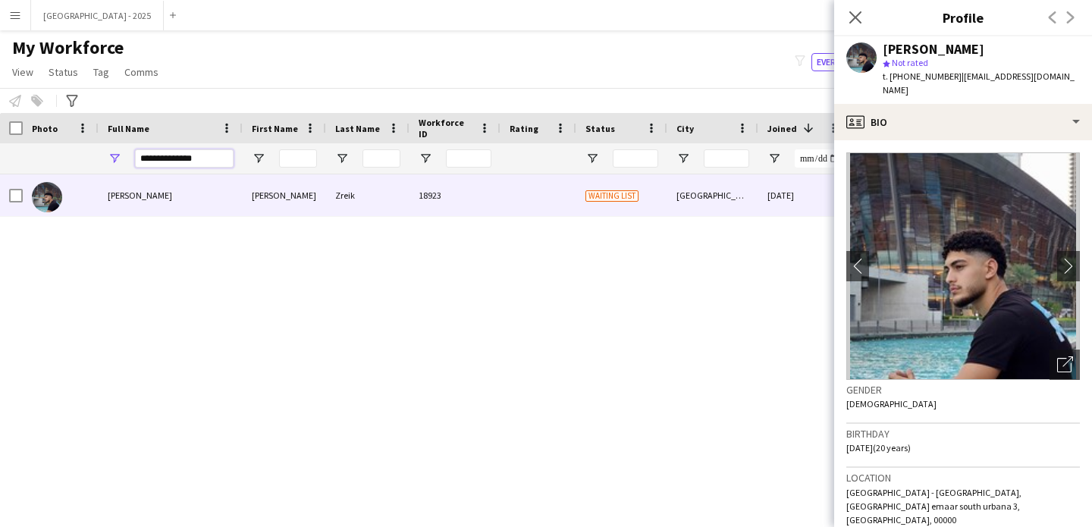
click at [191, 162] on input "**********" at bounding box center [184, 158] width 99 height 18
drag, startPoint x: 191, startPoint y: 162, endPoint x: 190, endPoint y: 152, distance: 9.2
click at [190, 160] on input "**********" at bounding box center [184, 158] width 99 height 18
paste input "Full Name Filter Input"
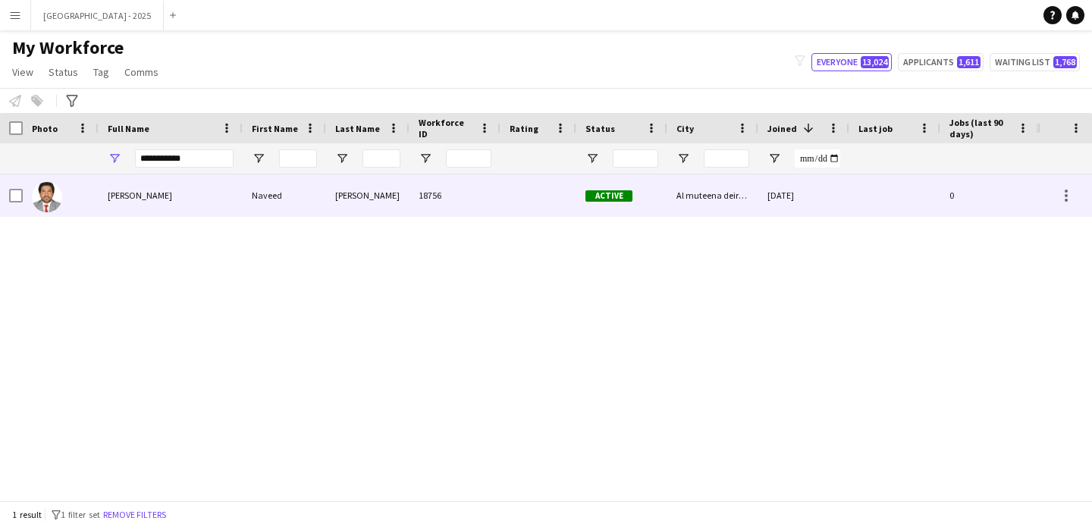
drag, startPoint x: 234, startPoint y: 193, endPoint x: 271, endPoint y: 2, distance: 194.8
click at [234, 193] on div "[PERSON_NAME]" at bounding box center [171, 195] width 144 height 42
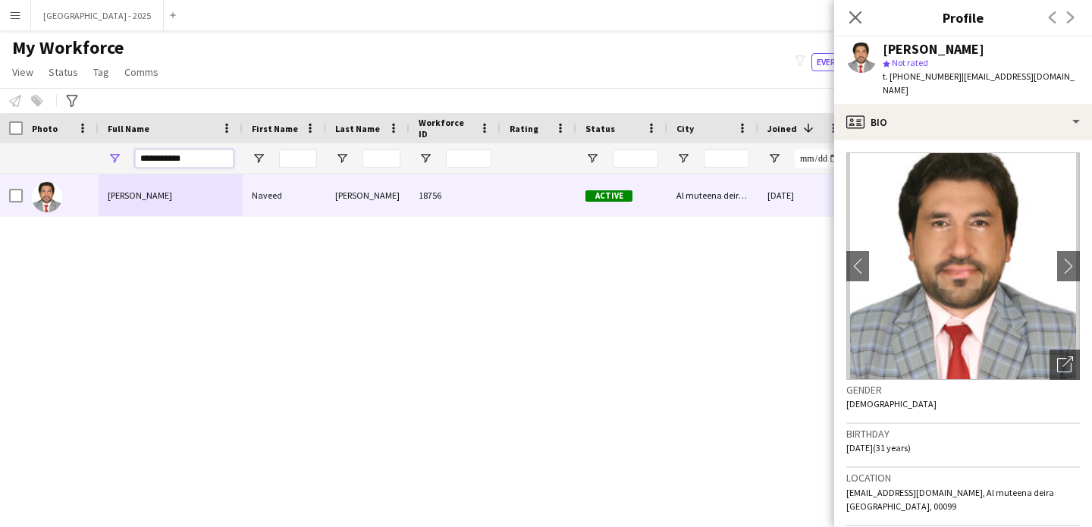
click at [207, 158] on input "**********" at bounding box center [184, 158] width 99 height 18
paste input "**********"
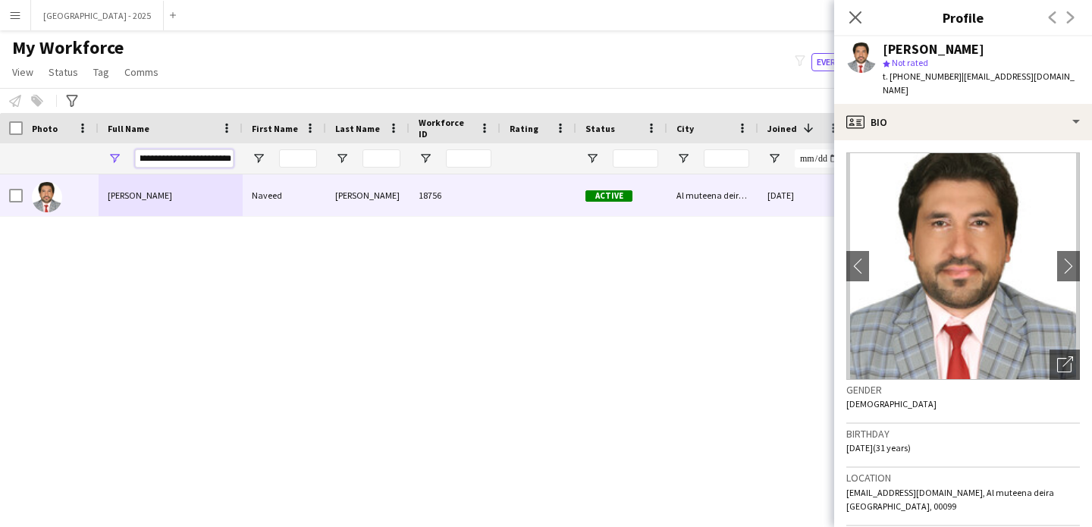
click at [230, 164] on input "**********" at bounding box center [184, 158] width 99 height 18
click at [229, 164] on input "**********" at bounding box center [184, 158] width 99 height 18
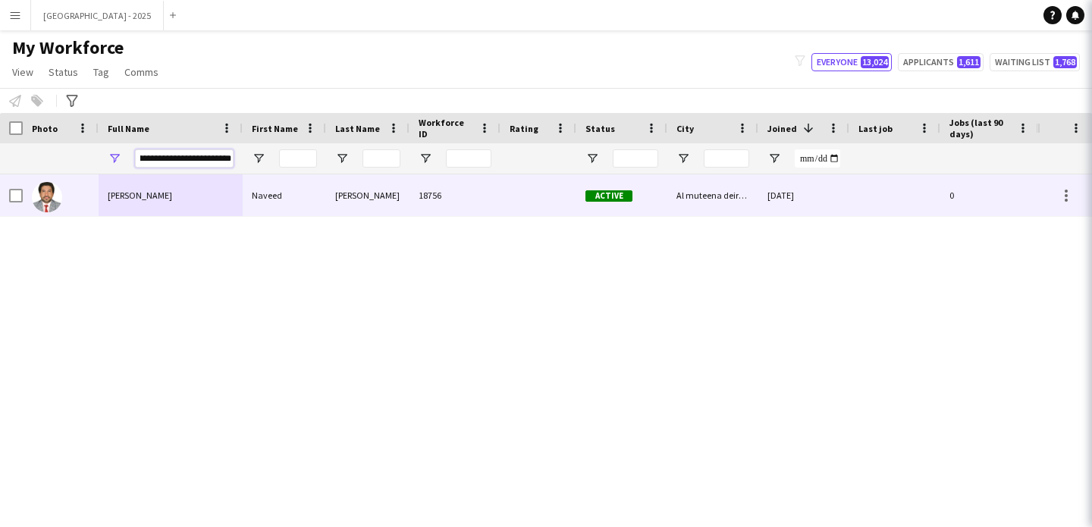
click at [229, 164] on input "**********" at bounding box center [184, 158] width 99 height 18
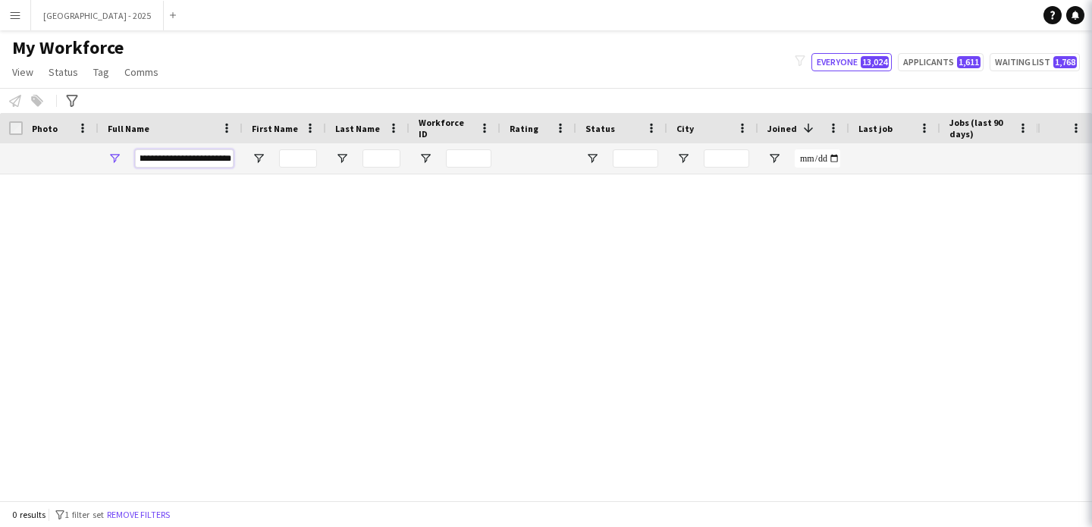
click at [219, 160] on input "**********" at bounding box center [184, 158] width 99 height 18
paste input "Full Name Filter Input"
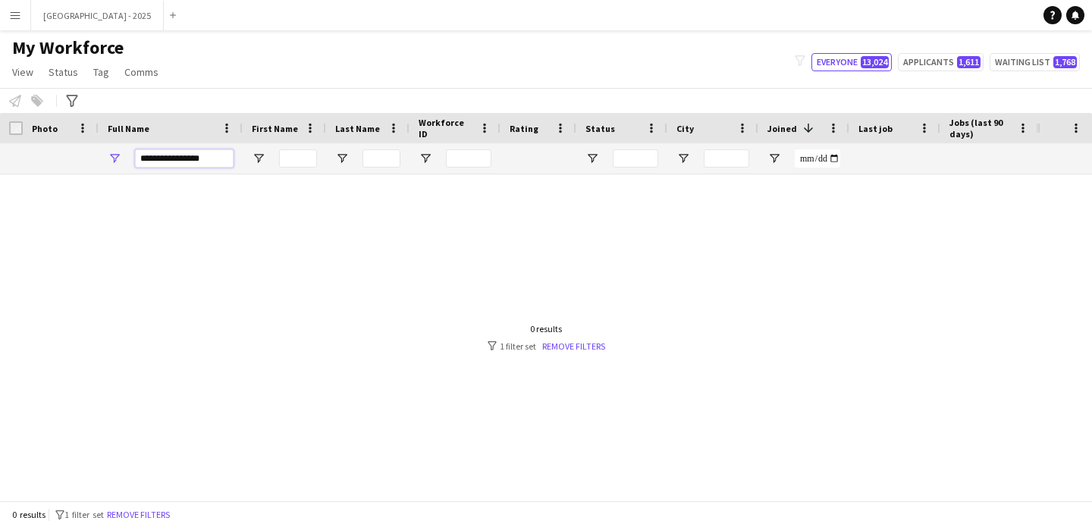
scroll to position [0, 0]
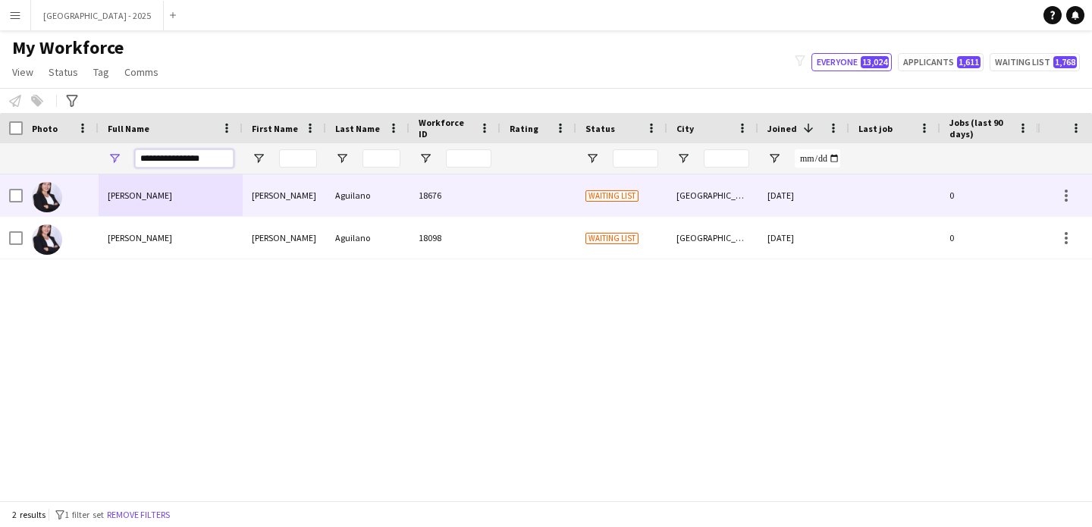
type input "**********"
click at [343, 190] on div "Aguilano" at bounding box center [367, 195] width 83 height 42
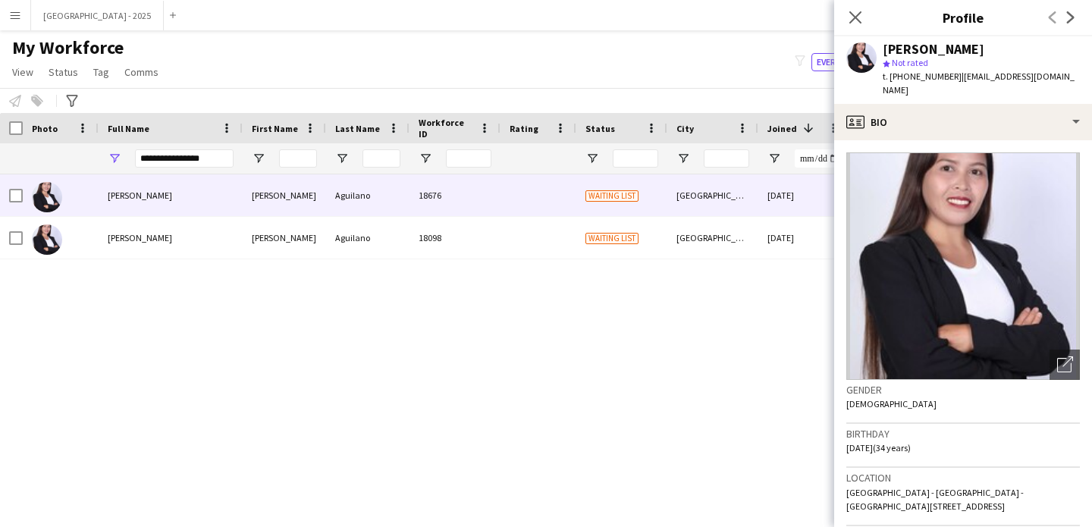
scroll to position [295, 0]
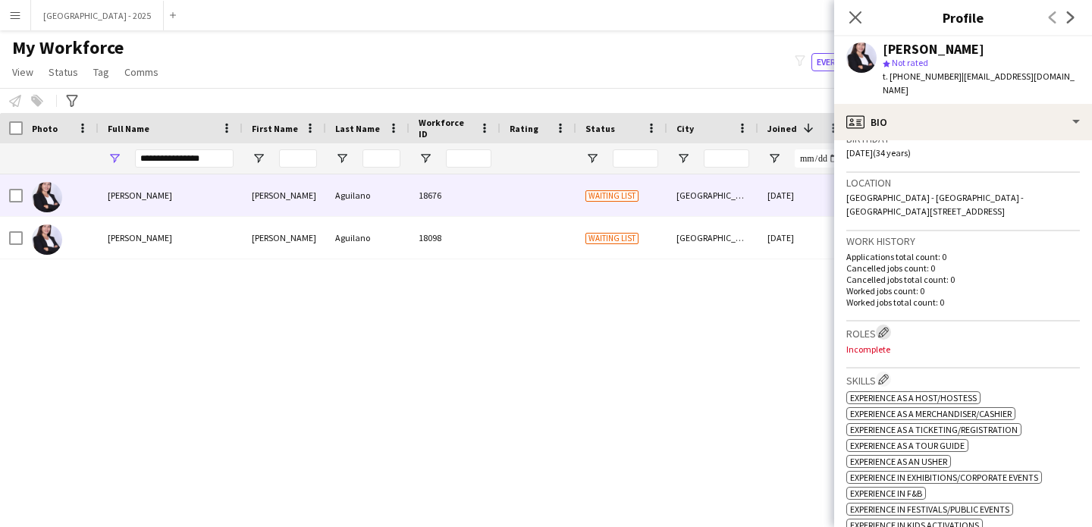
click at [889, 327] on app-icon "Edit crew company roles" at bounding box center [884, 332] width 11 height 11
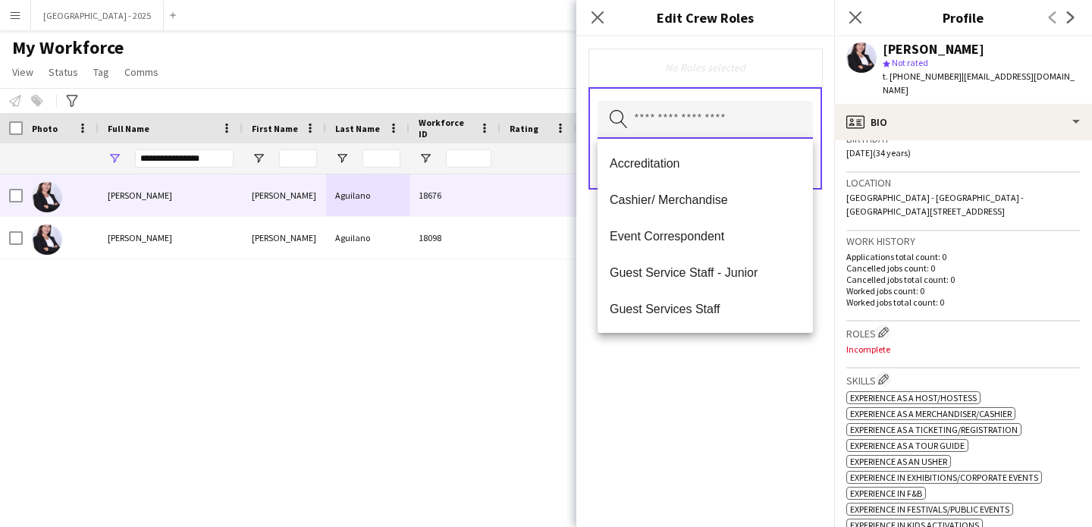
click at [765, 115] on input "text" at bounding box center [705, 120] width 215 height 38
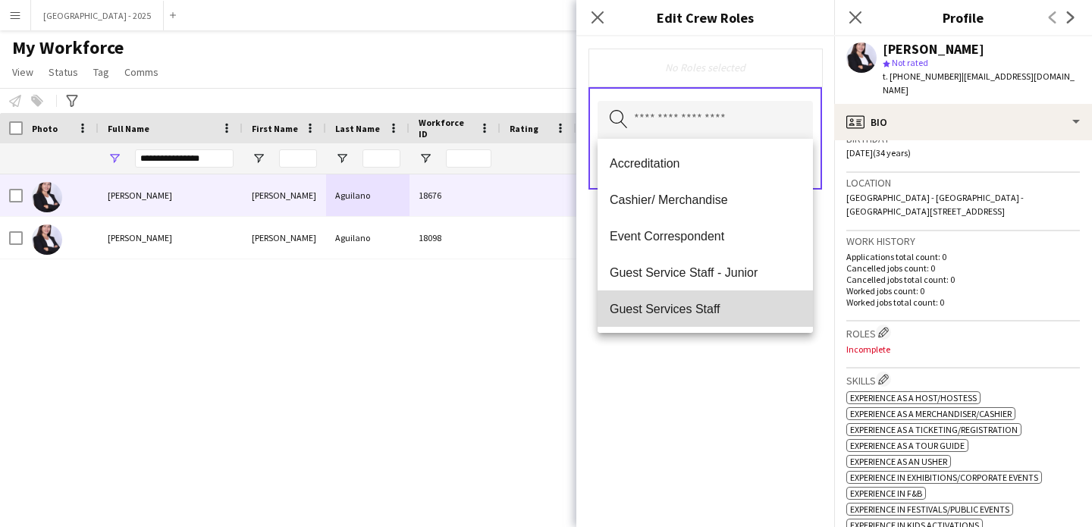
click at [723, 316] on span "Guest Services Staff" at bounding box center [705, 309] width 191 height 14
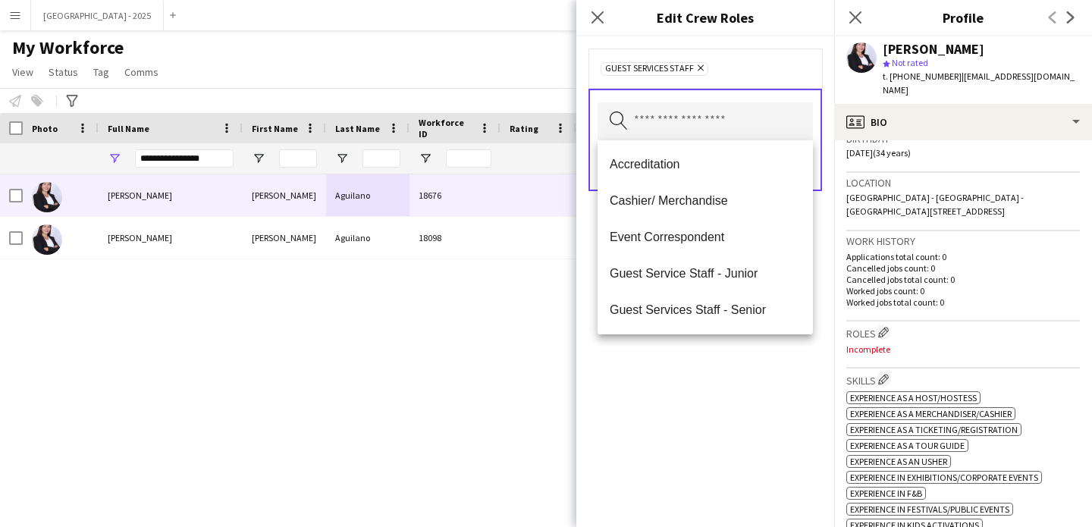
click at [769, 340] on div "Guest Services Staff Remove Search by role type Save" at bounding box center [706, 281] width 258 height 491
click at [709, 127] on input "text" at bounding box center [705, 121] width 215 height 38
drag, startPoint x: 718, startPoint y: 214, endPoint x: 764, endPoint y: 301, distance: 98.4
click at [718, 214] on mat-option "Cashier/ Merchandise" at bounding box center [705, 201] width 215 height 36
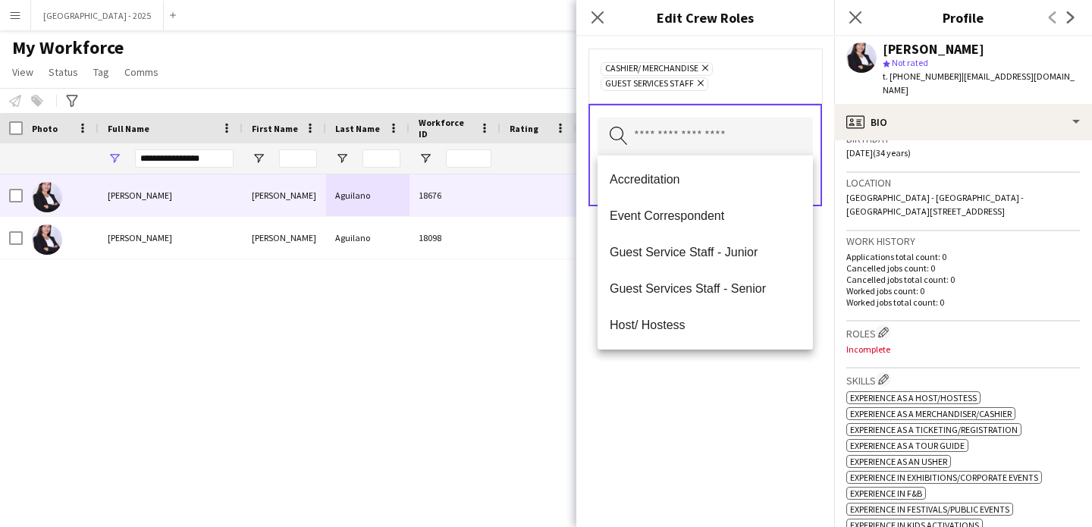
click at [779, 394] on div "Cashier/ Merchandise Remove Guest Services Staff Remove Search by role type Save" at bounding box center [706, 281] width 258 height 491
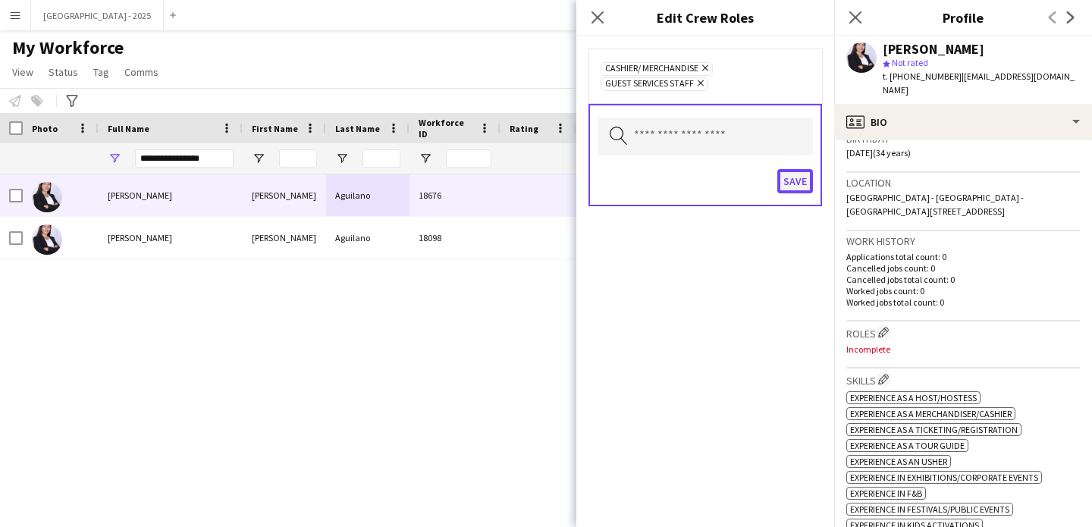
click at [788, 184] on button "Save" at bounding box center [796, 181] width 36 height 24
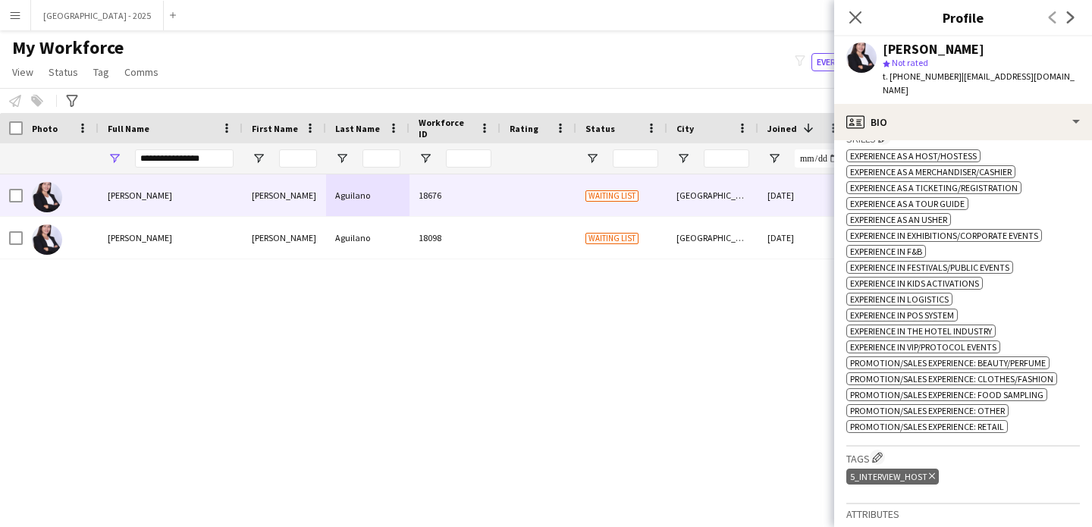
scroll to position [614, 0]
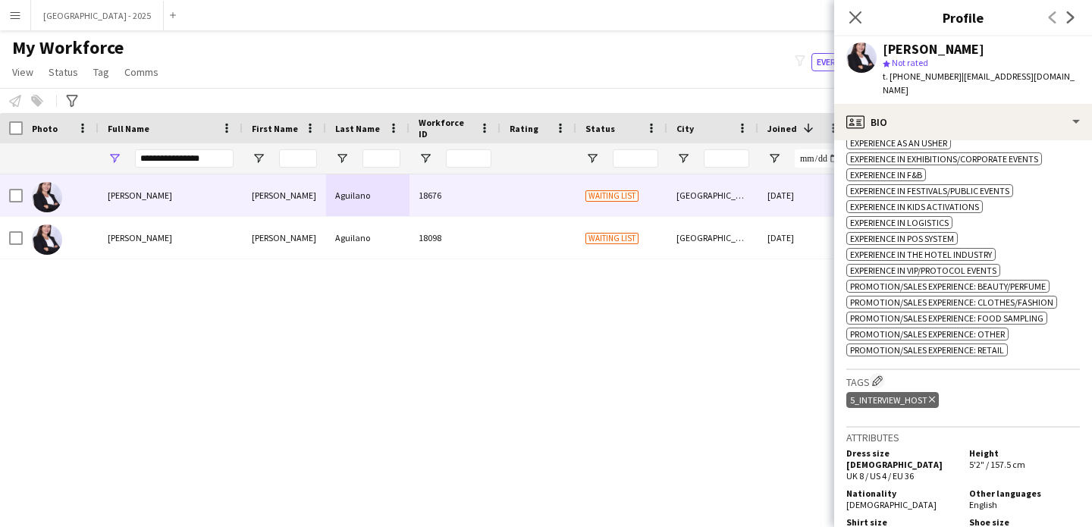
click at [932, 403] on icon "Delete tag" at bounding box center [932, 399] width 6 height 9
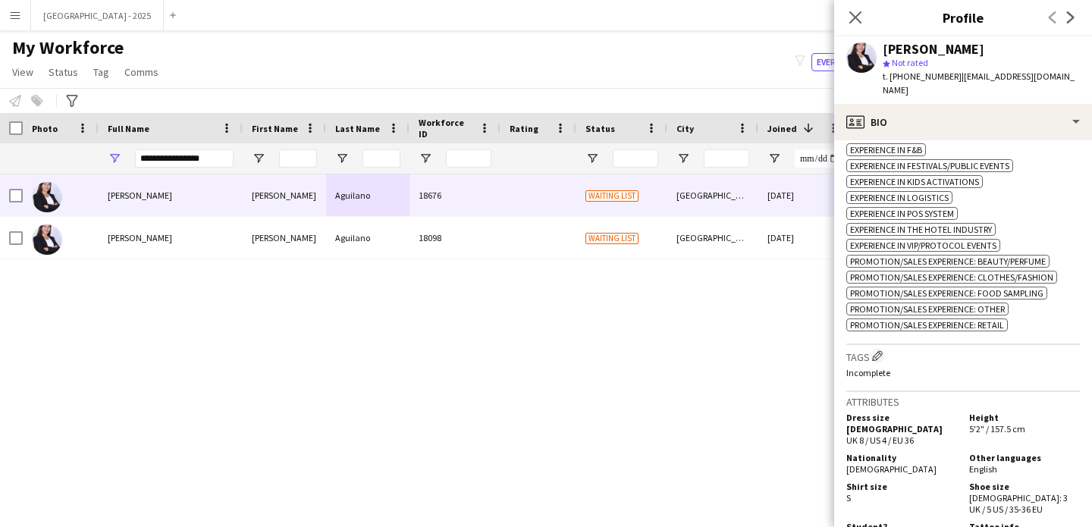
scroll to position [783, 0]
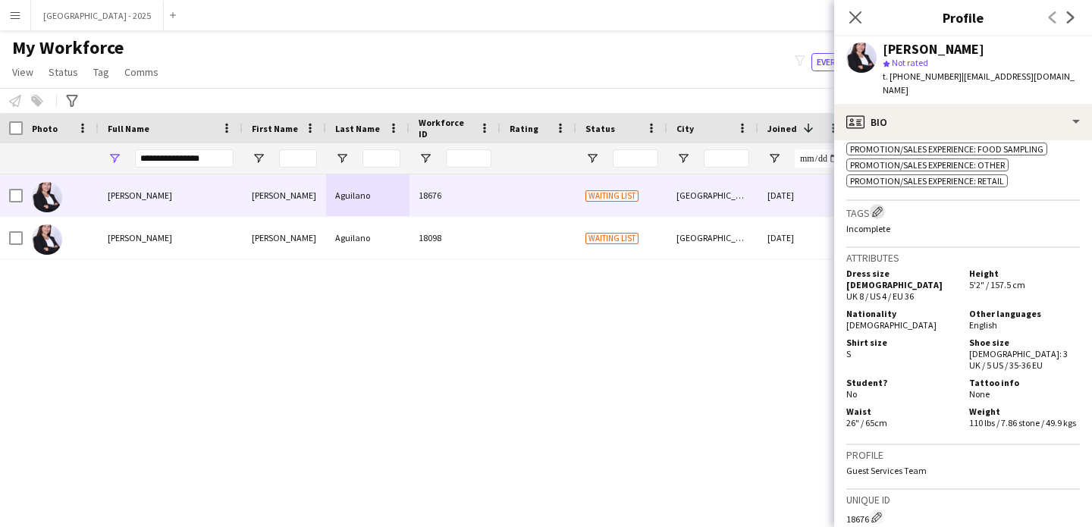
click at [879, 215] on app-icon "Edit crew company tags" at bounding box center [877, 211] width 11 height 11
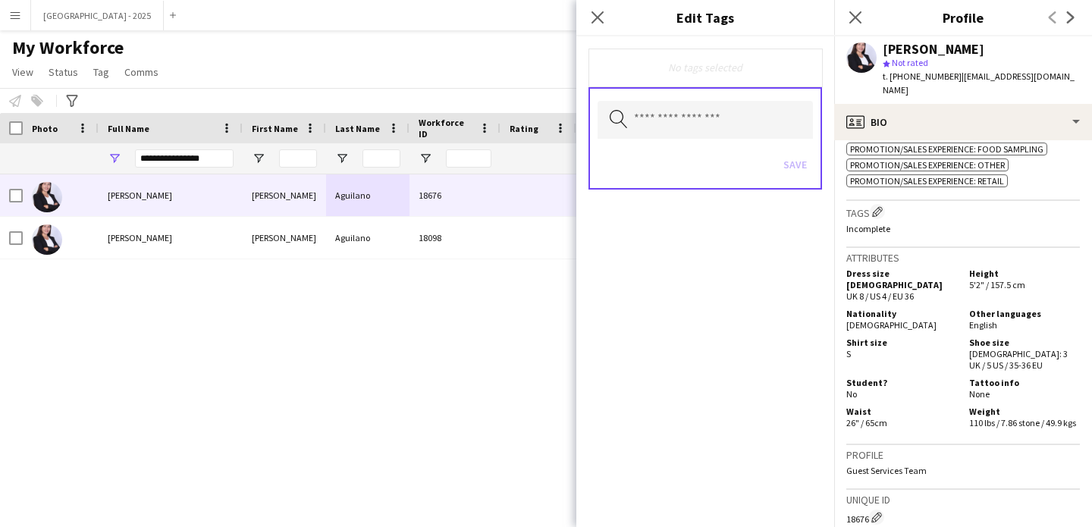
click at [721, 93] on div "Search by tag name Save" at bounding box center [706, 138] width 234 height 102
click at [722, 114] on input "text" at bounding box center [705, 120] width 215 height 38
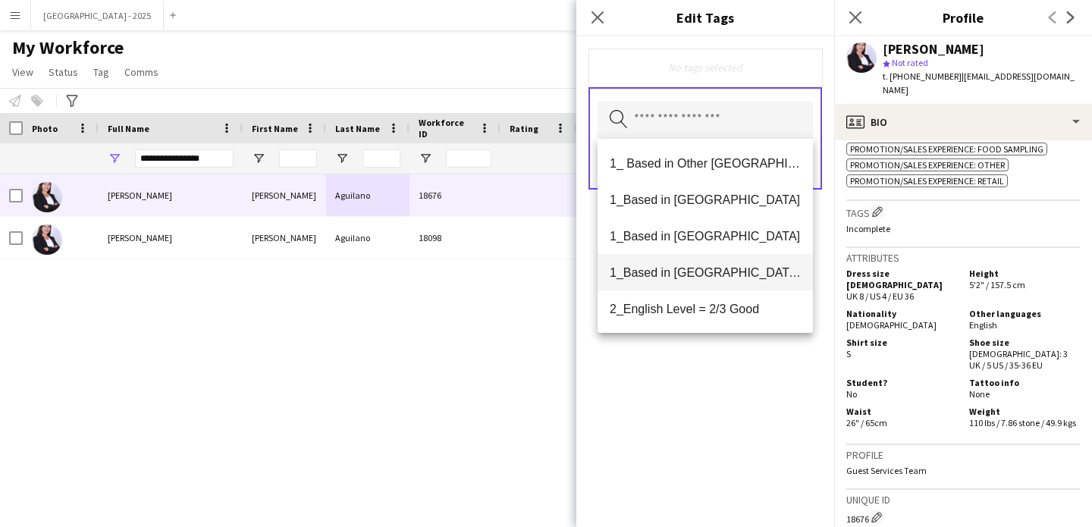
click at [740, 282] on mat-option "1_Based in [GEOGRAPHIC_DATA]/[GEOGRAPHIC_DATA]/Ajman" at bounding box center [705, 272] width 215 height 36
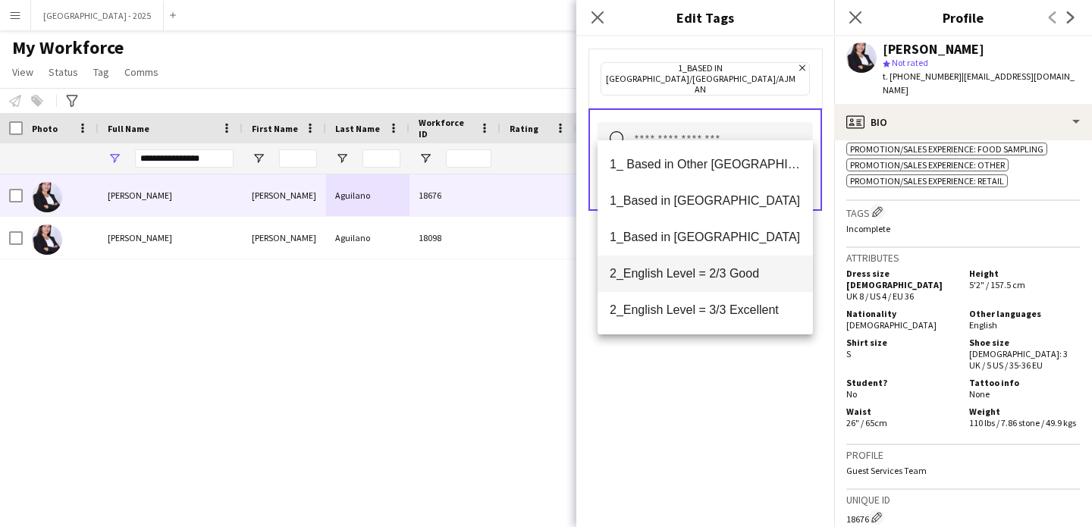
click at [732, 288] on mat-option "2_English Level = 2/3 Good" at bounding box center [705, 274] width 215 height 36
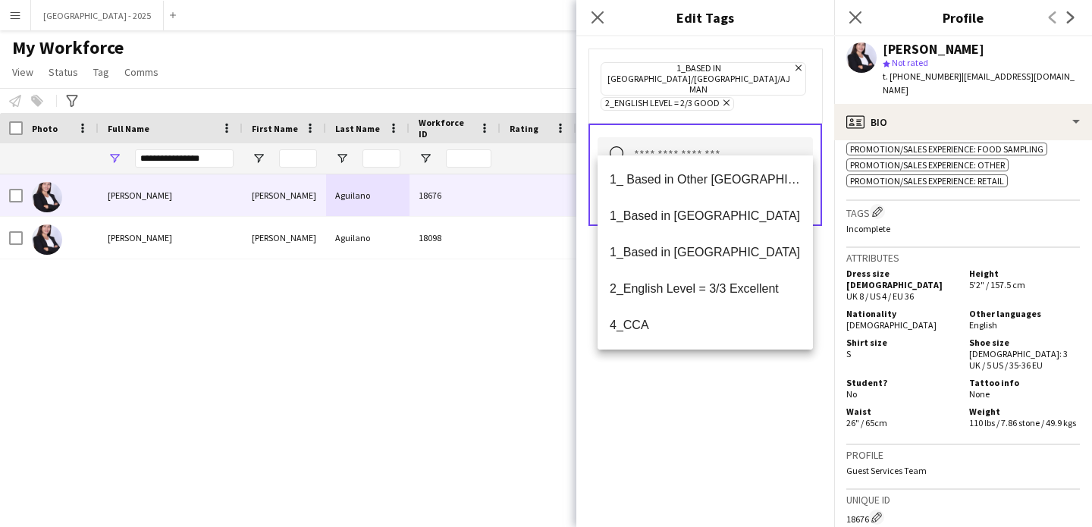
click at [737, 382] on div "1_Based in [GEOGRAPHIC_DATA]/[GEOGRAPHIC_DATA]/Ajman Remove 2_English Level = 2…" at bounding box center [706, 281] width 258 height 491
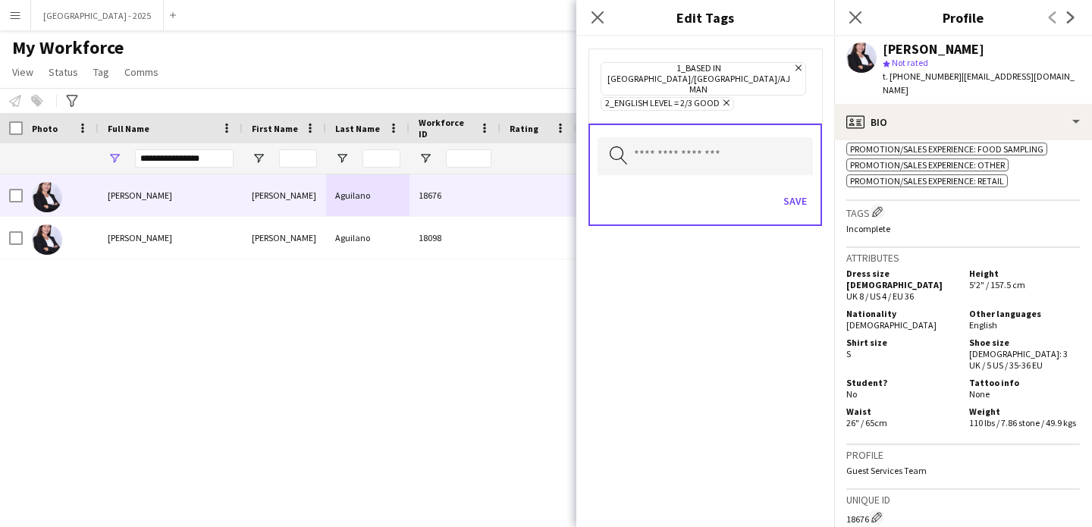
click at [805, 181] on div "Save" at bounding box center [705, 202] width 215 height 43
click at [797, 189] on button "Save" at bounding box center [796, 201] width 36 height 24
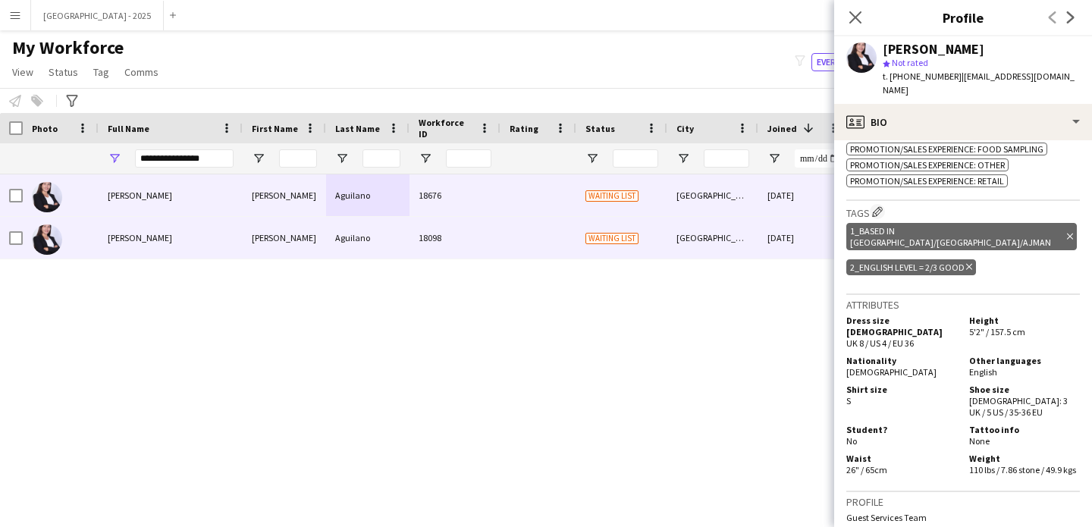
click at [751, 251] on div "[GEOGRAPHIC_DATA],city" at bounding box center [713, 238] width 91 height 42
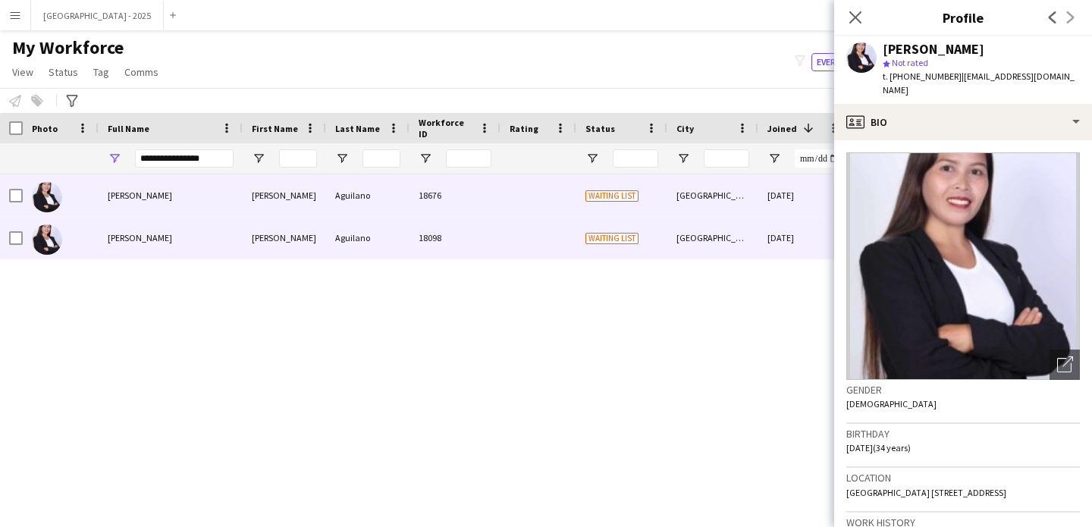
click at [769, 200] on div "[DATE]" at bounding box center [804, 195] width 91 height 42
click at [761, 235] on div "[DATE]" at bounding box center [804, 238] width 91 height 42
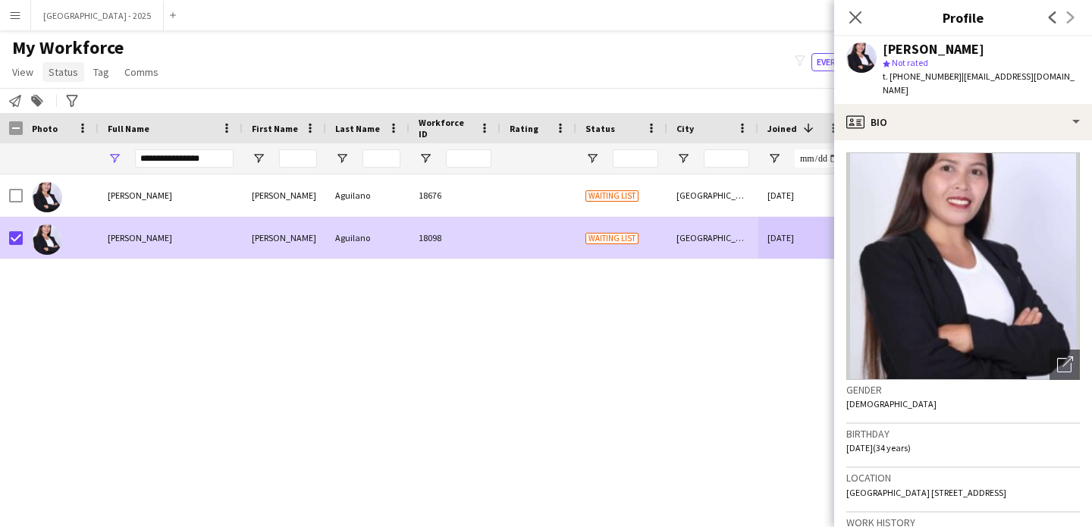
click at [74, 64] on link "Status" at bounding box center [63, 72] width 42 height 20
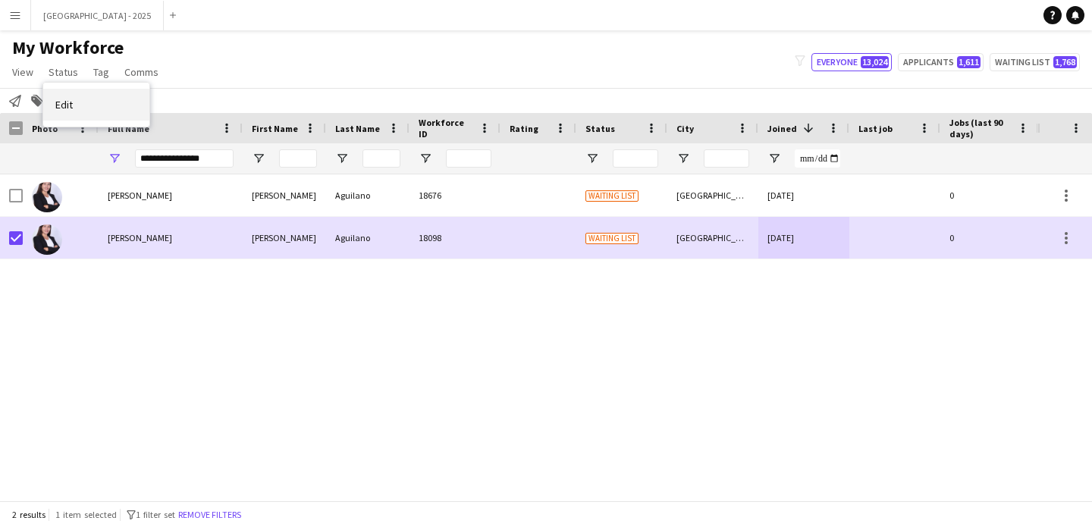
click at [83, 102] on link "Edit" at bounding box center [96, 105] width 106 height 32
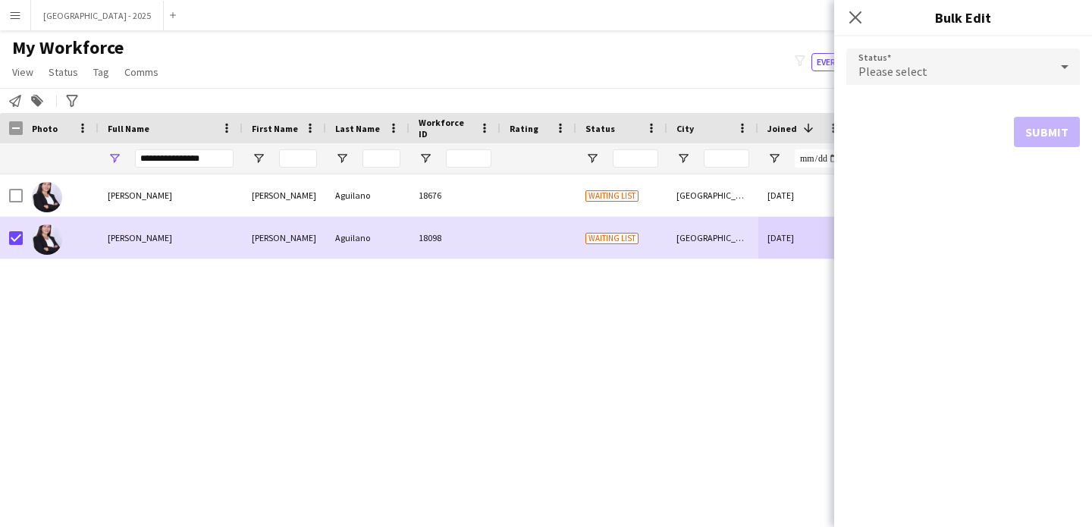
click at [963, 39] on form "Status Please select Submit" at bounding box center [964, 97] width 234 height 123
click at [946, 64] on div "Please select" at bounding box center [948, 67] width 203 height 36
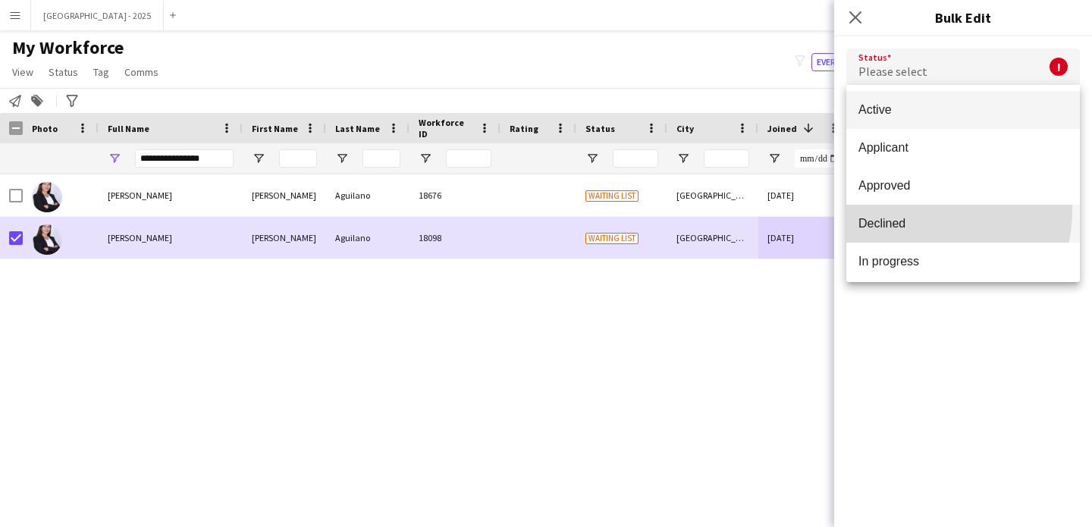
click at [901, 209] on mat-option "Declined" at bounding box center [964, 224] width 234 height 38
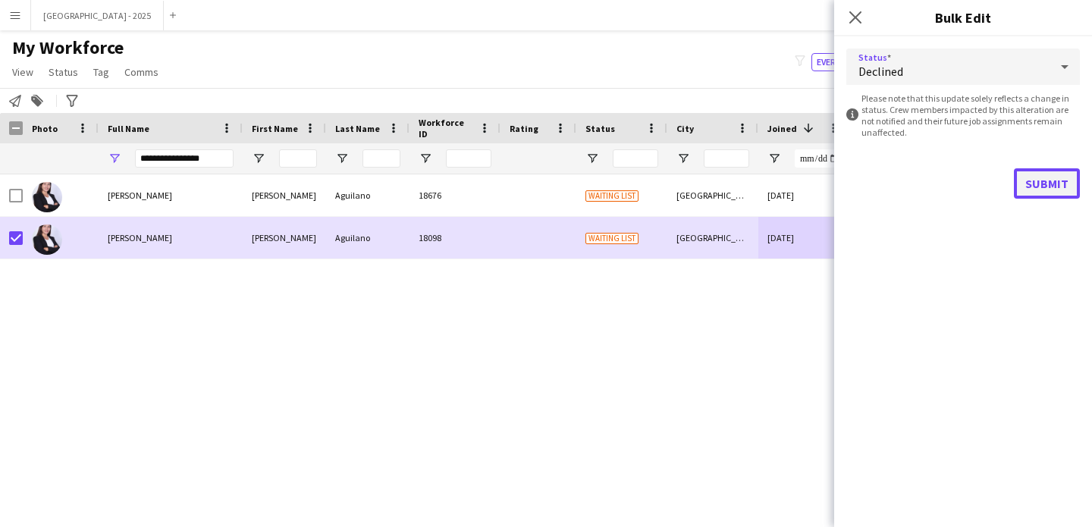
click at [1051, 176] on button "Submit" at bounding box center [1047, 183] width 66 height 30
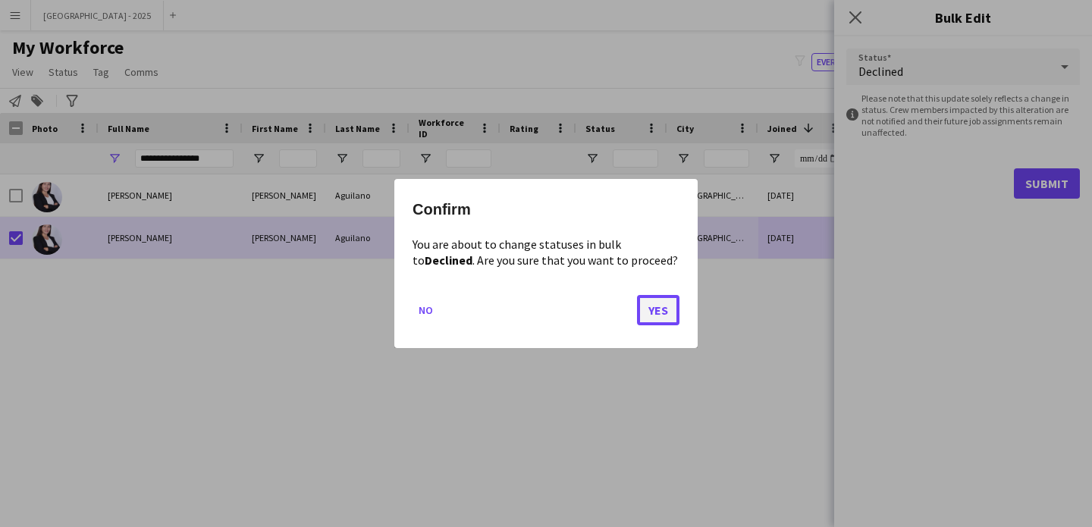
click at [653, 323] on button "Yes" at bounding box center [658, 310] width 42 height 30
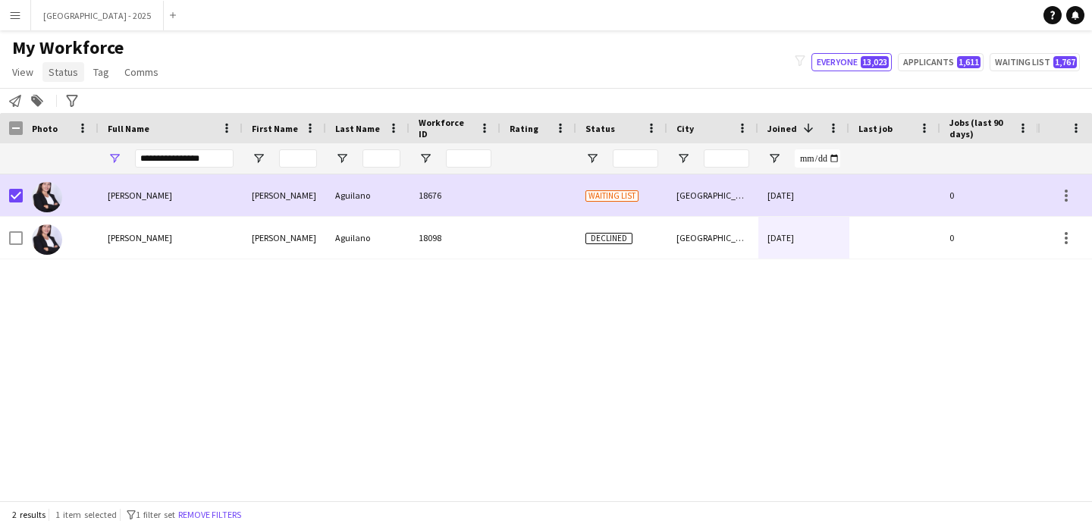
click at [67, 72] on span "Status" at bounding box center [64, 72] width 30 height 14
click at [86, 112] on link "Edit" at bounding box center [96, 105] width 106 height 32
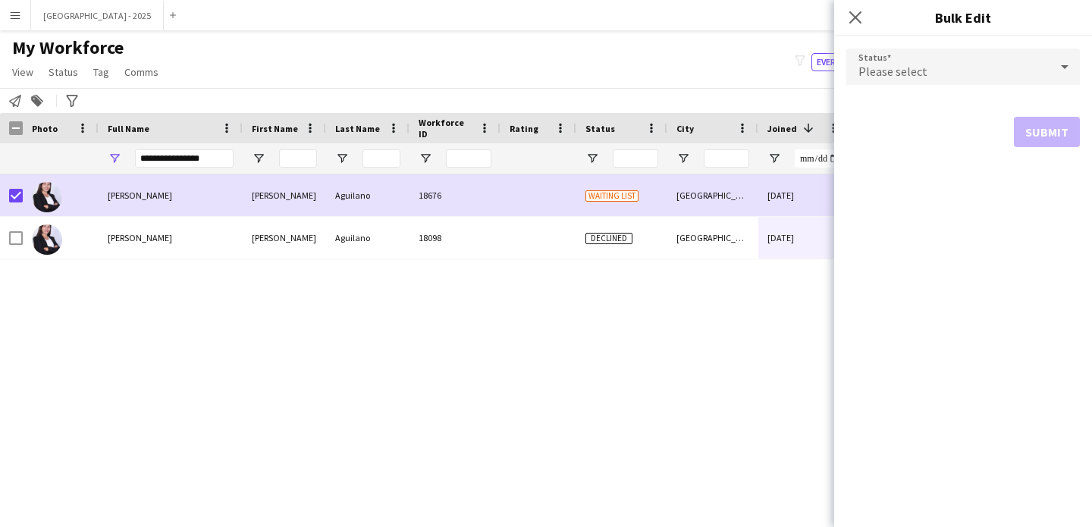
click at [878, 78] on span "Please select" at bounding box center [893, 71] width 69 height 15
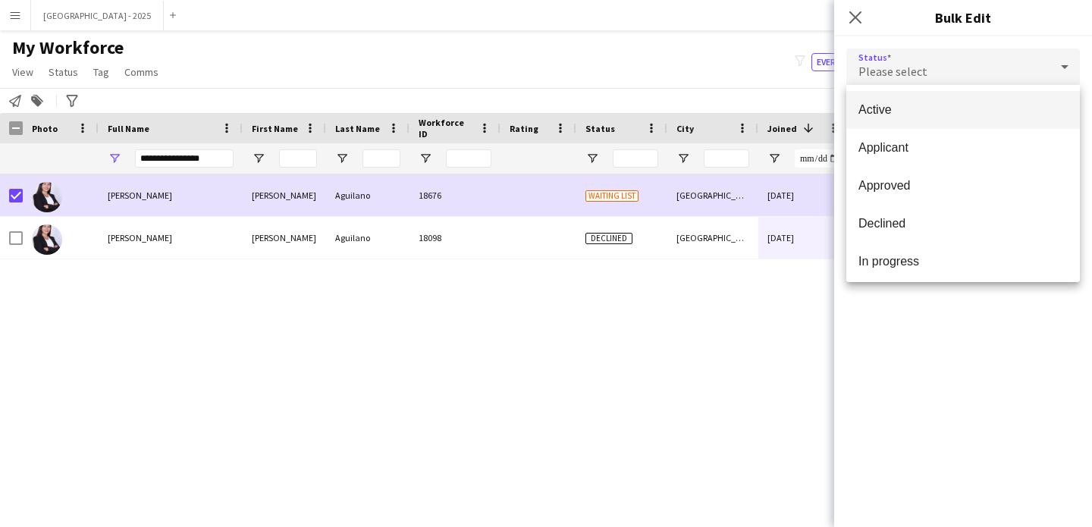
click at [901, 114] on span "Active" at bounding box center [963, 109] width 209 height 14
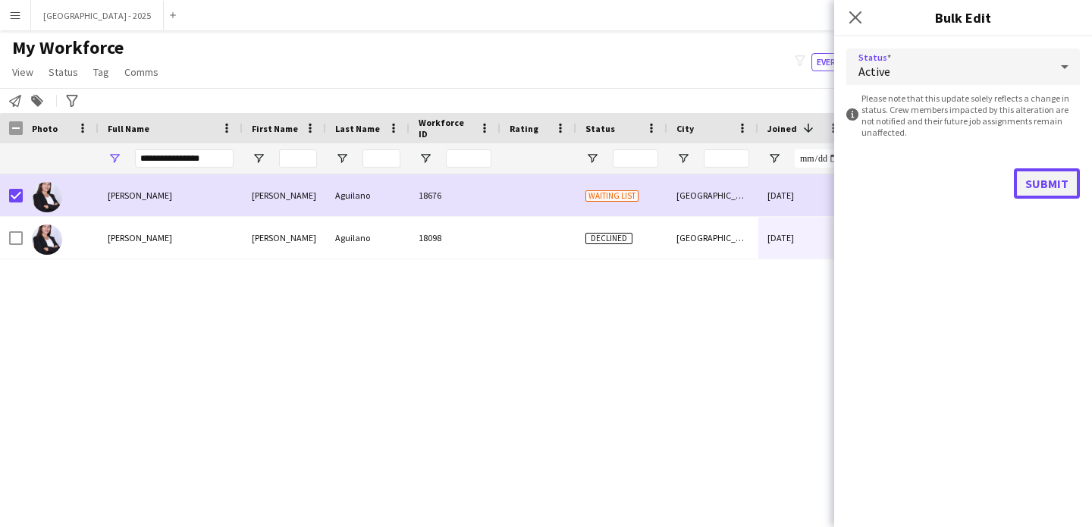
click at [1057, 186] on button "Submit" at bounding box center [1047, 183] width 66 height 30
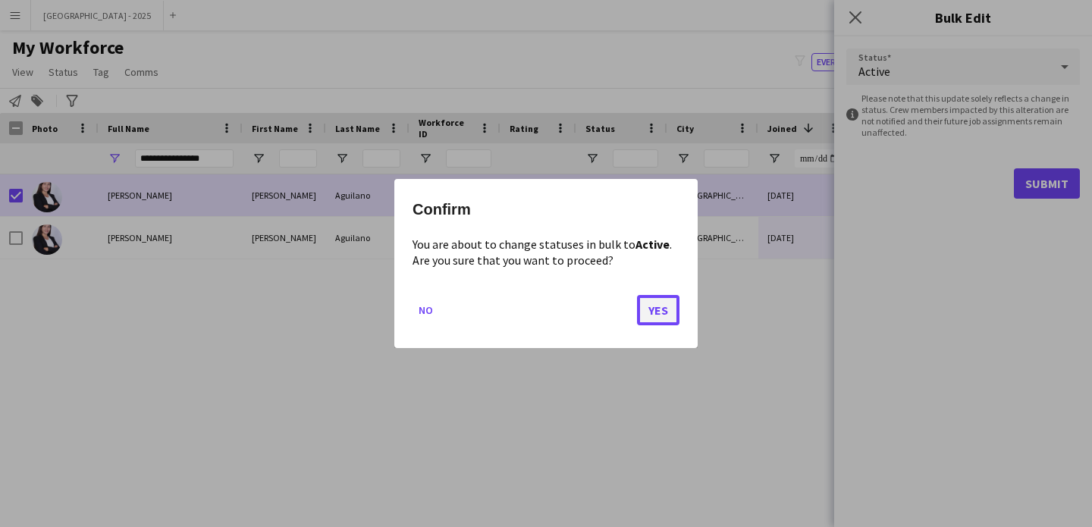
click at [651, 314] on button "Yes" at bounding box center [658, 310] width 42 height 30
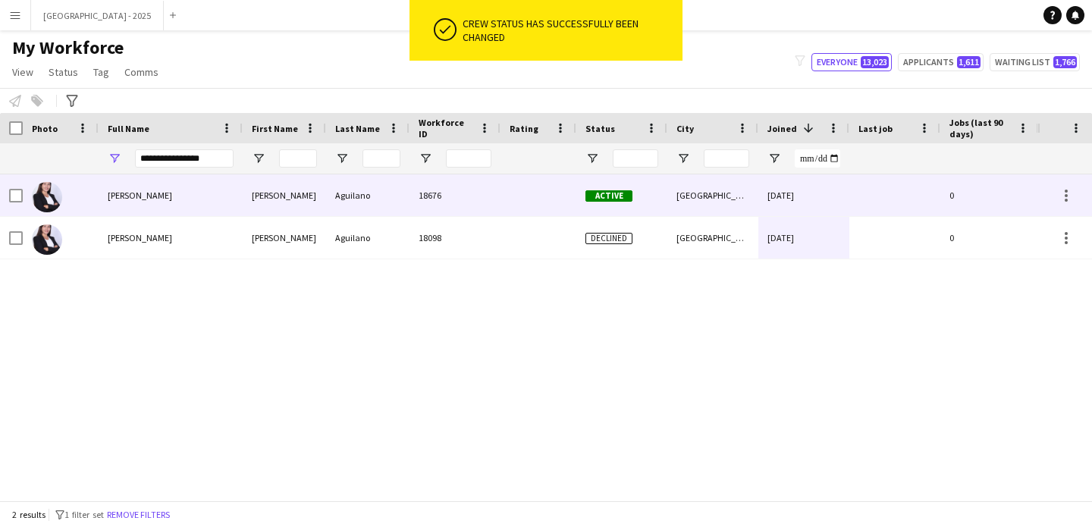
click at [75, 203] on div at bounding box center [61, 195] width 76 height 42
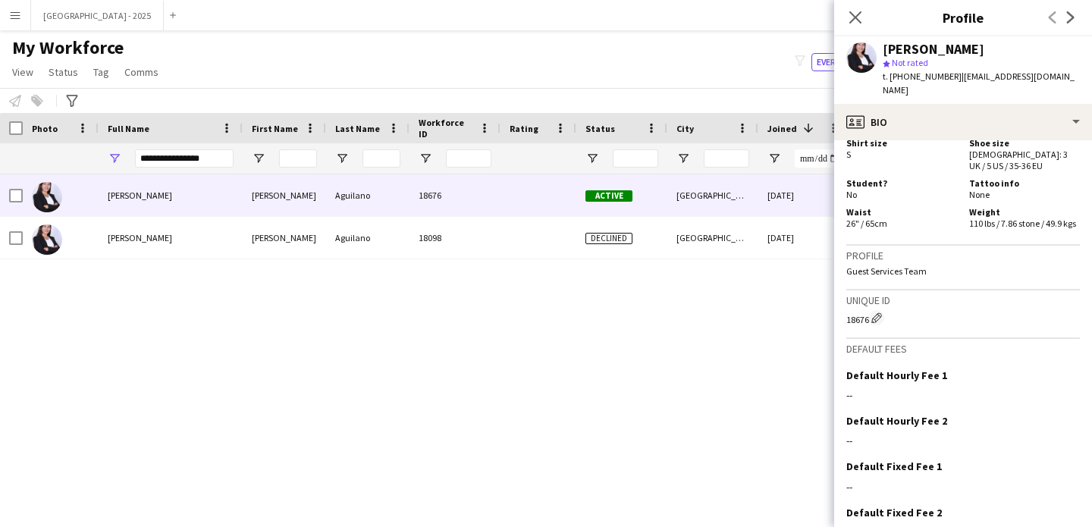
scroll to position [743, 0]
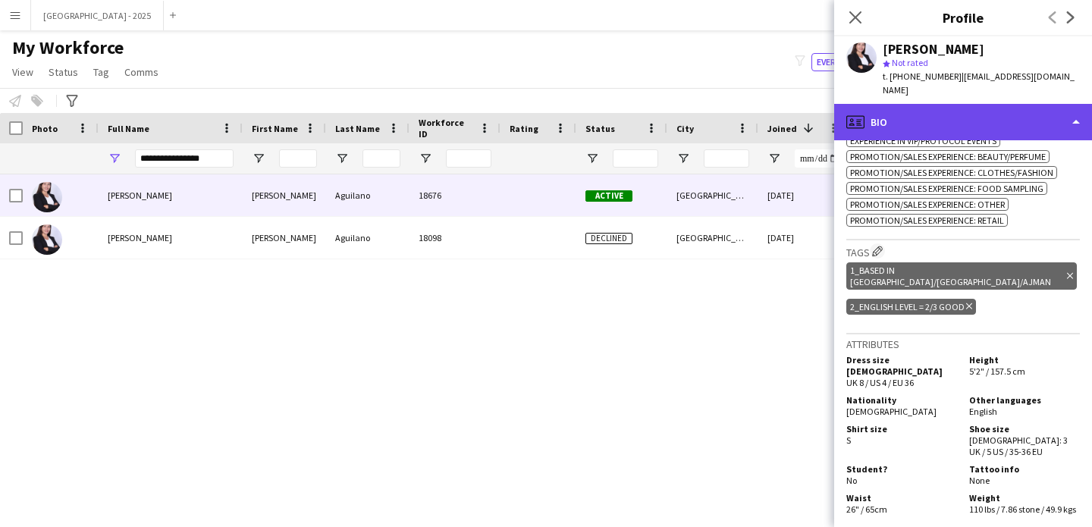
click at [962, 108] on div "profile Bio" at bounding box center [964, 122] width 258 height 36
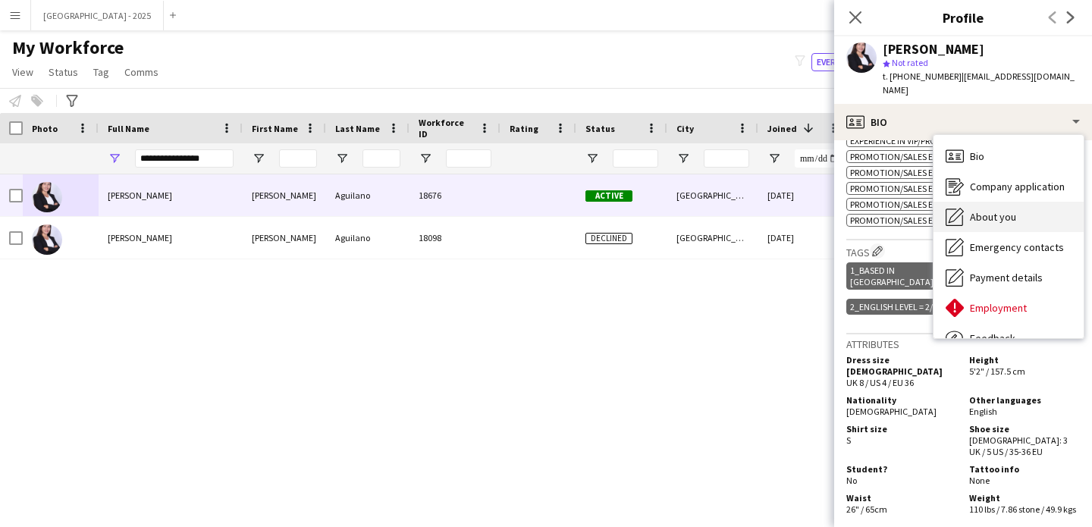
click at [992, 210] on span "About you" at bounding box center [993, 217] width 46 height 14
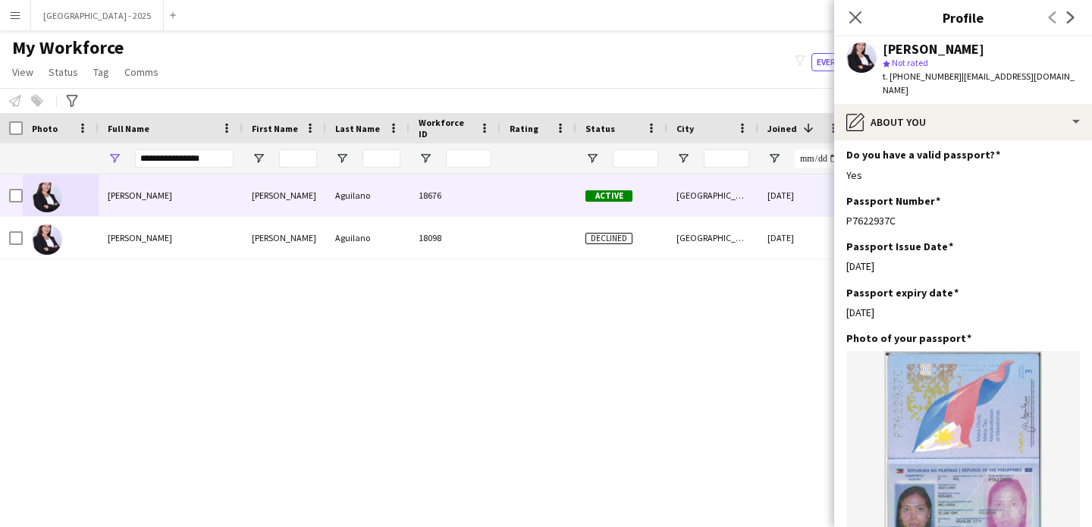
scroll to position [866, 0]
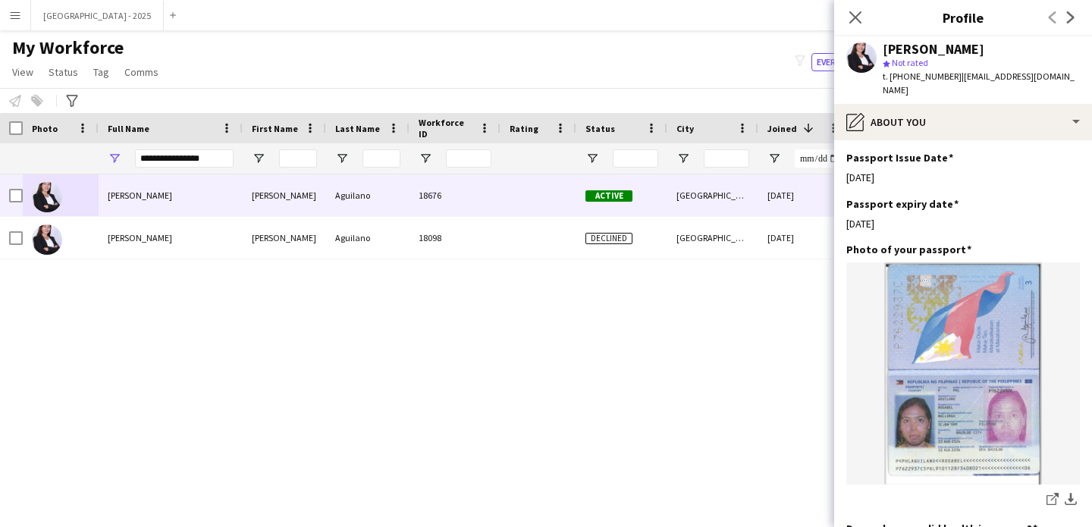
click at [854, 20] on icon "Close pop-in" at bounding box center [856, 17] width 12 height 12
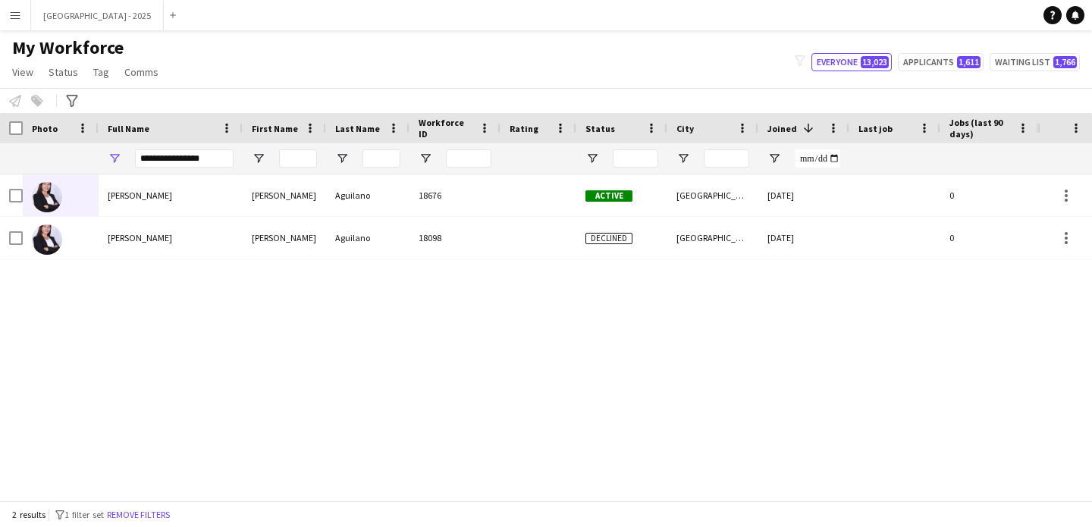
drag, startPoint x: 152, startPoint y: 512, endPoint x: 311, endPoint y: 2, distance: 534.1
click at [152, 512] on button "Remove filters" at bounding box center [138, 515] width 69 height 17
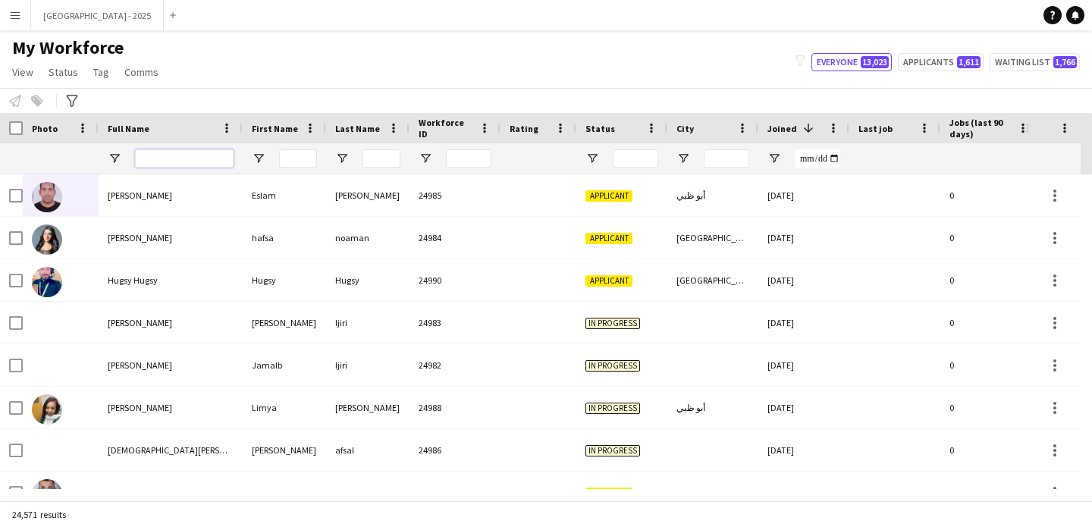
click at [194, 159] on input "Full Name Filter Input" at bounding box center [184, 158] width 99 height 18
paste input "**********"
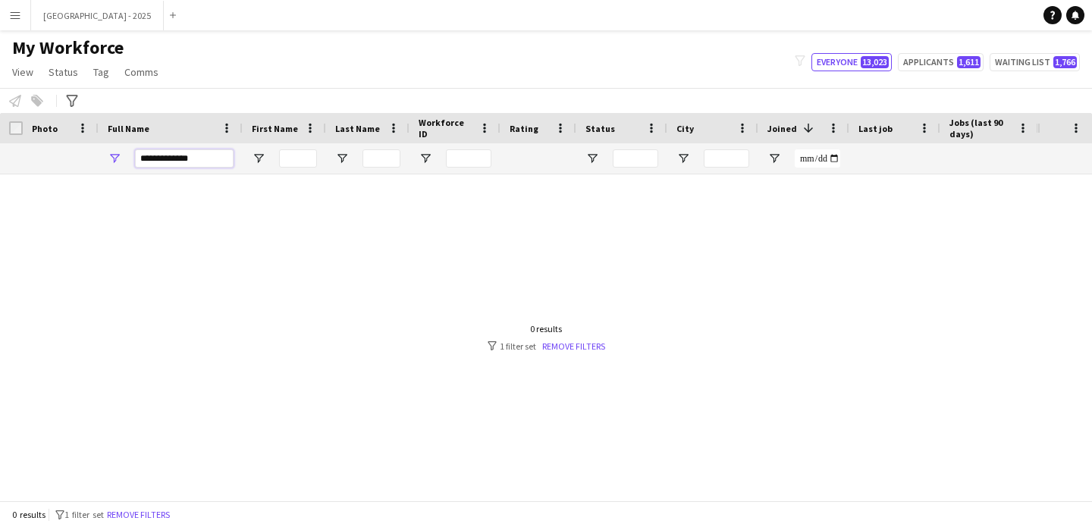
click at [209, 156] on input "**********" at bounding box center [184, 158] width 99 height 18
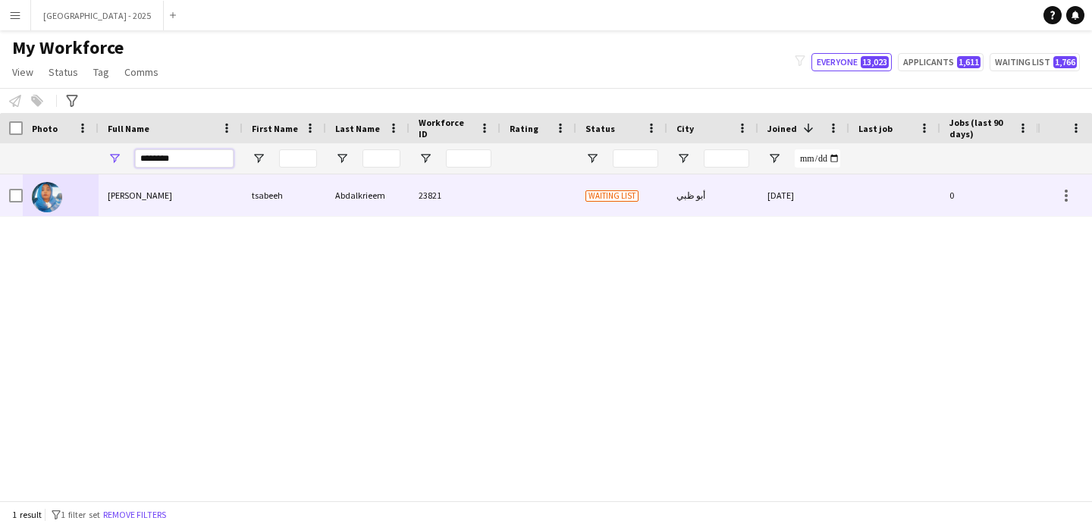
type input "*******"
click at [198, 195] on div "[PERSON_NAME]" at bounding box center [171, 195] width 144 height 42
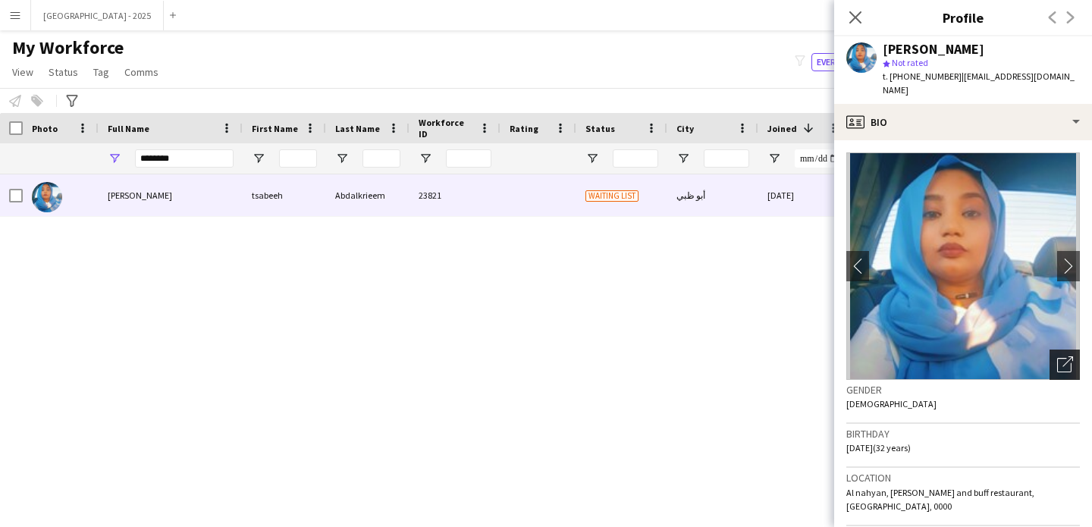
click at [1050, 353] on div "Open photos pop-in" at bounding box center [1065, 365] width 30 height 30
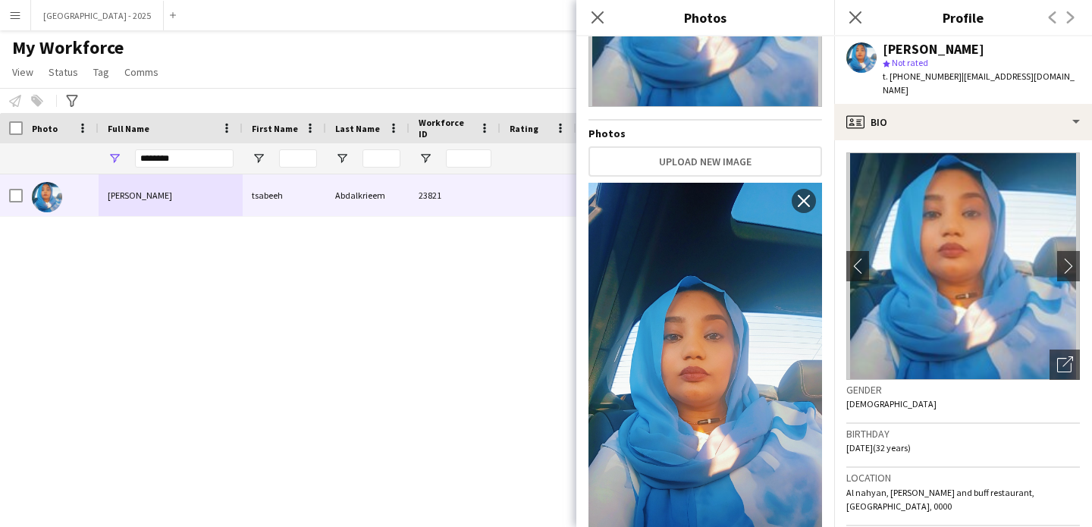
scroll to position [262, 0]
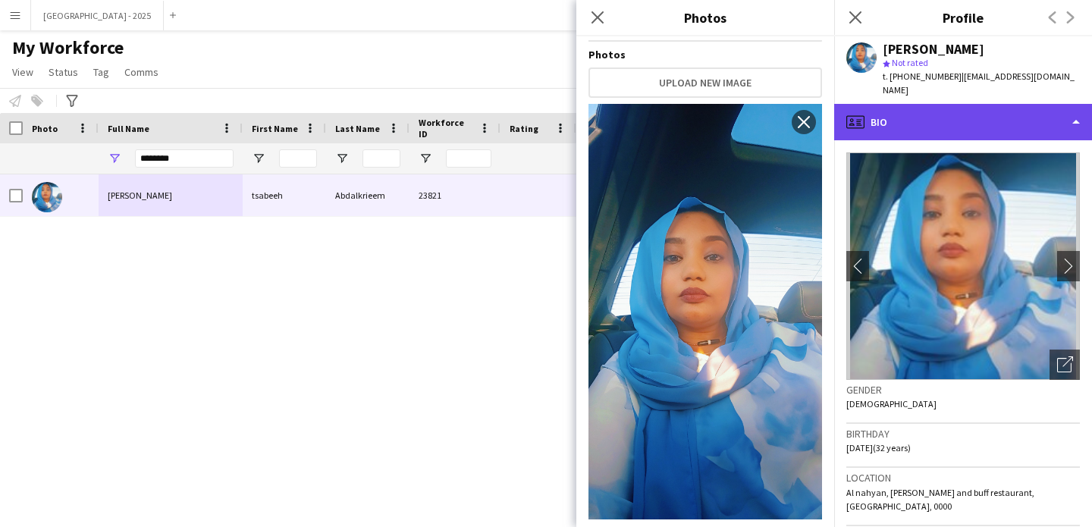
click at [907, 115] on div "profile Bio" at bounding box center [964, 122] width 258 height 36
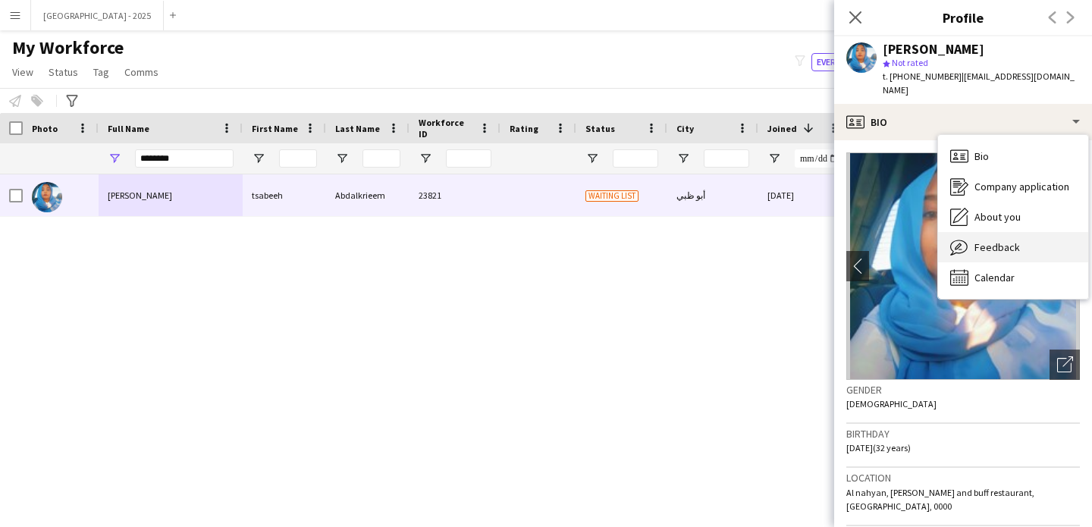
click at [967, 238] on icon "Feedback" at bounding box center [960, 247] width 18 height 18
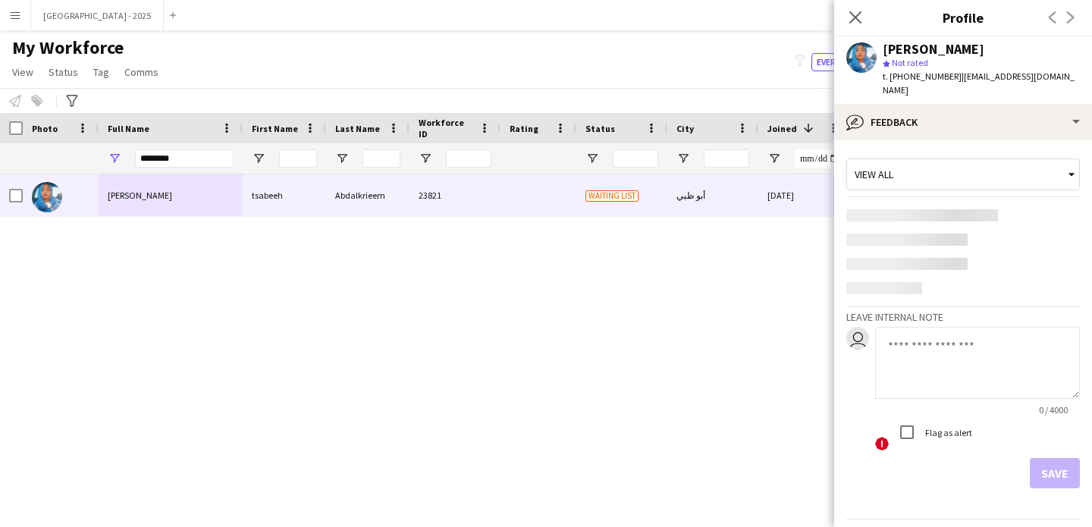
click at [917, 327] on textarea at bounding box center [977, 363] width 205 height 72
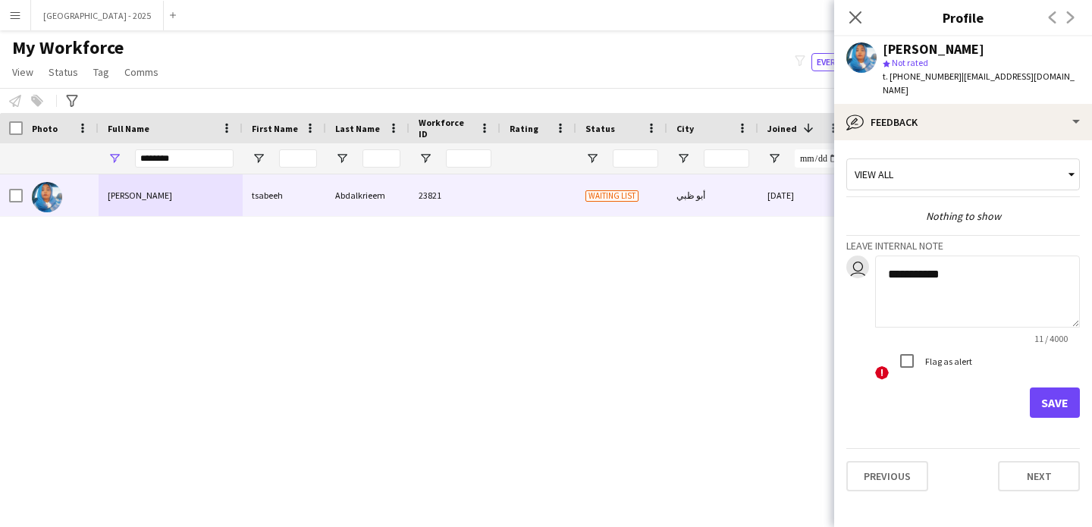
type textarea "**********"
click at [1061, 388] on button "Save" at bounding box center [1055, 403] width 50 height 30
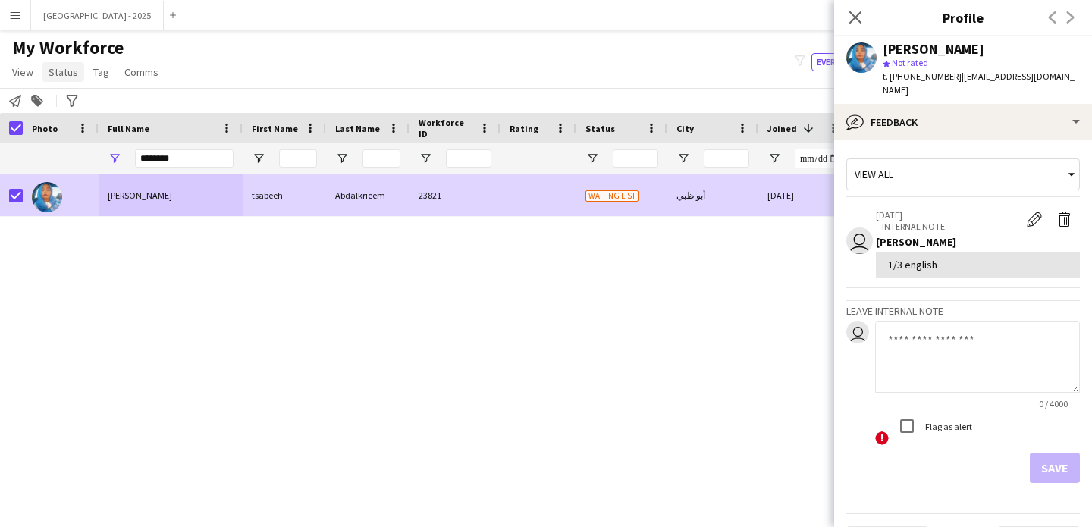
click at [57, 75] on span "Status" at bounding box center [64, 72] width 30 height 14
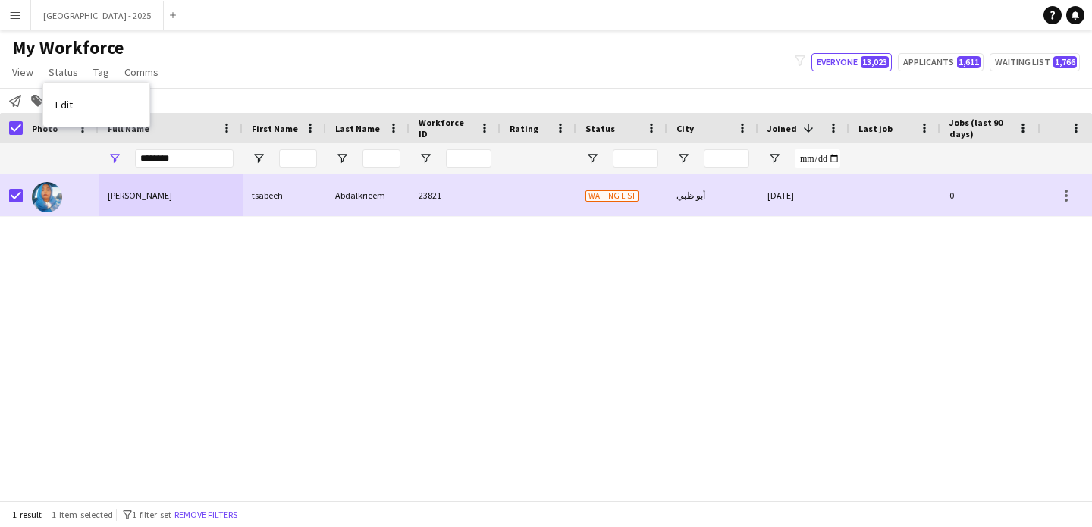
click at [97, 106] on link "Edit" at bounding box center [96, 105] width 106 height 32
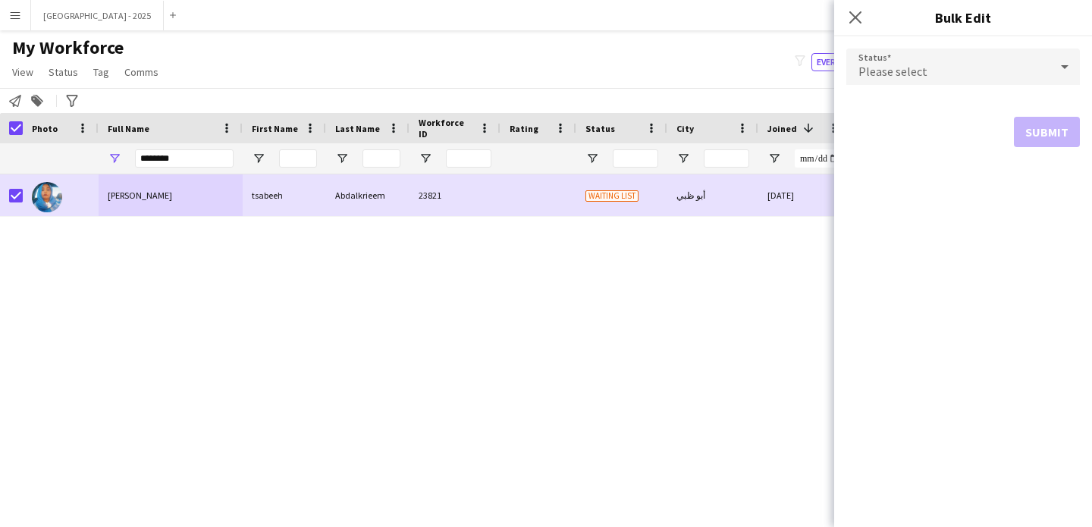
click at [938, 68] on div "Please select" at bounding box center [948, 67] width 203 height 36
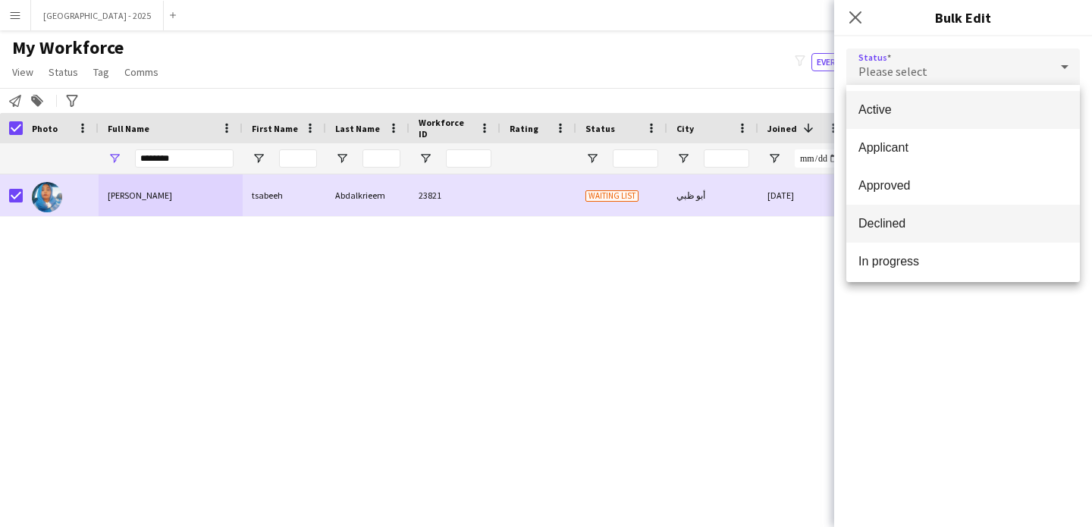
click at [899, 213] on mat-option "Declined" at bounding box center [964, 224] width 234 height 38
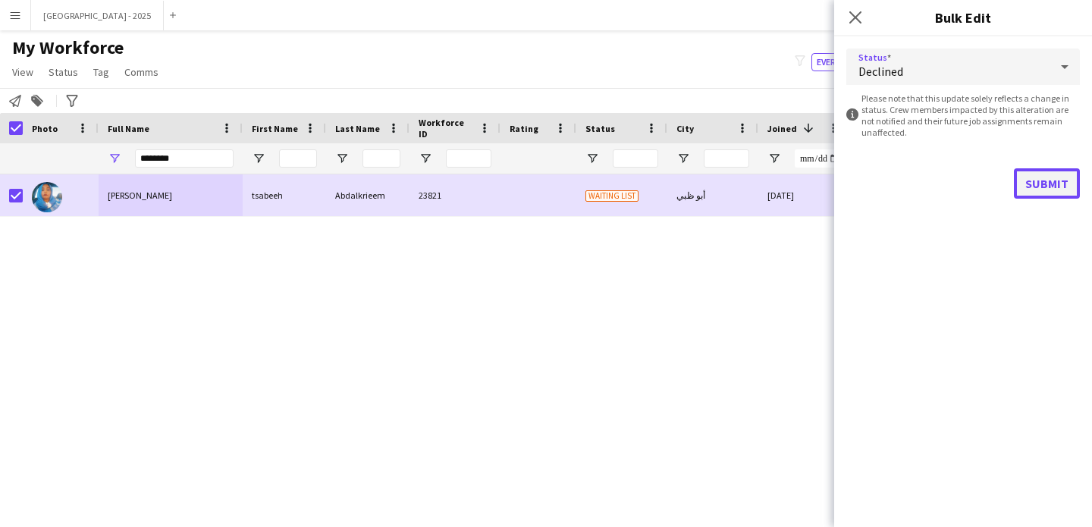
click at [1040, 192] on button "Submit" at bounding box center [1047, 183] width 66 height 30
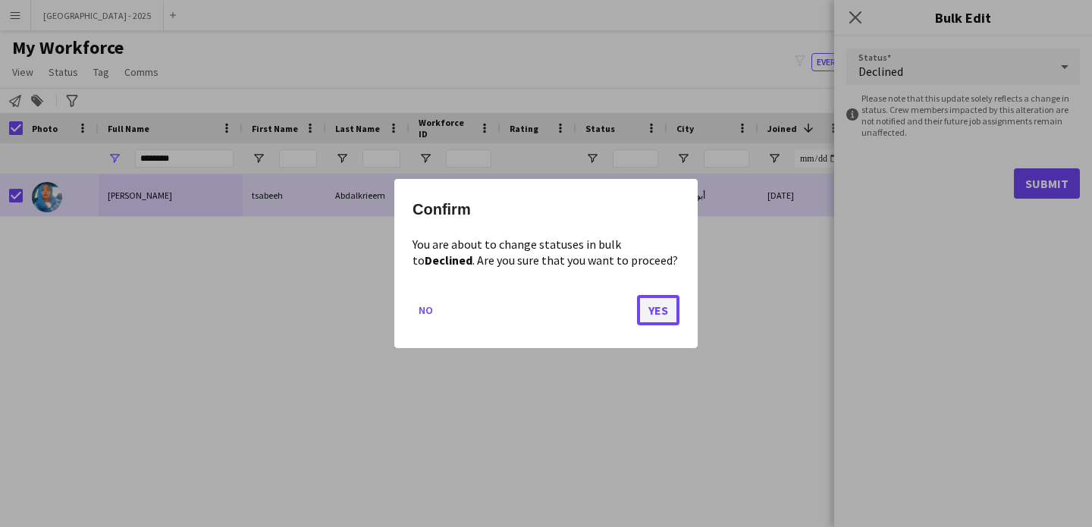
click at [669, 299] on button "Yes" at bounding box center [658, 310] width 42 height 30
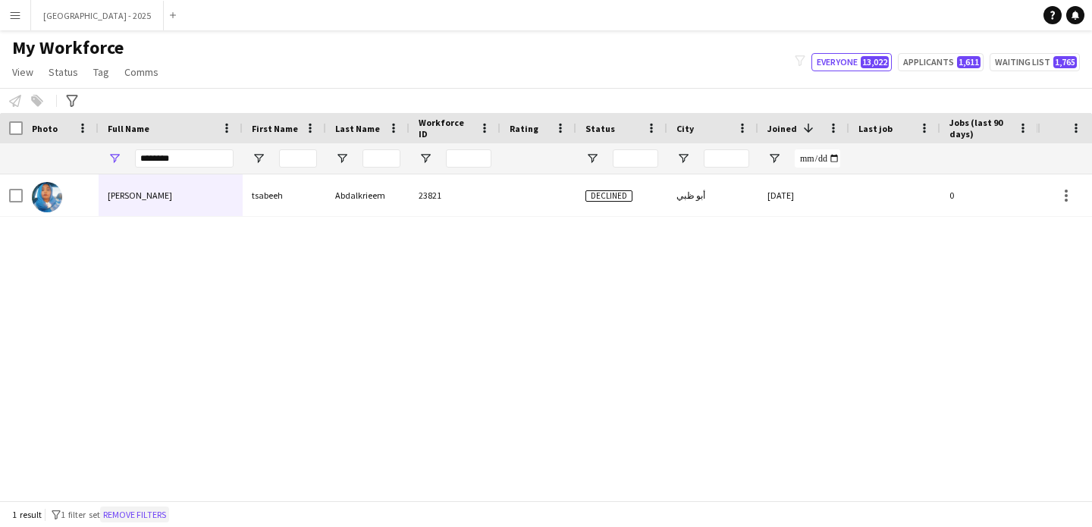
click at [169, 511] on button "Remove filters" at bounding box center [134, 515] width 69 height 17
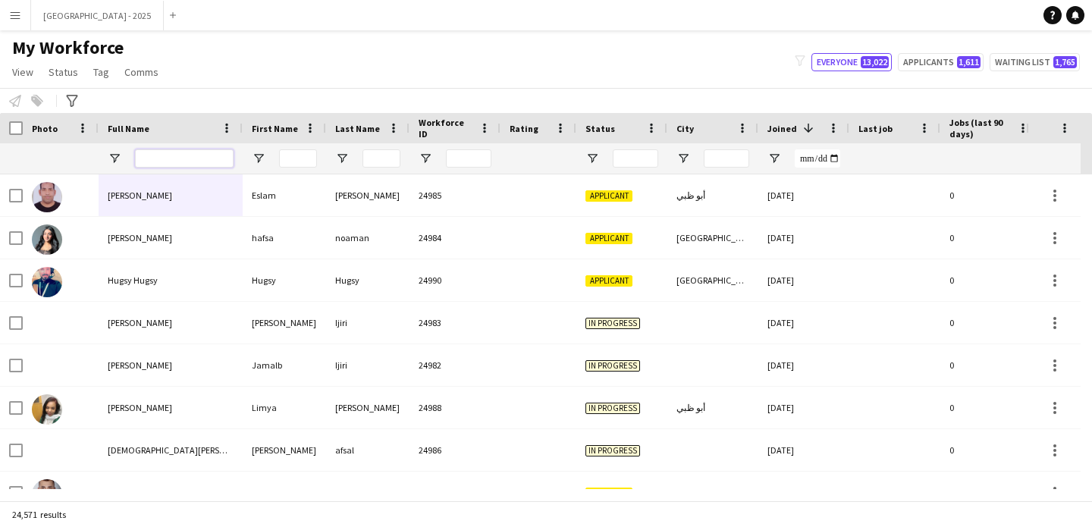
click at [150, 158] on input "Full Name Filter Input" at bounding box center [184, 158] width 99 height 18
paste input "**********"
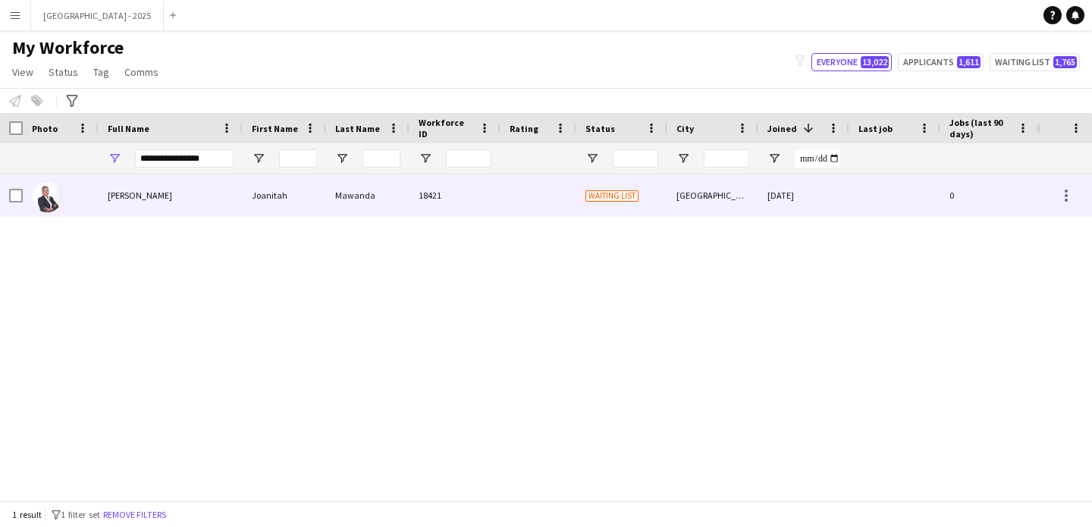
click at [106, 197] on div "[PERSON_NAME]" at bounding box center [171, 195] width 144 height 42
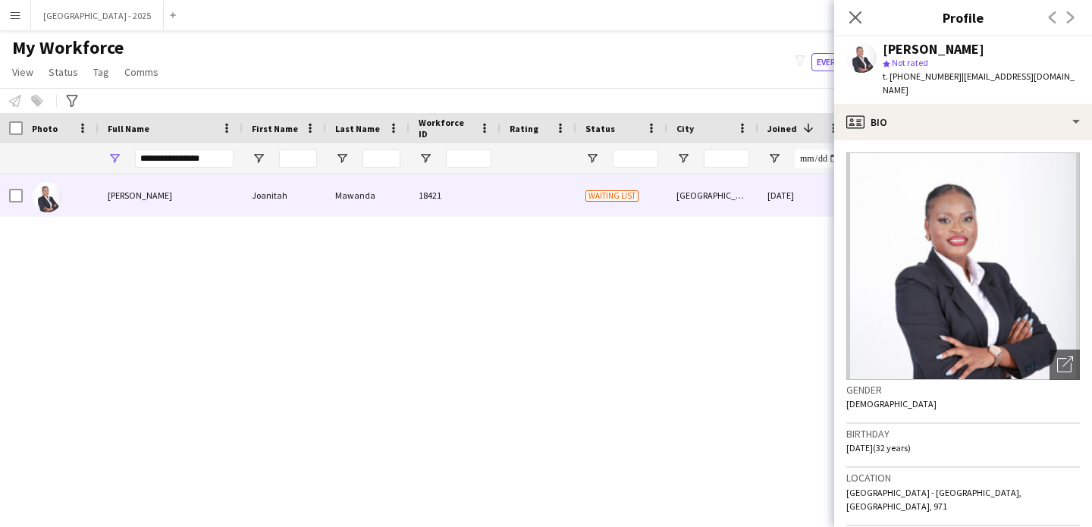
click at [156, 147] on div "**********" at bounding box center [184, 158] width 99 height 30
click at [161, 153] on input "**********" at bounding box center [184, 158] width 99 height 18
click at [162, 153] on input "**********" at bounding box center [184, 158] width 99 height 18
paste input "Full Name Filter Input"
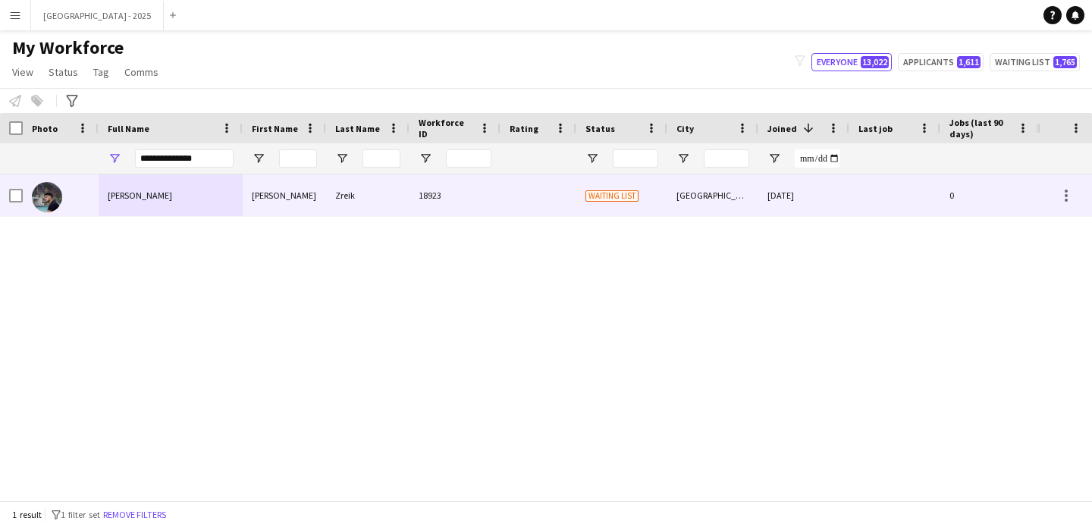
click at [270, 202] on div "[PERSON_NAME]" at bounding box center [284, 195] width 83 height 42
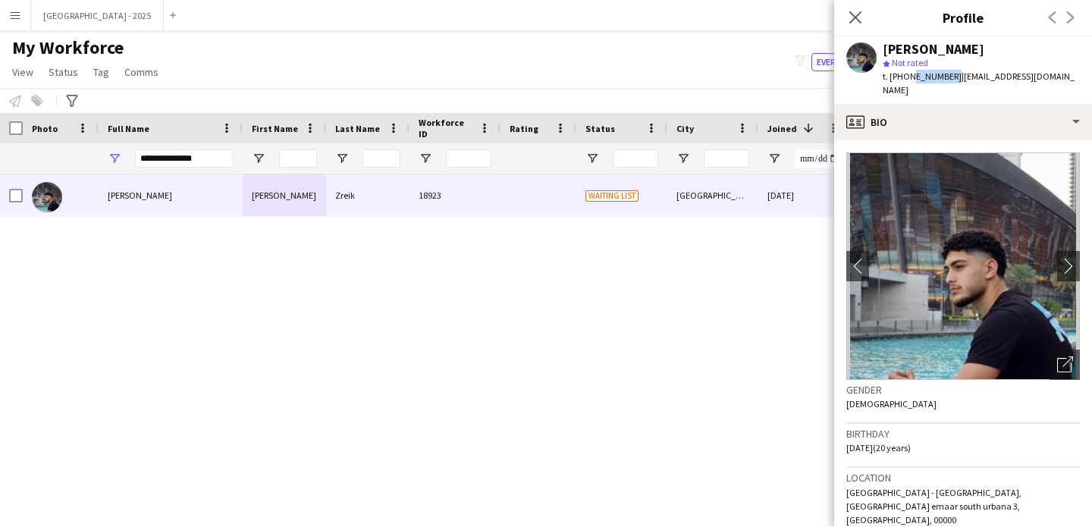
drag, startPoint x: 908, startPoint y: 78, endPoint x: 948, endPoint y: 81, distance: 40.3
click at [948, 81] on span "t. [PHONE_NUMBER]" at bounding box center [922, 76] width 79 height 11
copy span "562612216"
click at [166, 157] on input "**********" at bounding box center [184, 158] width 99 height 18
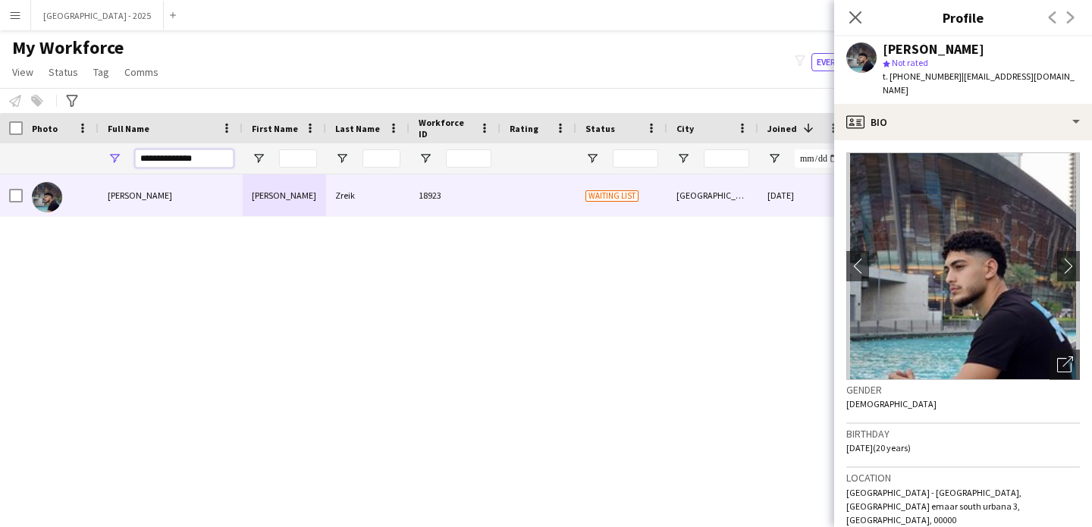
click at [166, 157] on input "**********" at bounding box center [184, 158] width 99 height 18
paste input "*"
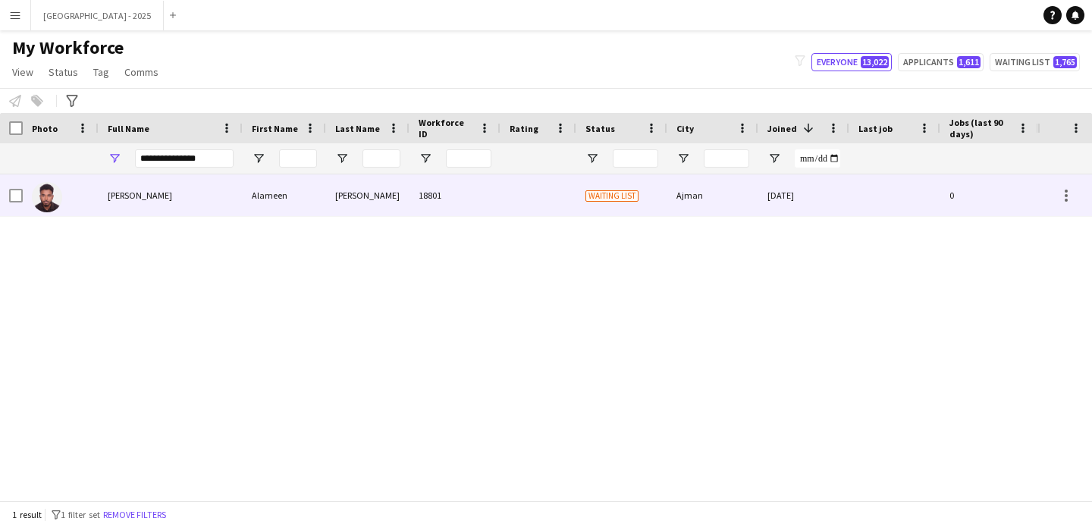
click at [224, 201] on div "[PERSON_NAME]" at bounding box center [171, 195] width 144 height 42
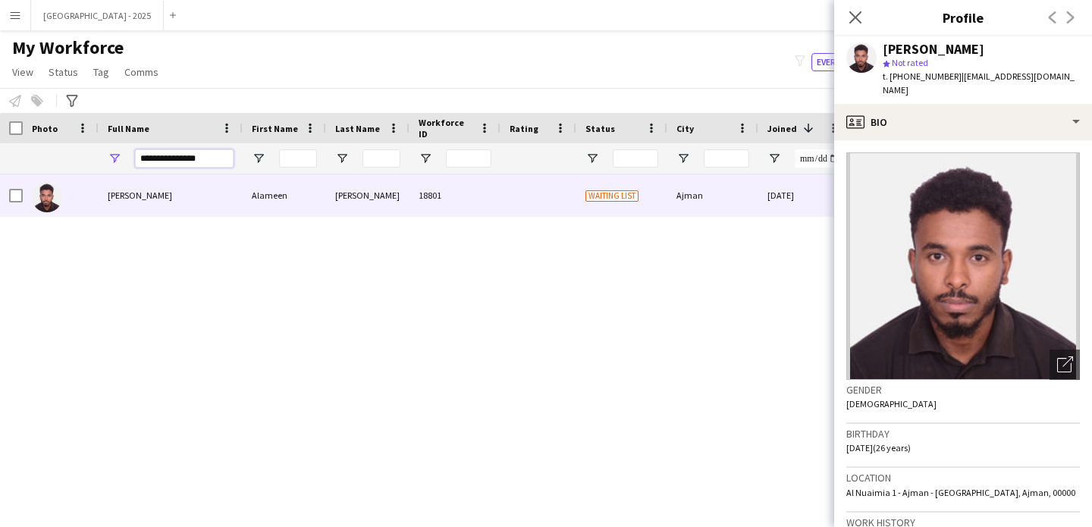
click at [181, 165] on input "**********" at bounding box center [184, 158] width 99 height 18
paste input "Full Name Filter Input"
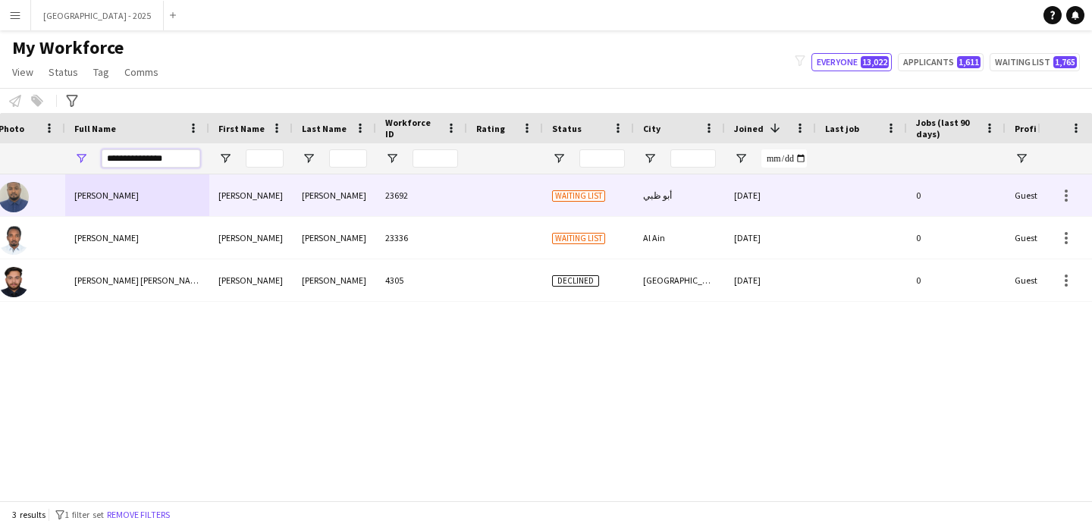
scroll to position [0, 0]
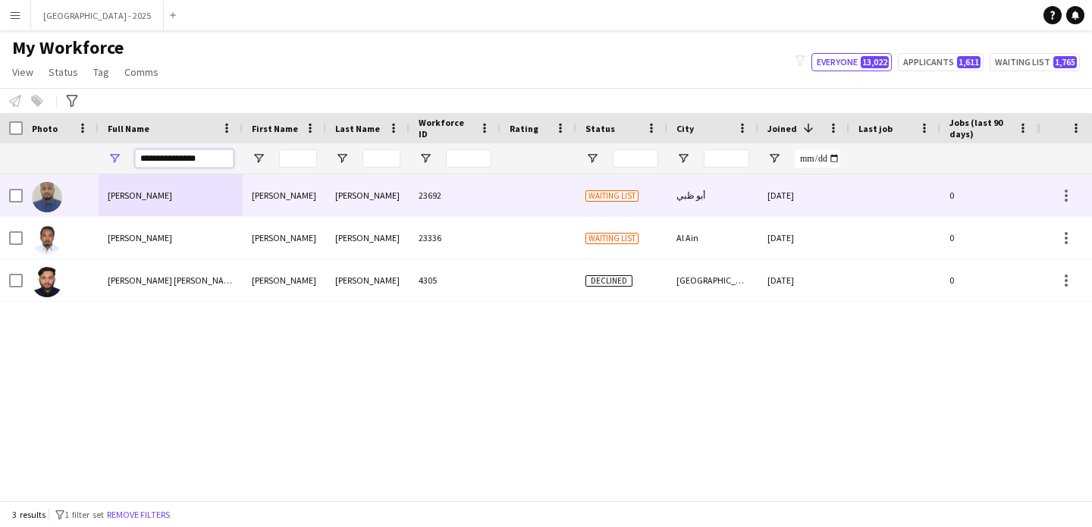
type input "**********"
click at [308, 201] on div "[PERSON_NAME]" at bounding box center [284, 195] width 83 height 42
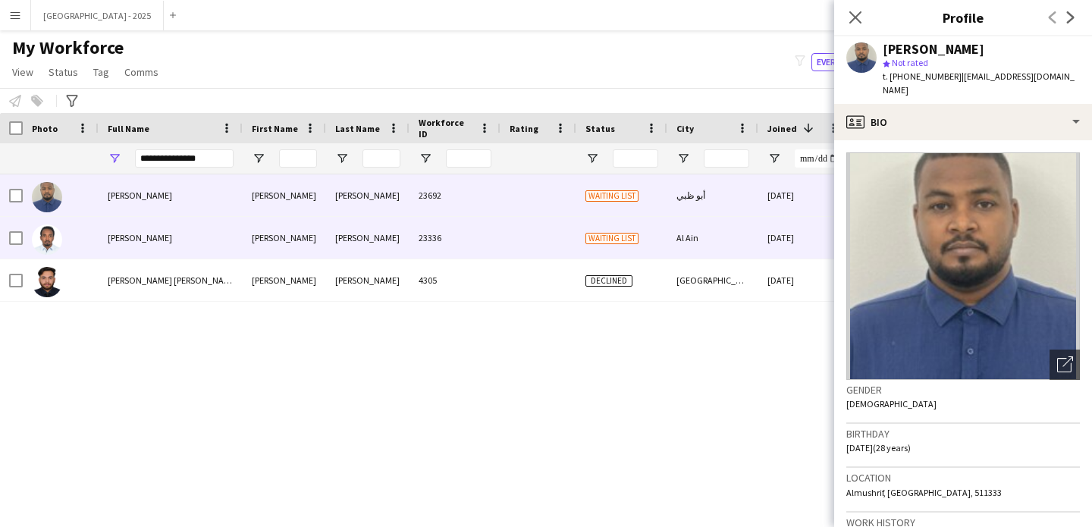
click at [310, 231] on div "[PERSON_NAME]" at bounding box center [284, 238] width 83 height 42
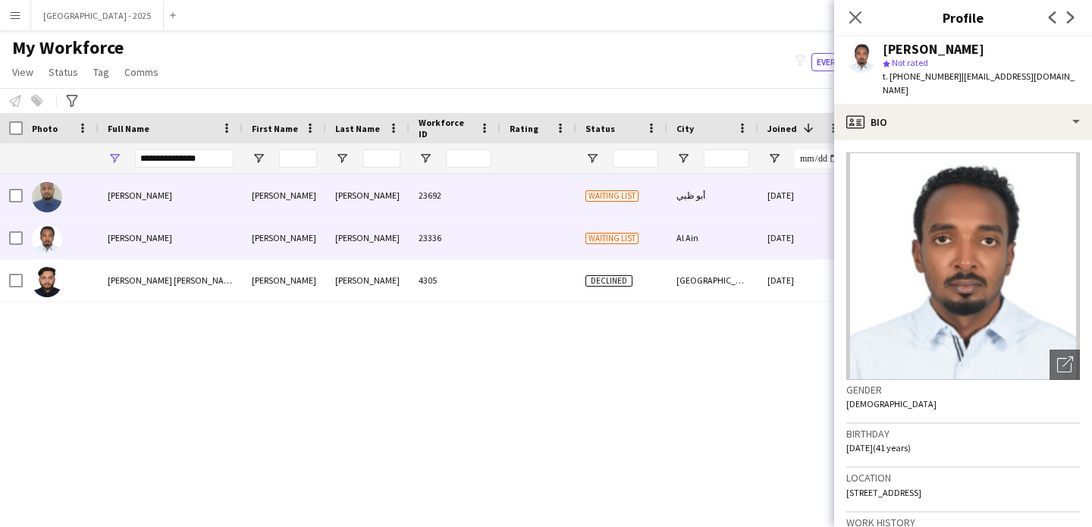
click at [538, 206] on div at bounding box center [539, 195] width 76 height 42
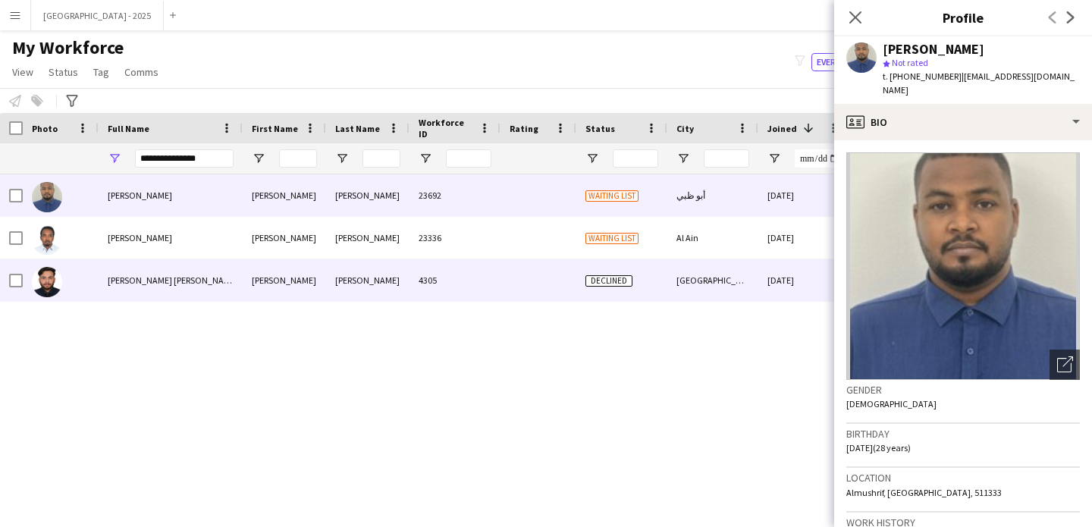
click at [196, 264] on div "[PERSON_NAME] [PERSON_NAME]" at bounding box center [171, 280] width 144 height 42
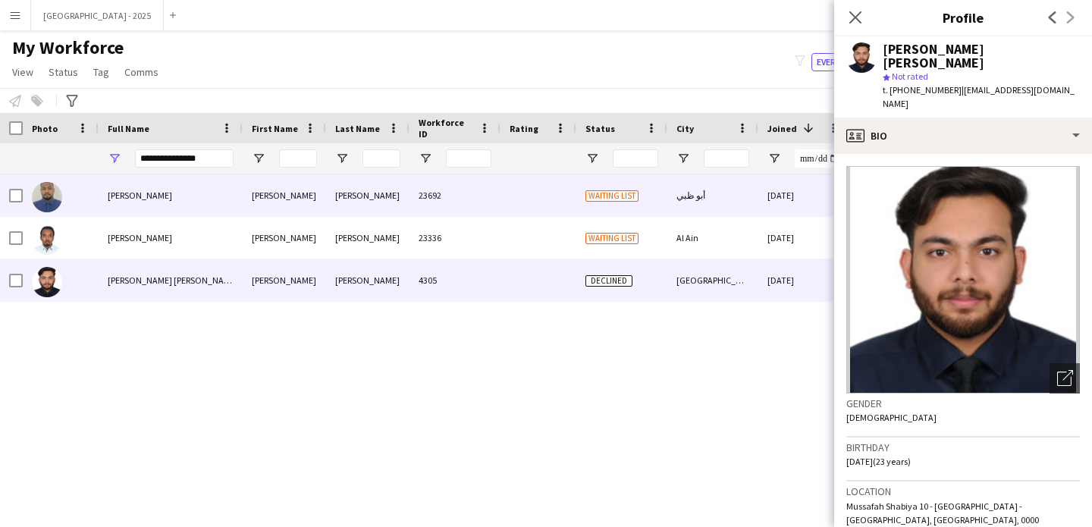
click at [328, 200] on div "[PERSON_NAME]" at bounding box center [367, 195] width 83 height 42
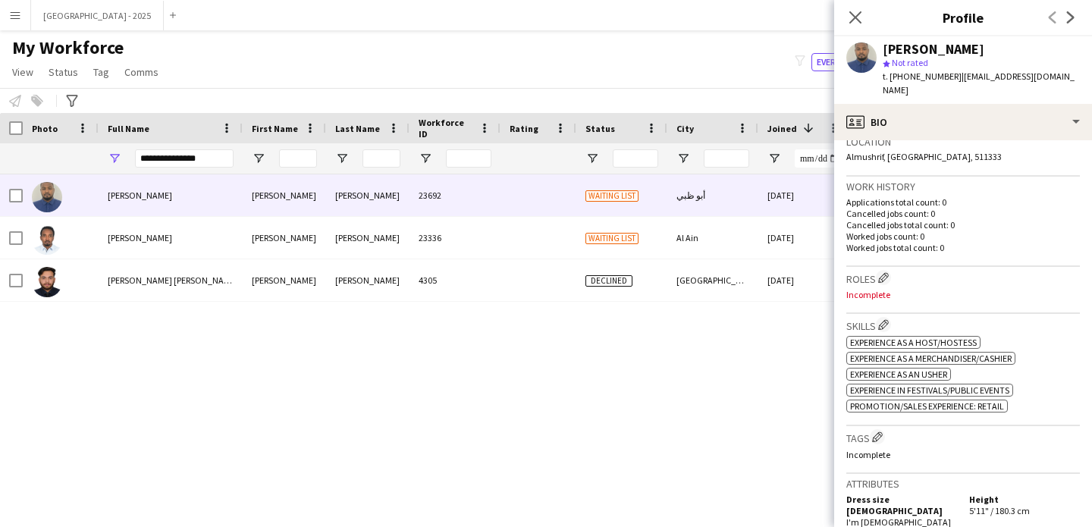
scroll to position [350, 0]
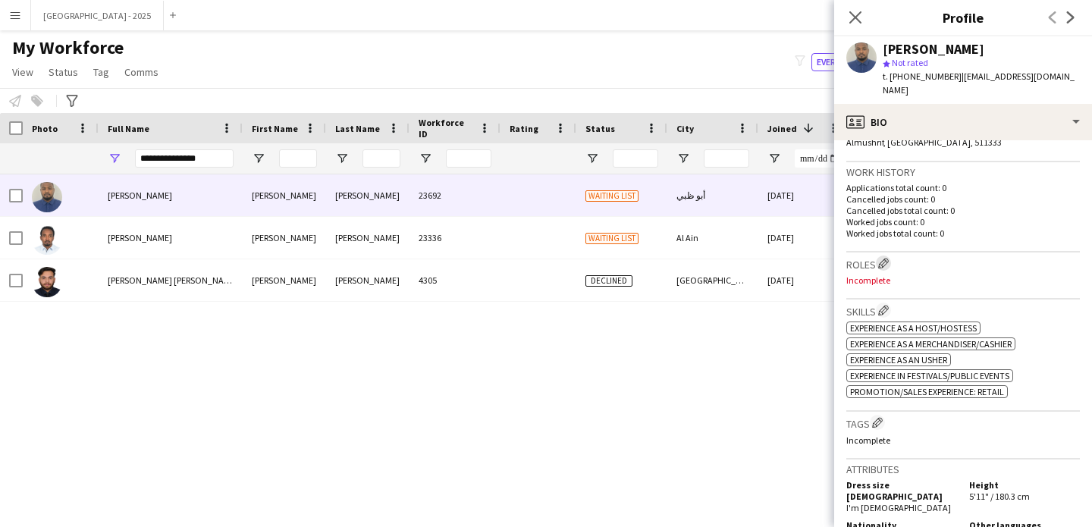
click at [889, 258] on app-icon "Edit crew company roles" at bounding box center [884, 263] width 11 height 11
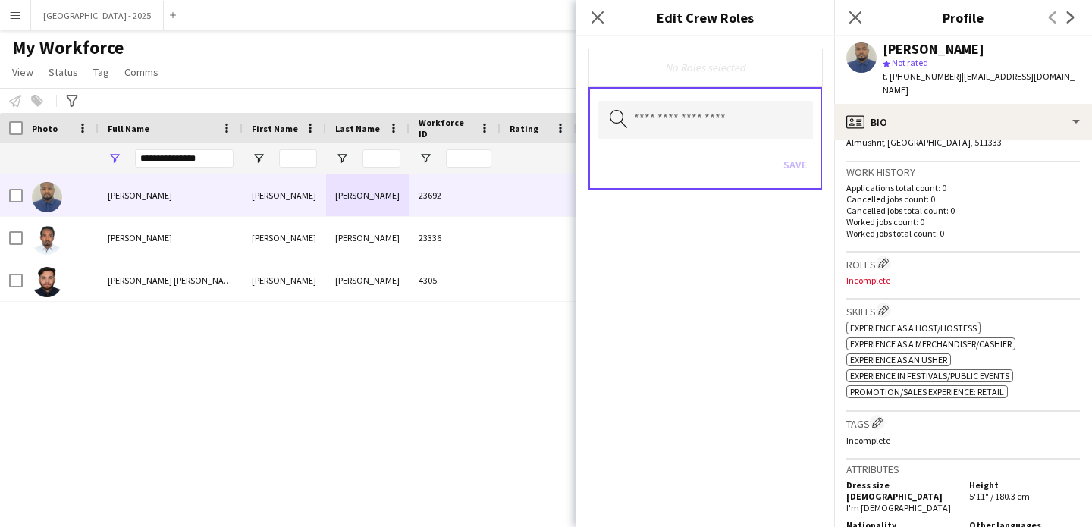
drag, startPoint x: 737, startPoint y: 141, endPoint x: 737, endPoint y: 132, distance: 9.1
click at [737, 140] on div "Search by role type Save" at bounding box center [706, 138] width 234 height 102
click at [737, 130] on input "text" at bounding box center [705, 120] width 215 height 38
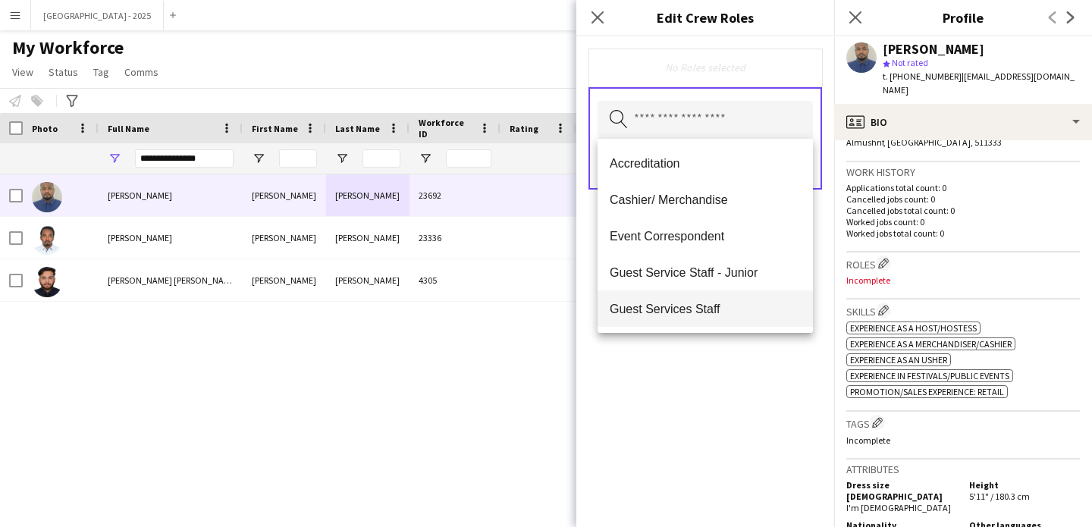
click at [730, 300] on mat-option "Guest Services Staff" at bounding box center [705, 309] width 215 height 36
click at [733, 317] on span "Guest Services Staff - Senior" at bounding box center [705, 310] width 191 height 14
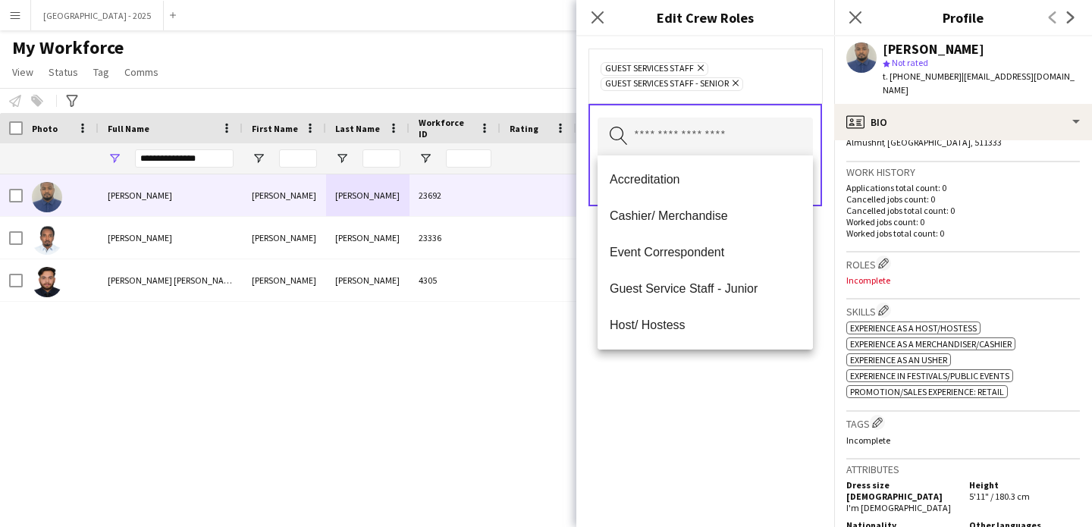
click at [743, 383] on div "Guest Services Staff Remove Guest Services Staff - Senior Remove Search by role…" at bounding box center [706, 281] width 258 height 491
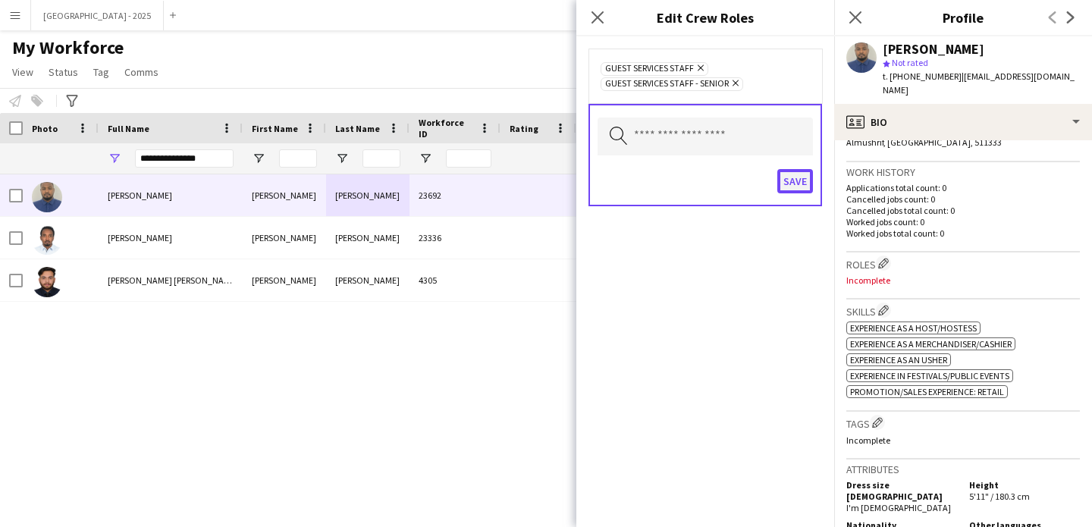
click at [802, 179] on button "Save" at bounding box center [796, 181] width 36 height 24
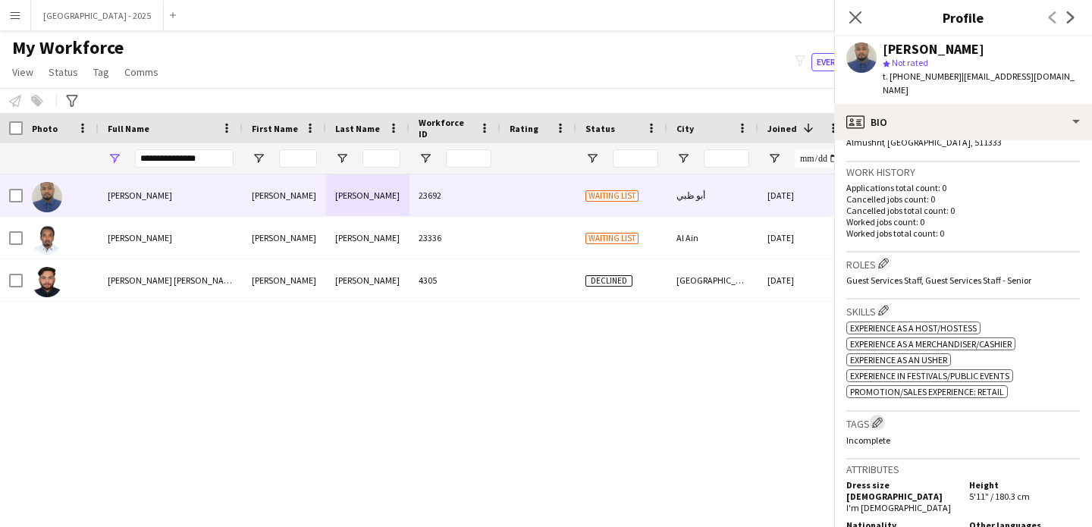
click at [885, 415] on button "Edit crew company tags" at bounding box center [877, 422] width 15 height 15
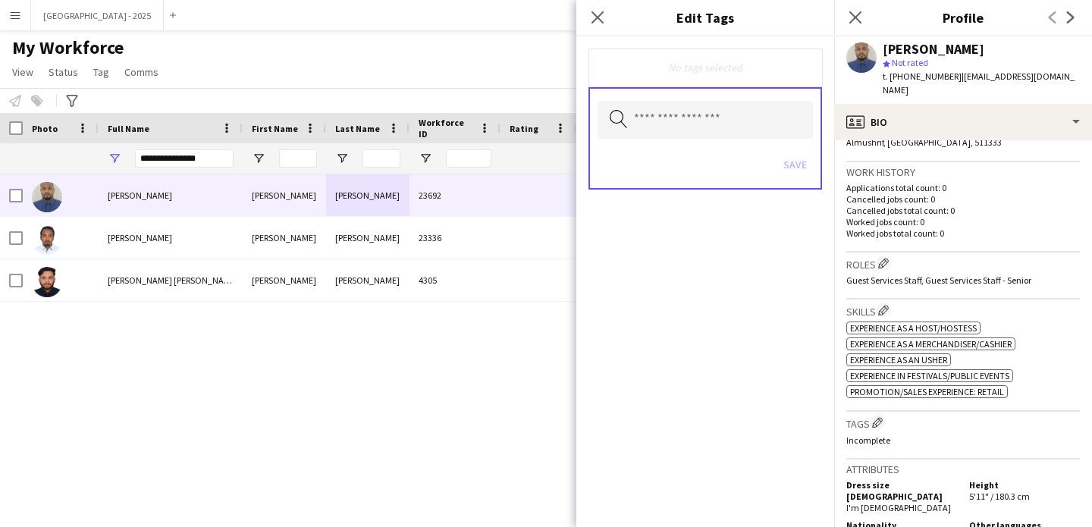
click at [735, 99] on div "Search by tag name Save" at bounding box center [706, 138] width 234 height 102
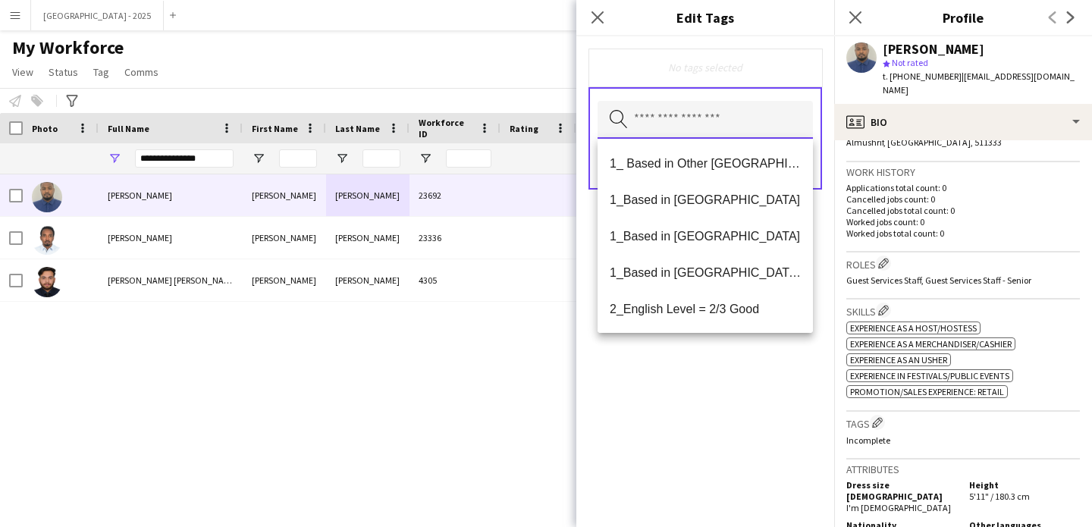
click at [743, 121] on input "text" at bounding box center [705, 120] width 215 height 38
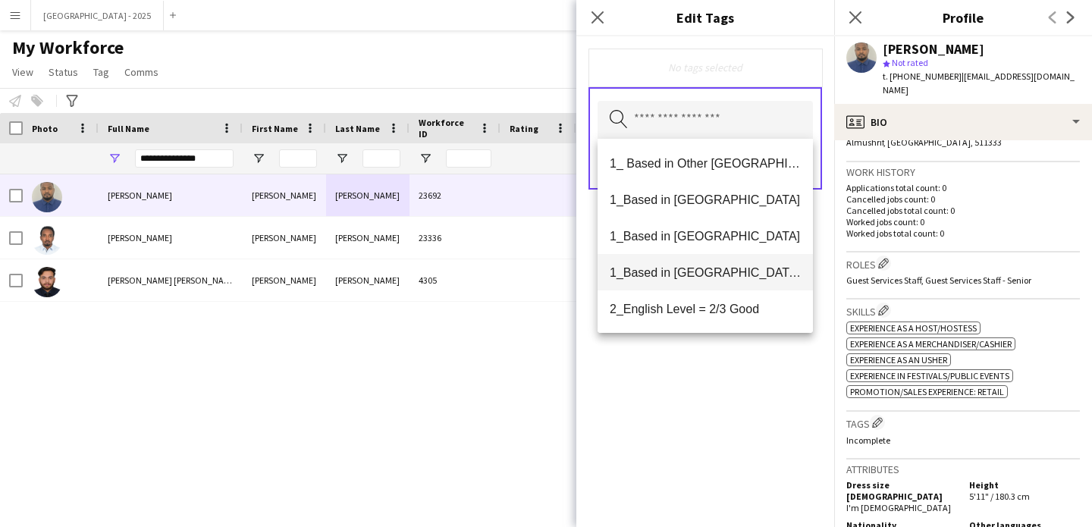
click at [742, 270] on span "1_Based in [GEOGRAPHIC_DATA]/[GEOGRAPHIC_DATA]/Ajman" at bounding box center [705, 273] width 191 height 14
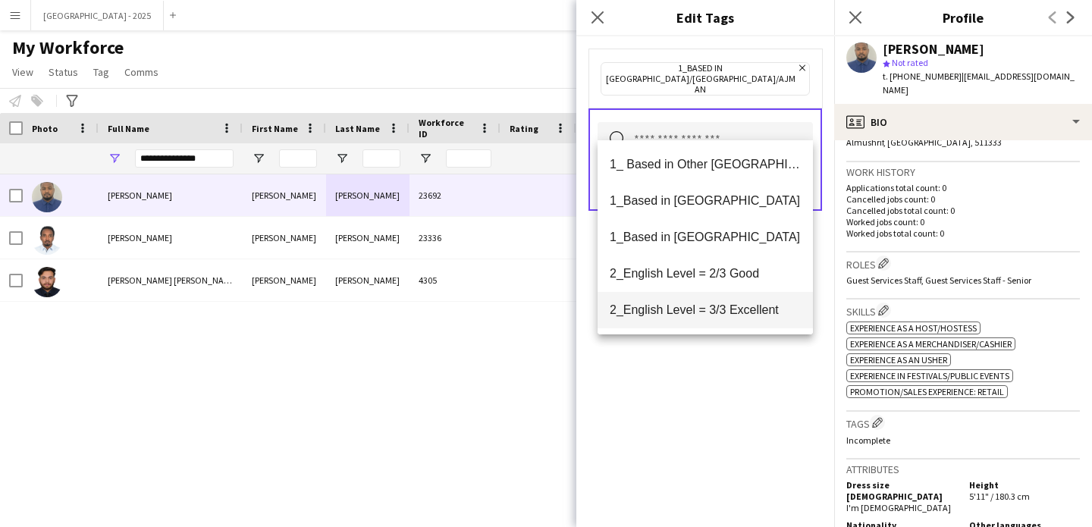
click at [745, 294] on mat-option "2_English Level = 3/3 Excellent" at bounding box center [705, 310] width 215 height 36
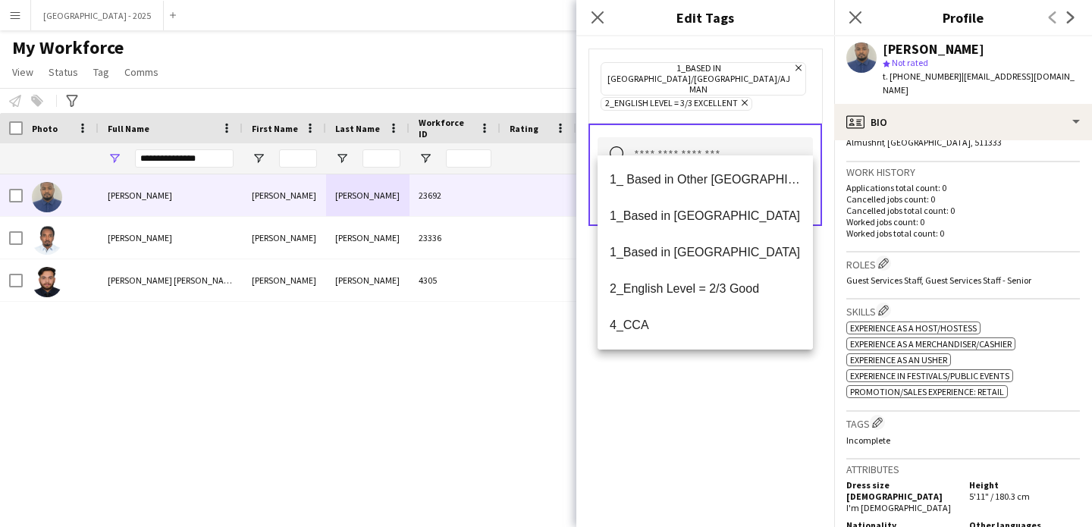
click at [760, 402] on div "1_Based in [GEOGRAPHIC_DATA]/[GEOGRAPHIC_DATA]/Ajman Remove 2_English Level = 3…" at bounding box center [706, 281] width 258 height 491
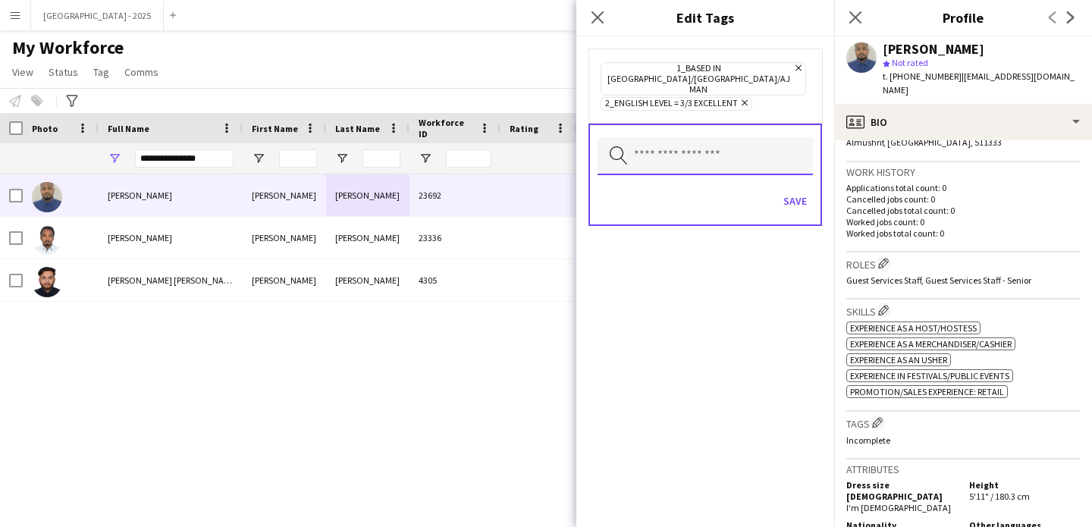
click at [762, 137] on input "text" at bounding box center [705, 156] width 215 height 38
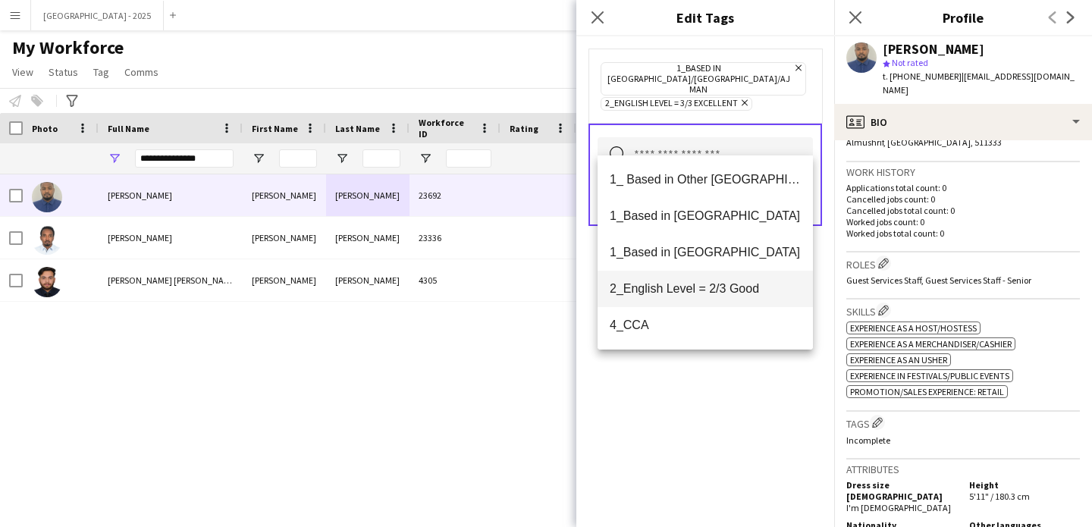
click at [741, 295] on span "2_English Level = 2/3 Good" at bounding box center [705, 288] width 191 height 14
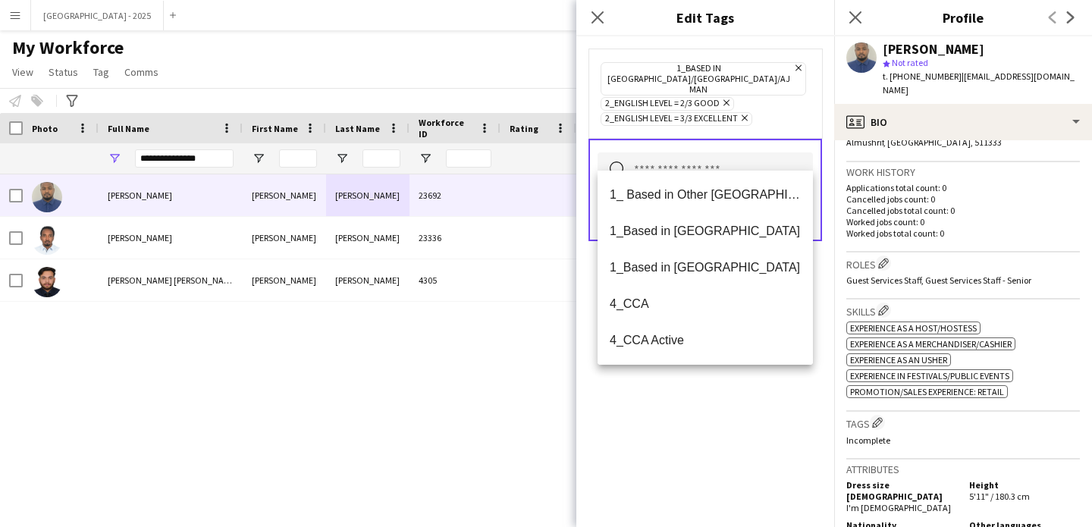
click at [745, 113] on icon "Remove" at bounding box center [743, 118] width 10 height 10
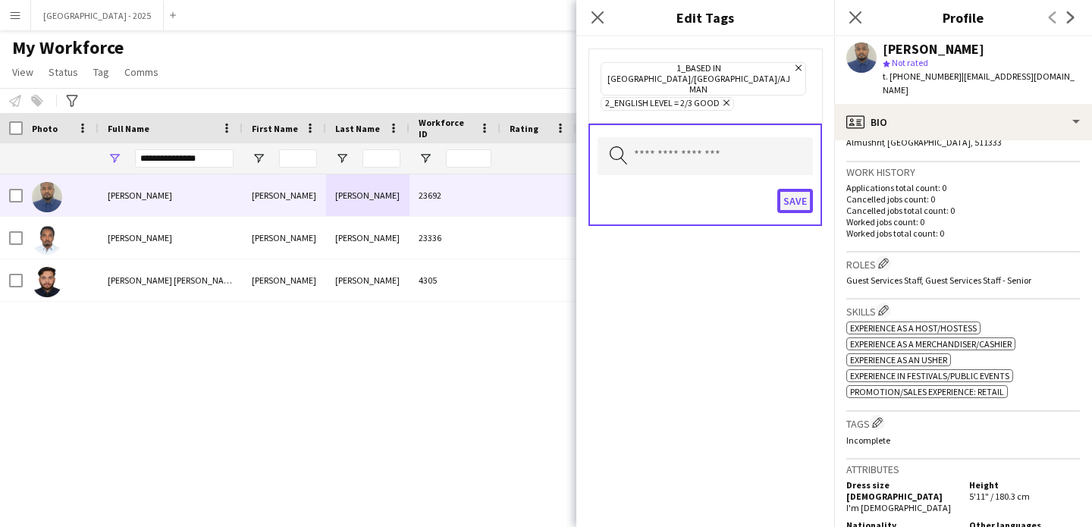
click at [806, 189] on button "Save" at bounding box center [796, 201] width 36 height 24
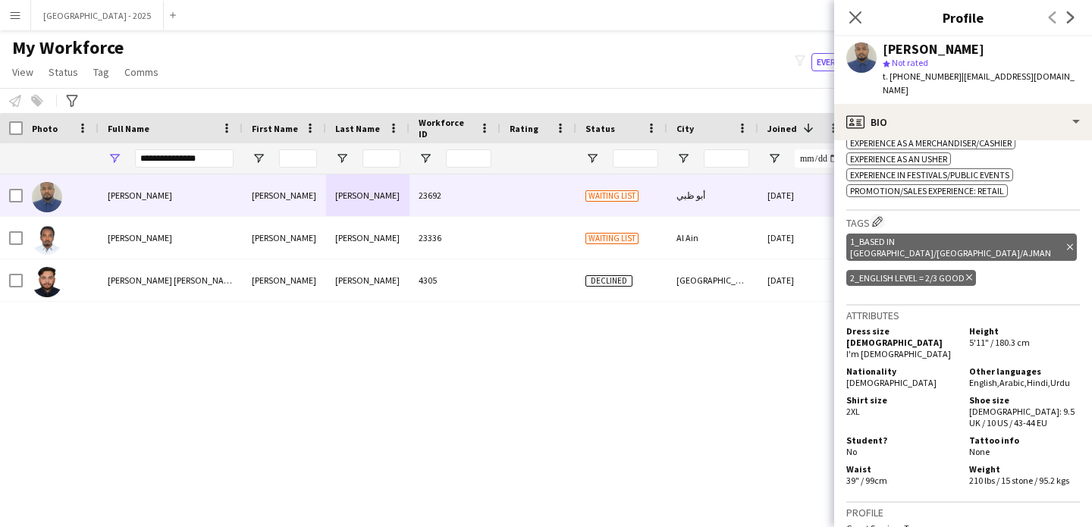
scroll to position [768, 0]
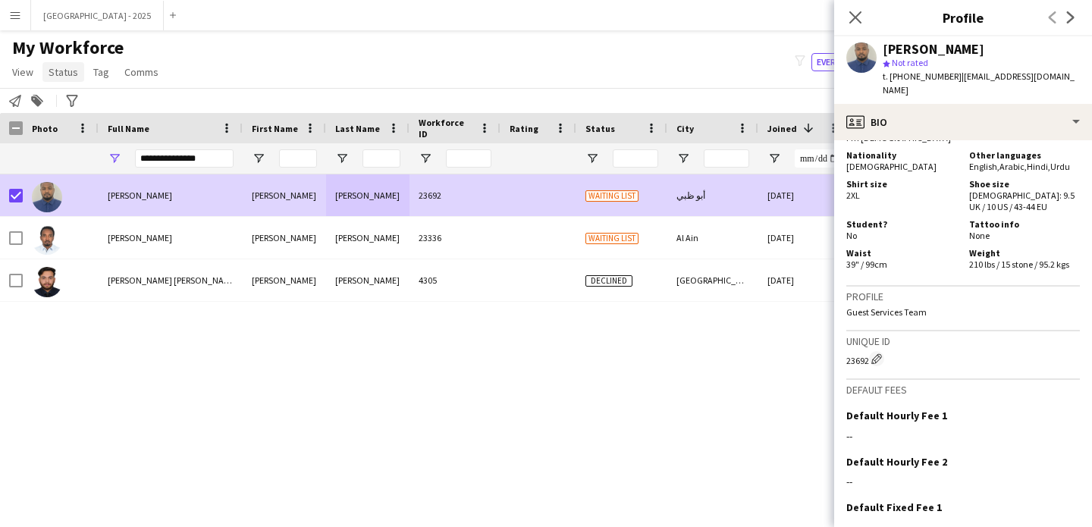
click at [52, 71] on span "Status" at bounding box center [64, 72] width 30 height 14
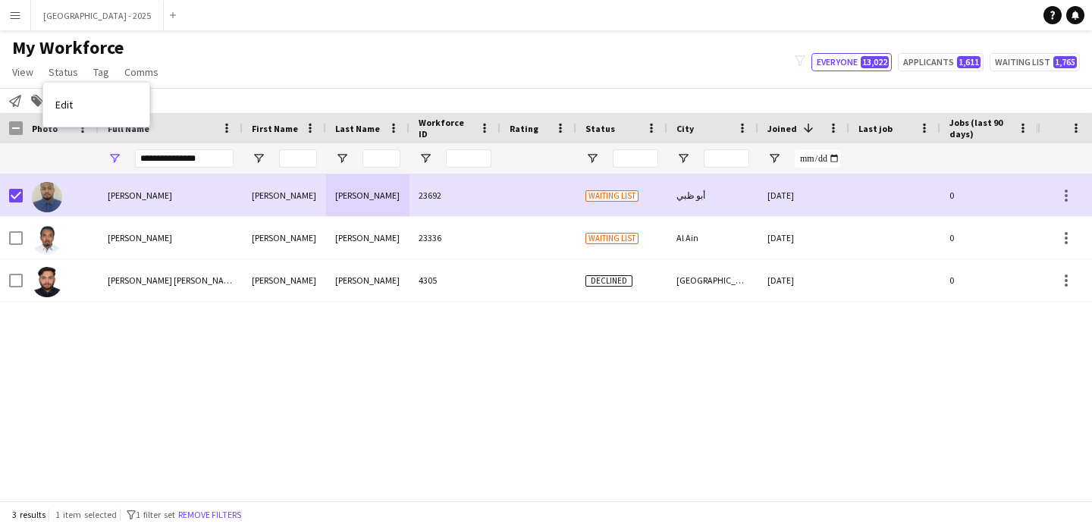
click at [102, 111] on link "Edit" at bounding box center [96, 105] width 106 height 32
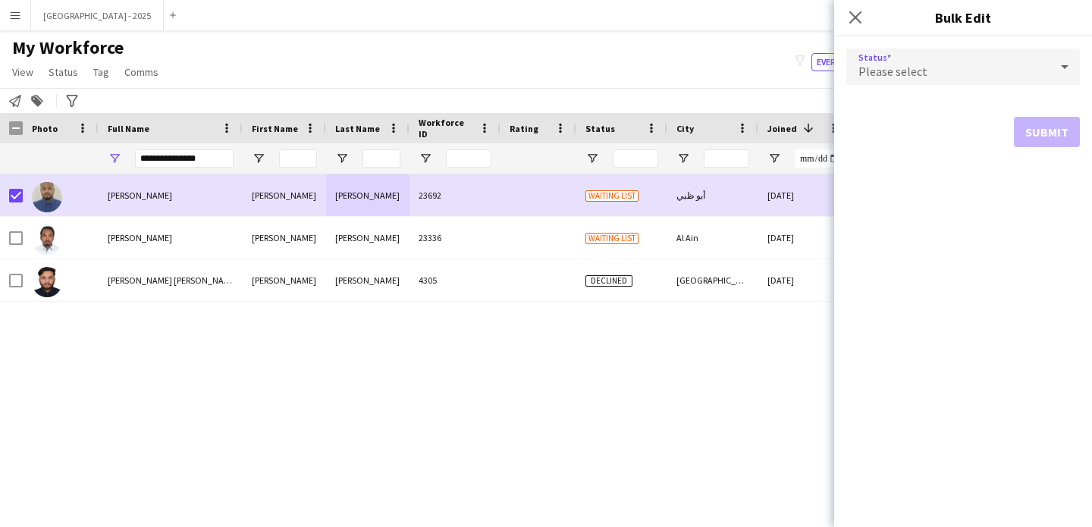
click at [910, 82] on div "Please select" at bounding box center [948, 67] width 203 height 36
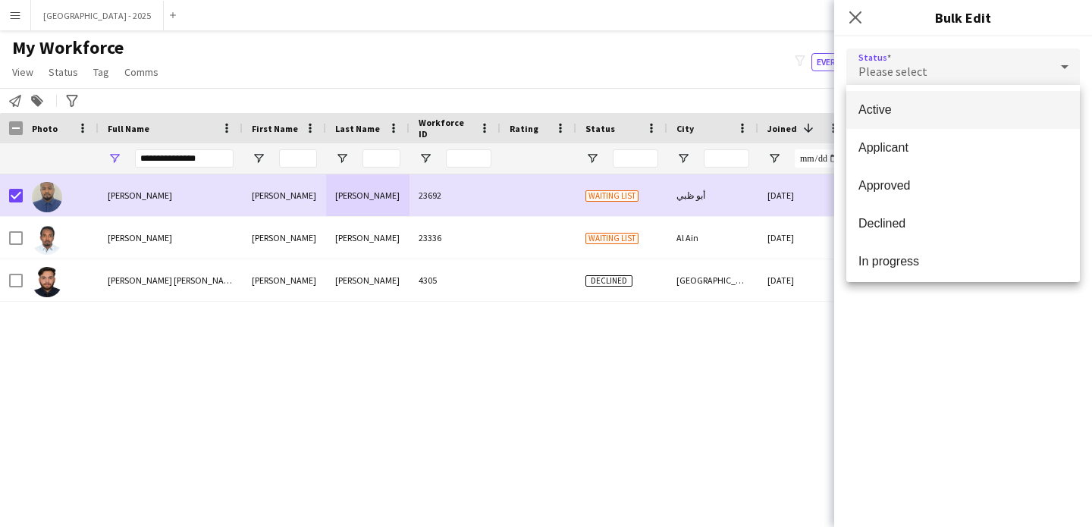
click at [922, 108] on span "Active" at bounding box center [963, 109] width 209 height 14
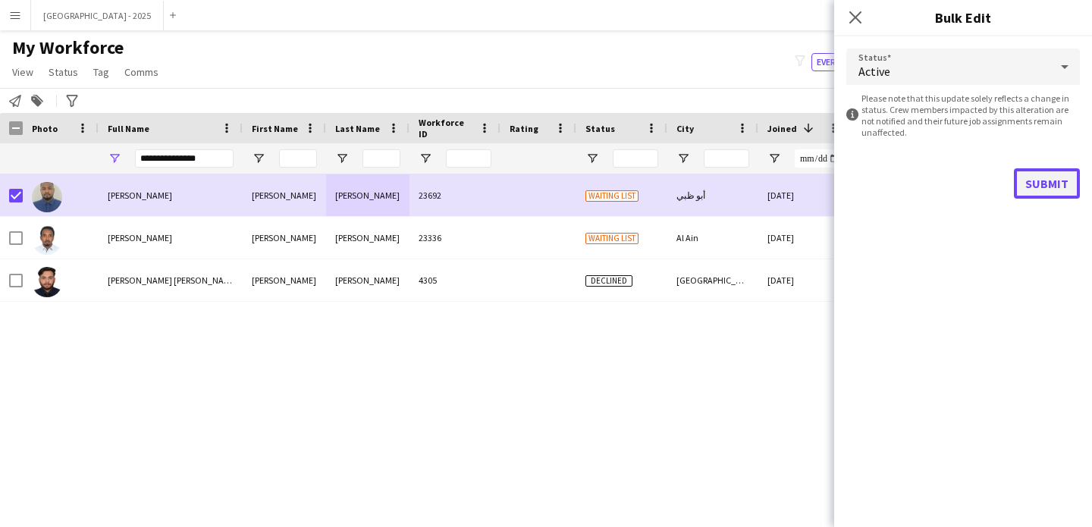
click at [1041, 184] on button "Submit" at bounding box center [1047, 183] width 66 height 30
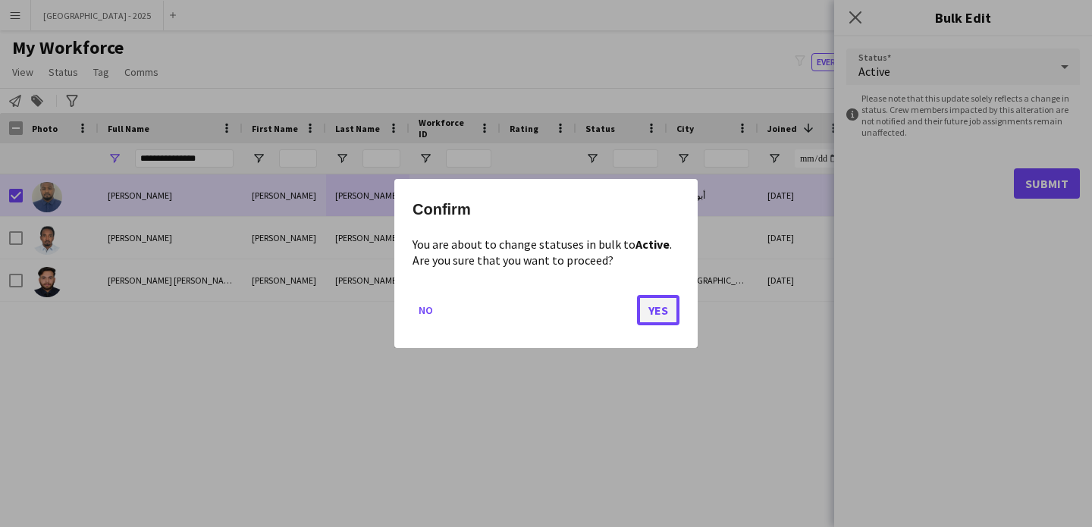
click at [647, 323] on button "Yes" at bounding box center [658, 310] width 42 height 30
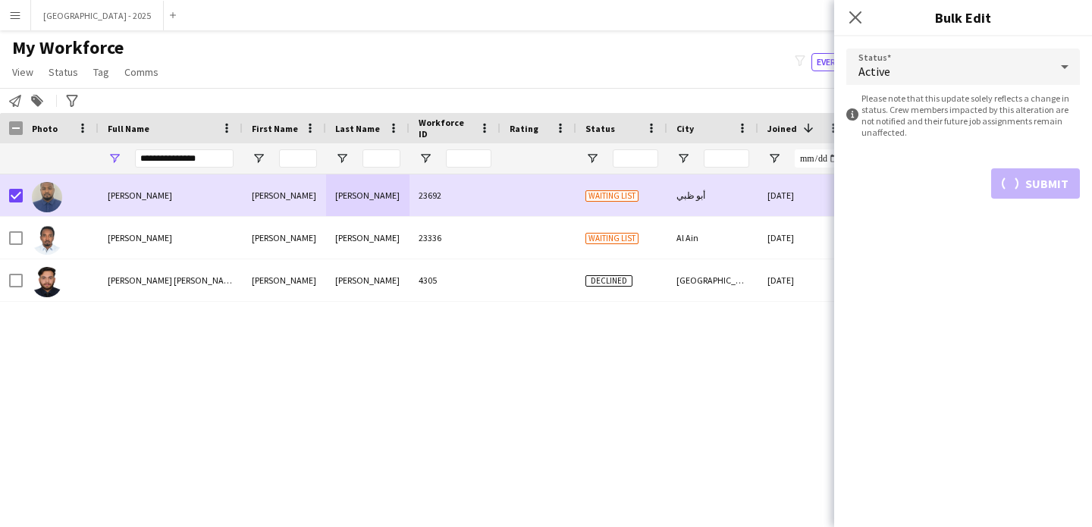
click at [649, 314] on div "[PERSON_NAME] [PERSON_NAME] 23692 Waiting list أبو ظبي [DATE] 0 Guest Services …" at bounding box center [519, 331] width 1038 height 315
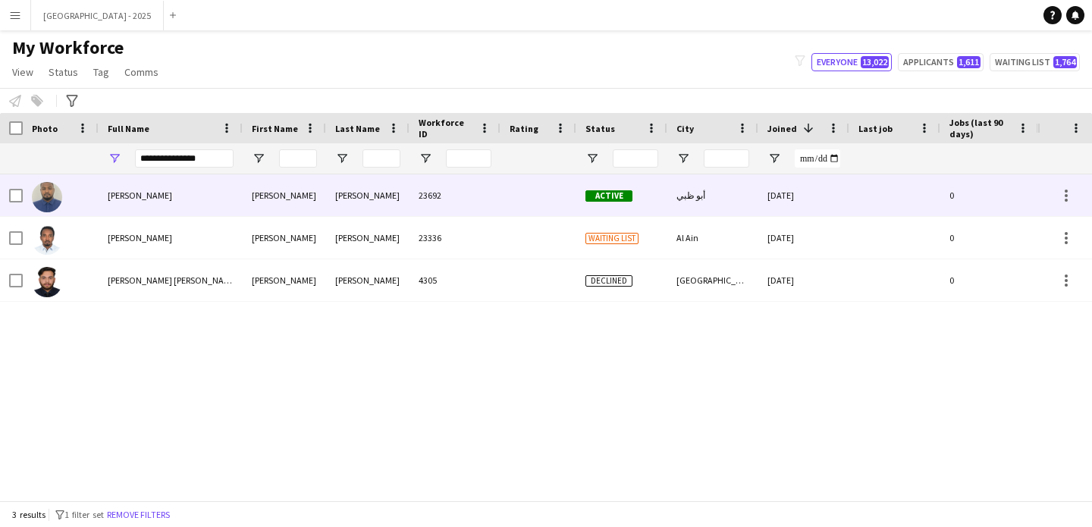
click at [53, 202] on img at bounding box center [47, 197] width 30 height 30
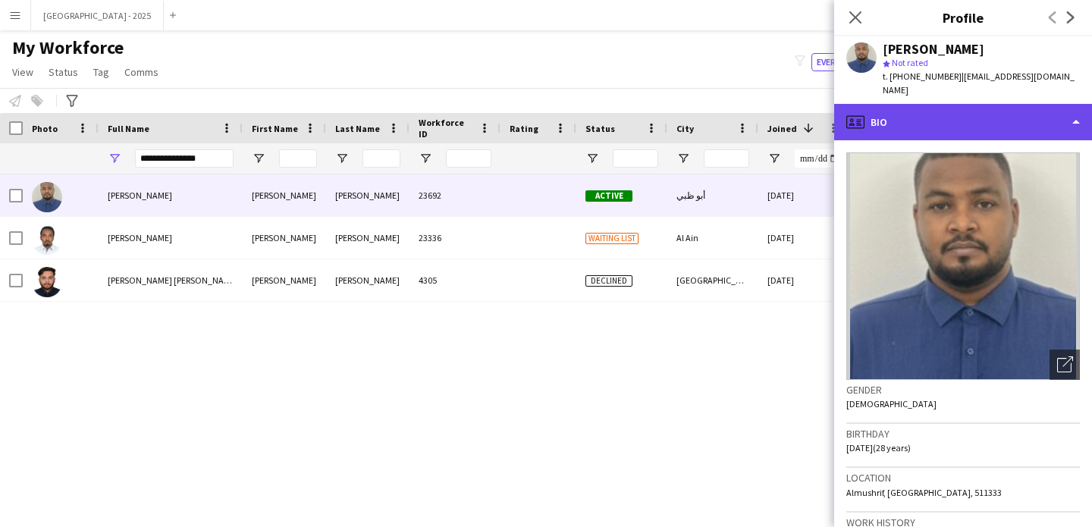
click at [969, 112] on div "profile Bio" at bounding box center [964, 122] width 258 height 36
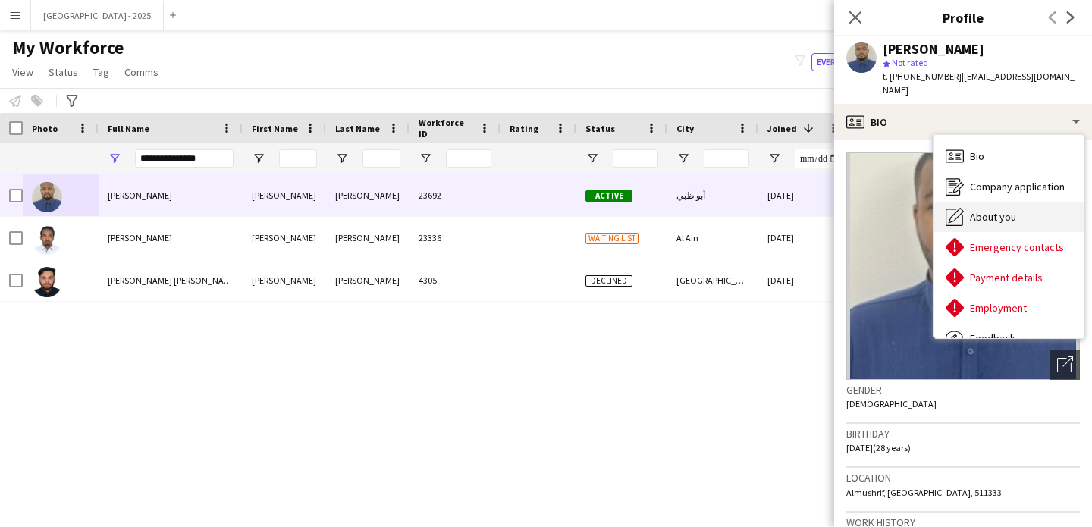
click at [1012, 210] on span "About you" at bounding box center [993, 217] width 46 height 14
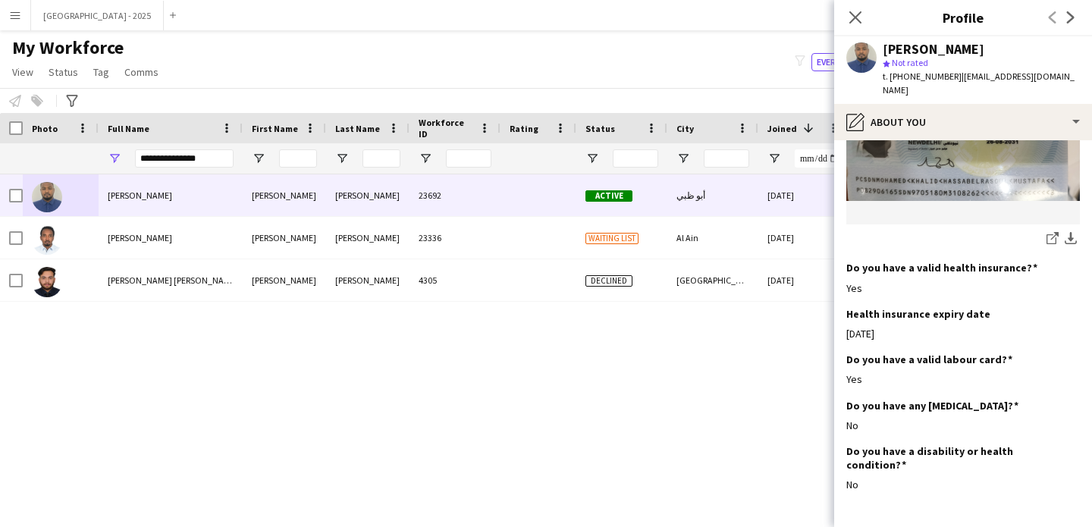
scroll to position [1317, 0]
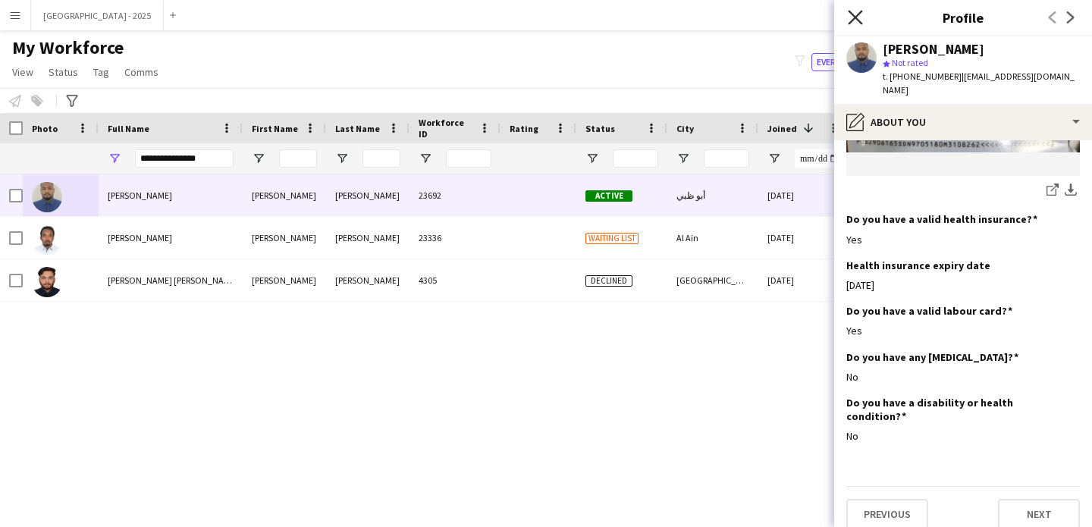
click at [852, 23] on icon "Close pop-in" at bounding box center [855, 17] width 14 height 14
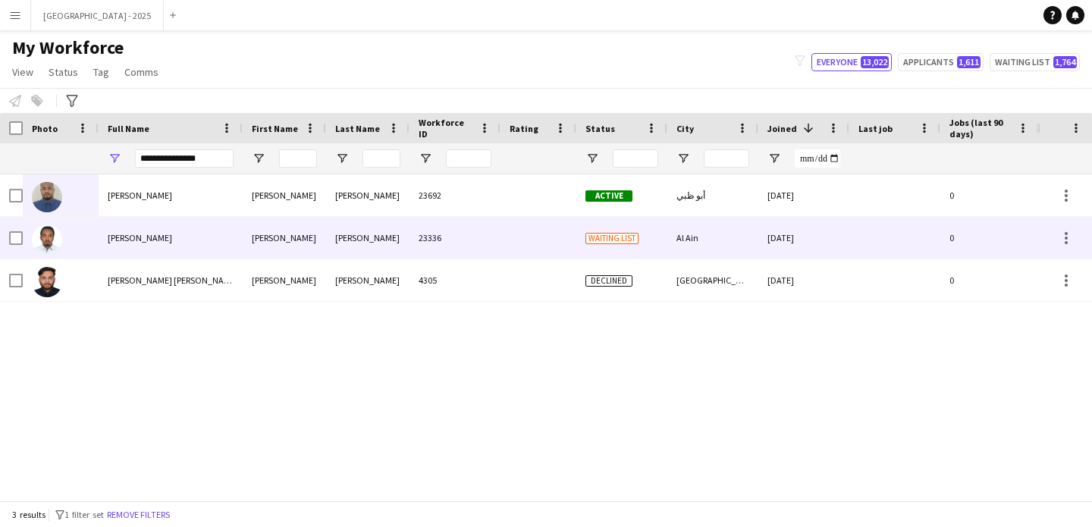
click at [216, 247] on div "[PERSON_NAME]" at bounding box center [171, 238] width 144 height 42
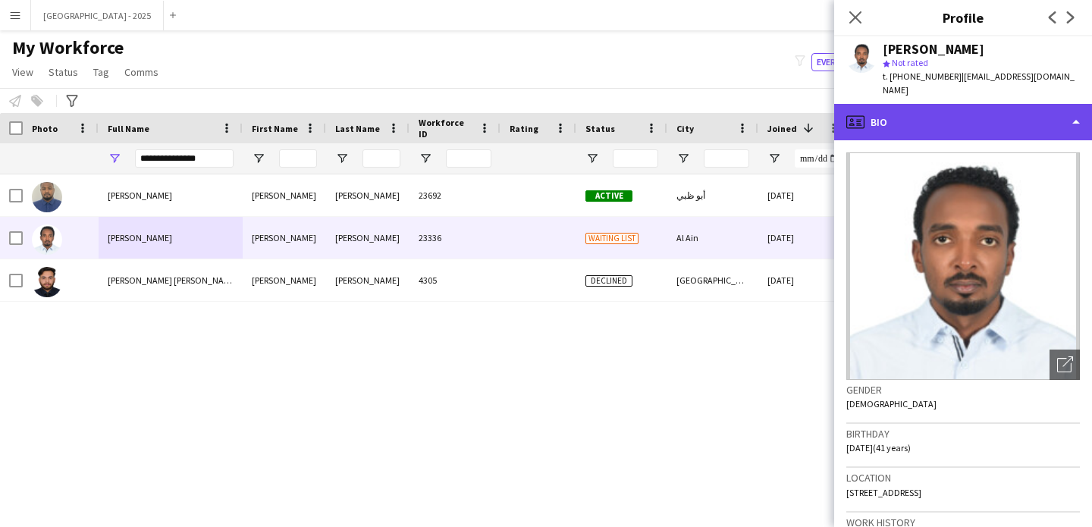
click at [887, 109] on div "profile Bio" at bounding box center [964, 122] width 258 height 36
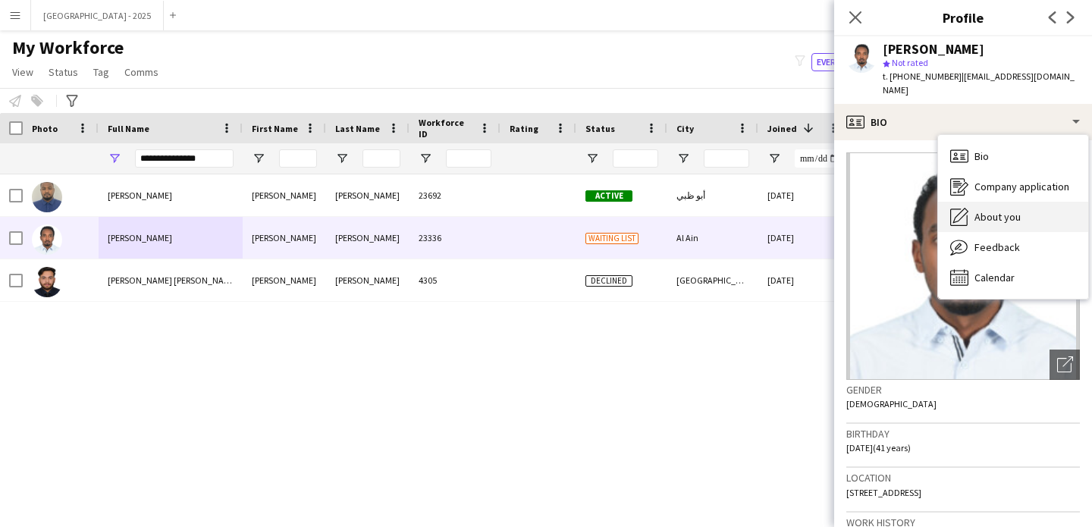
click at [1001, 212] on div "About you About you" at bounding box center [1013, 217] width 150 height 30
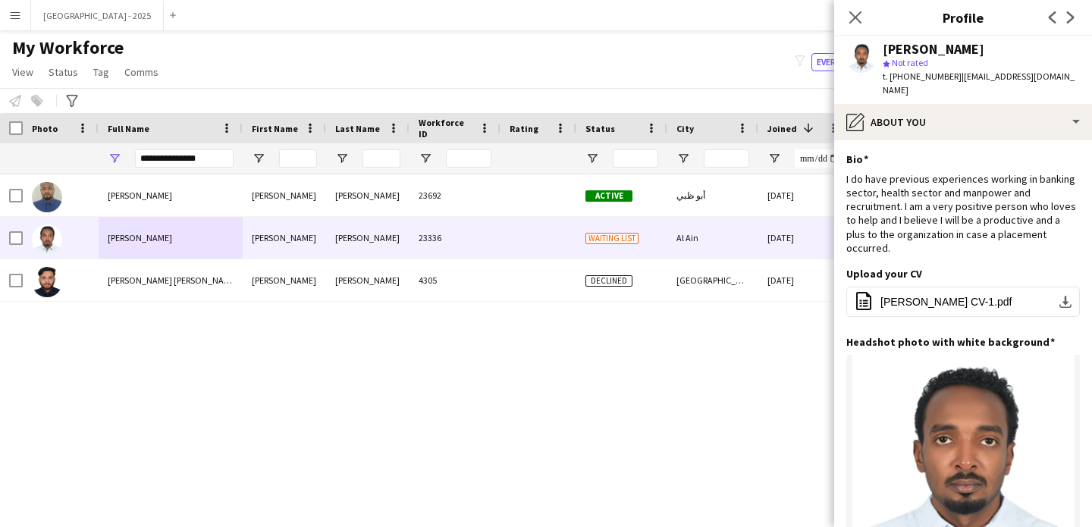
click at [945, 140] on app-section-data-types "Bio Edit this field I do have previous experiences working in banking sector, h…" at bounding box center [964, 333] width 258 height 387
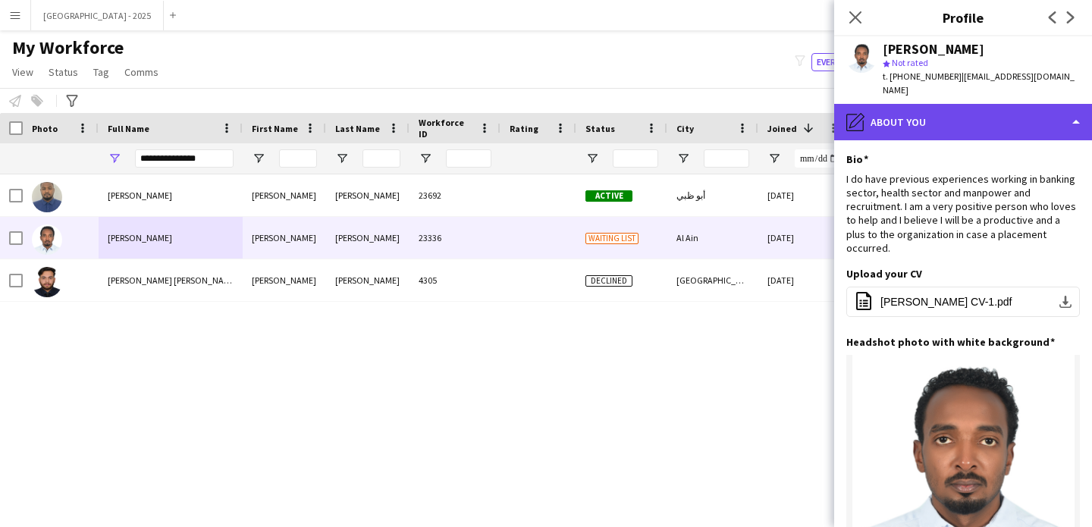
click at [963, 119] on div "pencil4 About you" at bounding box center [964, 122] width 258 height 36
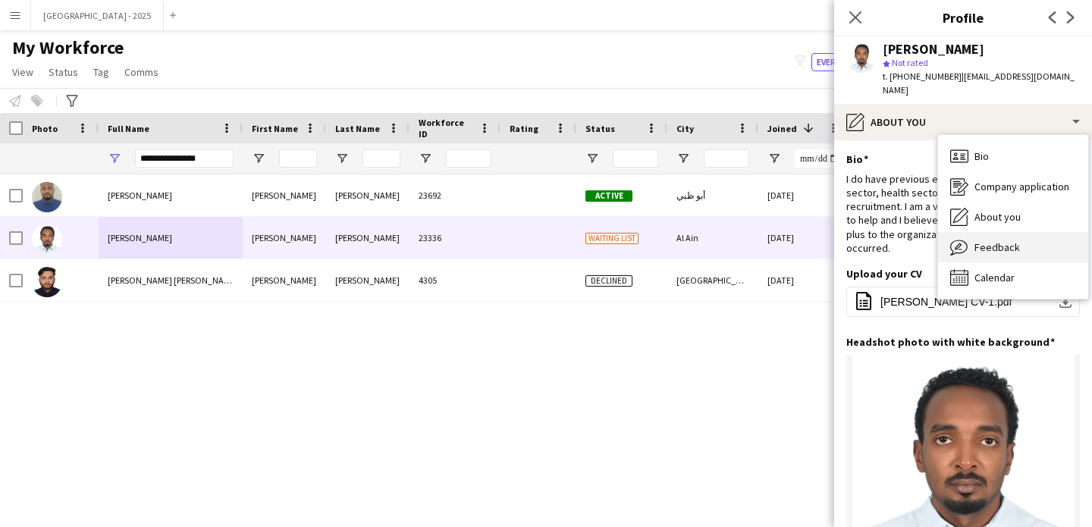
click at [1004, 240] on span "Feedback" at bounding box center [998, 247] width 46 height 14
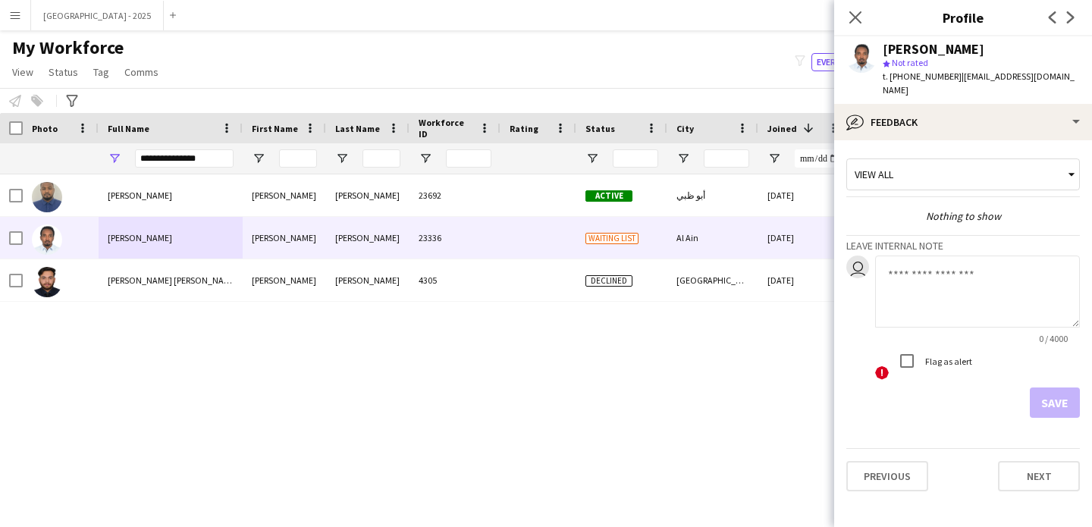
click at [941, 315] on div at bounding box center [977, 293] width 205 height 74
click at [941, 300] on textarea at bounding box center [977, 292] width 205 height 72
type textarea "*"
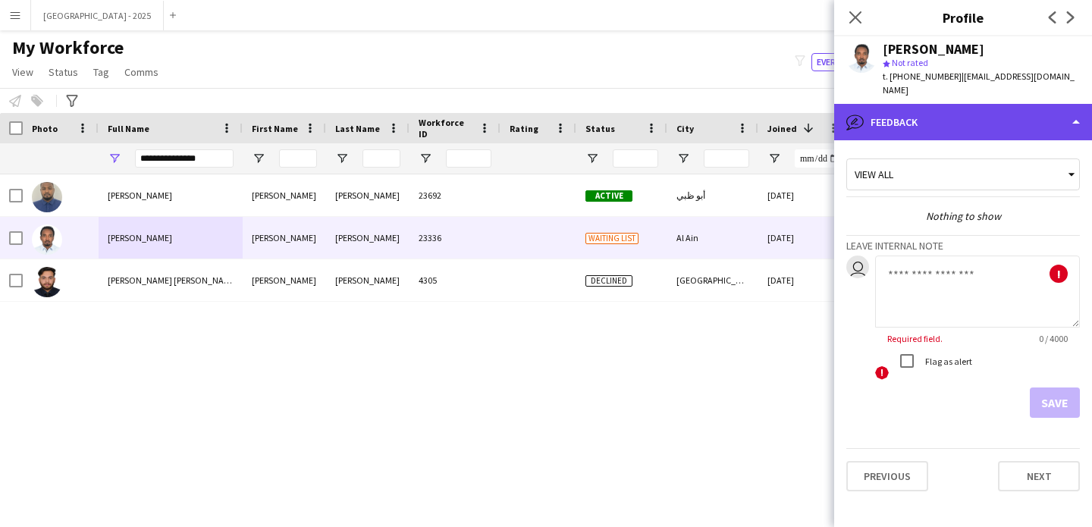
click at [894, 108] on div "bubble-pencil Feedback" at bounding box center [964, 122] width 258 height 36
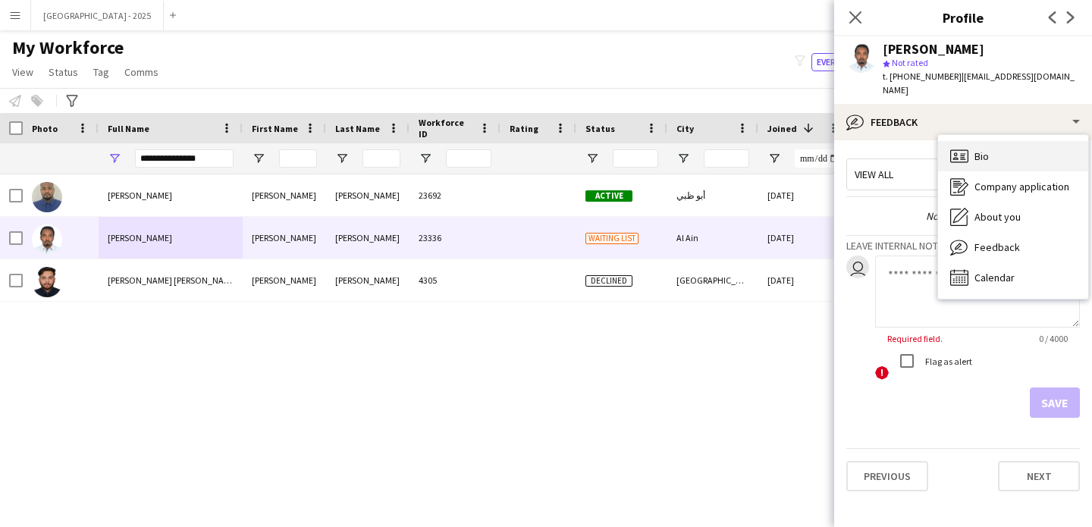
click at [968, 152] on div "Bio Bio" at bounding box center [1013, 156] width 150 height 30
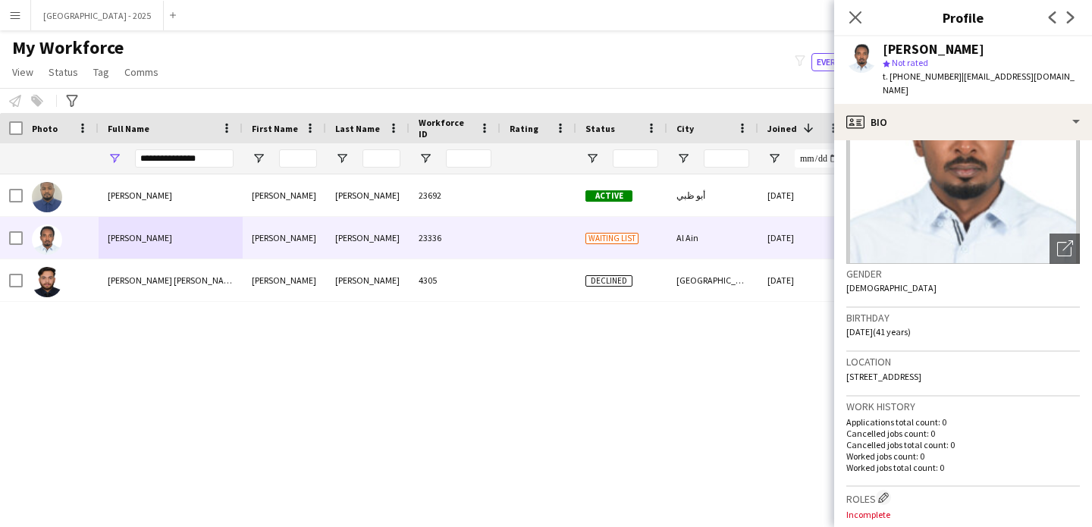
scroll to position [313, 0]
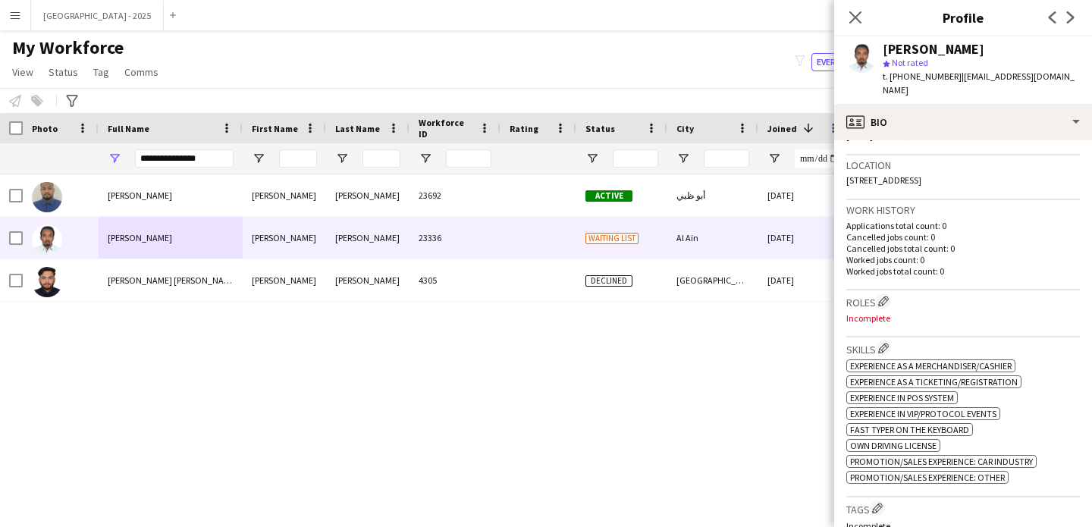
click at [891, 291] on div "Roles Edit crew company roles Incomplete" at bounding box center [964, 314] width 234 height 47
click at [888, 296] on app-icon "Edit crew company roles" at bounding box center [884, 301] width 11 height 11
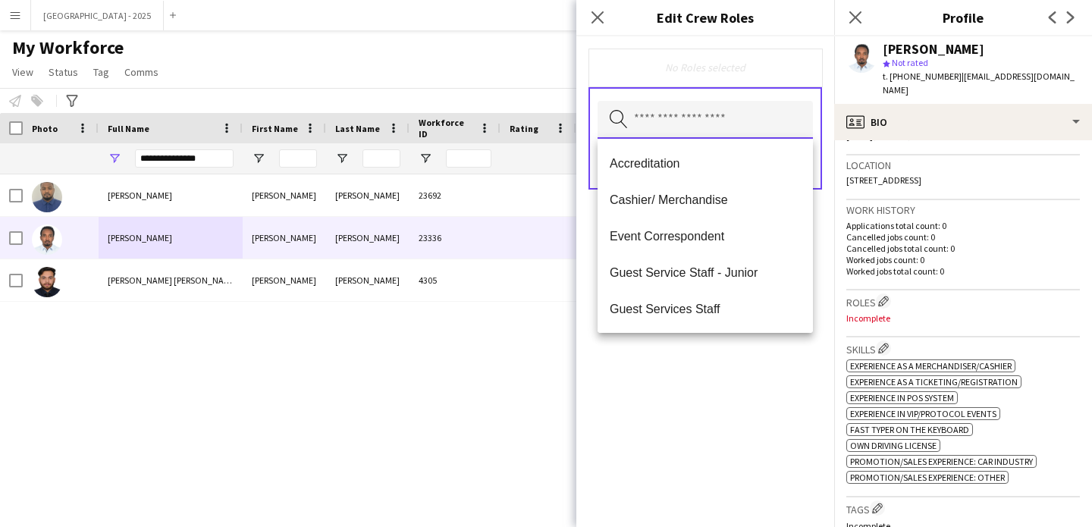
click at [712, 126] on input "text" at bounding box center [705, 120] width 215 height 38
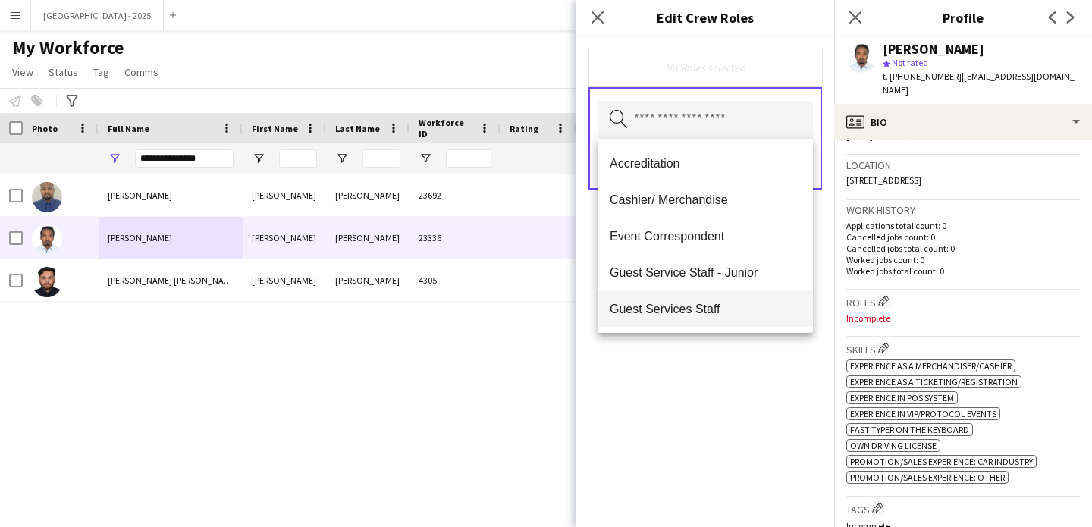
click at [727, 291] on mat-option "Guest Services Staff" at bounding box center [705, 309] width 215 height 36
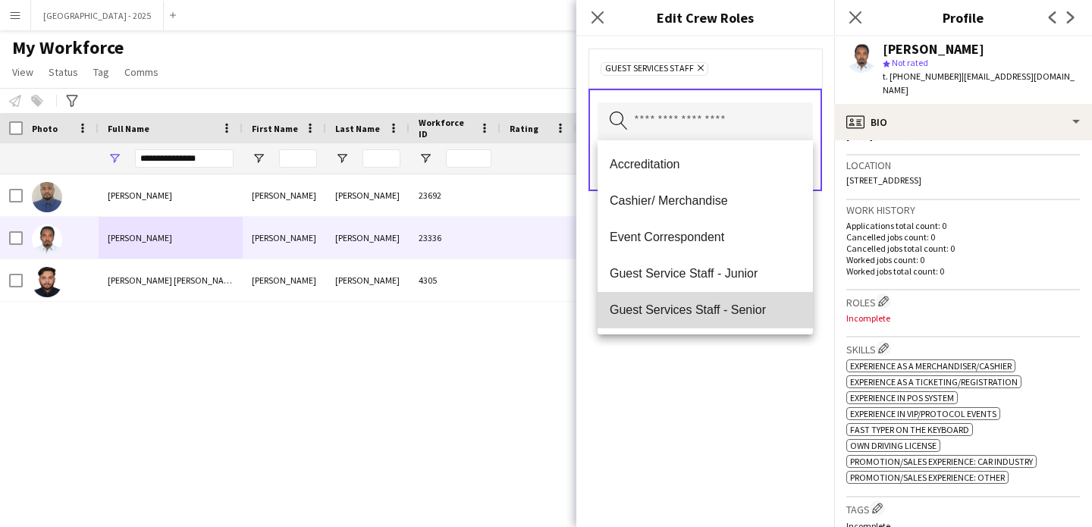
click at [737, 320] on mat-option "Guest Services Staff - Senior" at bounding box center [705, 310] width 215 height 36
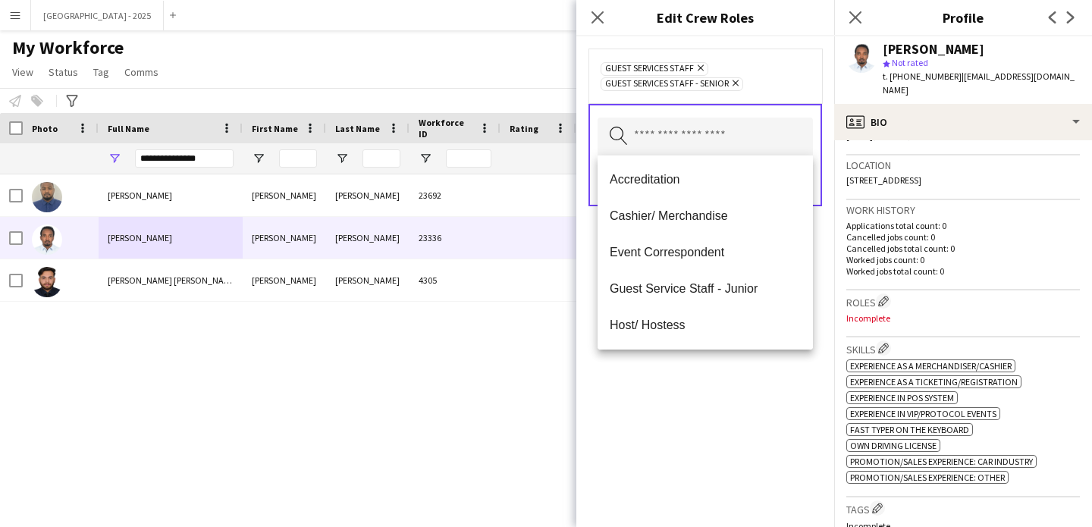
click at [748, 398] on div "Guest Services Staff Remove Guest Services Staff - Senior Remove Search by role…" at bounding box center [706, 281] width 258 height 491
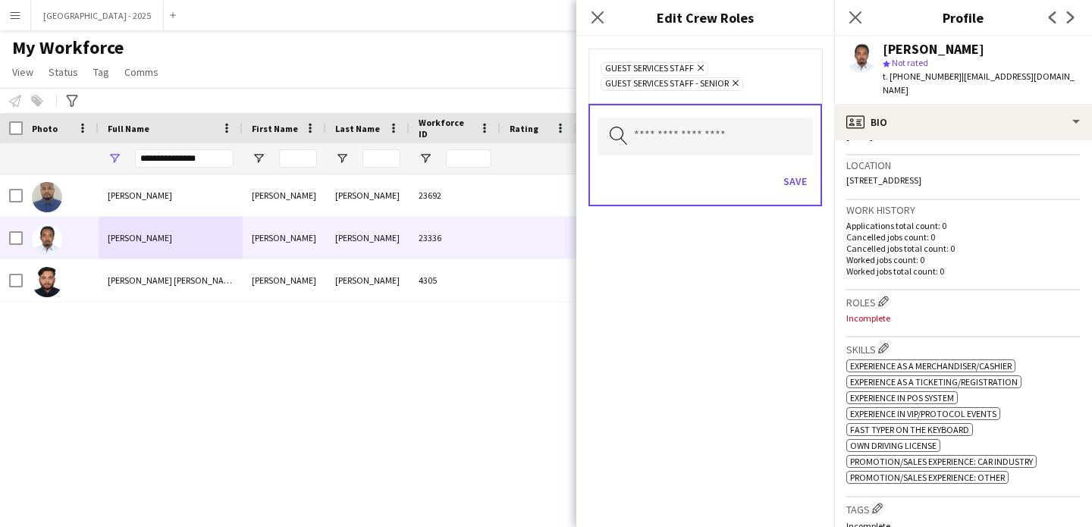
click at [798, 195] on div "Save" at bounding box center [705, 183] width 215 height 43
click at [797, 190] on button "Save" at bounding box center [796, 181] width 36 height 24
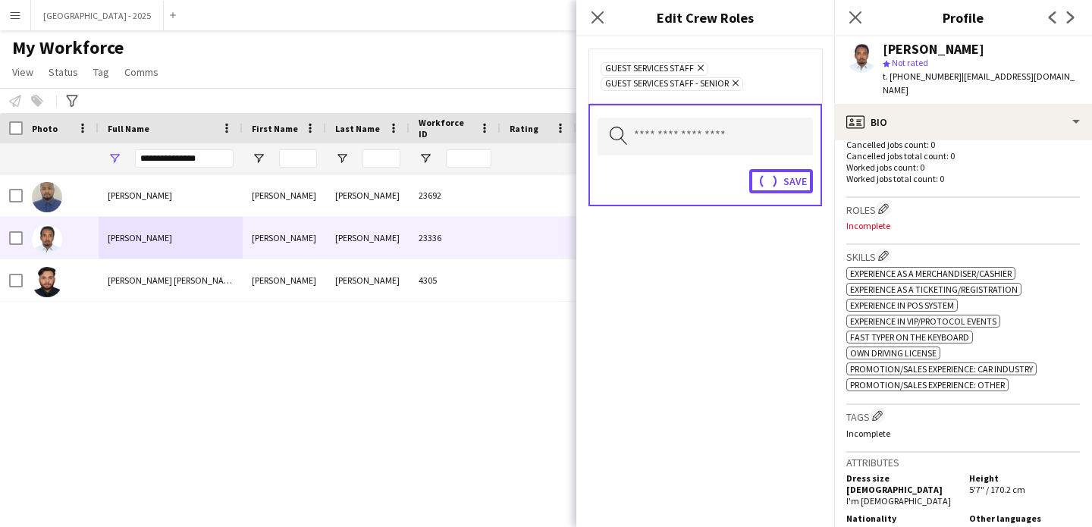
scroll to position [444, 0]
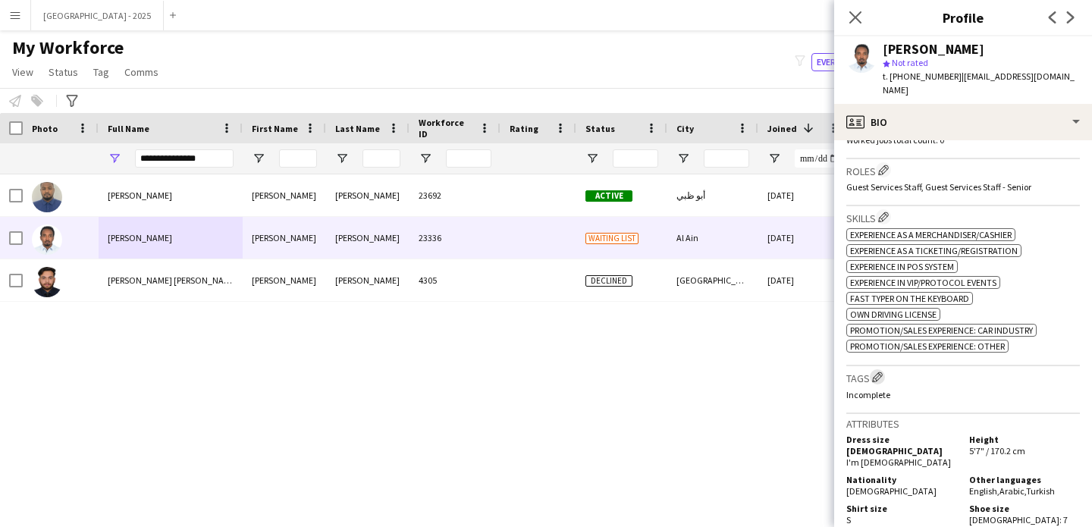
click at [883, 372] on app-icon "Edit crew company tags" at bounding box center [877, 377] width 11 height 11
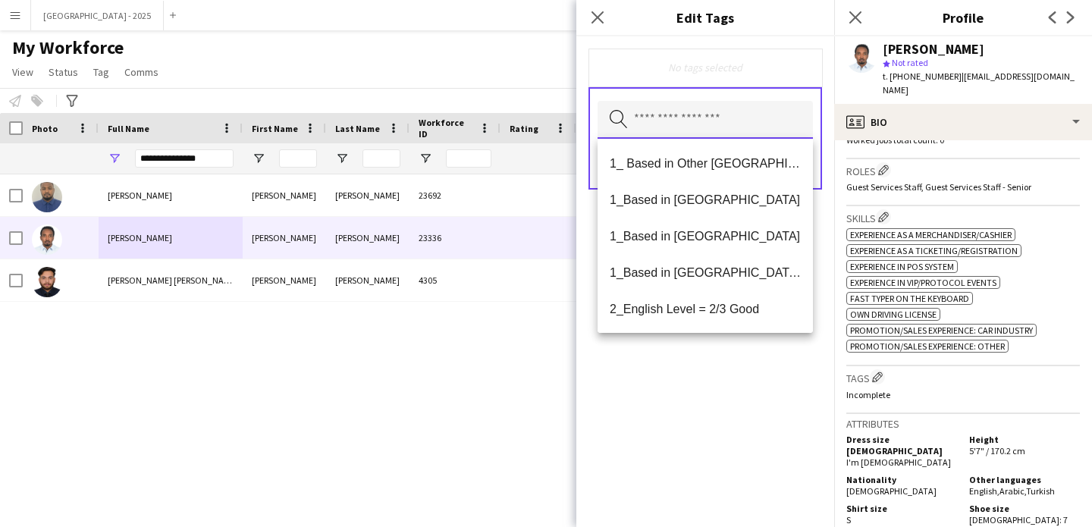
click at [719, 127] on input "text" at bounding box center [705, 120] width 215 height 38
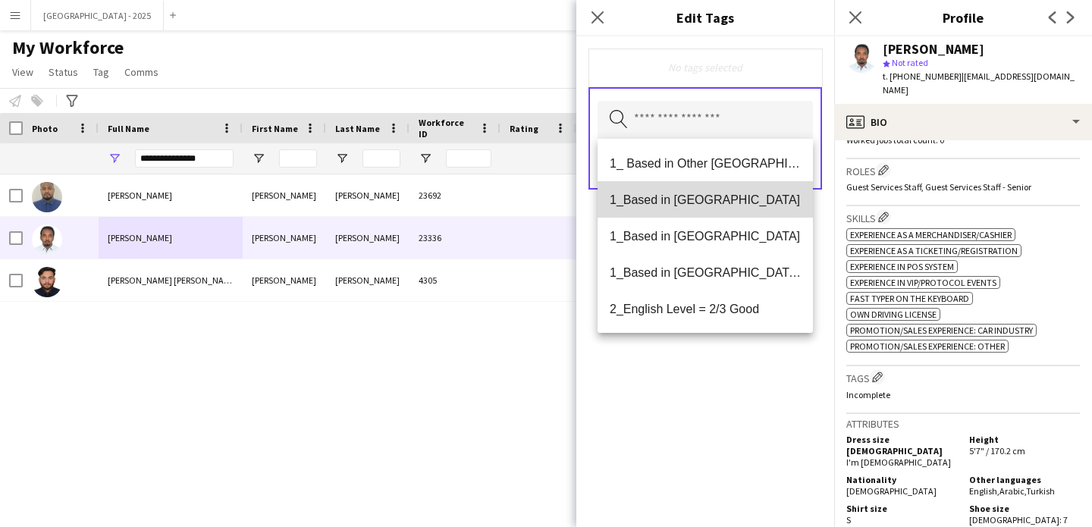
click at [706, 197] on span "1_Based in [GEOGRAPHIC_DATA]" at bounding box center [705, 200] width 191 height 14
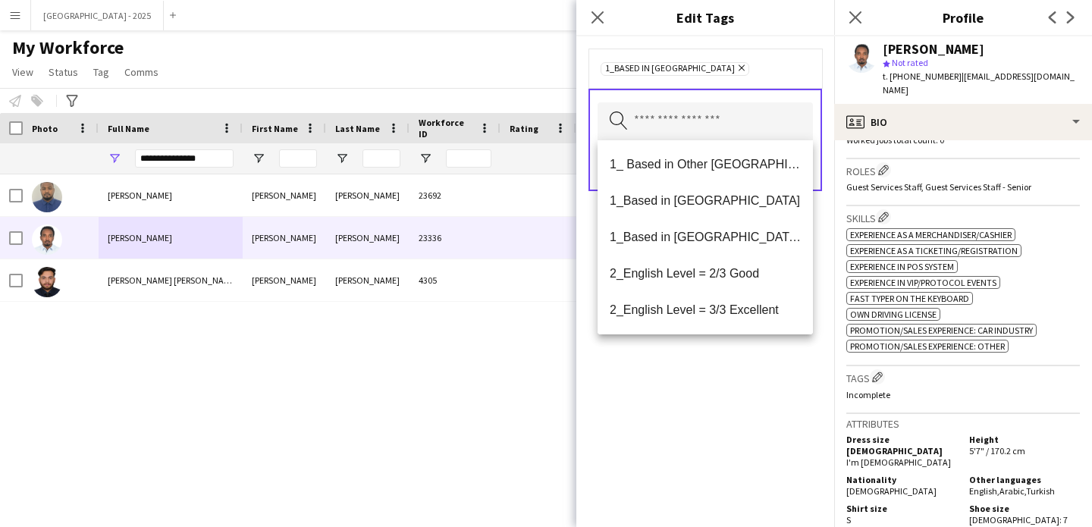
click at [735, 63] on icon "Remove" at bounding box center [740, 68] width 10 height 10
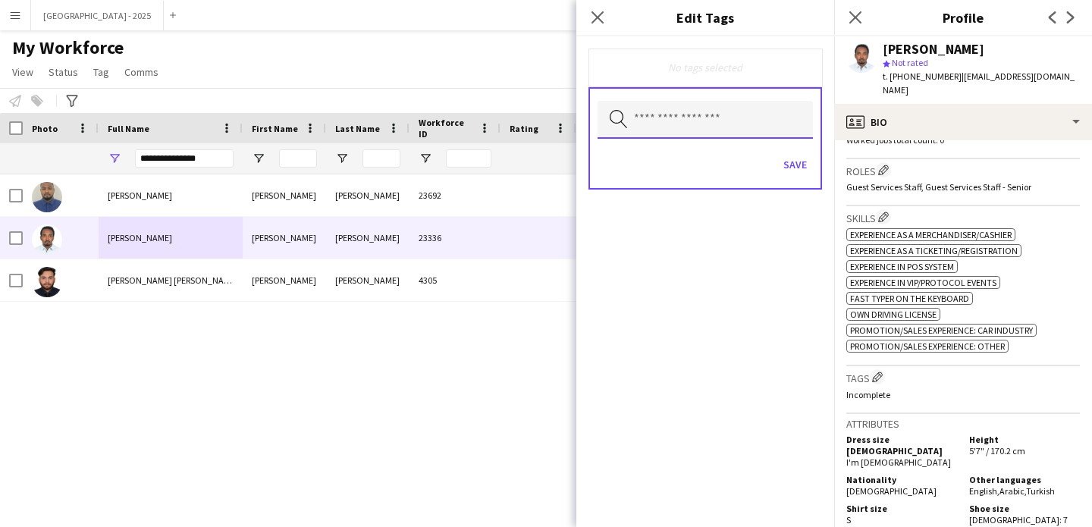
click at [712, 105] on input "text" at bounding box center [705, 120] width 215 height 38
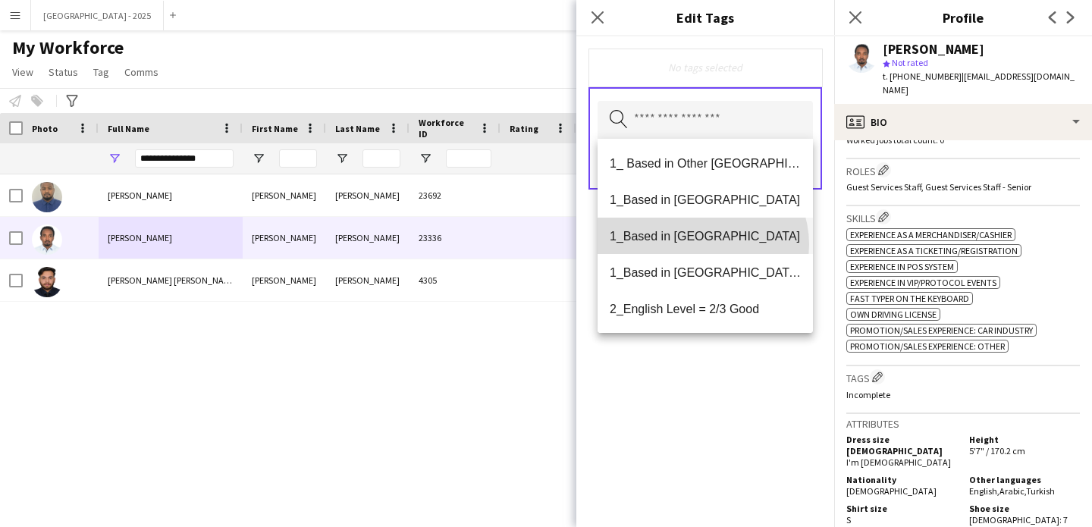
click at [702, 245] on mat-option "1_Based in [GEOGRAPHIC_DATA]" at bounding box center [705, 236] width 215 height 36
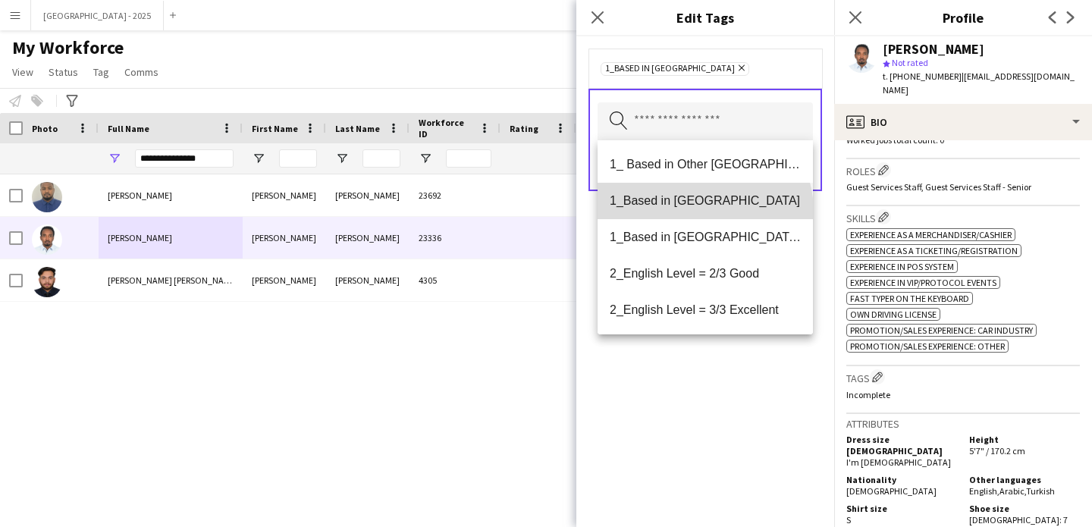
click at [704, 211] on mat-option "1_Based in [GEOGRAPHIC_DATA]" at bounding box center [705, 201] width 215 height 36
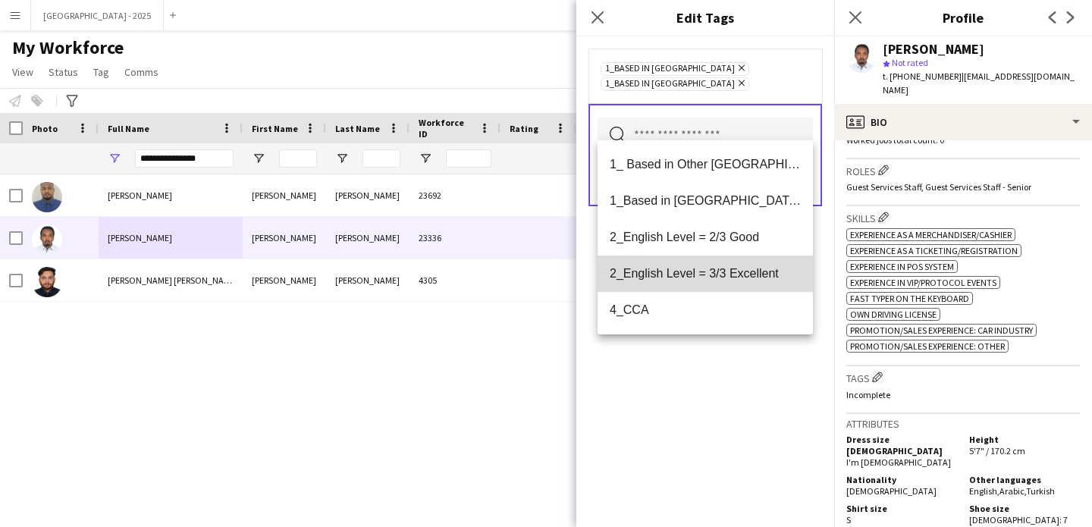
click at [731, 278] on span "2_English Level = 3/3 Excellent" at bounding box center [705, 273] width 191 height 14
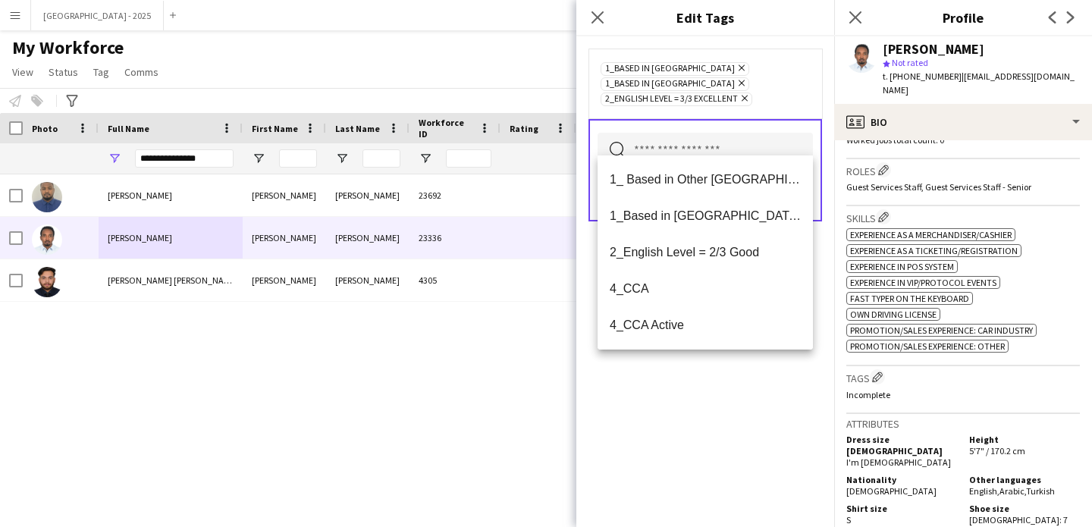
click at [734, 437] on div "1_Based in [GEOGRAPHIC_DATA] Remove 1_Based in [GEOGRAPHIC_DATA] Remove 2_Engli…" at bounding box center [706, 281] width 258 height 491
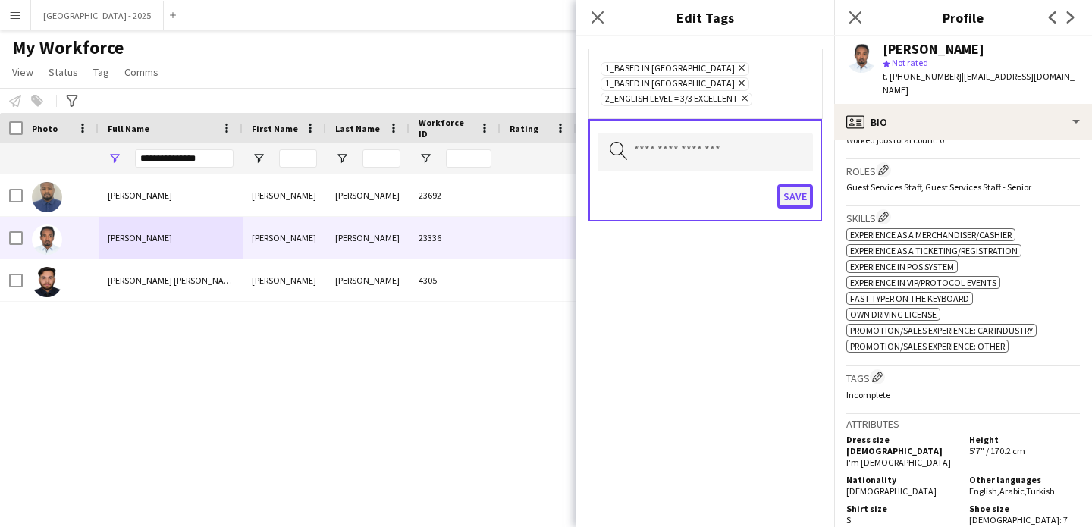
click at [793, 184] on button "Save" at bounding box center [796, 196] width 36 height 24
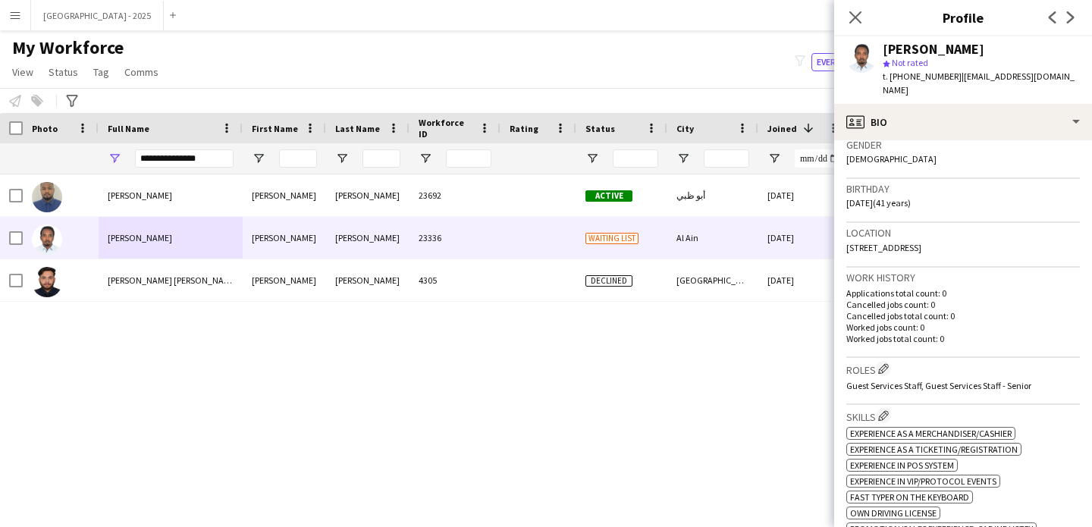
scroll to position [284, 0]
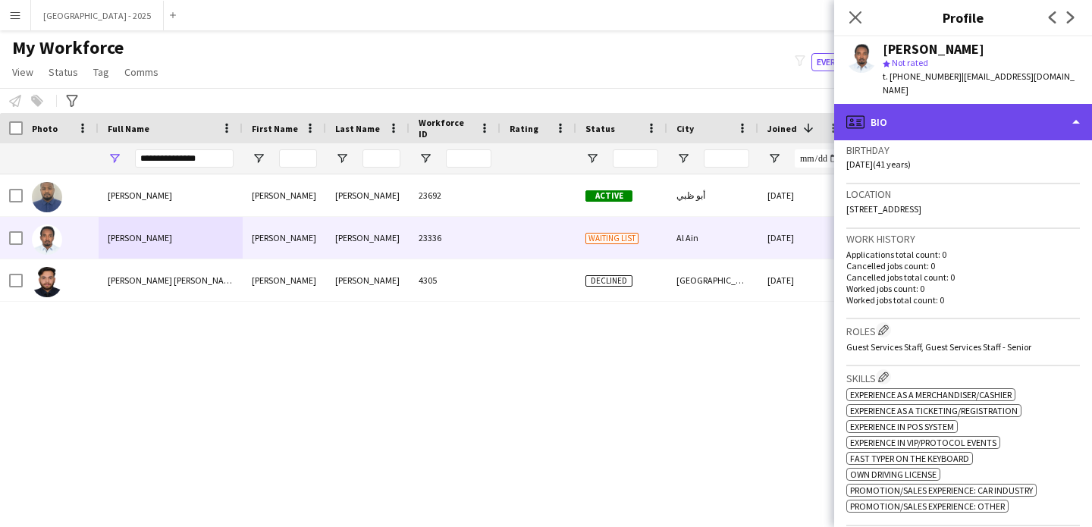
click at [879, 104] on div "profile Bio" at bounding box center [964, 122] width 258 height 36
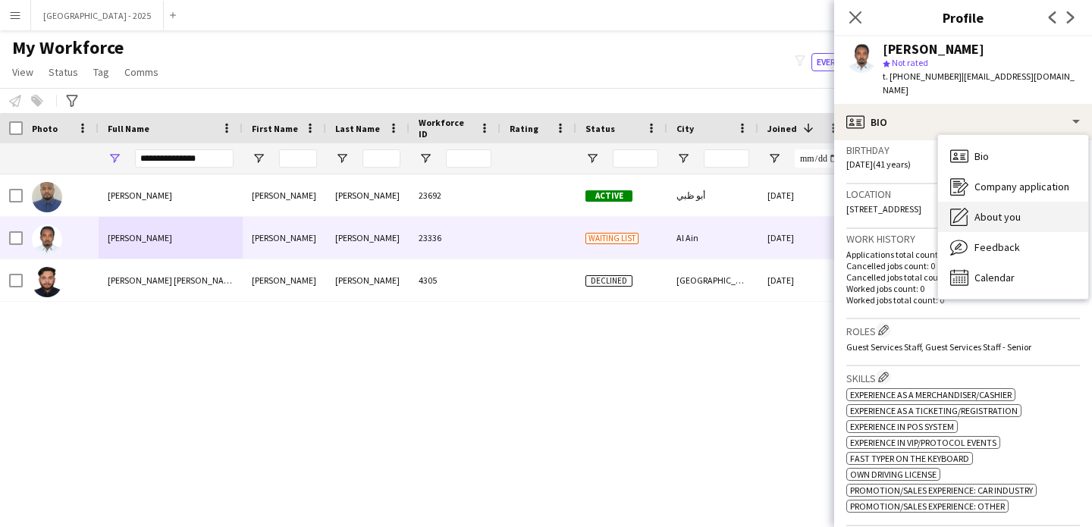
click at [1004, 202] on div "About you About you" at bounding box center [1013, 217] width 150 height 30
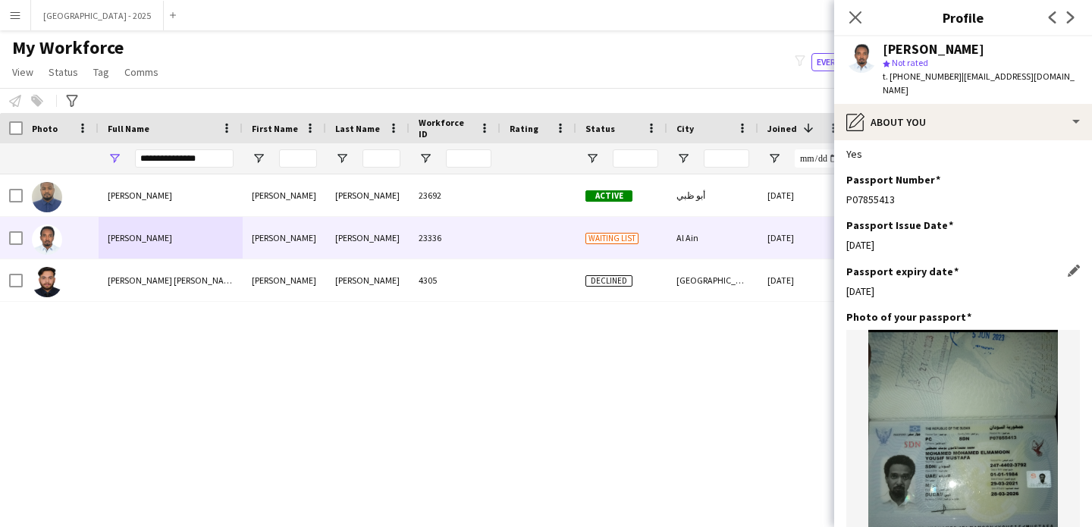
scroll to position [1462, 0]
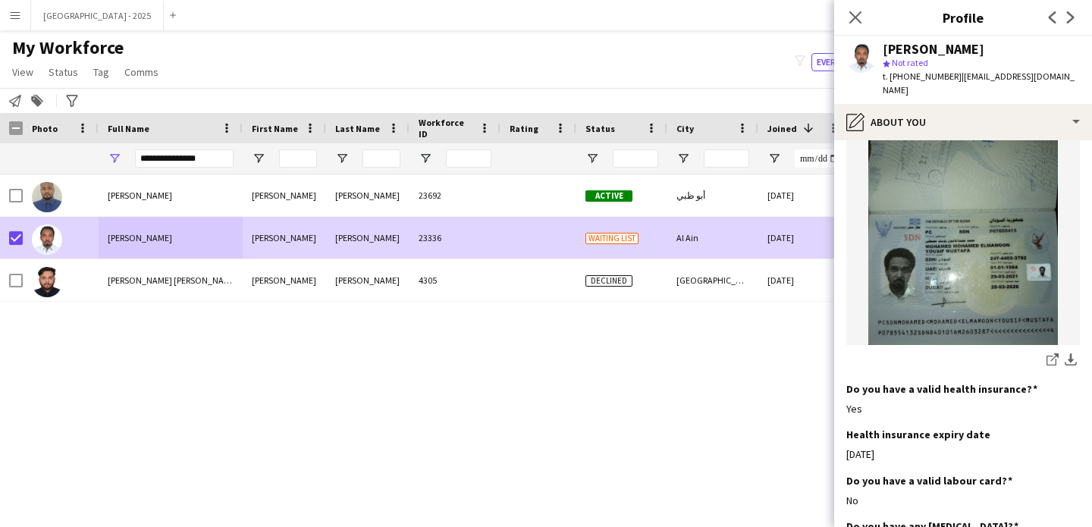
click at [54, 58] on span "My Workforce" at bounding box center [68, 47] width 112 height 23
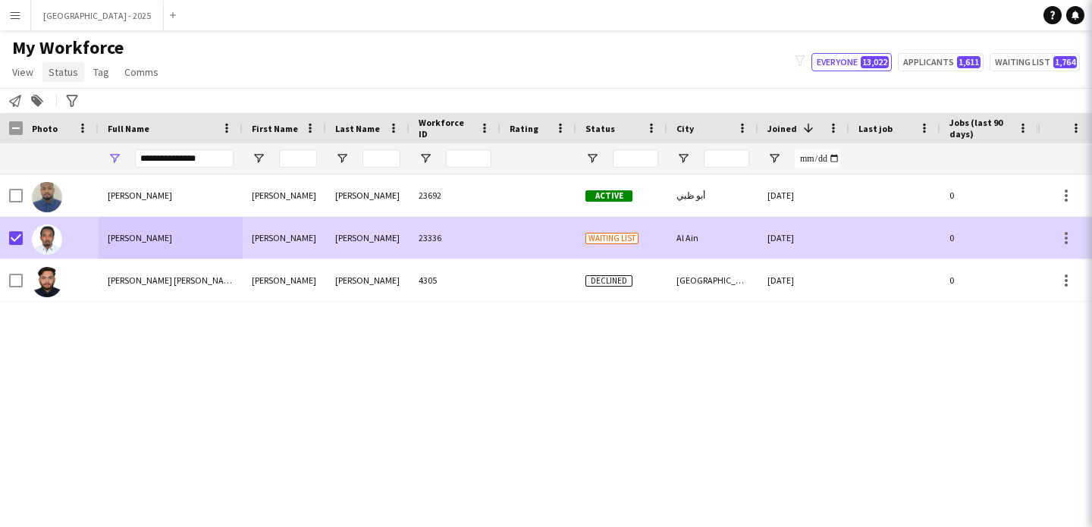
click at [56, 74] on span "Status" at bounding box center [64, 72] width 30 height 14
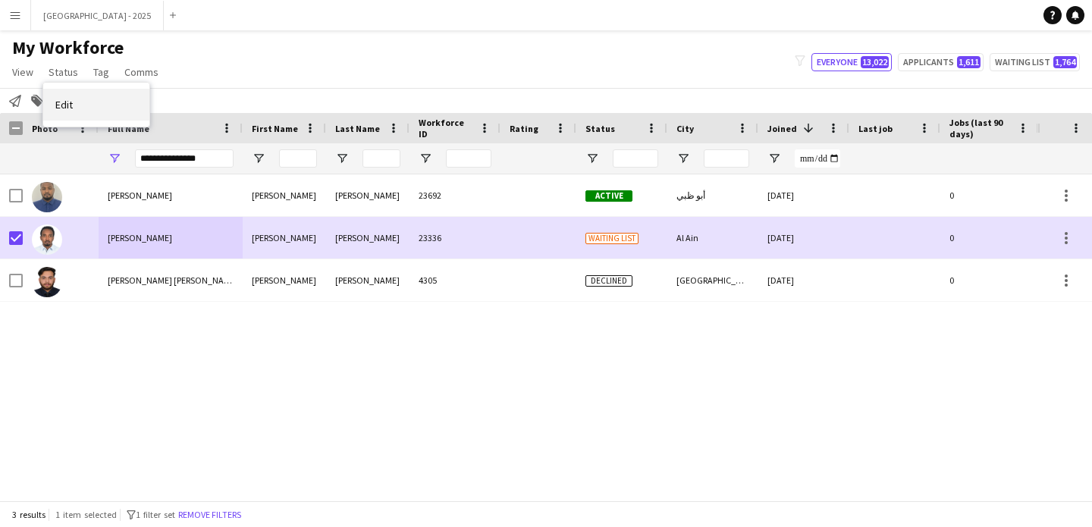
click at [92, 106] on link "Edit" at bounding box center [96, 105] width 106 height 32
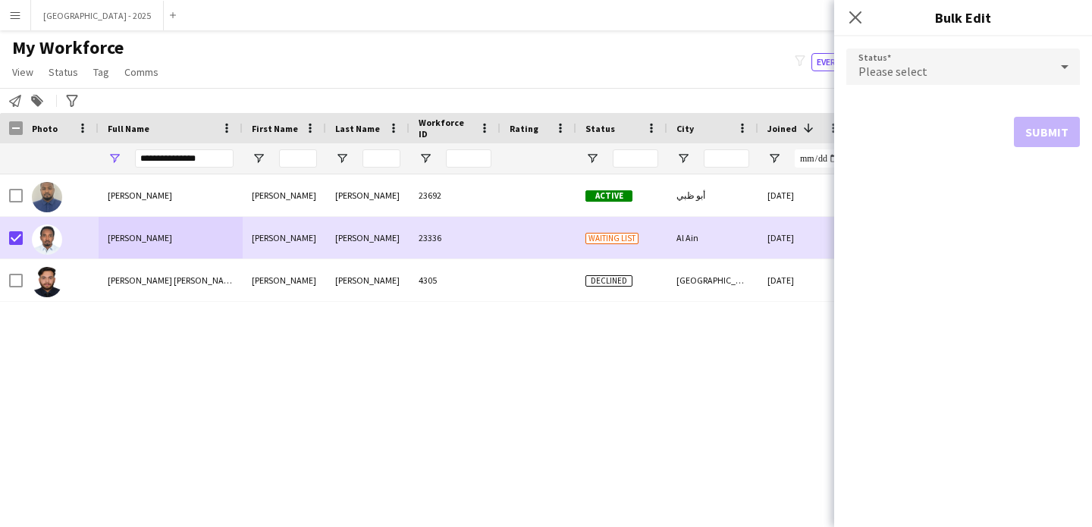
click at [935, 70] on div "Please select" at bounding box center [948, 67] width 203 height 36
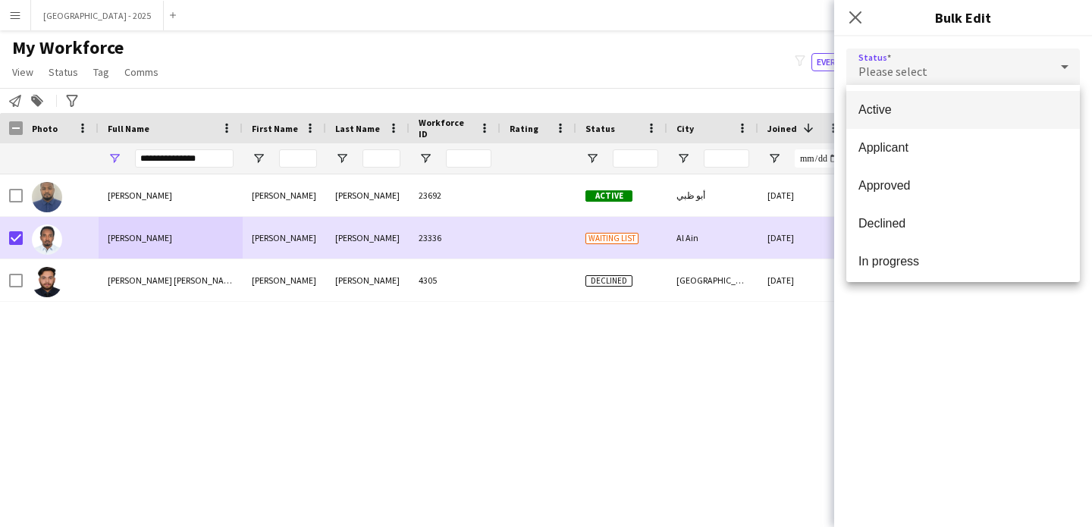
click at [929, 107] on span "Active" at bounding box center [963, 109] width 209 height 14
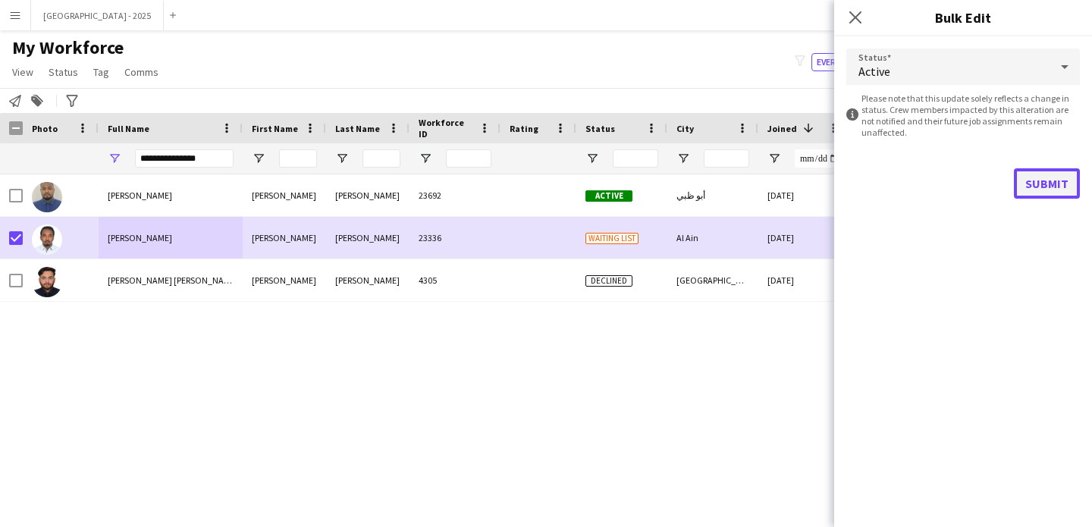
click at [1045, 183] on button "Submit" at bounding box center [1047, 183] width 66 height 30
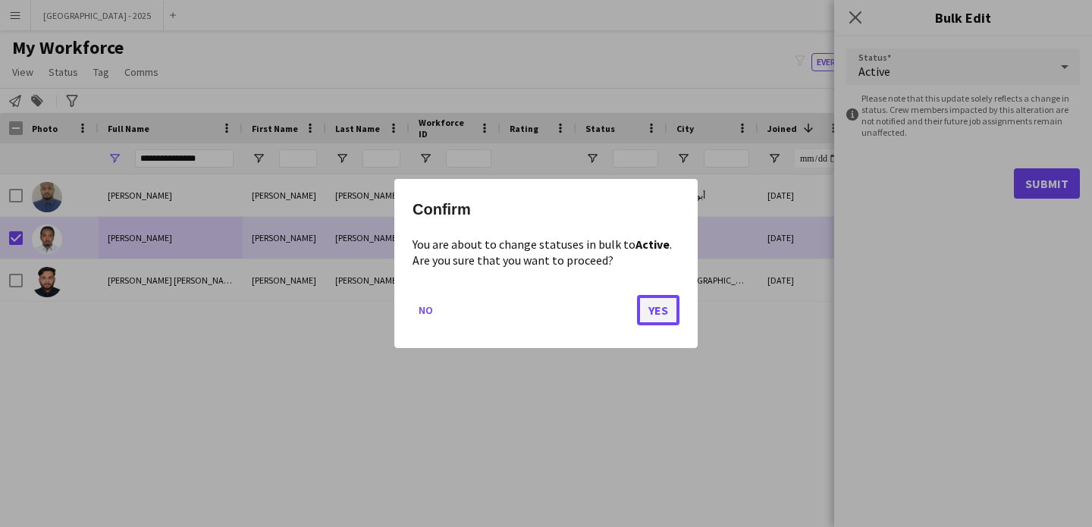
click at [646, 316] on button "Yes" at bounding box center [658, 310] width 42 height 30
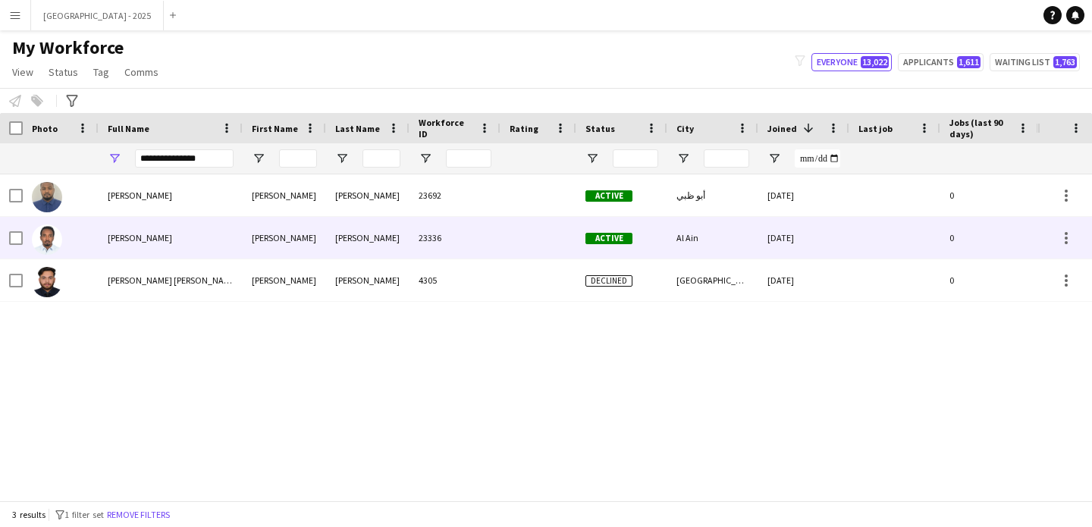
click at [381, 258] on div "[PERSON_NAME]" at bounding box center [367, 238] width 83 height 42
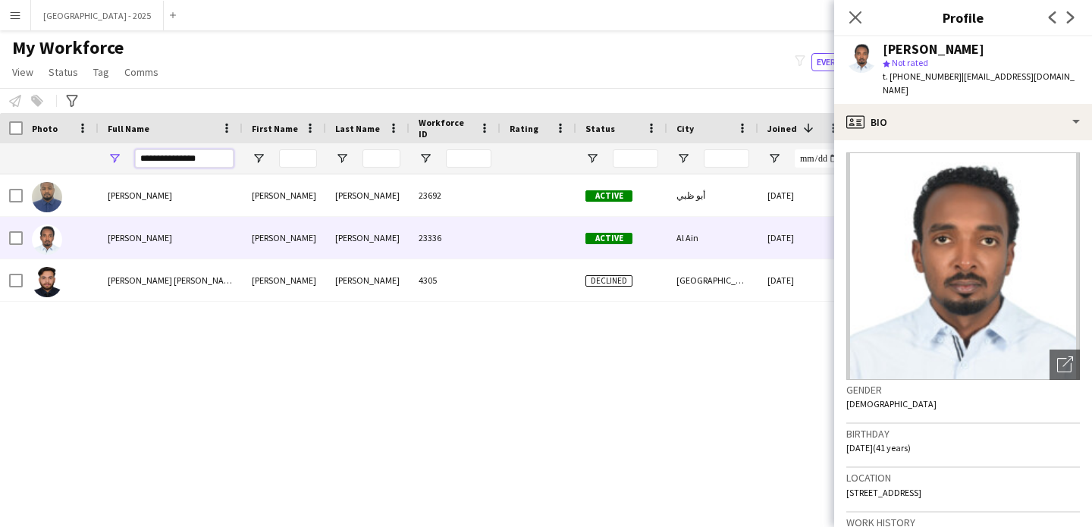
click at [203, 158] on input "**********" at bounding box center [184, 158] width 99 height 18
paste input "Full Name Filter Input"
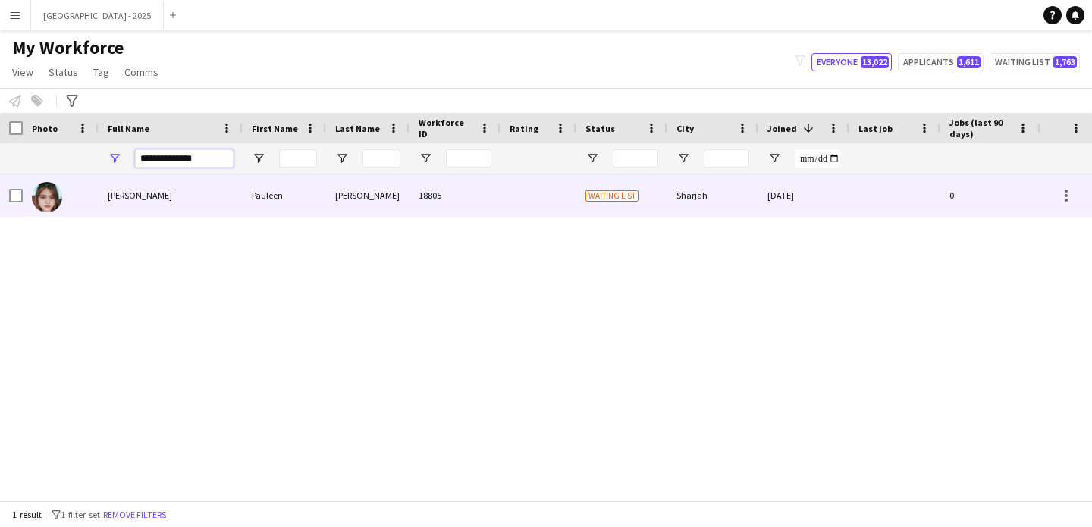
type input "**********"
click at [395, 202] on div "[PERSON_NAME]" at bounding box center [367, 195] width 83 height 42
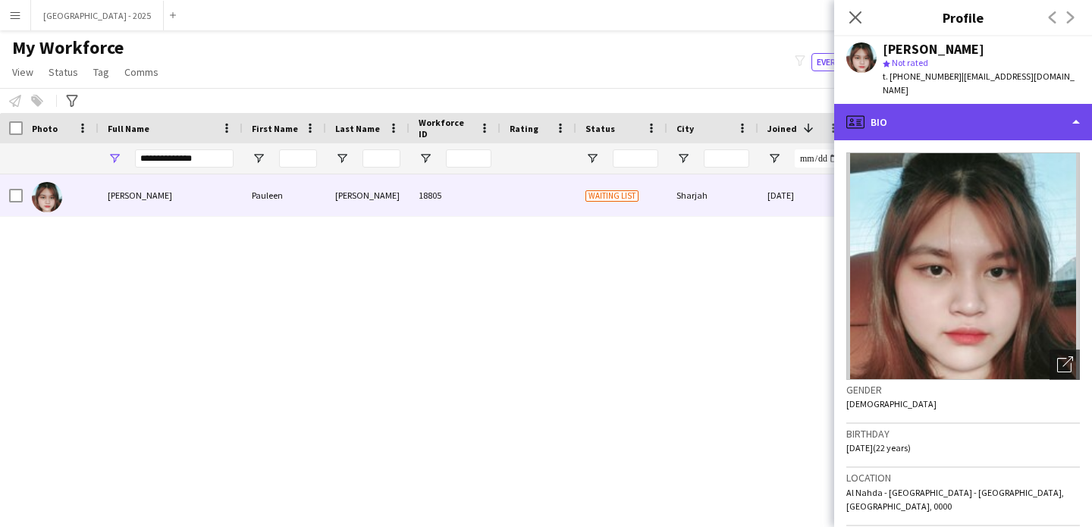
click at [1002, 104] on div "profile Bio" at bounding box center [964, 122] width 258 height 36
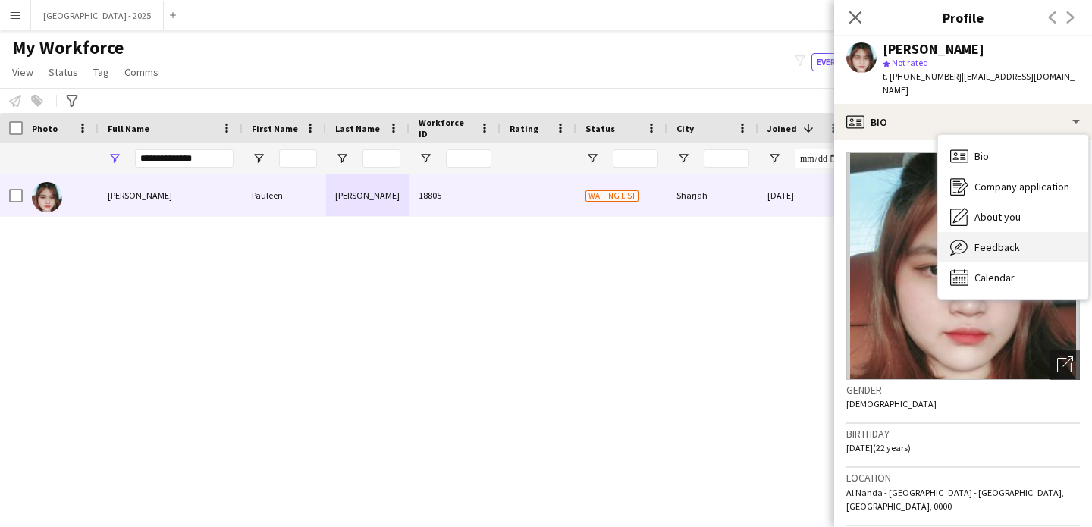
click at [1036, 232] on div "Feedback Feedback" at bounding box center [1013, 247] width 150 height 30
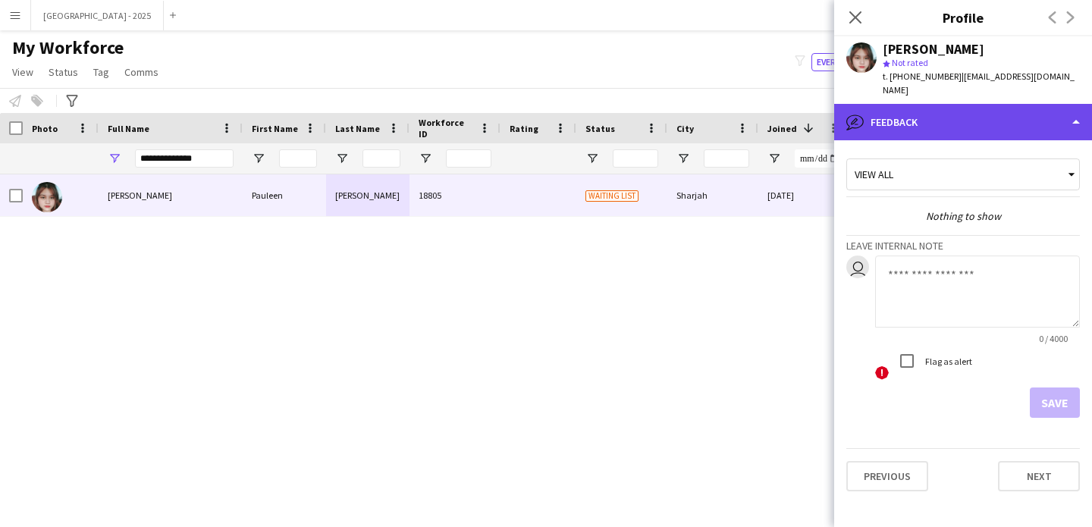
click at [963, 107] on div "bubble-pencil Feedback" at bounding box center [964, 122] width 258 height 36
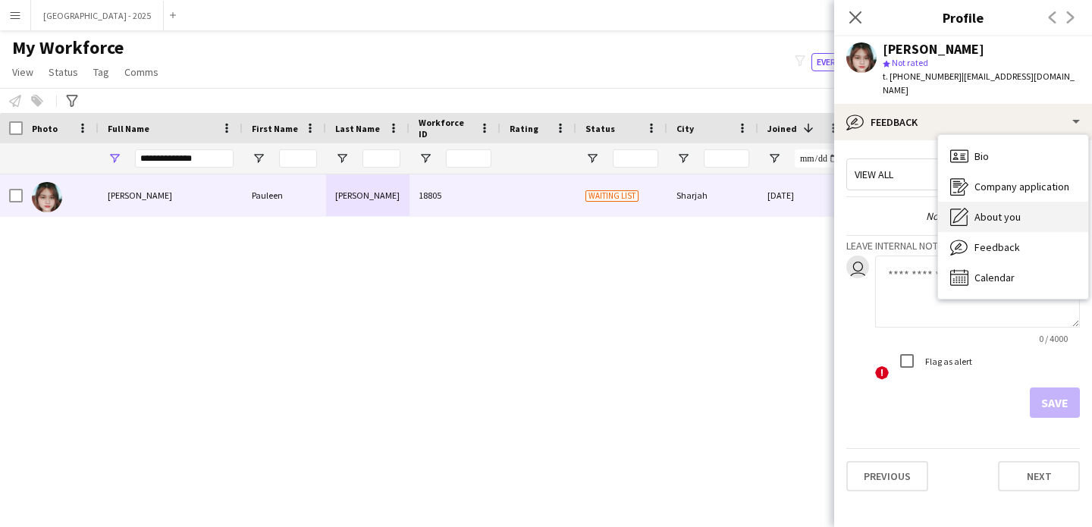
click at [1005, 212] on div "About you About you" at bounding box center [1013, 217] width 150 height 30
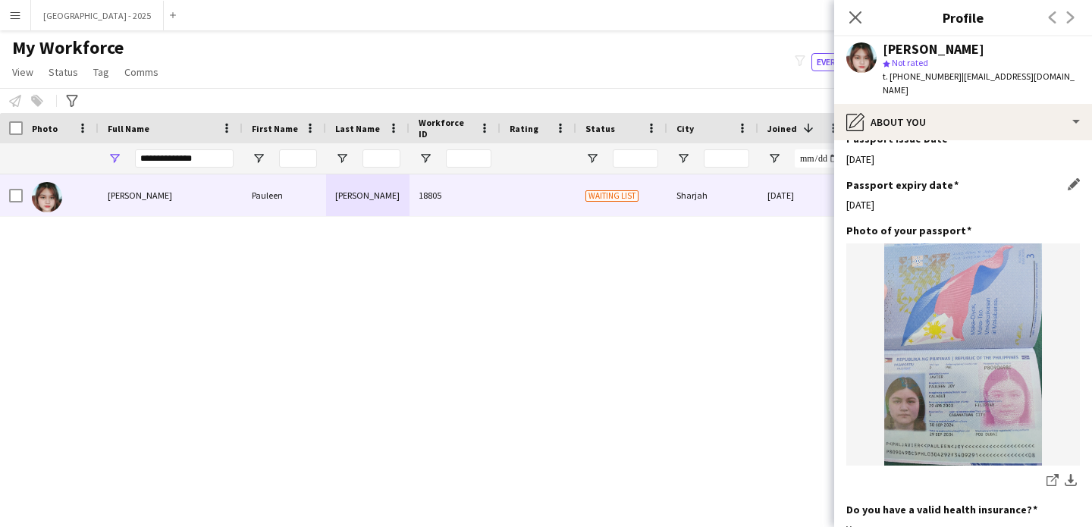
scroll to position [817, 0]
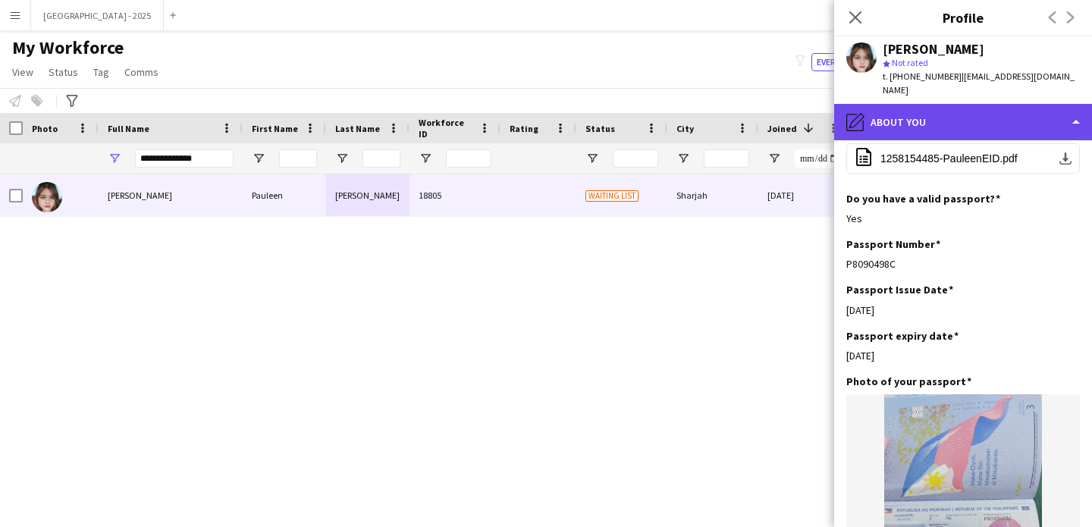
click at [935, 115] on div "pencil4 About you" at bounding box center [964, 122] width 258 height 36
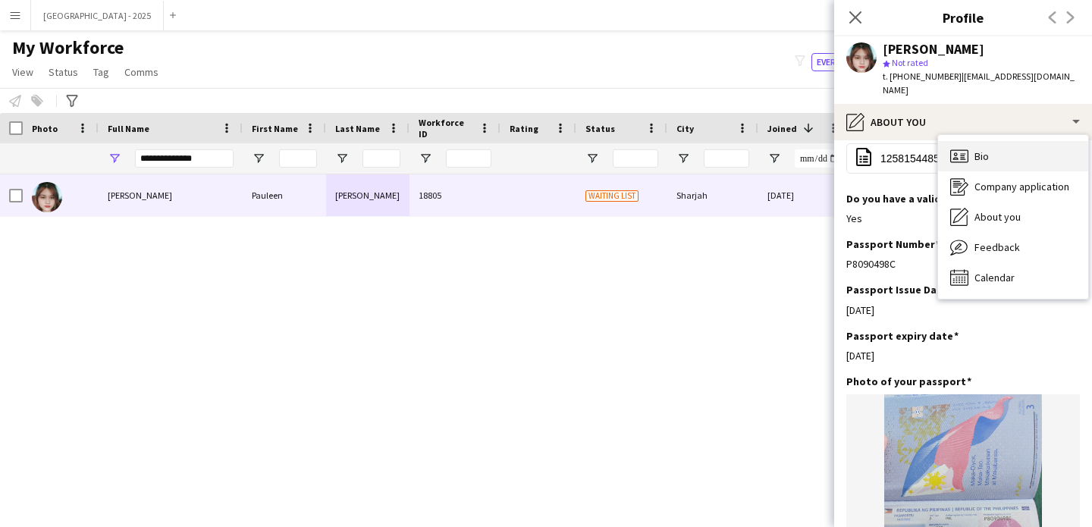
click at [978, 149] on span "Bio" at bounding box center [982, 156] width 14 height 14
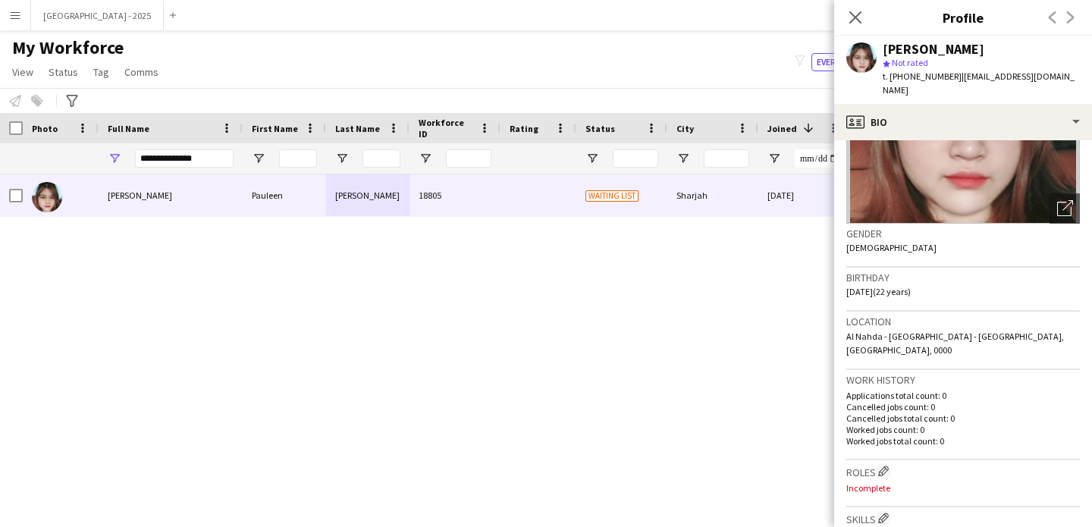
scroll to position [281, 0]
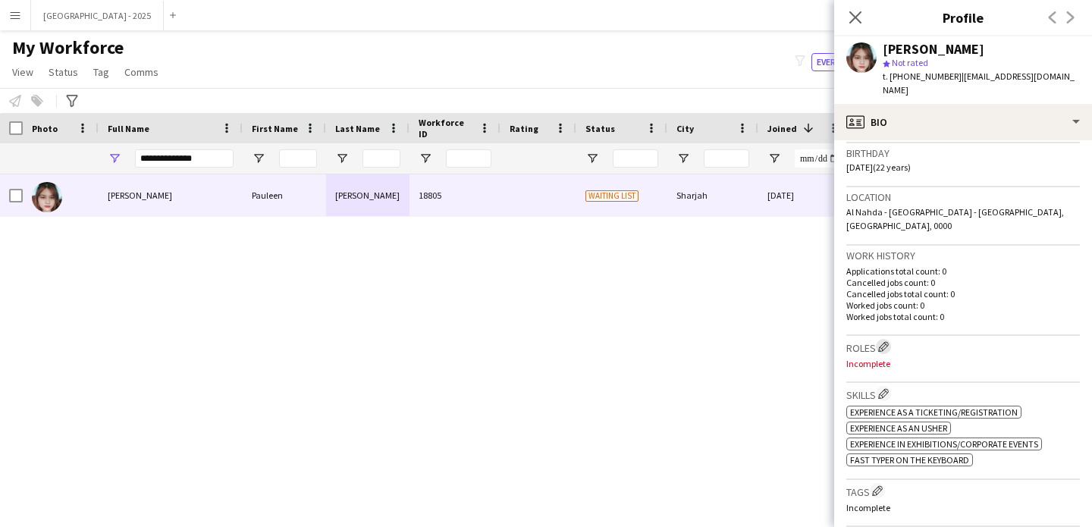
click at [882, 341] on app-icon "Edit crew company roles" at bounding box center [884, 346] width 11 height 11
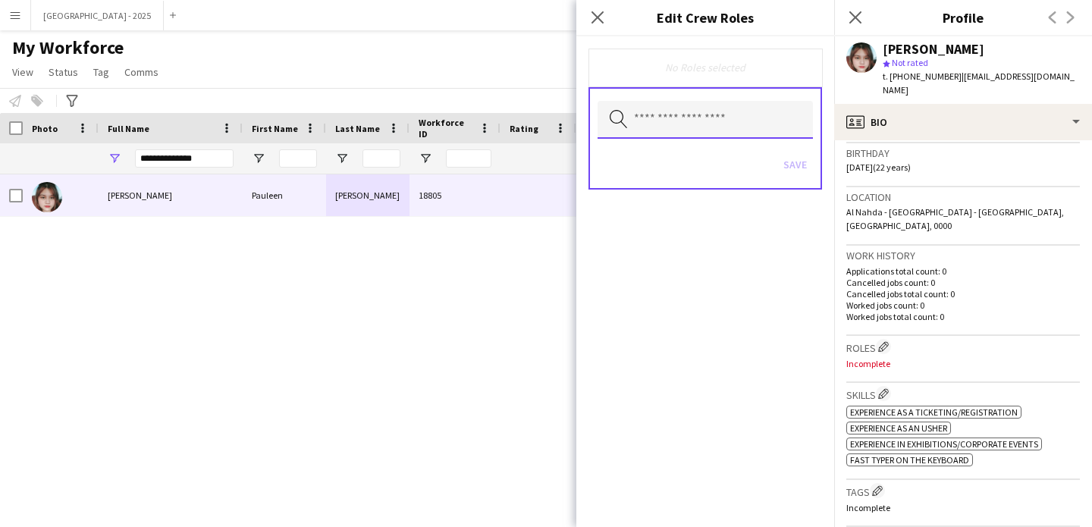
click at [719, 118] on input "text" at bounding box center [705, 120] width 215 height 38
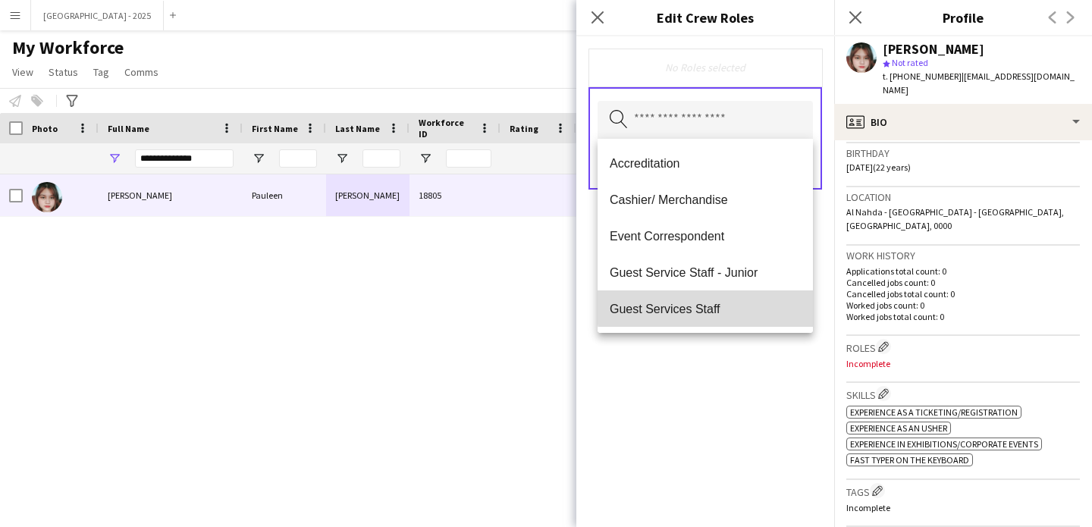
click at [731, 300] on mat-option "Guest Services Staff" at bounding box center [705, 309] width 215 height 36
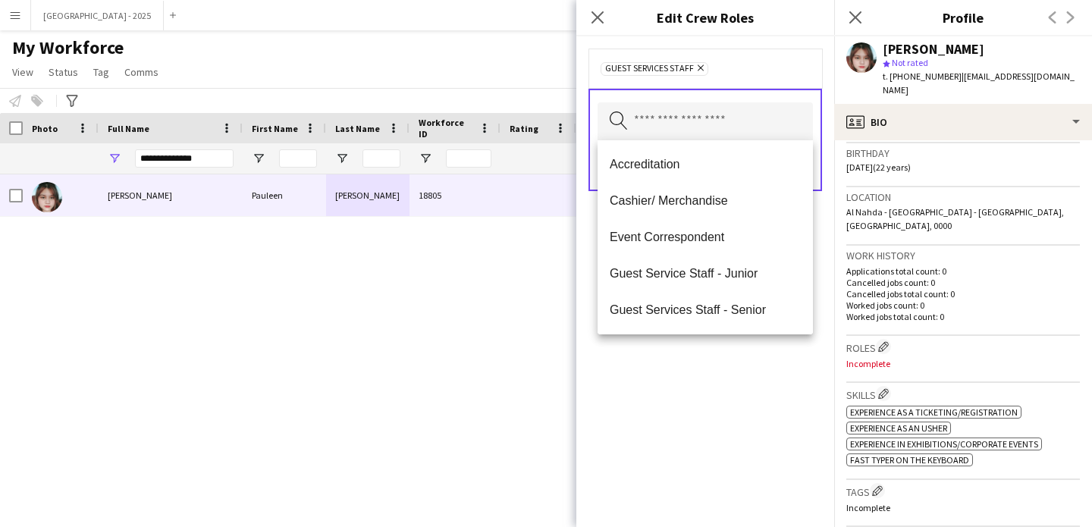
drag, startPoint x: 731, startPoint y: 393, endPoint x: 733, endPoint y: 356, distance: 37.2
click at [731, 393] on div "Guest Services Staff Remove Search by role type Save" at bounding box center [706, 281] width 258 height 491
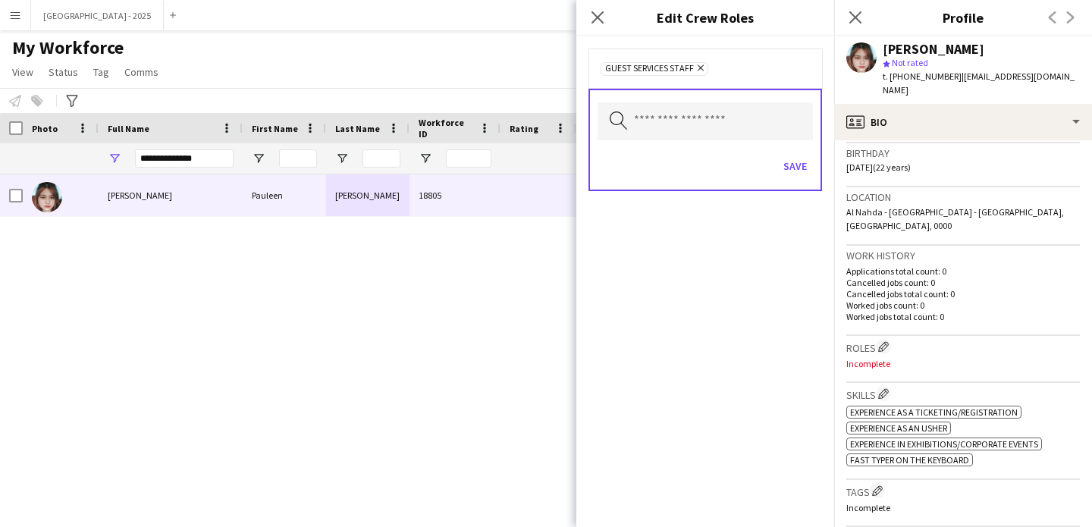
click at [817, 144] on div "Search by role type Save" at bounding box center [706, 140] width 234 height 102
click at [802, 159] on button "Save" at bounding box center [796, 166] width 36 height 24
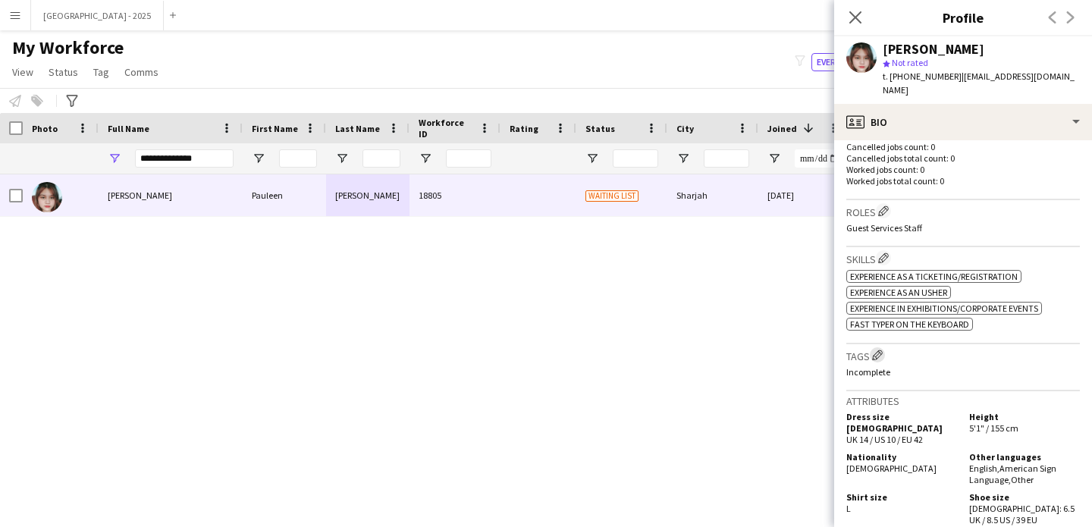
scroll to position [427, 0]
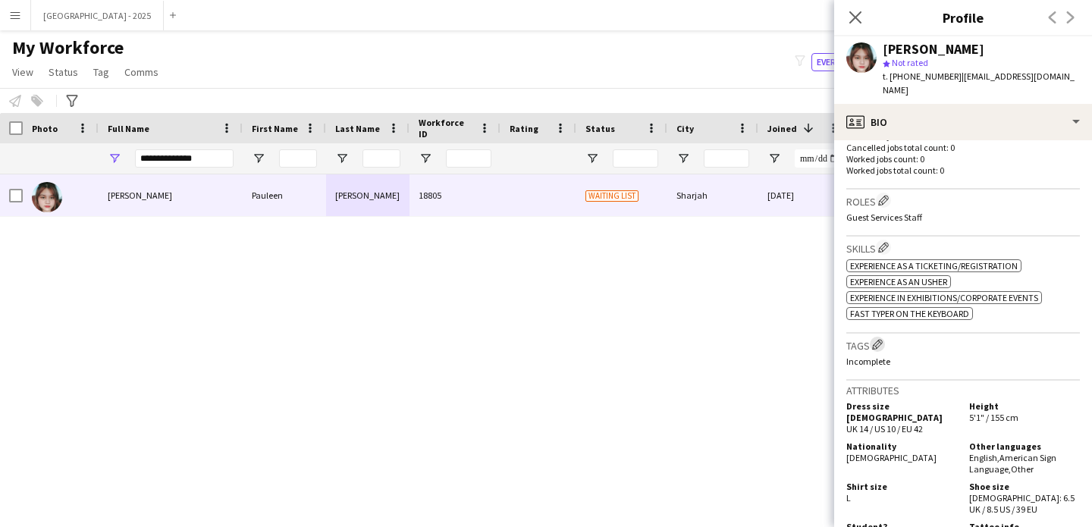
click at [872, 337] on button "Edit crew company tags" at bounding box center [877, 344] width 15 height 15
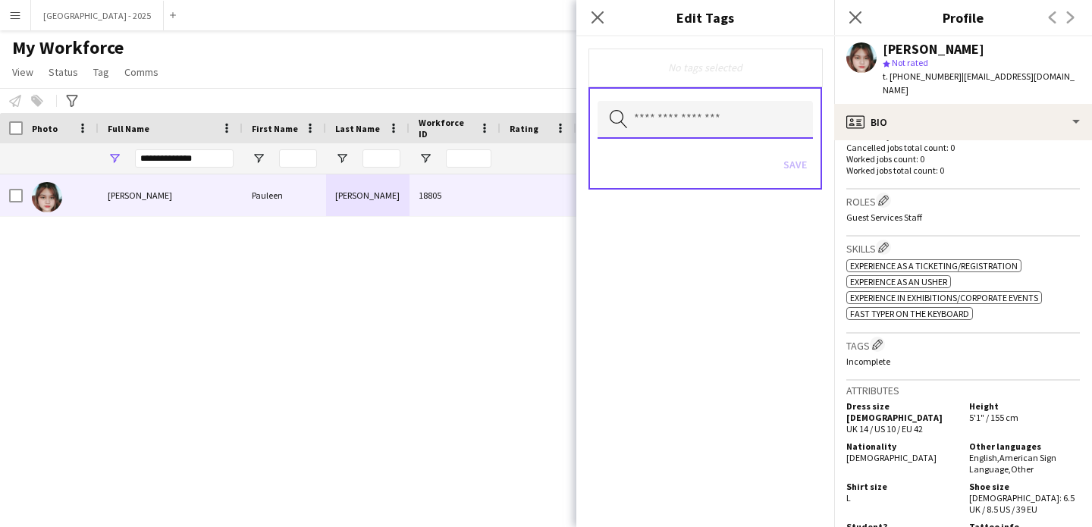
click at [703, 119] on input "text" at bounding box center [705, 120] width 215 height 38
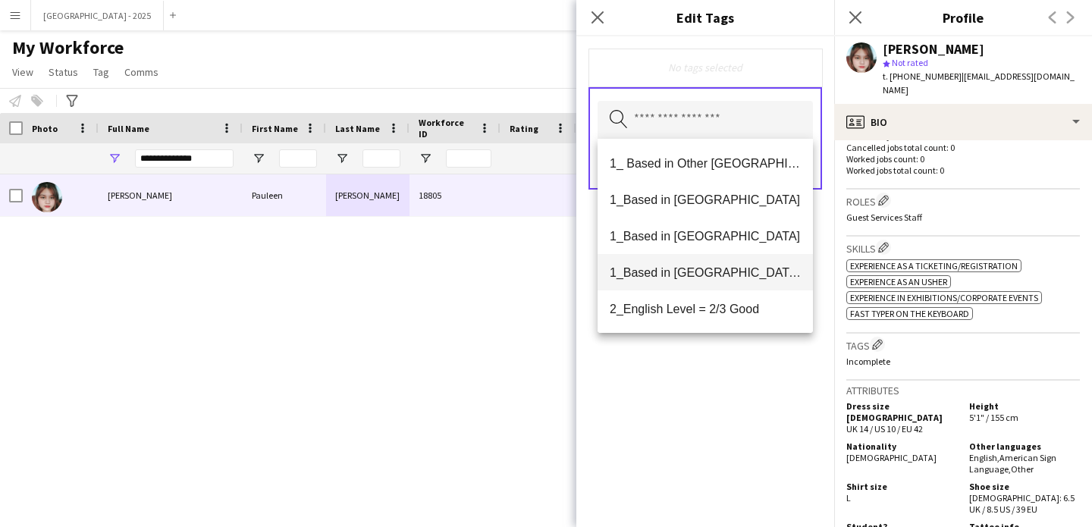
click at [728, 266] on span "1_Based in [GEOGRAPHIC_DATA]/[GEOGRAPHIC_DATA]/Ajman" at bounding box center [705, 273] width 191 height 14
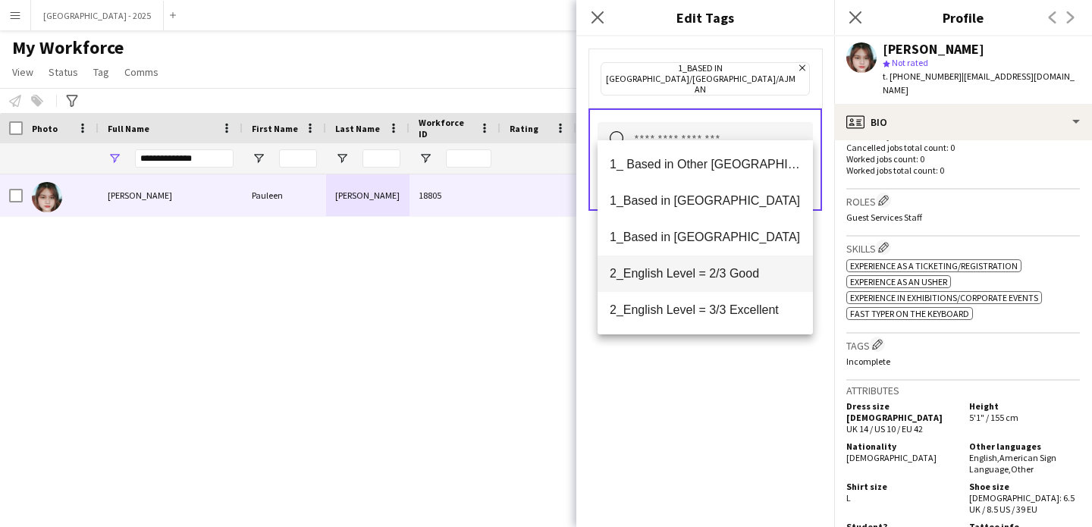
click at [735, 288] on mat-option "2_English Level = 2/3 Good" at bounding box center [705, 274] width 215 height 36
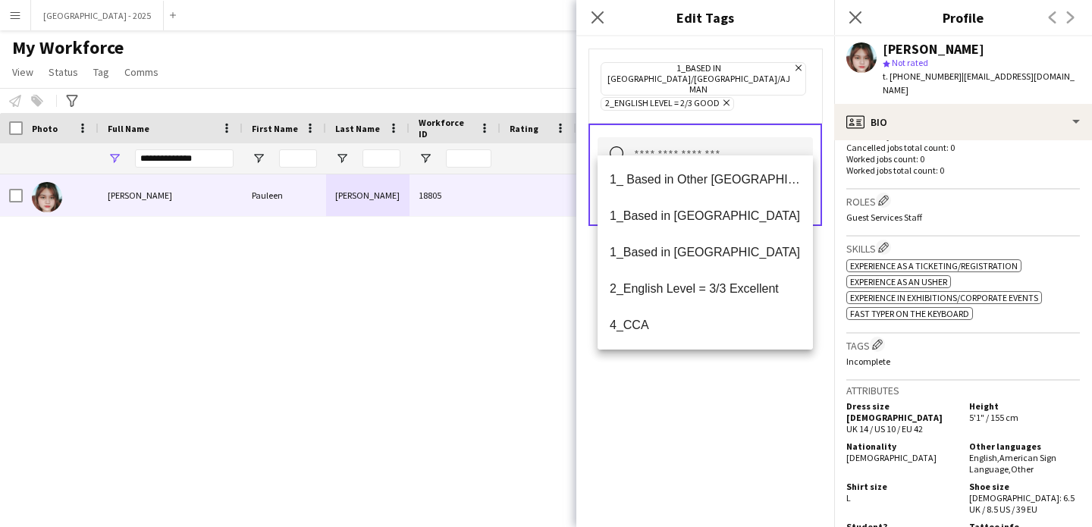
drag, startPoint x: 729, startPoint y: 401, endPoint x: 765, endPoint y: 264, distance: 141.3
click at [729, 400] on div "1_Based in [GEOGRAPHIC_DATA]/[GEOGRAPHIC_DATA]/Ajman Remove 2_English Level = 2…" at bounding box center [706, 281] width 258 height 491
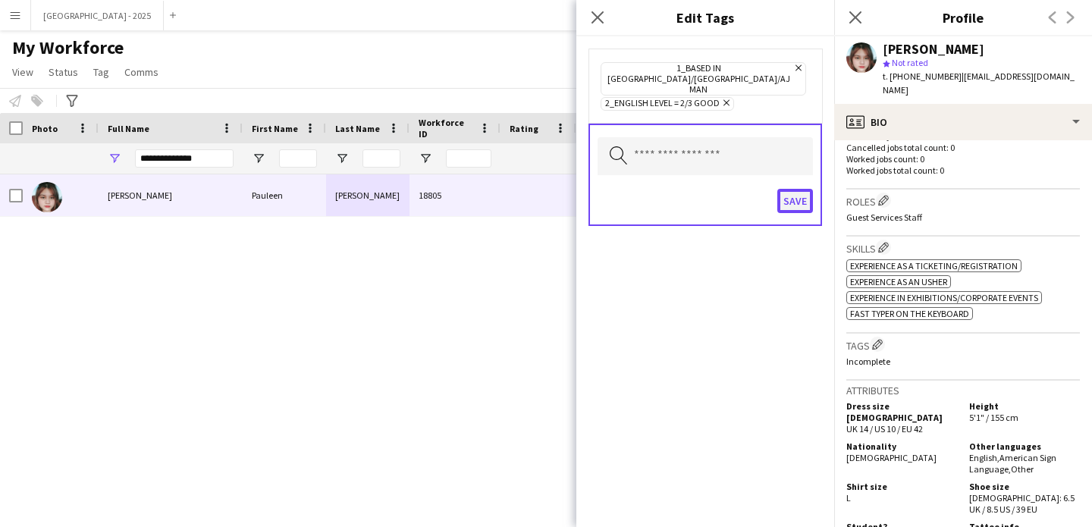
click at [799, 189] on button "Save" at bounding box center [796, 201] width 36 height 24
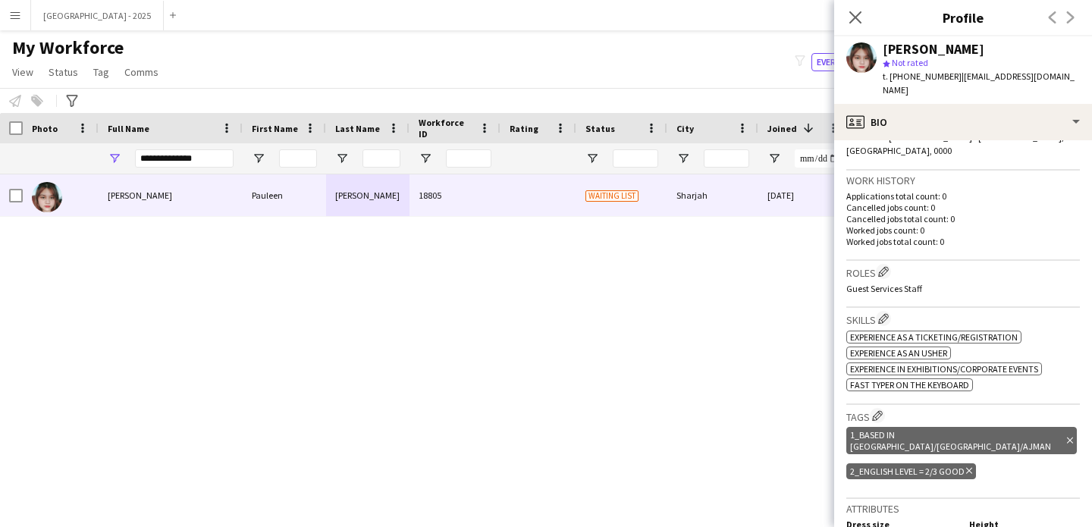
scroll to position [238, 0]
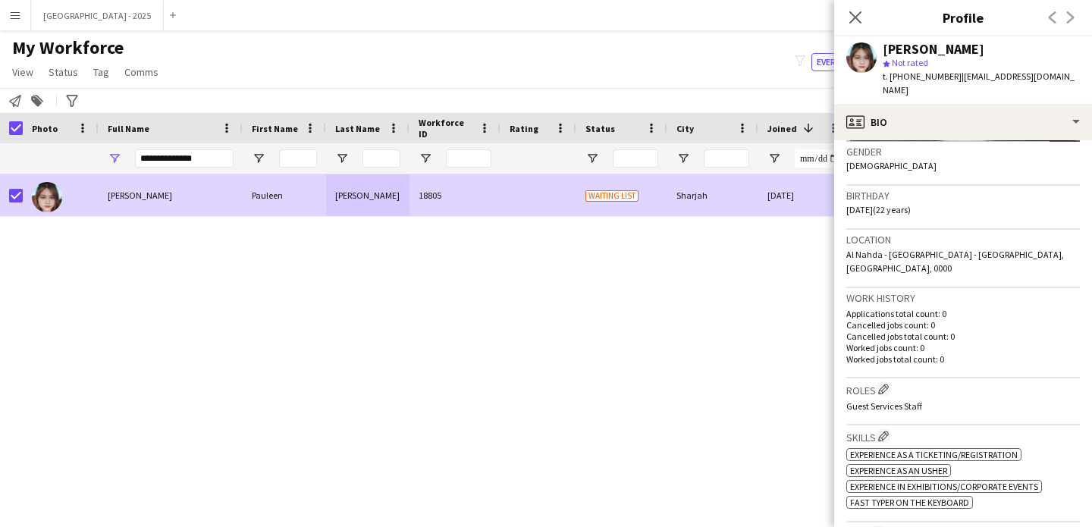
click at [75, 56] on span "My Workforce" at bounding box center [68, 47] width 112 height 23
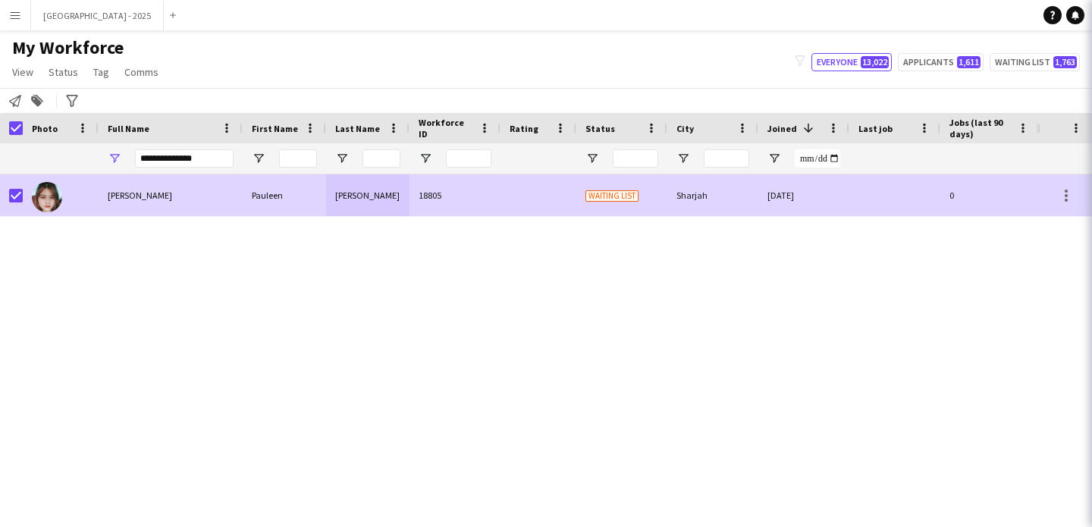
click at [64, 67] on span "Status" at bounding box center [64, 72] width 30 height 14
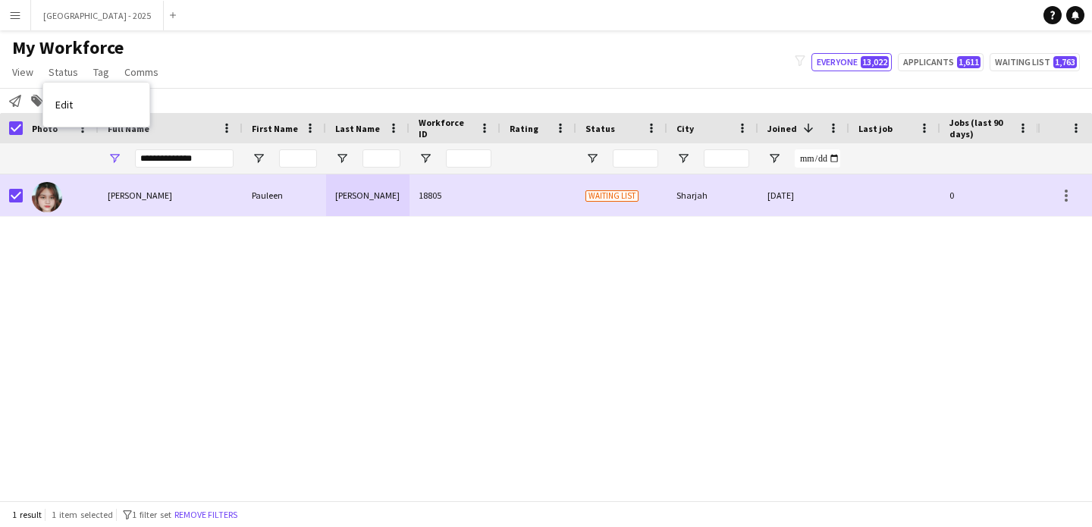
drag, startPoint x: 79, startPoint y: 105, endPoint x: 268, endPoint y: 107, distance: 188.9
click at [80, 105] on link "Edit" at bounding box center [96, 105] width 106 height 32
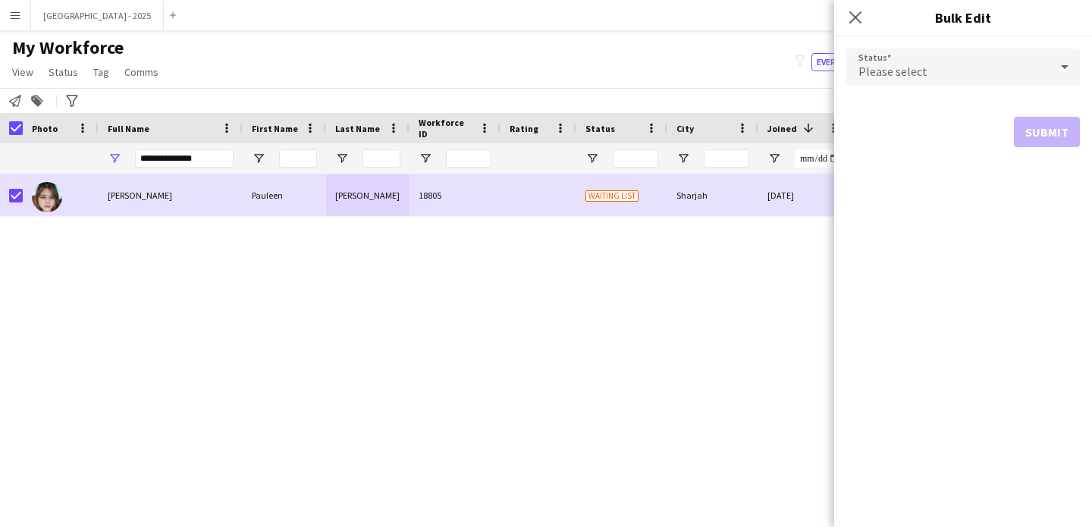
click at [890, 88] on form "Status Please select Submit" at bounding box center [964, 97] width 234 height 123
click at [889, 82] on div "Please select" at bounding box center [948, 67] width 203 height 36
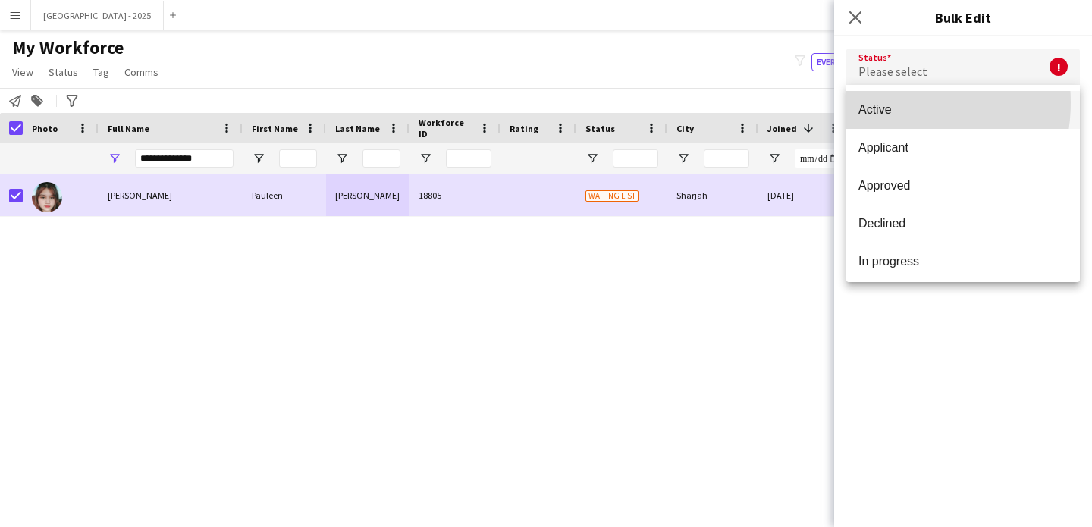
click at [891, 102] on span "Active" at bounding box center [963, 109] width 209 height 14
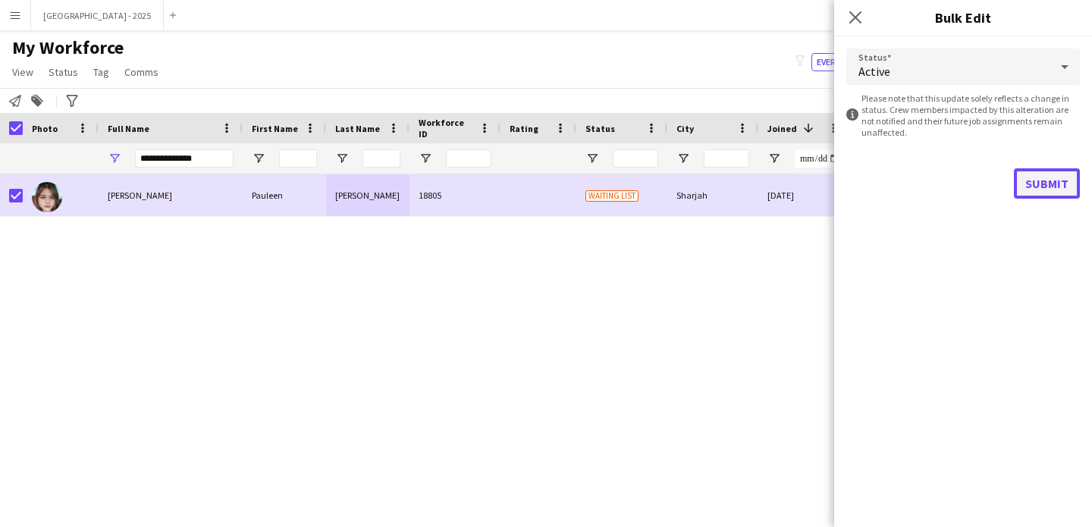
click at [1029, 184] on button "Submit" at bounding box center [1047, 183] width 66 height 30
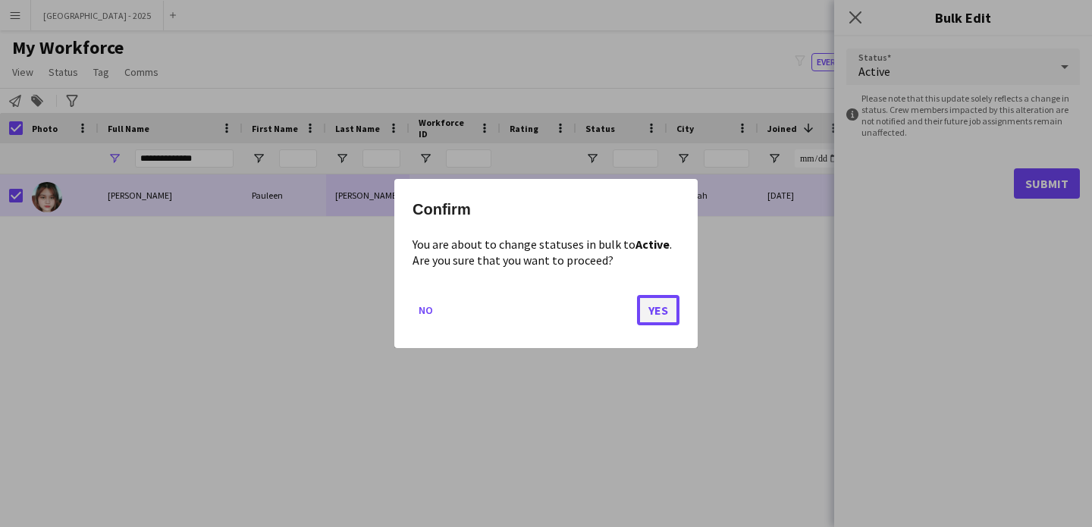
click at [649, 312] on button "Yes" at bounding box center [658, 310] width 42 height 30
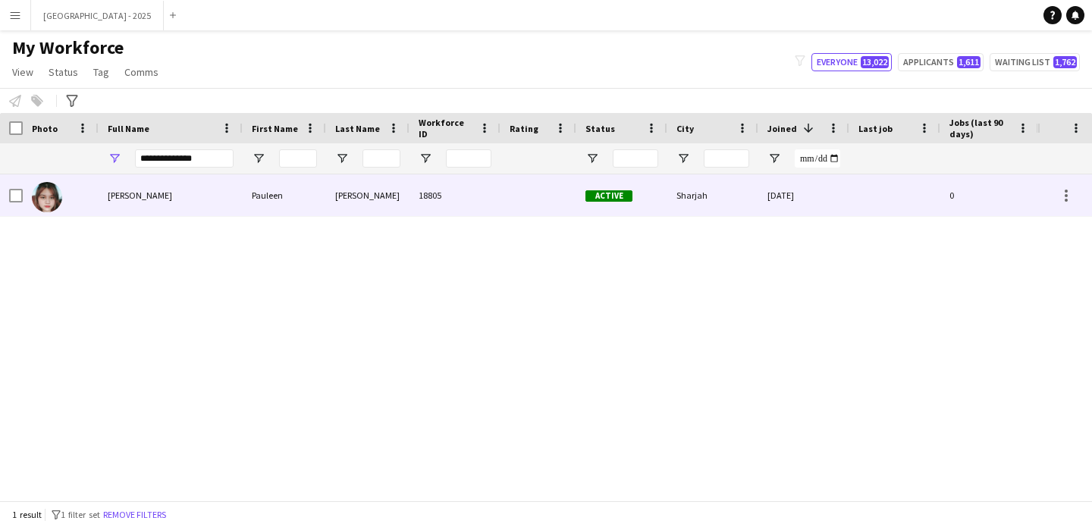
click at [184, 198] on div "[PERSON_NAME]" at bounding box center [171, 195] width 144 height 42
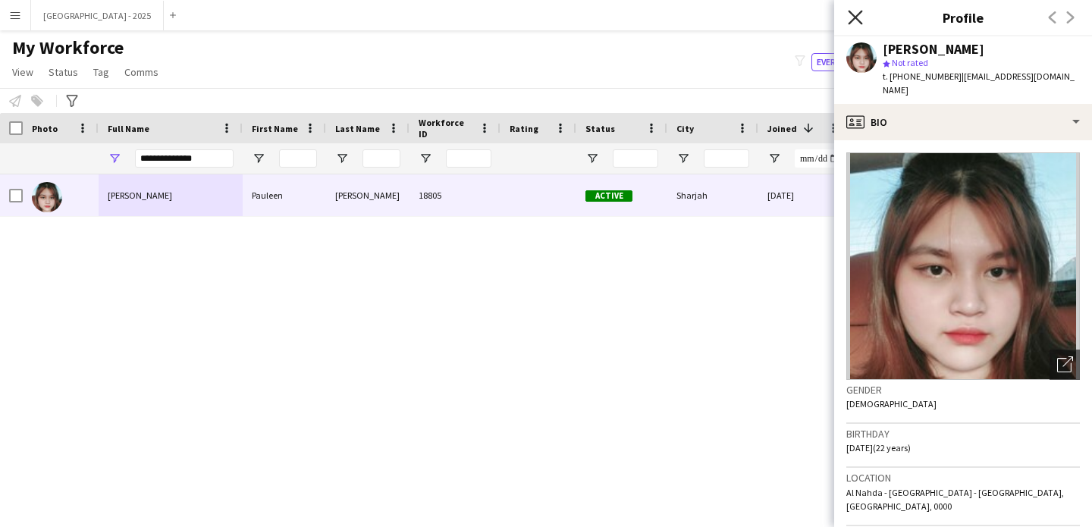
click at [857, 20] on icon at bounding box center [855, 17] width 14 height 14
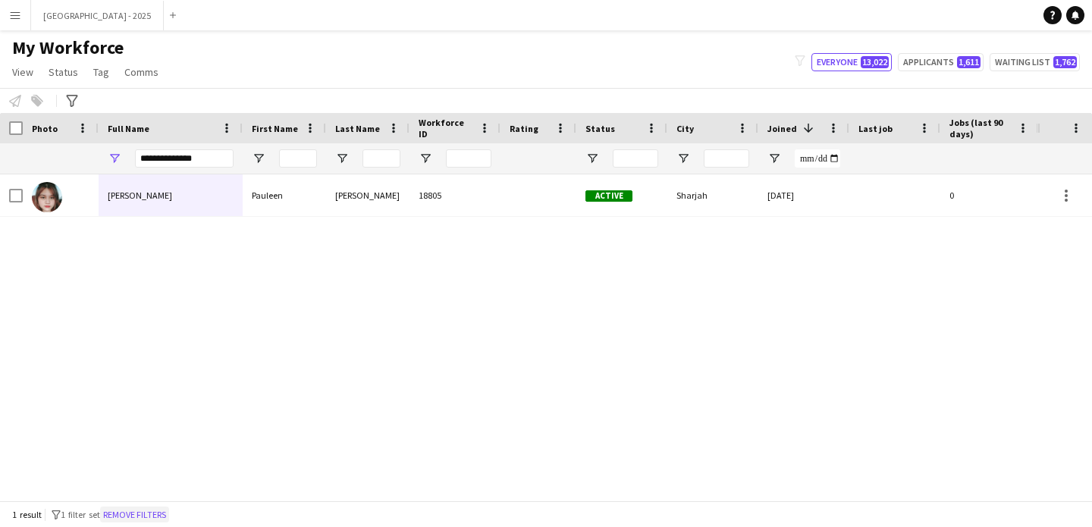
click at [169, 514] on button "Remove filters" at bounding box center [134, 515] width 69 height 17
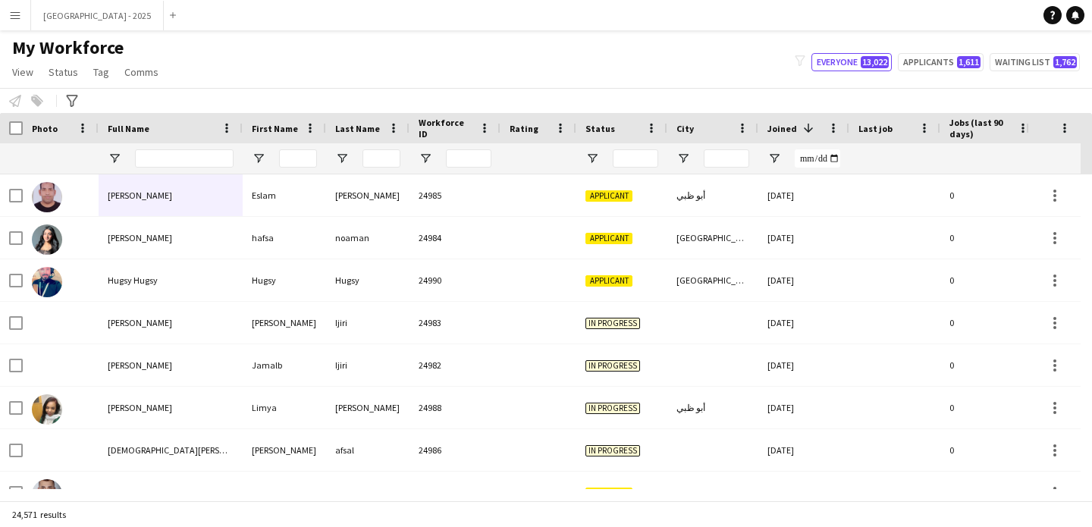
click at [198, 147] on div at bounding box center [184, 158] width 99 height 30
click at [197, 151] on input "Full Name Filter Input" at bounding box center [184, 158] width 99 height 18
paste input "*****"
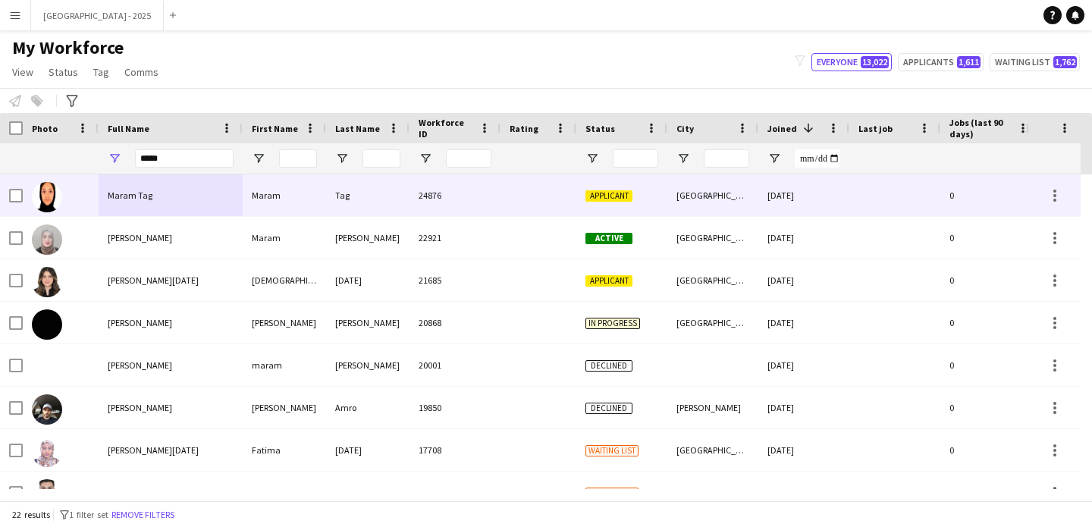
click at [232, 194] on div "Maram Tag" at bounding box center [171, 195] width 144 height 42
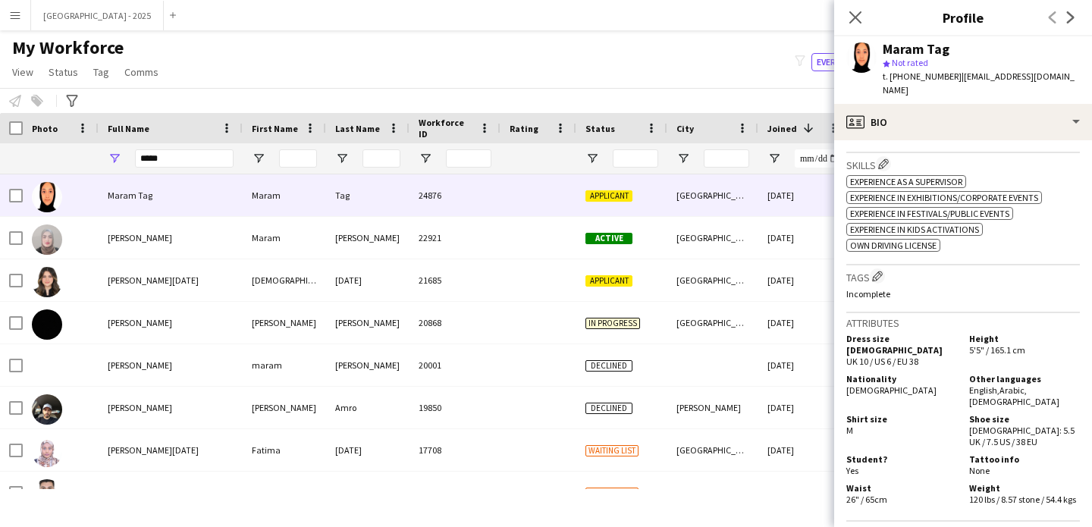
scroll to position [0, 0]
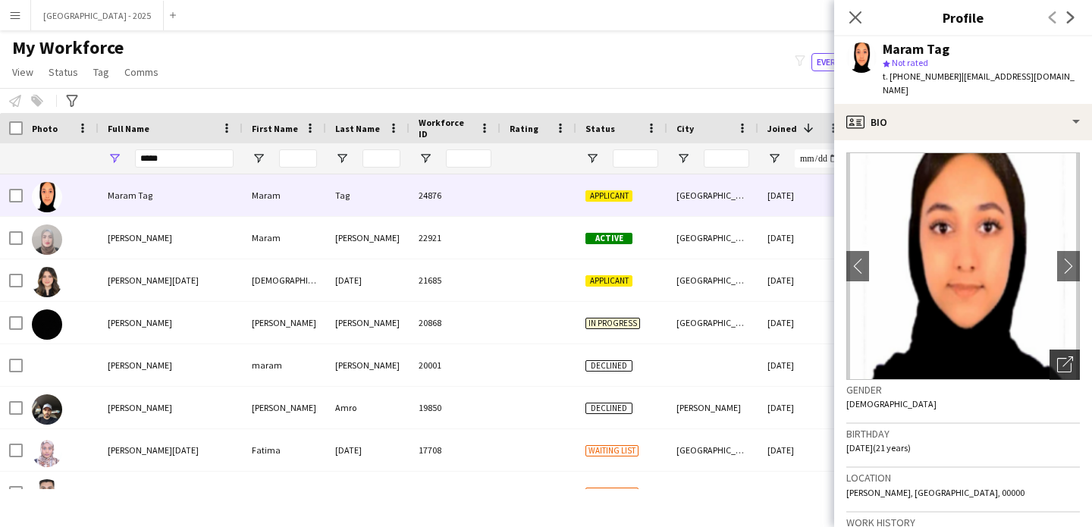
click at [1066, 356] on div "Open photos pop-in" at bounding box center [1065, 365] width 30 height 30
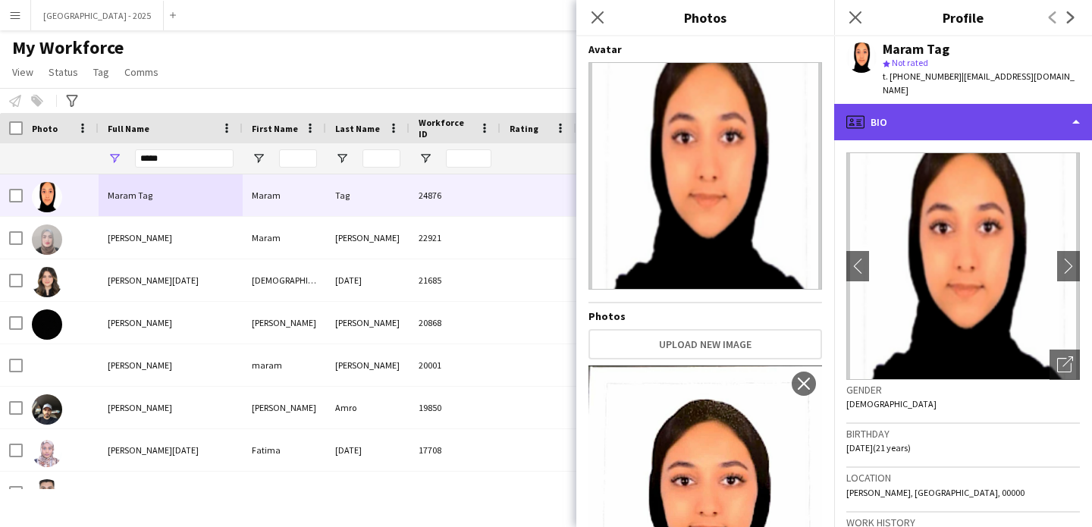
click at [903, 120] on div "profile Bio" at bounding box center [964, 122] width 258 height 36
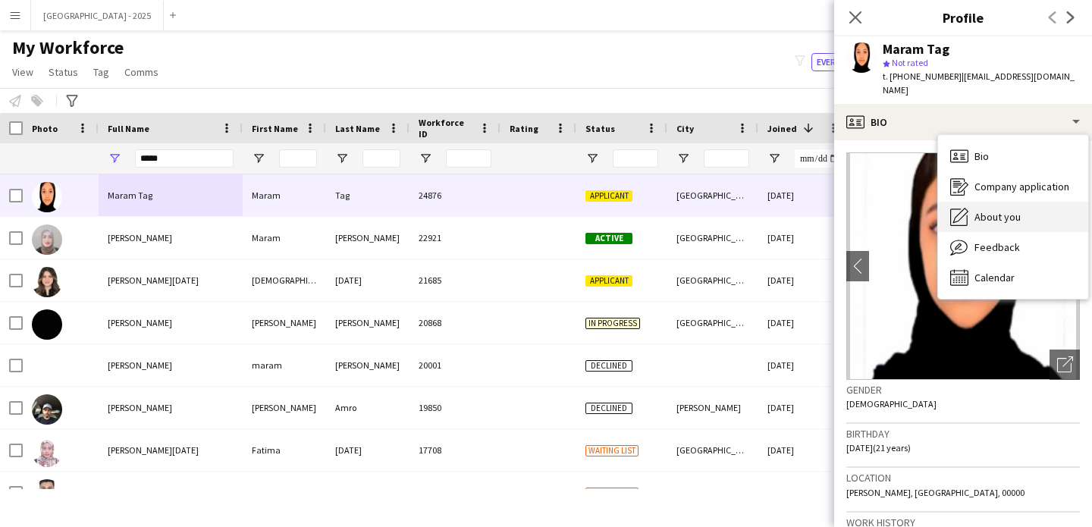
click at [979, 210] on span "About you" at bounding box center [998, 217] width 46 height 14
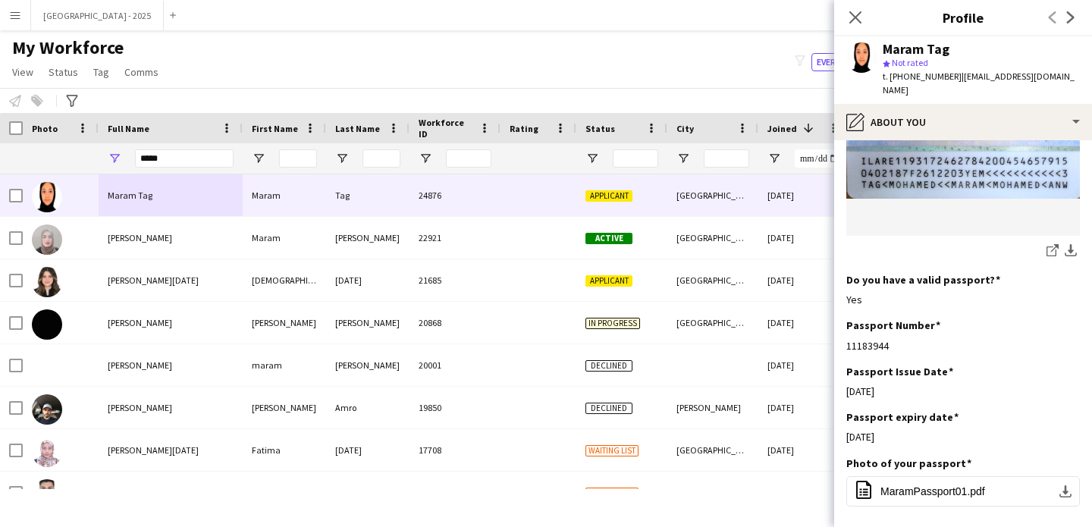
scroll to position [875, 0]
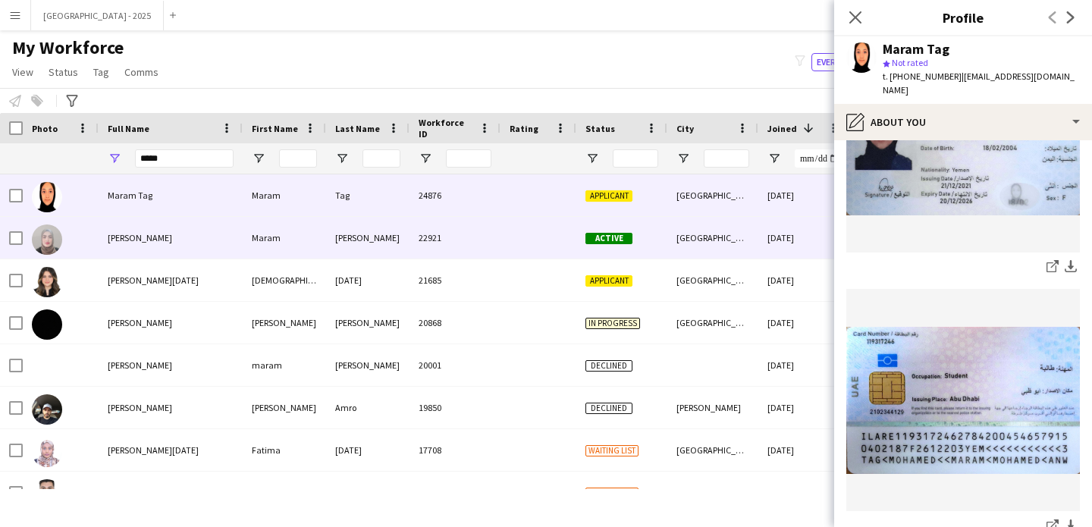
click at [355, 228] on div "[PERSON_NAME]" at bounding box center [367, 238] width 83 height 42
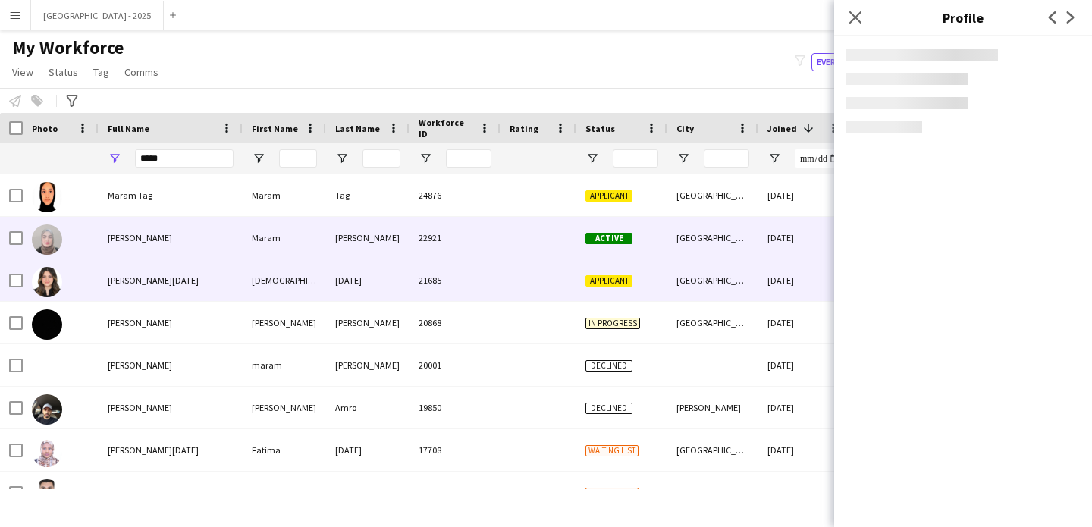
click at [356, 280] on div "[DATE]" at bounding box center [367, 280] width 83 height 42
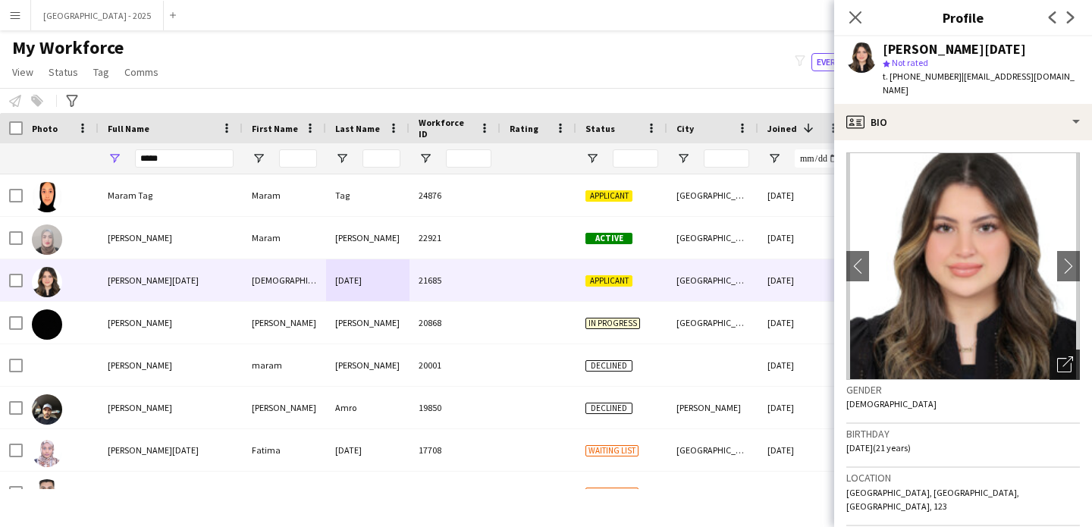
click at [1050, 358] on div "Open photos pop-in" at bounding box center [1065, 365] width 30 height 30
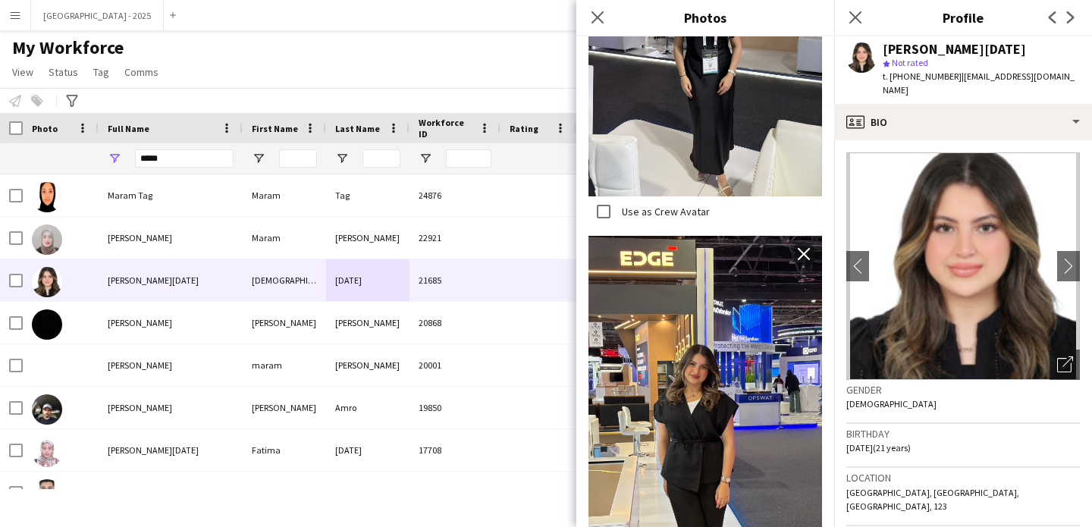
scroll to position [598, 0]
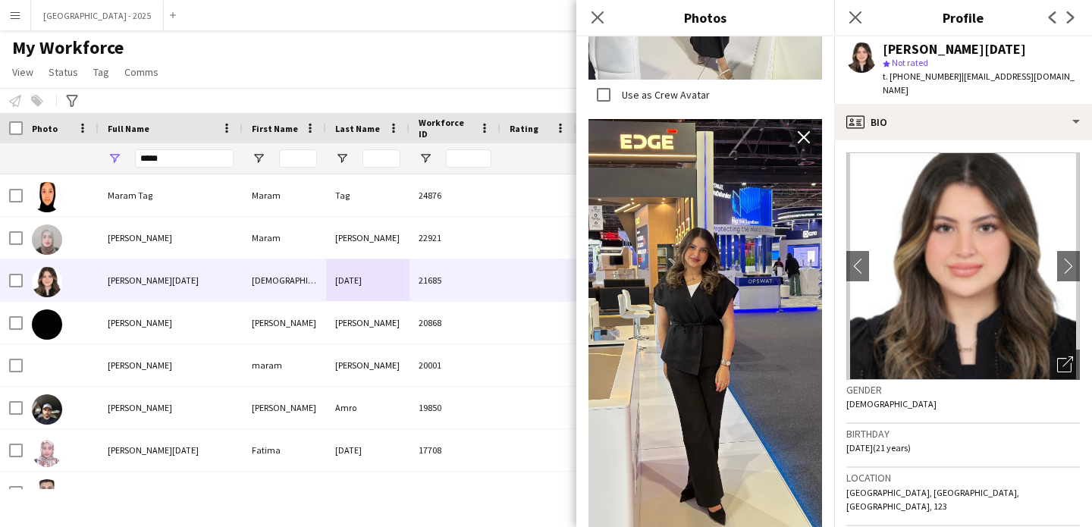
click at [889, 391] on div "Gender [DEMOGRAPHIC_DATA]" at bounding box center [964, 402] width 234 height 44
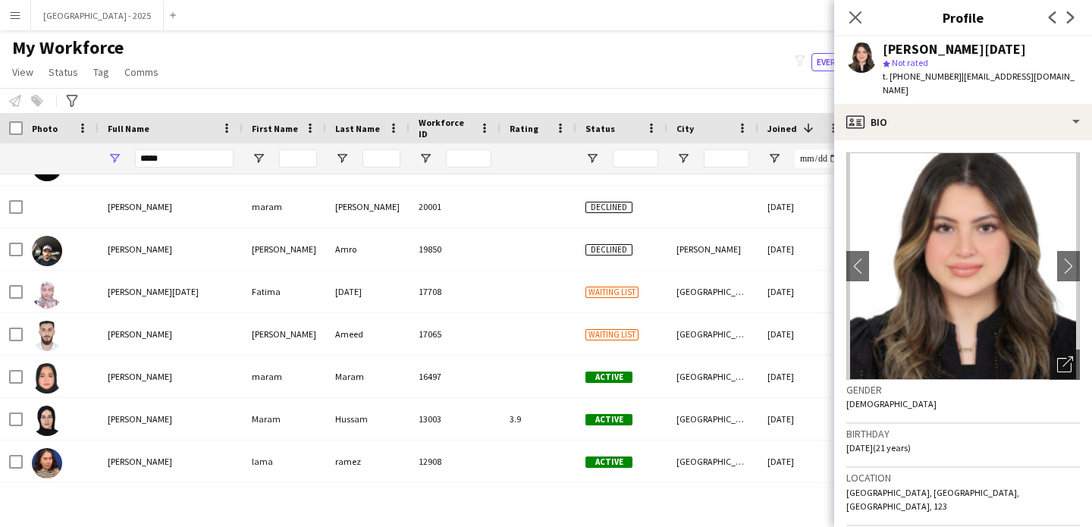
scroll to position [0, 0]
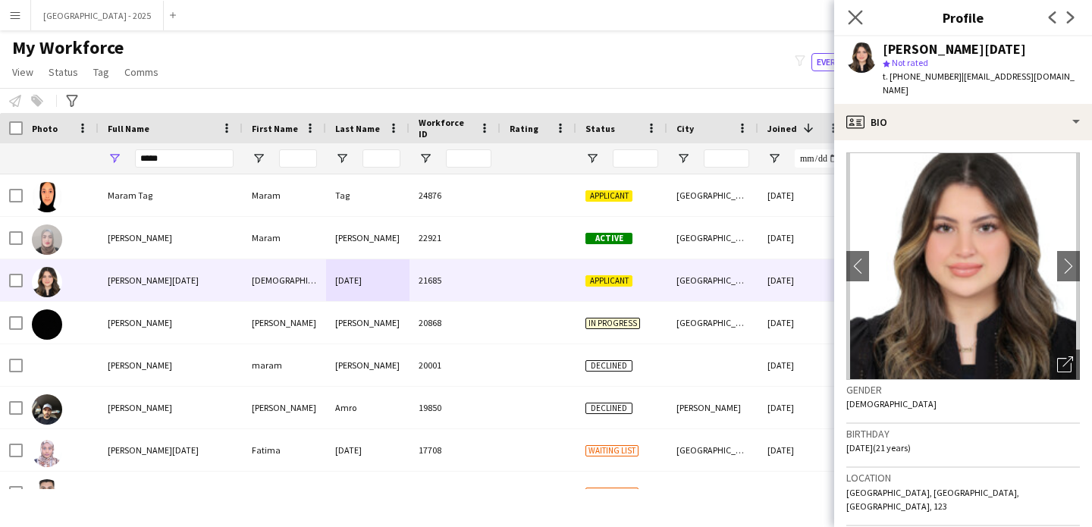
click at [861, 9] on app-icon "Close pop-in" at bounding box center [856, 18] width 22 height 22
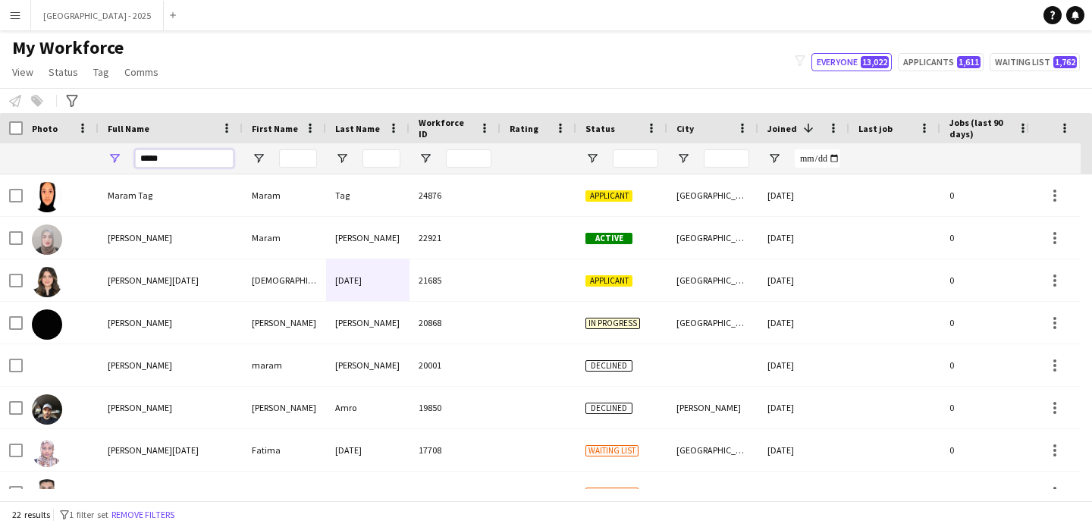
click at [216, 158] on input "*****" at bounding box center [184, 158] width 99 height 18
paste input "Full Name Filter Input"
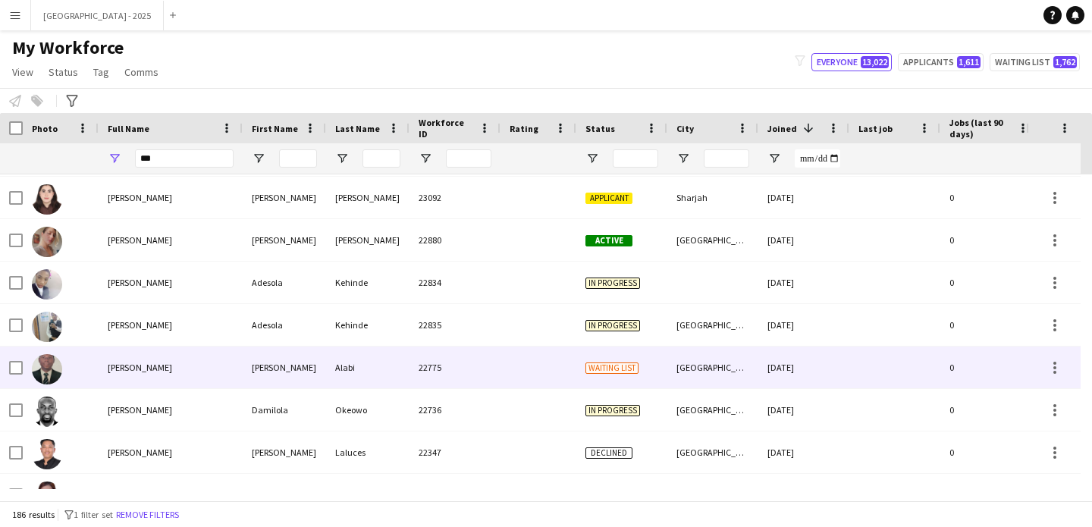
click at [470, 366] on div "22775" at bounding box center [455, 368] width 91 height 42
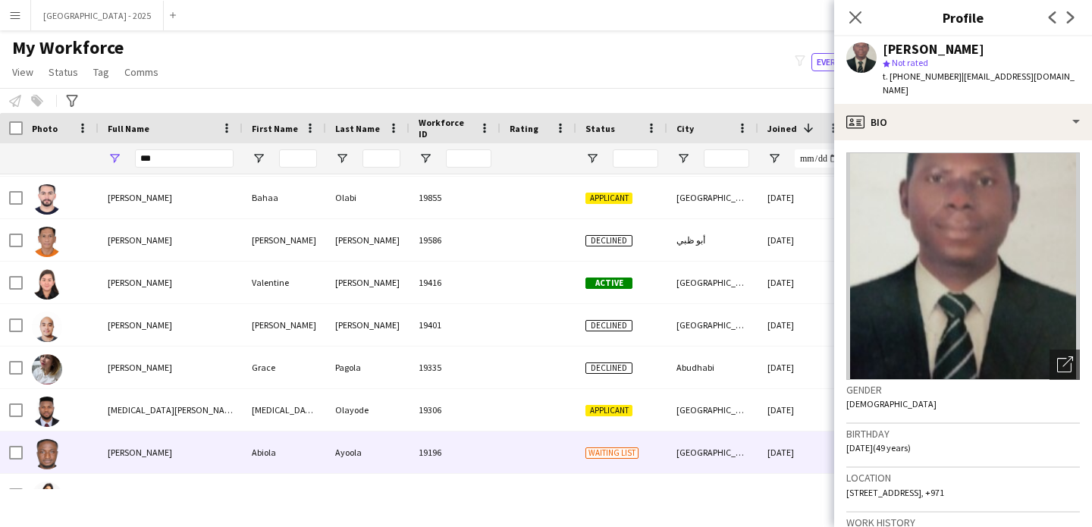
click at [523, 446] on div at bounding box center [539, 453] width 76 height 42
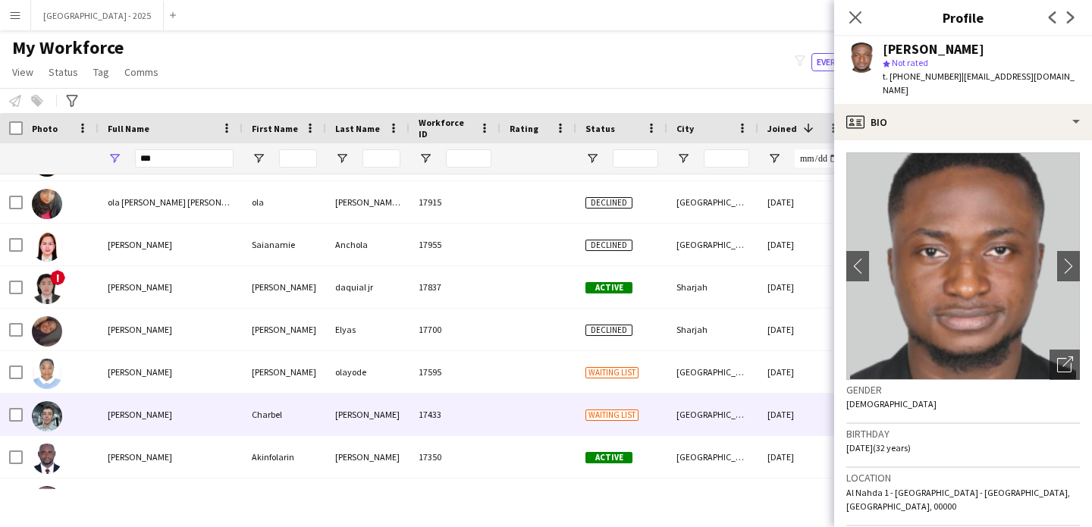
click at [533, 413] on div at bounding box center [539, 415] width 76 height 42
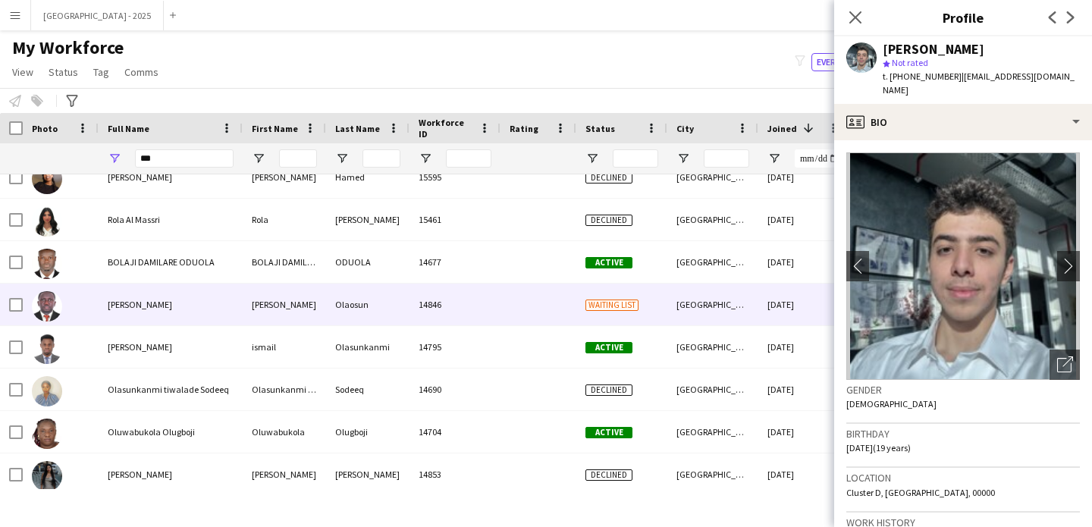
click at [497, 315] on div "14846" at bounding box center [455, 305] width 91 height 42
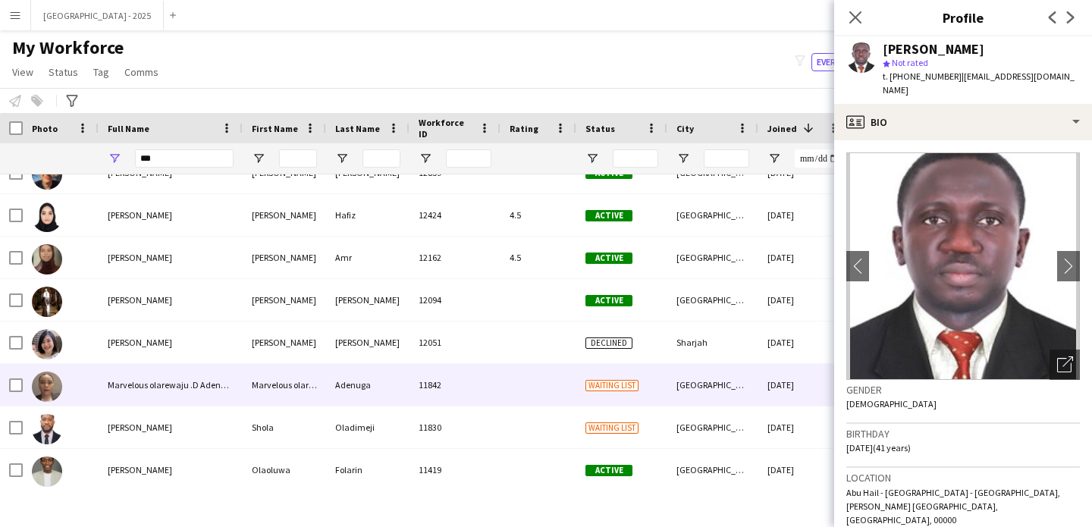
click at [509, 369] on div at bounding box center [539, 385] width 76 height 42
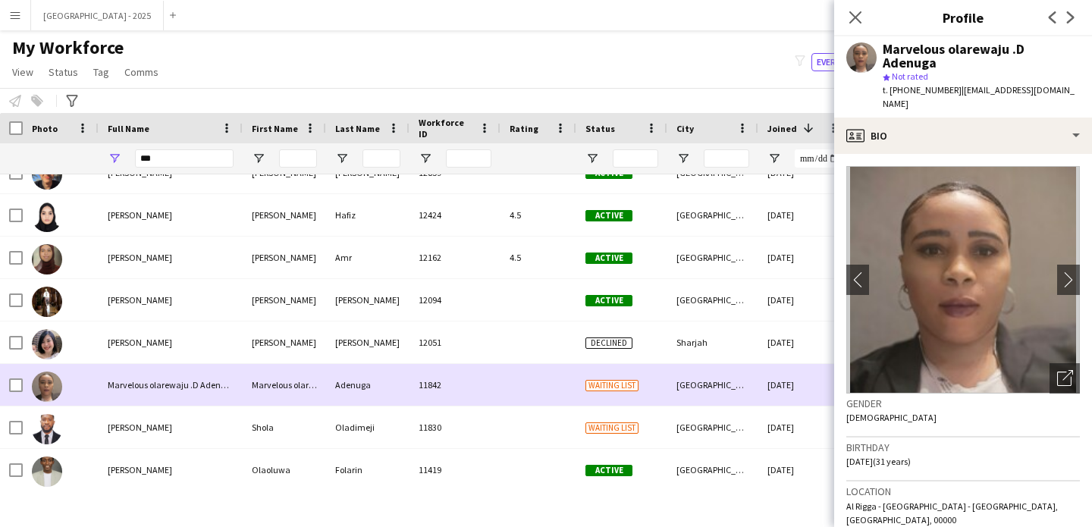
click at [520, 407] on div at bounding box center [539, 428] width 76 height 42
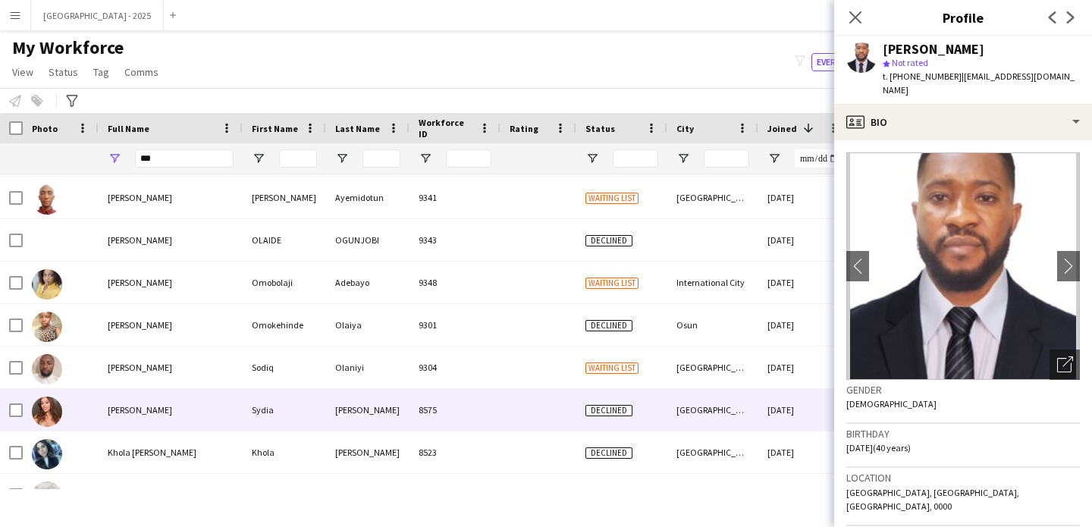
click at [520, 410] on div at bounding box center [539, 410] width 76 height 42
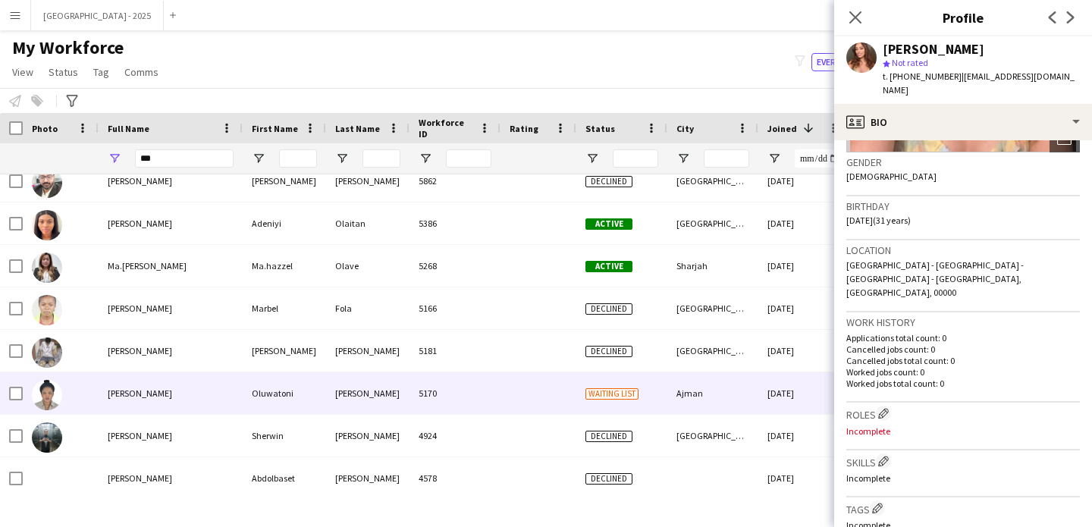
click at [681, 403] on div "Ajman" at bounding box center [713, 393] width 91 height 42
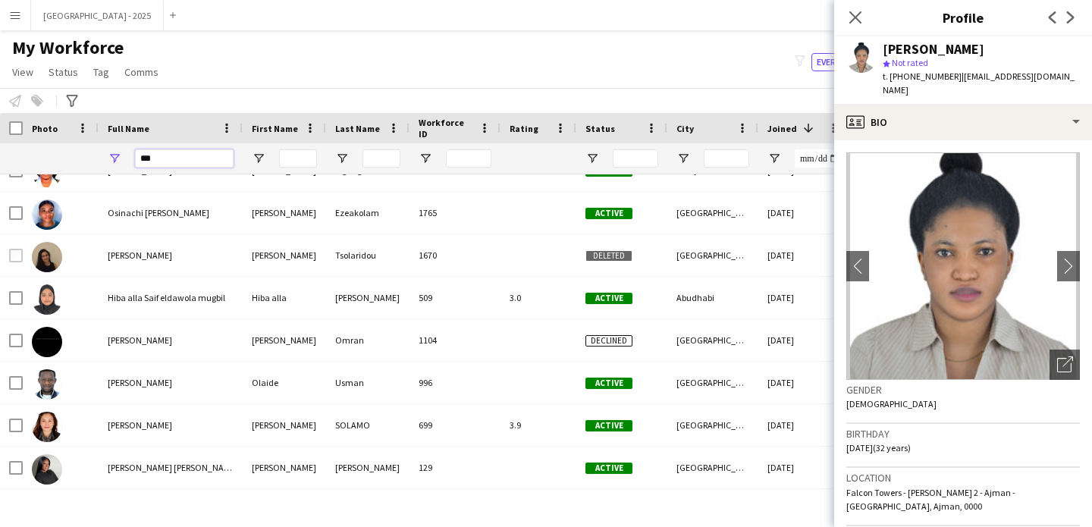
click at [174, 161] on input "***" at bounding box center [184, 158] width 99 height 18
paste input "**"
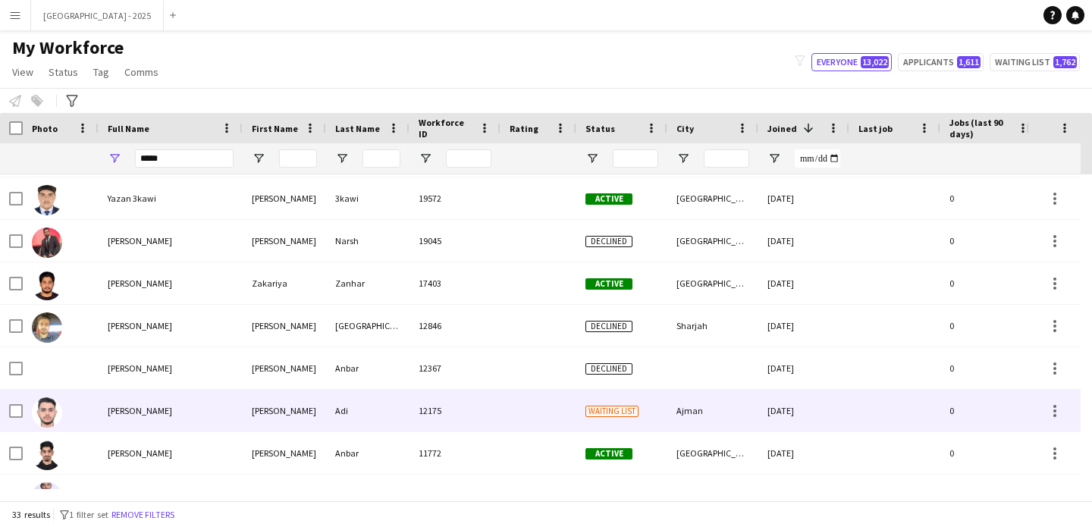
click at [404, 395] on div "Adi" at bounding box center [367, 411] width 83 height 42
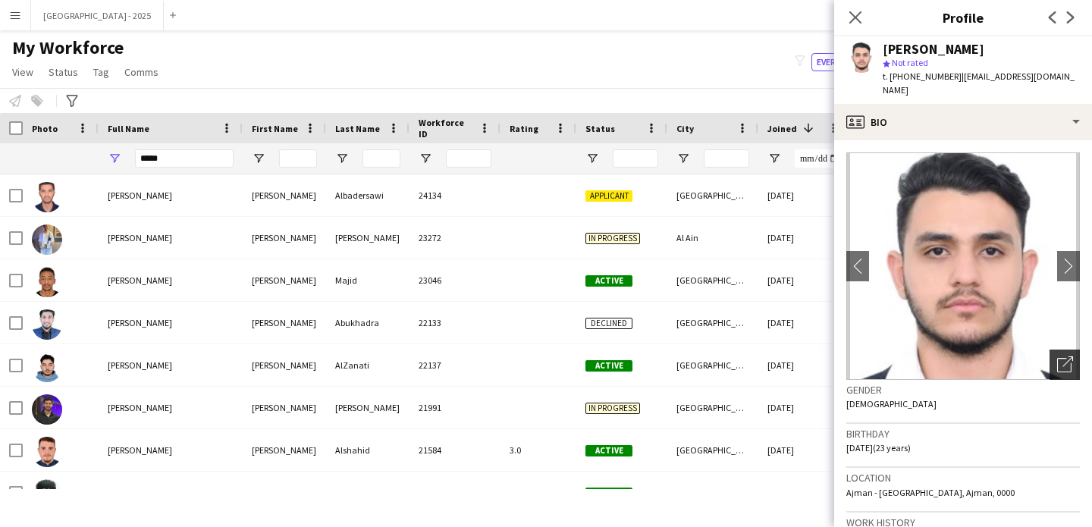
click at [1061, 360] on div "Open photos pop-in" at bounding box center [1065, 365] width 30 height 30
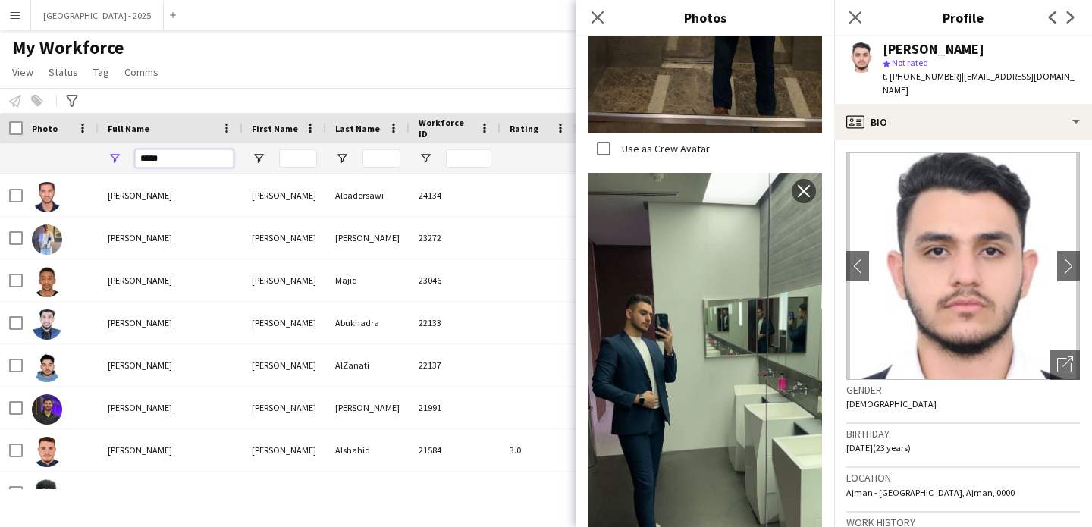
click at [188, 159] on input "*****" at bounding box center [184, 158] width 99 height 18
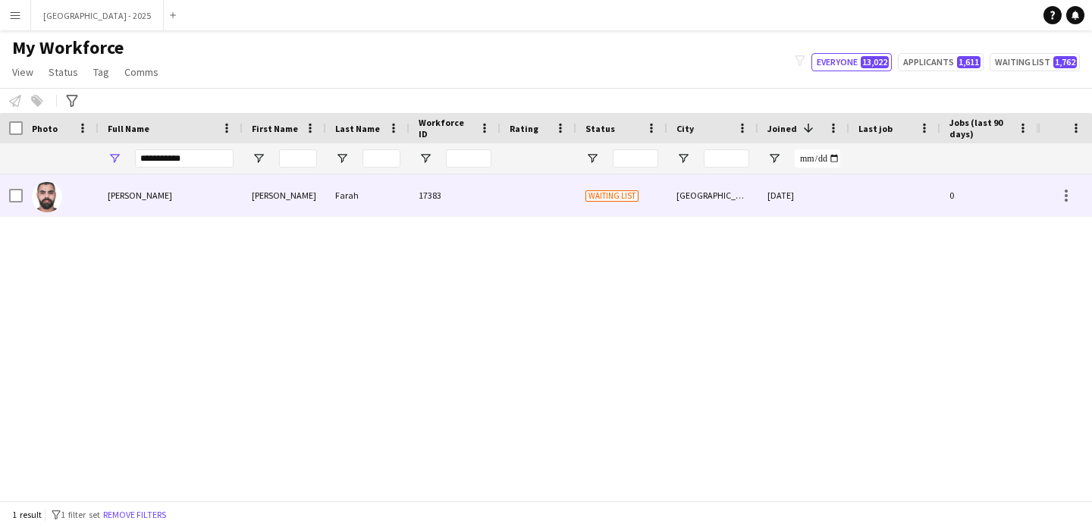
click at [175, 187] on div "[PERSON_NAME]" at bounding box center [171, 195] width 144 height 42
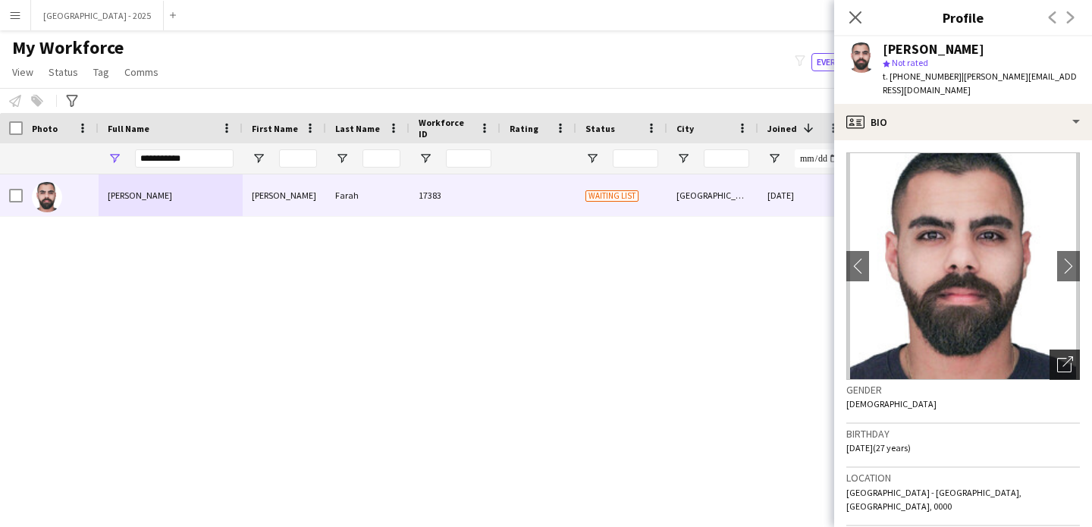
click at [1058, 357] on icon "Open photos pop-in" at bounding box center [1066, 365] width 16 height 16
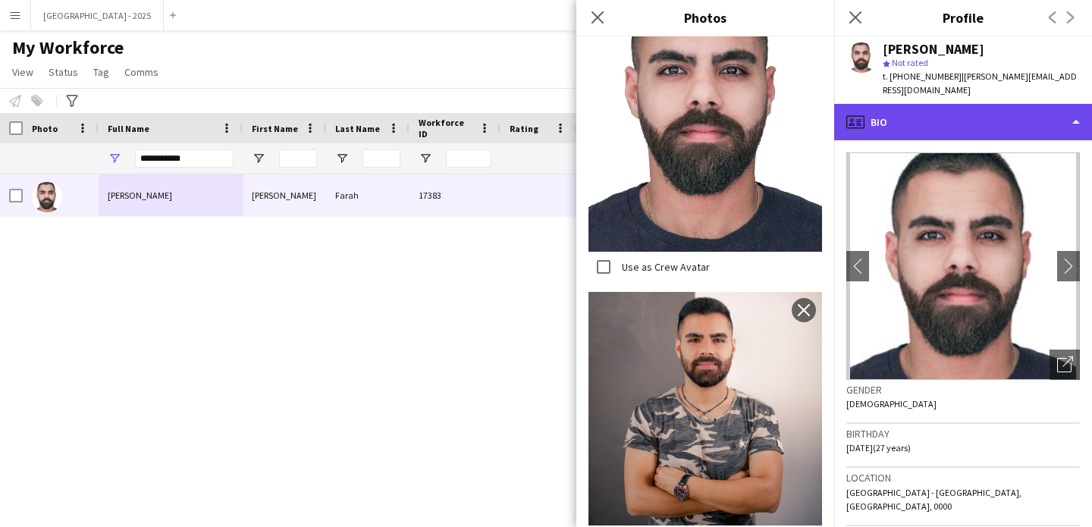
click at [904, 111] on div "profile Bio" at bounding box center [964, 122] width 258 height 36
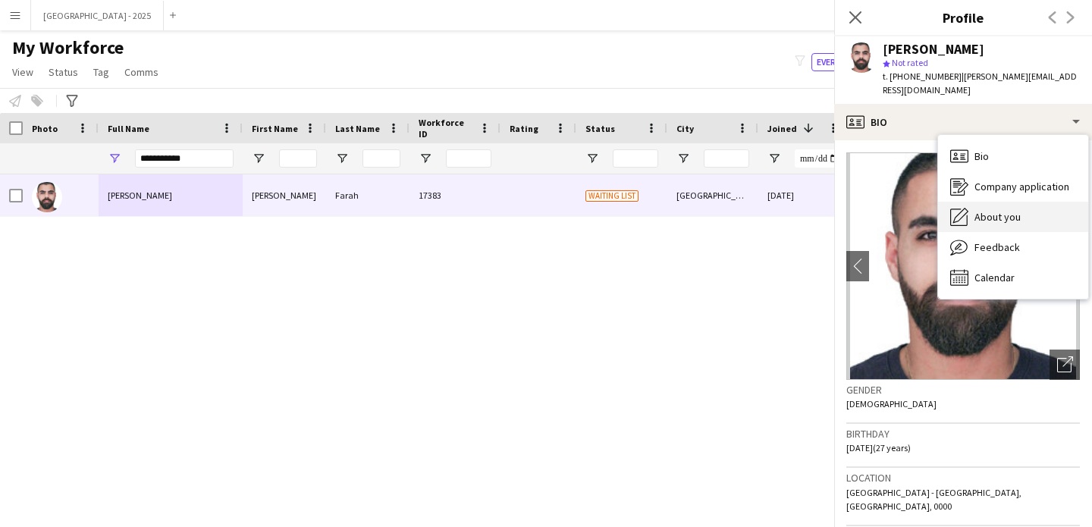
click at [976, 214] on div "About you About you" at bounding box center [1013, 217] width 150 height 30
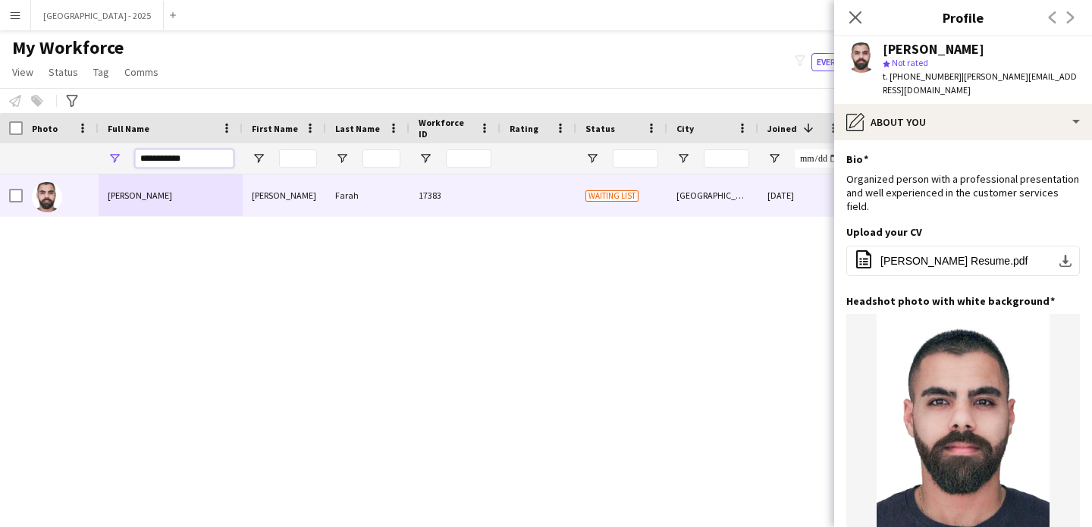
click at [181, 149] on input "**********" at bounding box center [184, 158] width 99 height 18
paste input "***"
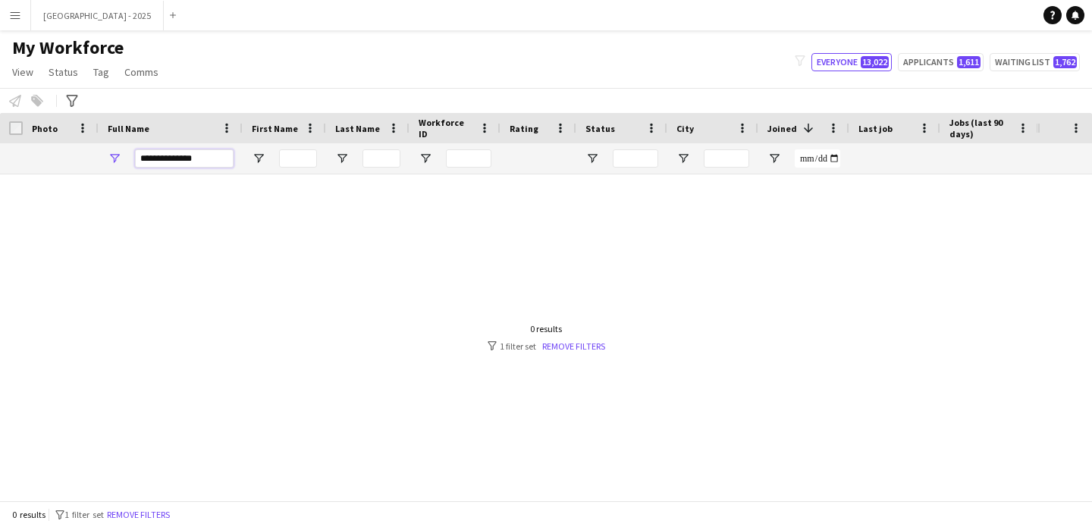
click at [195, 156] on input "**********" at bounding box center [184, 158] width 99 height 18
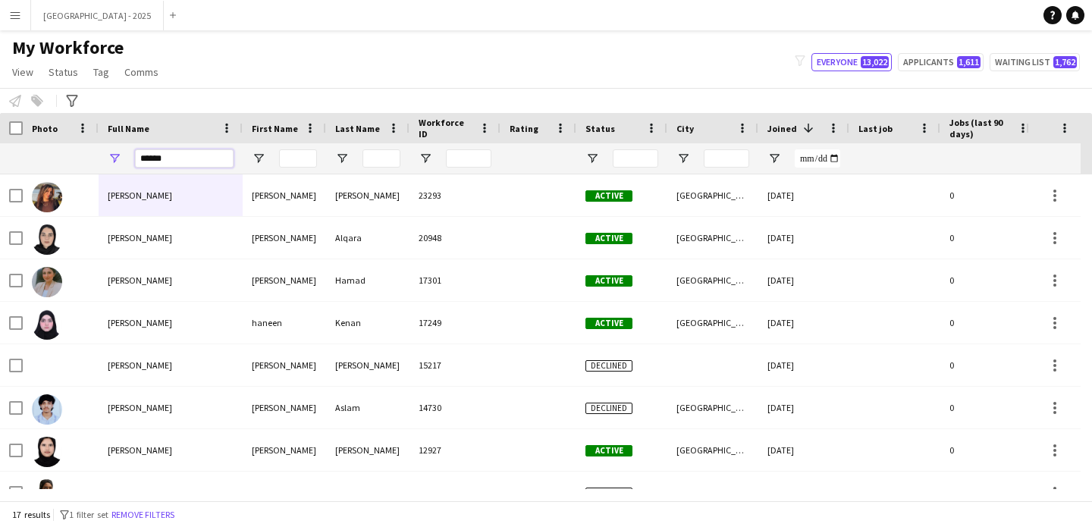
click at [187, 156] on input "******" at bounding box center [184, 158] width 99 height 18
paste input "******"
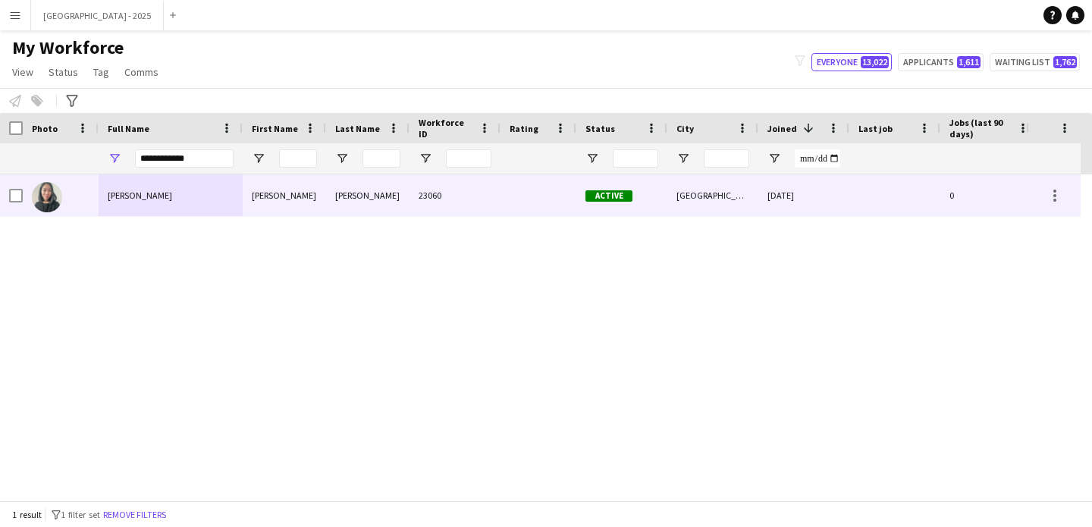
click at [185, 202] on div "[PERSON_NAME]" at bounding box center [171, 195] width 144 height 42
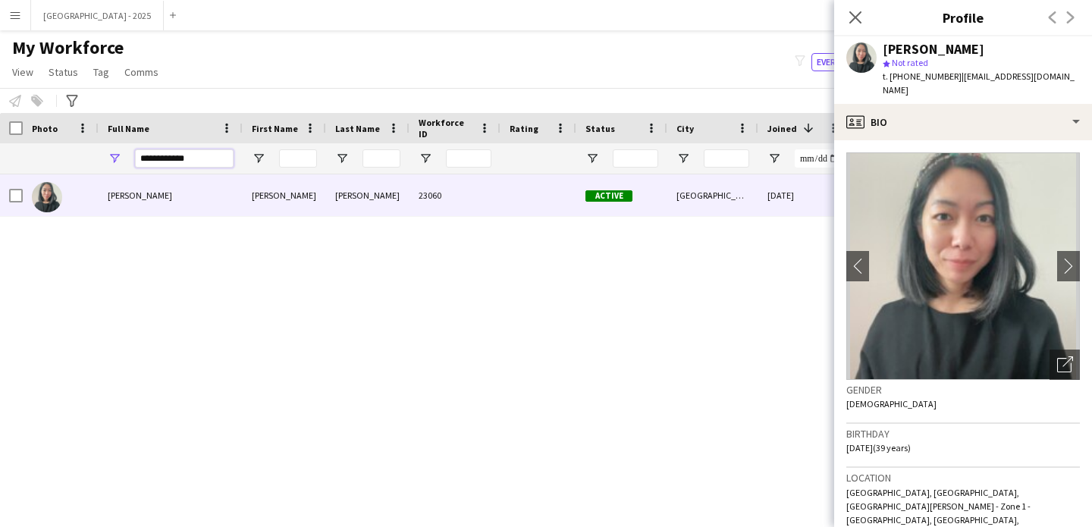
click at [175, 162] on input "**********" at bounding box center [184, 158] width 99 height 18
paste input "**********"
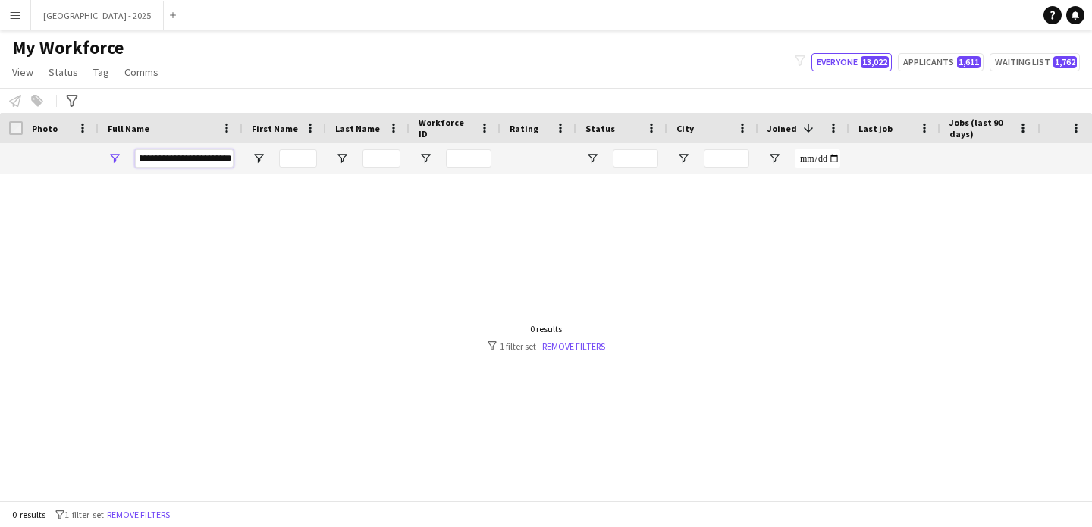
click at [222, 157] on input "**********" at bounding box center [184, 158] width 99 height 18
drag, startPoint x: 222, startPoint y: 157, endPoint x: 181, endPoint y: 159, distance: 41.0
click at [181, 159] on input "**********" at bounding box center [184, 158] width 99 height 18
click at [193, 159] on input "**********" at bounding box center [184, 158] width 99 height 18
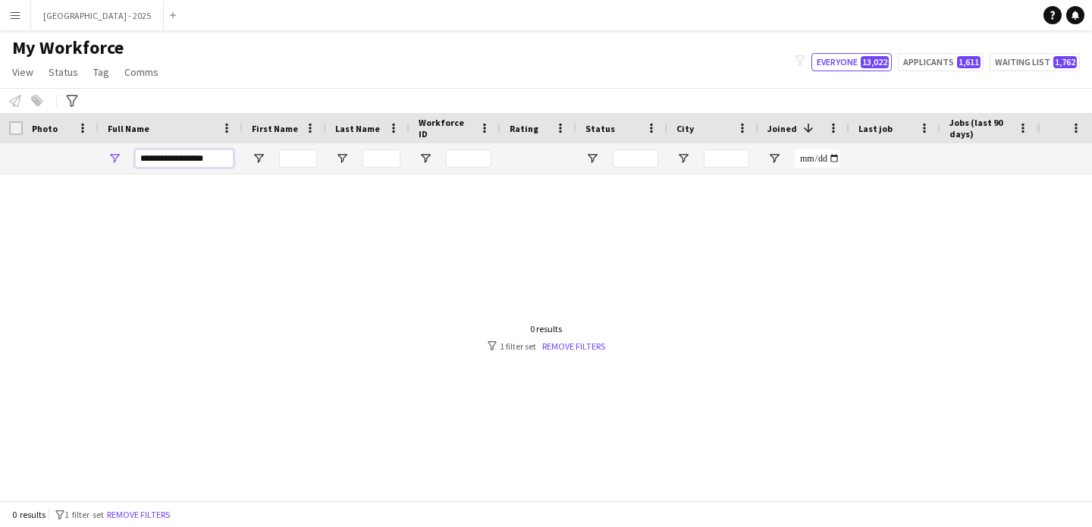
click at [193, 159] on input "**********" at bounding box center [184, 158] width 99 height 18
paste input "**********"
click at [159, 159] on input "**********" at bounding box center [184, 158] width 99 height 18
click at [162, 159] on input "**********" at bounding box center [184, 158] width 99 height 18
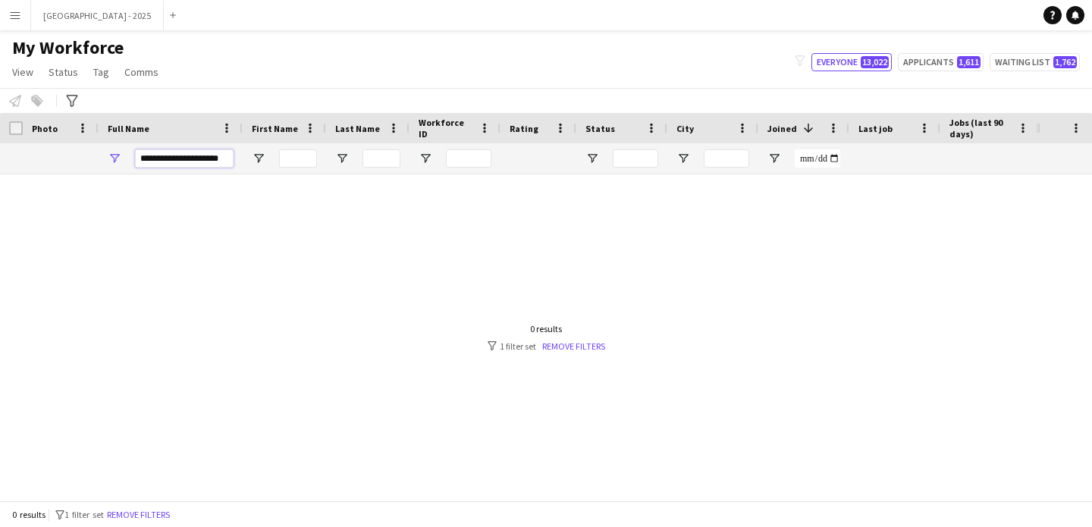
click at [206, 161] on input "**********" at bounding box center [184, 158] width 99 height 18
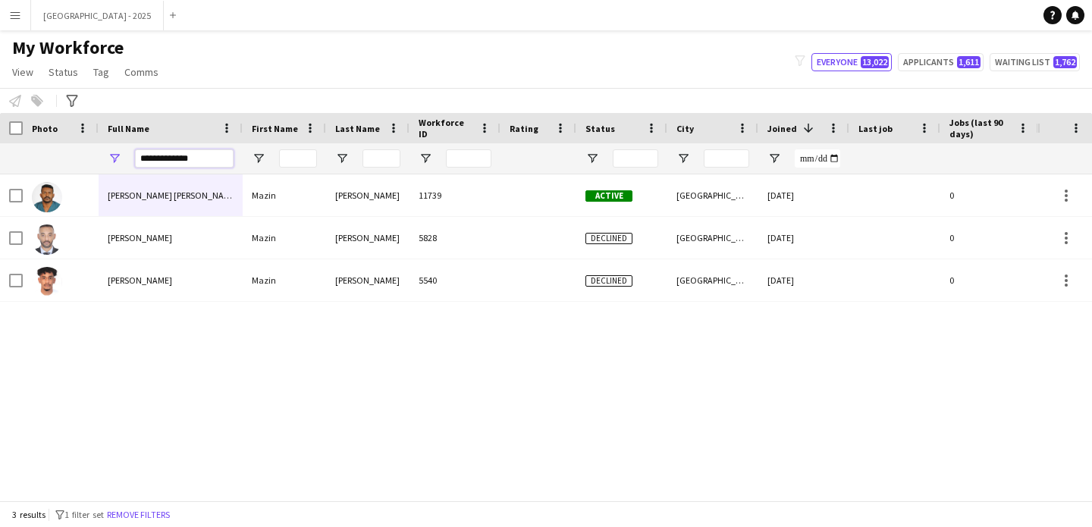
click at [187, 158] on input "**********" at bounding box center [184, 158] width 99 height 18
paste input "*******"
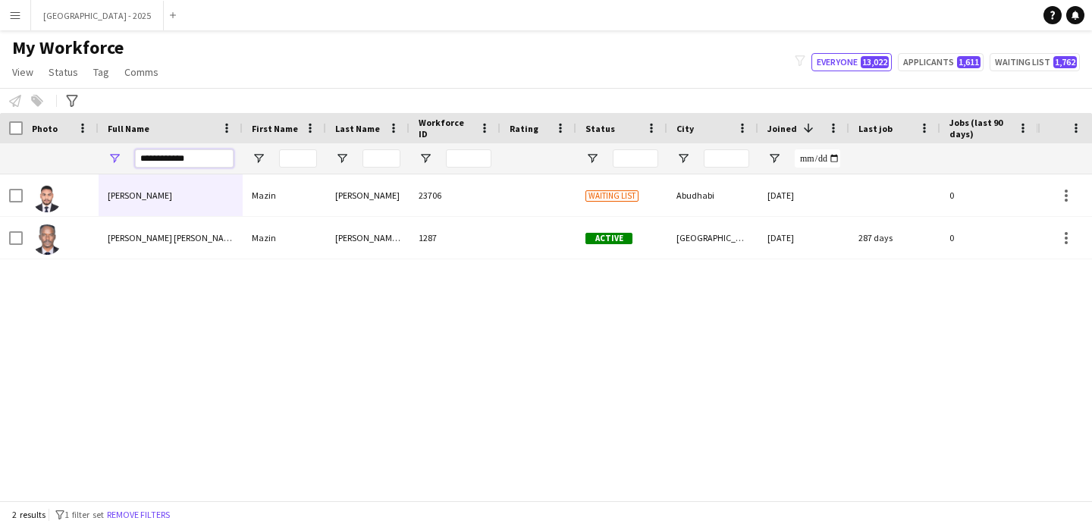
click at [161, 159] on input "**********" at bounding box center [184, 158] width 99 height 18
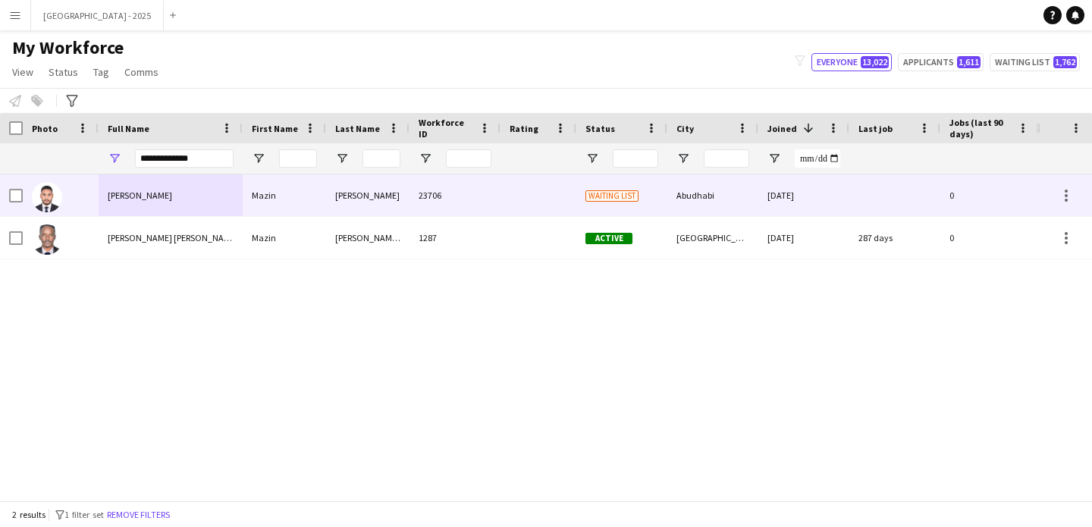
click at [198, 200] on div "[PERSON_NAME]" at bounding box center [171, 195] width 144 height 42
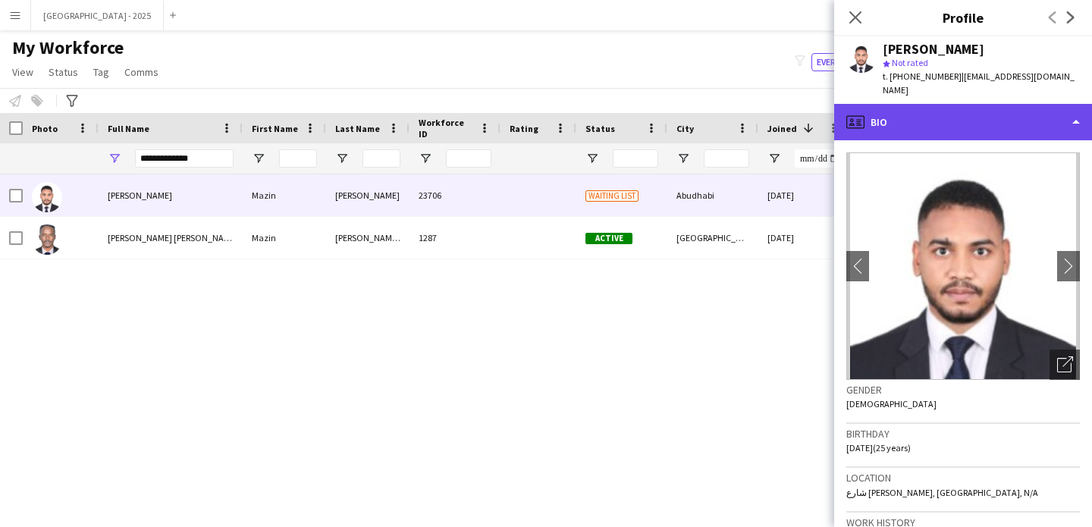
click at [967, 121] on div "profile Bio" at bounding box center [964, 122] width 258 height 36
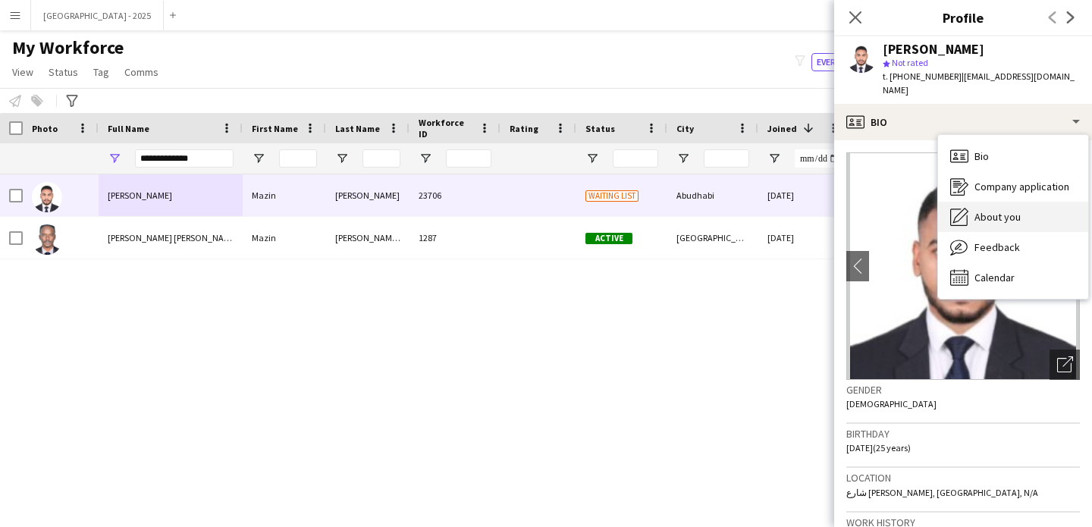
click at [1039, 203] on div "About you About you" at bounding box center [1013, 217] width 150 height 30
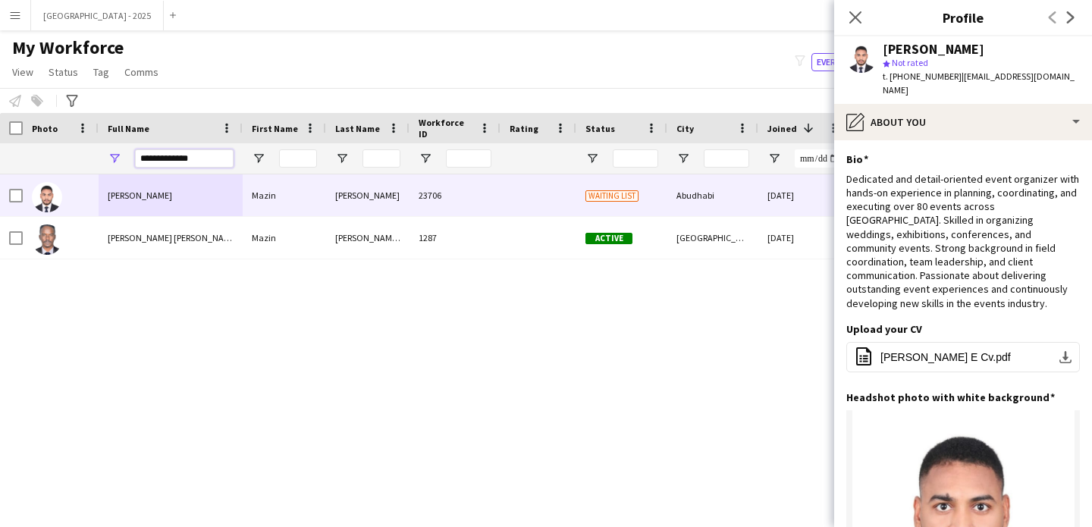
click at [207, 156] on input "**********" at bounding box center [184, 158] width 99 height 18
paste input "**"
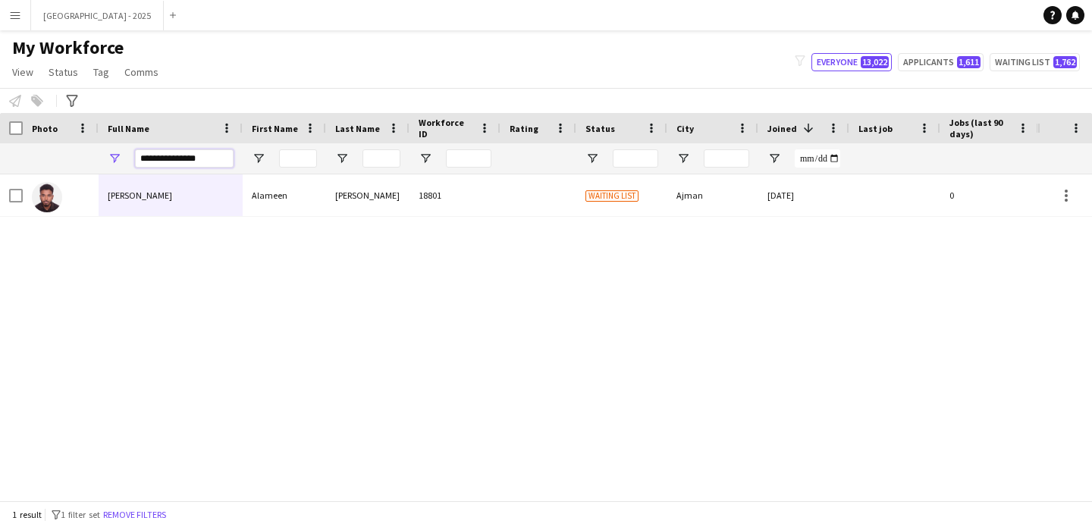
click at [203, 152] on input "**********" at bounding box center [184, 158] width 99 height 18
paste input "**********"
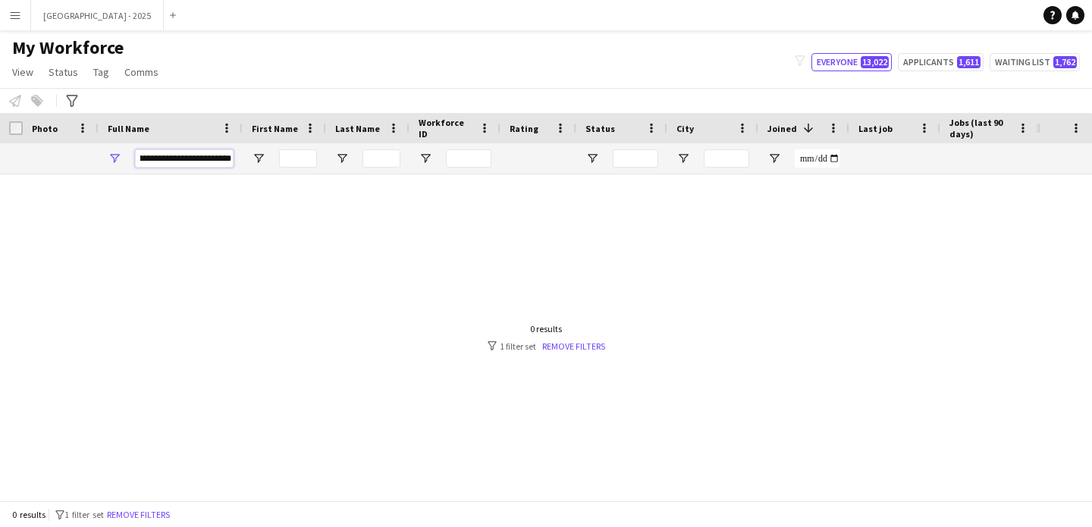
click at [178, 159] on input "**********" at bounding box center [184, 158] width 99 height 18
click at [181, 158] on input "**********" at bounding box center [184, 158] width 99 height 18
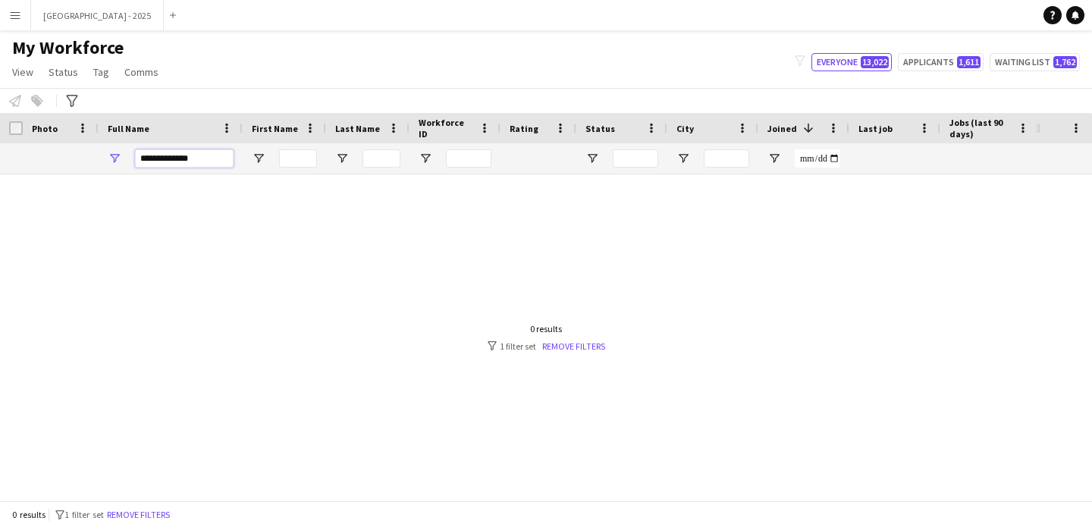
scroll to position [0, 0]
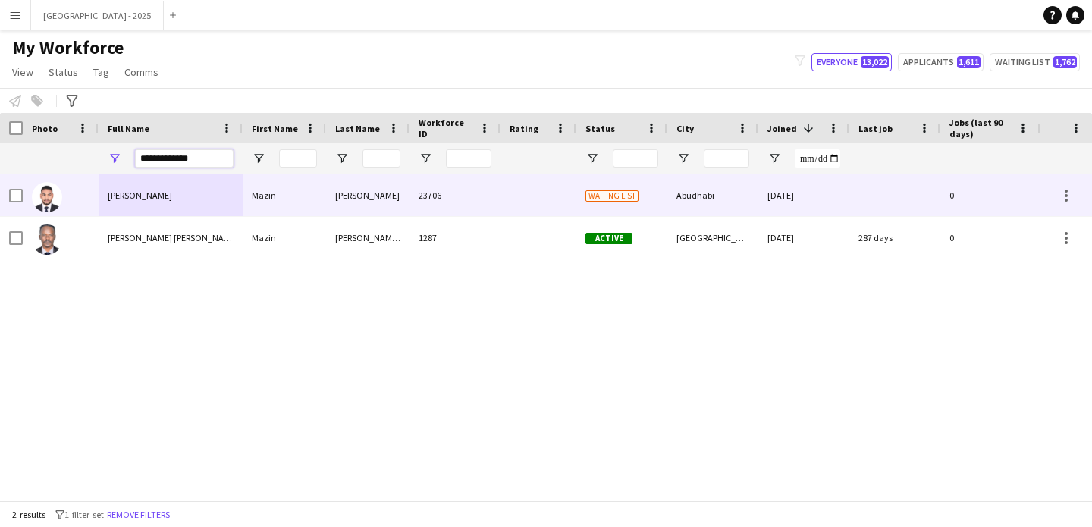
type input "**********"
click at [174, 201] on div "[PERSON_NAME]" at bounding box center [171, 195] width 144 height 42
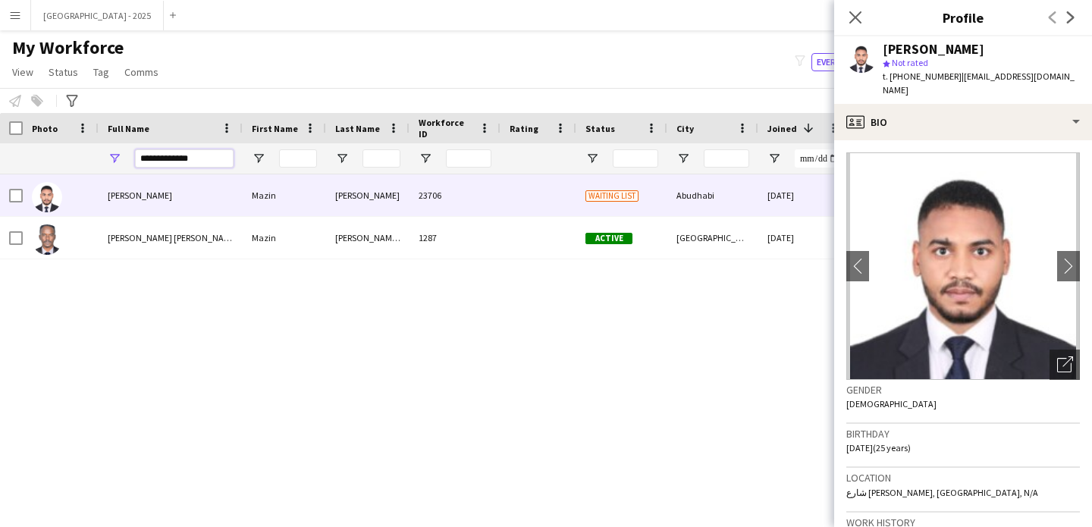
click at [201, 152] on input "**********" at bounding box center [184, 158] width 99 height 18
paste input "Full Name Filter Input"
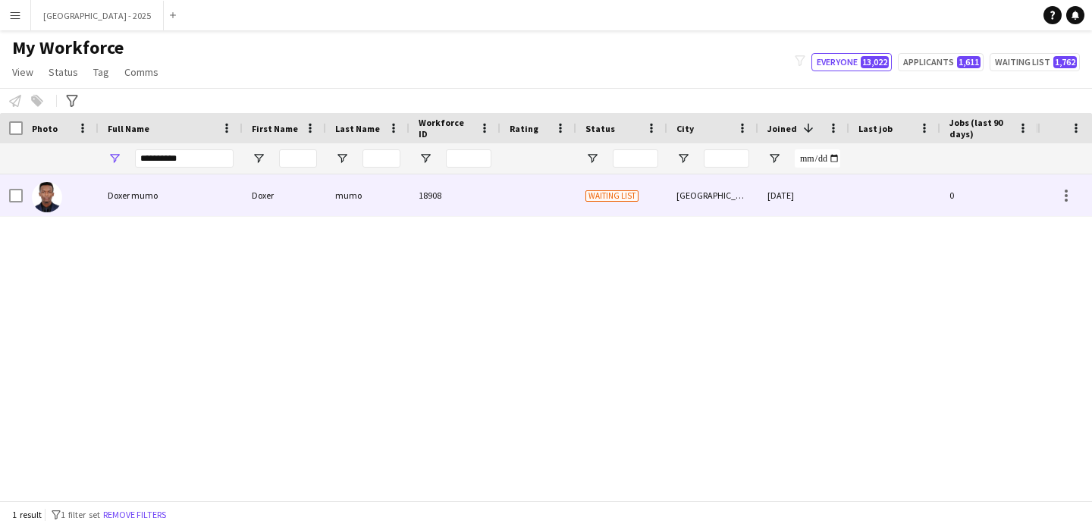
click at [236, 181] on div "Doxer mumo" at bounding box center [171, 195] width 144 height 42
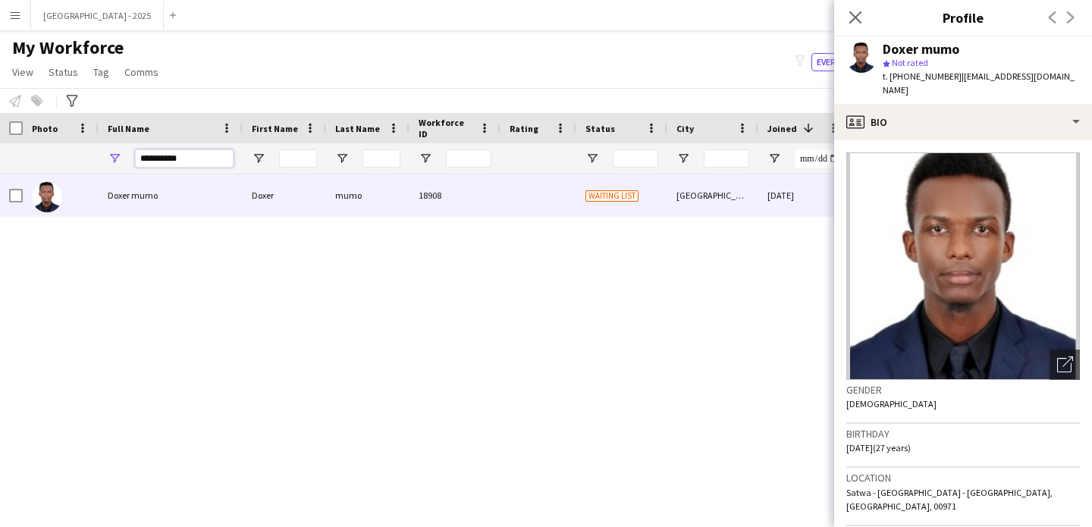
click at [178, 156] on input "**********" at bounding box center [184, 158] width 99 height 18
paste input "*****"
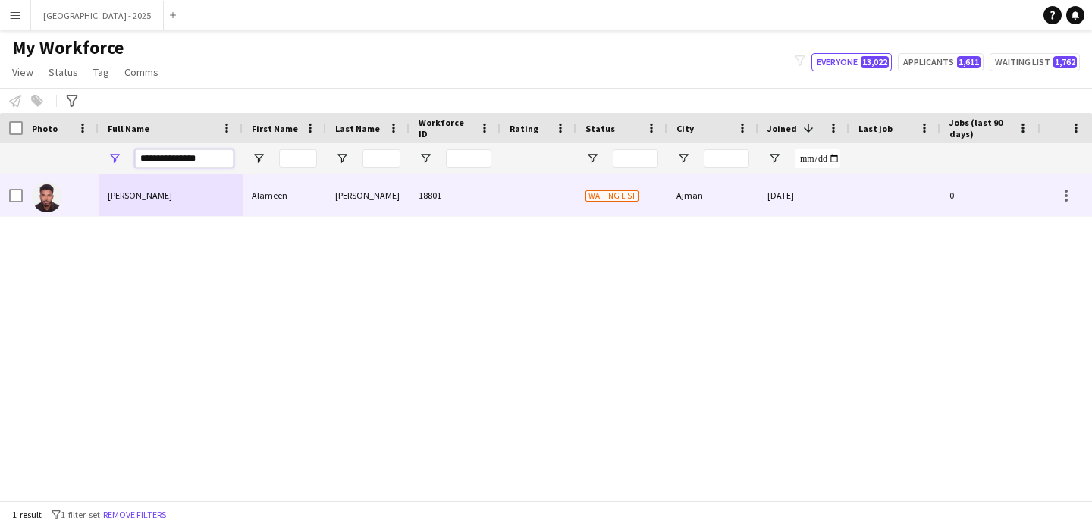
type input "**********"
click at [222, 188] on div "[PERSON_NAME]" at bounding box center [171, 195] width 144 height 42
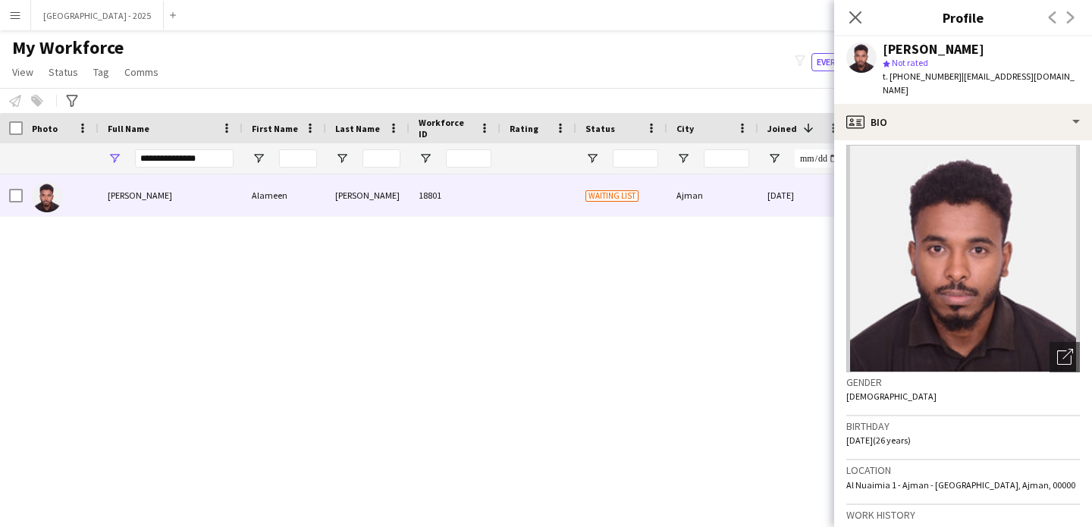
scroll to position [8, 0]
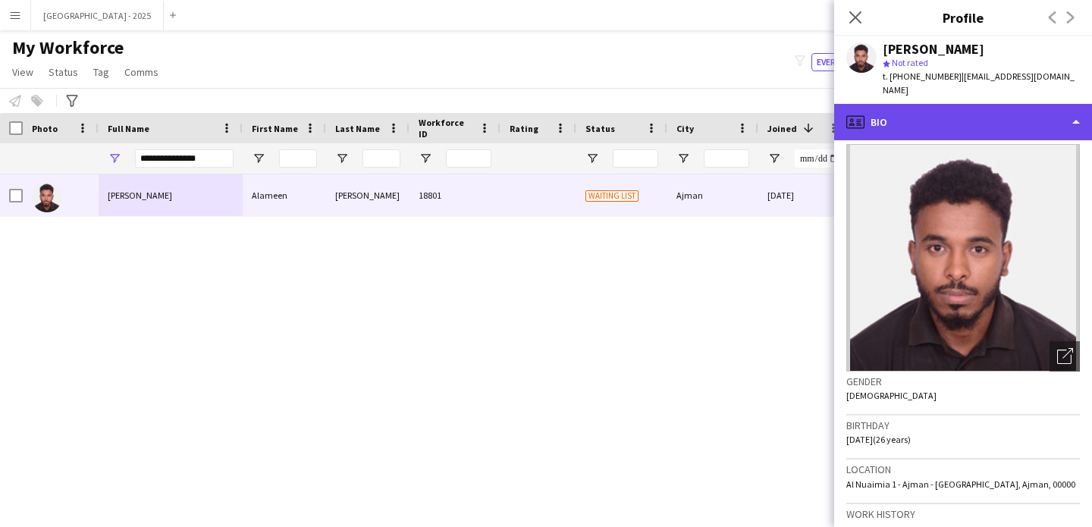
click at [976, 104] on div "profile Bio" at bounding box center [964, 122] width 258 height 36
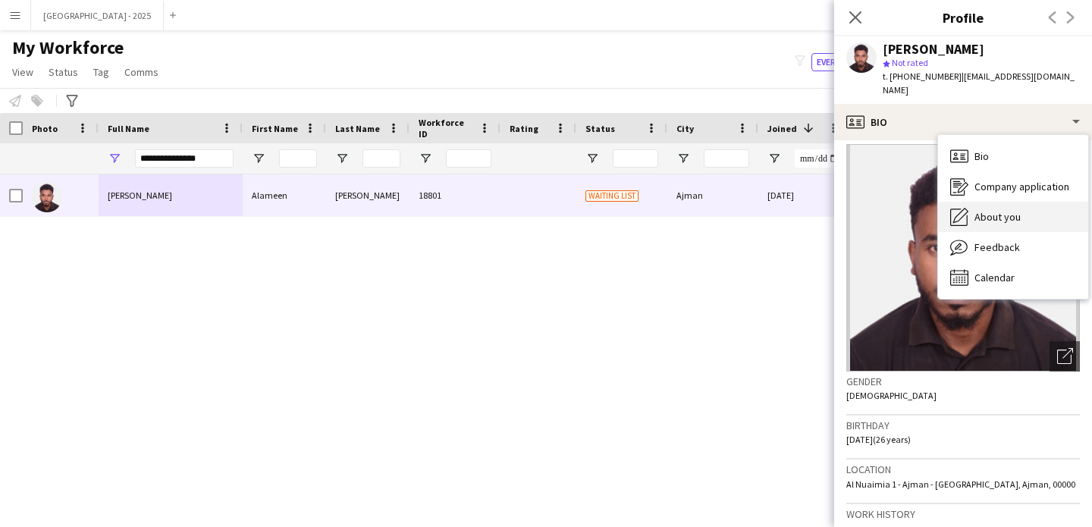
click at [997, 210] on span "About you" at bounding box center [998, 217] width 46 height 14
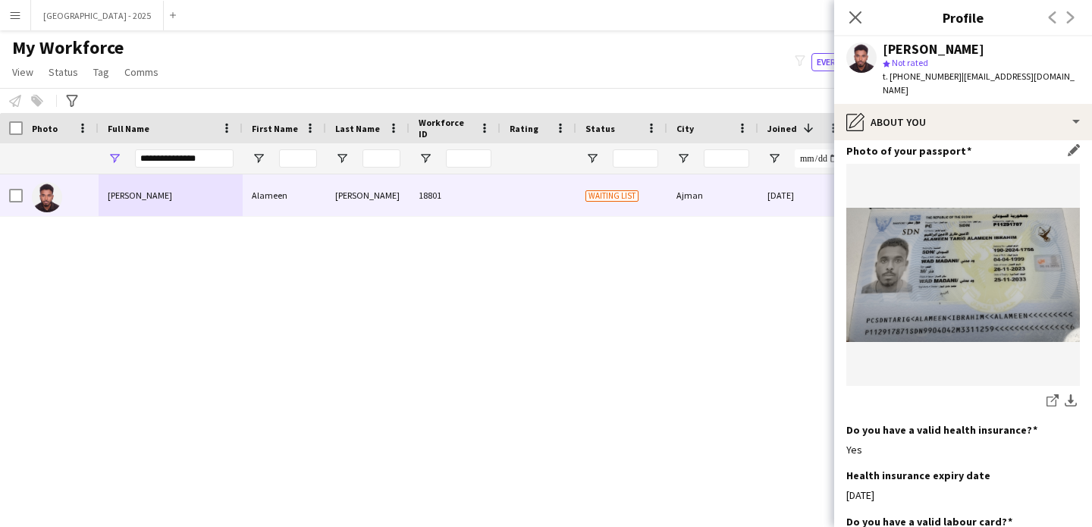
scroll to position [1545, 0]
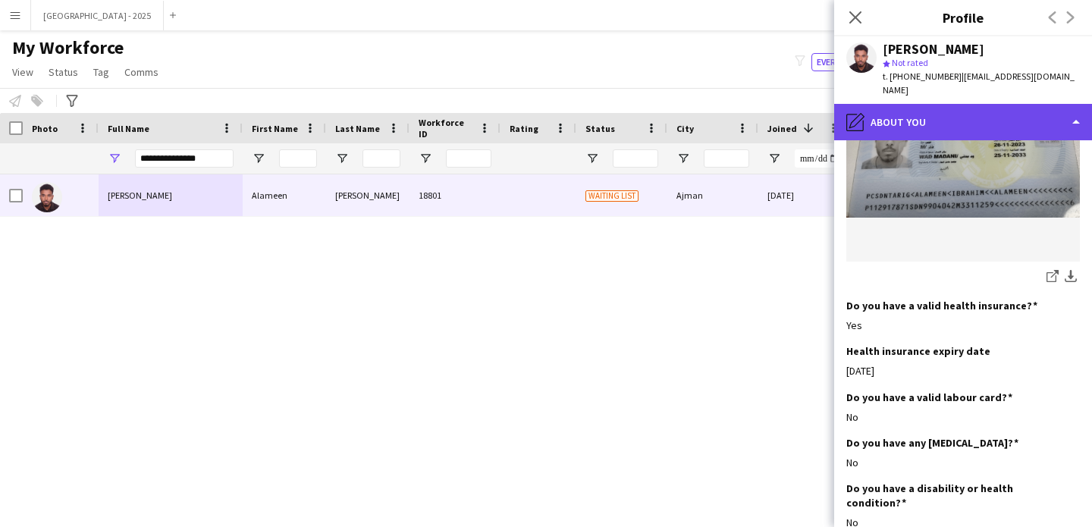
click at [976, 105] on div "pencil4 About you" at bounding box center [964, 122] width 258 height 36
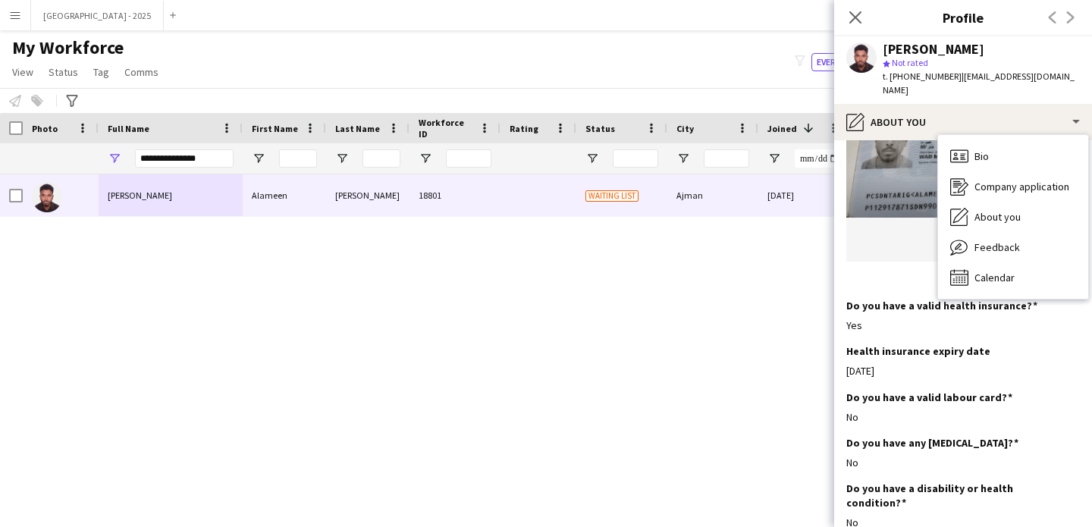
click at [982, 135] on div "Bio Bio Company application Company application About you About you Feedback Fe…" at bounding box center [1013, 217] width 150 height 164
click at [985, 149] on span "Bio" at bounding box center [982, 156] width 14 height 14
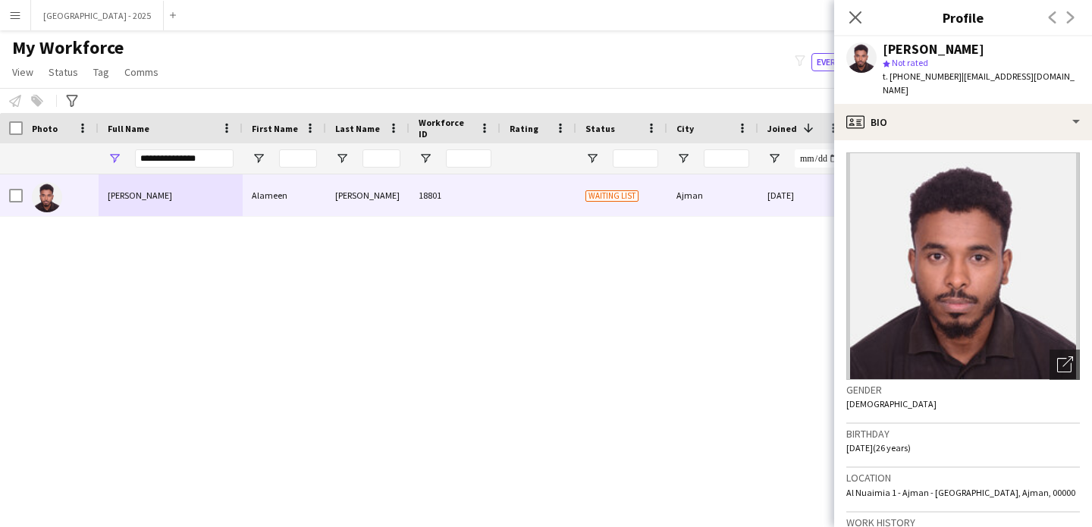
scroll to position [307, 0]
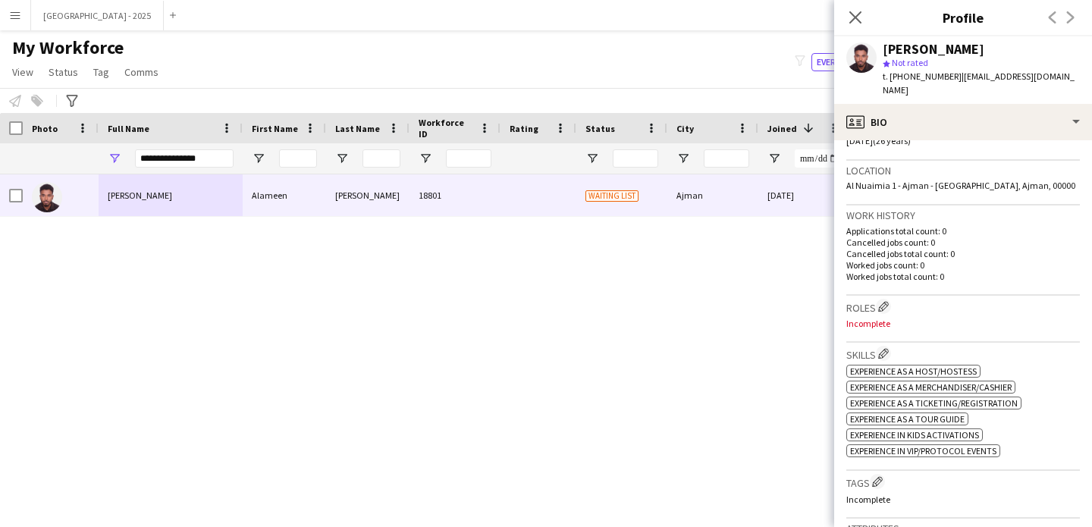
click at [878, 296] on div "Roles Edit crew company roles Incomplete" at bounding box center [964, 319] width 234 height 47
click at [880, 301] on app-icon "Edit crew company roles" at bounding box center [884, 306] width 11 height 11
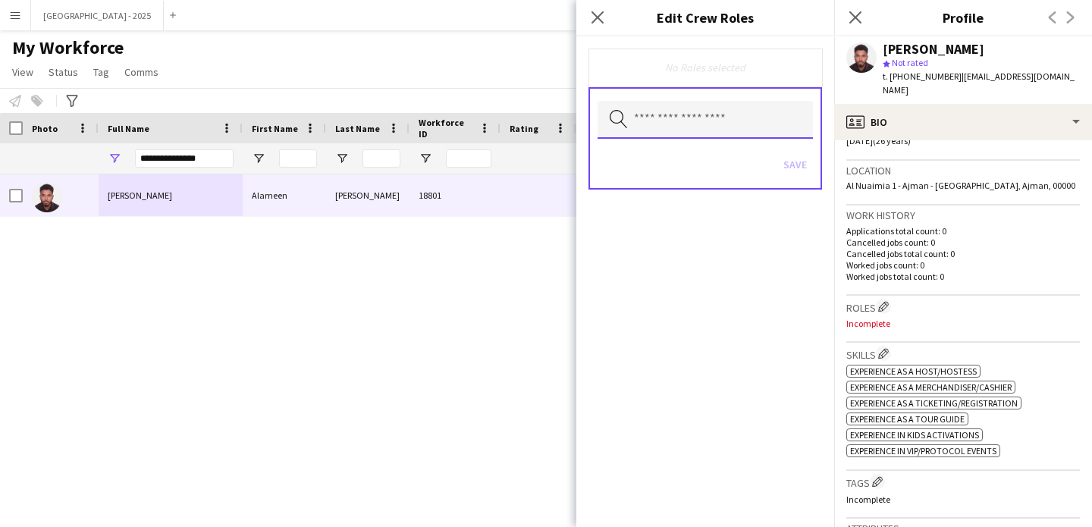
click at [711, 121] on input "text" at bounding box center [705, 120] width 215 height 38
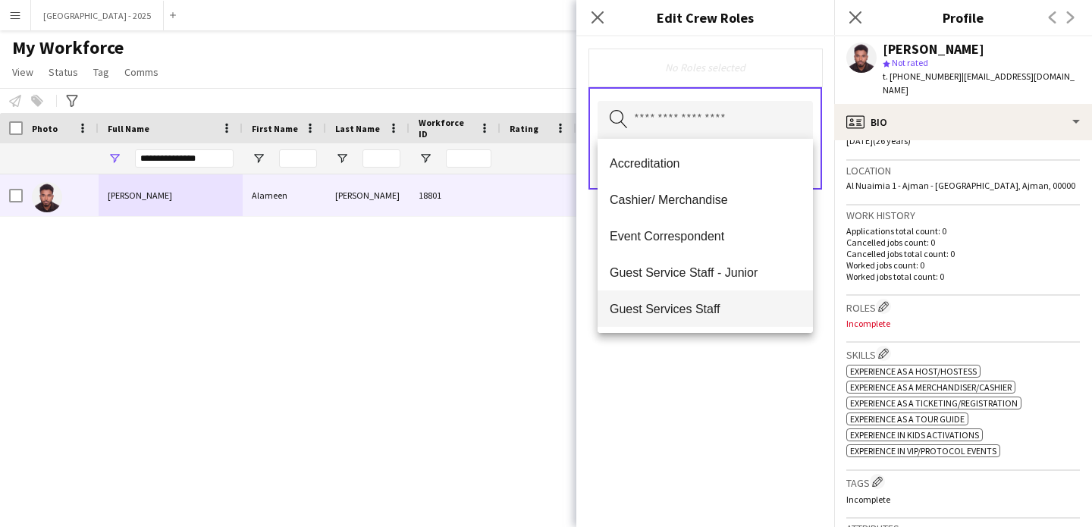
click at [728, 310] on span "Guest Services Staff" at bounding box center [705, 309] width 191 height 14
click at [754, 308] on span "Guest Services Staff - Senior" at bounding box center [705, 310] width 191 height 14
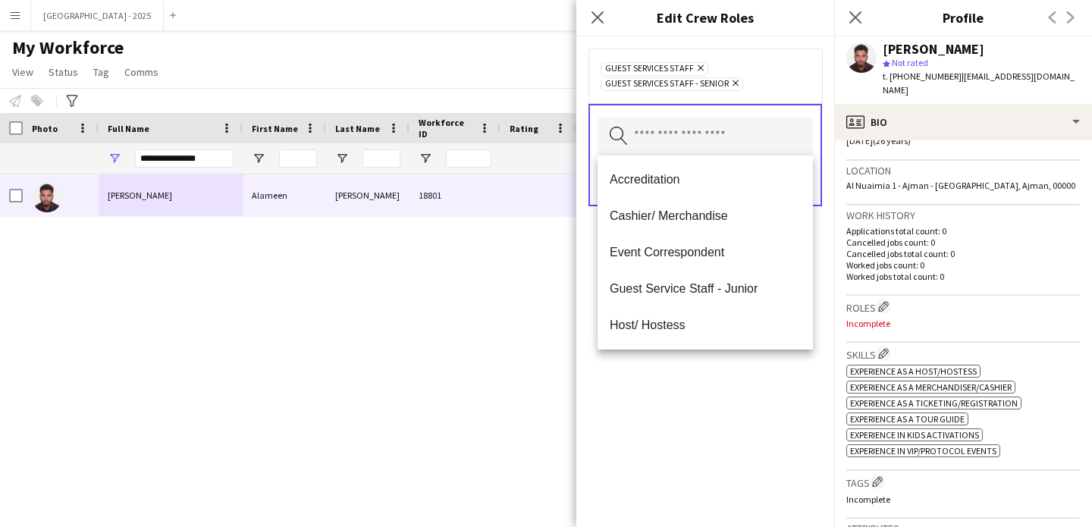
click at [758, 383] on div "Guest Services Staff Remove Guest Services Staff - Senior Remove Search by role…" at bounding box center [706, 281] width 258 height 491
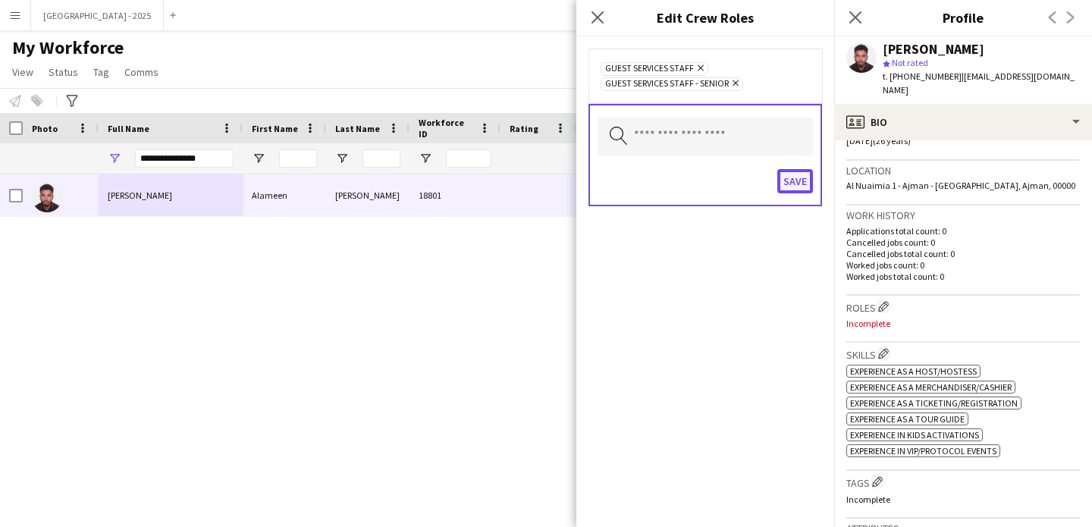
click at [779, 179] on button "Save" at bounding box center [796, 181] width 36 height 24
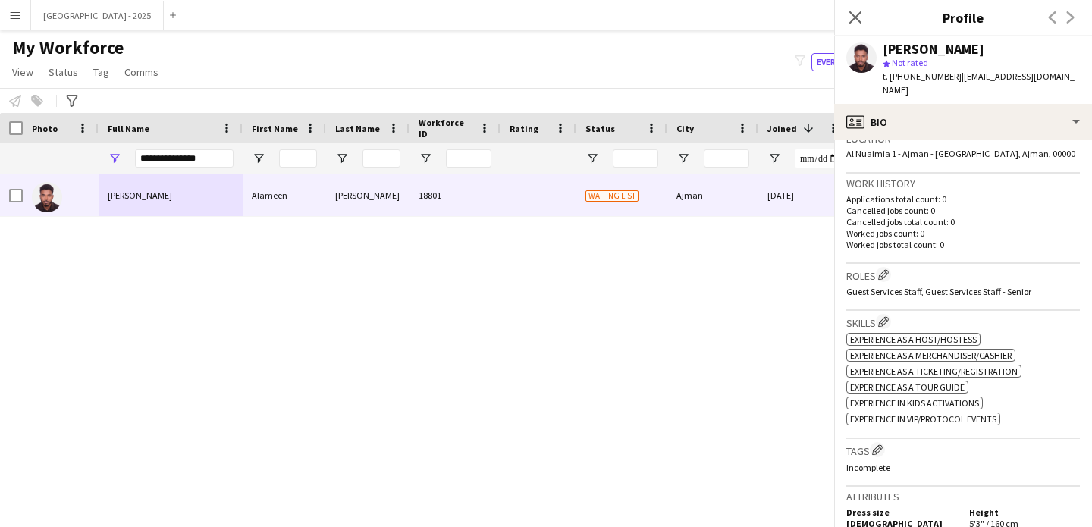
scroll to position [341, 0]
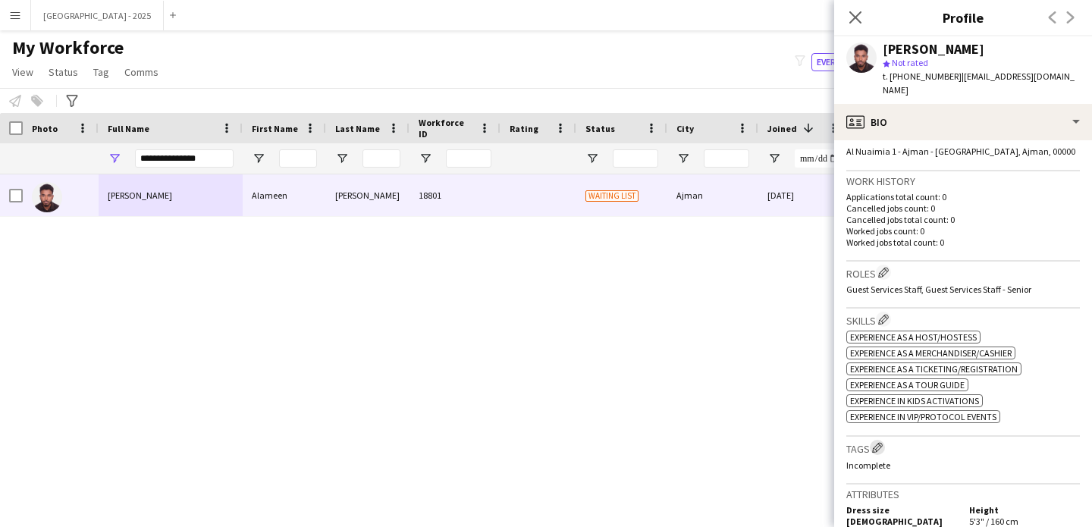
click at [879, 442] on app-icon "Edit crew company tags" at bounding box center [877, 447] width 11 height 11
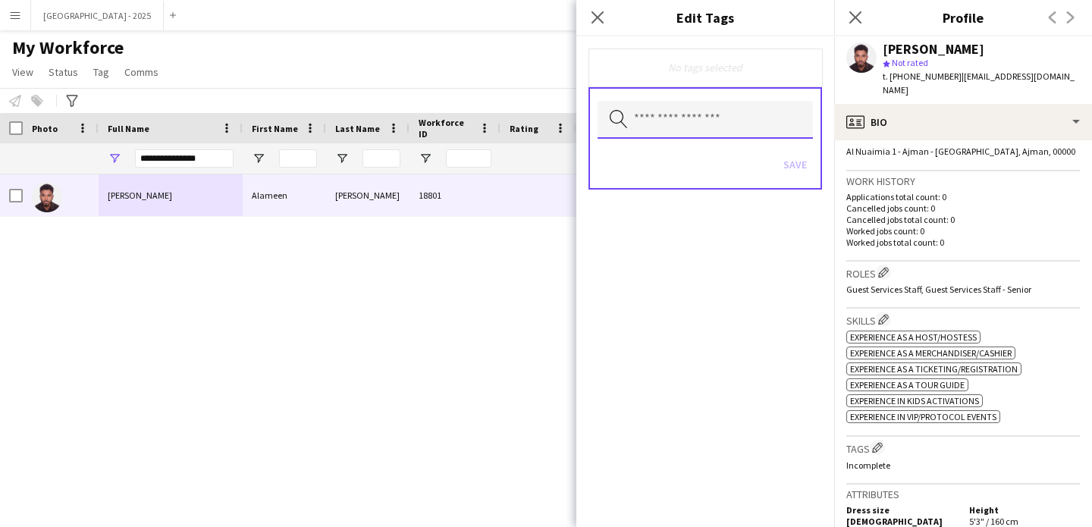
click at [737, 112] on input "text" at bounding box center [705, 120] width 215 height 38
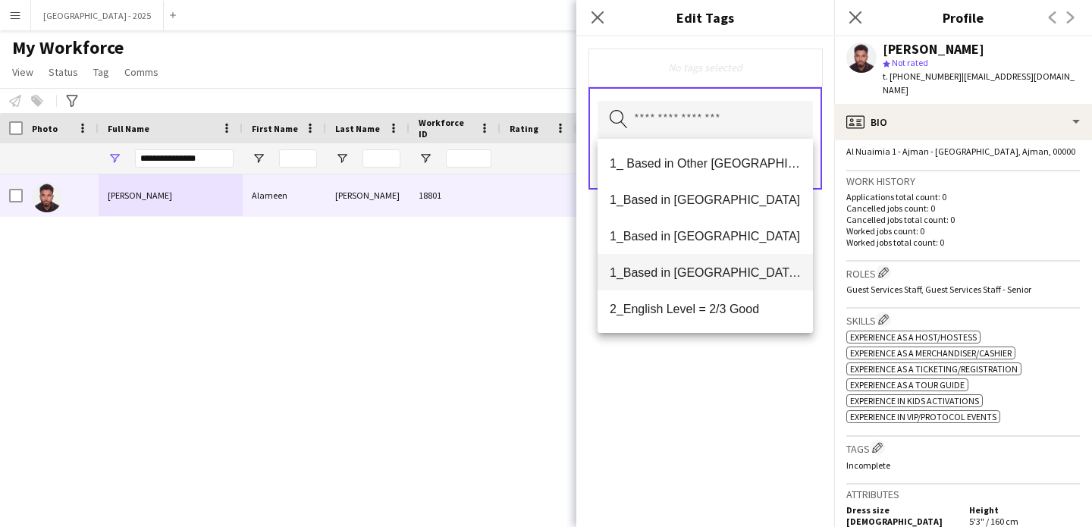
click at [750, 269] on span "1_Based in [GEOGRAPHIC_DATA]/[GEOGRAPHIC_DATA]/Ajman" at bounding box center [705, 273] width 191 height 14
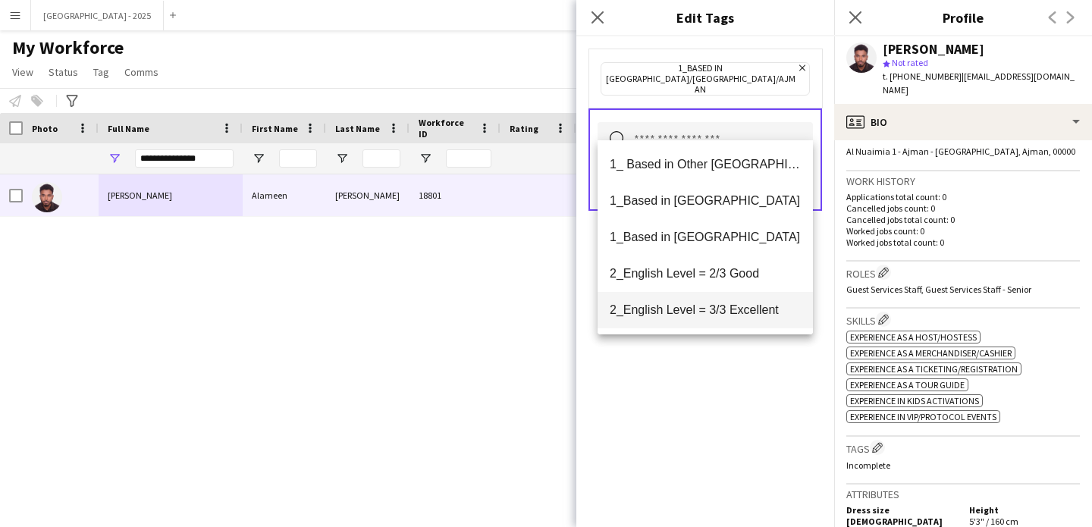
click at [754, 310] on span "2_English Level = 3/3 Excellent" at bounding box center [705, 310] width 191 height 14
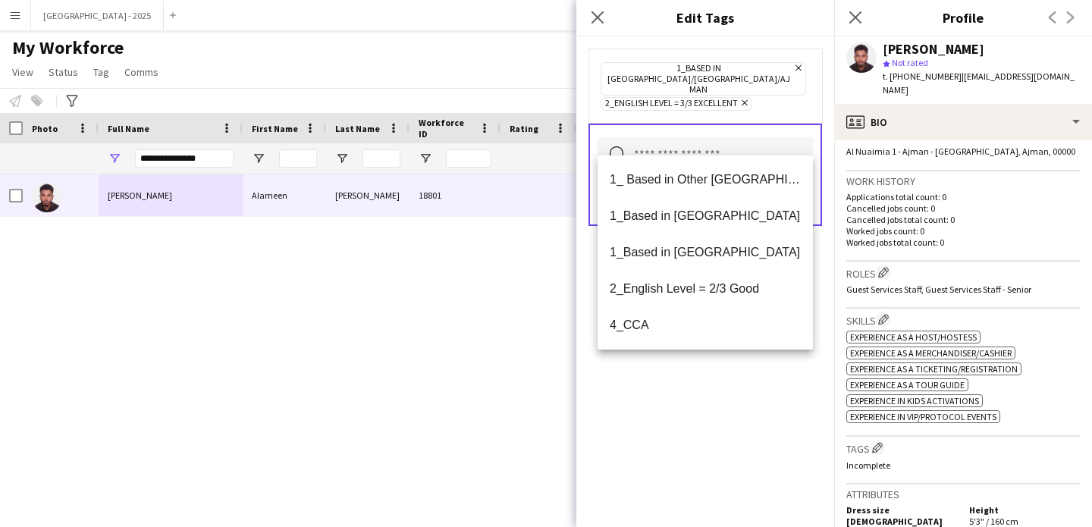
click at [746, 367] on div "1_Based in [GEOGRAPHIC_DATA]/[GEOGRAPHIC_DATA]/Ajman Remove 2_English Level = 3…" at bounding box center [706, 281] width 258 height 491
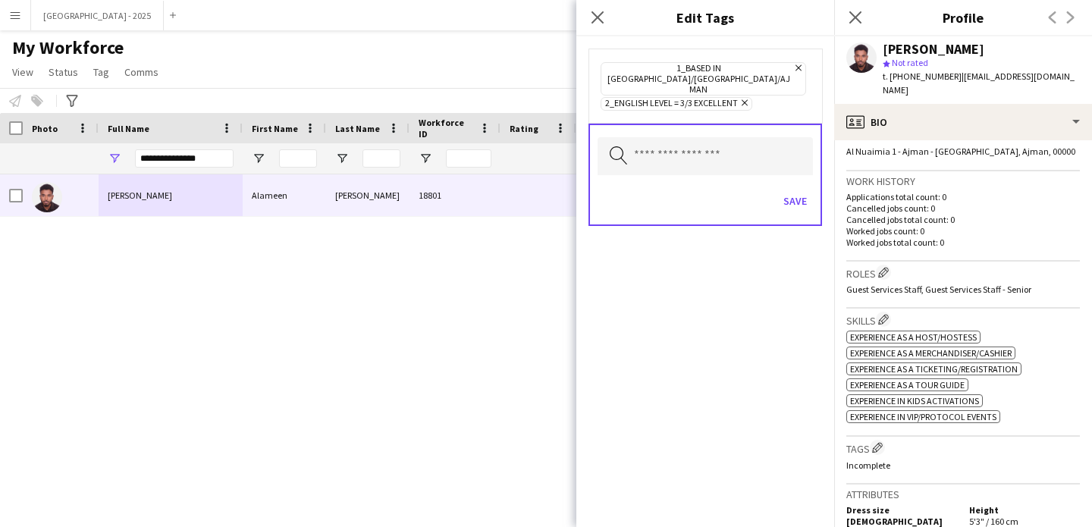
click at [803, 196] on div "Save" at bounding box center [705, 202] width 215 height 43
click at [803, 192] on button "Save" at bounding box center [796, 201] width 36 height 24
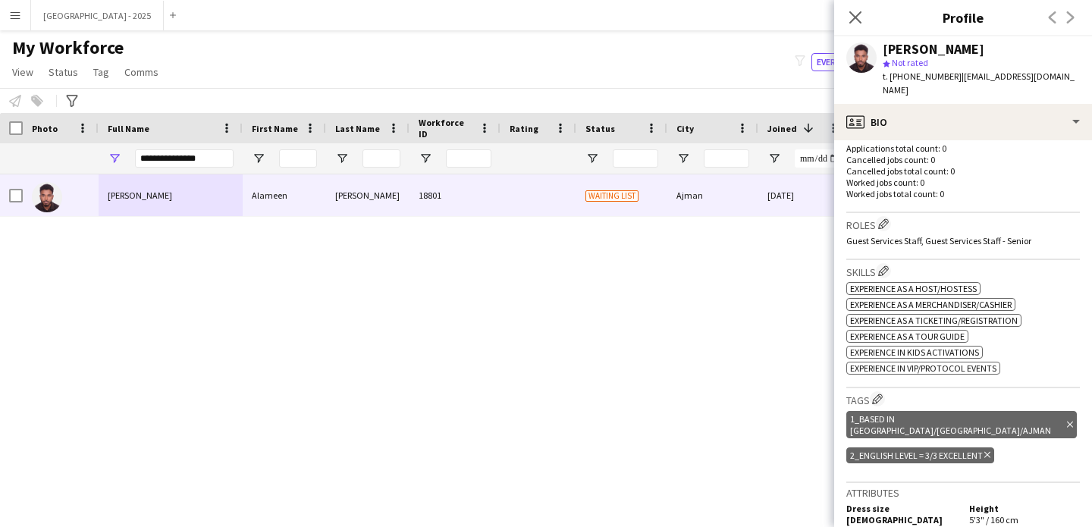
scroll to position [426, 0]
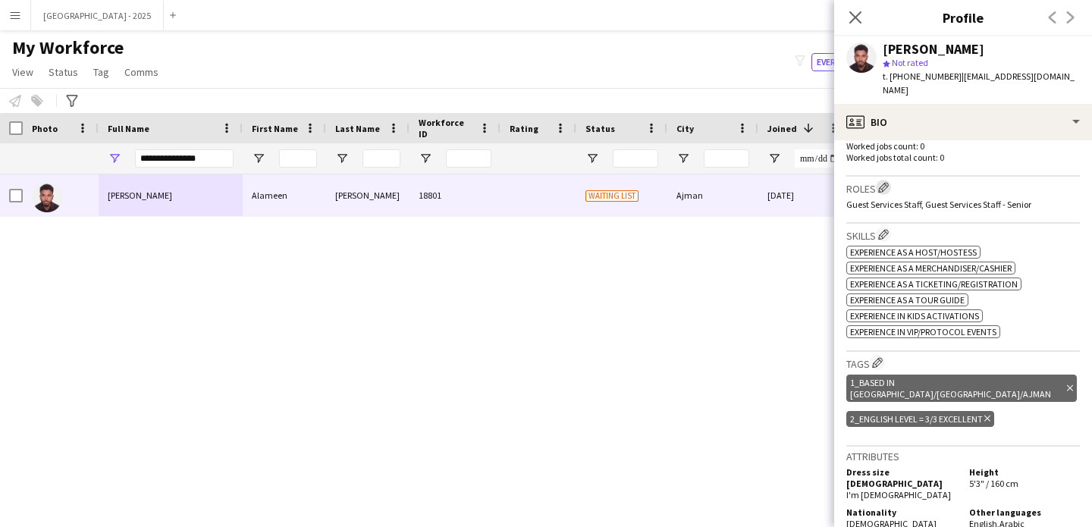
click at [888, 182] on app-icon "Edit crew company roles" at bounding box center [884, 187] width 11 height 11
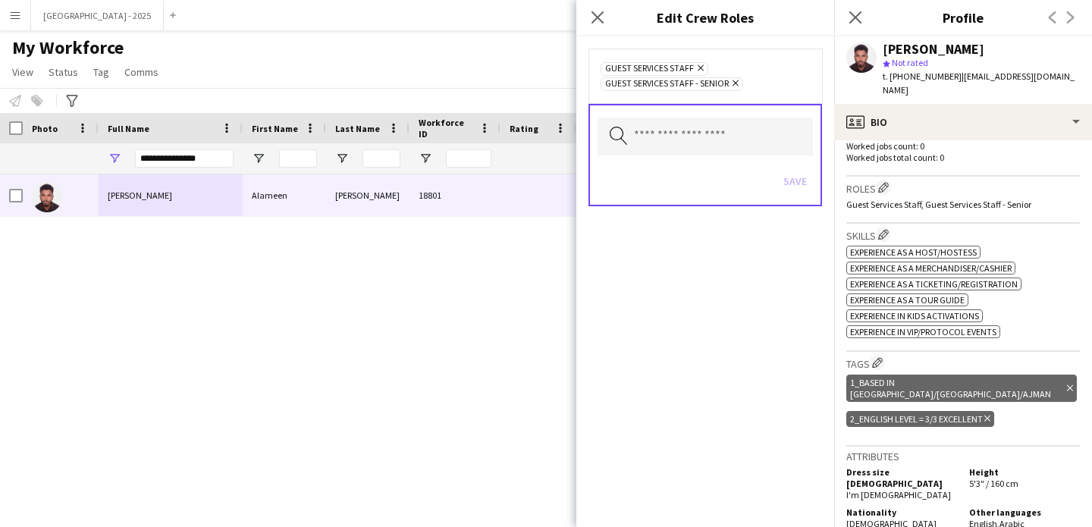
click at [805, 266] on div "Guest Services Staff Remove Guest Services Staff - Senior Remove Search by role…" at bounding box center [706, 281] width 258 height 491
click at [877, 357] on app-icon "Edit crew company tags" at bounding box center [877, 362] width 11 height 11
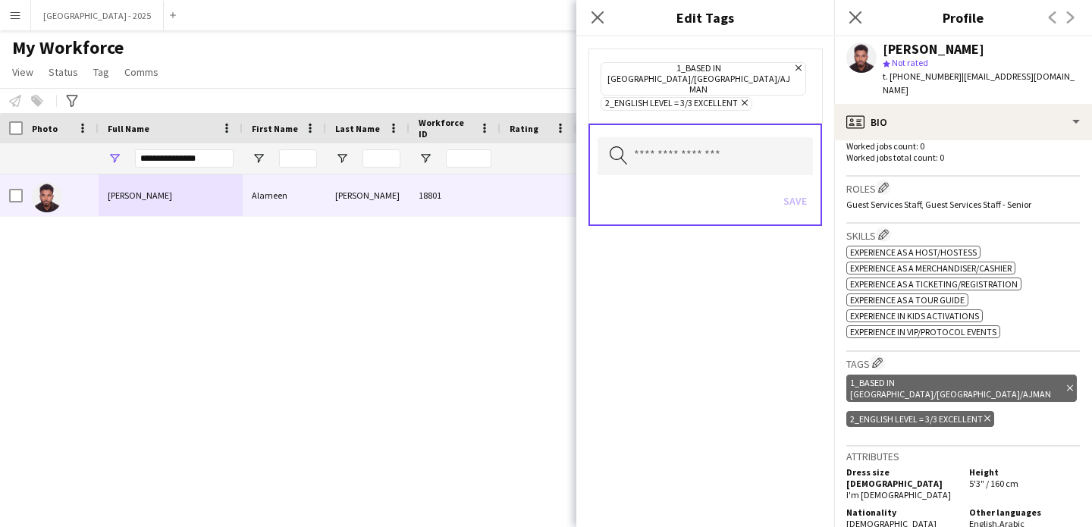
click at [746, 100] on icon at bounding box center [745, 103] width 6 height 6
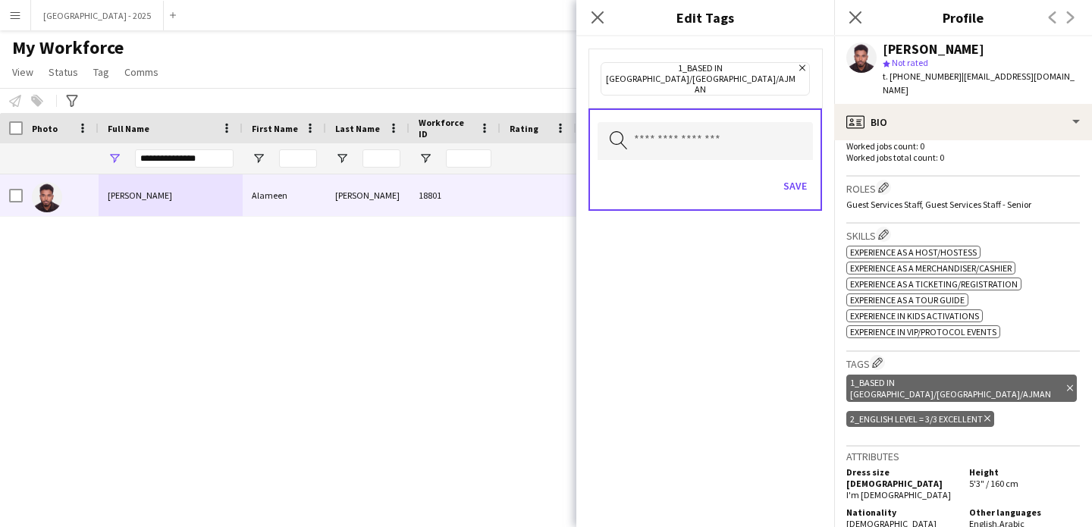
click at [734, 142] on div "Search by tag name Save" at bounding box center [706, 159] width 234 height 102
click at [721, 122] on input "text" at bounding box center [705, 141] width 215 height 38
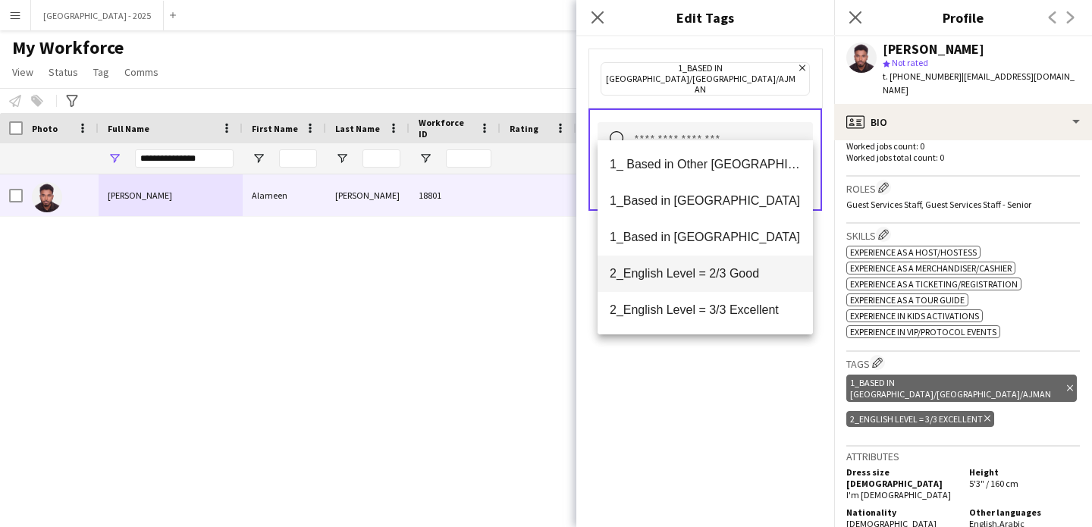
click at [748, 272] on span "2_English Level = 2/3 Good" at bounding box center [705, 273] width 191 height 14
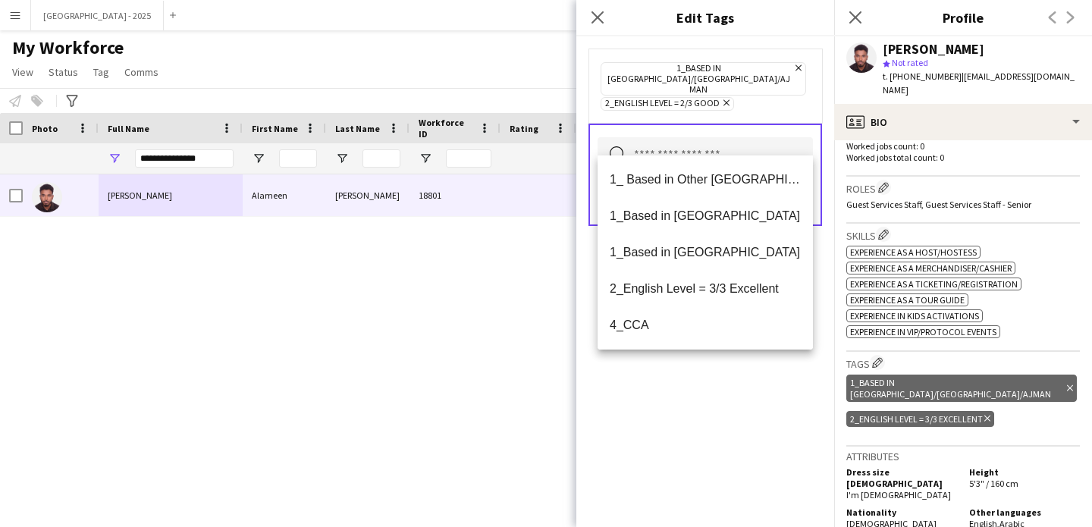
click at [721, 98] on icon "Remove" at bounding box center [725, 103] width 10 height 10
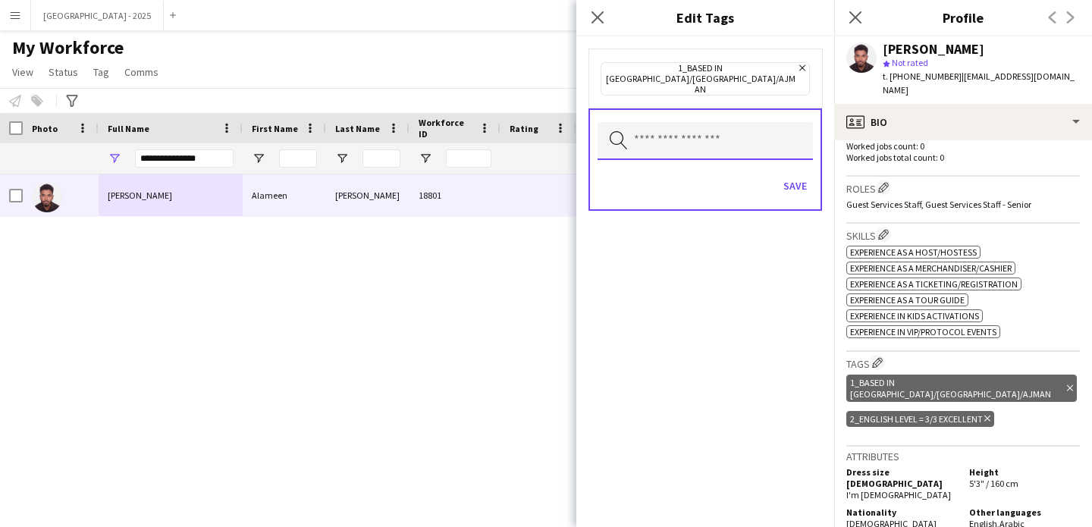
click at [721, 122] on input "text" at bounding box center [705, 141] width 215 height 38
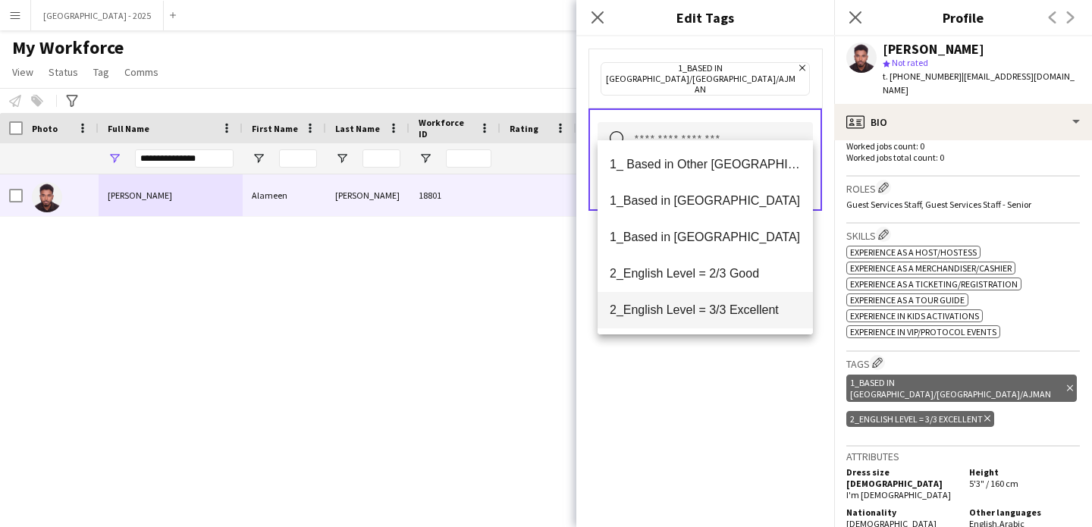
click at [735, 314] on span "2_English Level = 3/3 Excellent" at bounding box center [705, 310] width 191 height 14
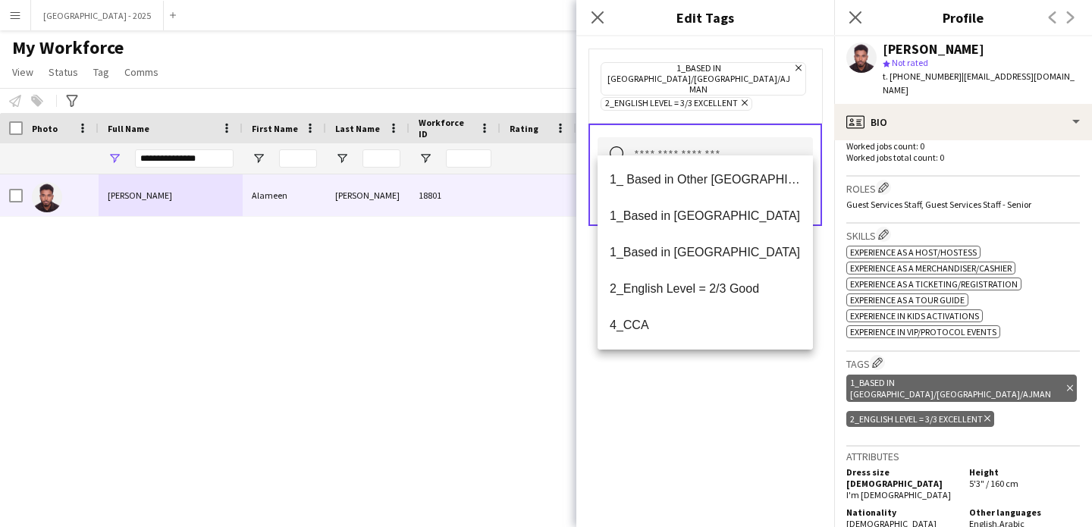
click at [737, 378] on div "1_Based in [GEOGRAPHIC_DATA]/[GEOGRAPHIC_DATA]/Ajman Remove 2_English Level = 3…" at bounding box center [706, 281] width 258 height 491
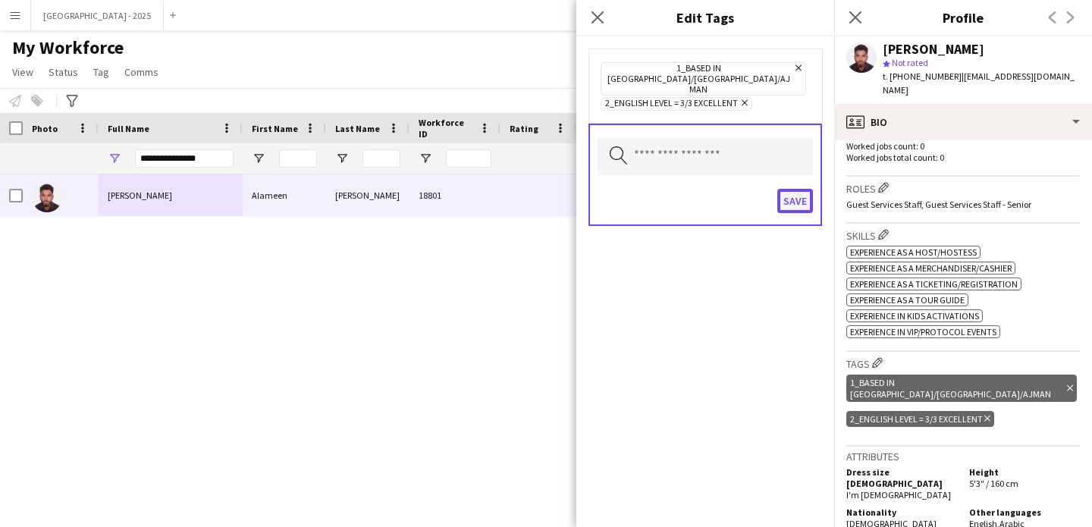
click at [787, 189] on button "Save" at bounding box center [796, 201] width 36 height 24
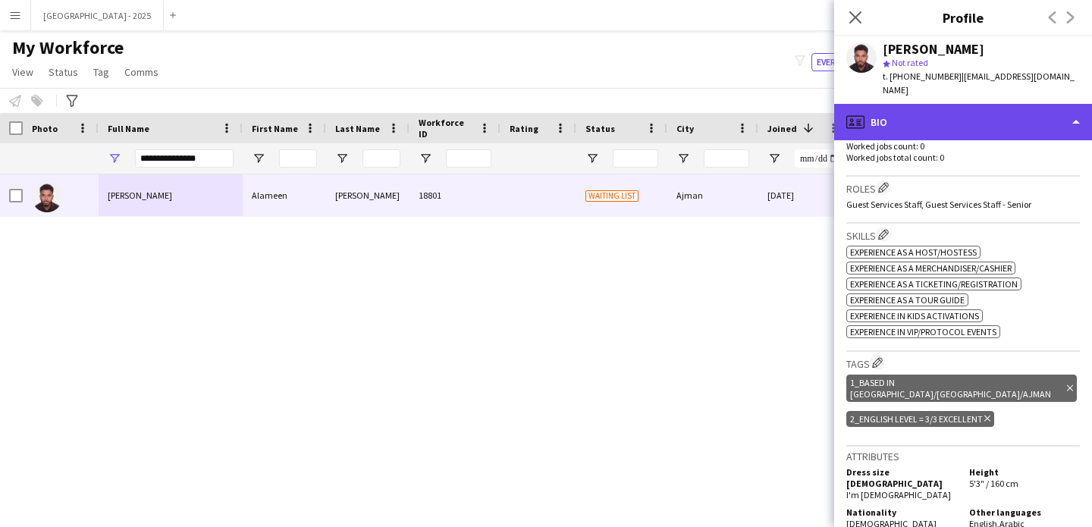
click at [963, 115] on div "profile Bio" at bounding box center [964, 122] width 258 height 36
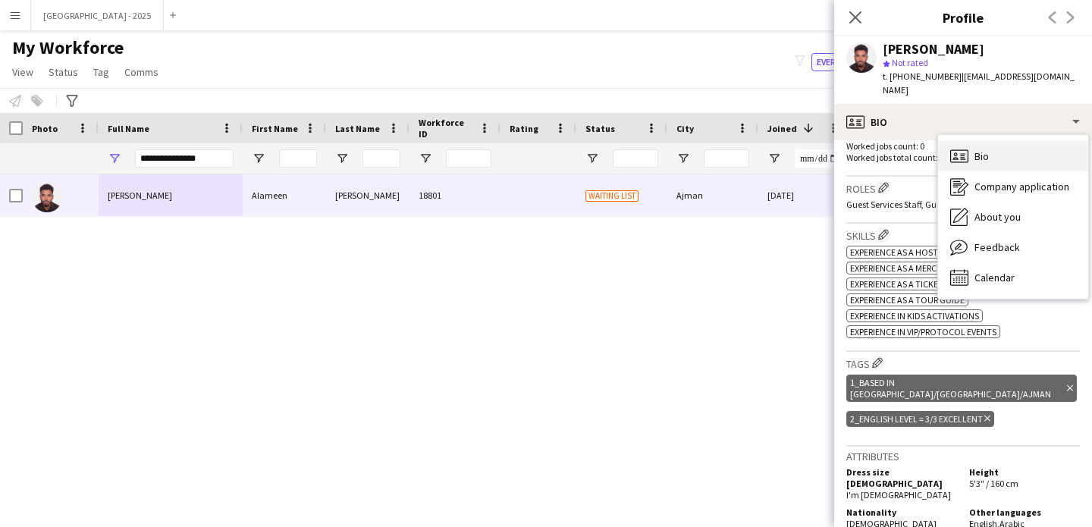
click at [992, 143] on div "Bio Bio" at bounding box center [1013, 156] width 150 height 30
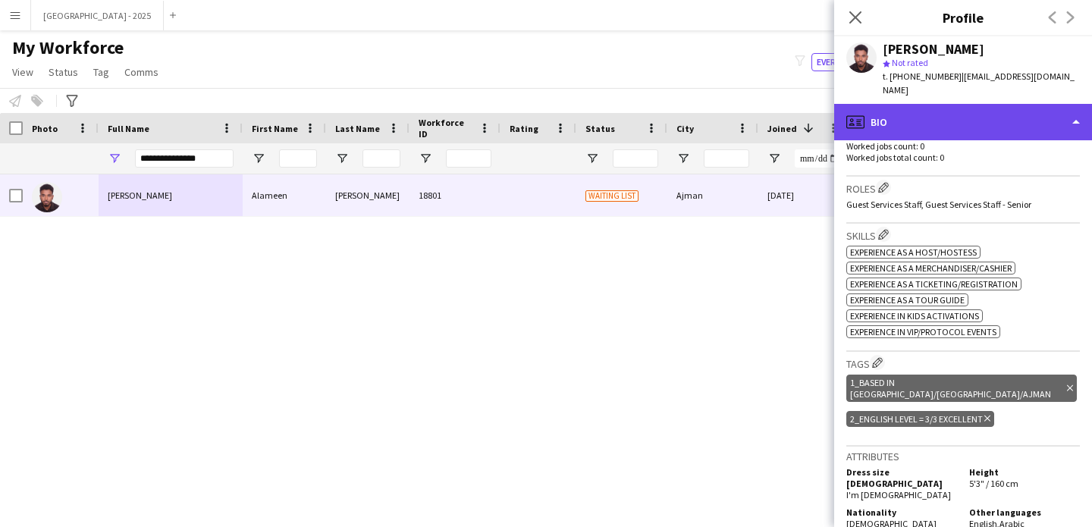
click at [890, 113] on div "profile Bio" at bounding box center [964, 122] width 258 height 36
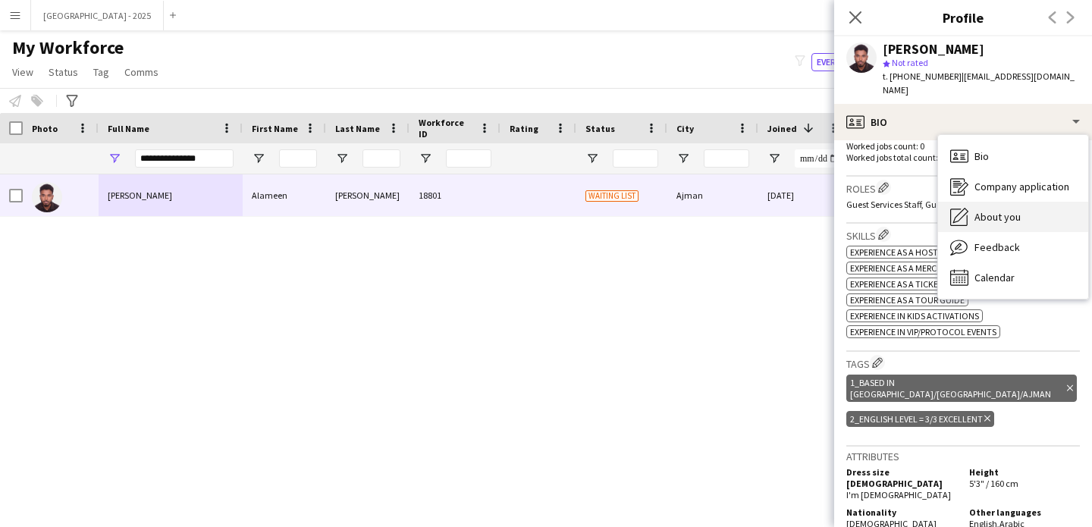
click at [965, 202] on div "About you About you" at bounding box center [1013, 217] width 150 height 30
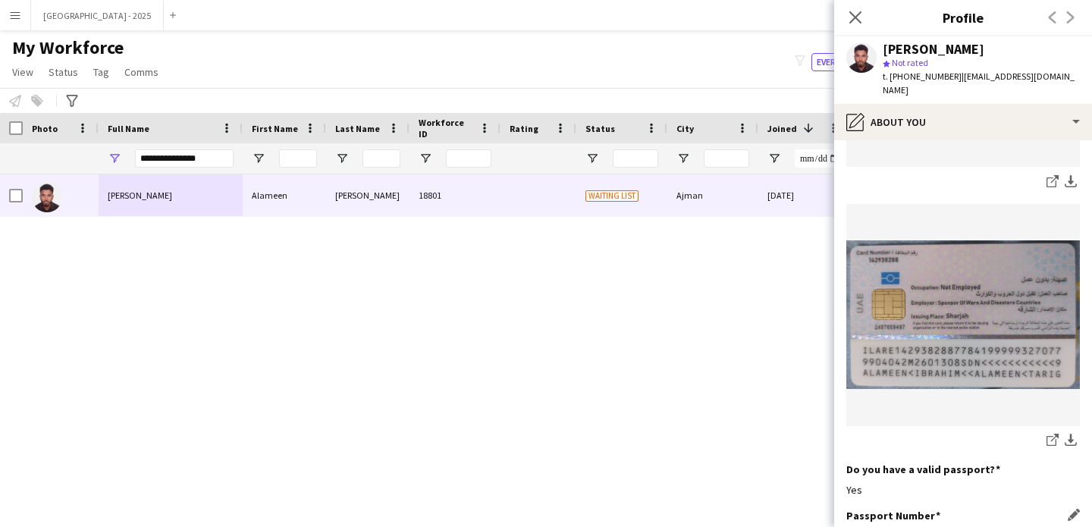
scroll to position [1231, 0]
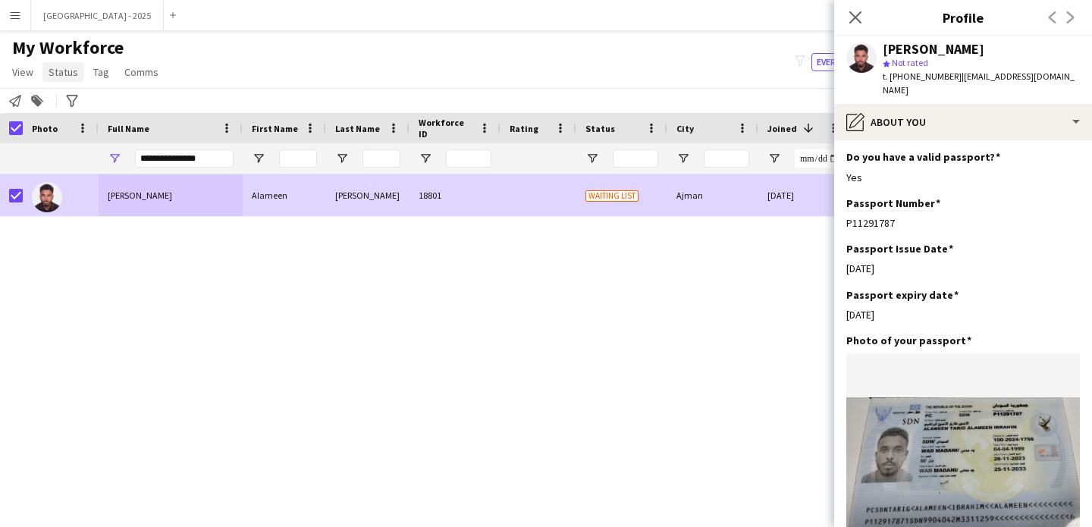
click at [46, 74] on link "Status" at bounding box center [63, 72] width 42 height 20
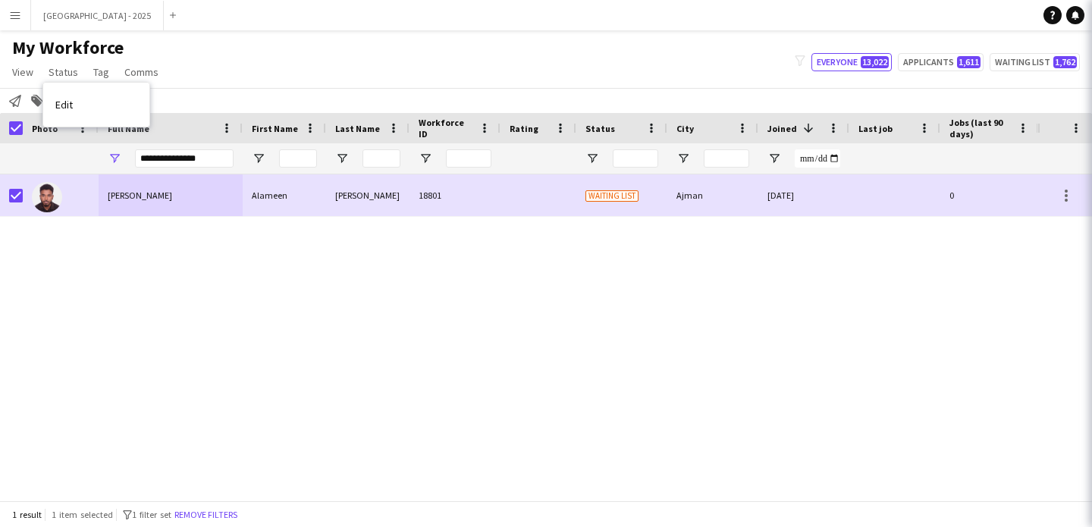
drag, startPoint x: 74, startPoint y: 101, endPoint x: 80, endPoint y: 107, distance: 9.1
click at [74, 101] on link "Edit" at bounding box center [96, 105] width 106 height 32
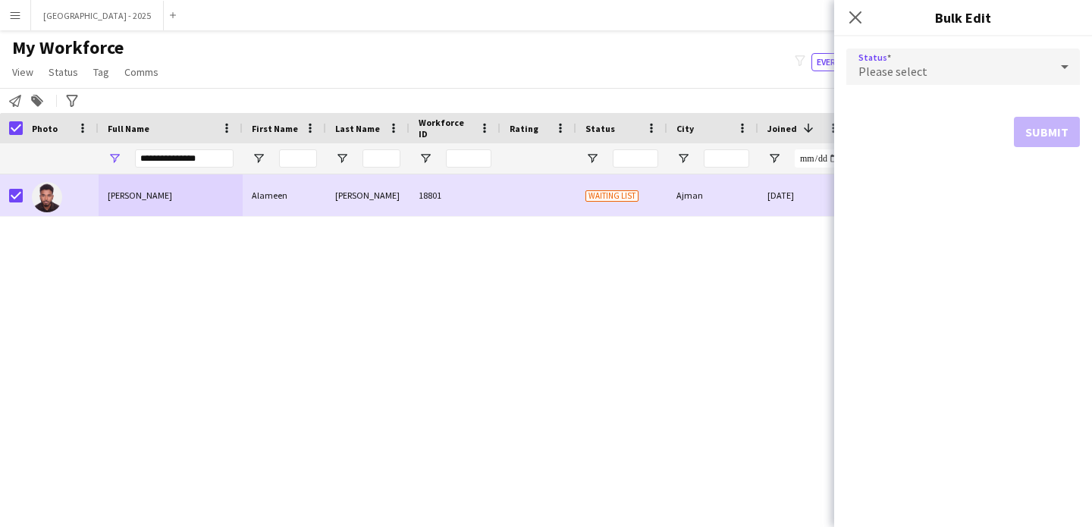
click at [897, 74] on span "Please select" at bounding box center [893, 71] width 69 height 15
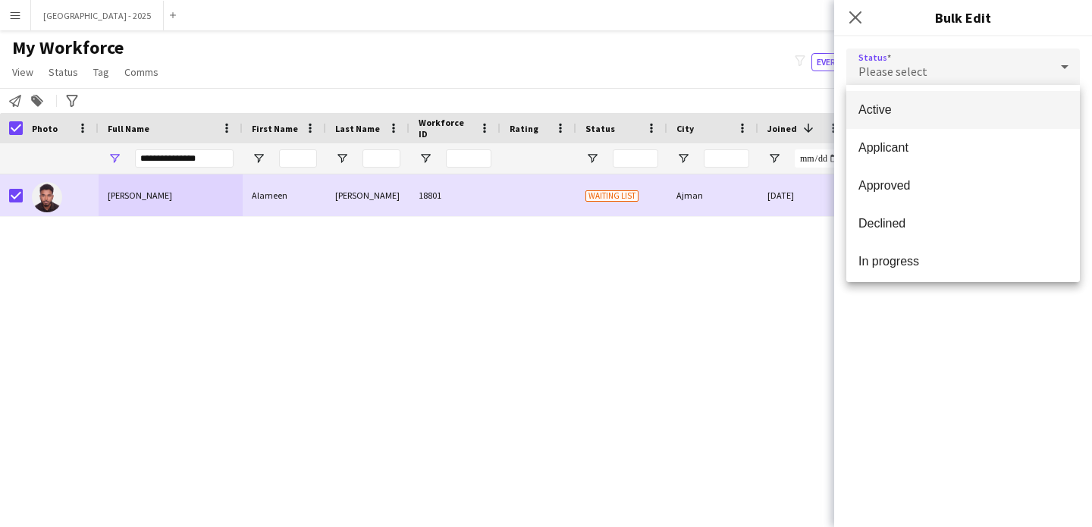
click at [903, 94] on mat-option "Active" at bounding box center [964, 110] width 234 height 38
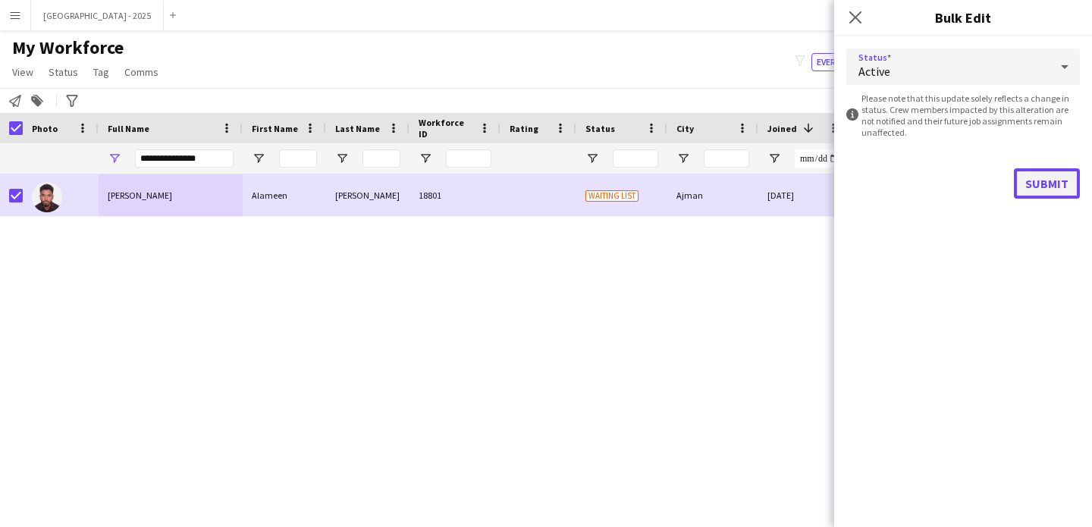
click at [1016, 187] on button "Submit" at bounding box center [1047, 183] width 66 height 30
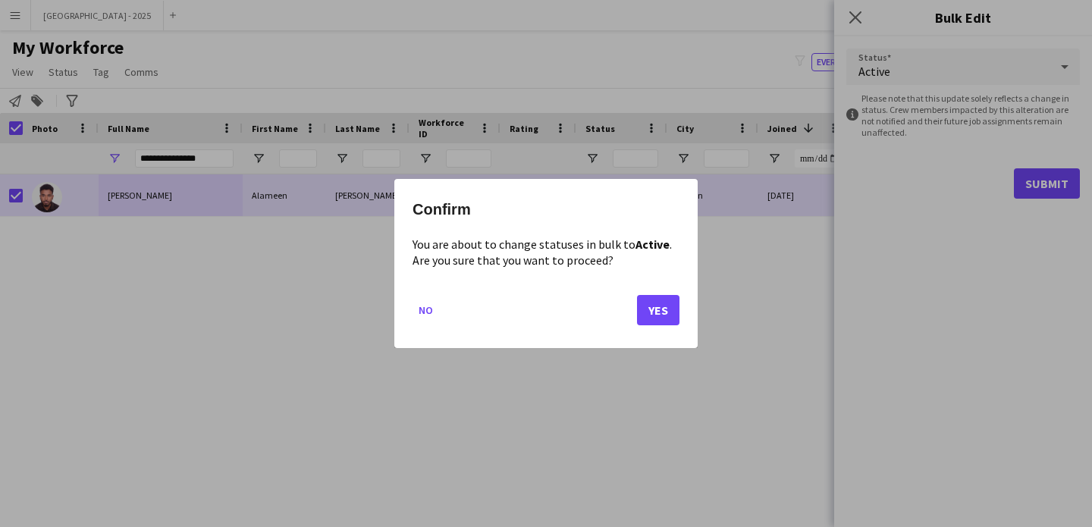
click at [652, 289] on mat-dialog-actions "No Yes" at bounding box center [546, 316] width 267 height 64
click at [645, 311] on button "Yes" at bounding box center [658, 310] width 42 height 30
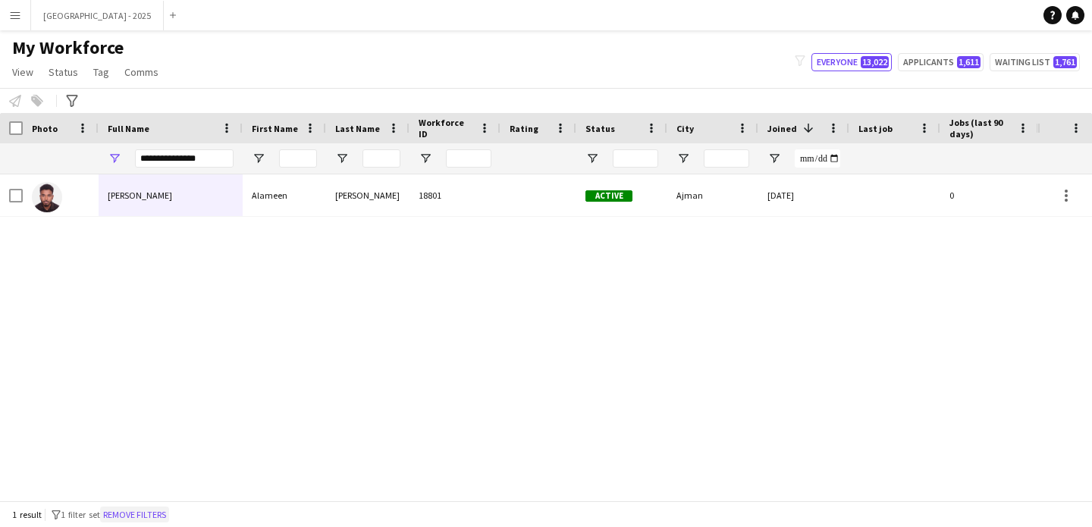
click at [163, 510] on button "Remove filters" at bounding box center [134, 515] width 69 height 17
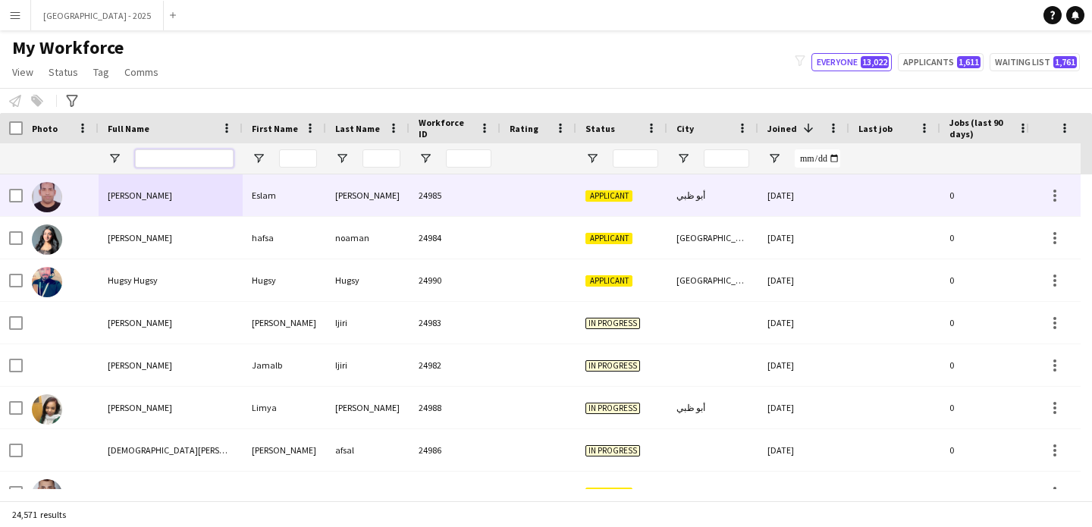
click at [203, 165] on input "Full Name Filter Input" at bounding box center [184, 158] width 99 height 18
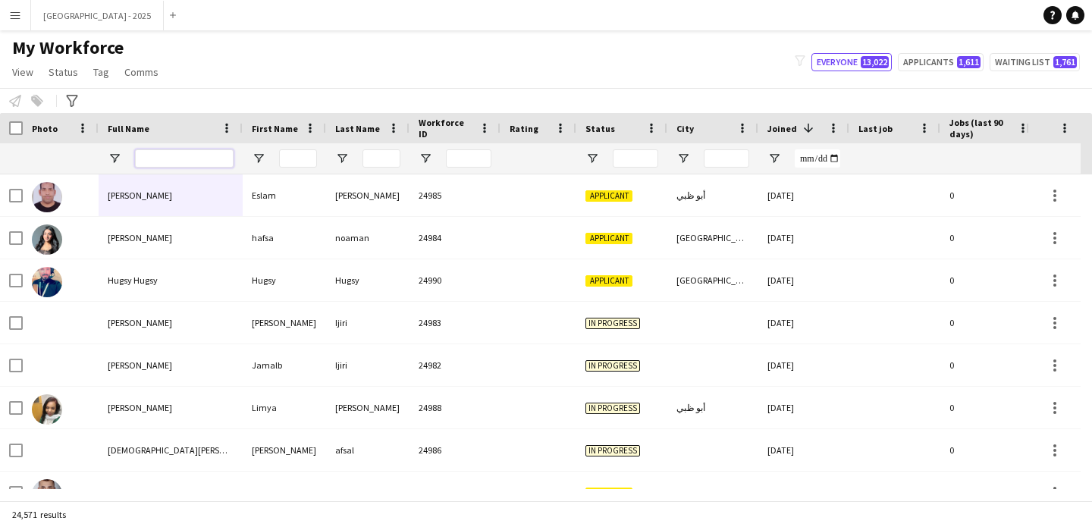
paste input "**********"
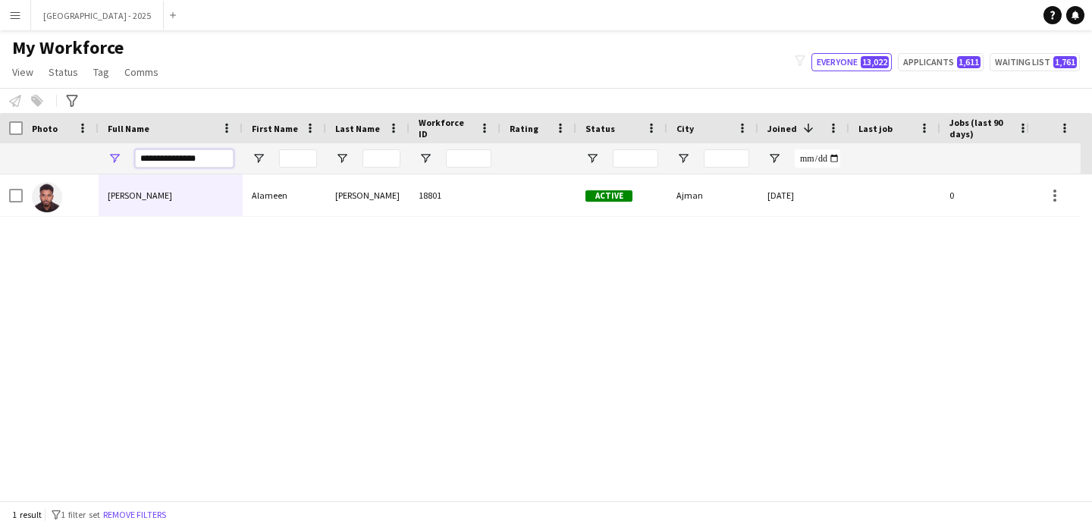
type input "**********"
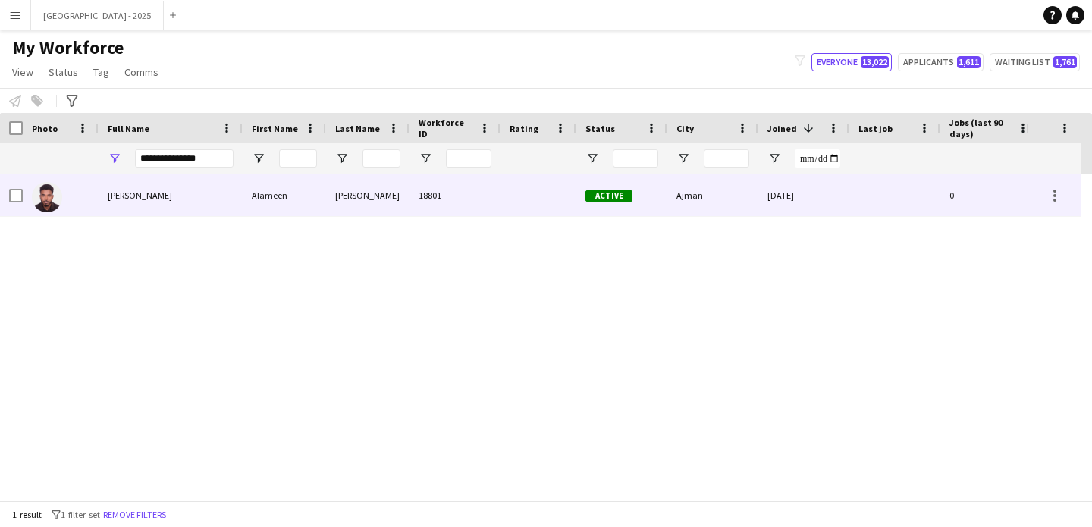
click at [218, 200] on div "[PERSON_NAME]" at bounding box center [171, 195] width 144 height 42
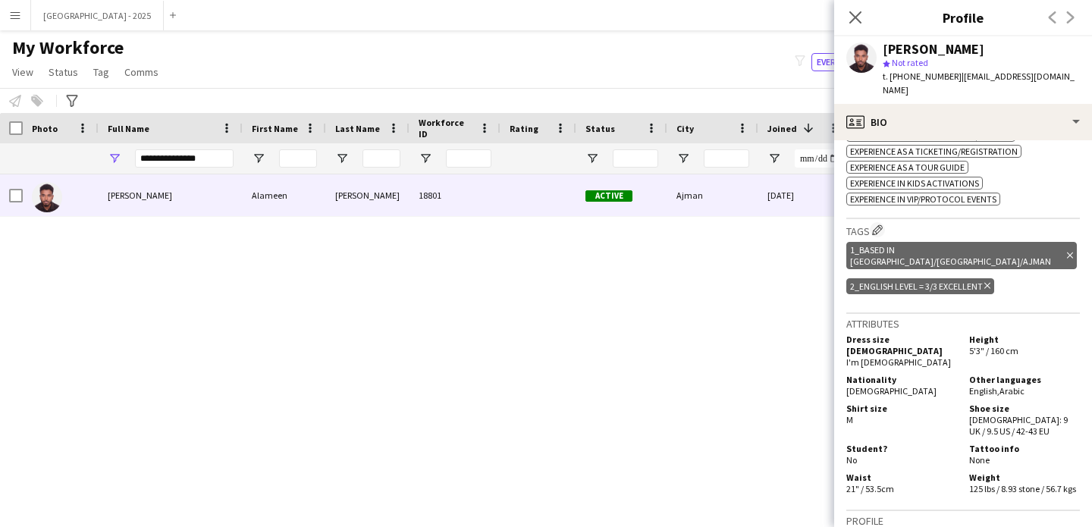
scroll to position [575, 0]
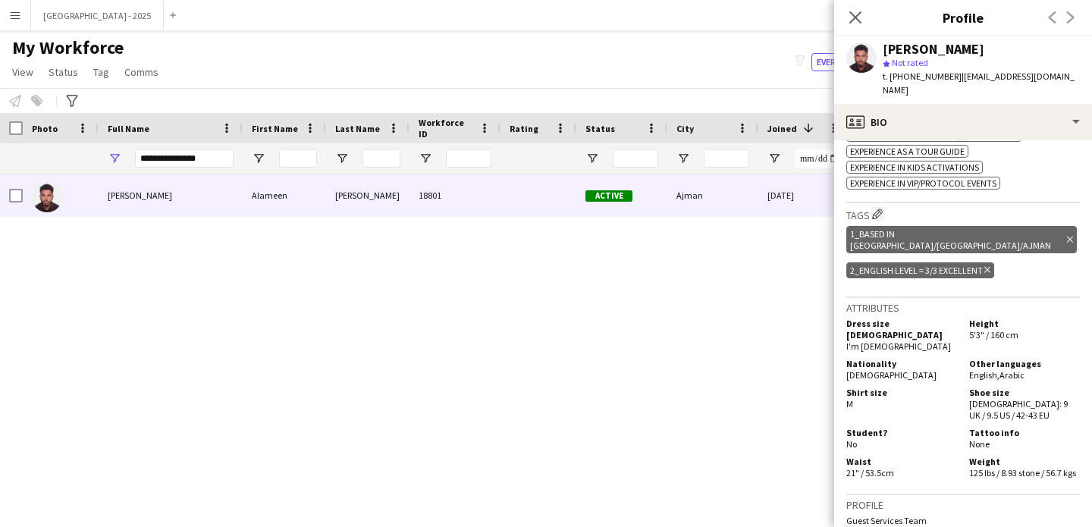
click at [986, 267] on icon at bounding box center [988, 270] width 6 height 6
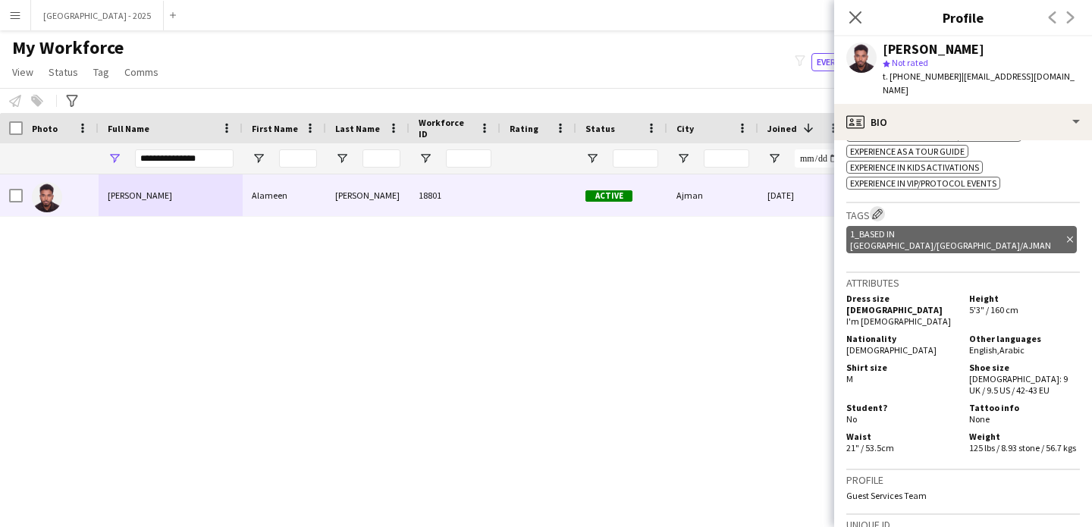
click at [875, 209] on app-icon "Edit crew company tags" at bounding box center [877, 214] width 11 height 11
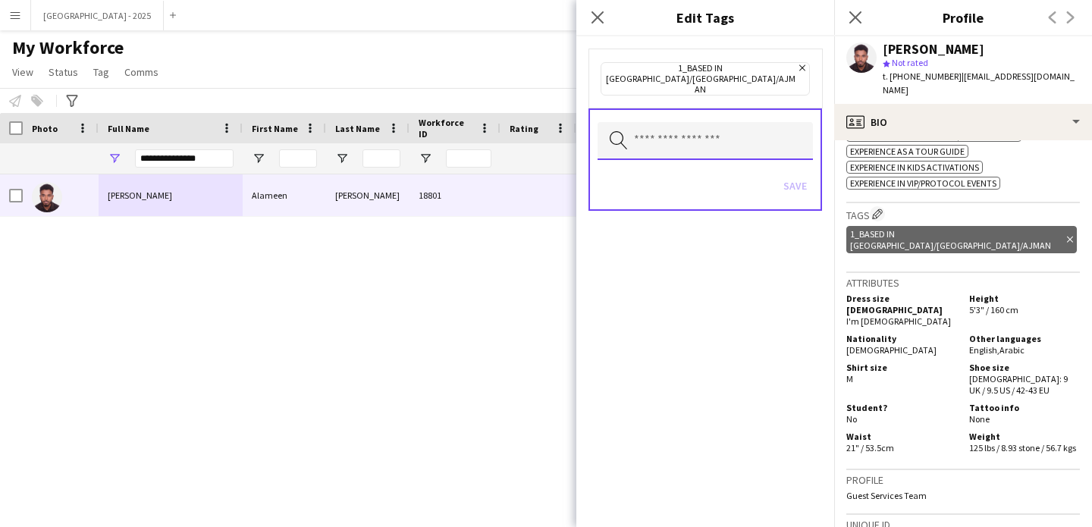
click at [689, 122] on input "text" at bounding box center [705, 141] width 215 height 38
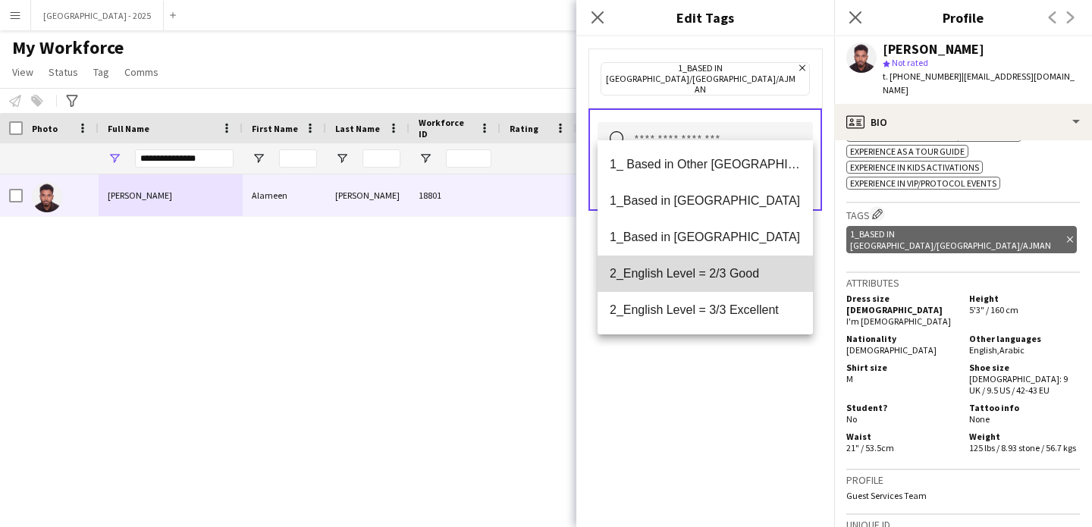
click at [717, 272] on span "2_English Level = 2/3 Good" at bounding box center [705, 273] width 191 height 14
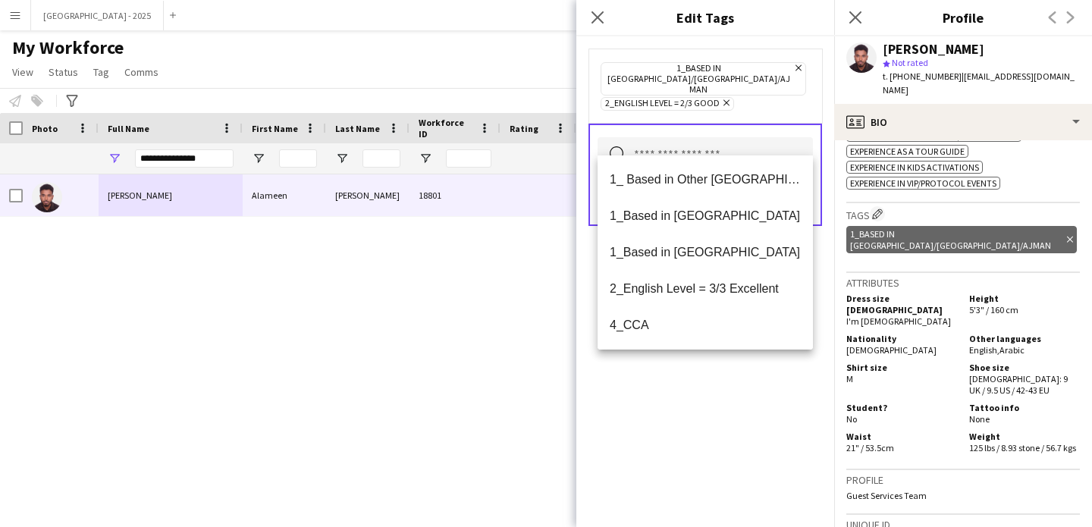
click at [715, 404] on div "1_Based in [GEOGRAPHIC_DATA]/[GEOGRAPHIC_DATA]/Ajman Remove 2_English Level = 2…" at bounding box center [706, 281] width 258 height 491
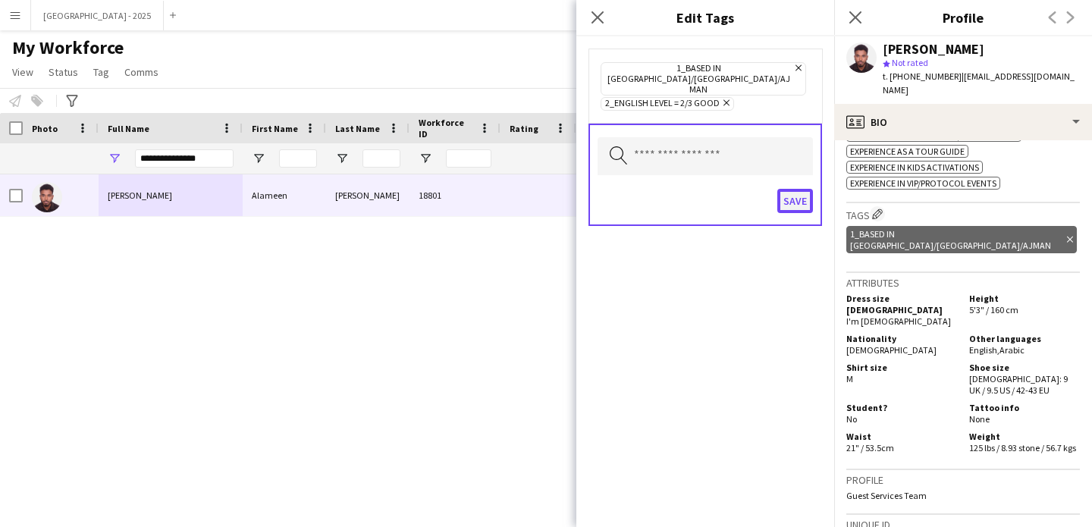
click at [789, 189] on button "Save" at bounding box center [796, 201] width 36 height 24
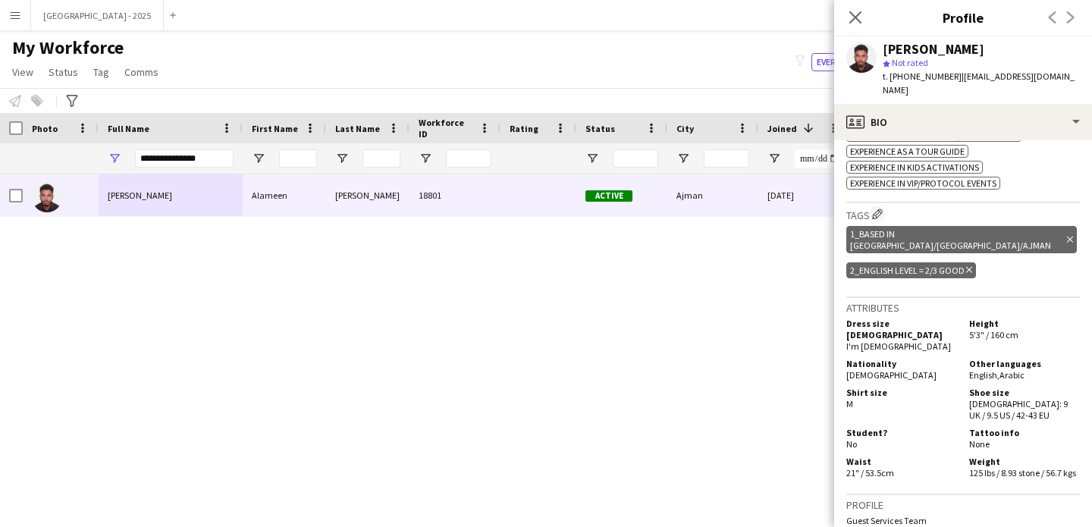
click at [858, 5] on div "Close pop-in" at bounding box center [856, 17] width 42 height 35
click at [855, 11] on icon "Close pop-in" at bounding box center [855, 17] width 14 height 14
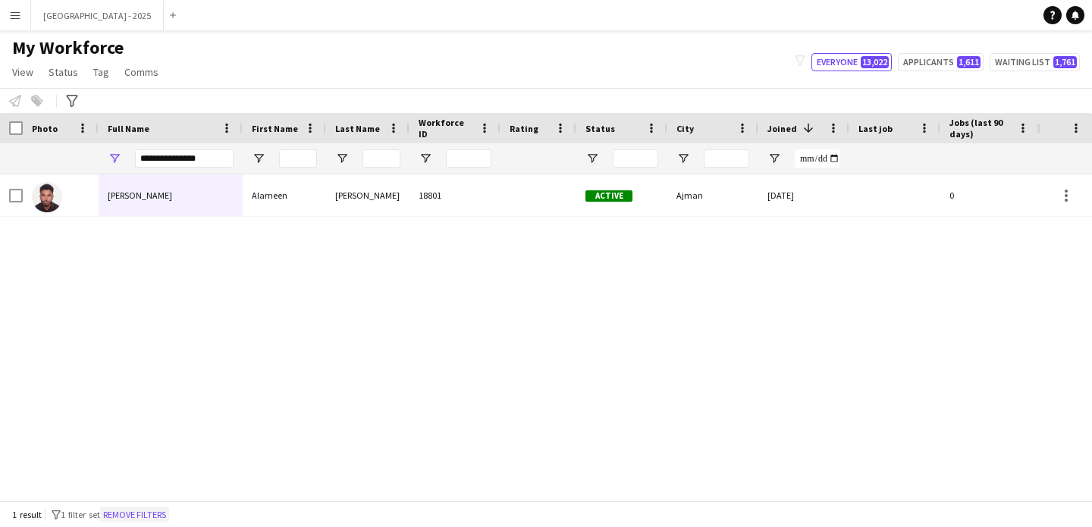
click at [166, 511] on button "Remove filters" at bounding box center [134, 515] width 69 height 17
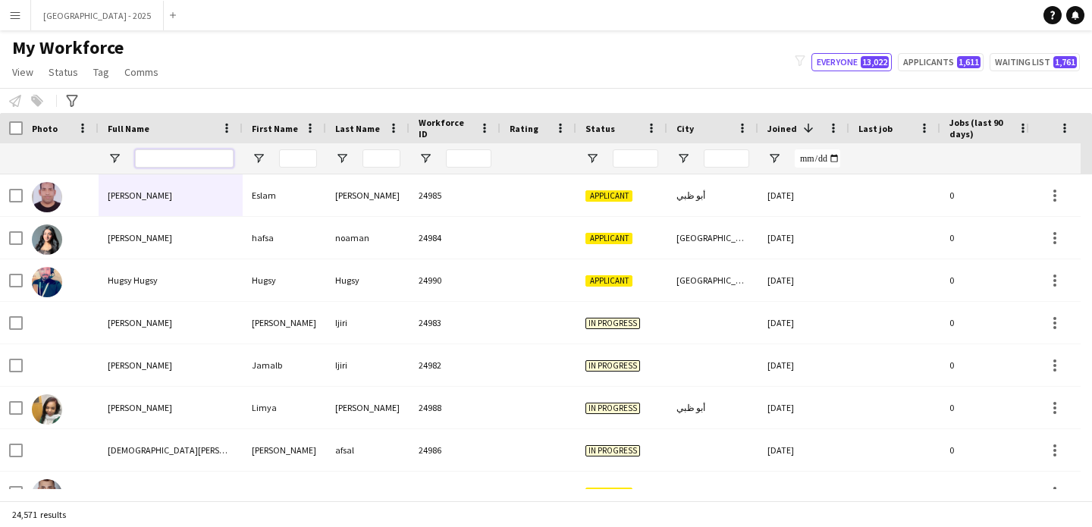
click at [168, 149] on input "Full Name Filter Input" at bounding box center [184, 158] width 99 height 18
paste input "**********"
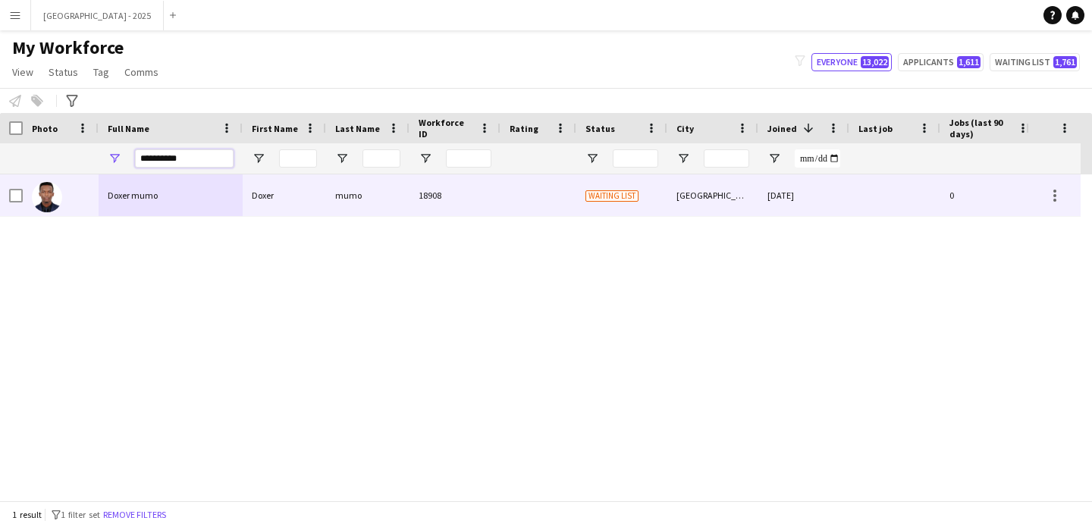
type input "**********"
click at [218, 206] on div "Doxer mumo" at bounding box center [171, 195] width 144 height 42
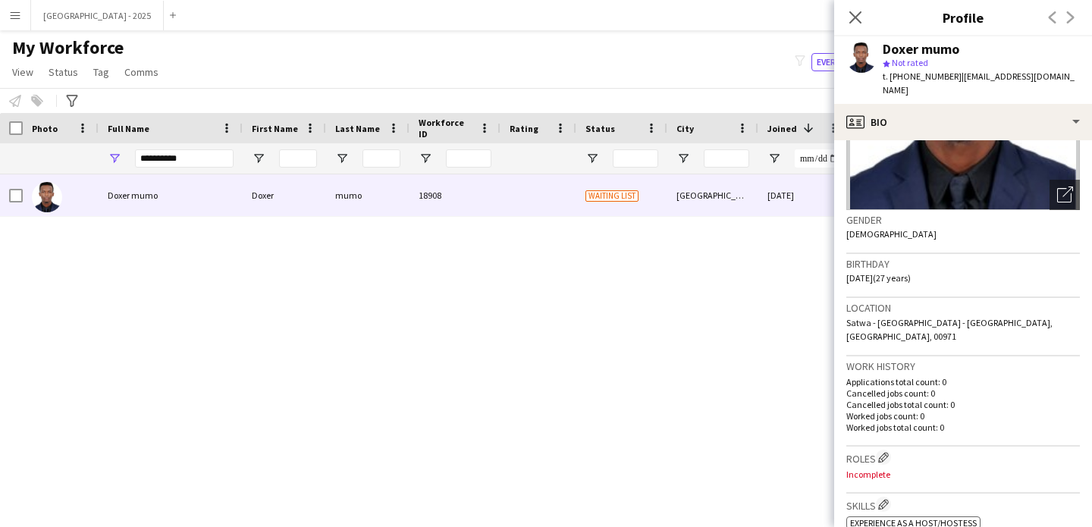
scroll to position [231, 0]
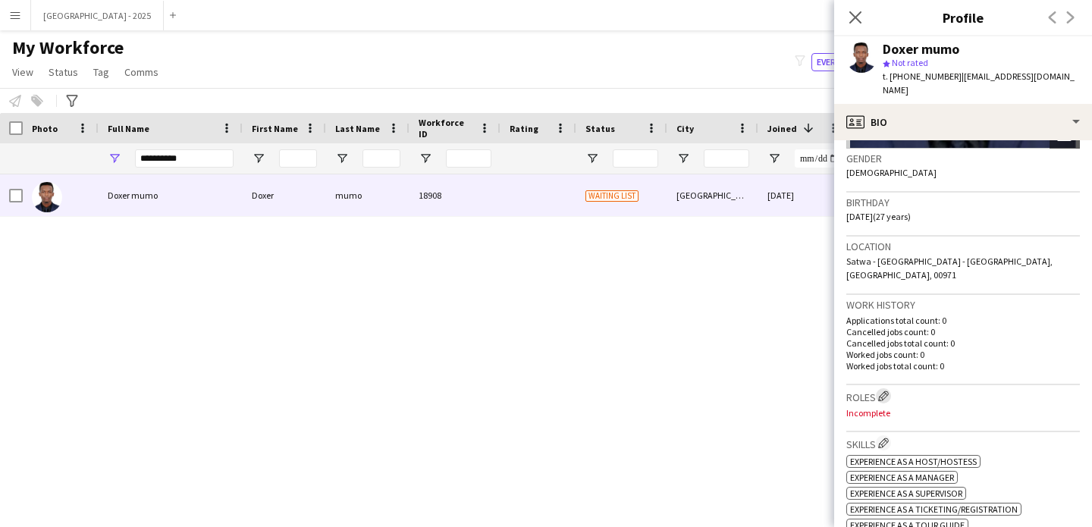
click at [880, 391] on app-icon "Edit crew company roles" at bounding box center [884, 396] width 11 height 11
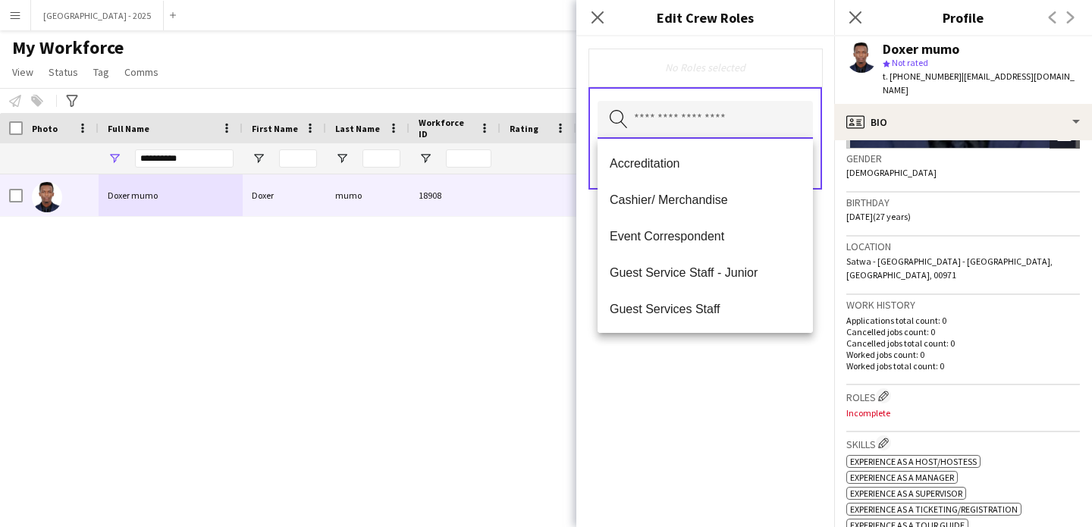
click at [732, 121] on input "text" at bounding box center [705, 120] width 215 height 38
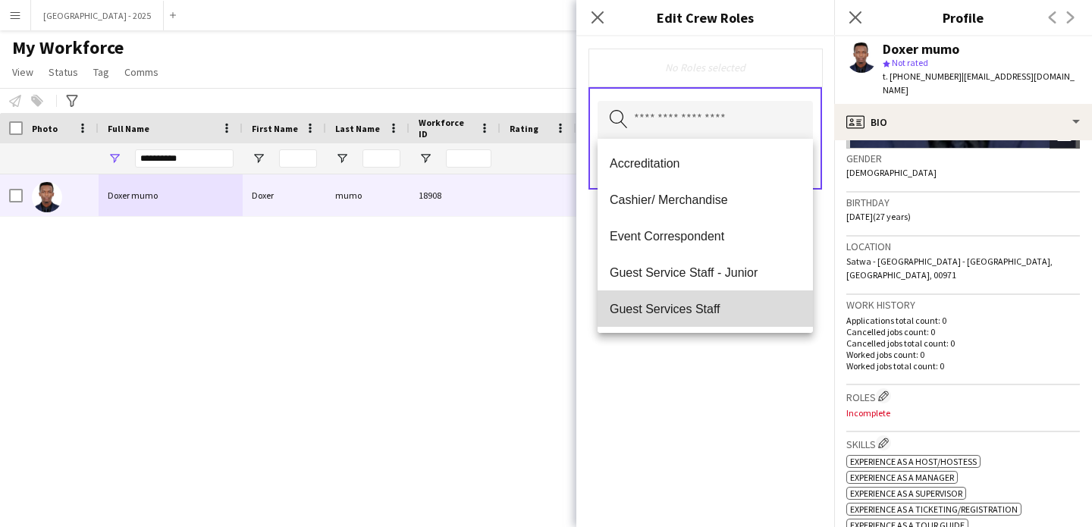
click at [729, 298] on mat-option "Guest Services Staff" at bounding box center [705, 309] width 215 height 36
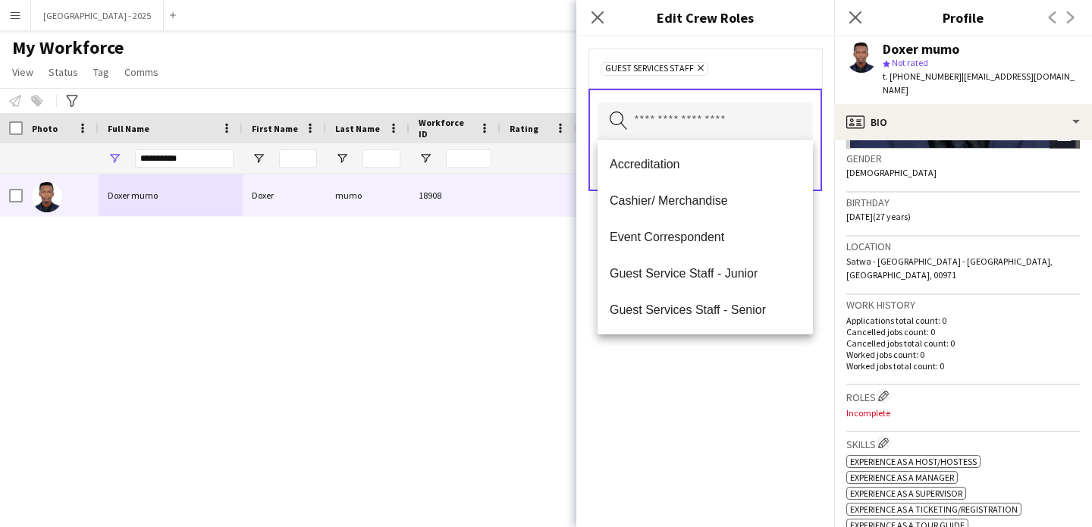
click at [742, 385] on div "Guest Services Staff Remove Search by role type Save" at bounding box center [706, 281] width 258 height 491
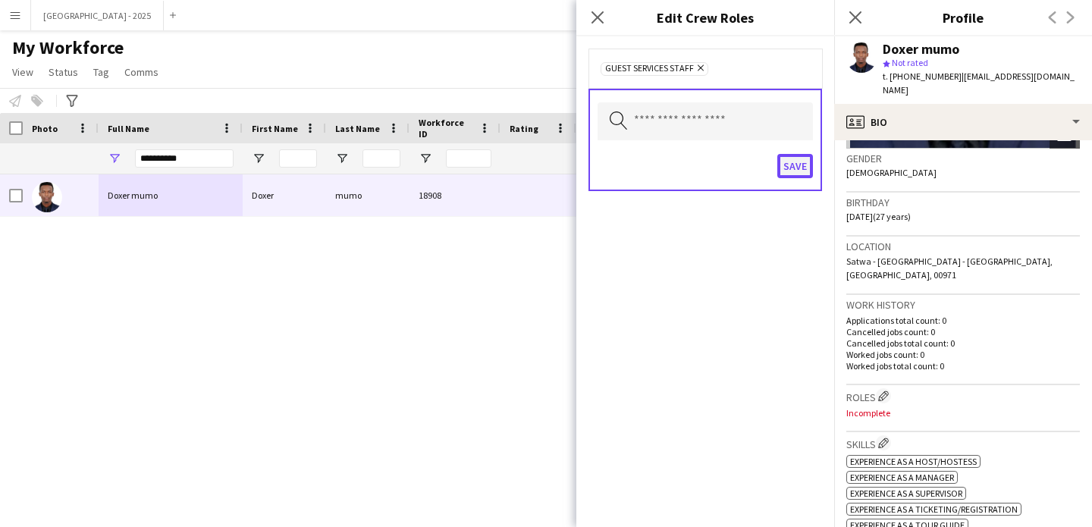
click at [794, 177] on button "Save" at bounding box center [796, 166] width 36 height 24
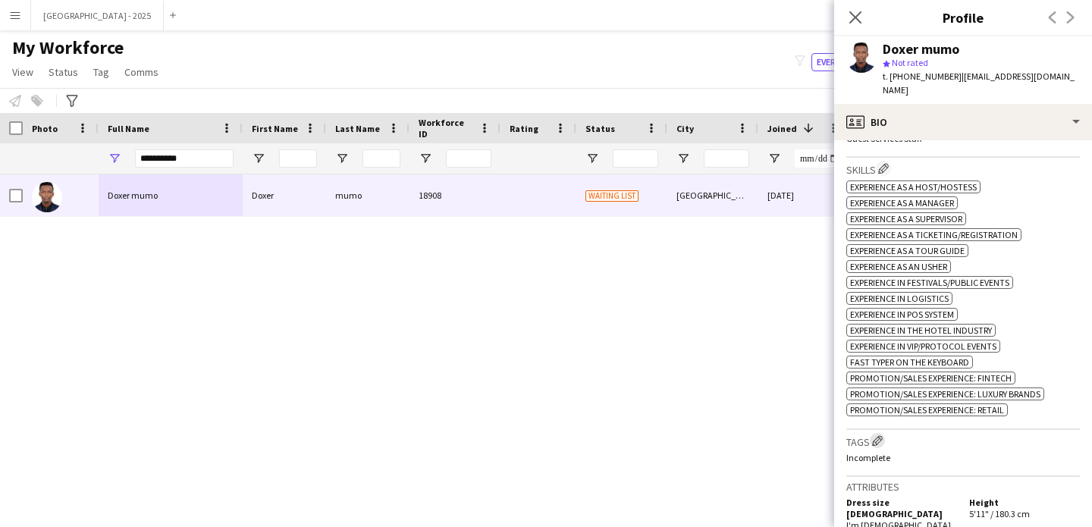
scroll to position [514, 0]
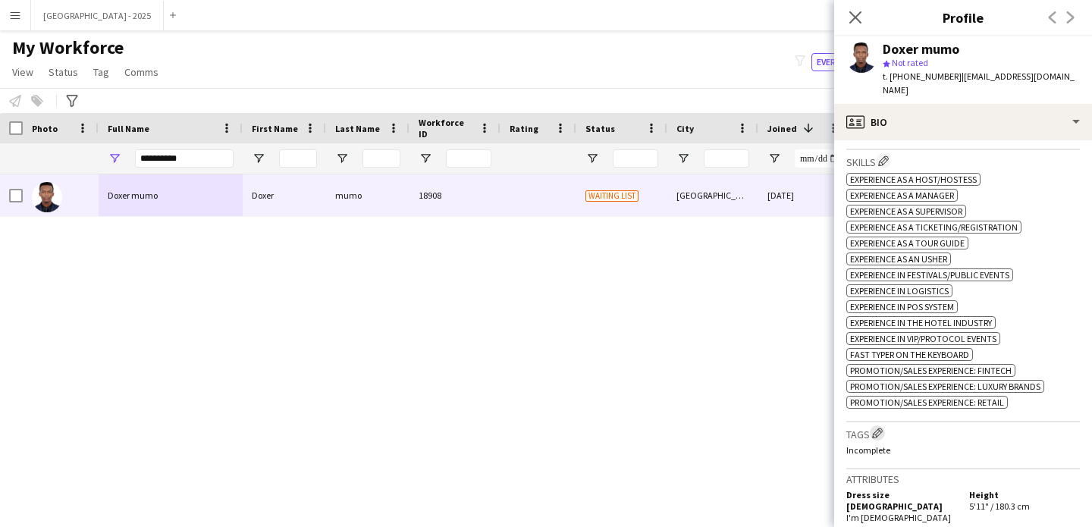
click at [876, 428] on app-icon "Edit crew company tags" at bounding box center [877, 433] width 11 height 11
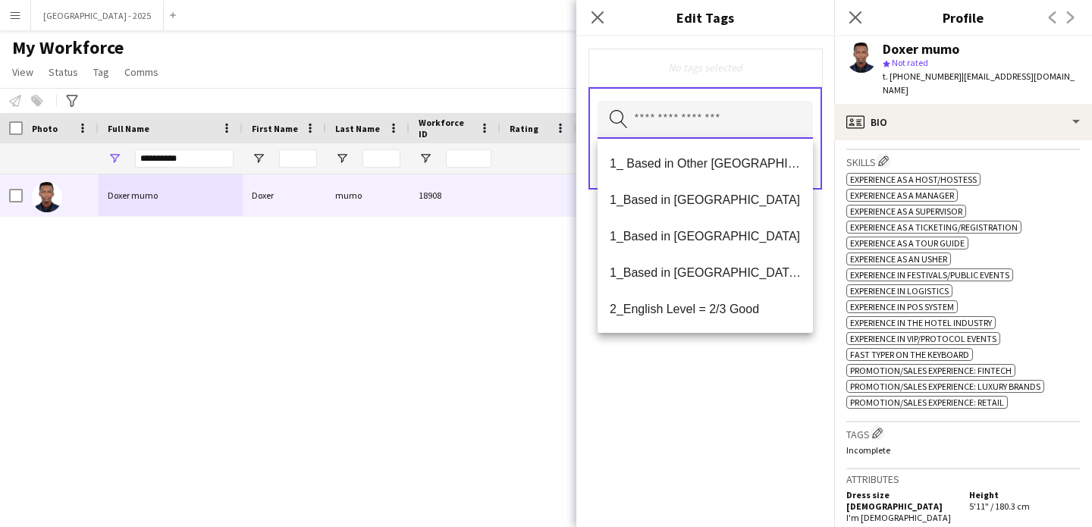
click at [743, 126] on input "text" at bounding box center [705, 120] width 215 height 38
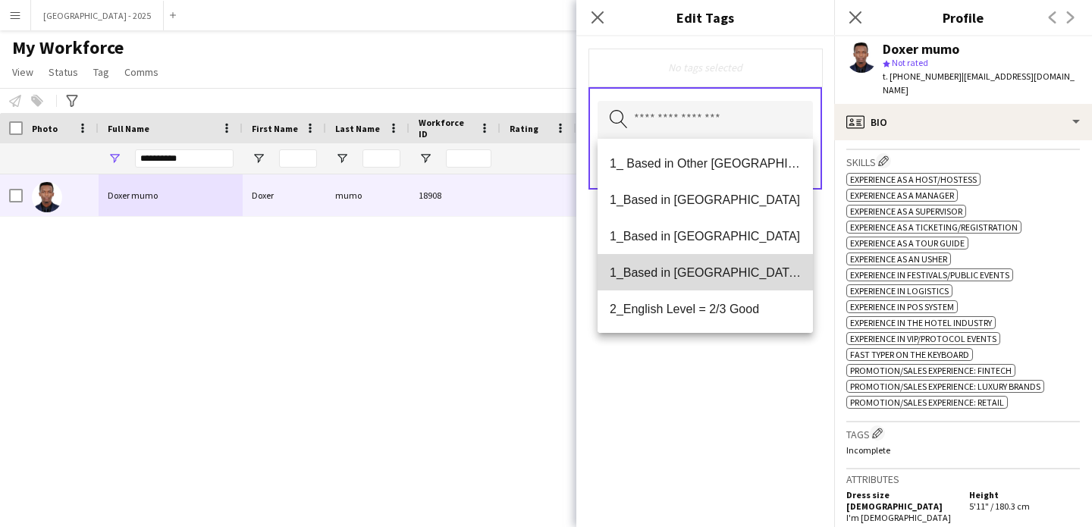
click at [746, 280] on mat-option "1_Based in [GEOGRAPHIC_DATA]/[GEOGRAPHIC_DATA]/Ajman" at bounding box center [705, 272] width 215 height 36
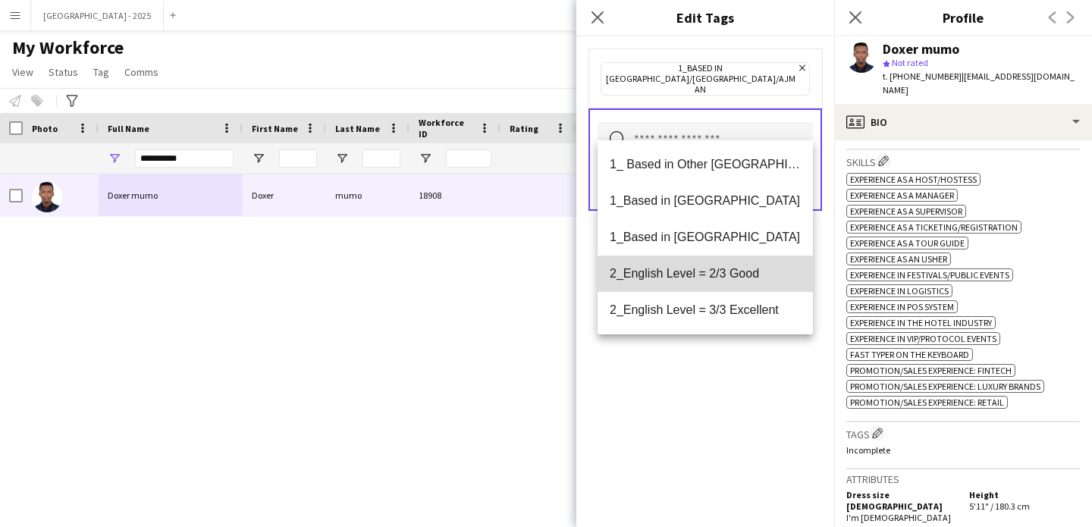
click at [744, 274] on span "2_English Level = 2/3 Good" at bounding box center [705, 273] width 191 height 14
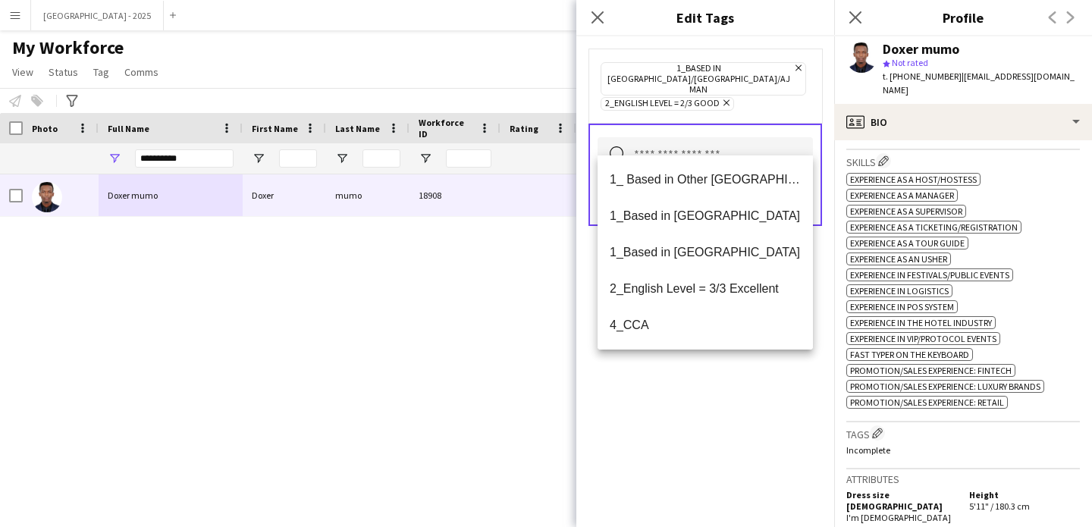
click at [743, 390] on div "1_Based in [GEOGRAPHIC_DATA]/[GEOGRAPHIC_DATA]/Ajman Remove 2_English Level = 2…" at bounding box center [706, 281] width 258 height 491
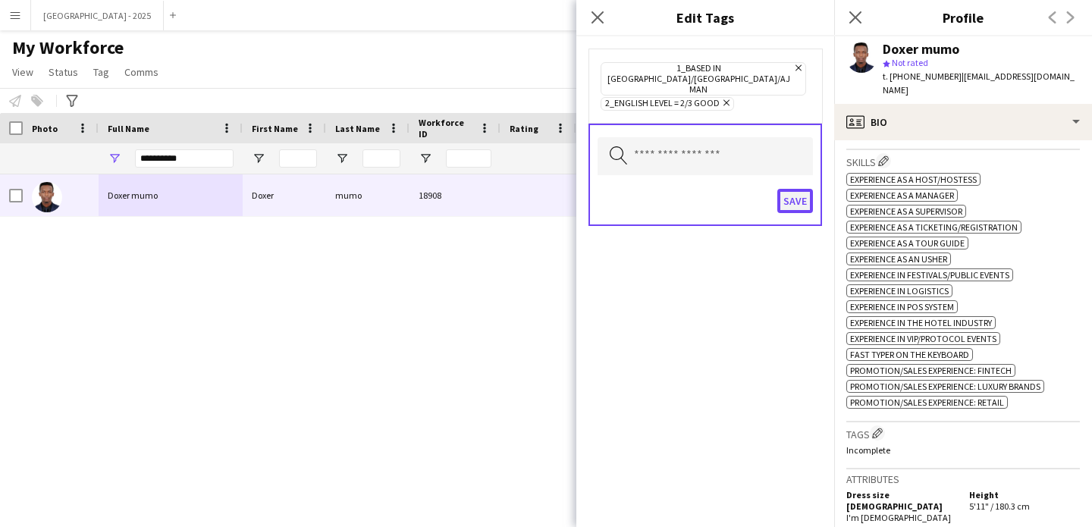
click at [785, 189] on button "Save" at bounding box center [796, 201] width 36 height 24
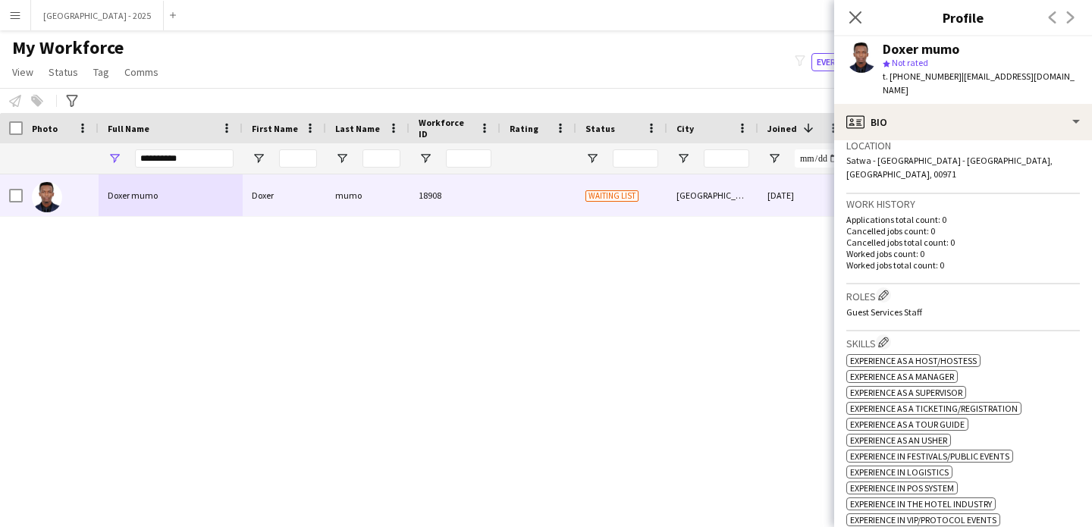
scroll to position [267, 0]
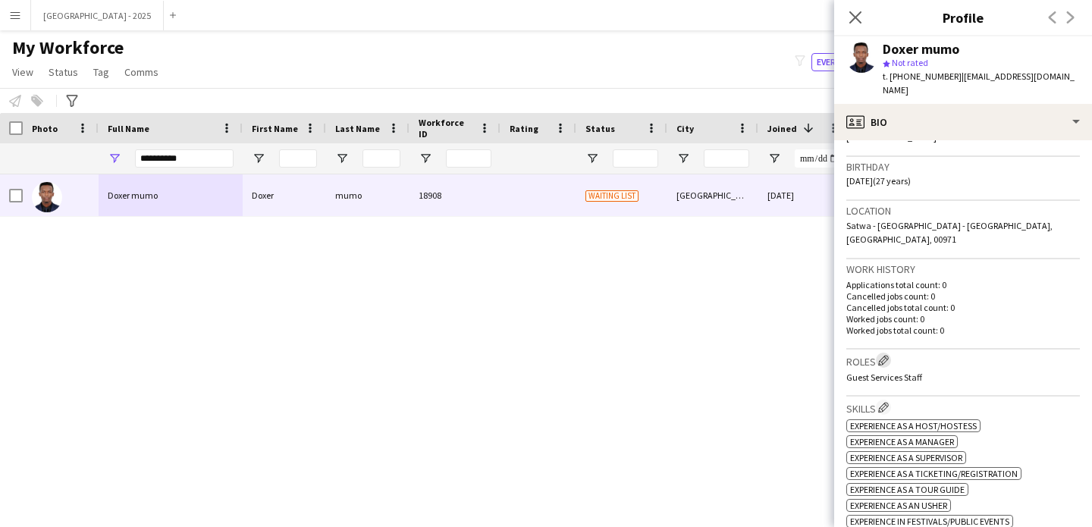
click at [885, 355] on app-icon "Edit crew company roles" at bounding box center [884, 360] width 11 height 11
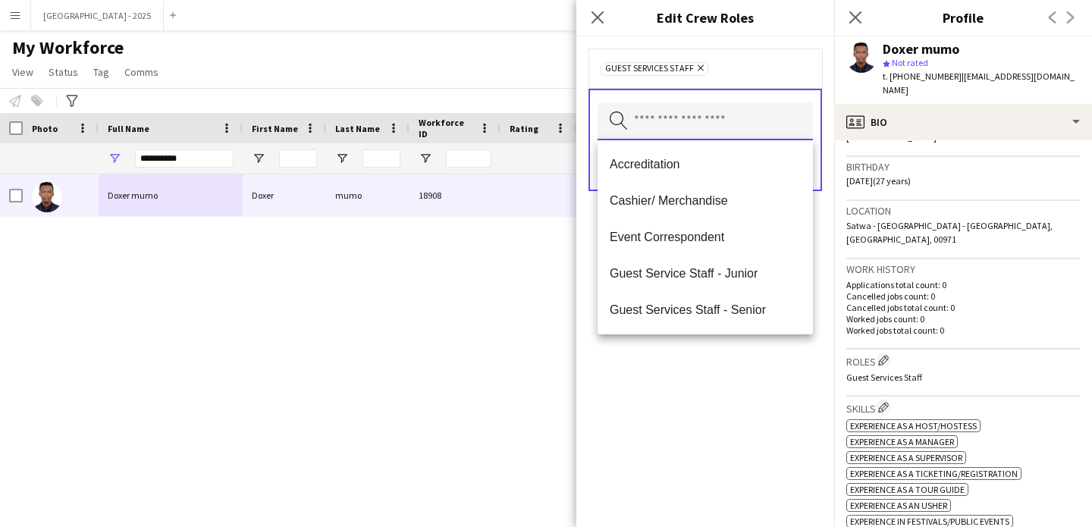
click at [728, 103] on input "text" at bounding box center [705, 121] width 215 height 38
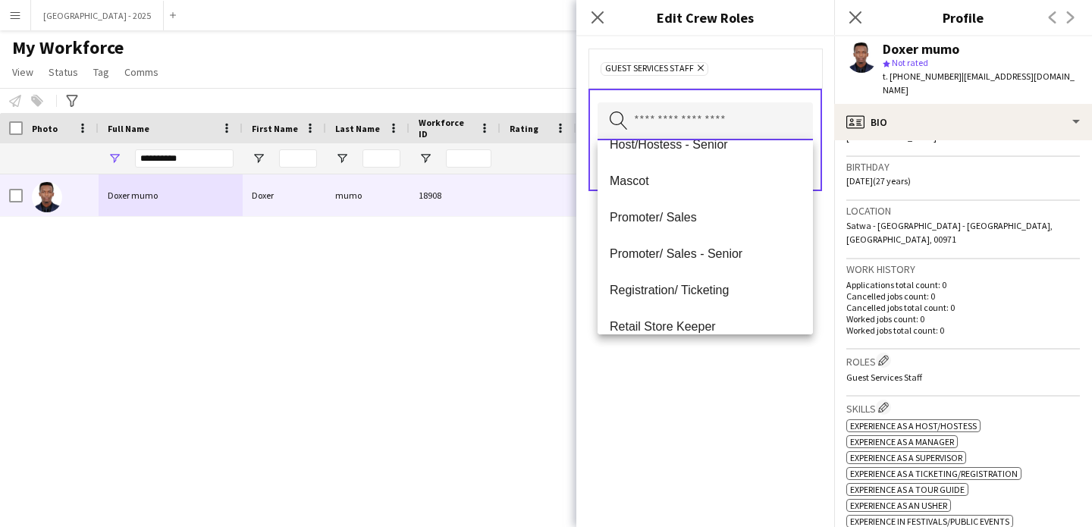
scroll to position [256, 0]
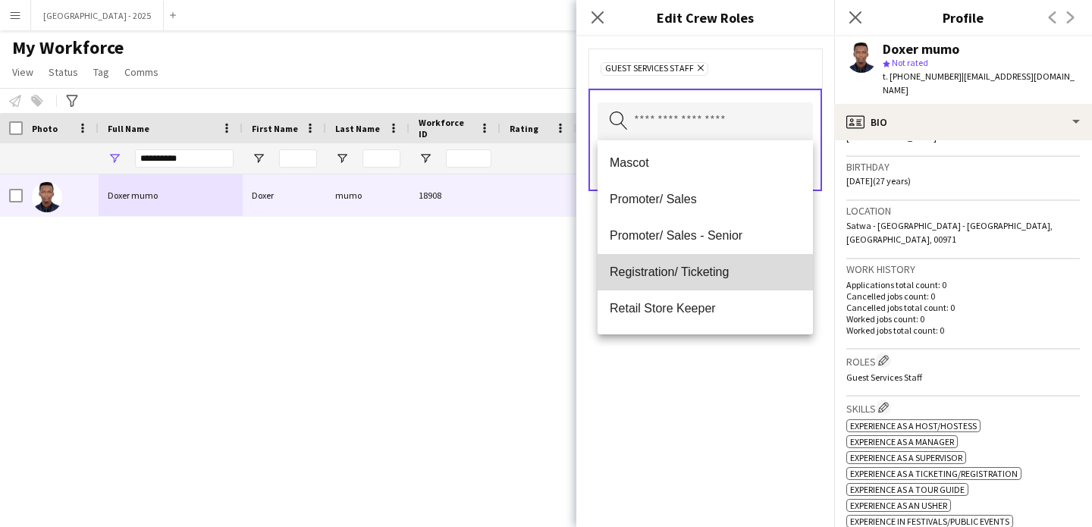
click at [709, 272] on span "Registration/ Ticketing" at bounding box center [705, 272] width 191 height 14
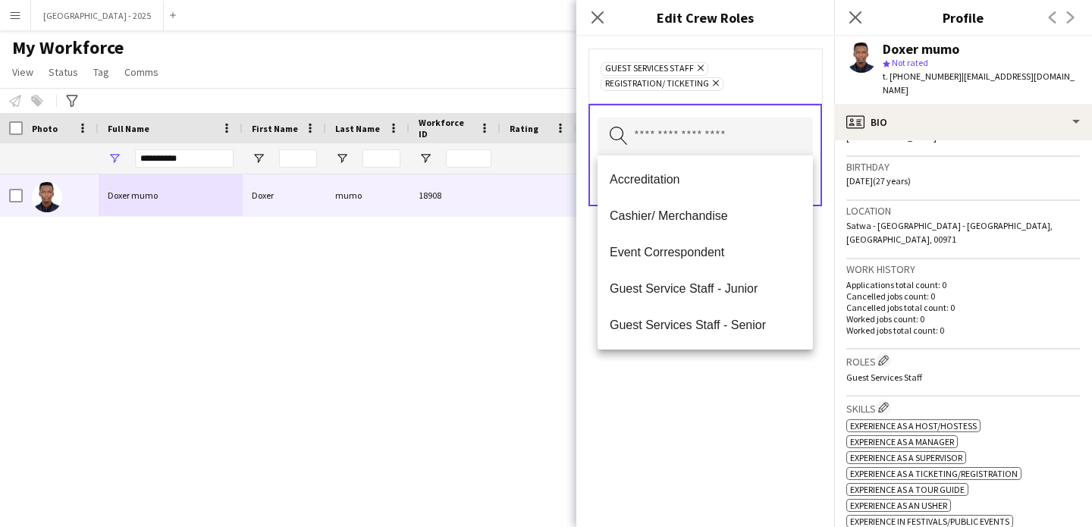
click at [740, 385] on div "Guest Services Staff Remove Registration/ Ticketing Remove Search by role type …" at bounding box center [706, 281] width 258 height 491
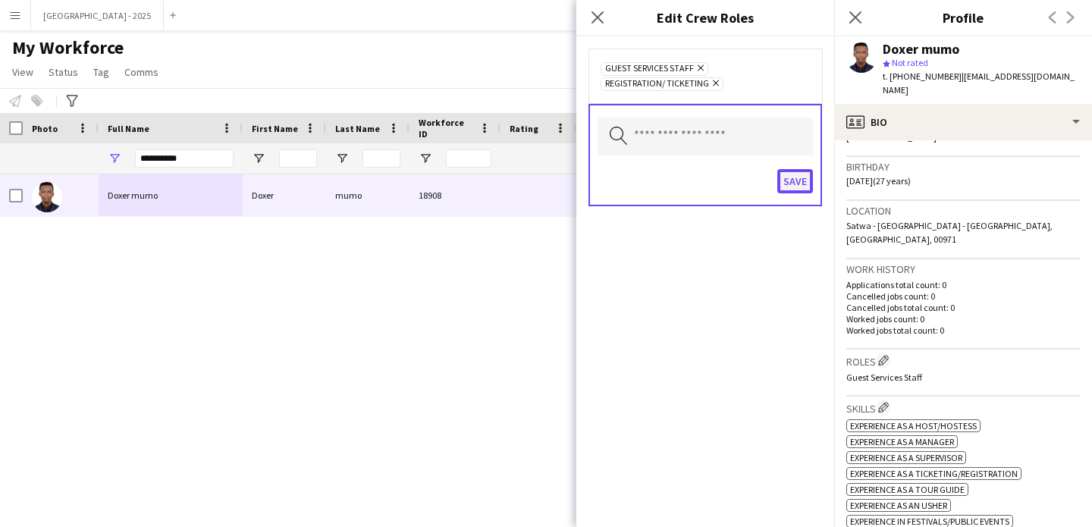
click at [799, 188] on button "Save" at bounding box center [796, 181] width 36 height 24
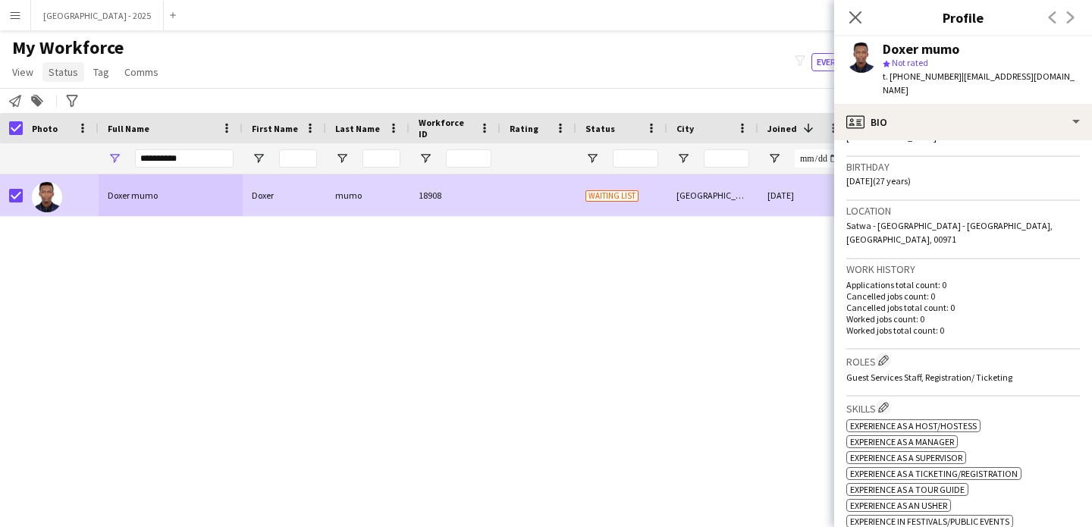
click at [80, 75] on link "Status" at bounding box center [63, 72] width 42 height 20
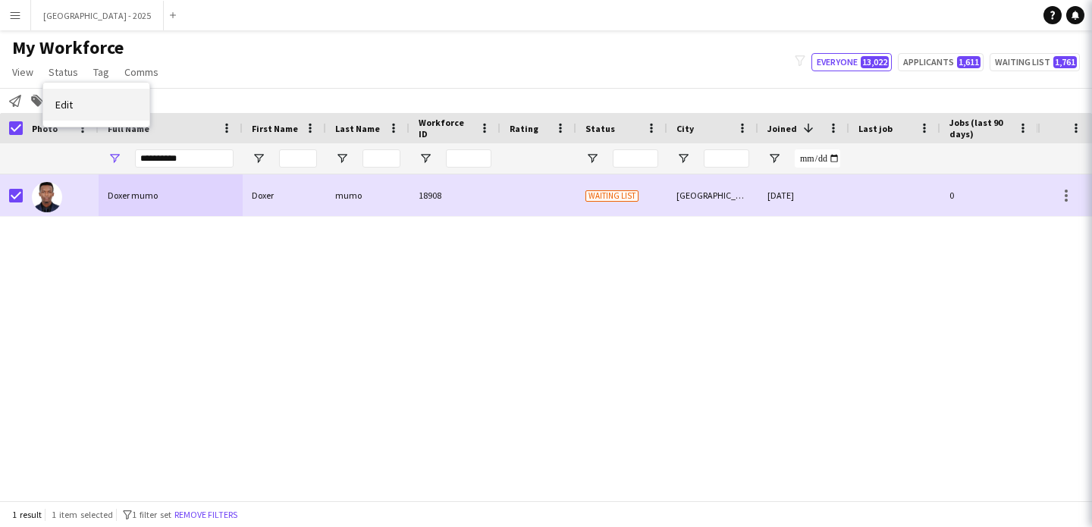
click at [97, 101] on link "Edit" at bounding box center [96, 105] width 106 height 32
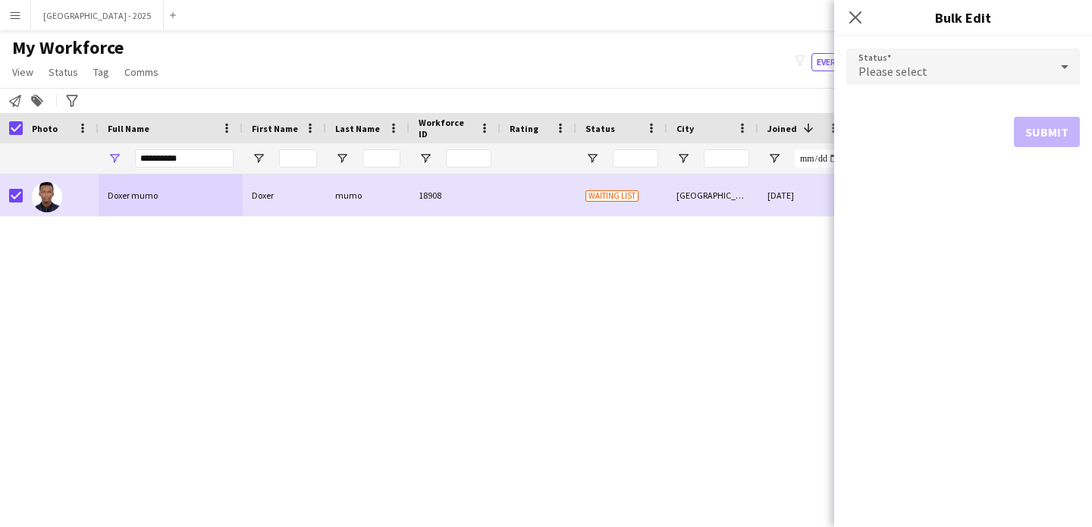
click at [927, 80] on div "Please select" at bounding box center [948, 67] width 203 height 36
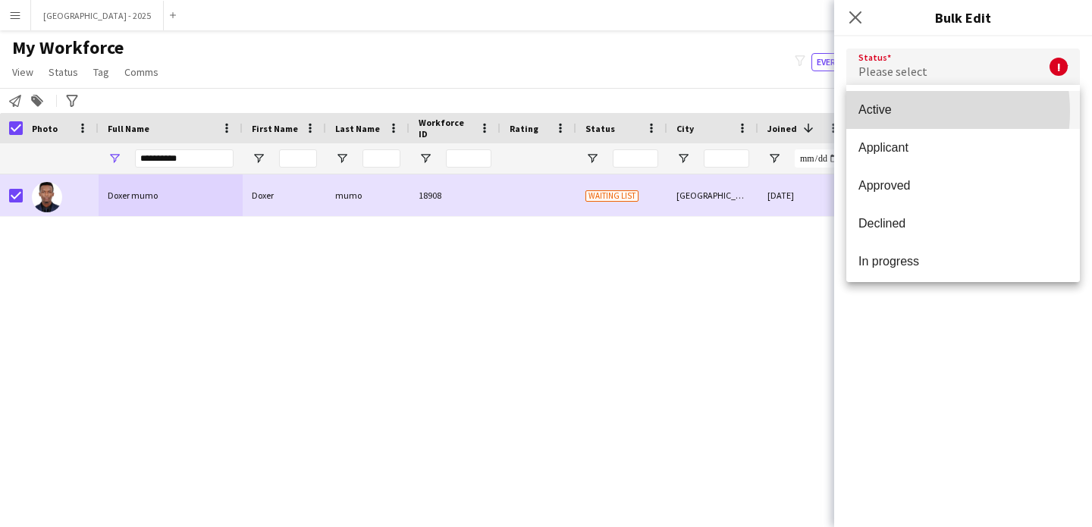
click at [905, 112] on span "Active" at bounding box center [963, 109] width 209 height 14
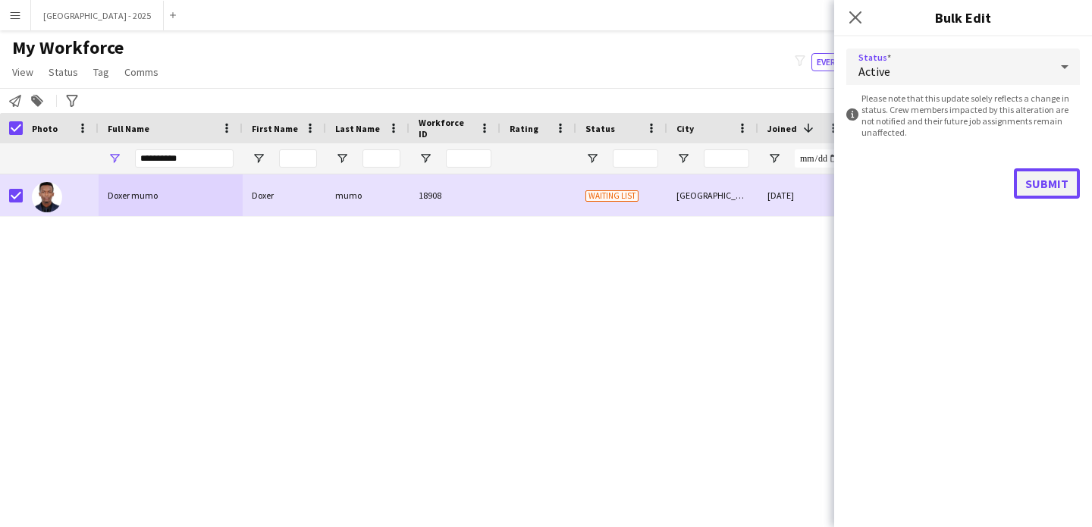
click at [1024, 181] on button "Submit" at bounding box center [1047, 183] width 66 height 30
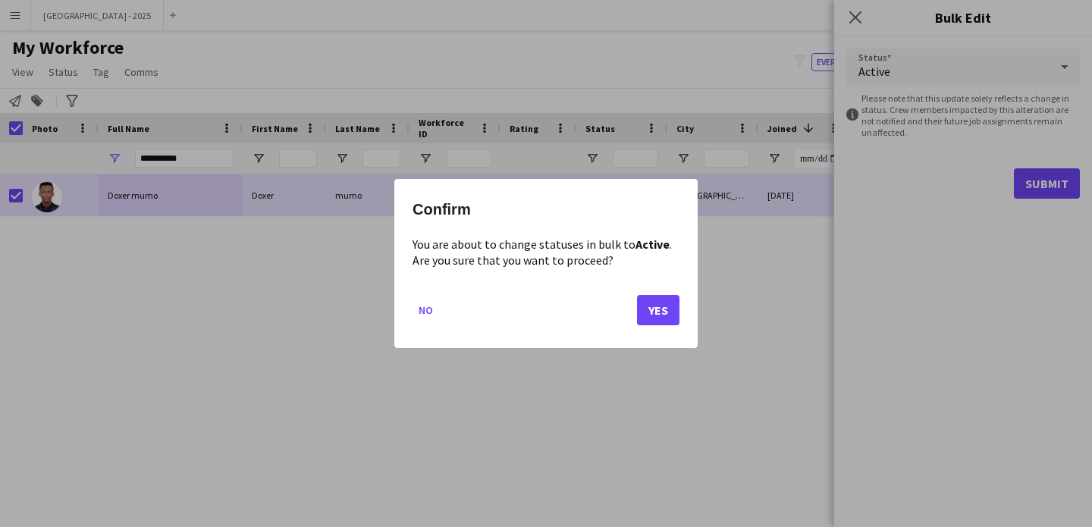
click at [681, 310] on div "Confirm You are about to change statuses in bulk to Active . Are you sure that …" at bounding box center [545, 263] width 303 height 169
click at [657, 310] on button "Yes" at bounding box center [658, 310] width 42 height 30
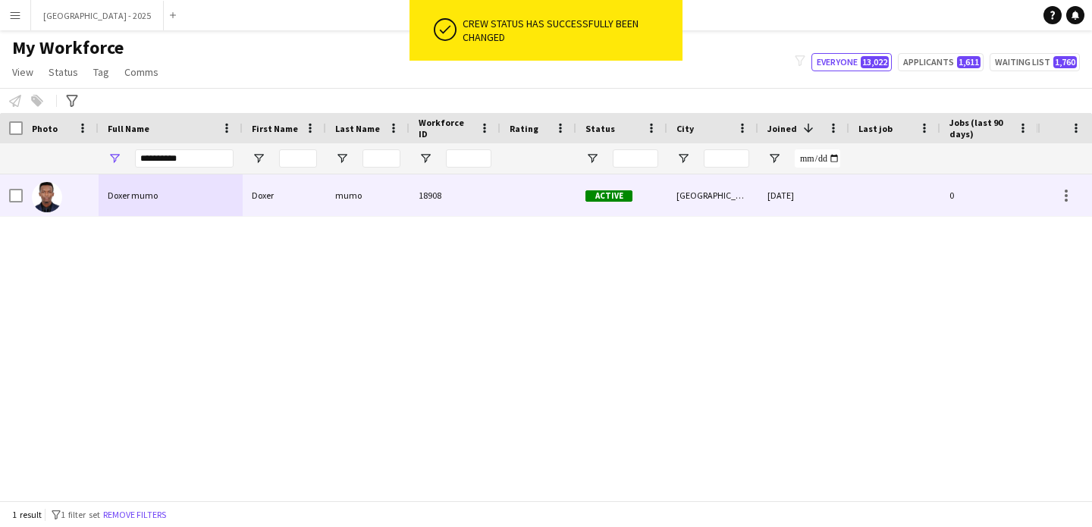
click at [80, 194] on div at bounding box center [61, 195] width 76 height 42
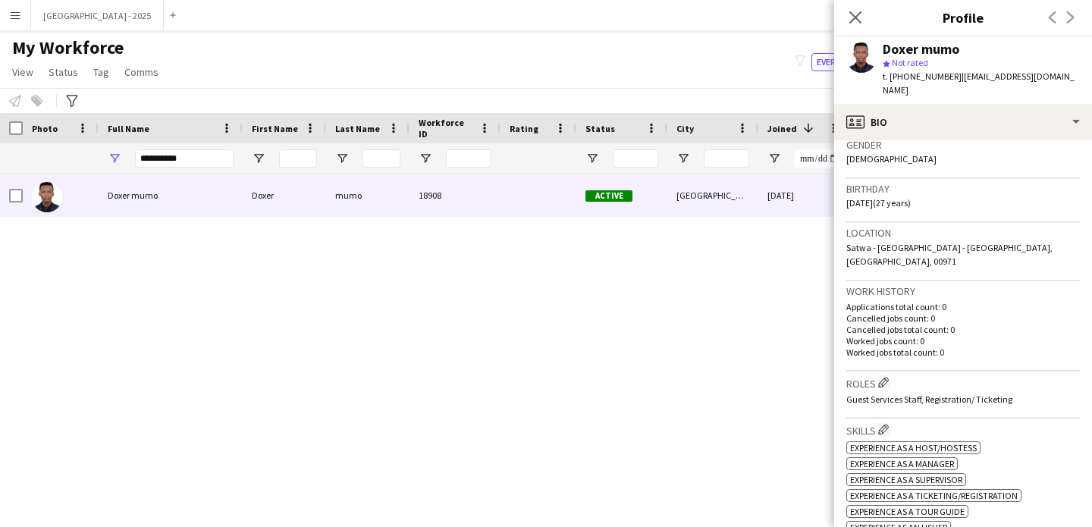
scroll to position [200, 0]
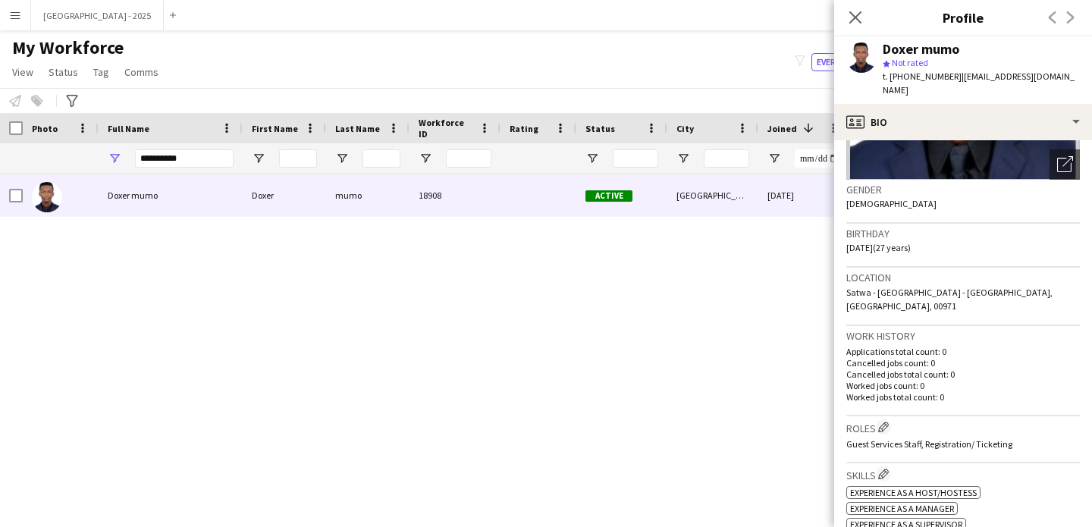
click at [946, 85] on div "Doxer mumo star Not rated t. +971581459133 | mumodoxer1@gmail.com" at bounding box center [964, 70] width 258 height 68
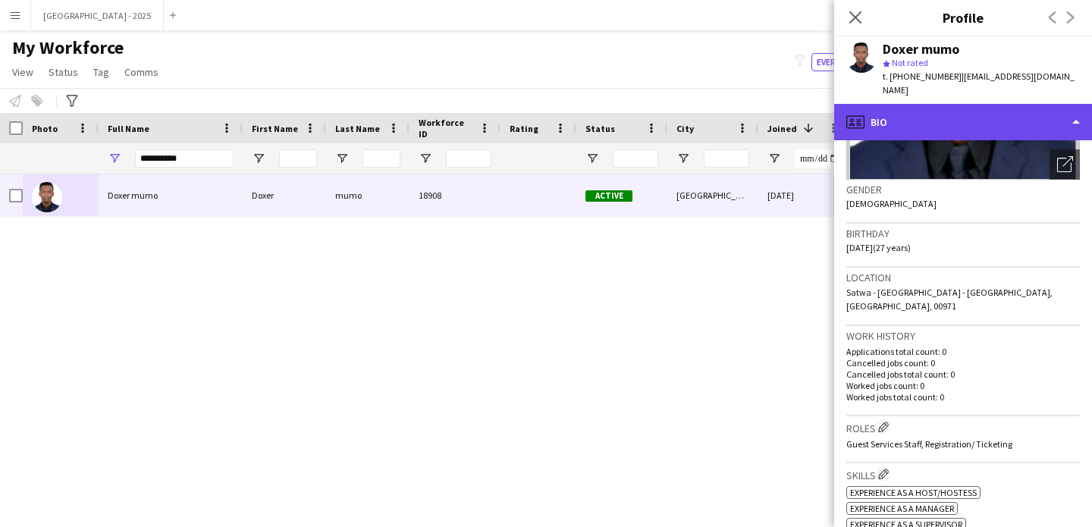
click at [949, 104] on div "profile Bio" at bounding box center [964, 122] width 258 height 36
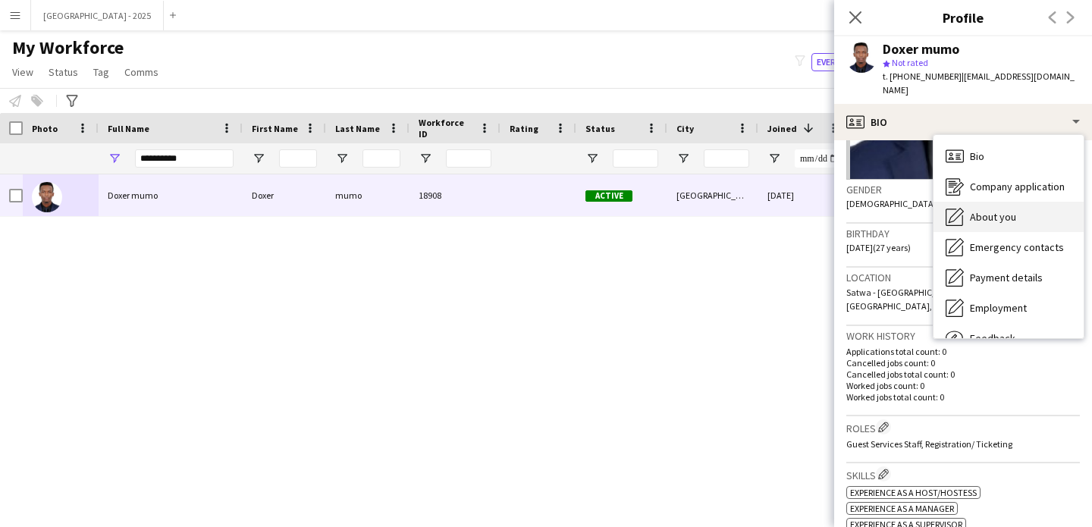
click at [1007, 202] on div "About you About you" at bounding box center [1009, 217] width 150 height 30
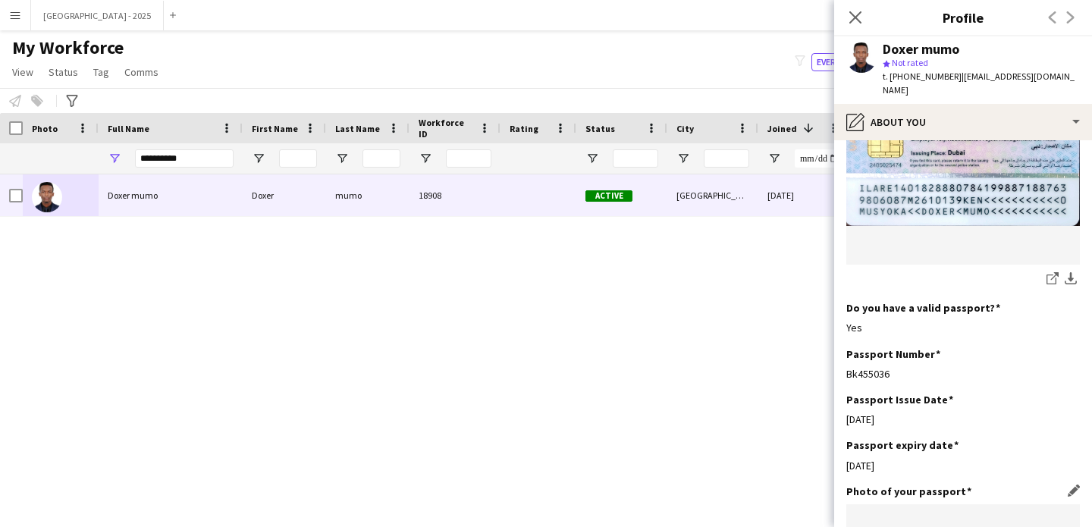
scroll to position [1418, 0]
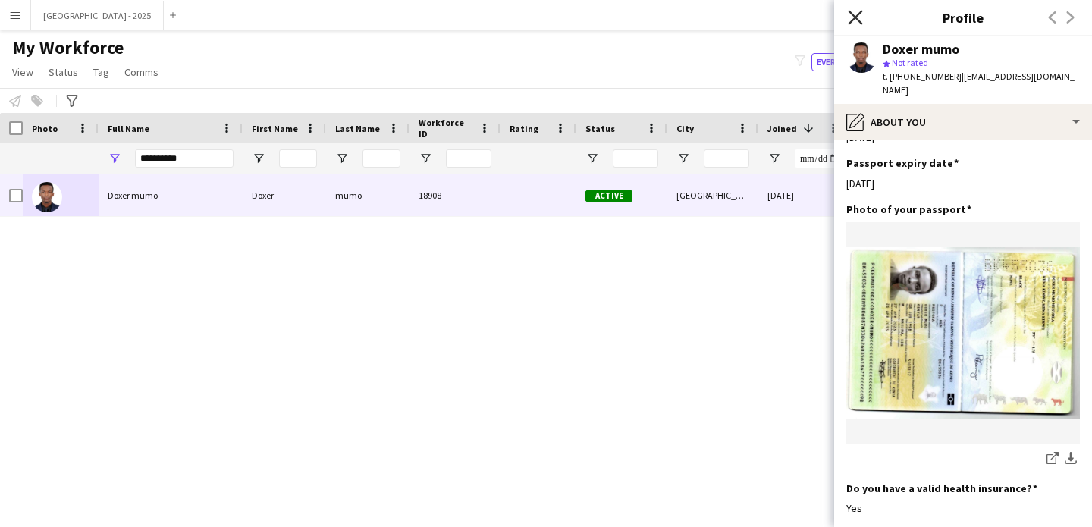
click at [848, 14] on icon "Close pop-in" at bounding box center [855, 17] width 14 height 14
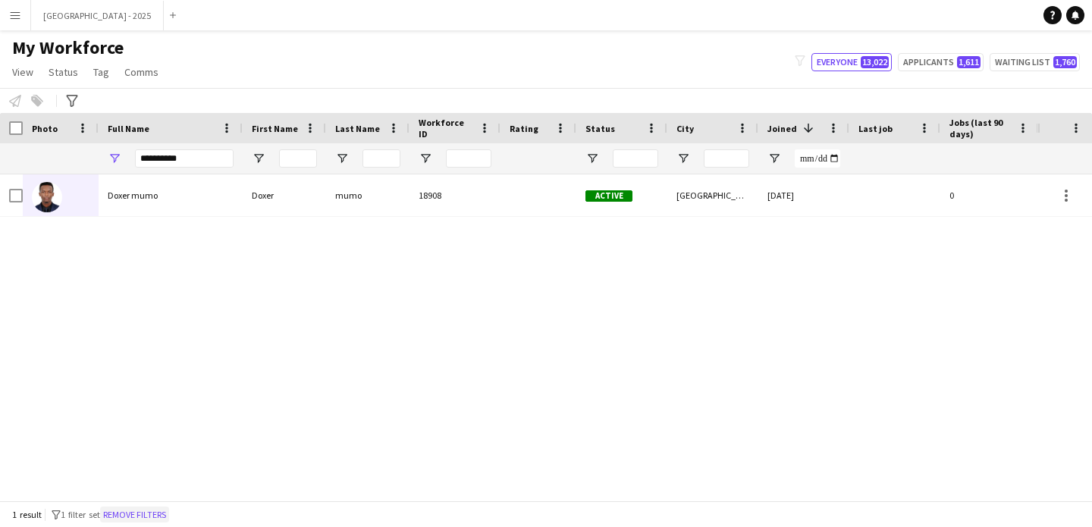
drag, startPoint x: 175, startPoint y: 511, endPoint x: 250, endPoint y: 2, distance: 515.2
click at [169, 511] on button "Remove filters" at bounding box center [134, 515] width 69 height 17
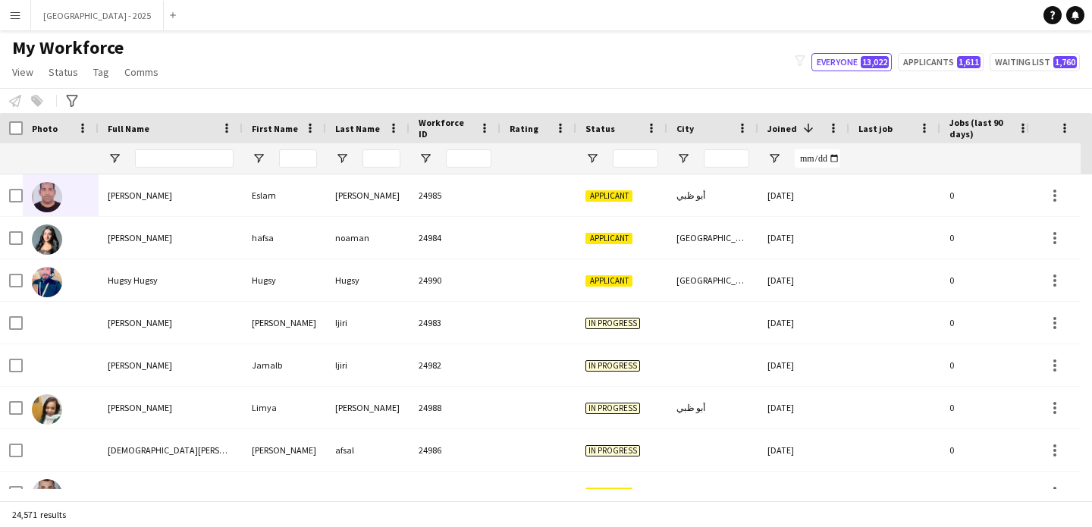
click at [190, 146] on div at bounding box center [184, 158] width 99 height 30
click at [191, 151] on input "Full Name Filter Input" at bounding box center [184, 158] width 99 height 18
paste input "**********"
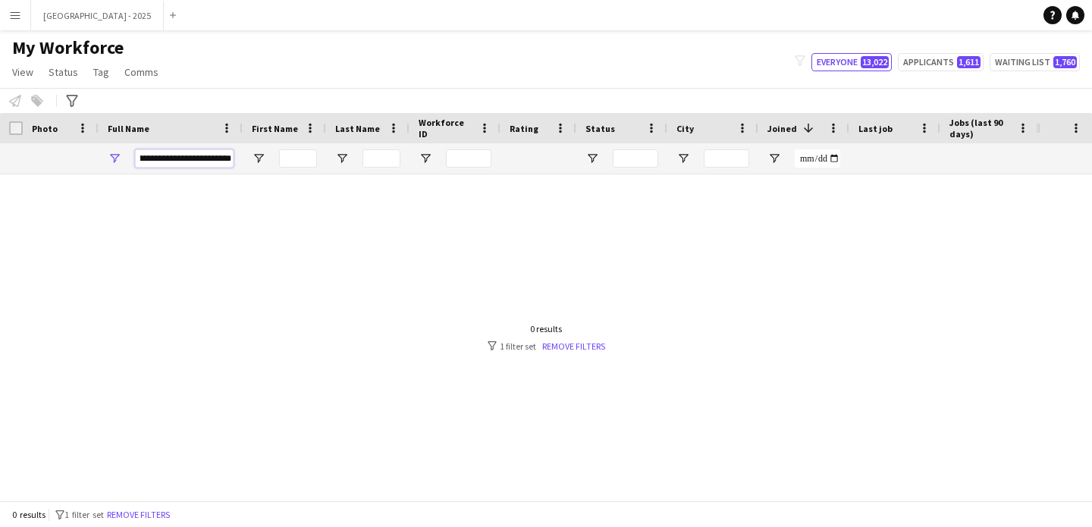
click at [195, 159] on input "**********" at bounding box center [184, 158] width 99 height 18
drag, startPoint x: 195, startPoint y: 159, endPoint x: 168, endPoint y: 162, distance: 26.7
click at [168, 162] on input "**********" at bounding box center [184, 158] width 99 height 18
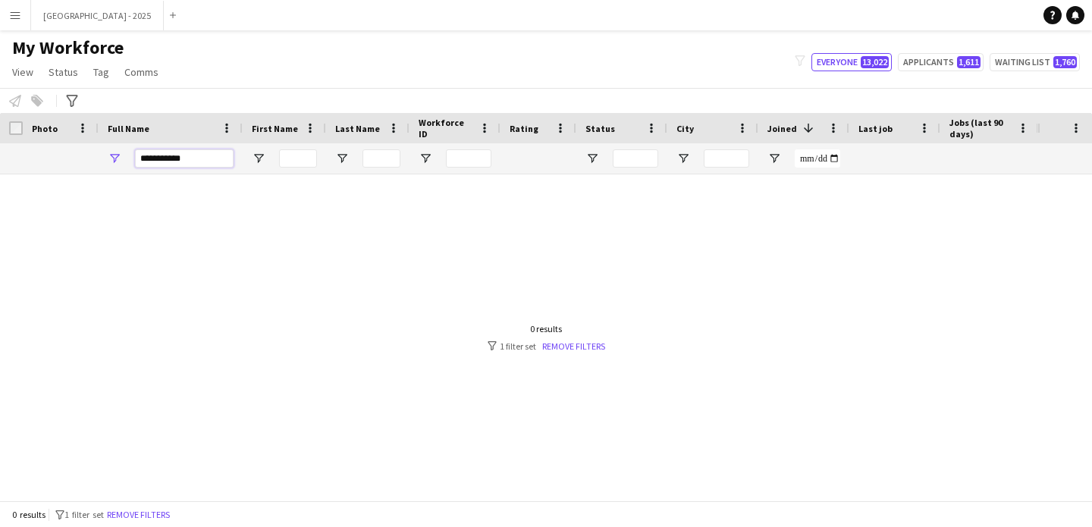
click at [164, 160] on input "**********" at bounding box center [184, 158] width 99 height 18
click at [196, 162] on input "**********" at bounding box center [184, 158] width 99 height 18
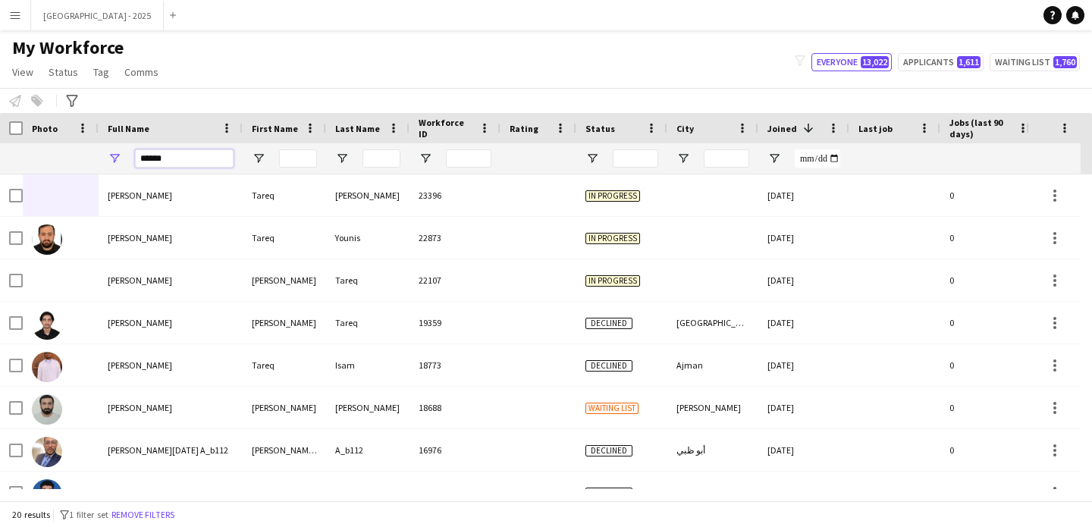
paste input "*******"
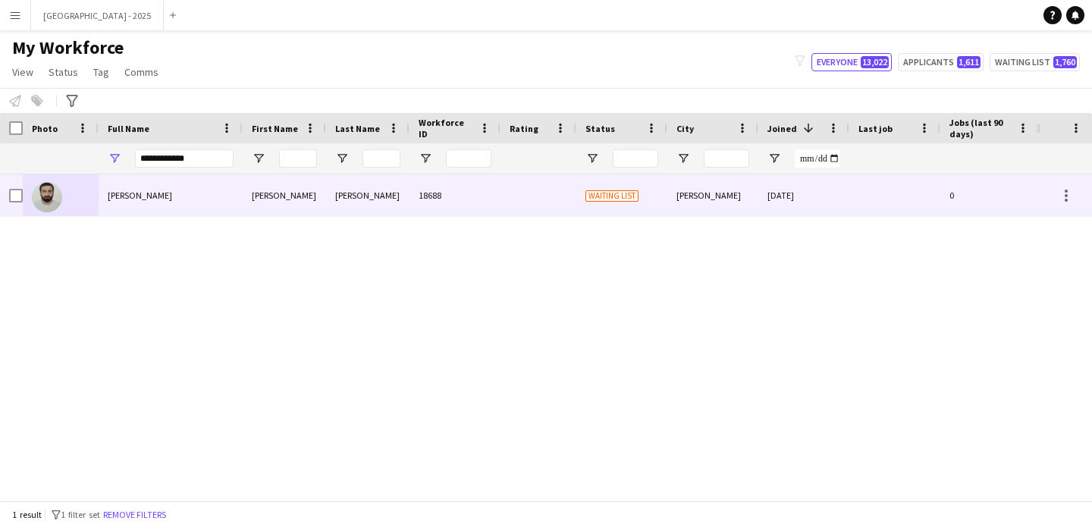
click at [190, 196] on div "Tareq Rashed Murad" at bounding box center [171, 195] width 144 height 42
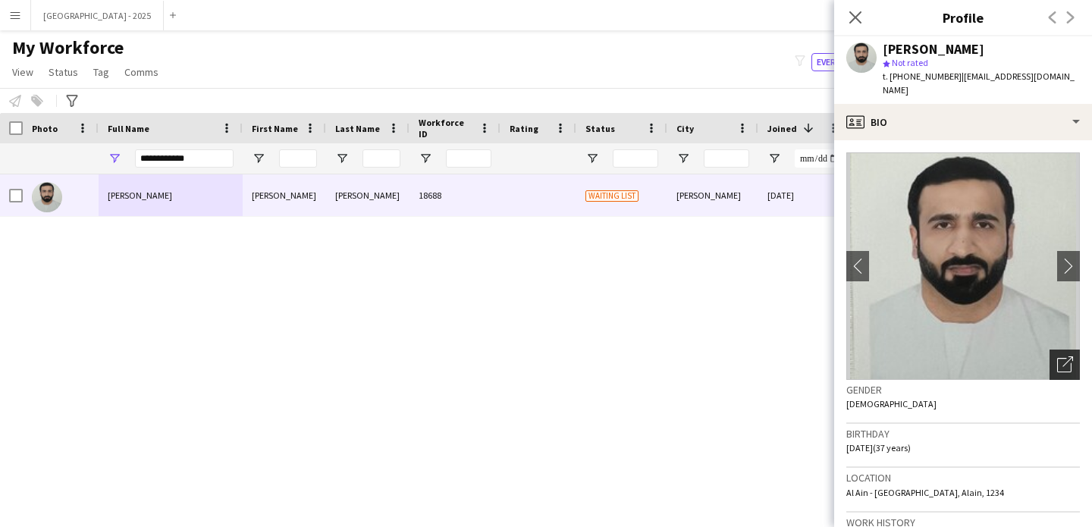
click at [1050, 354] on div "Open photos pop-in" at bounding box center [1065, 365] width 30 height 30
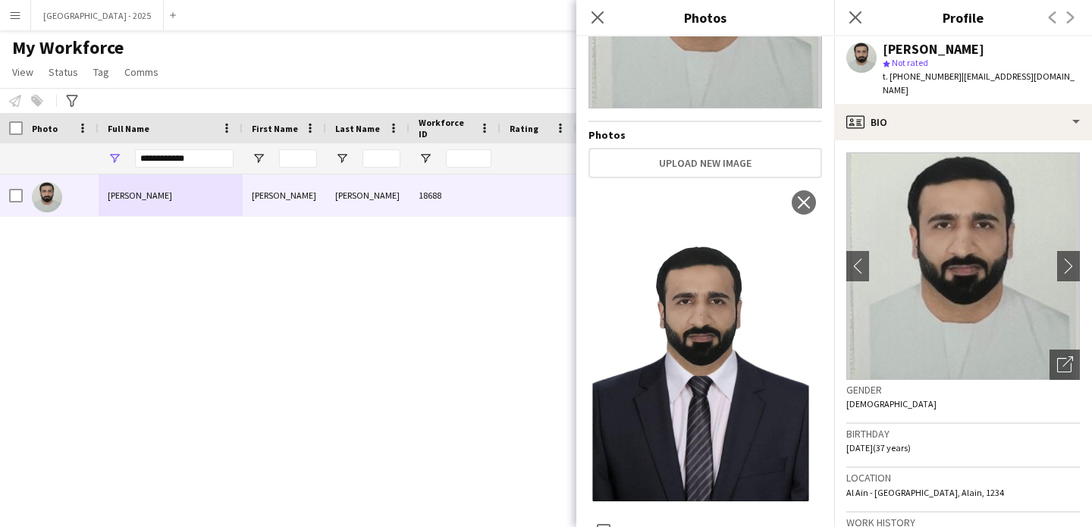
click at [862, 398] on span "[DEMOGRAPHIC_DATA]" at bounding box center [892, 403] width 90 height 11
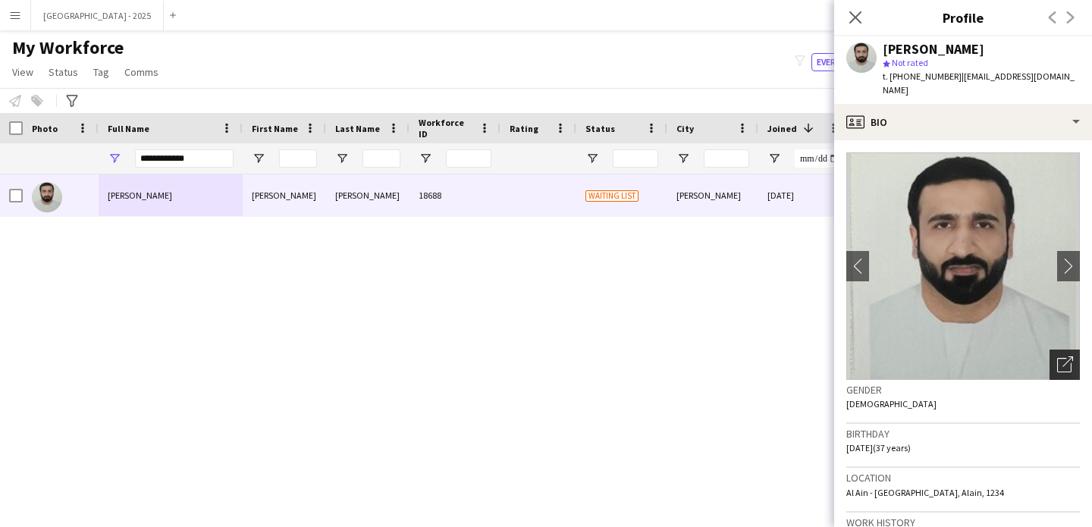
click at [1063, 357] on icon at bounding box center [1068, 362] width 11 height 11
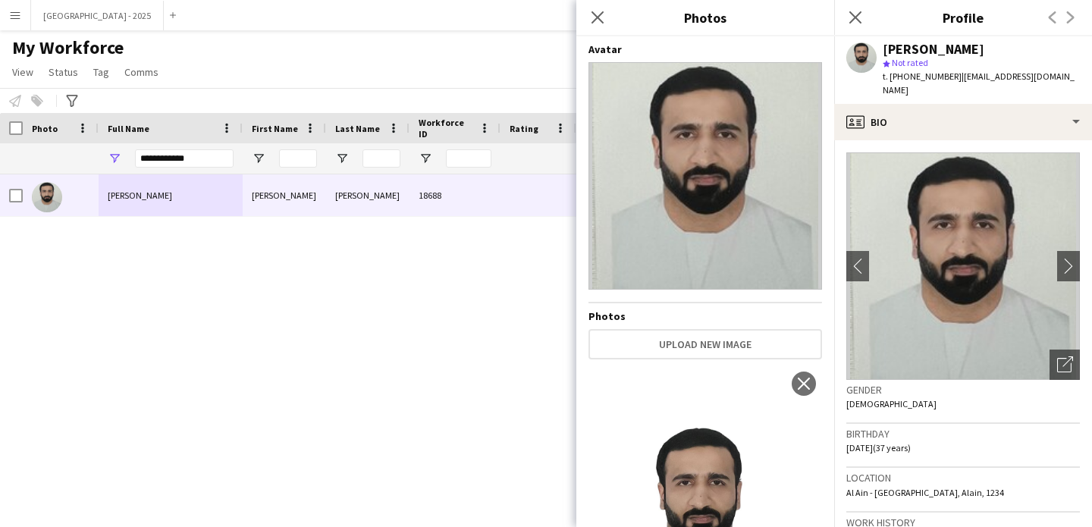
scroll to position [181, 0]
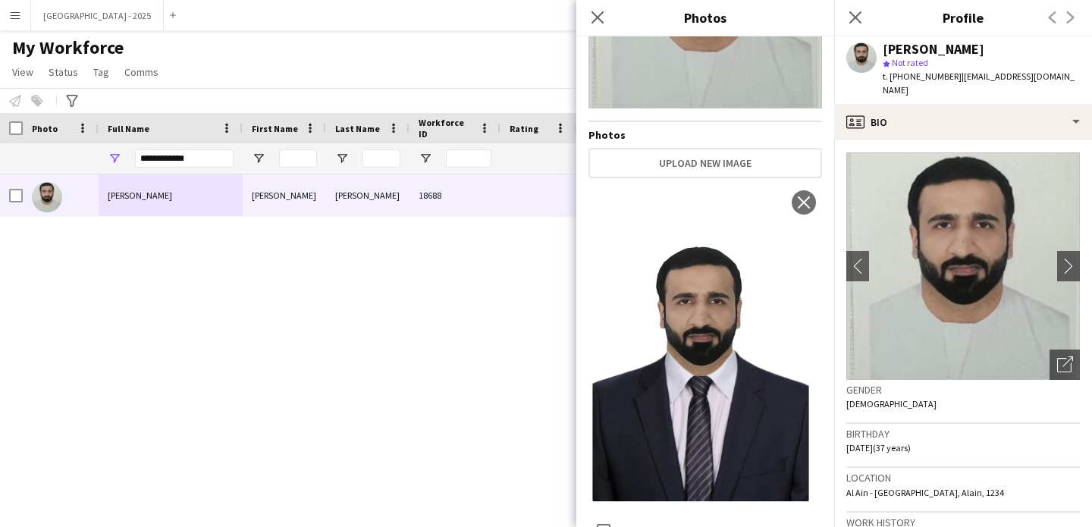
click at [890, 391] on div "Gender Male" at bounding box center [964, 402] width 234 height 44
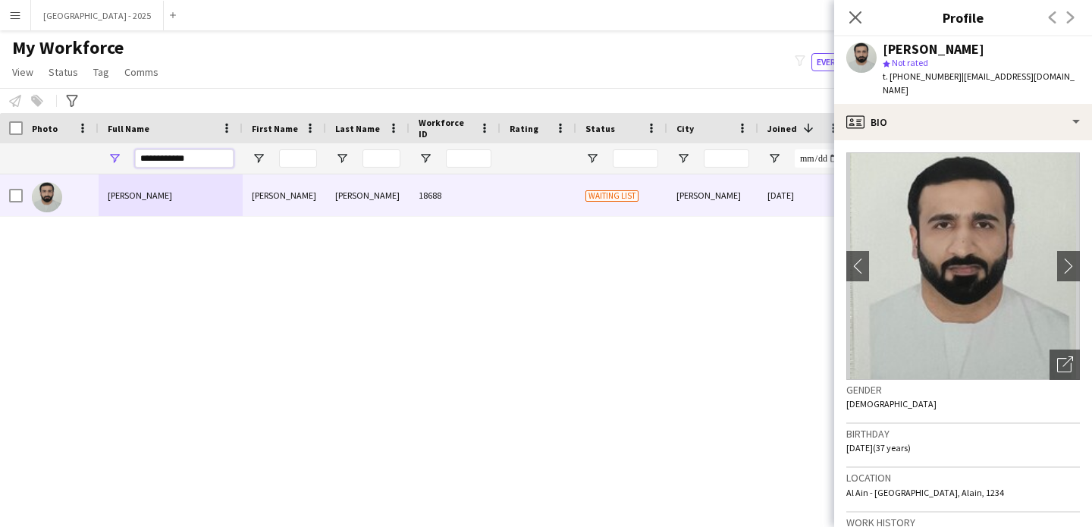
click at [187, 161] on input "**********" at bounding box center [184, 158] width 99 height 18
paste input "Full Name Filter Input"
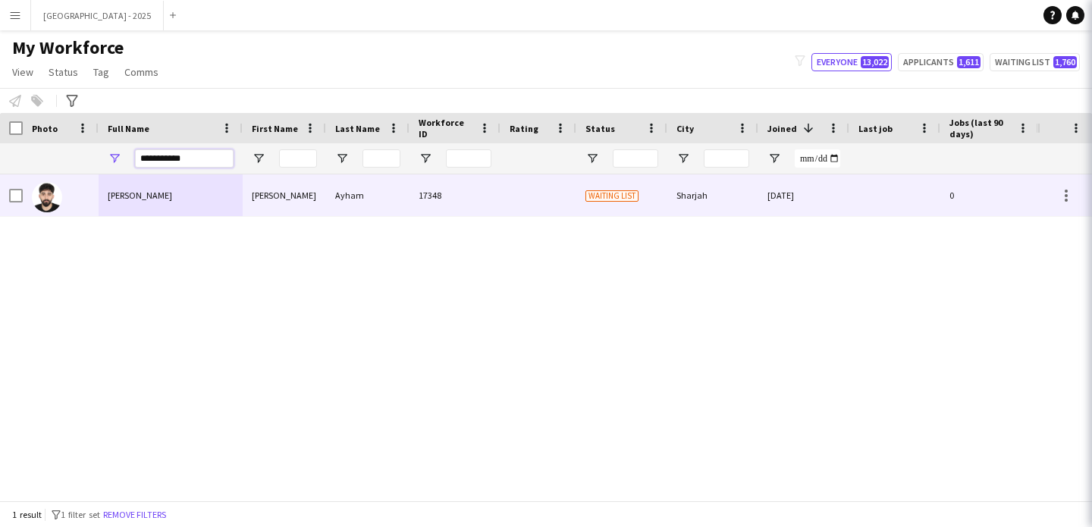
type input "**********"
click at [216, 193] on div "Ahmad Ayham" at bounding box center [171, 195] width 144 height 42
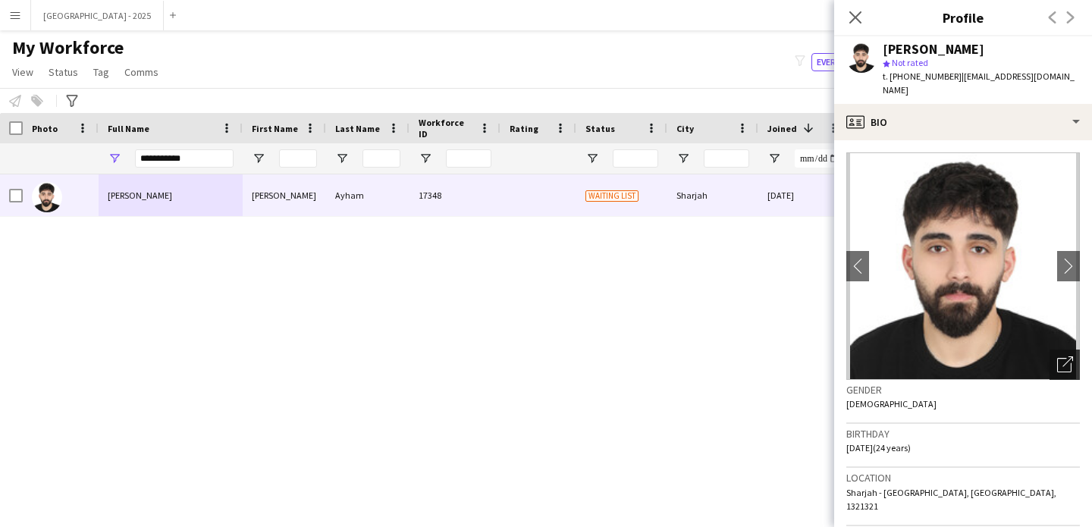
click at [1058, 357] on icon "Open photos pop-in" at bounding box center [1066, 365] width 16 height 16
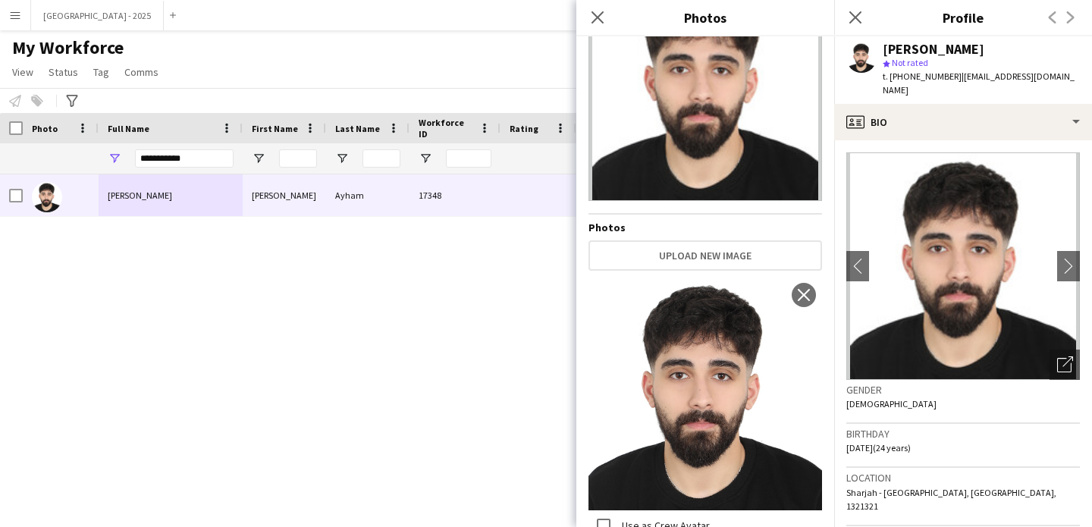
scroll to position [29, 0]
